Goal: Task Accomplishment & Management: Complete application form

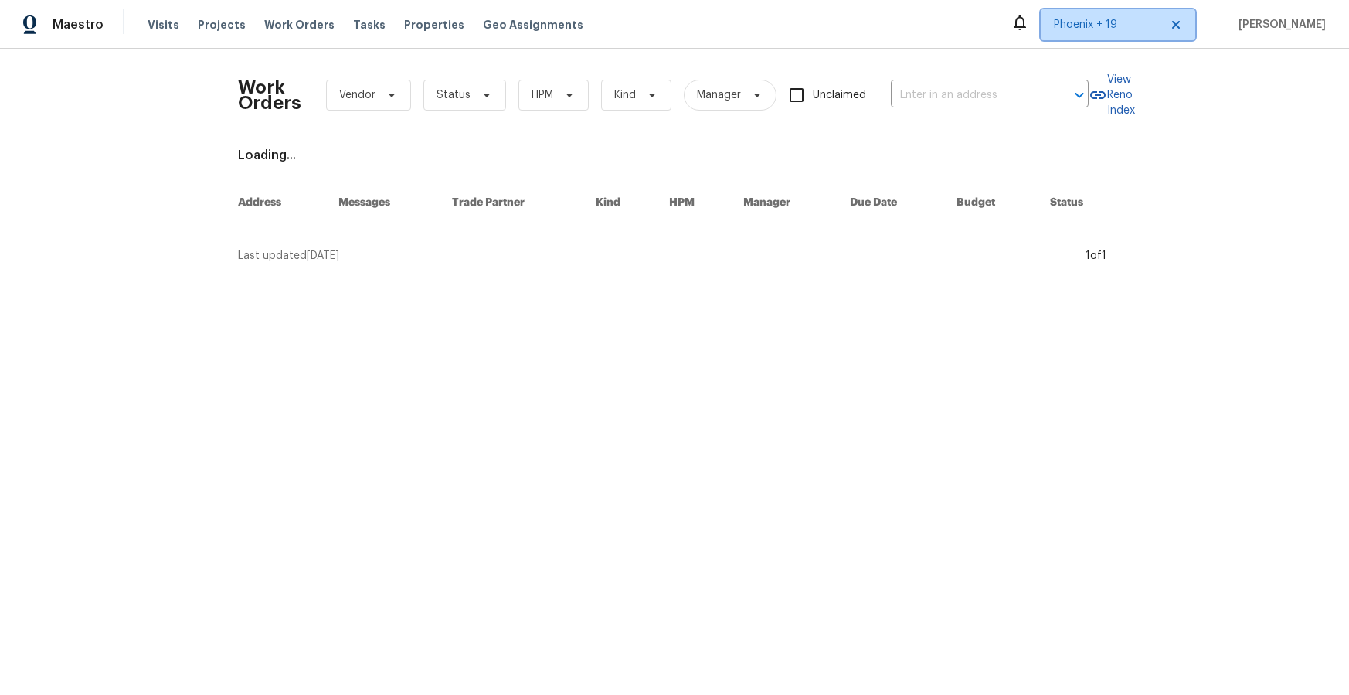
click at [1127, 26] on span "Phoenix + 19" at bounding box center [1107, 24] width 106 height 15
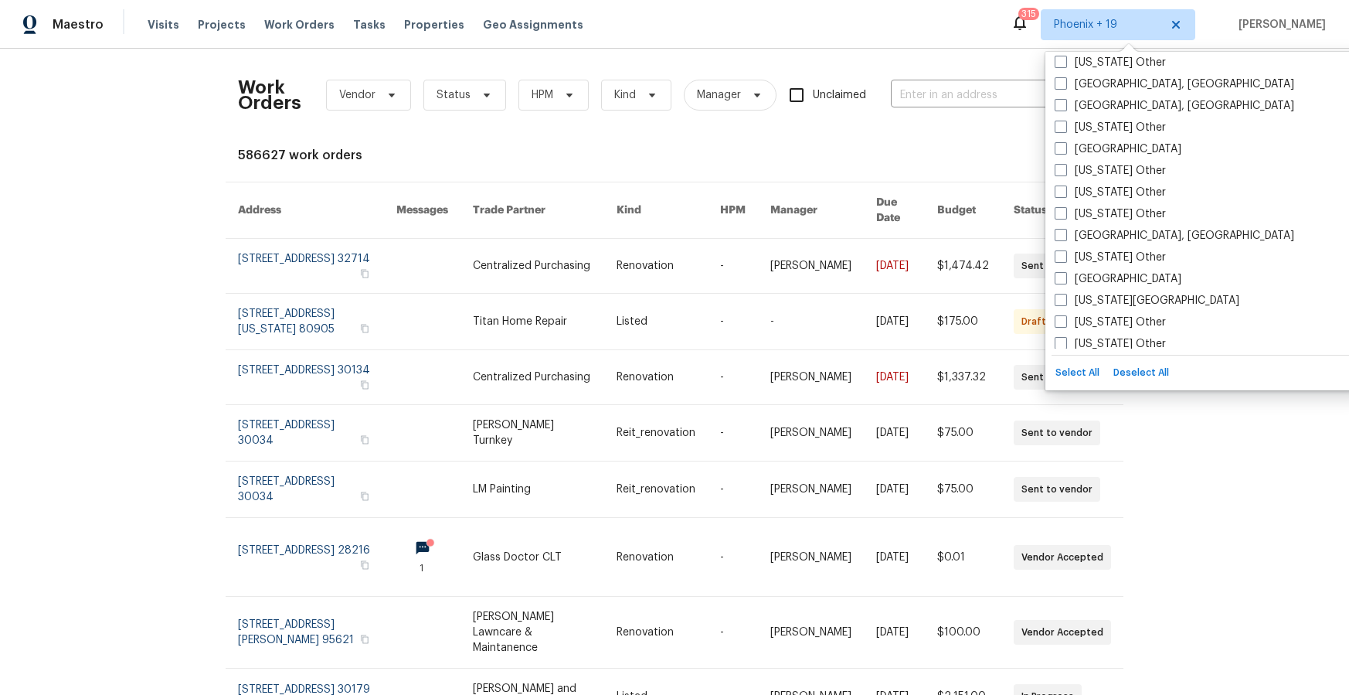
scroll to position [1052, 0]
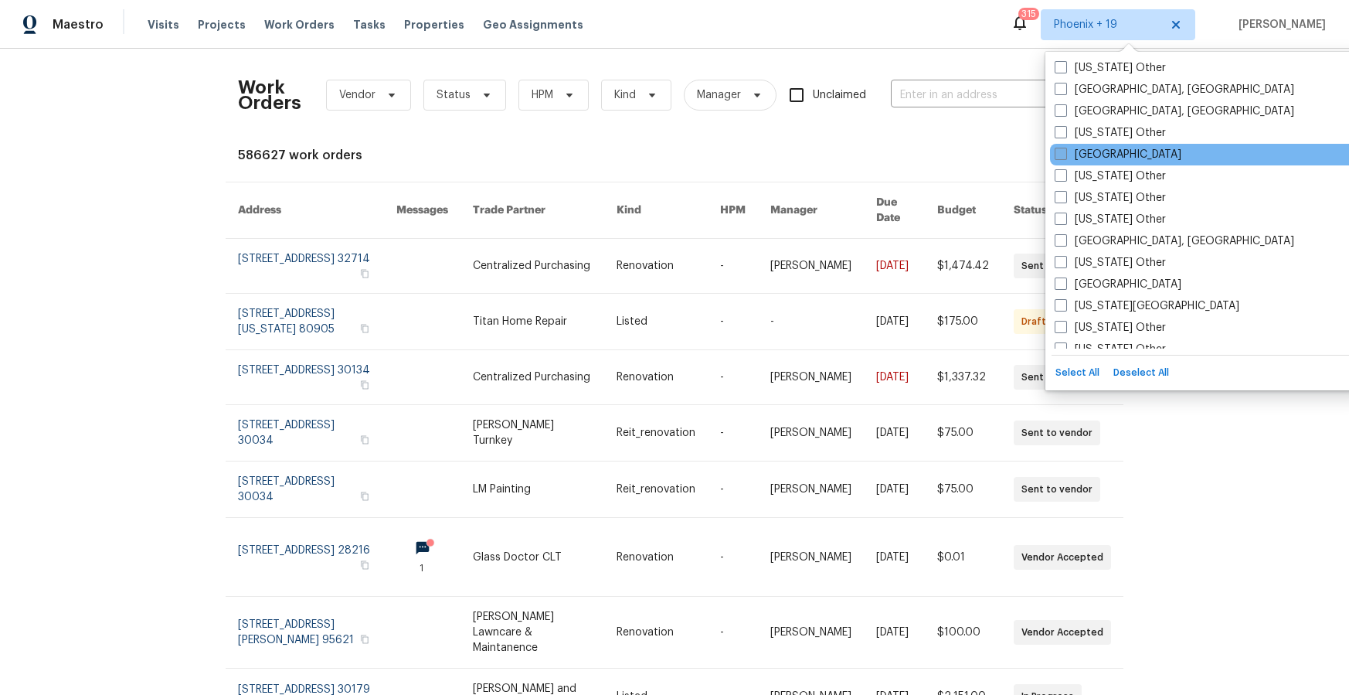
click at [1103, 153] on label "[GEOGRAPHIC_DATA]" at bounding box center [1118, 154] width 127 height 15
click at [1065, 153] on input "[GEOGRAPHIC_DATA]" at bounding box center [1060, 152] width 10 height 10
checkbox input "true"
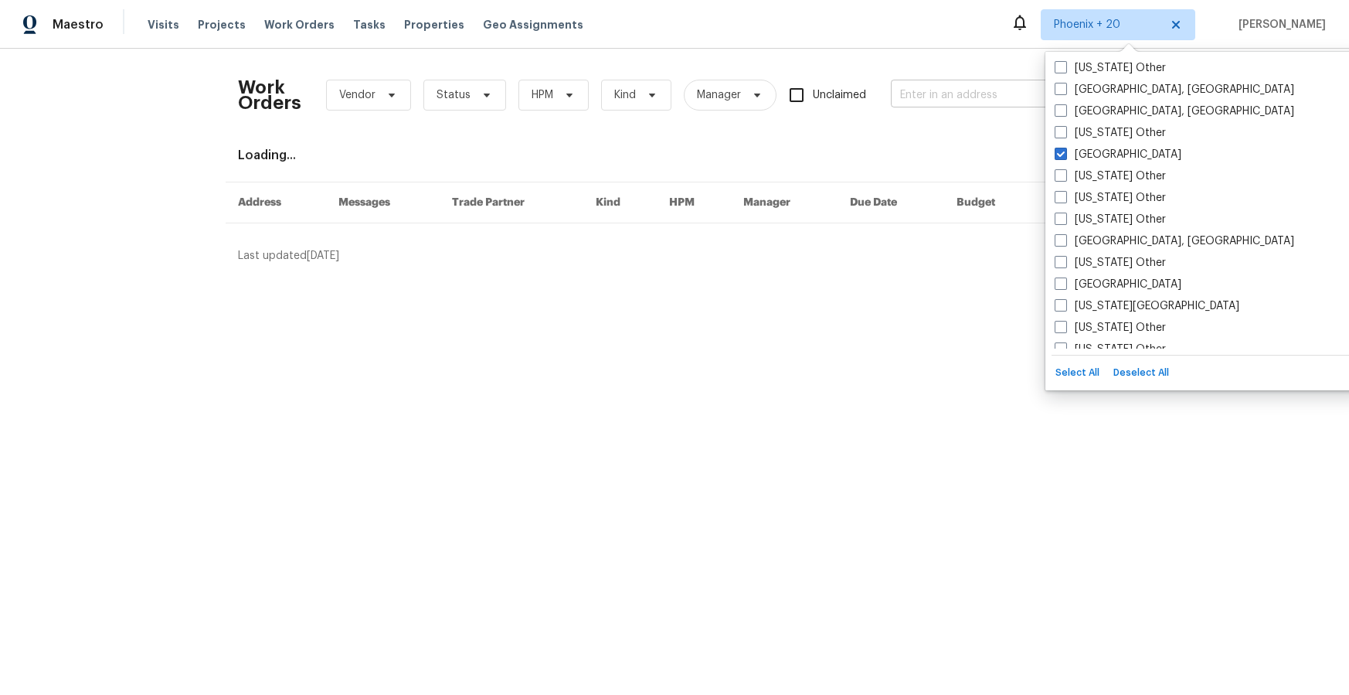
click at [959, 91] on input "text" at bounding box center [968, 95] width 155 height 24
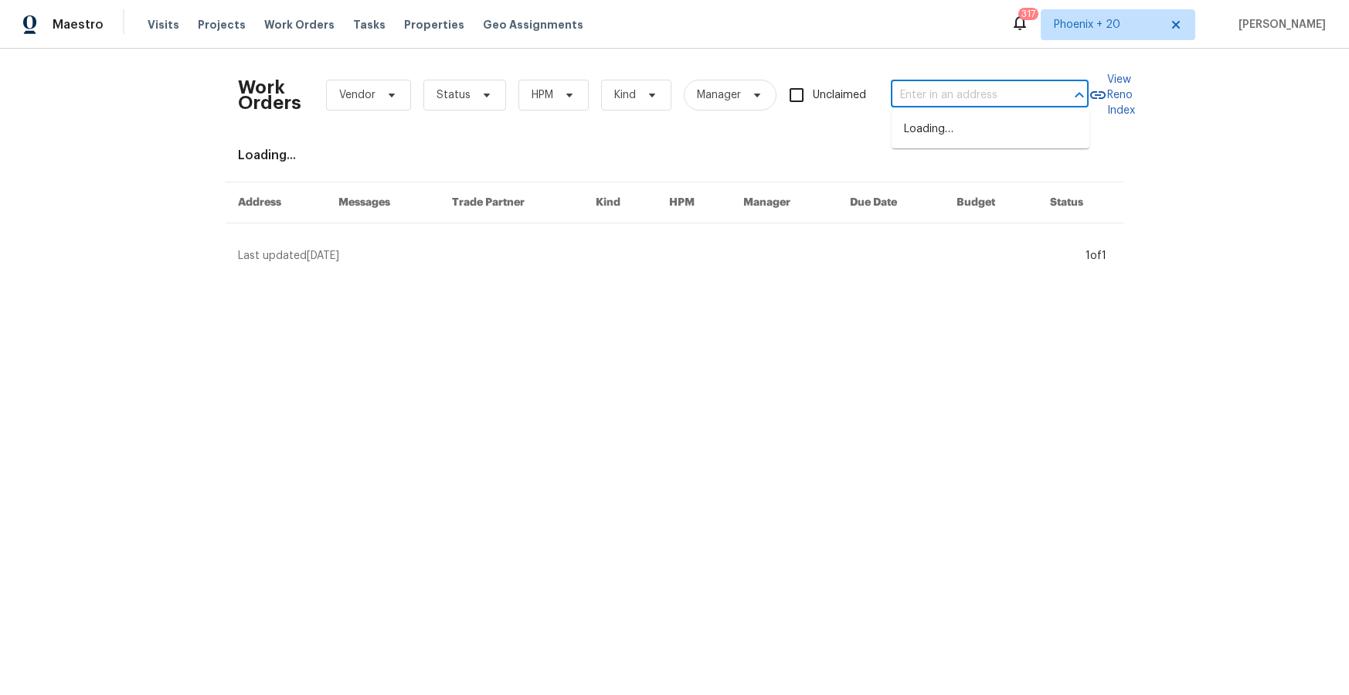
paste input "[STREET_ADDRESS]"
type input "[STREET_ADDRESS]"
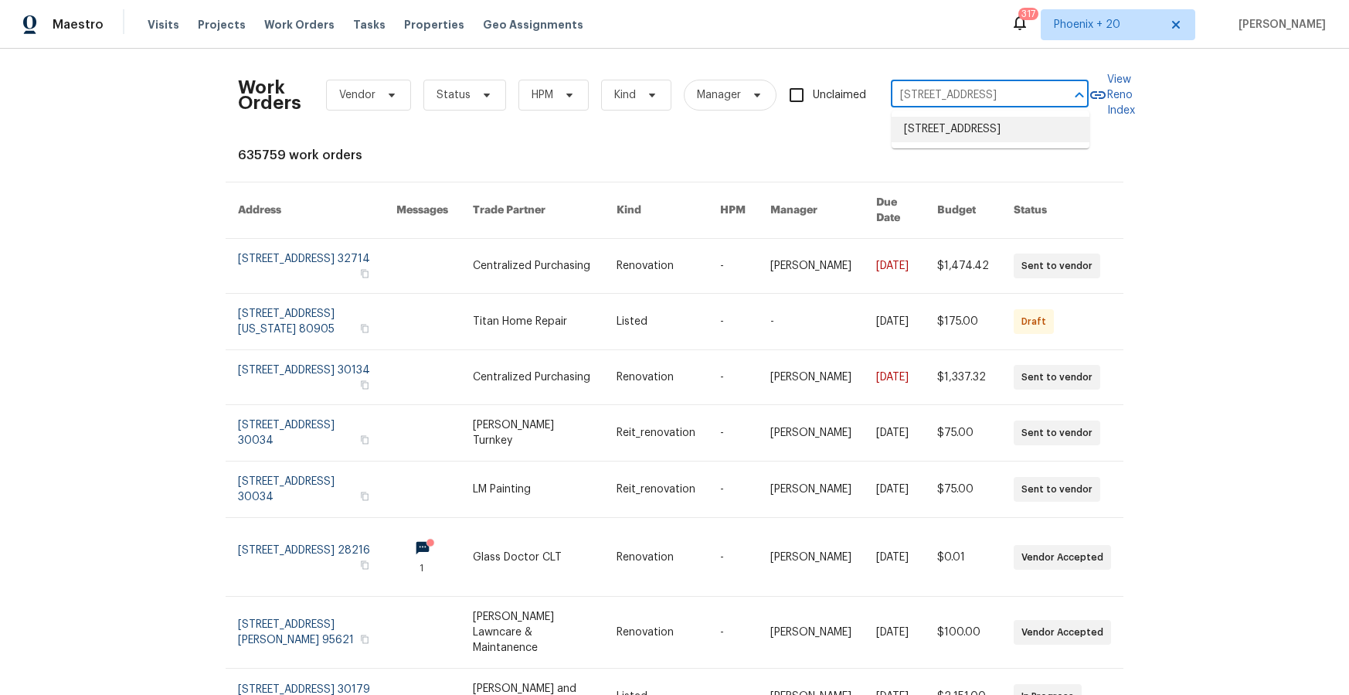
click at [949, 129] on li "[STREET_ADDRESS]" at bounding box center [991, 130] width 198 height 26
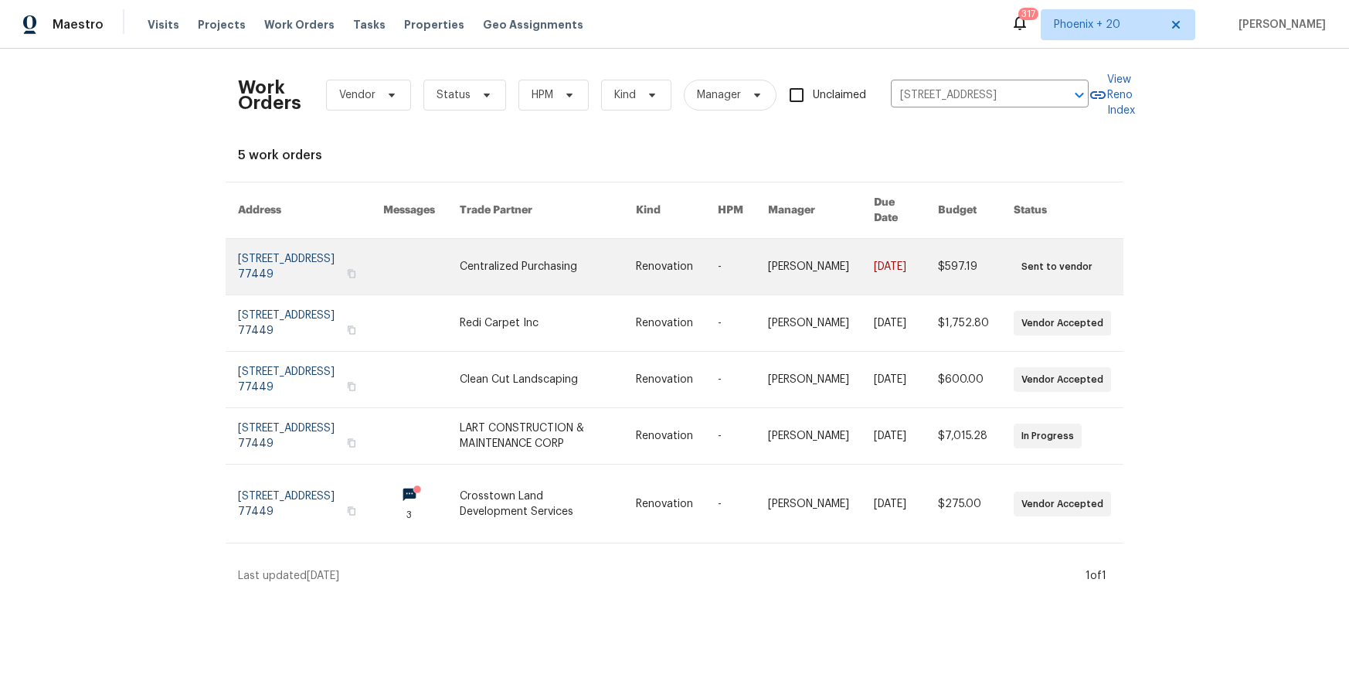
click at [564, 250] on link at bounding box center [548, 267] width 176 height 56
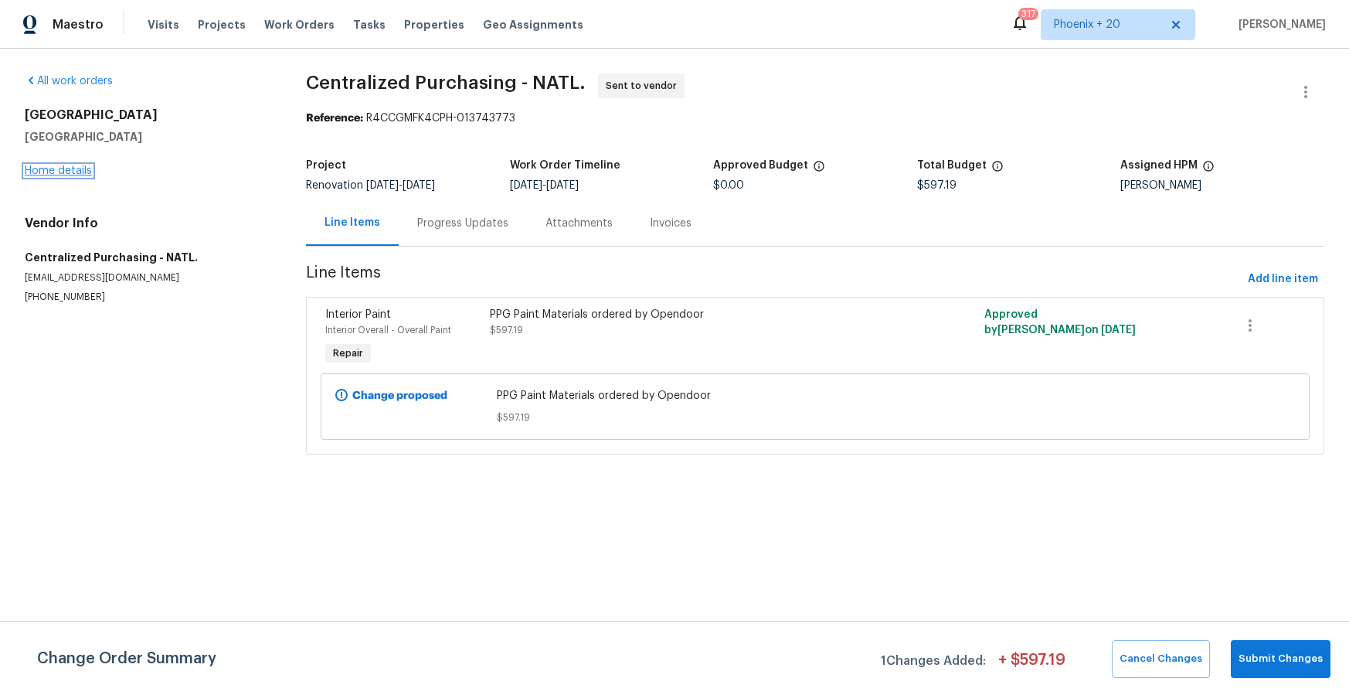
click at [79, 168] on link "Home details" at bounding box center [58, 170] width 67 height 11
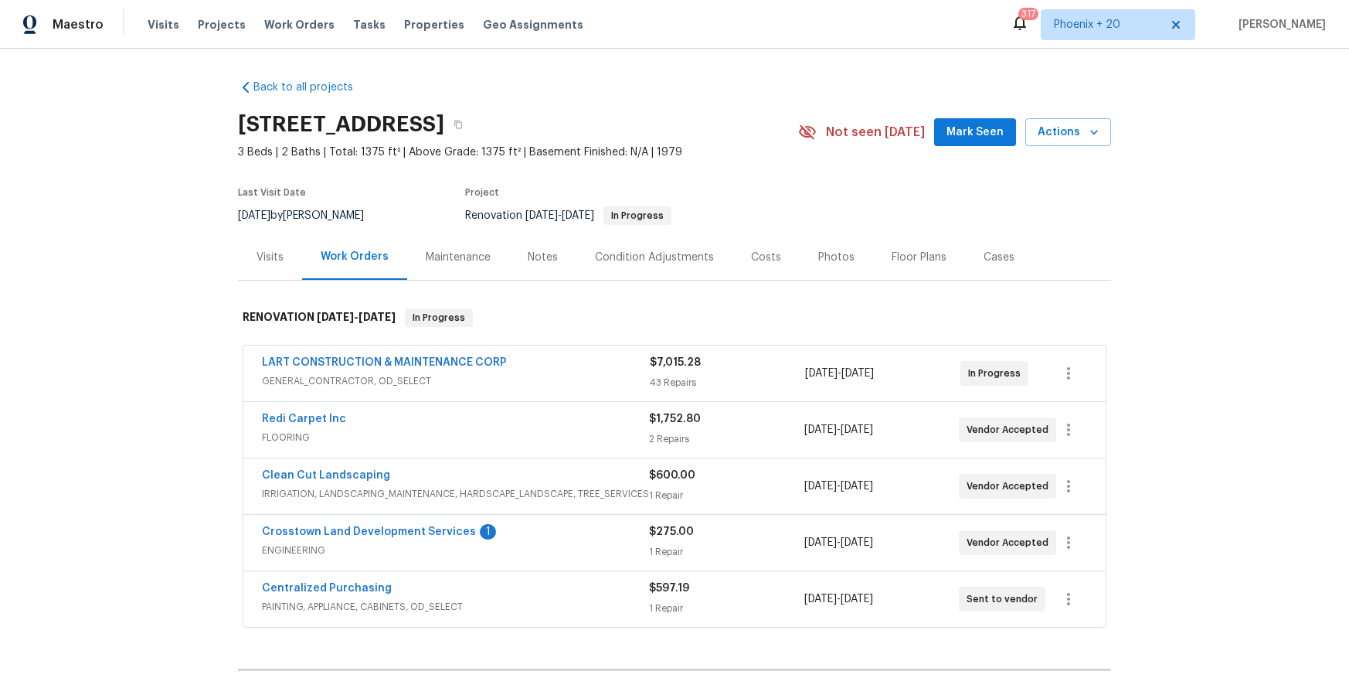
scroll to position [174, 0]
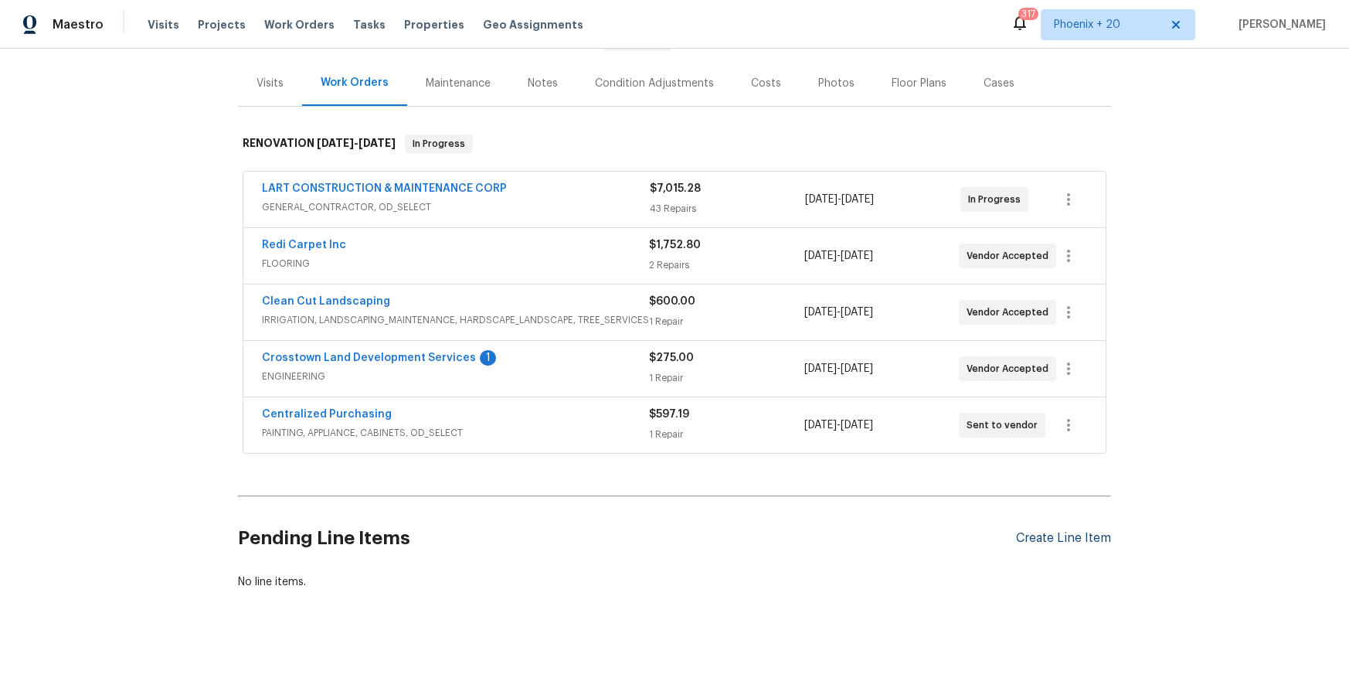
click at [1035, 536] on div "Create Line Item" at bounding box center [1063, 538] width 95 height 15
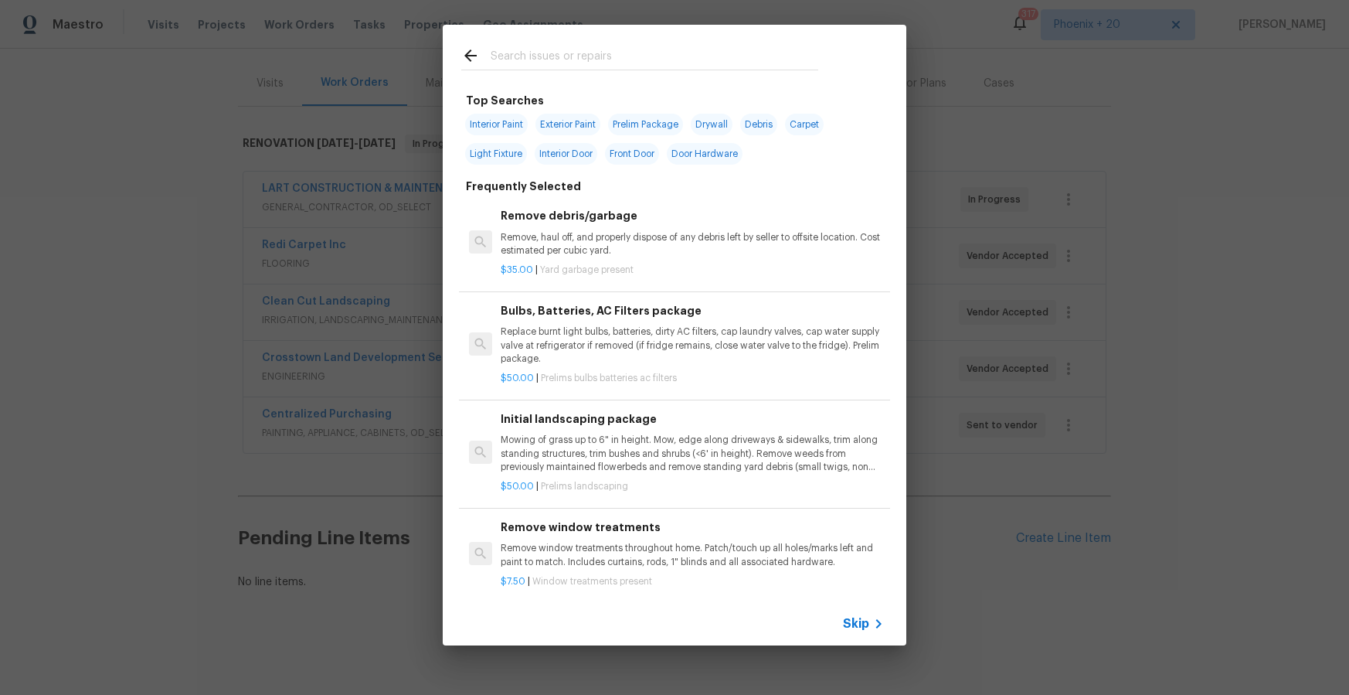
click at [591, 69] on input "text" at bounding box center [655, 57] width 328 height 23
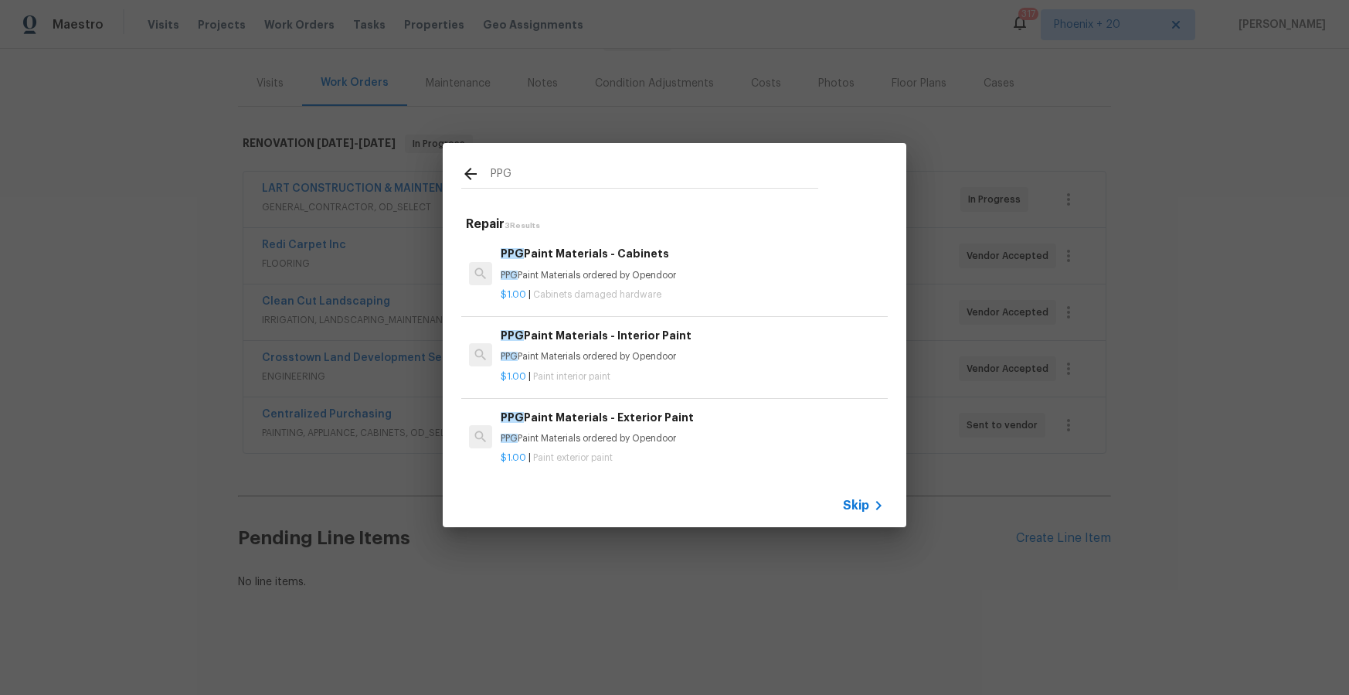
type input "PPG"
click at [663, 333] on h6 "PPG Paint Materials - Interior Paint" at bounding box center [692, 335] width 383 height 17
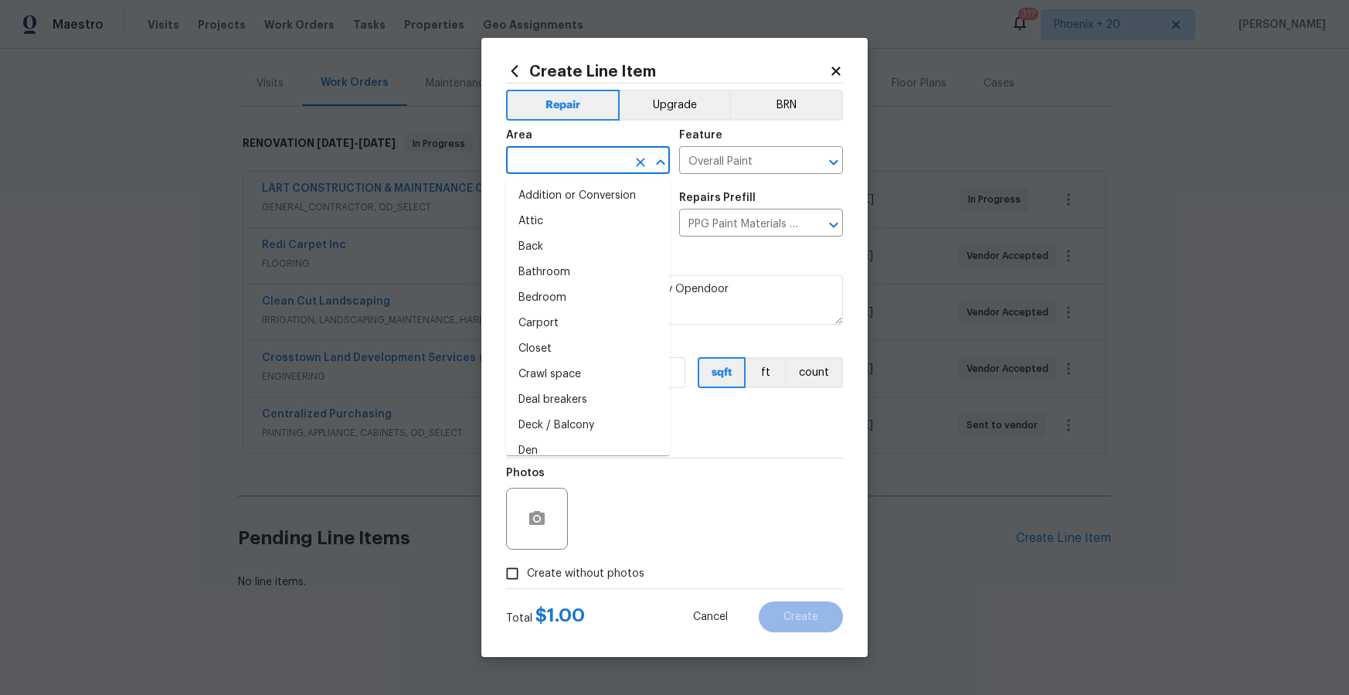
click at [558, 170] on input "text" at bounding box center [566, 162] width 121 height 24
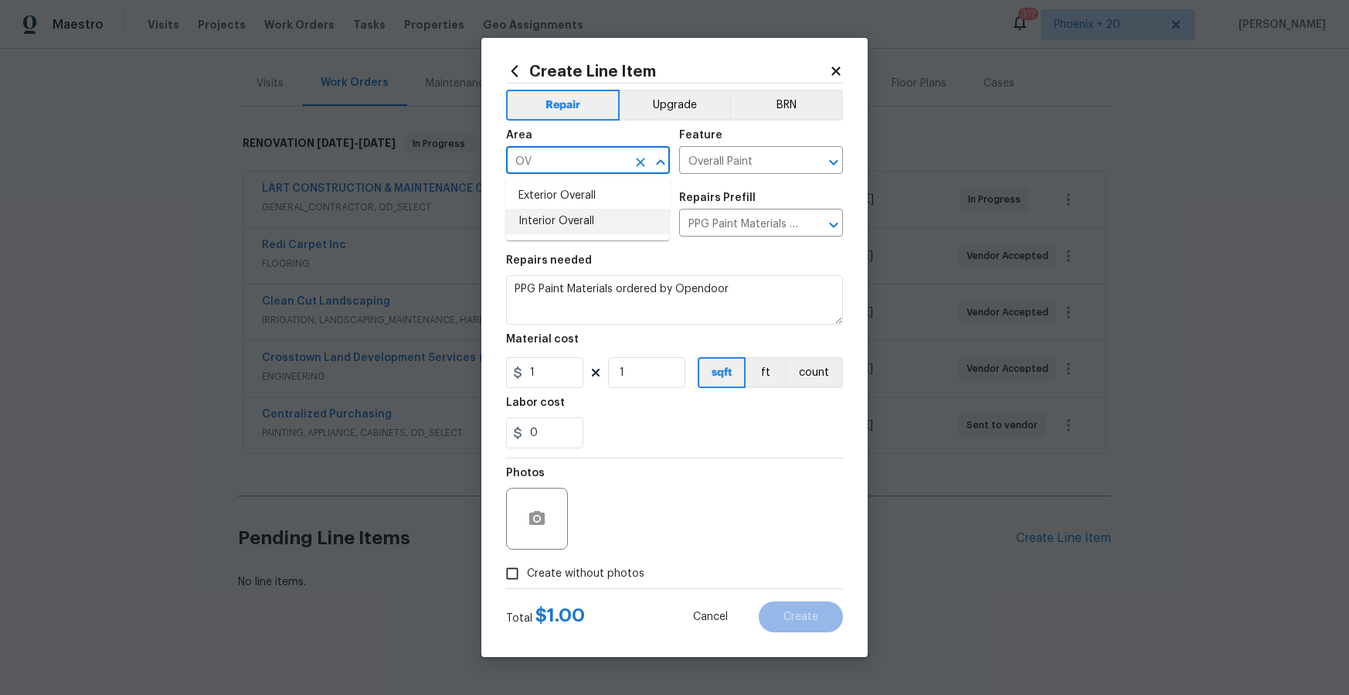
click at [581, 236] on ul "Exterior Overall Interior Overall" at bounding box center [588, 208] width 164 height 63
click at [582, 229] on li "Interior Overall" at bounding box center [588, 222] width 164 height 26
type input "Interior Overall"
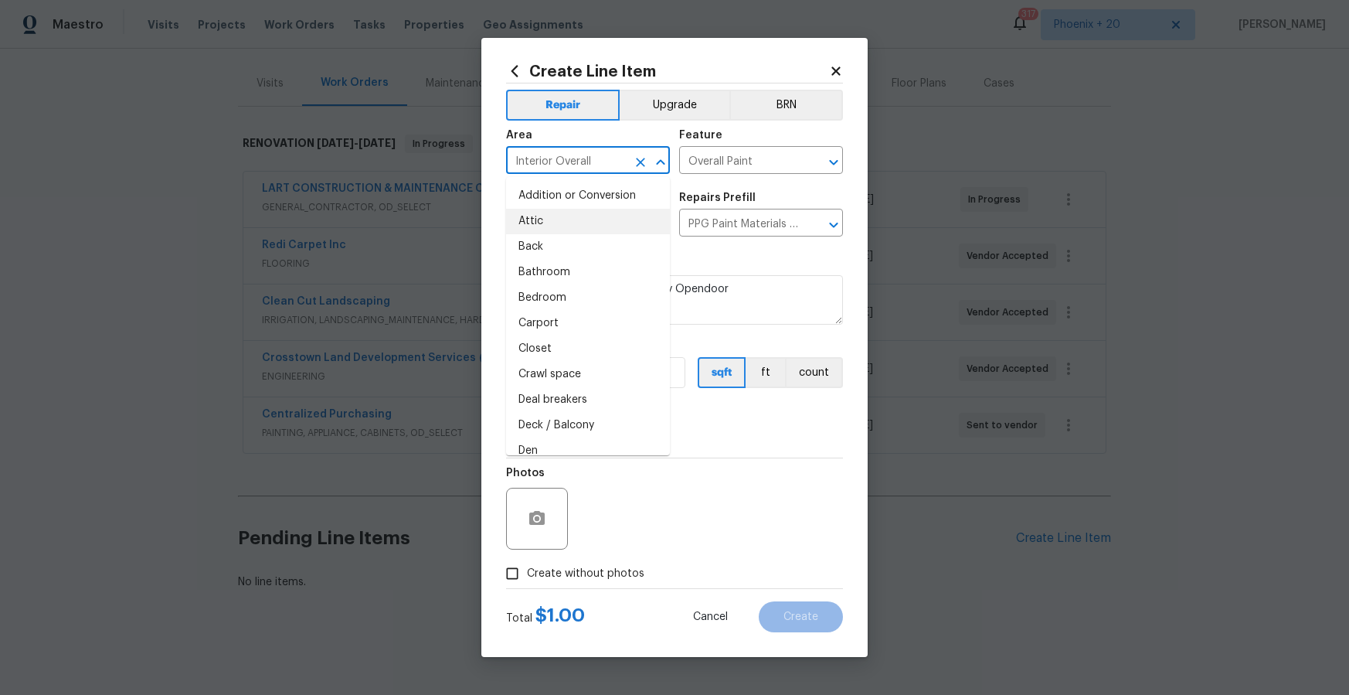
drag, startPoint x: 736, startPoint y: 453, endPoint x: 568, endPoint y: 401, distance: 175.5
click at [725, 449] on section "Repairs needed PPG Paint Materials ordered by Opendoor Material cost 1 1 sqft f…" at bounding box center [674, 352] width 337 height 212
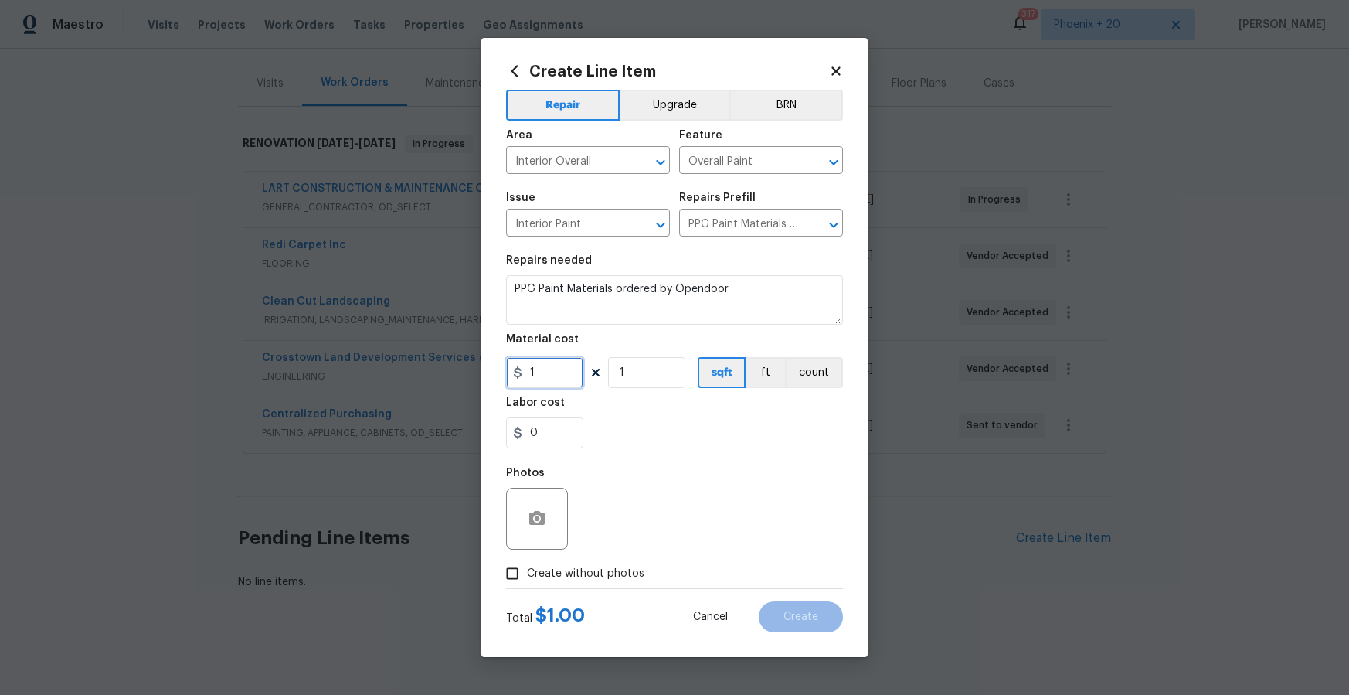
drag, startPoint x: 553, startPoint y: 385, endPoint x: 502, endPoint y: 376, distance: 51.7
click at [502, 376] on div "Create Line Item Repair Upgrade BRN Area Interior Overall ​ Feature Overall Pai…" at bounding box center [674, 347] width 386 height 619
click at [835, 64] on icon at bounding box center [836, 71] width 14 height 14
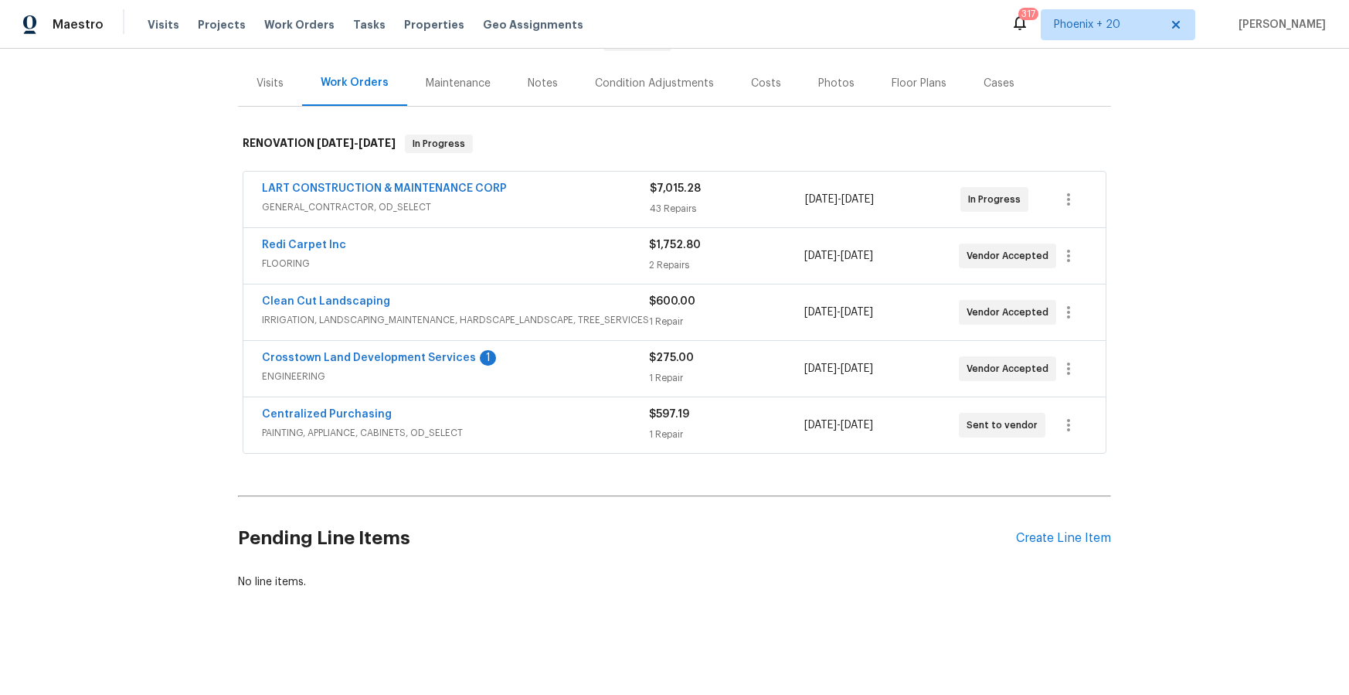
click at [340, 423] on div "Centralized Purchasing" at bounding box center [455, 415] width 387 height 19
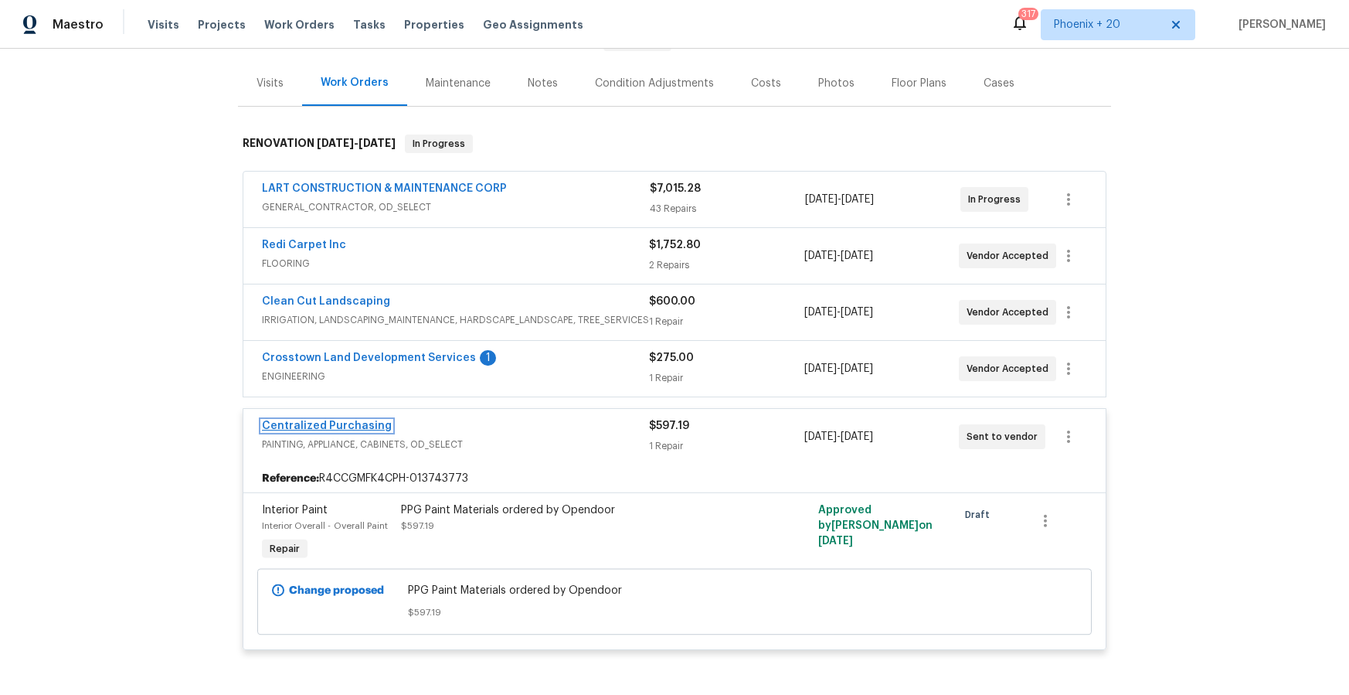
click at [340, 423] on link "Centralized Purchasing" at bounding box center [327, 425] width 130 height 11
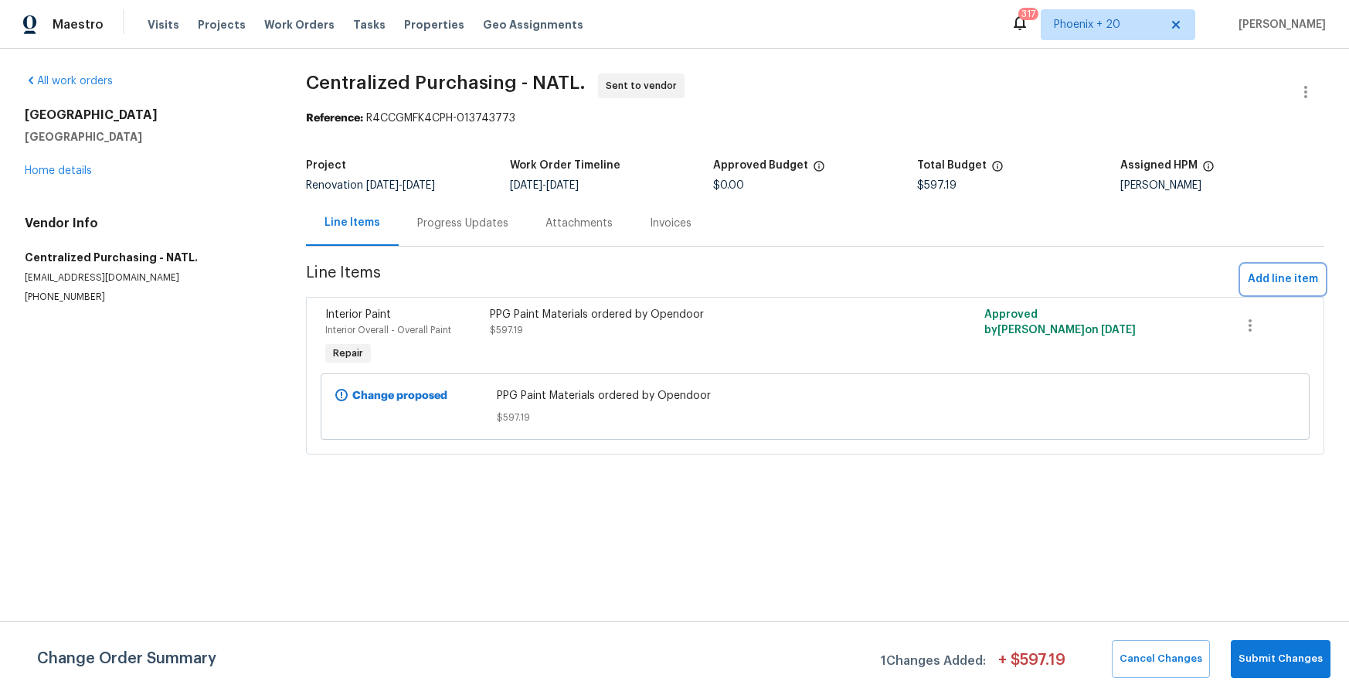
click at [1293, 282] on span "Add line item" at bounding box center [1283, 279] width 70 height 19
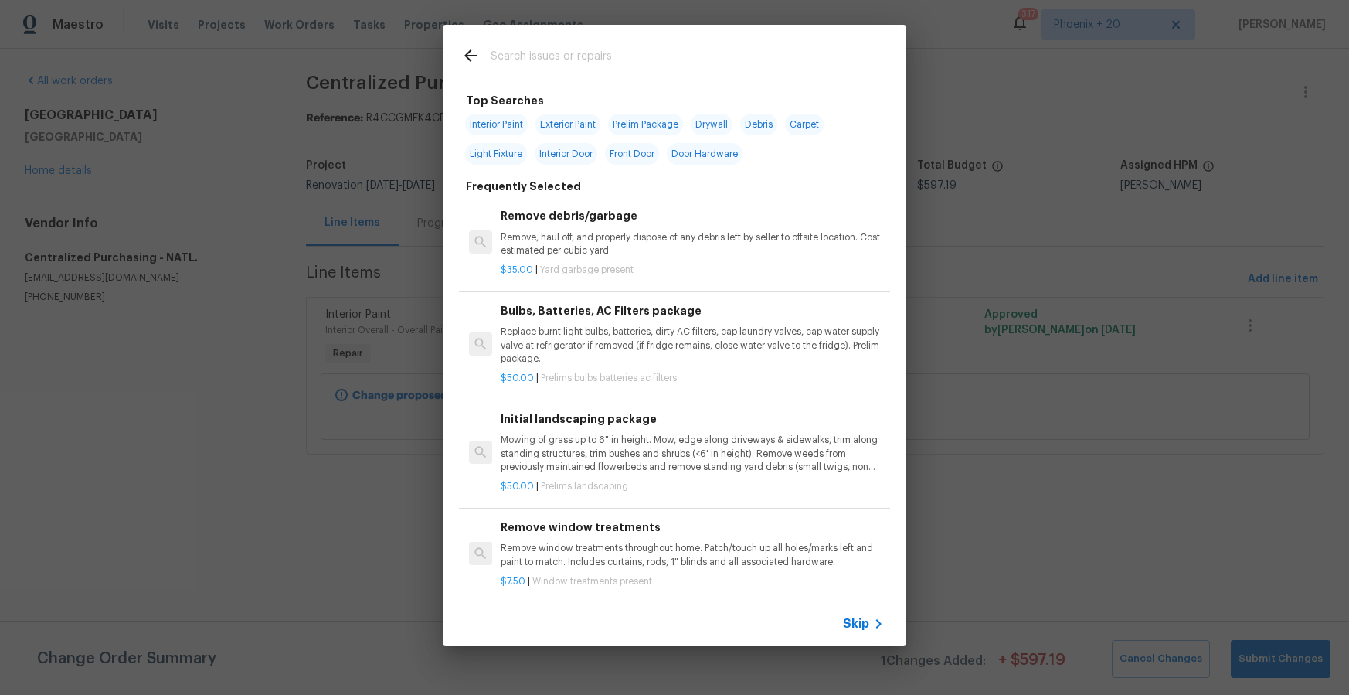
click at [697, 72] on div at bounding box center [640, 55] width 394 height 61
click at [693, 68] on input "text" at bounding box center [655, 57] width 328 height 23
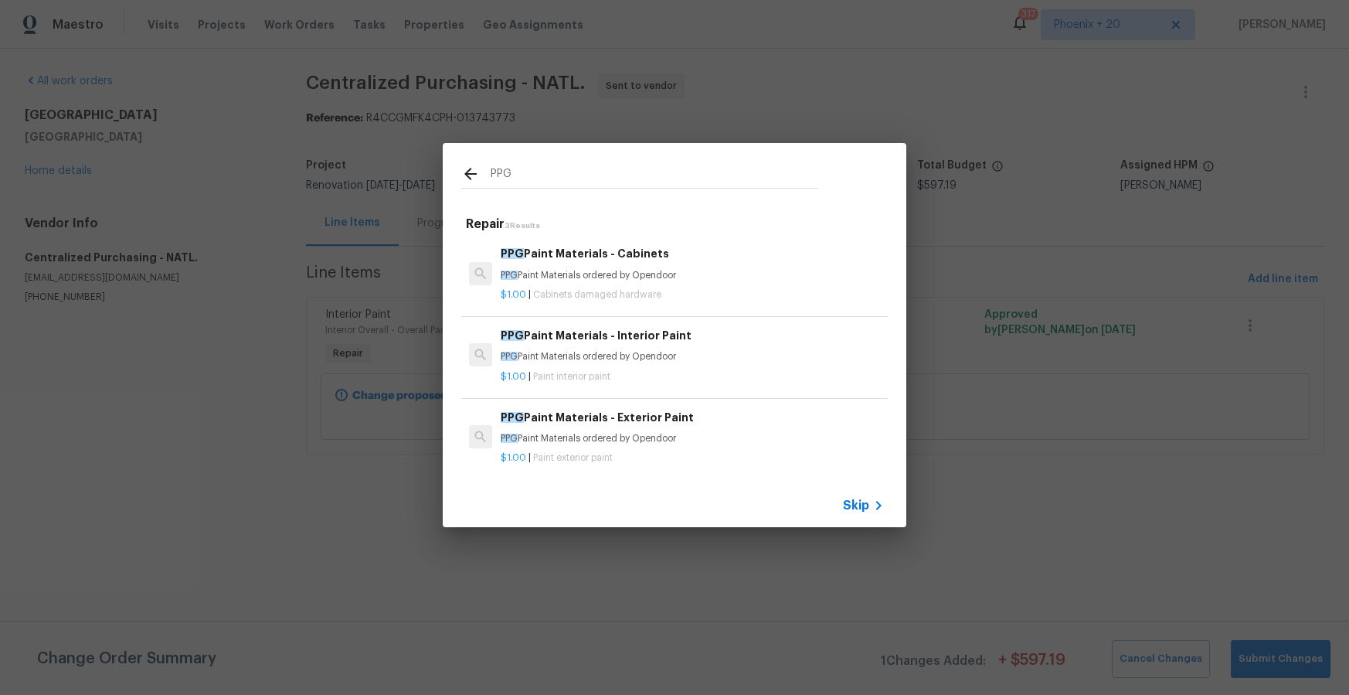
type input "PPG"
click at [708, 332] on h6 "PPG Paint Materials - Interior Paint" at bounding box center [692, 335] width 383 height 17
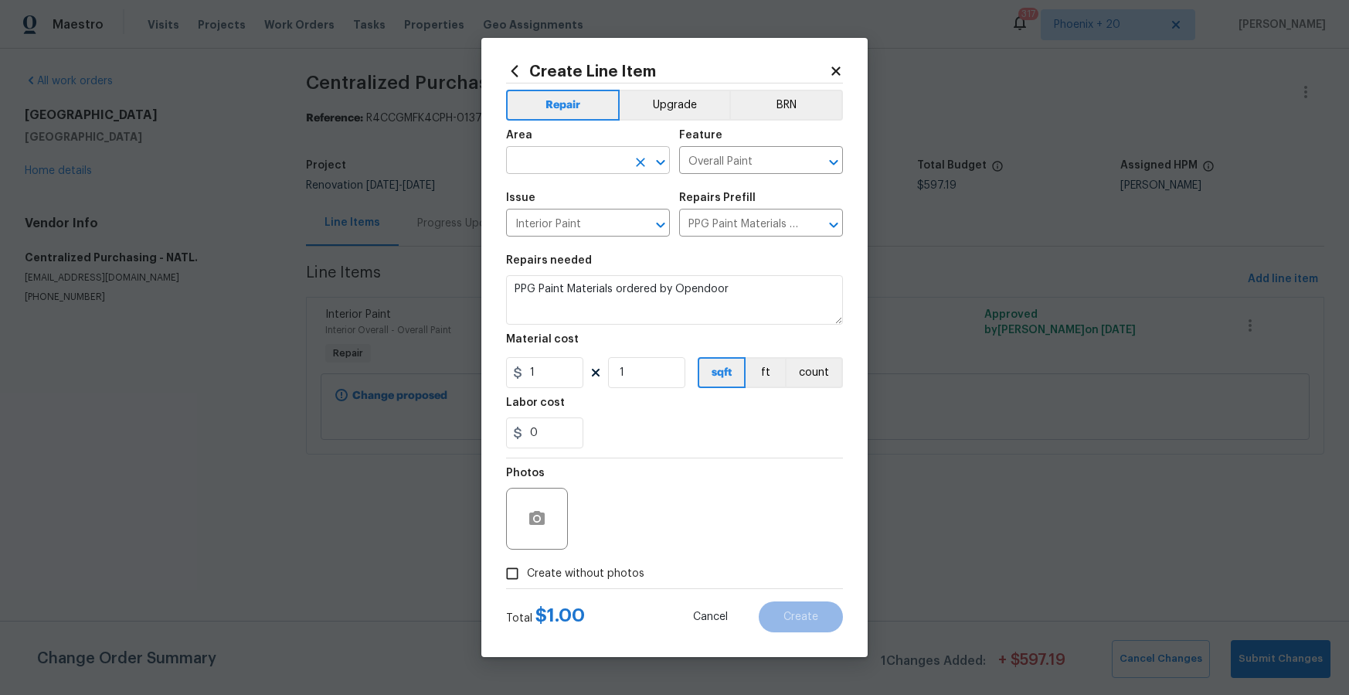
click at [604, 154] on input "text" at bounding box center [566, 162] width 121 height 24
click at [594, 210] on li "Interior Overall" at bounding box center [588, 222] width 164 height 26
type input "Interior Overall"
drag, startPoint x: 563, startPoint y: 376, endPoint x: 491, endPoint y: 366, distance: 73.3
click at [491, 366] on div "Create Line Item Repair Upgrade BRN Area Interior Overall ​ Feature Overall Pai…" at bounding box center [674, 347] width 386 height 619
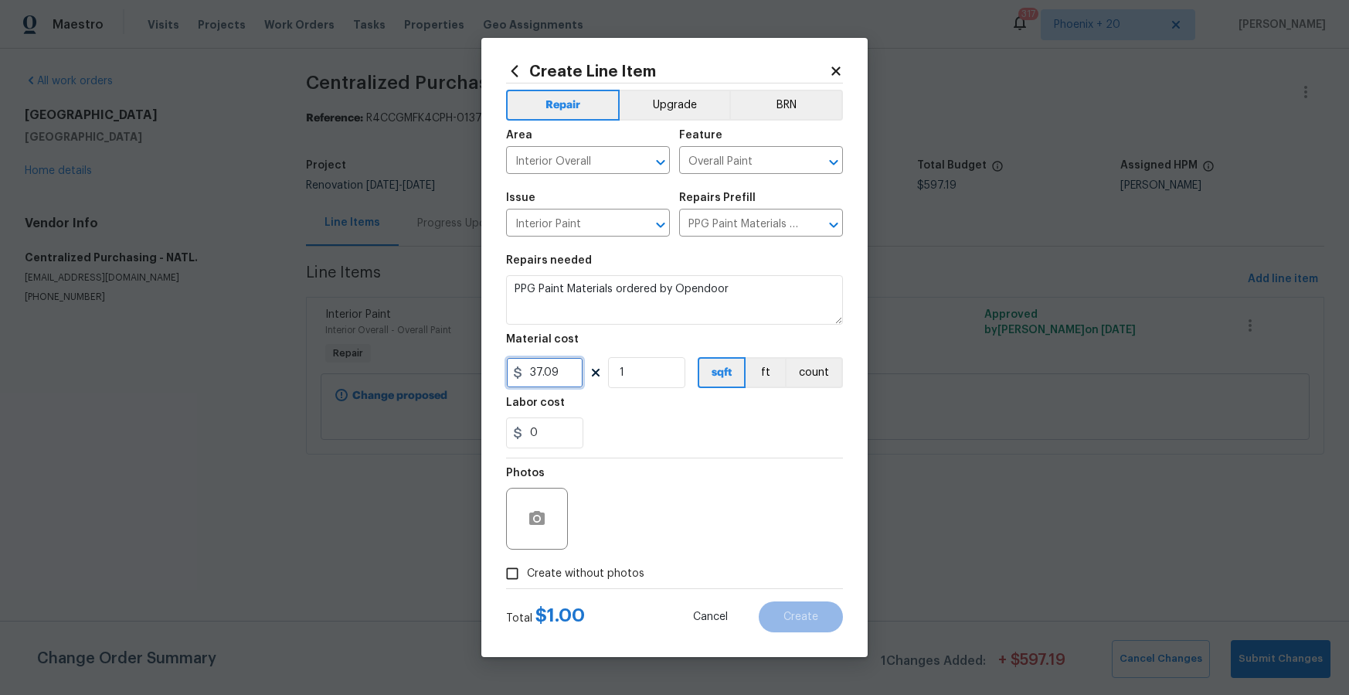
type input "37.09"
click at [545, 571] on span "Create without photos" at bounding box center [585, 574] width 117 height 16
click at [527, 571] on input "Create without photos" at bounding box center [512, 573] width 29 height 29
checkbox input "true"
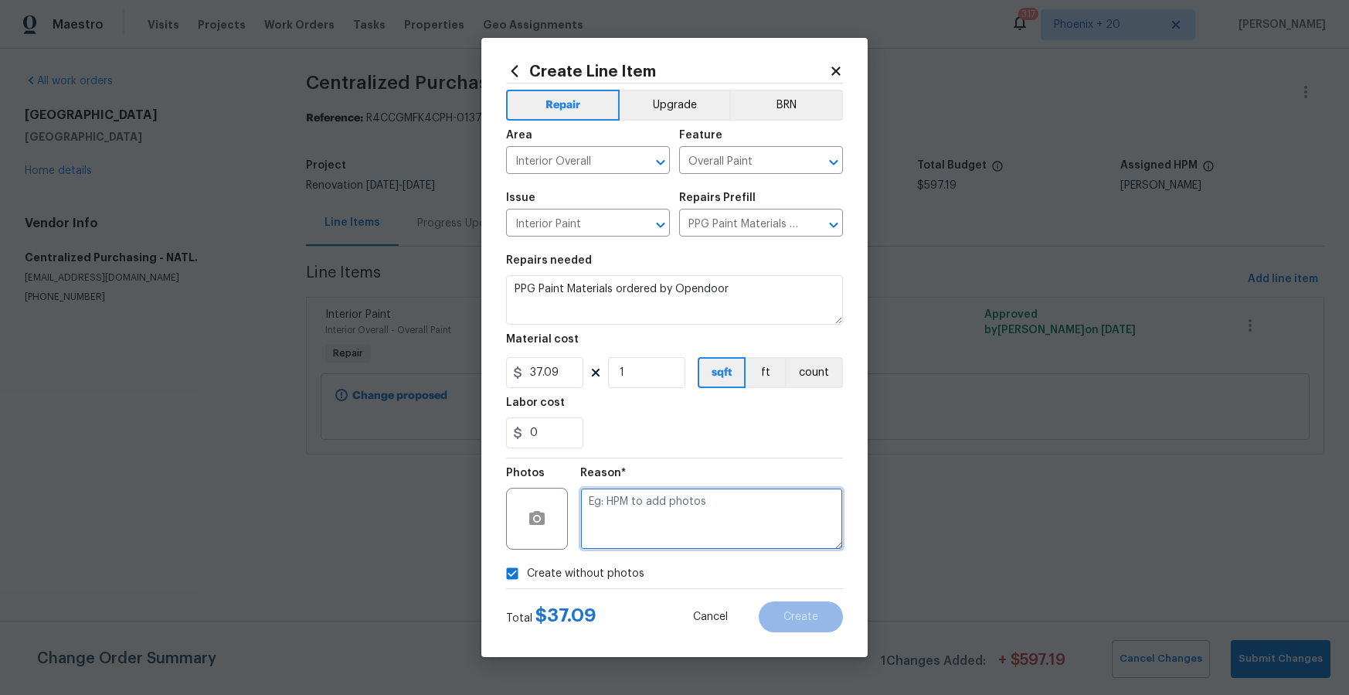
click at [612, 538] on textarea at bounding box center [711, 519] width 263 height 62
type textarea "NA"
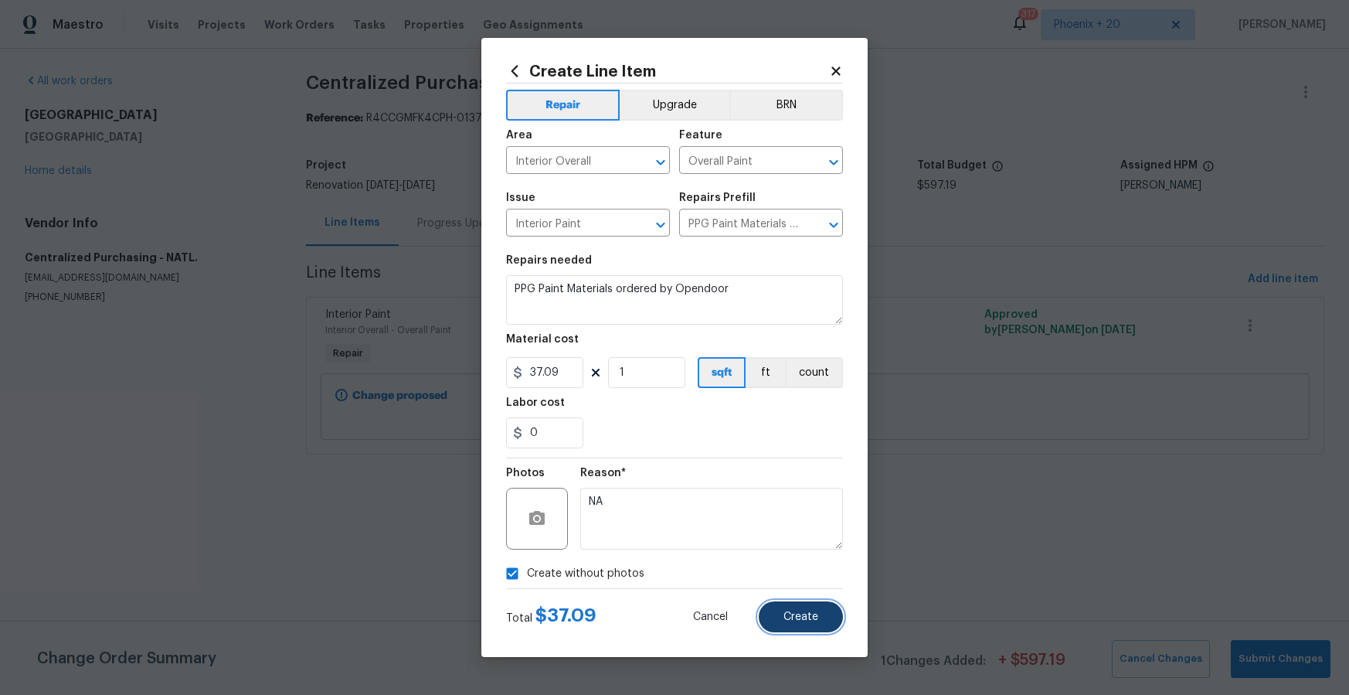
click at [770, 614] on button "Create" at bounding box center [801, 616] width 84 height 31
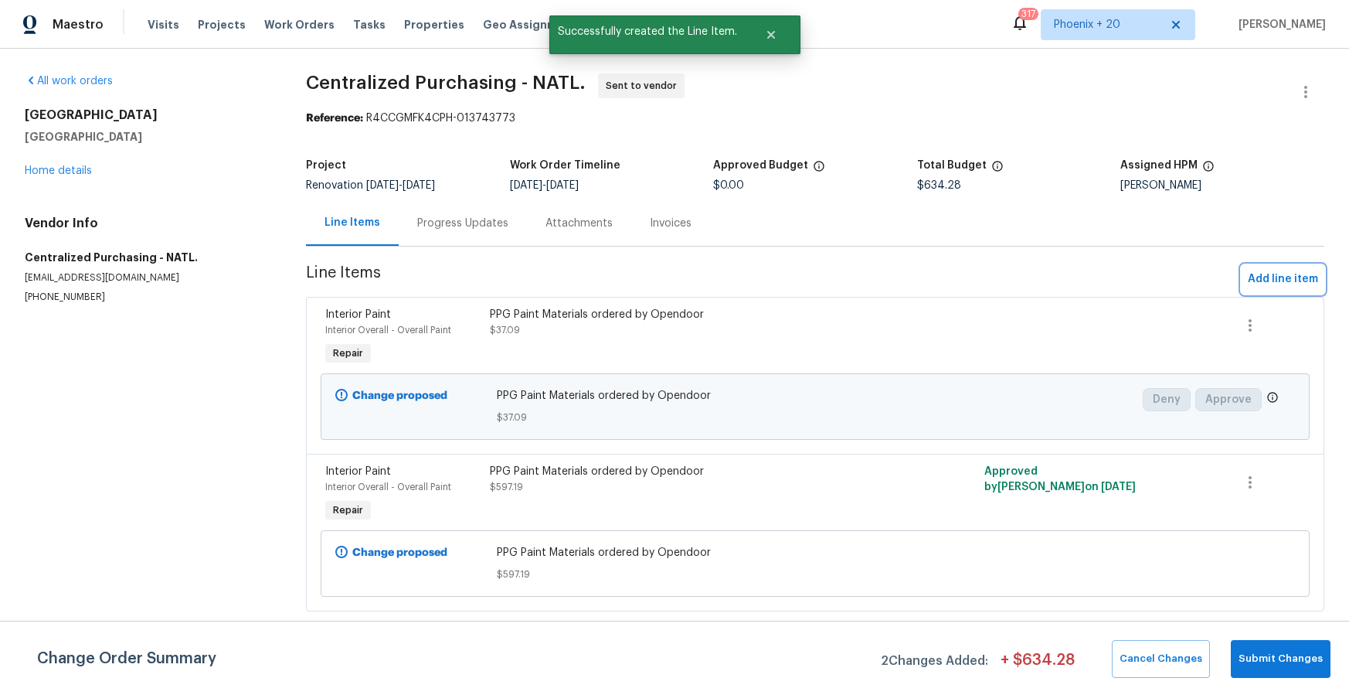
click at [1250, 280] on span "Add line item" at bounding box center [1283, 279] width 70 height 19
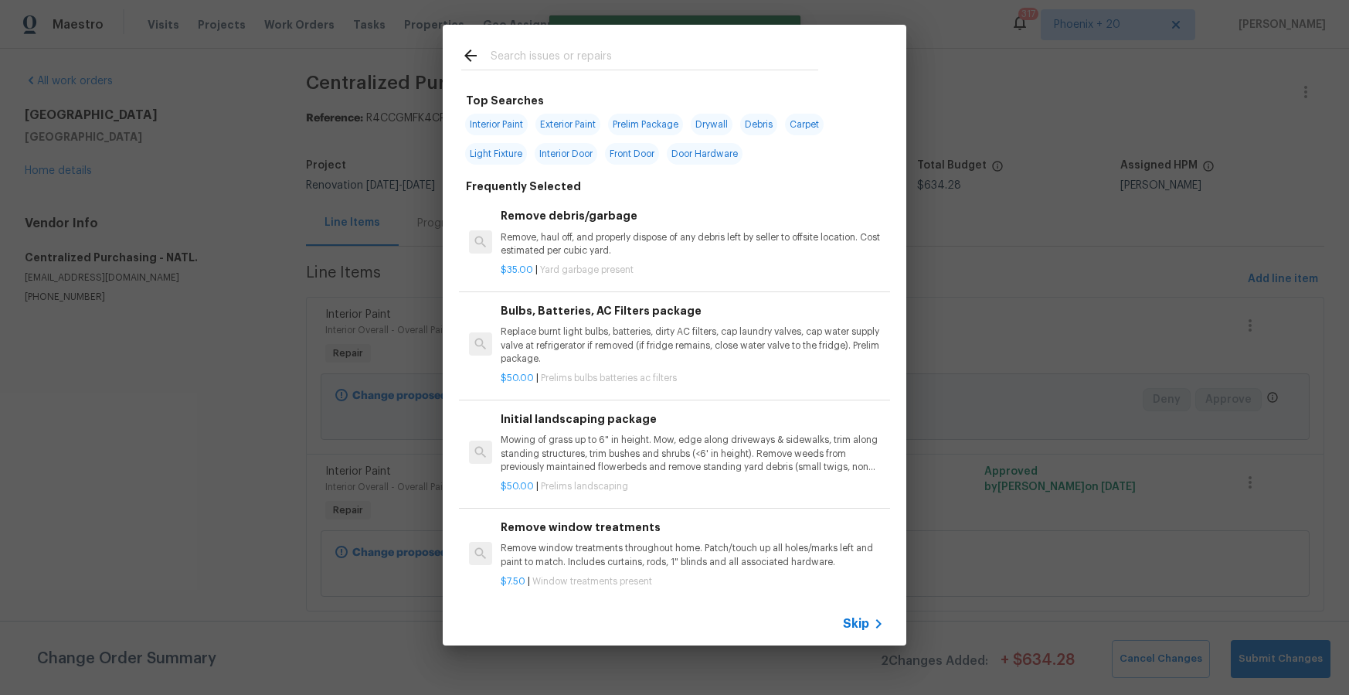
click at [680, 50] on input "text" at bounding box center [655, 57] width 328 height 23
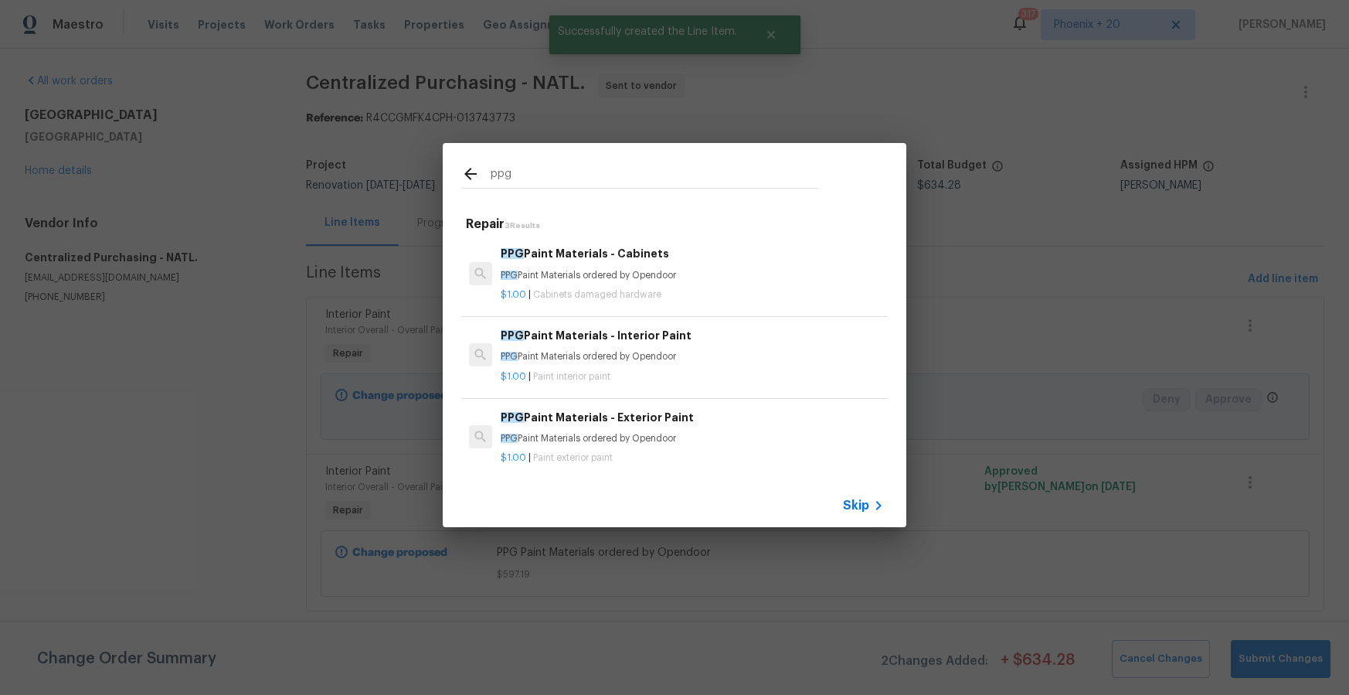
type input "ppg"
click at [711, 274] on p "PPG Paint Materials ordered by Opendoor" at bounding box center [692, 275] width 383 height 13
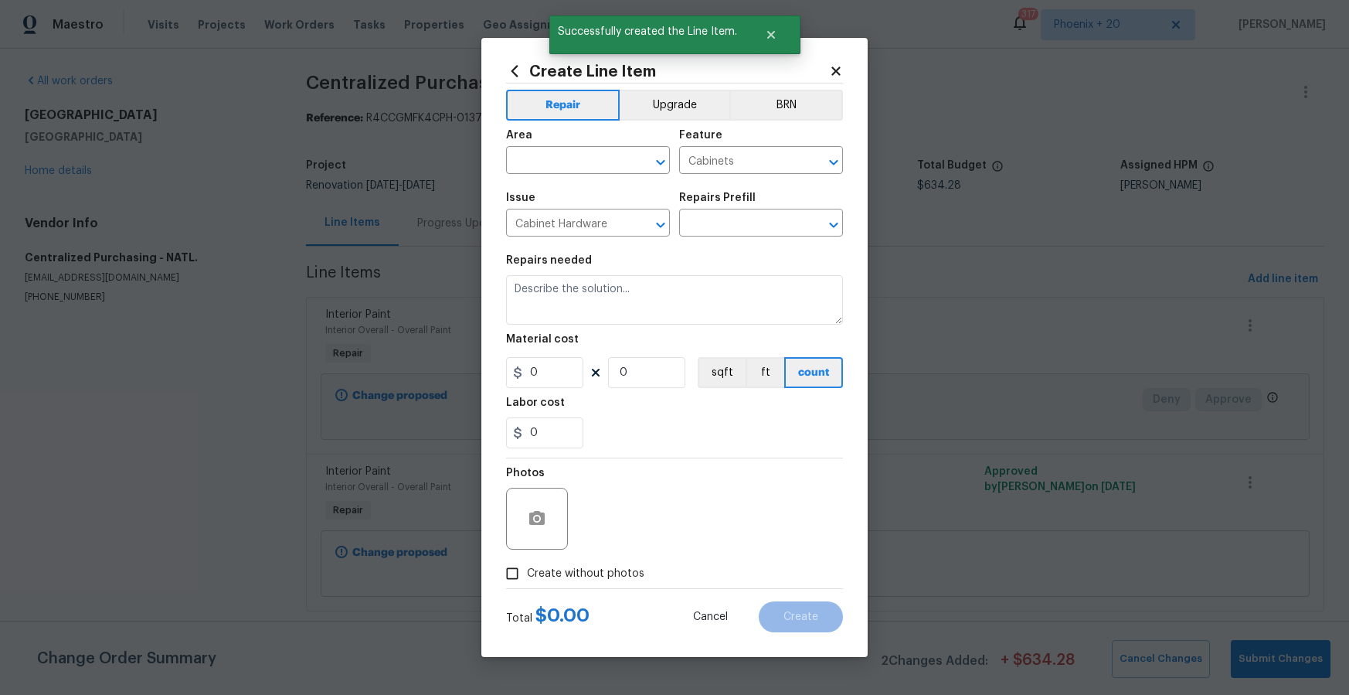
type input "PPG Paint Materials - Cabinets $1.00"
type textarea "PPG Paint Materials ordered by Opendoor"
type input "1"
click at [577, 167] on input "text" at bounding box center [566, 162] width 121 height 24
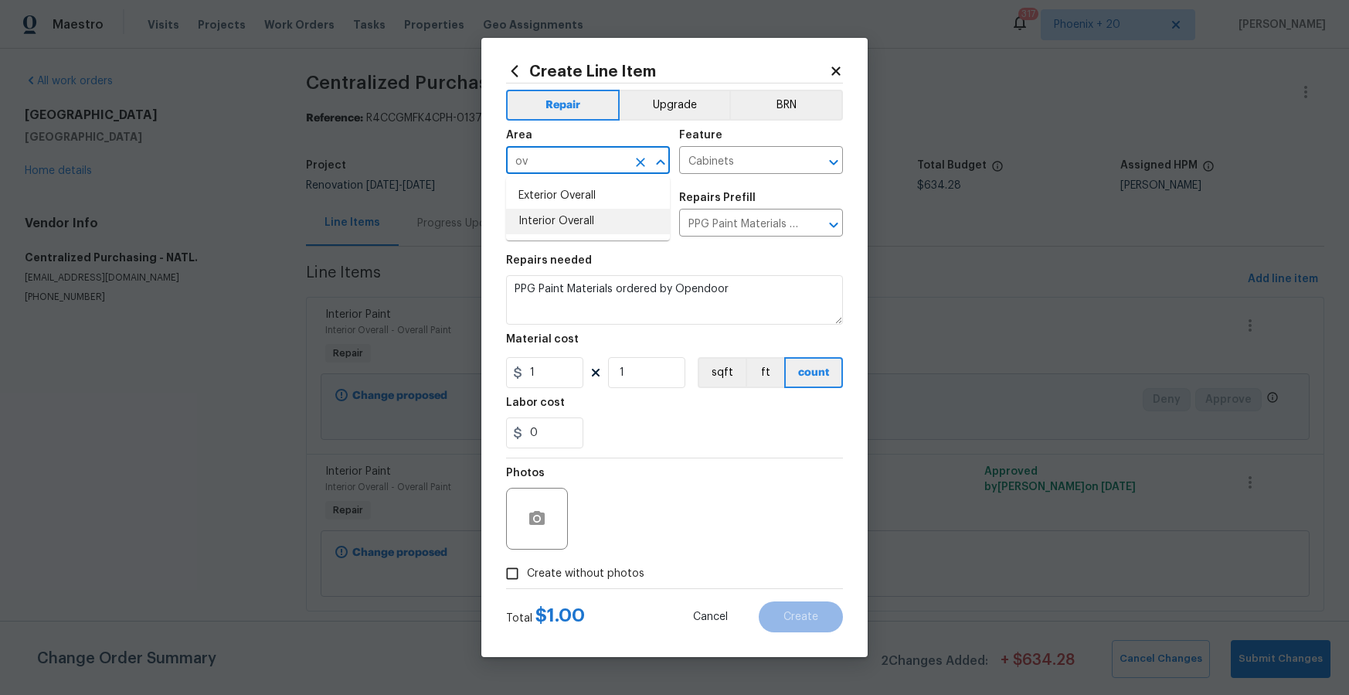
click at [564, 226] on li "Interior Overall" at bounding box center [588, 222] width 164 height 26
type input "Interior Overall"
drag, startPoint x: 711, startPoint y: 423, endPoint x: 550, endPoint y: 396, distance: 162.9
click at [707, 421] on div "0" at bounding box center [674, 432] width 337 height 31
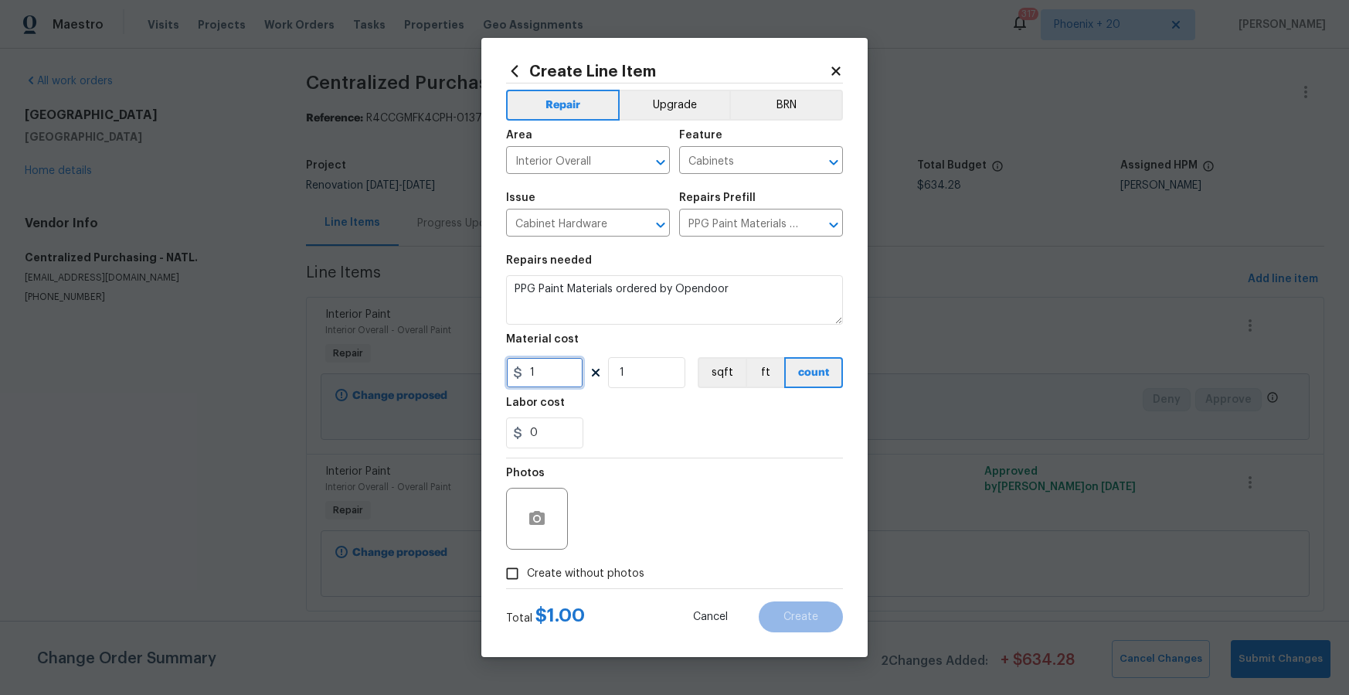
click at [549, 385] on input "1" at bounding box center [544, 372] width 77 height 31
type input "196.88"
click at [617, 574] on span "Create without photos" at bounding box center [585, 574] width 117 height 16
click at [527, 574] on input "Create without photos" at bounding box center [512, 573] width 29 height 29
checkbox input "true"
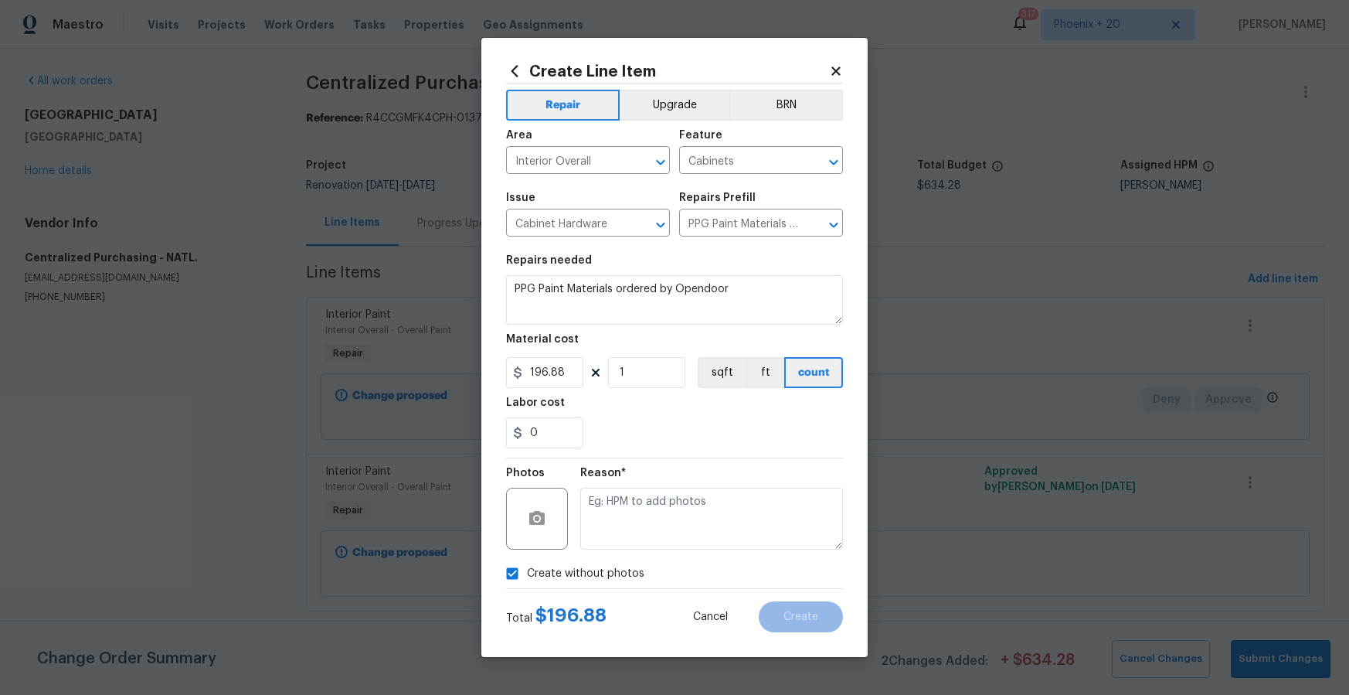
click at [626, 522] on textarea at bounding box center [711, 519] width 263 height 62
type textarea "NA"
click at [770, 604] on button "Create" at bounding box center [801, 616] width 84 height 31
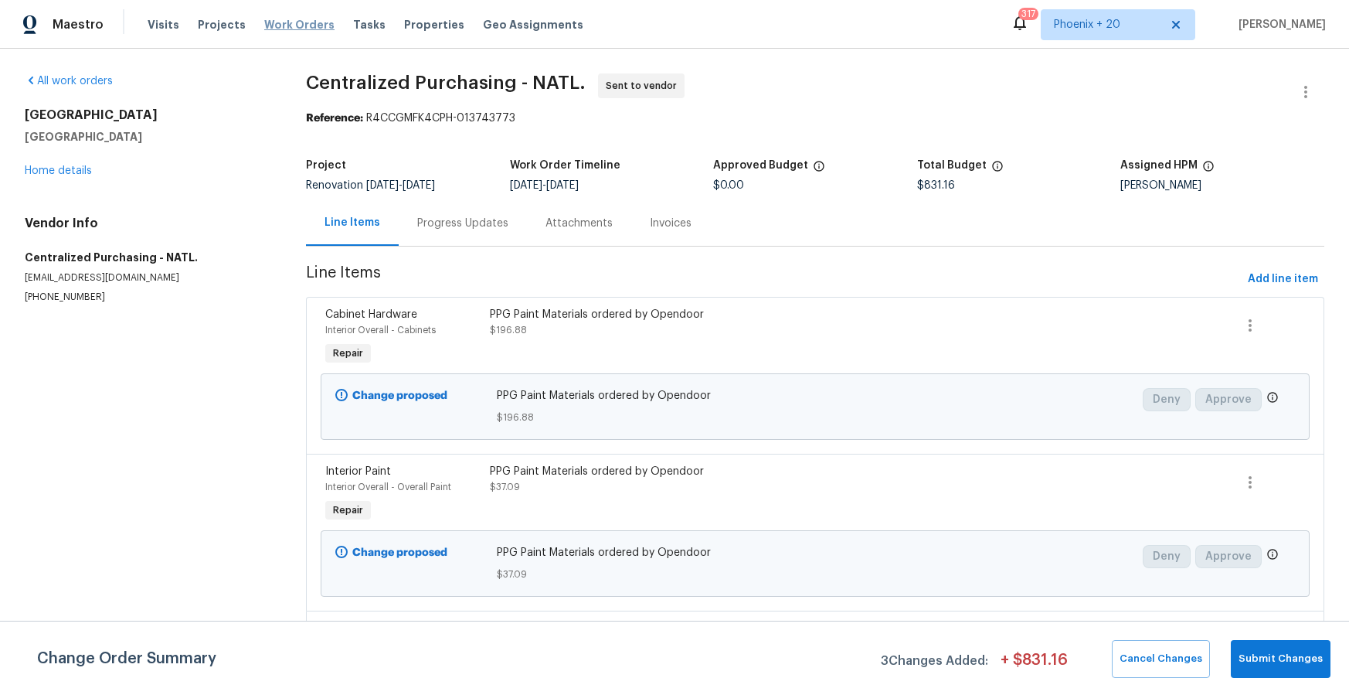
drag, startPoint x: 305, startPoint y: 30, endPoint x: 311, endPoint y: 24, distance: 8.2
click at [305, 30] on span "Work Orders" at bounding box center [299, 24] width 70 height 15
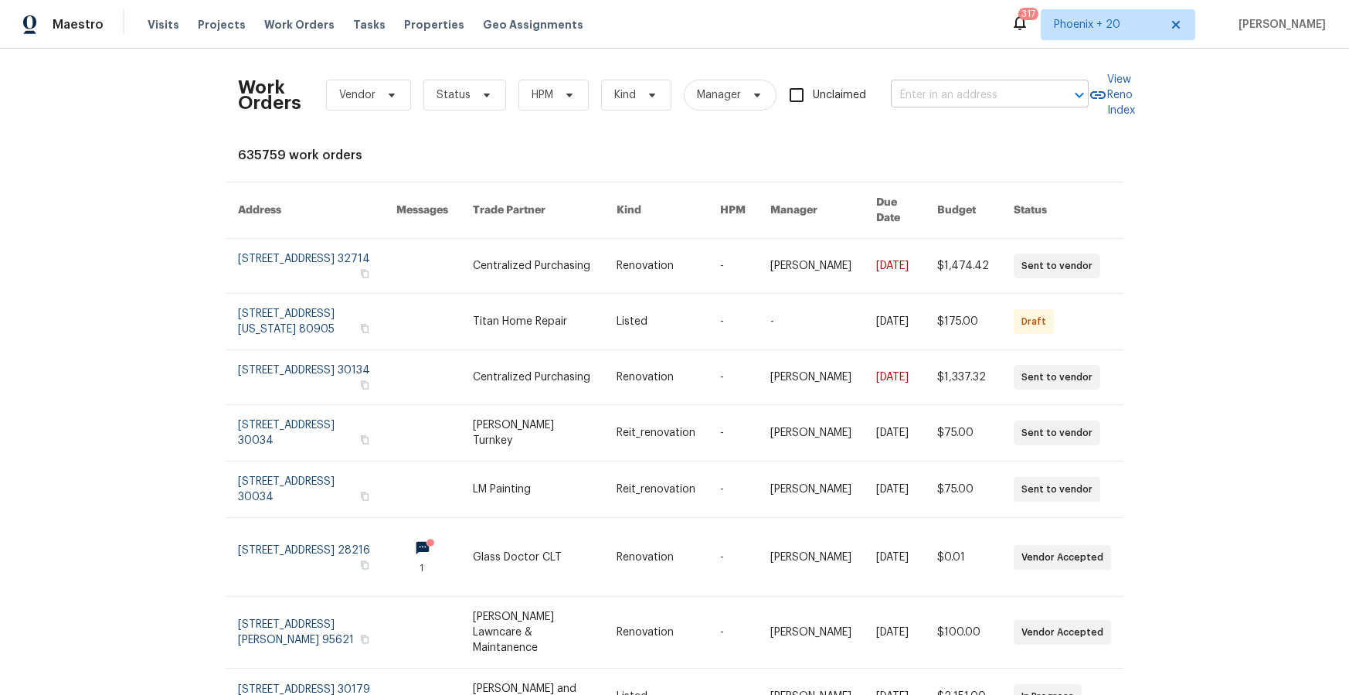
click at [893, 105] on input "text" at bounding box center [968, 95] width 155 height 24
paste input "[STREET_ADDRESS]"
type input "[STREET_ADDRESS]"
click at [981, 134] on li "[STREET_ADDRESS]" at bounding box center [991, 130] width 198 height 26
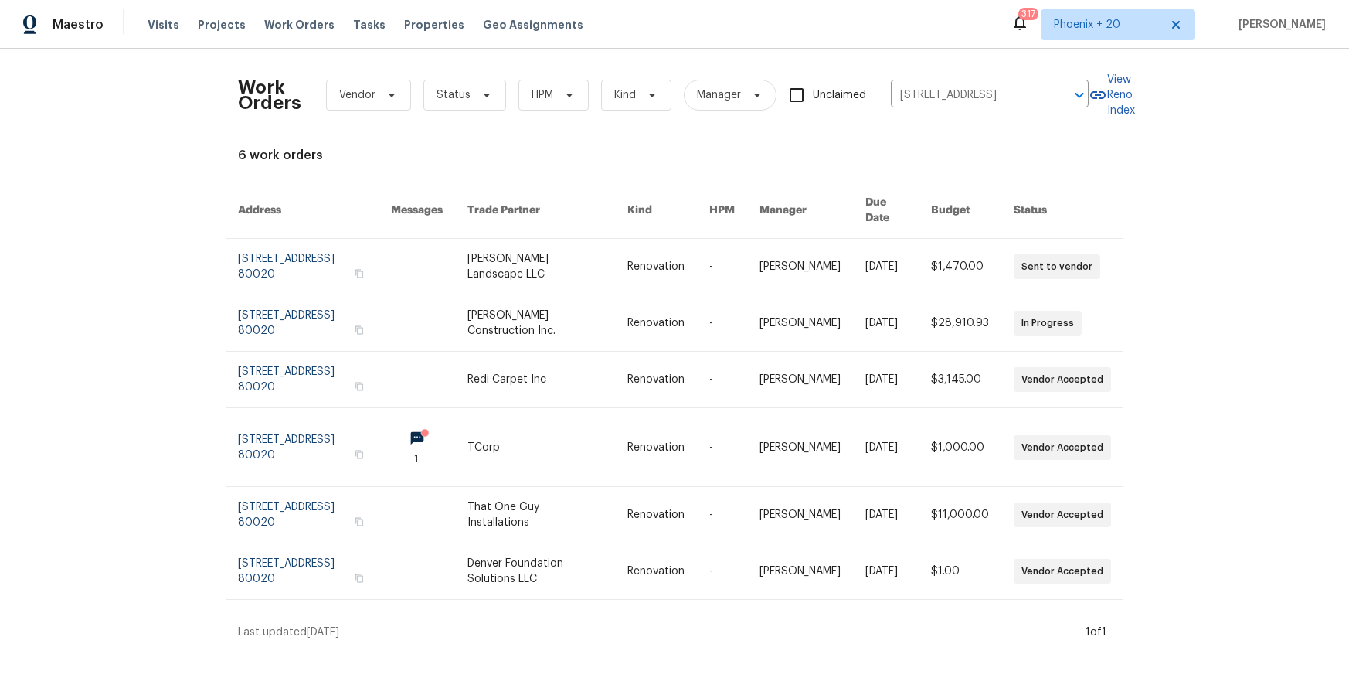
click at [522, 268] on link at bounding box center [548, 267] width 160 height 56
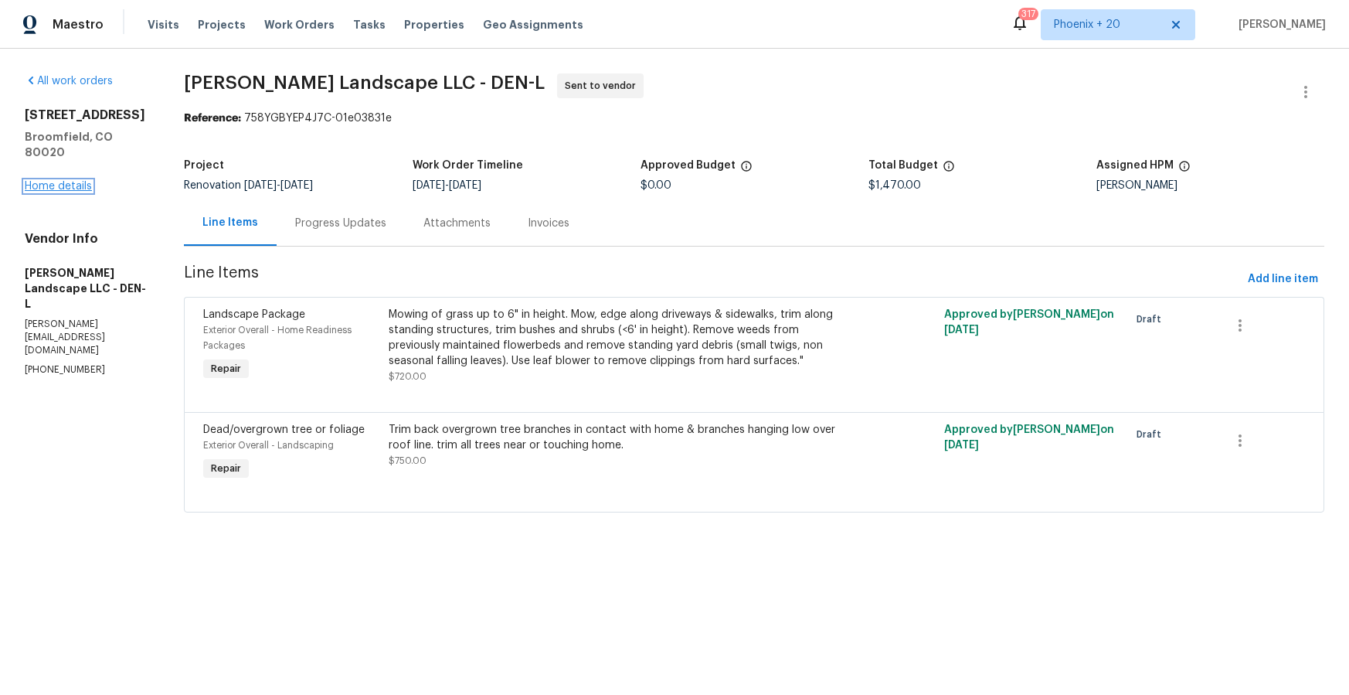
click at [80, 181] on link "Home details" at bounding box center [58, 186] width 67 height 11
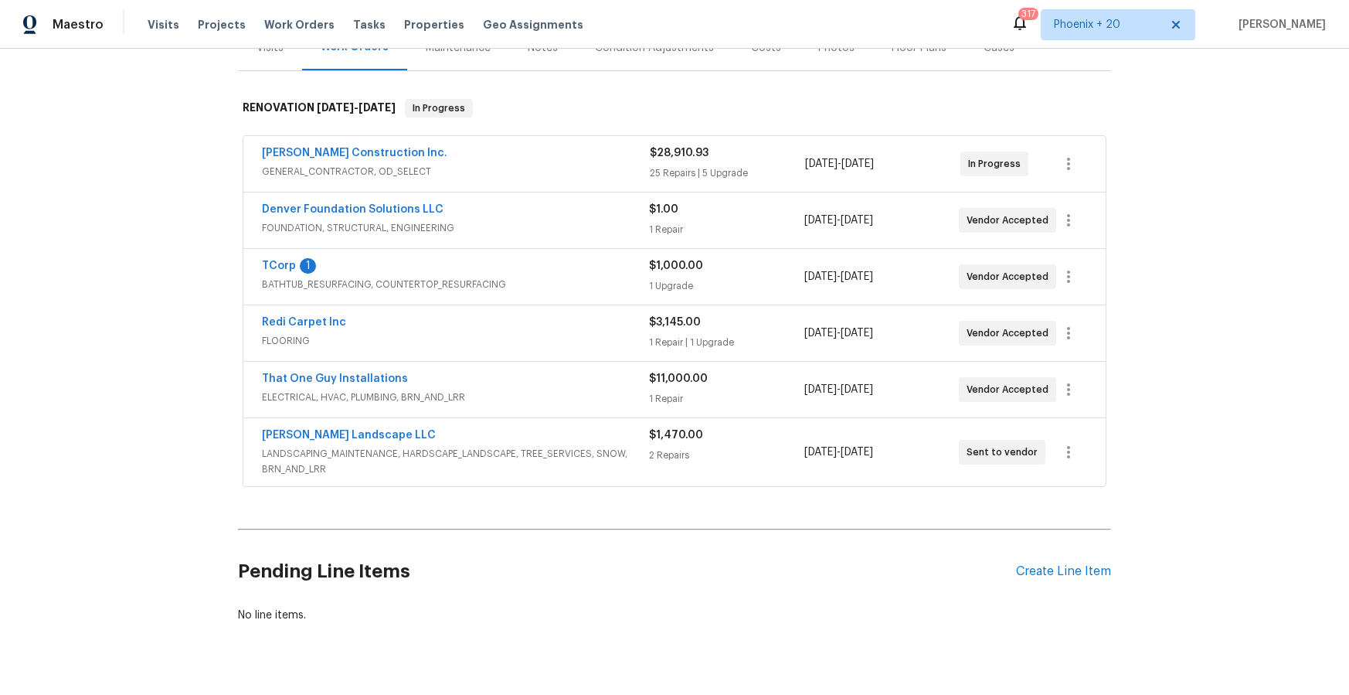
scroll to position [223, 0]
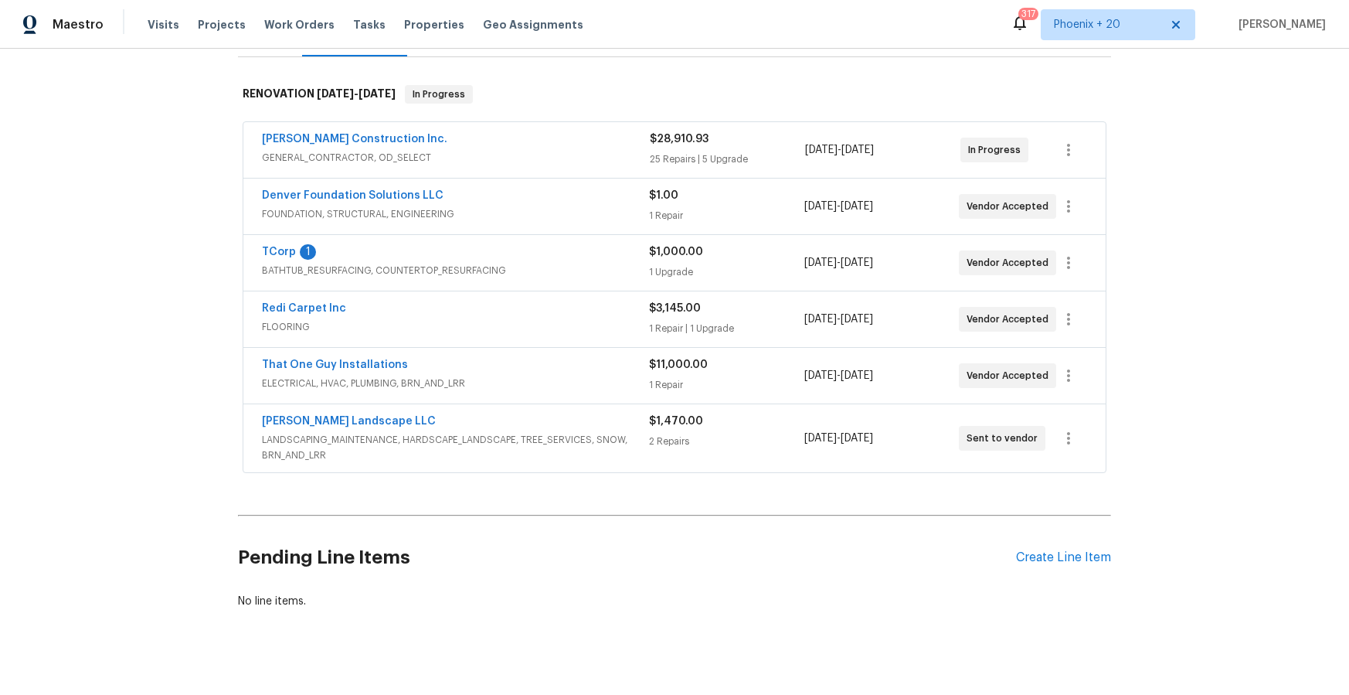
click at [1059, 545] on div "Pending Line Items Create Line Item" at bounding box center [674, 558] width 873 height 72
click at [1055, 553] on div "Create Line Item" at bounding box center [1063, 557] width 95 height 15
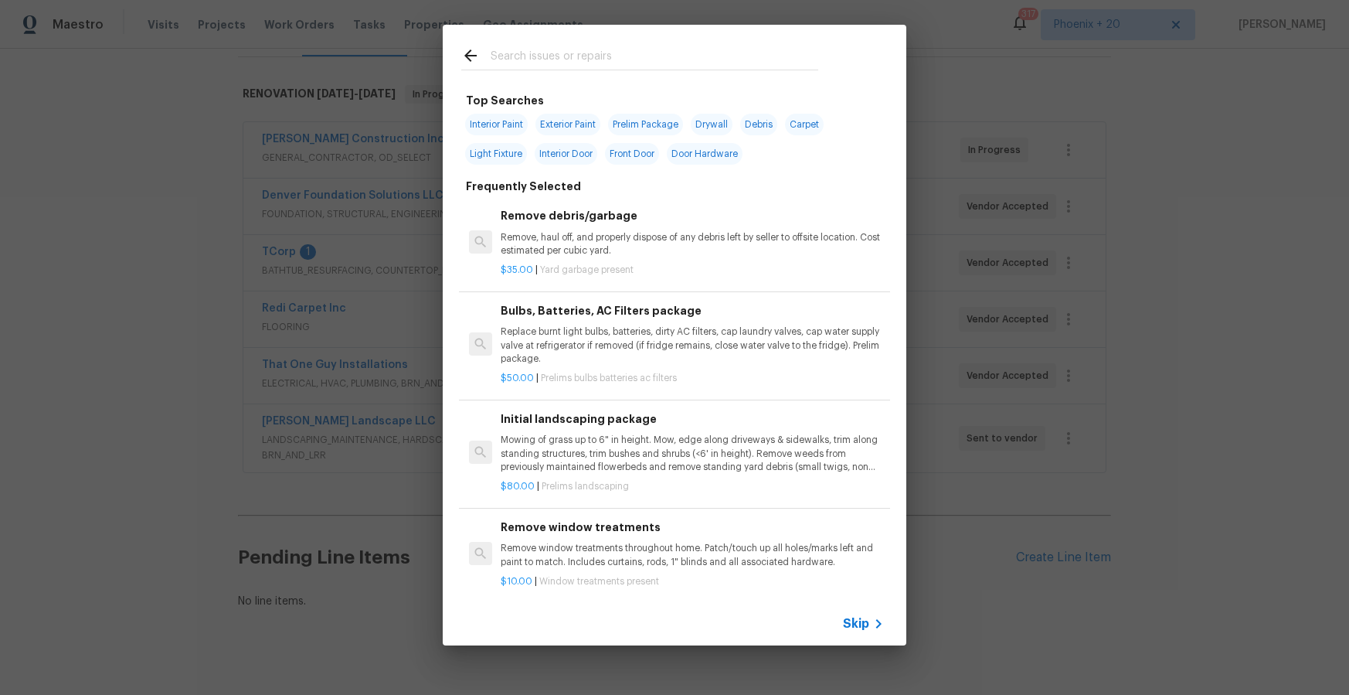
click at [556, 63] on input "text" at bounding box center [655, 57] width 328 height 23
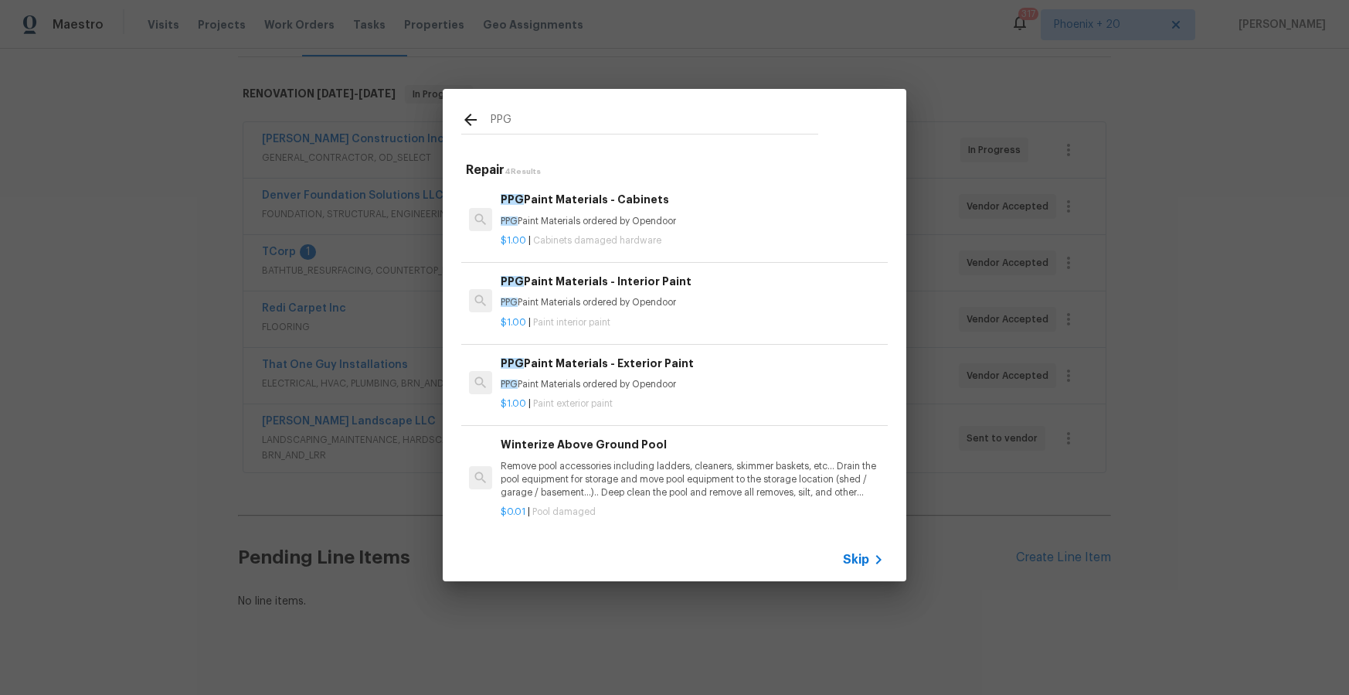
type input "PPG"
click at [740, 326] on p "$1.00 | Paint interior paint" at bounding box center [692, 322] width 383 height 13
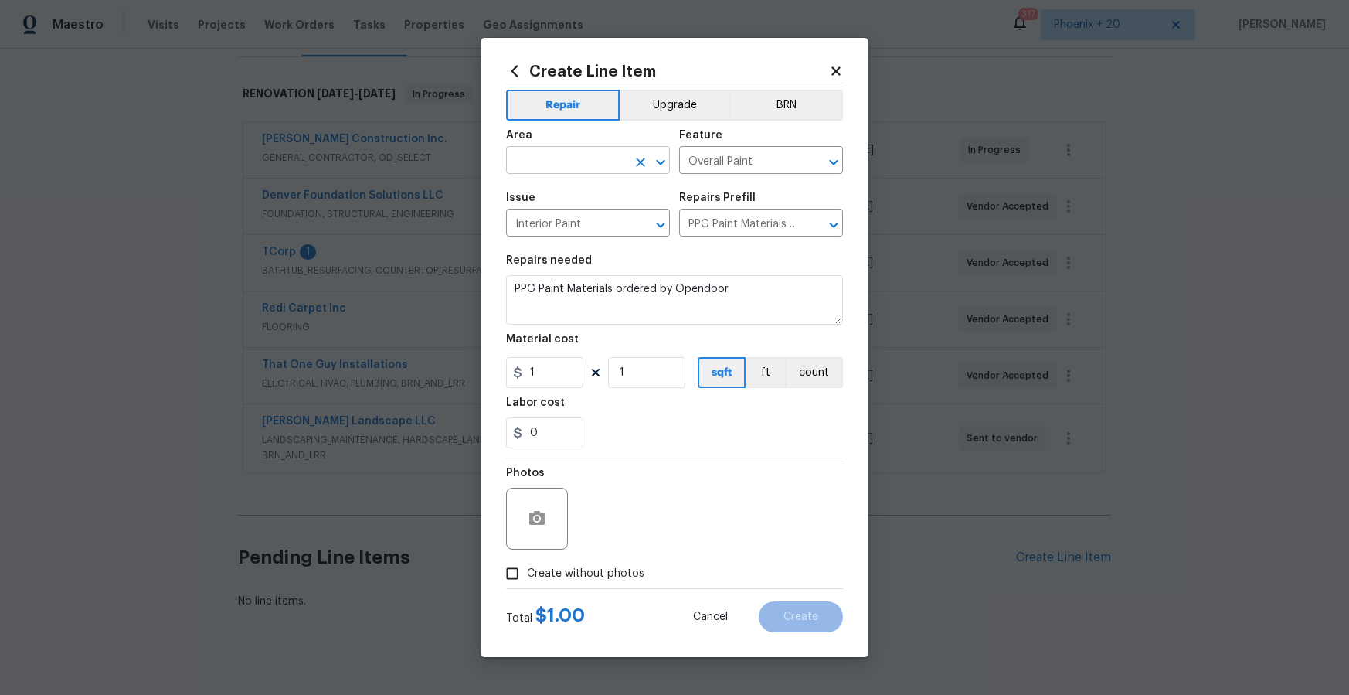
click at [602, 161] on input "text" at bounding box center [566, 162] width 121 height 24
click at [624, 225] on li "Interior Overall" at bounding box center [588, 222] width 164 height 26
type input "Interior Overall"
click at [535, 385] on input "1" at bounding box center [544, 372] width 77 height 31
drag, startPoint x: 551, startPoint y: 379, endPoint x: 502, endPoint y: 372, distance: 49.2
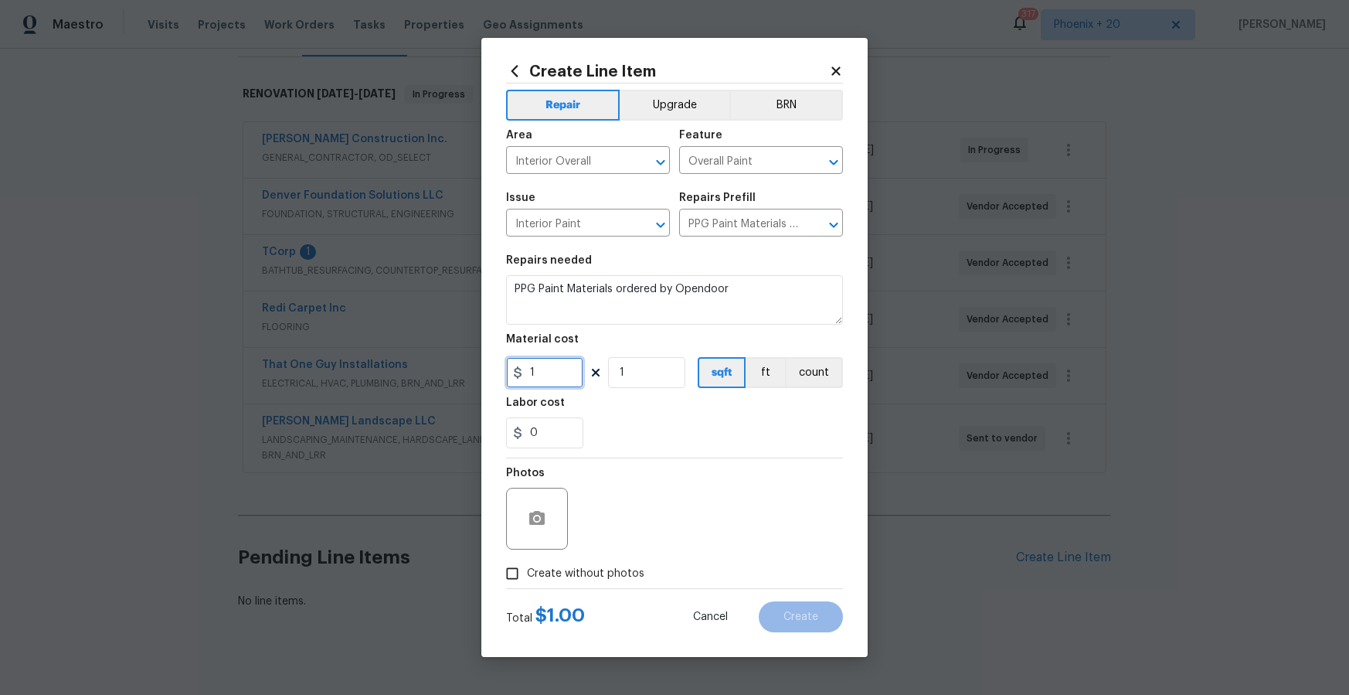
click at [502, 372] on div "Create Line Item Repair Upgrade BRN Area Interior Overall ​ Feature Overall Pai…" at bounding box center [674, 347] width 386 height 619
type input "875.74"
click at [560, 586] on label "Create without photos" at bounding box center [571, 573] width 147 height 29
click at [527, 586] on input "Create without photos" at bounding box center [512, 573] width 29 height 29
checkbox input "true"
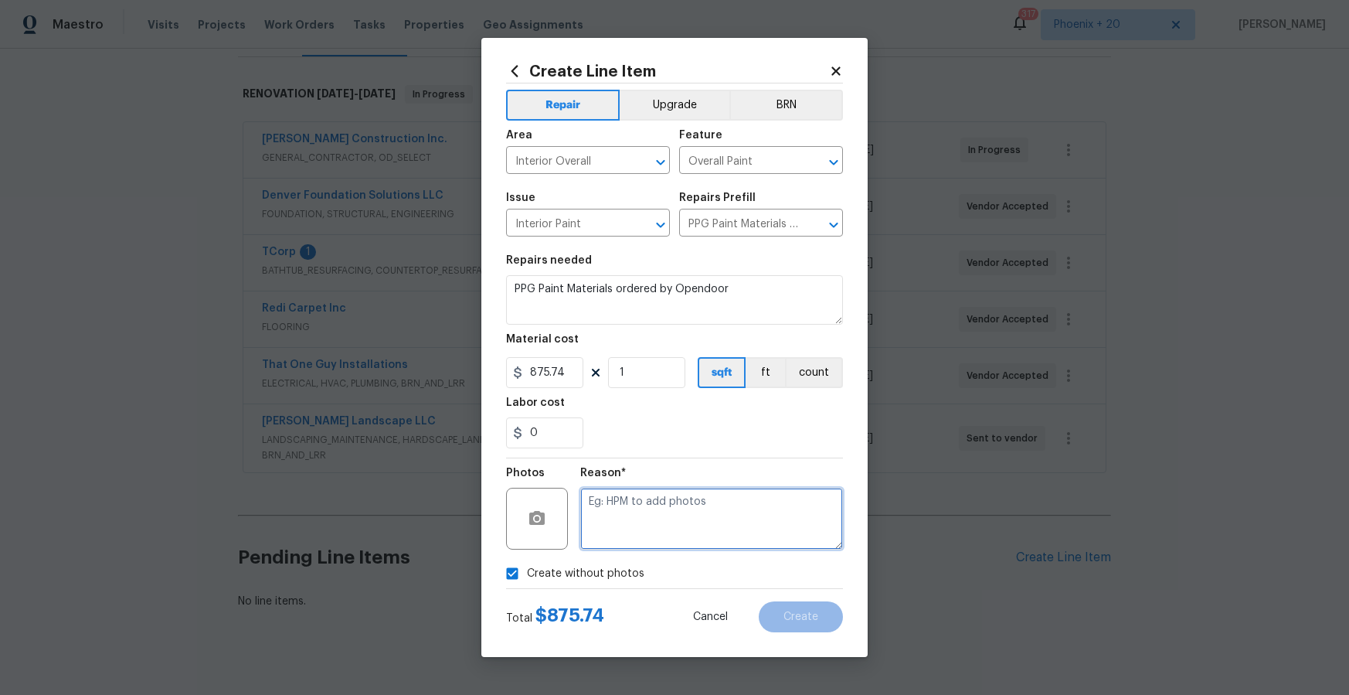
click at [614, 542] on textarea at bounding box center [711, 519] width 263 height 62
type textarea "NA"
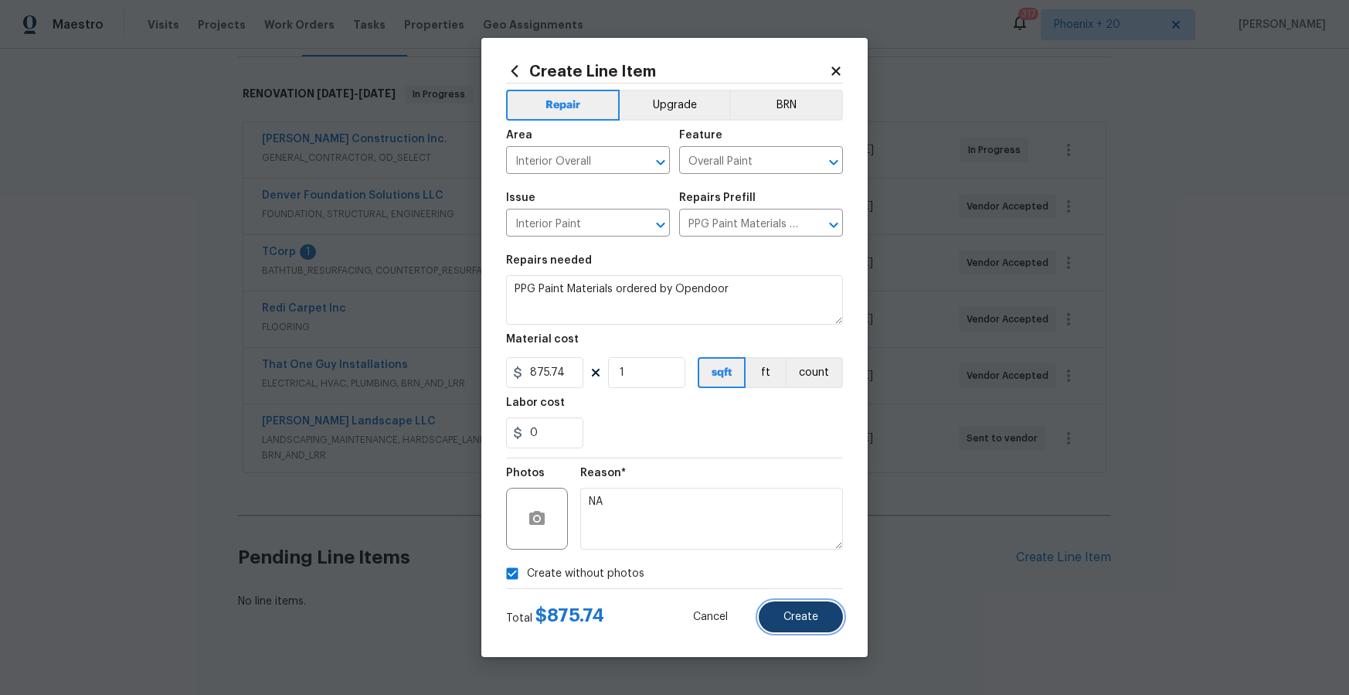
click at [771, 607] on button "Create" at bounding box center [801, 616] width 84 height 31
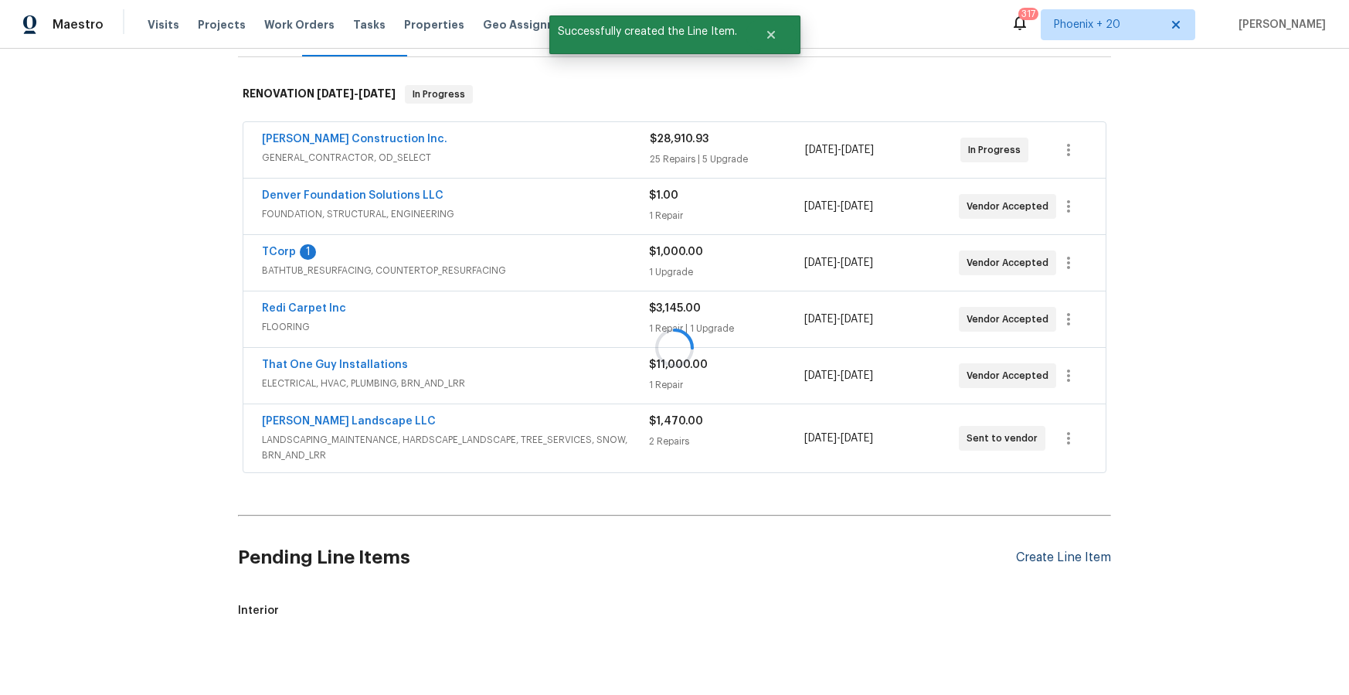
drag, startPoint x: 985, startPoint y: 561, endPoint x: 1049, endPoint y: 556, distance: 63.6
click at [1049, 556] on div "Create Line Item" at bounding box center [1063, 557] width 95 height 15
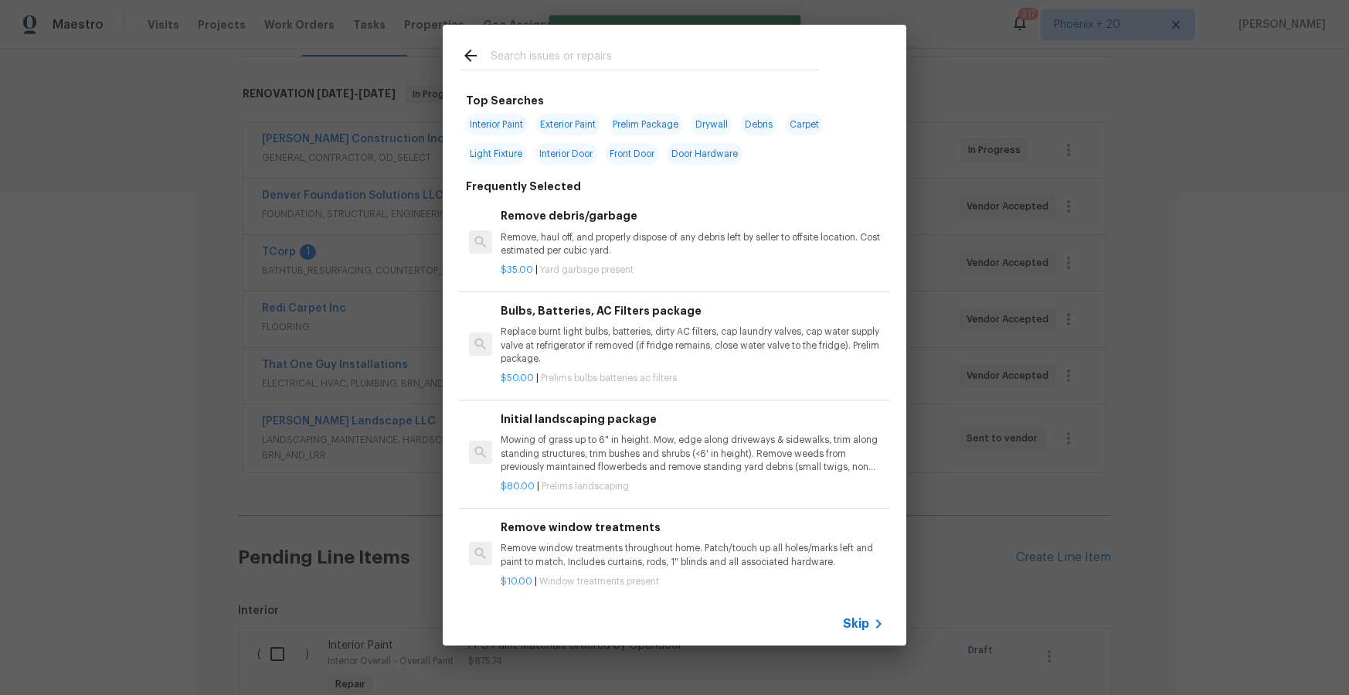
click at [657, 66] on input "text" at bounding box center [655, 57] width 328 height 23
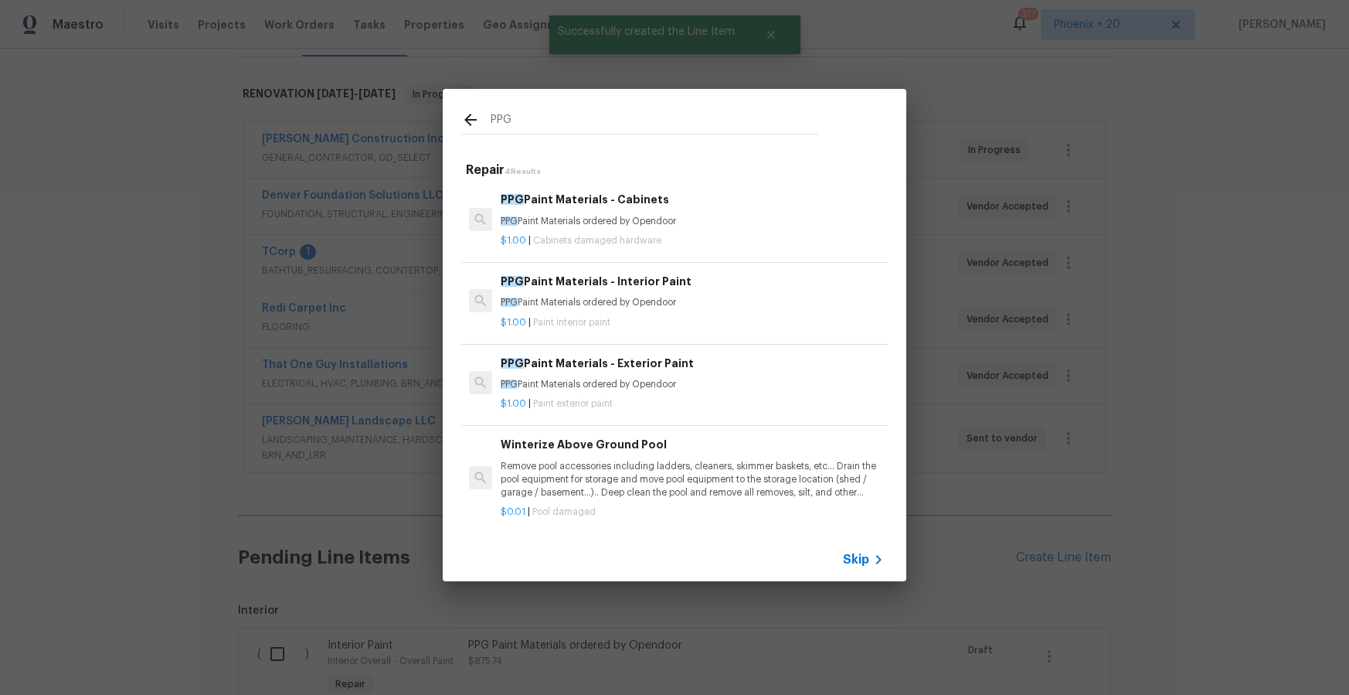
type input "PPG"
click at [689, 216] on p "PPG Paint Materials ordered by Opendoor" at bounding box center [692, 221] width 383 height 13
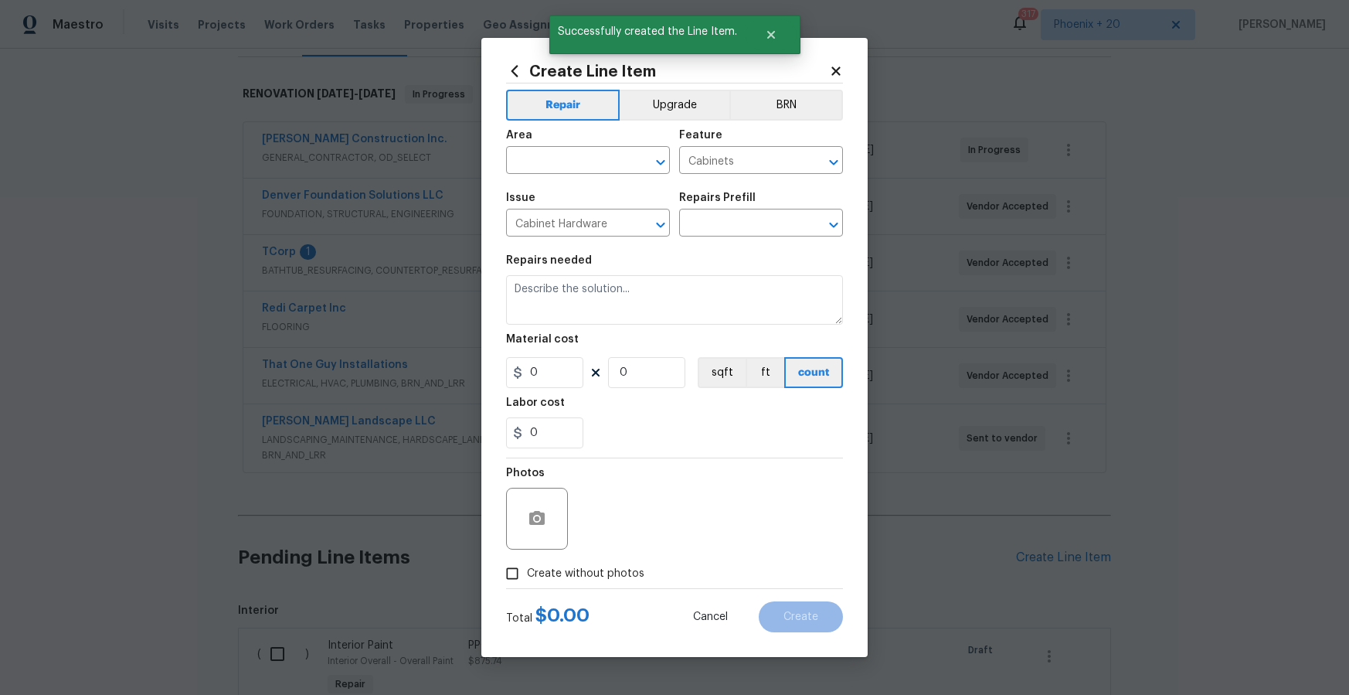
type input "PPG Paint Materials - Cabinets $1.00"
type textarea "PPG Paint Materials ordered by Opendoor"
type input "1"
click at [600, 160] on input "text" at bounding box center [566, 162] width 121 height 24
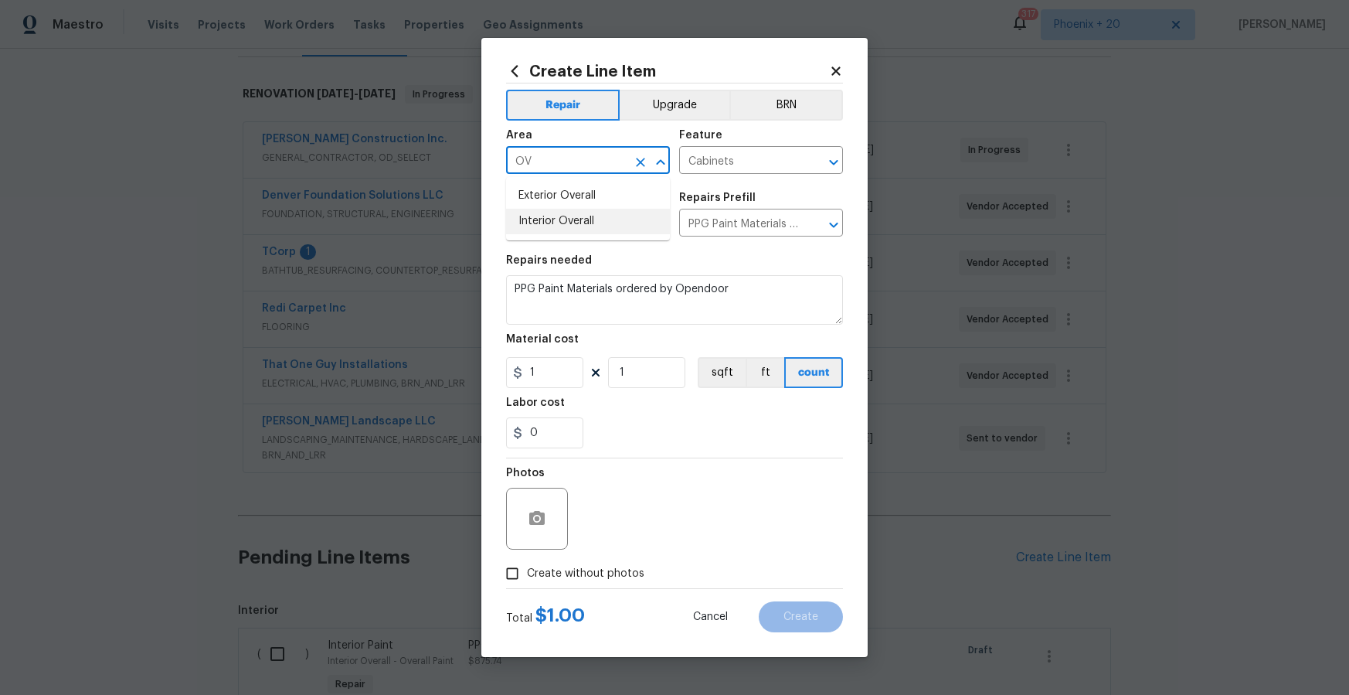
click at [593, 225] on li "Interior Overall" at bounding box center [588, 222] width 164 height 26
type input "Interior Overall"
click at [548, 380] on input "1" at bounding box center [544, 372] width 77 height 31
drag, startPoint x: 553, startPoint y: 375, endPoint x: 508, endPoint y: 369, distance: 45.2
click at [508, 369] on input "1" at bounding box center [544, 372] width 77 height 31
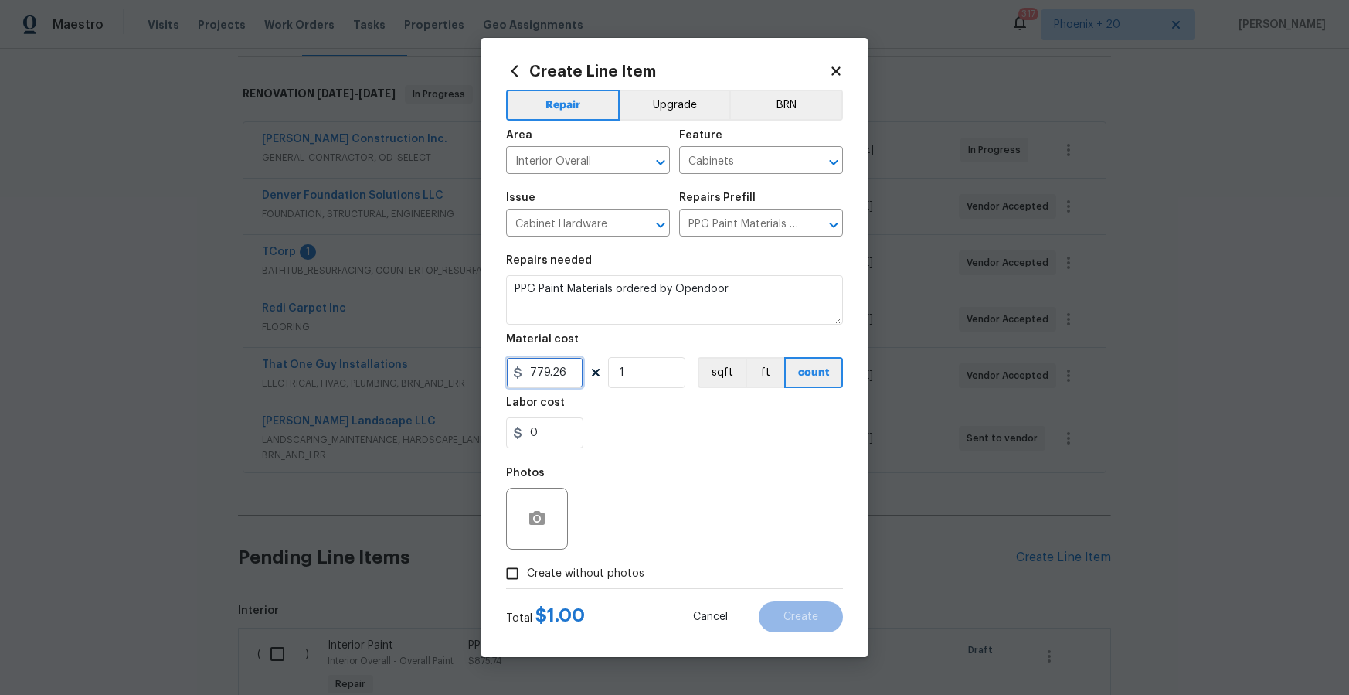
type input "779.26"
drag, startPoint x: 622, startPoint y: 570, endPoint x: 621, endPoint y: 559, distance: 10.1
click at [622, 568] on span "Create without photos" at bounding box center [585, 574] width 117 height 16
click at [527, 568] on input "Create without photos" at bounding box center [512, 573] width 29 height 29
checkbox input "true"
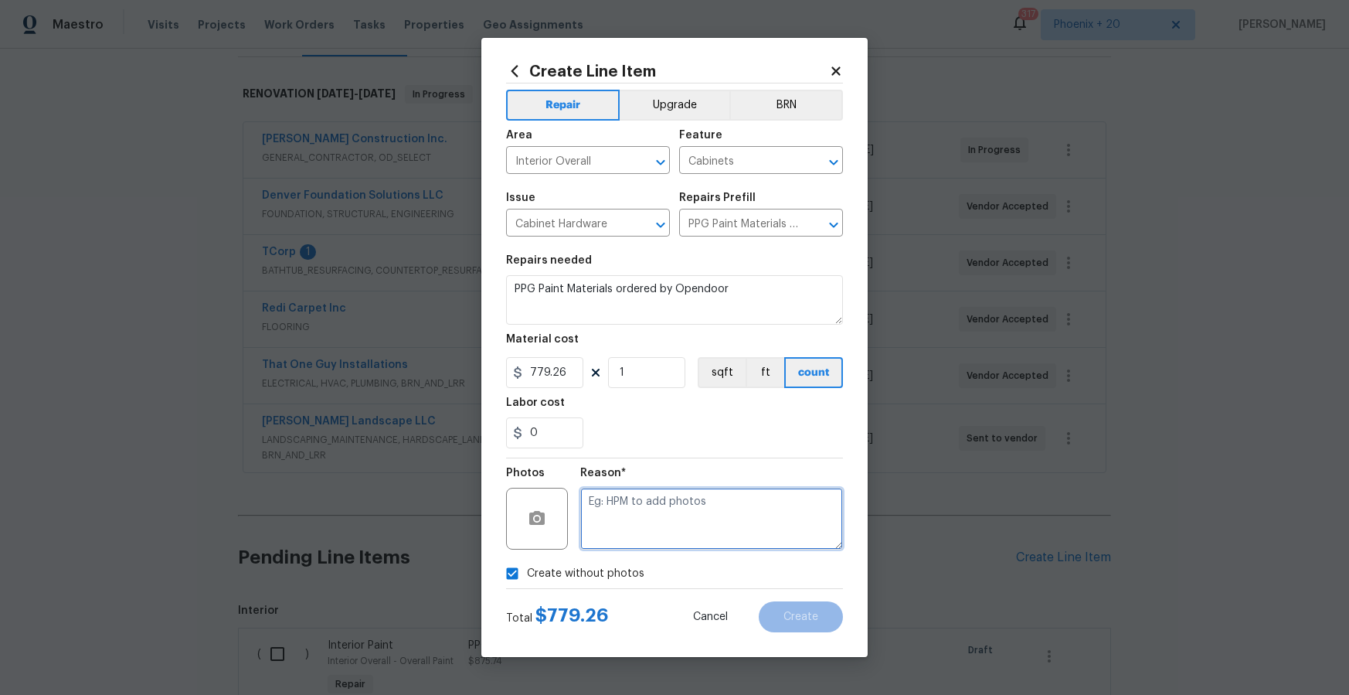
click at [630, 531] on textarea at bounding box center [711, 519] width 263 height 62
type textarea "NA"
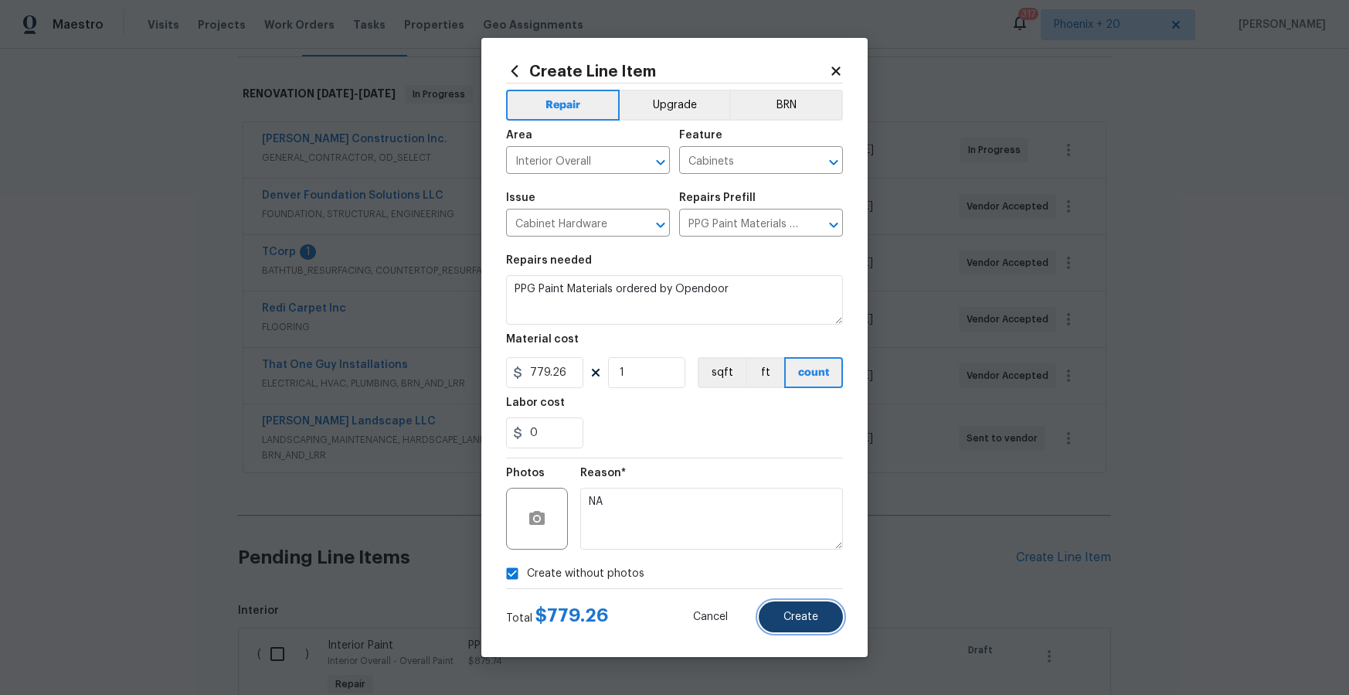
click at [787, 611] on span "Create" at bounding box center [801, 617] width 35 height 12
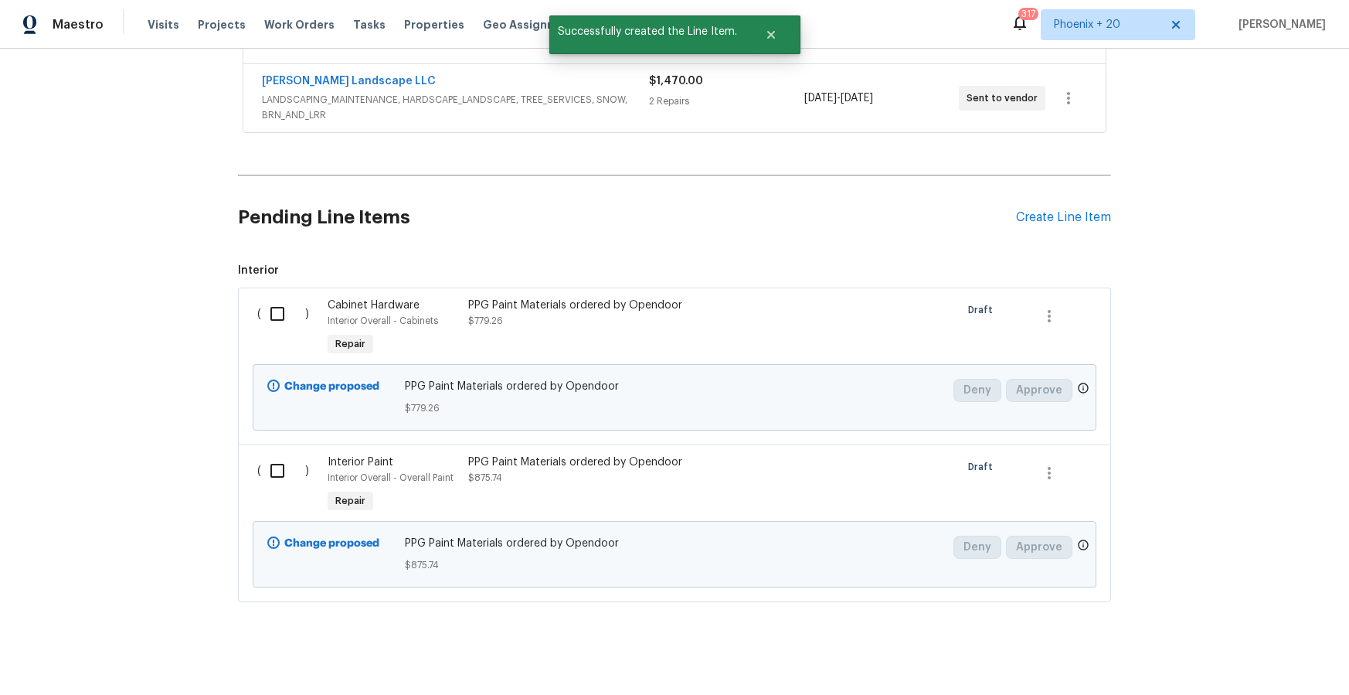
scroll to position [576, 0]
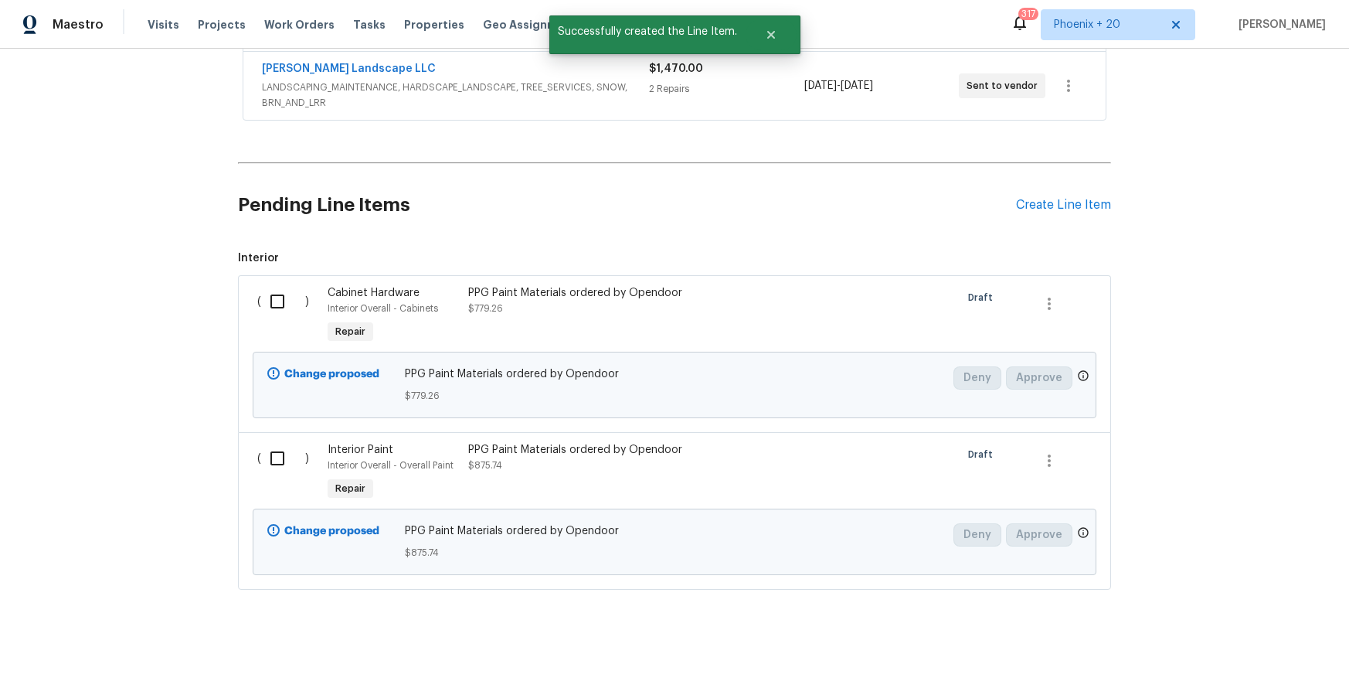
click at [290, 298] on input "checkbox" at bounding box center [283, 301] width 44 height 32
checkbox input "true"
click at [271, 491] on div "( )" at bounding box center [288, 472] width 70 height 71
click at [273, 474] on input "checkbox" at bounding box center [283, 458] width 44 height 32
checkbox input "true"
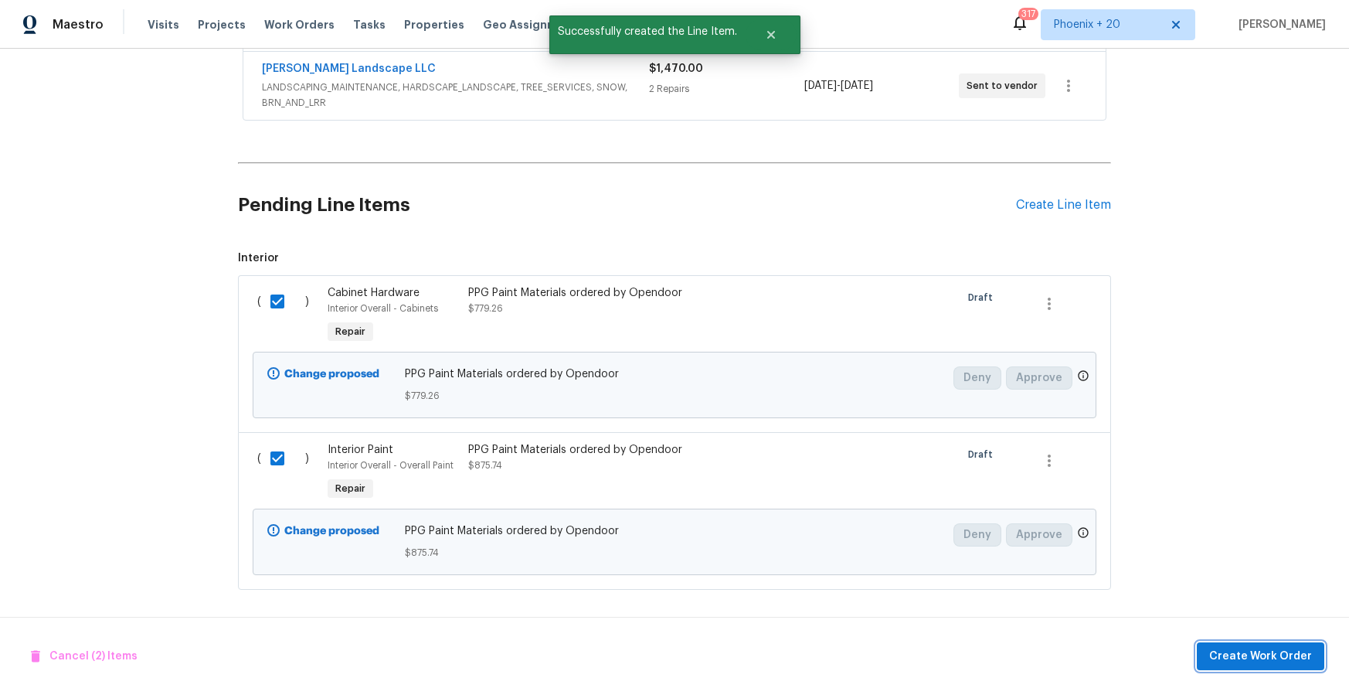
click at [1256, 644] on button "Create Work Order" at bounding box center [1261, 656] width 128 height 29
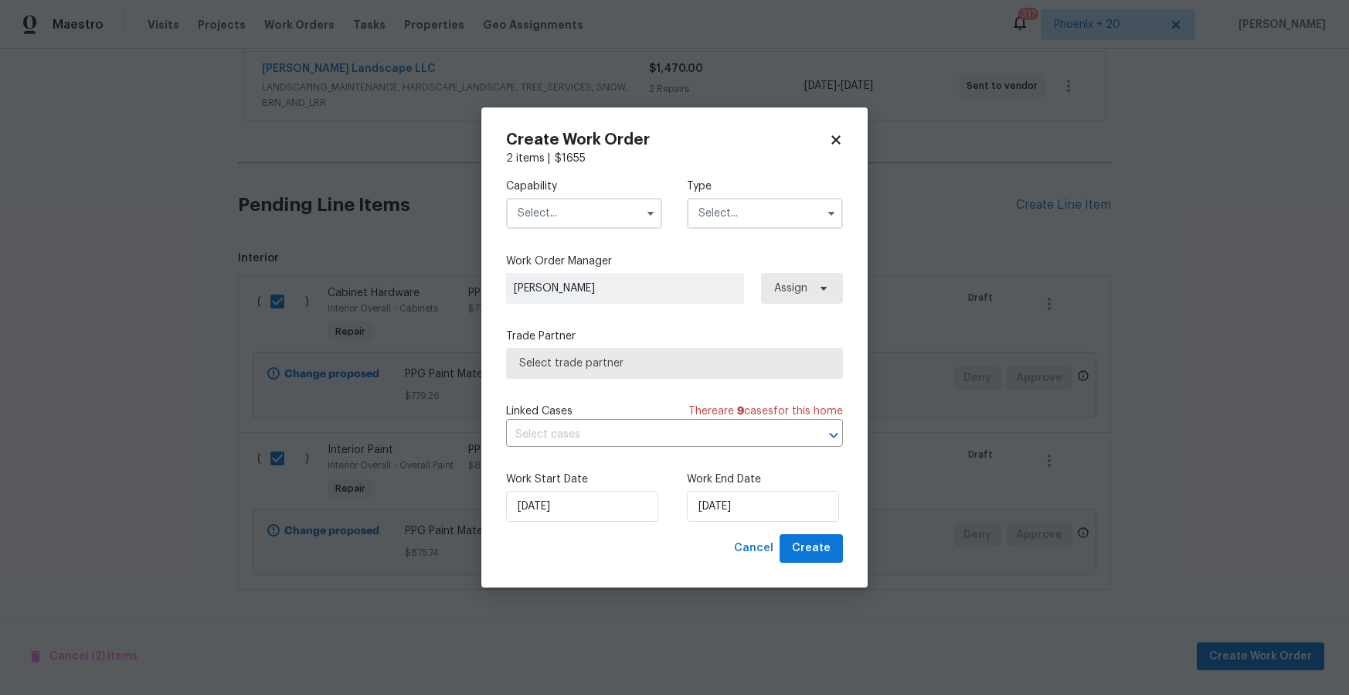
click at [593, 223] on input "text" at bounding box center [584, 213] width 156 height 31
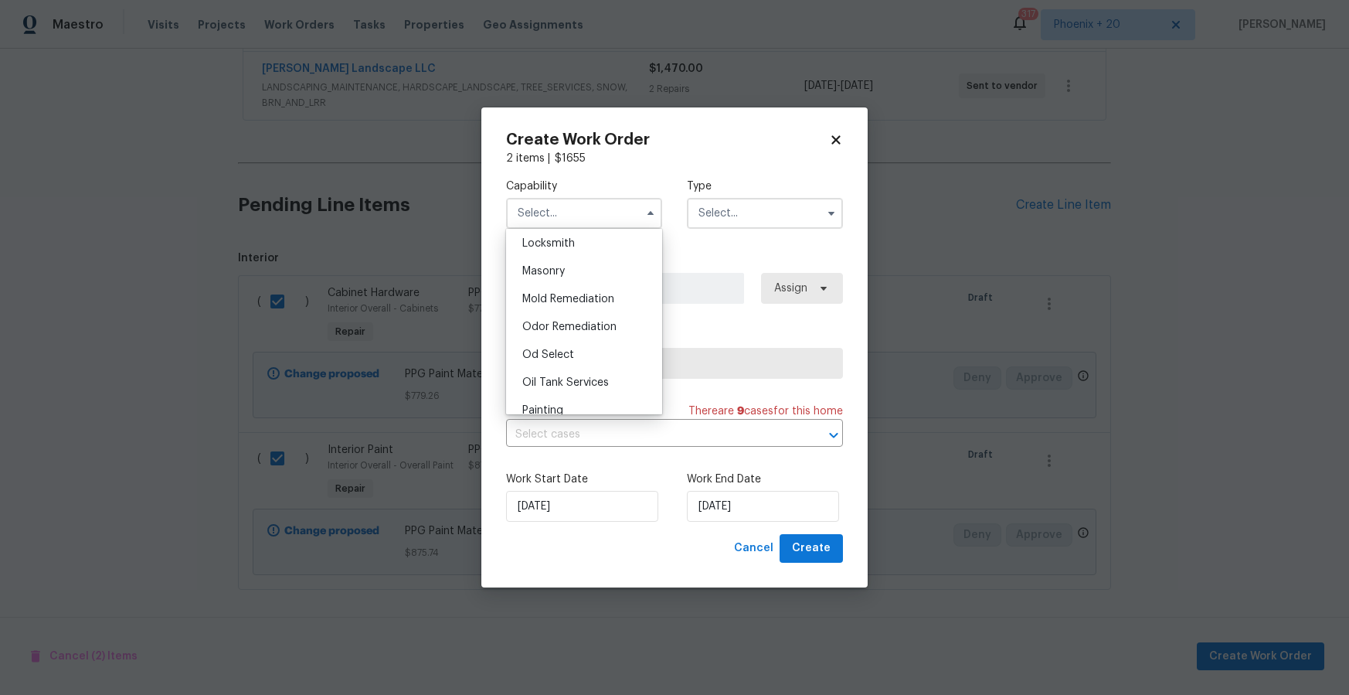
scroll to position [1208, 0]
click at [566, 323] on div "Painting" at bounding box center [584, 337] width 148 height 28
type input "Painting"
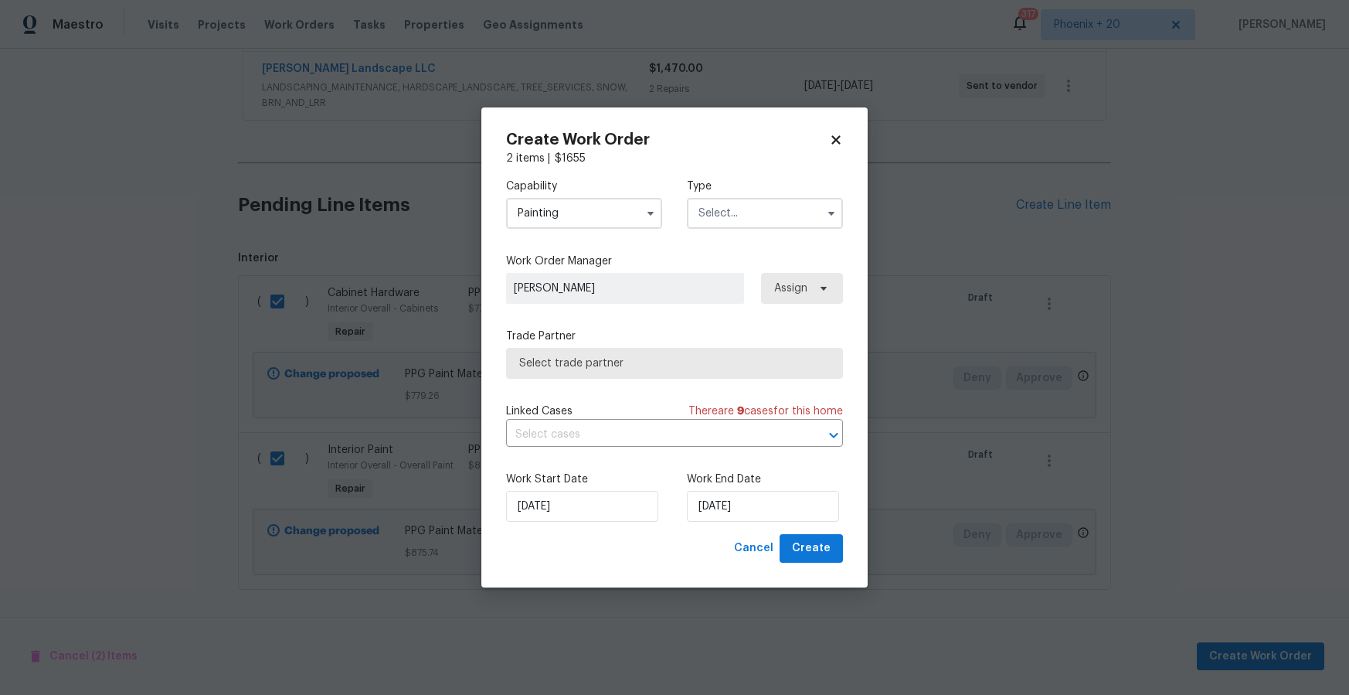
click at [730, 226] on input "text" at bounding box center [765, 213] width 156 height 31
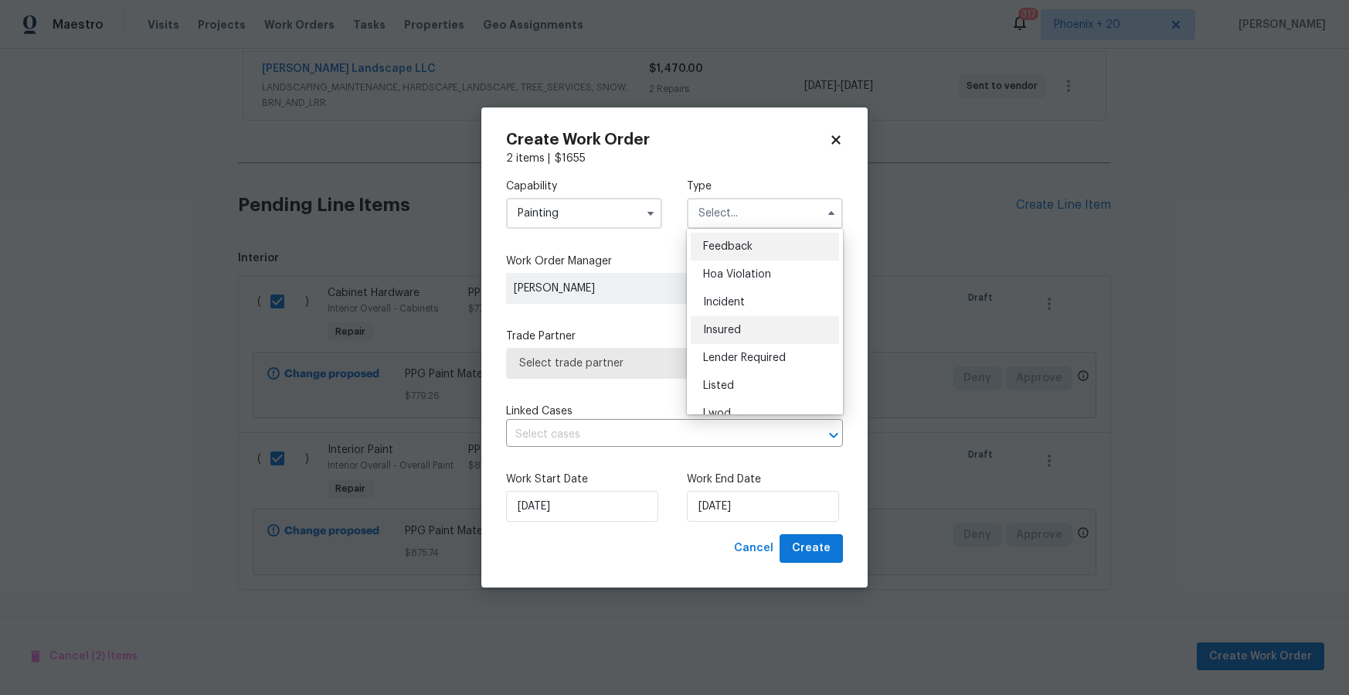
scroll to position [184, 0]
click at [746, 308] on span "Renovation" at bounding box center [731, 313] width 57 height 11
type input "Renovation"
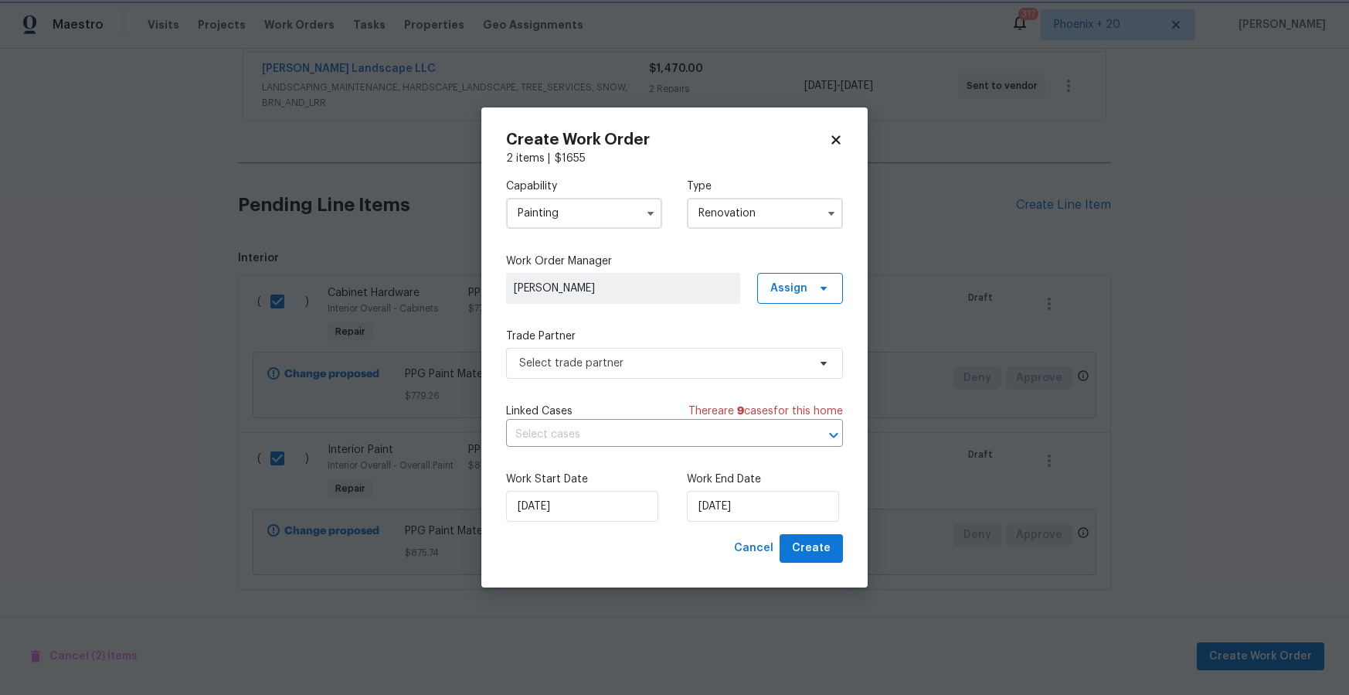
scroll to position [0, 0]
click at [806, 279] on span "Assign" at bounding box center [800, 288] width 86 height 31
click at [800, 353] on div "Assign to me" at bounding box center [802, 353] width 67 height 15
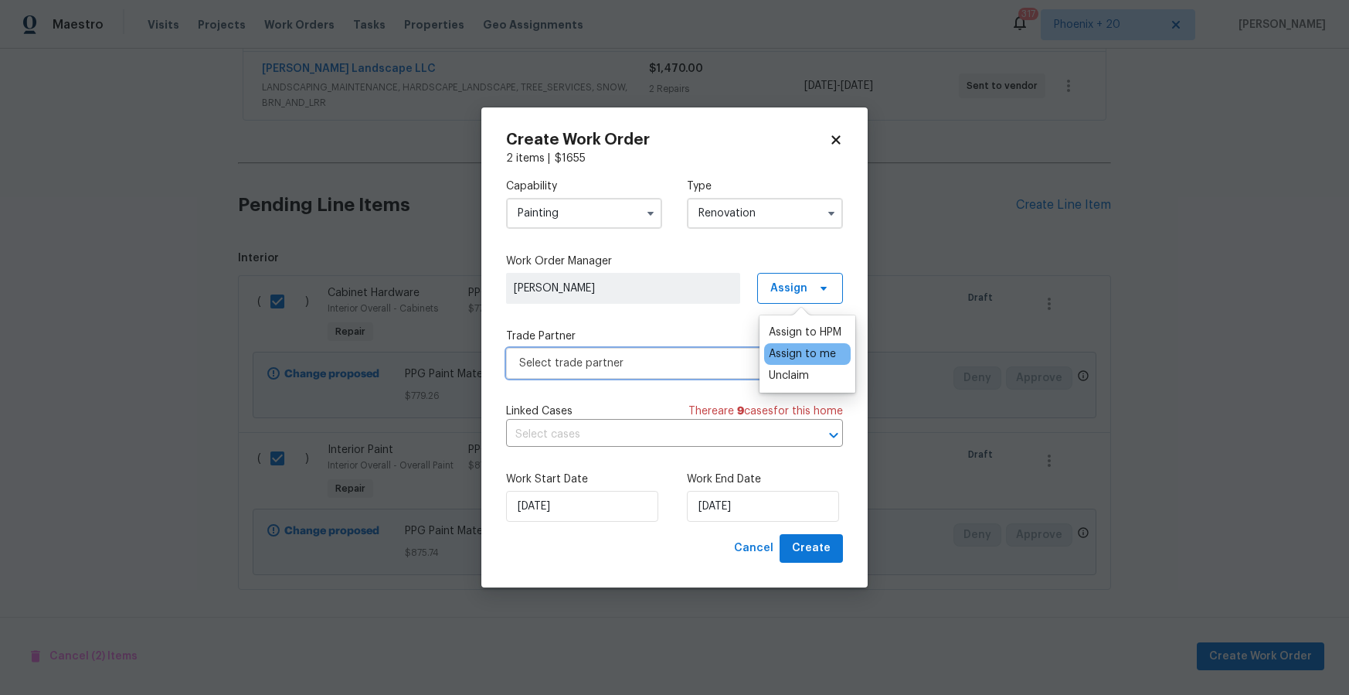
click at [619, 359] on span "Select trade partner" at bounding box center [663, 362] width 288 height 15
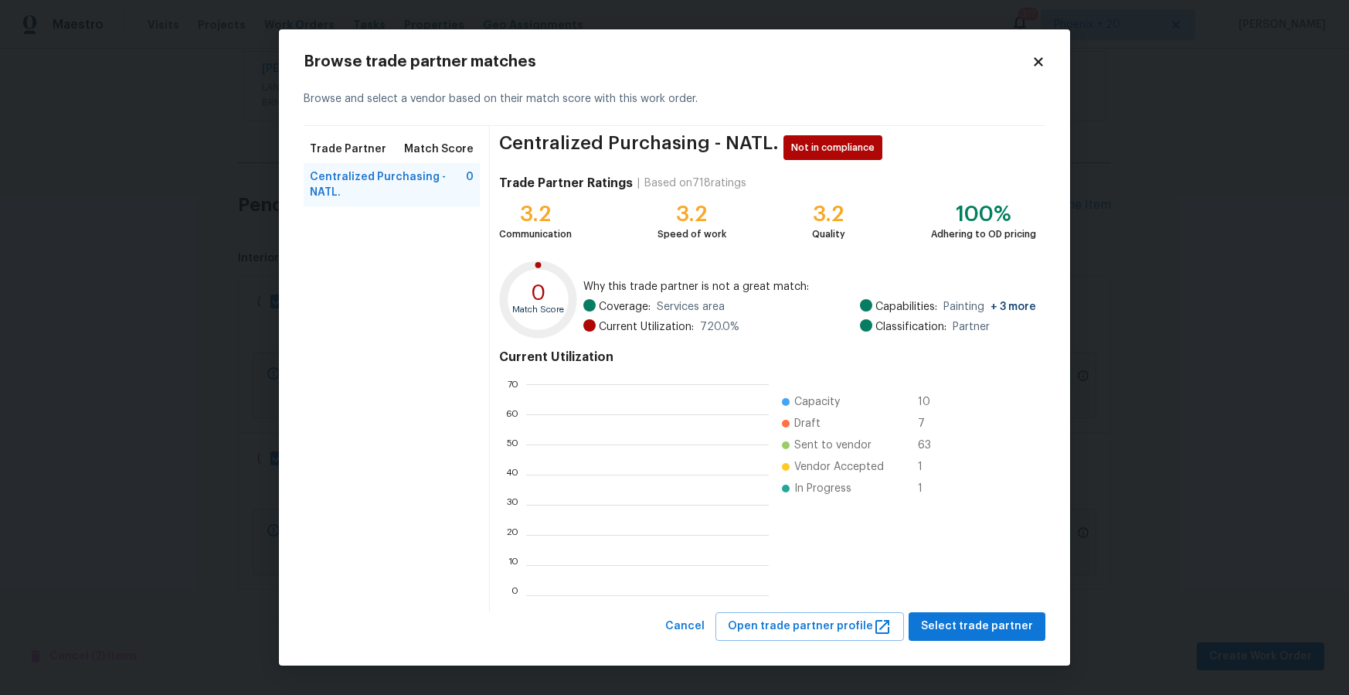
scroll to position [216, 243]
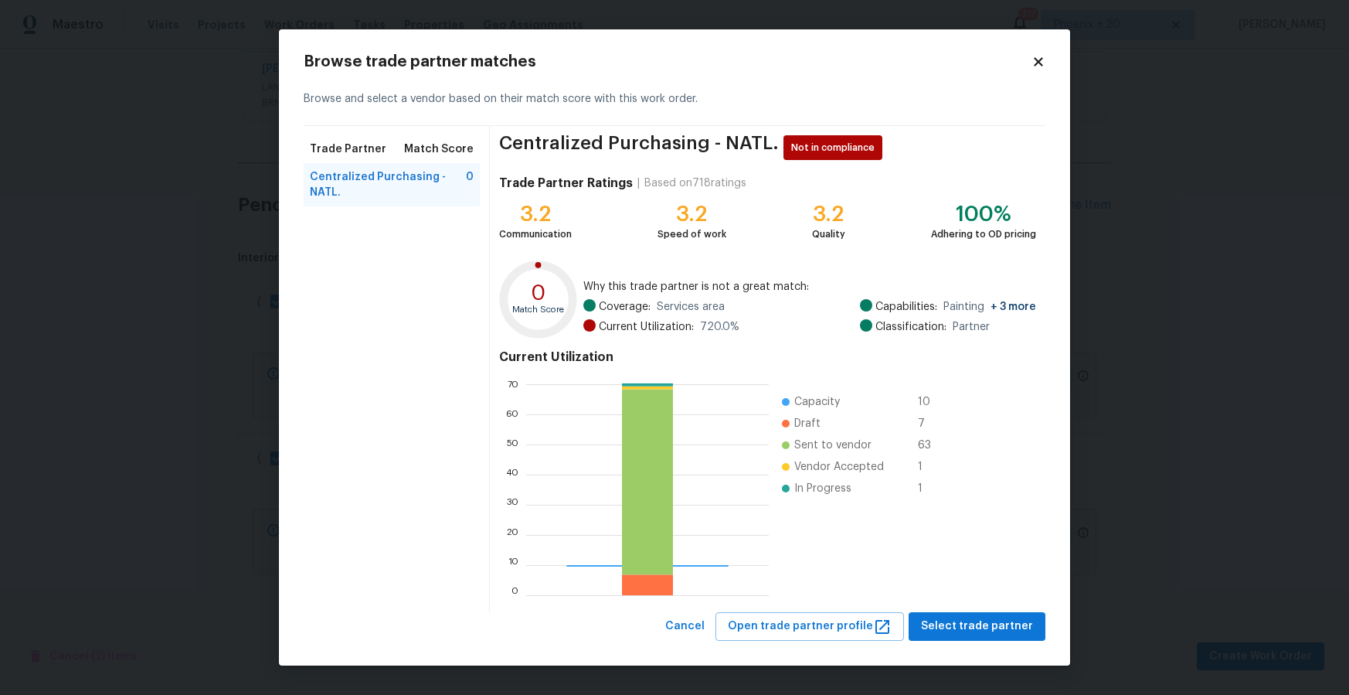
click at [996, 606] on div "Centralized Purchasing - NATL. Not in compliance Trade Partner Ratings | Based …" at bounding box center [768, 369] width 556 height 486
click at [995, 614] on button "Select trade partner" at bounding box center [977, 626] width 137 height 29
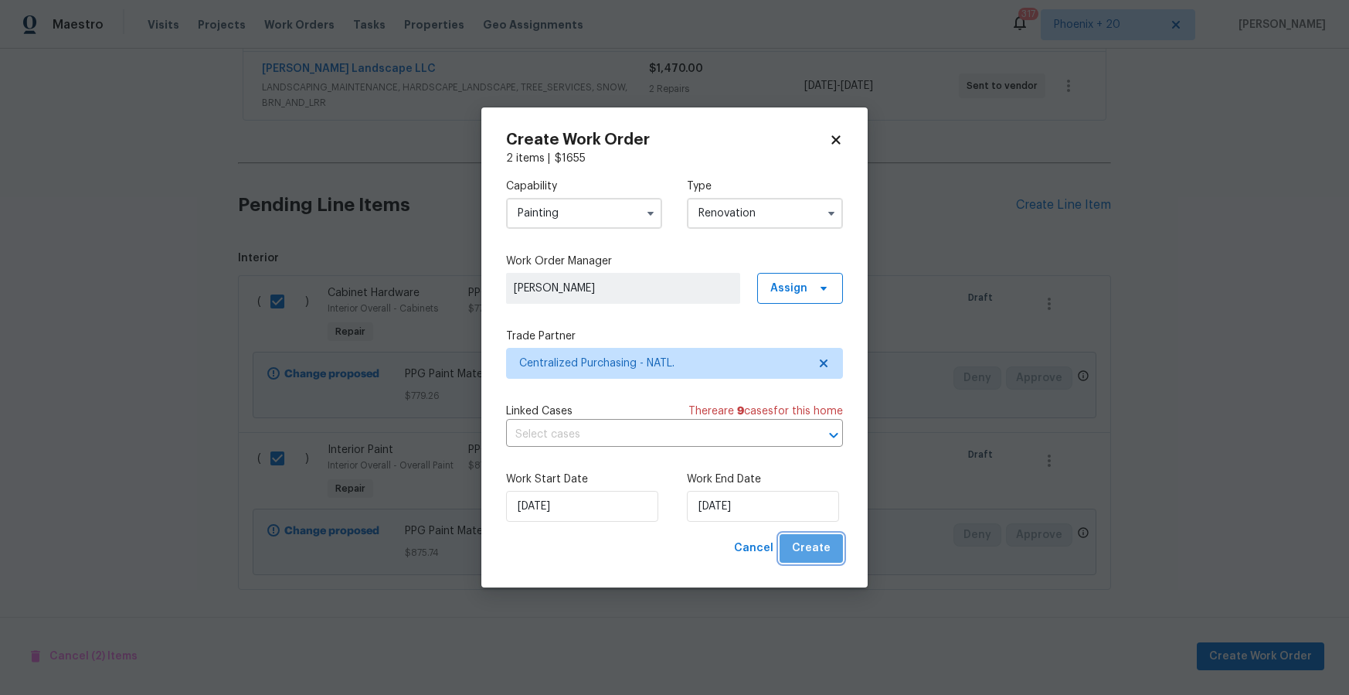
click at [816, 559] on button "Create" at bounding box center [811, 548] width 63 height 29
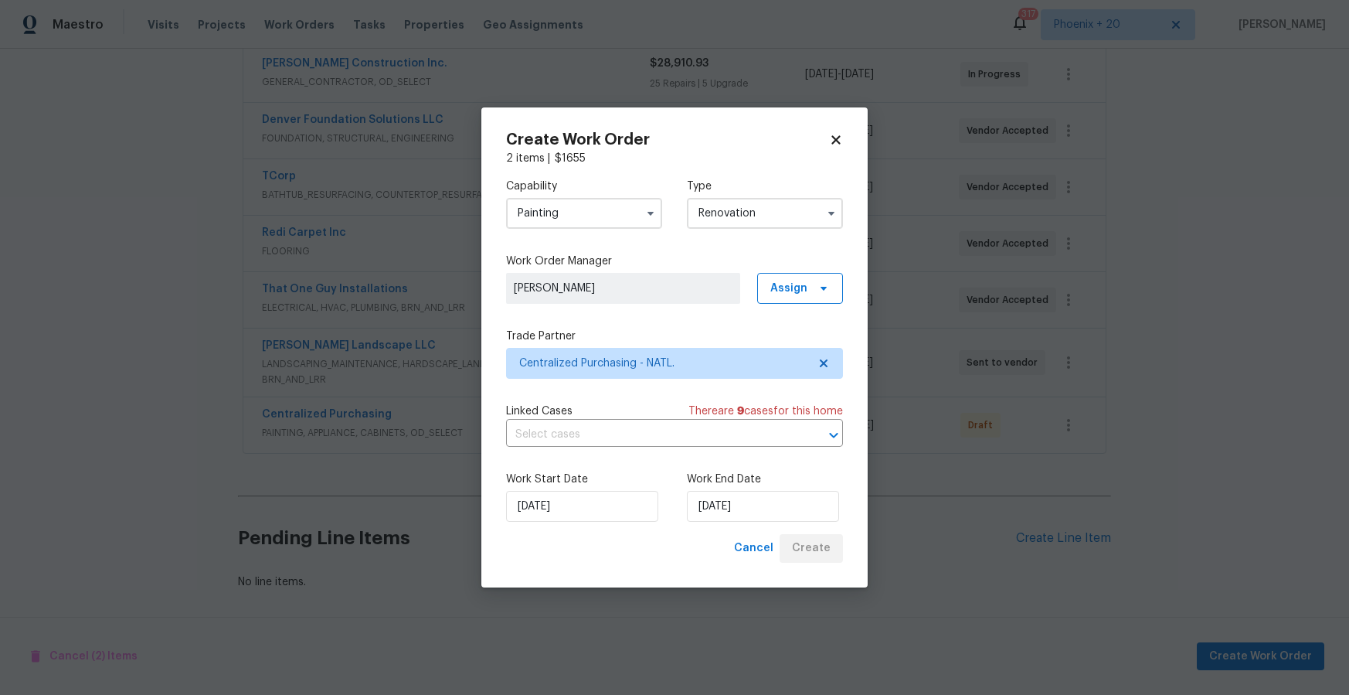
scroll to position [299, 0]
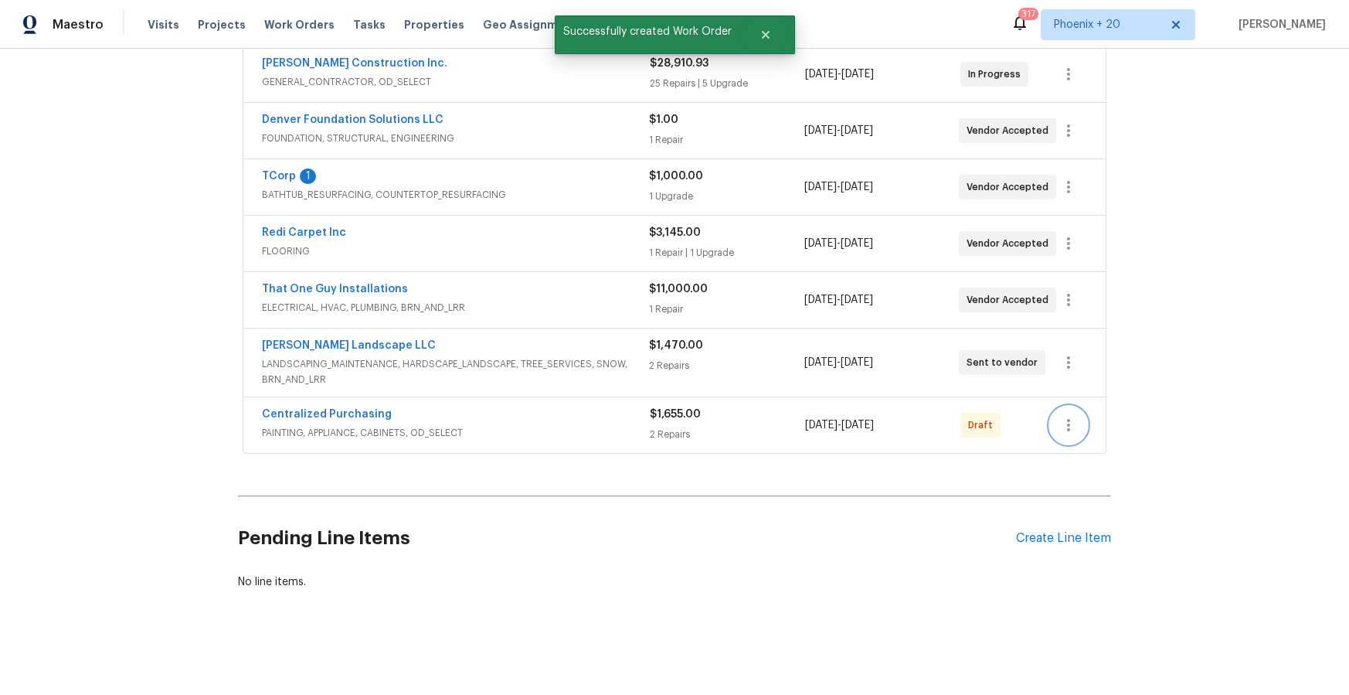
click at [1070, 423] on icon "button" at bounding box center [1068, 425] width 19 height 19
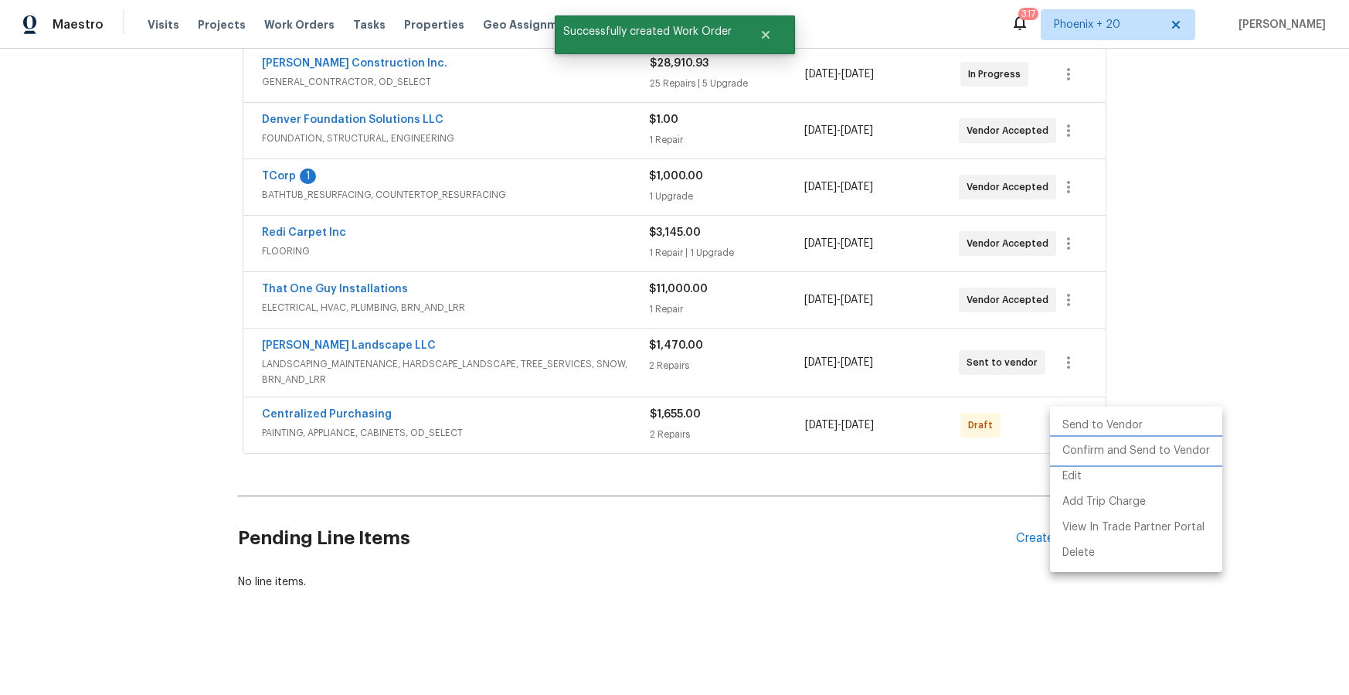
click at [1093, 448] on li "Confirm and Send to Vendor" at bounding box center [1136, 451] width 172 height 26
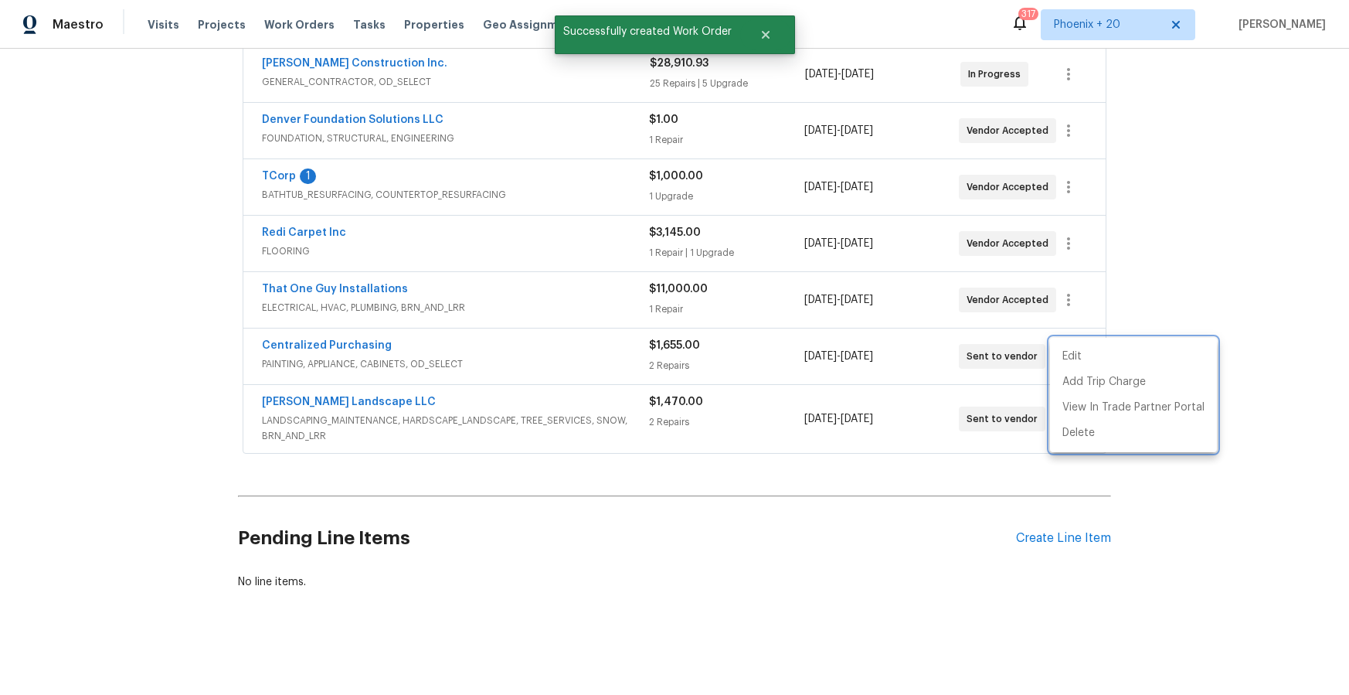
click at [438, 341] on div at bounding box center [674, 347] width 1349 height 695
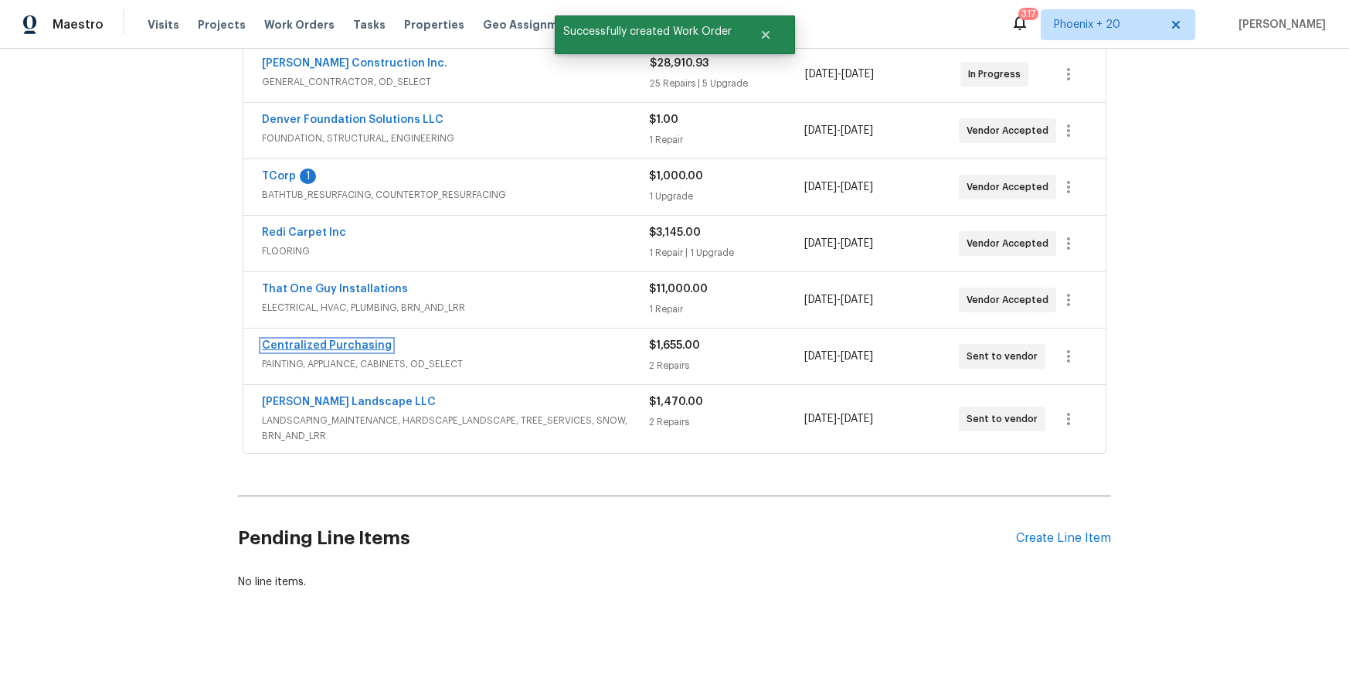
click at [355, 340] on link "Centralized Purchasing" at bounding box center [327, 345] width 130 height 11
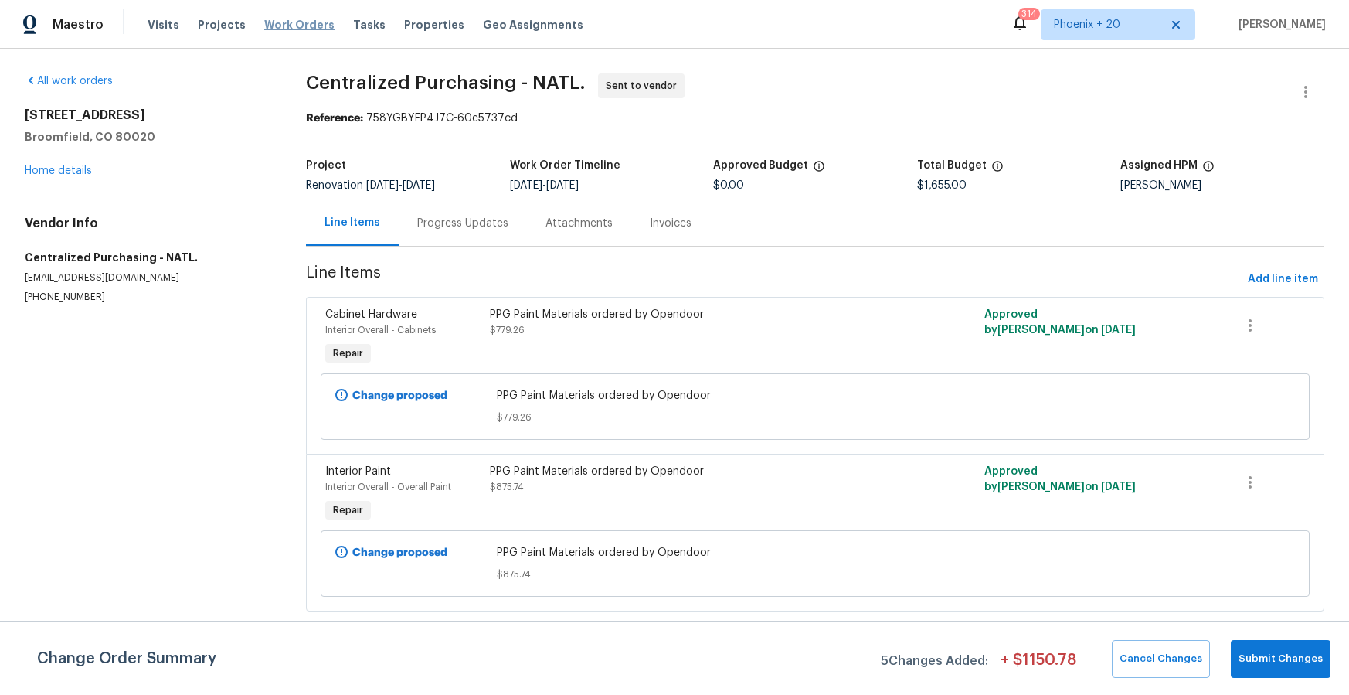
click at [289, 23] on span "Work Orders" at bounding box center [299, 24] width 70 height 15
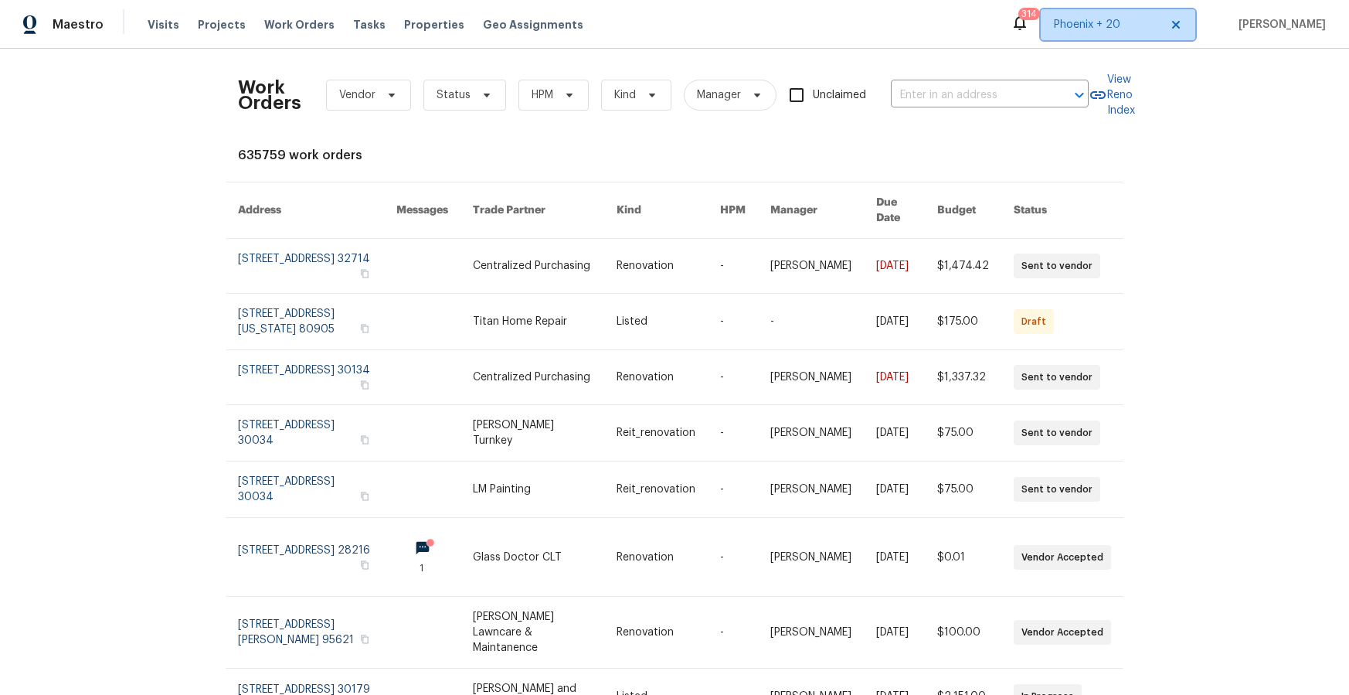
drag, startPoint x: 1077, startPoint y: 28, endPoint x: 1111, endPoint y: 188, distance: 163.5
click at [1079, 43] on div "Maestro Visits Projects Work Orders Tasks Properties Geo Assignments 314 Phoeni…" at bounding box center [674, 24] width 1349 height 49
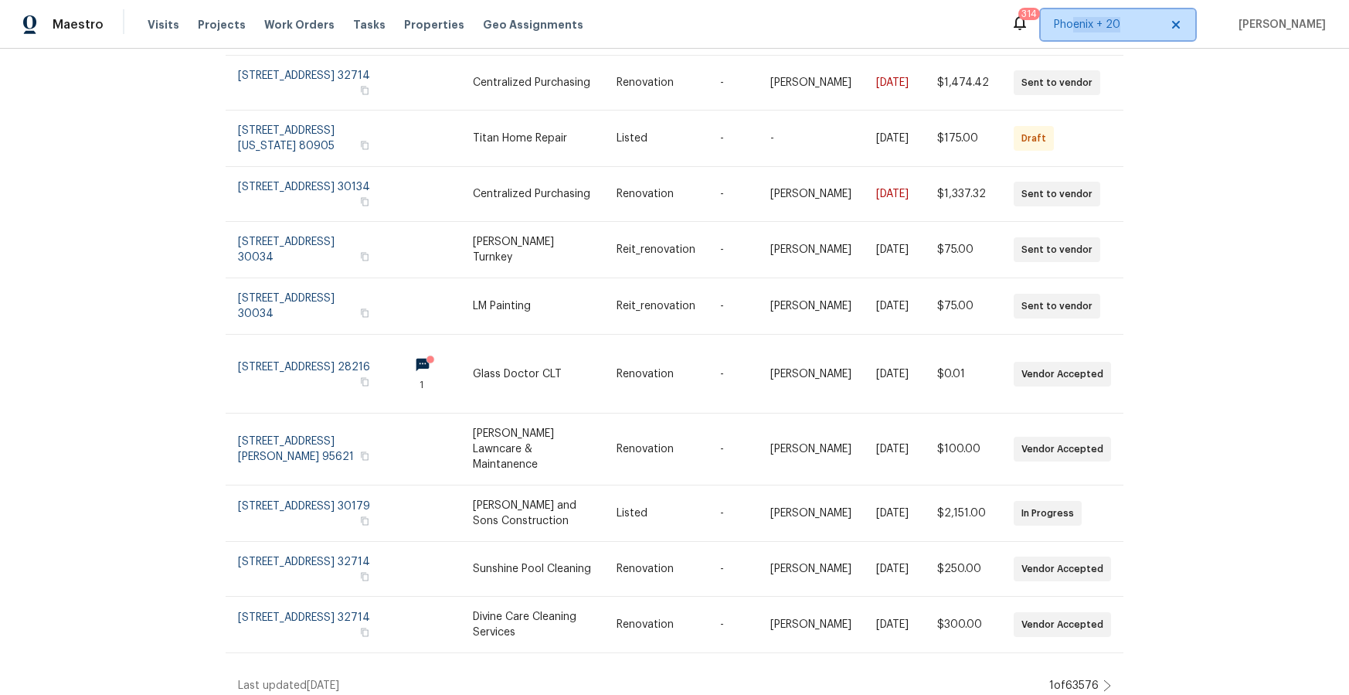
click at [1098, 37] on span "Phoenix + 20" at bounding box center [1118, 24] width 155 height 31
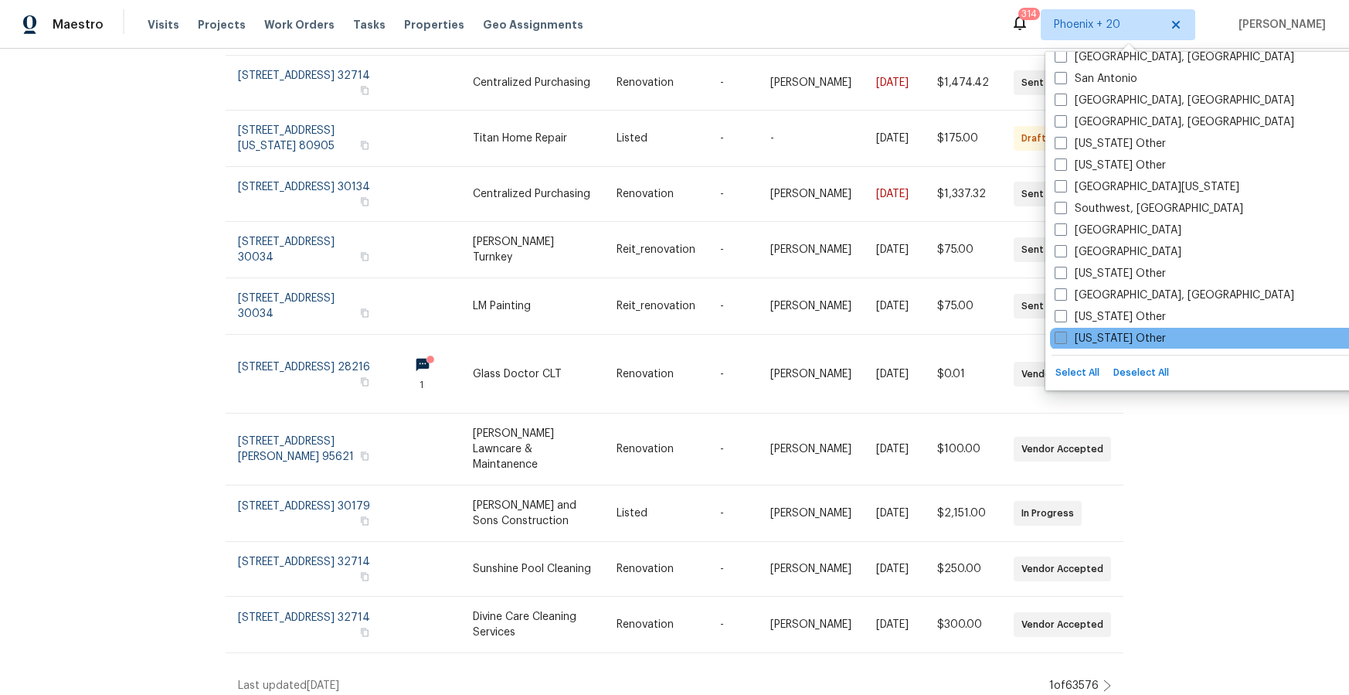
scroll to position [2166, 0]
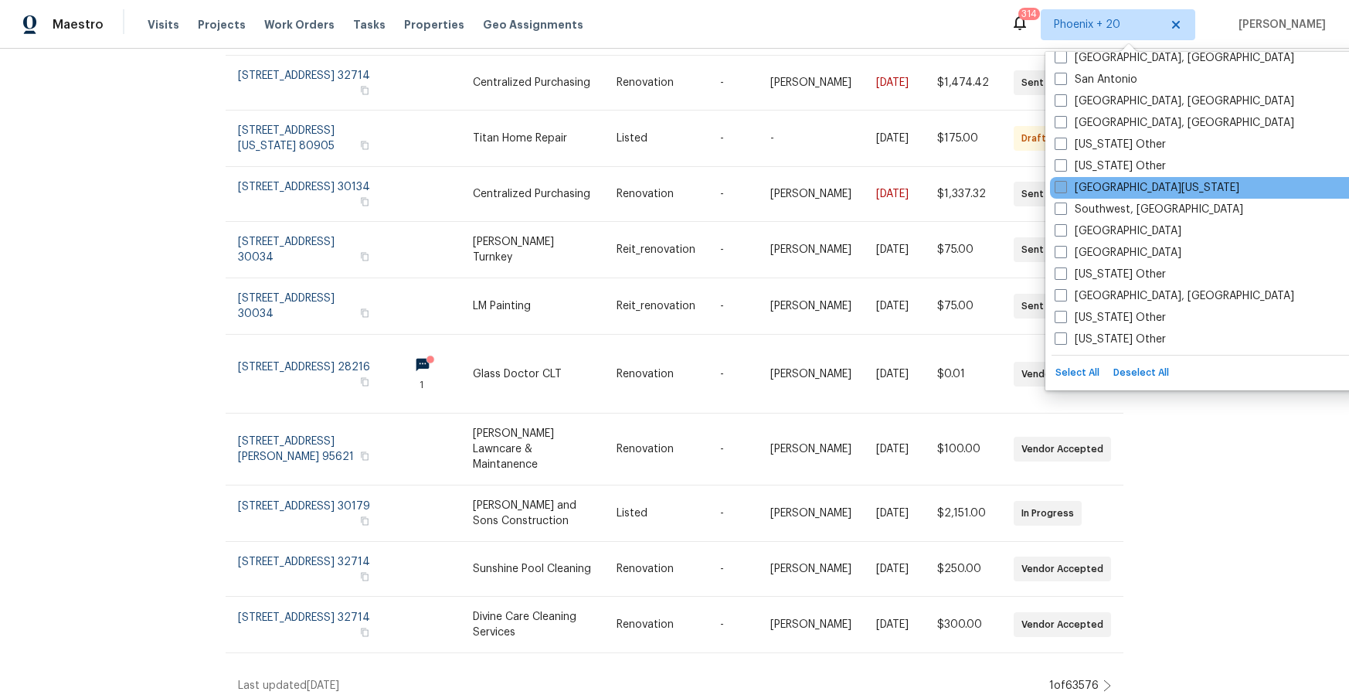
click at [1132, 190] on label "[GEOGRAPHIC_DATA][US_STATE]" at bounding box center [1147, 187] width 185 height 15
click at [1065, 190] on input "[GEOGRAPHIC_DATA][US_STATE]" at bounding box center [1060, 185] width 10 height 10
checkbox input "true"
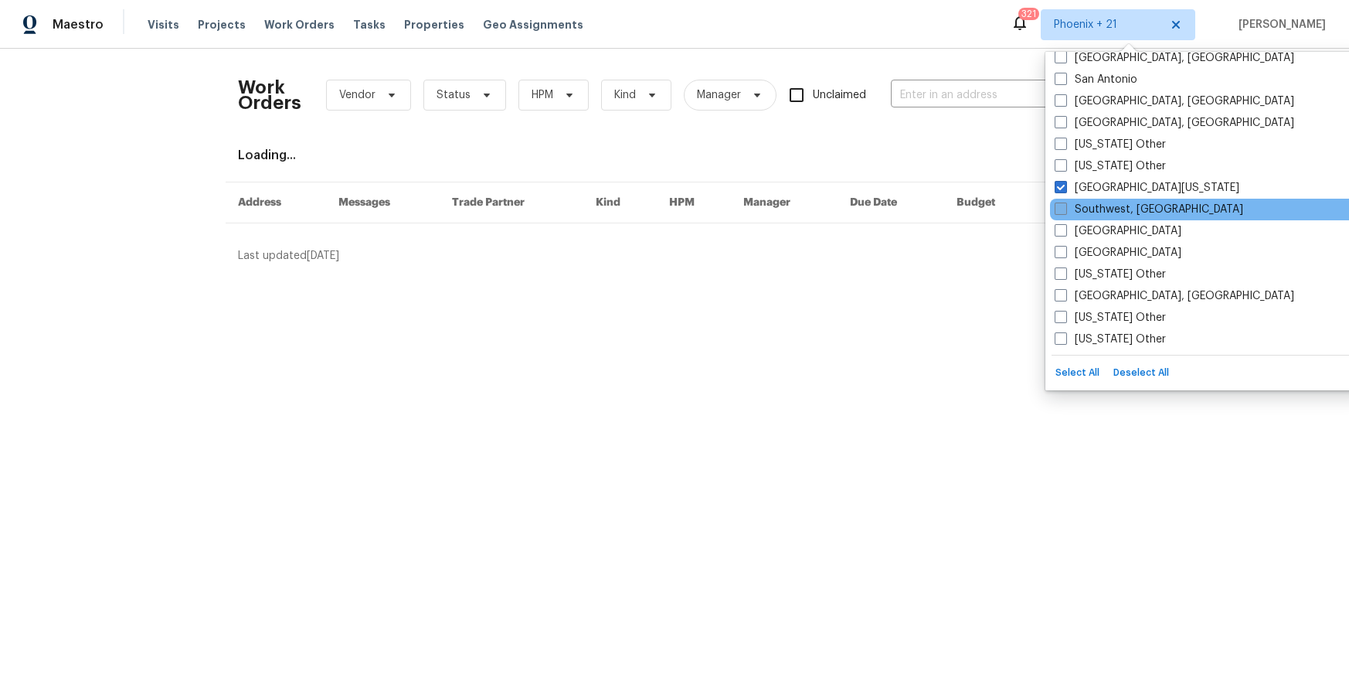
click at [1128, 206] on label "Southwest, [GEOGRAPHIC_DATA]" at bounding box center [1149, 209] width 189 height 15
click at [1065, 206] on input "Southwest, [GEOGRAPHIC_DATA]" at bounding box center [1060, 207] width 10 height 10
checkbox input "true"
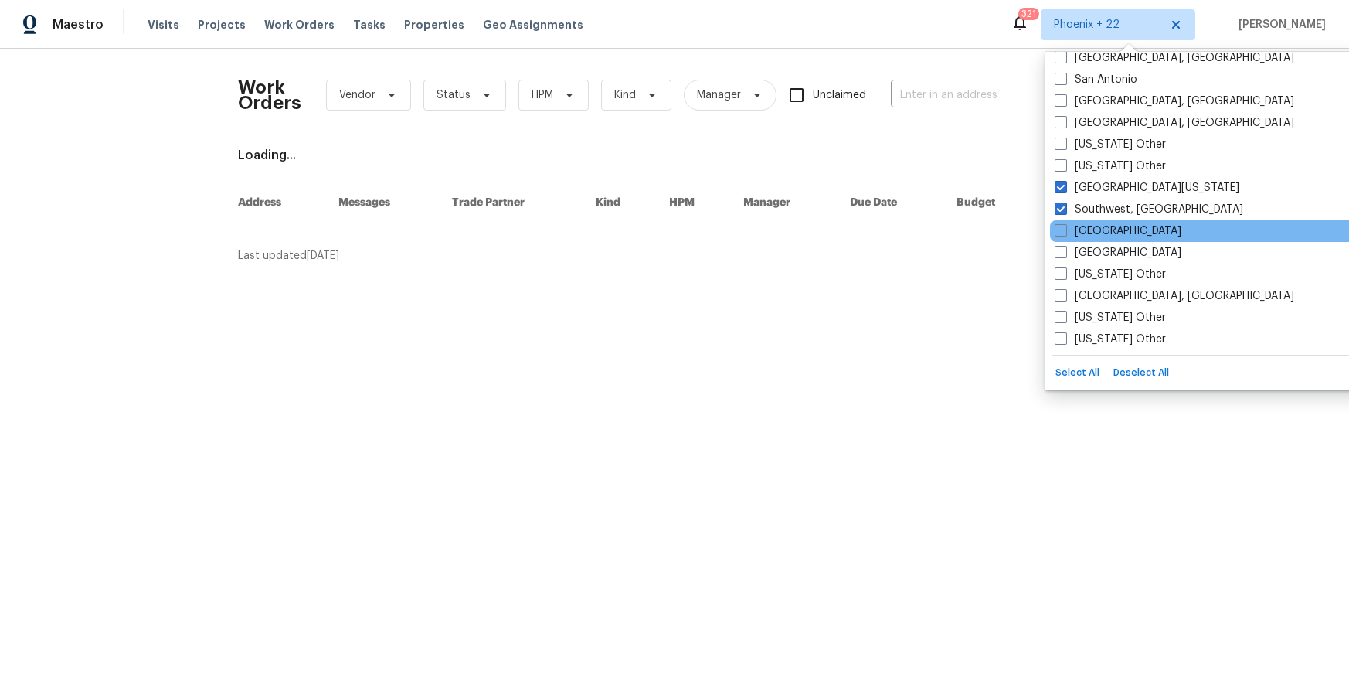
click at [1114, 229] on div "[GEOGRAPHIC_DATA]" at bounding box center [1205, 231] width 311 height 22
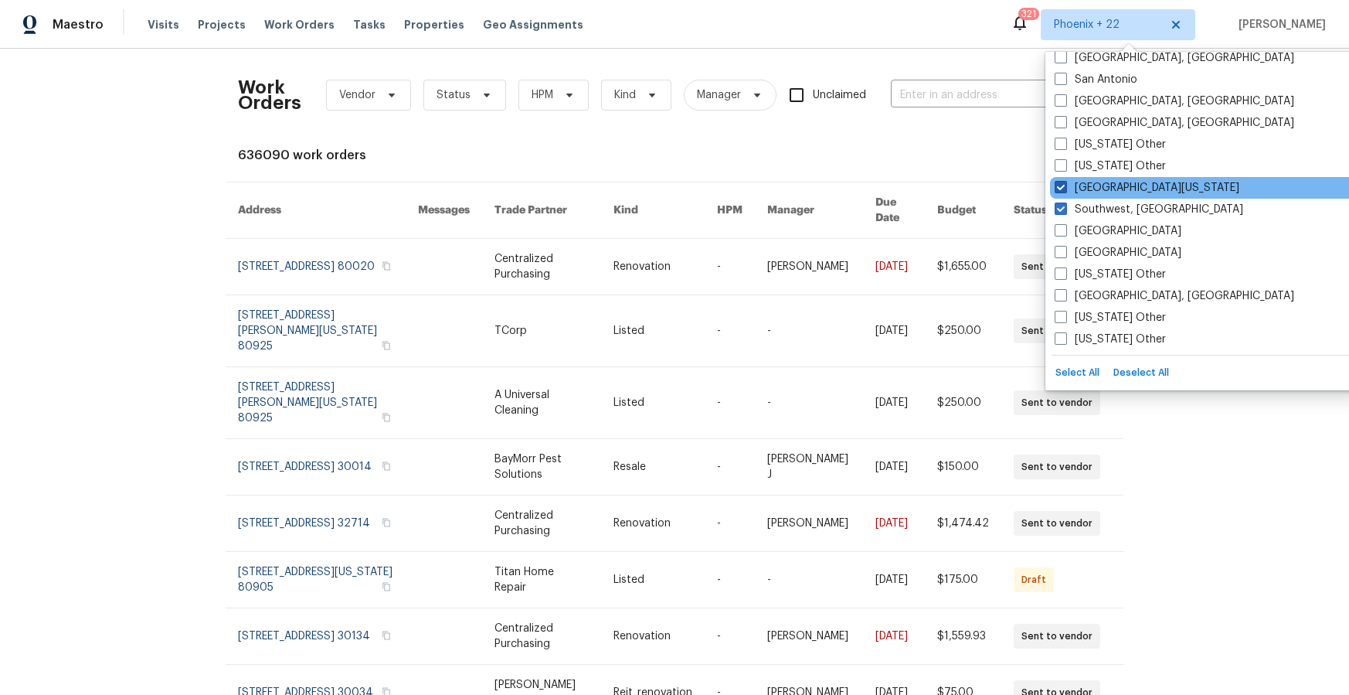
click at [1063, 189] on span at bounding box center [1061, 187] width 12 height 12
click at [1063, 189] on input "[GEOGRAPHIC_DATA][US_STATE]" at bounding box center [1060, 185] width 10 height 10
checkbox input "false"
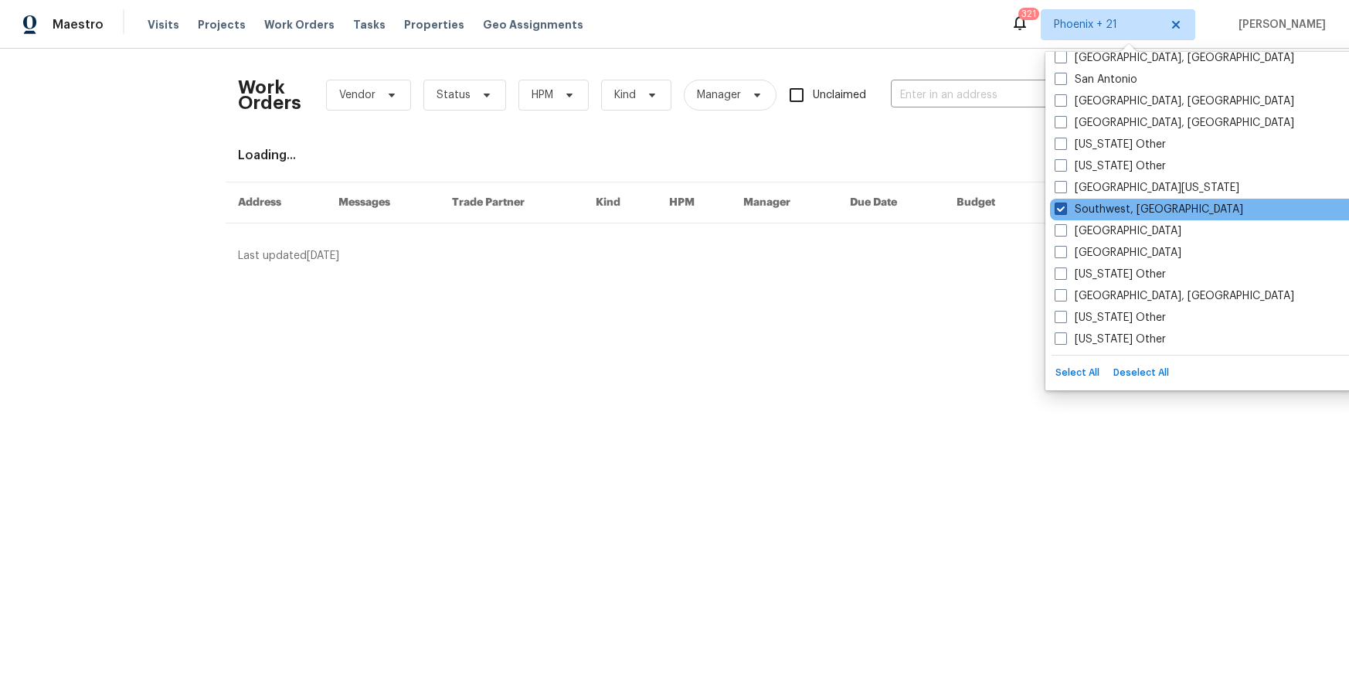
click at [1063, 205] on span at bounding box center [1061, 208] width 12 height 12
click at [1063, 205] on input "Southwest, [GEOGRAPHIC_DATA]" at bounding box center [1060, 207] width 10 height 10
checkbox input "false"
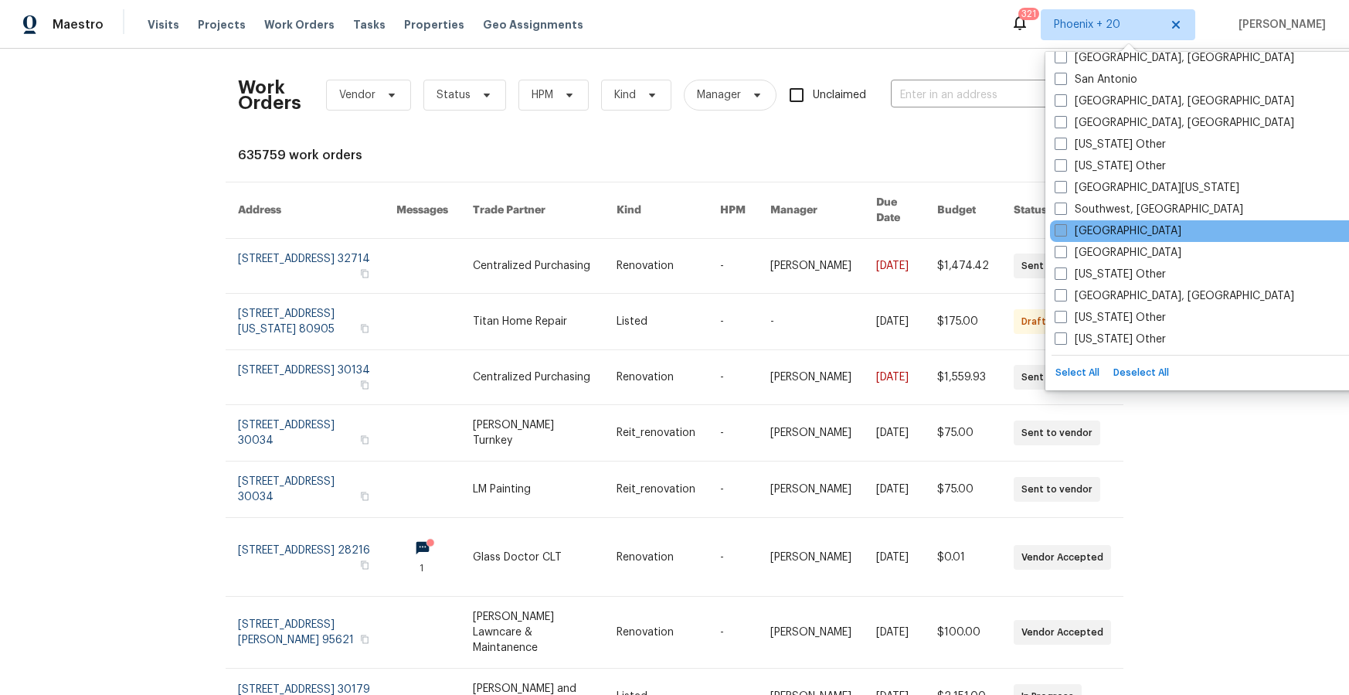
click at [1069, 232] on label "[GEOGRAPHIC_DATA]" at bounding box center [1118, 230] width 127 height 15
click at [1065, 232] on input "[GEOGRAPHIC_DATA]" at bounding box center [1060, 228] width 10 height 10
checkbox input "true"
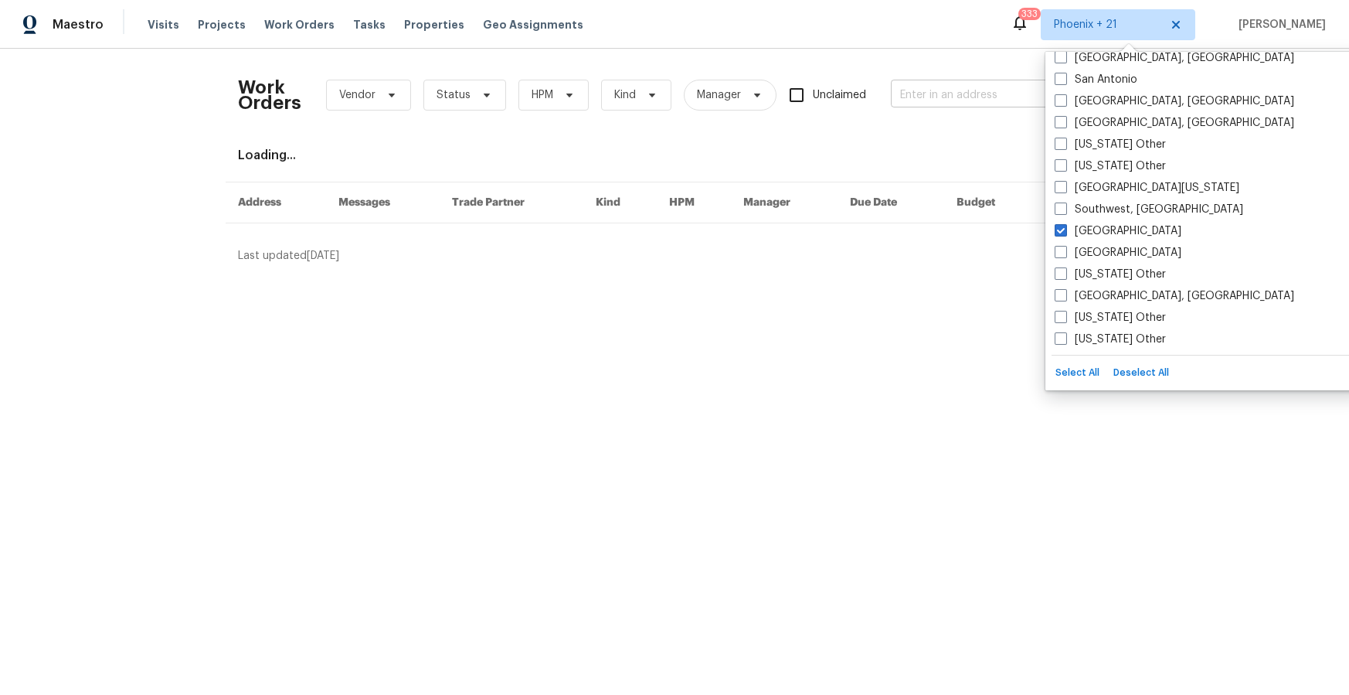
drag, startPoint x: 971, startPoint y: 138, endPoint x: 953, endPoint y: 104, distance: 38.4
click at [969, 135] on div "Work Orders Vendor Status HPM Kind Manager Unclaimed ​ View Reno Index Loading.…" at bounding box center [674, 162] width 873 height 202
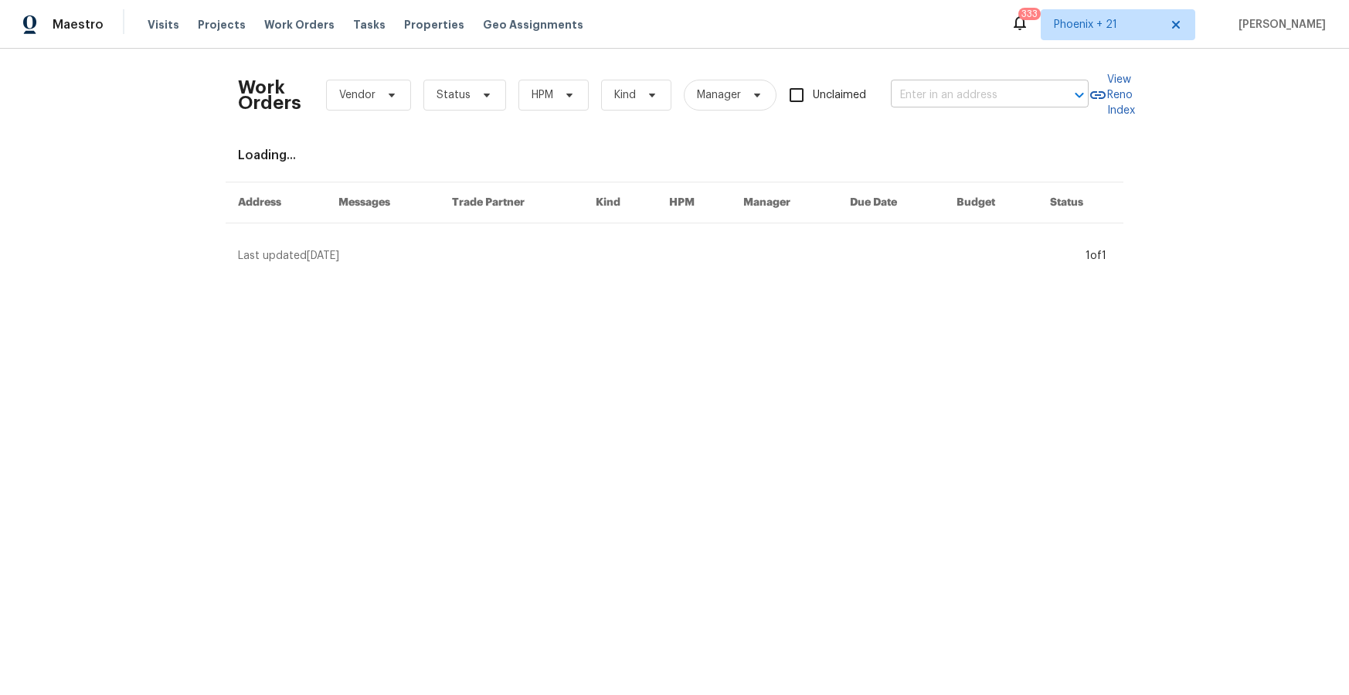
click at [953, 104] on input "text" at bounding box center [968, 95] width 155 height 24
paste input "[STREET_ADDRESS][PERSON_NAME]"
type input "[STREET_ADDRESS][PERSON_NAME]"
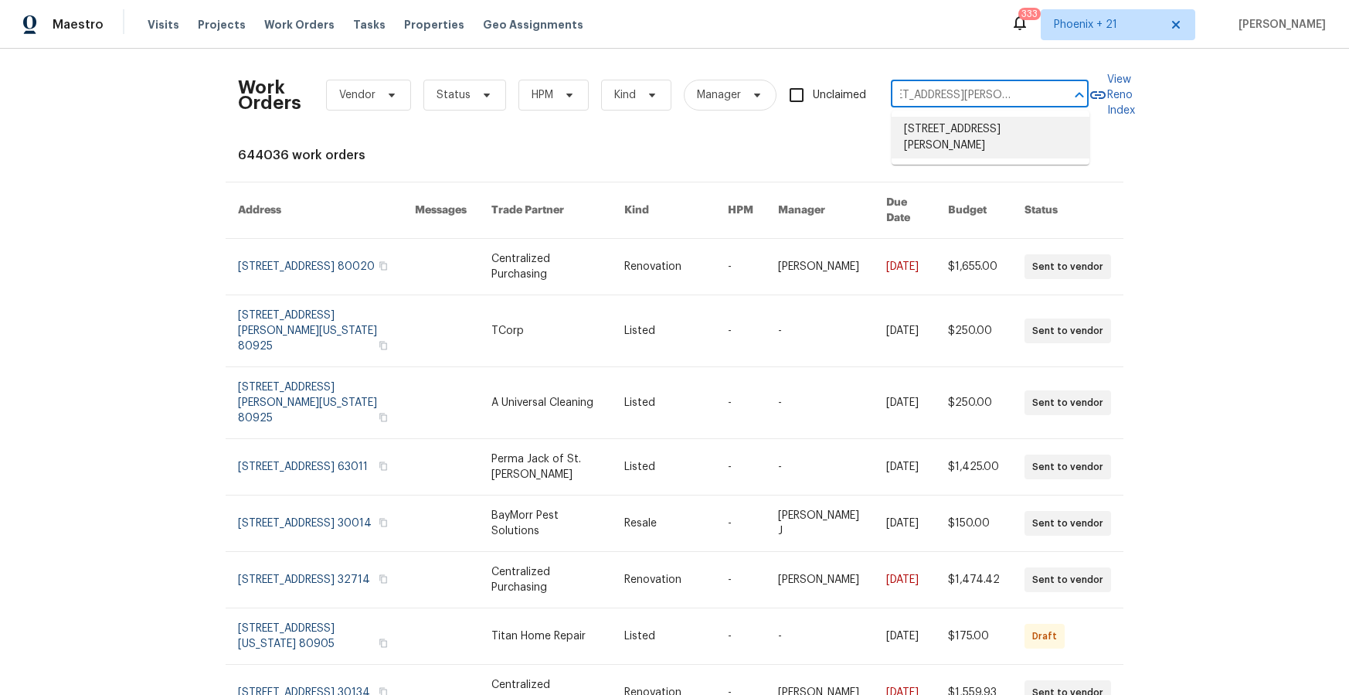
click at [952, 127] on li "[STREET_ADDRESS][PERSON_NAME]" at bounding box center [991, 138] width 198 height 42
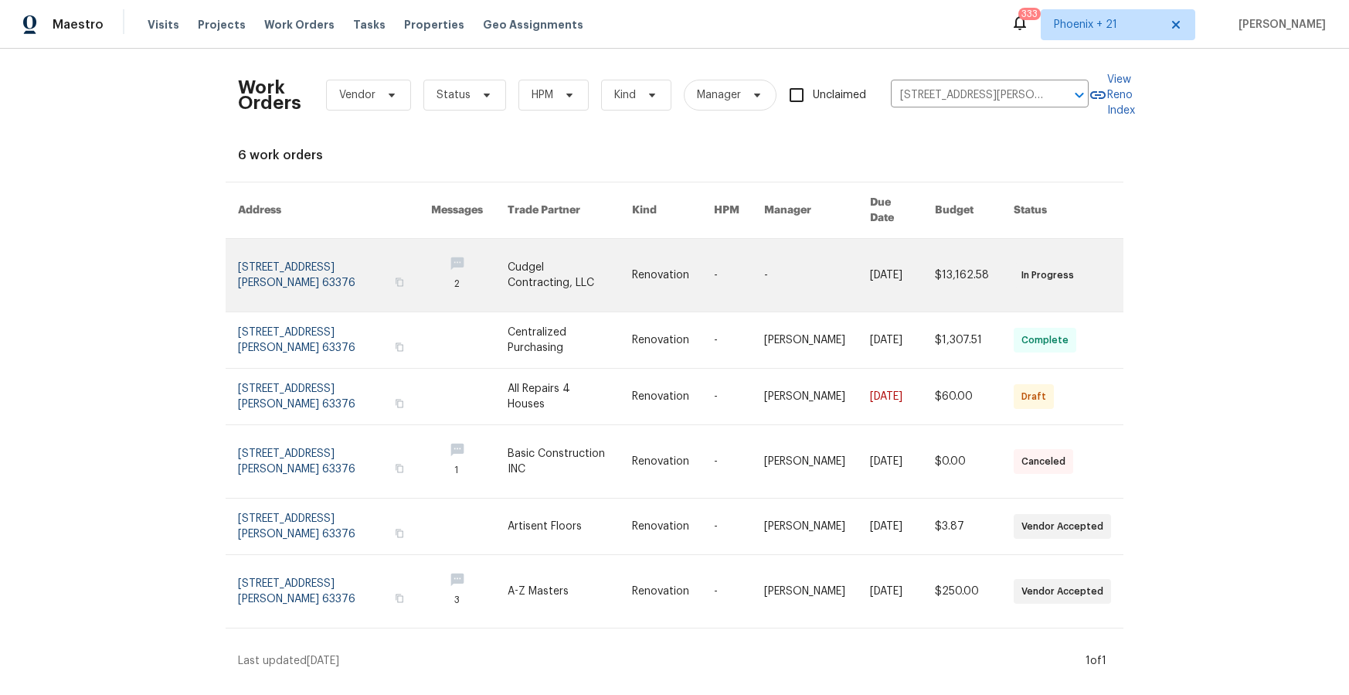
click at [593, 294] on link at bounding box center [570, 275] width 124 height 73
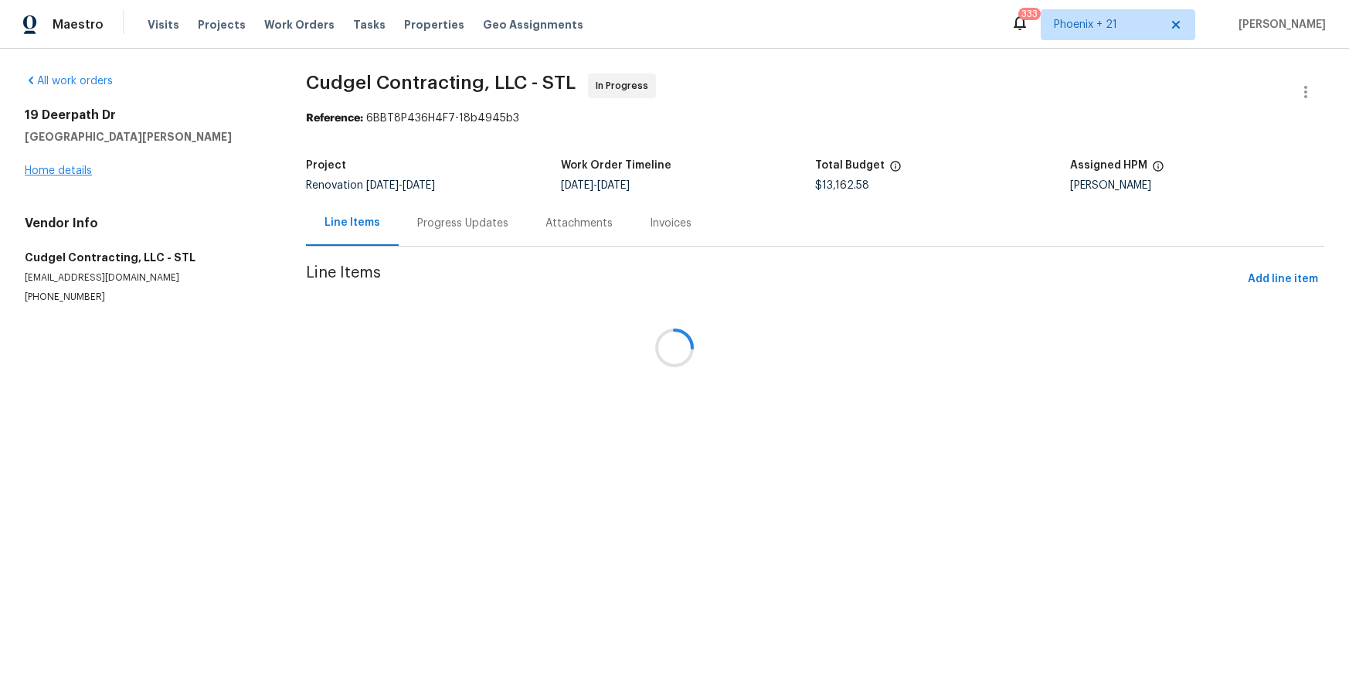
drag, startPoint x: 97, startPoint y: 185, endPoint x: 78, endPoint y: 171, distance: 23.7
click at [95, 185] on div at bounding box center [674, 347] width 1349 height 695
click at [78, 171] on link "Home details" at bounding box center [58, 170] width 67 height 11
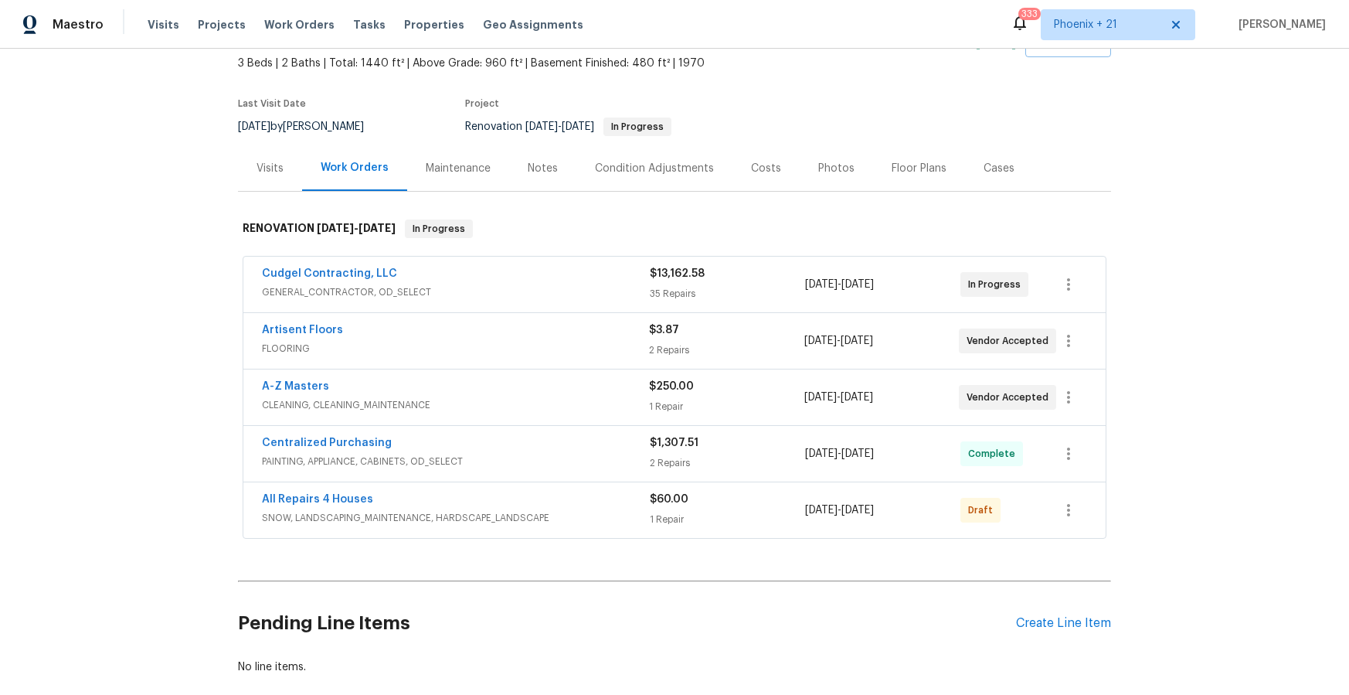
scroll to position [104, 0]
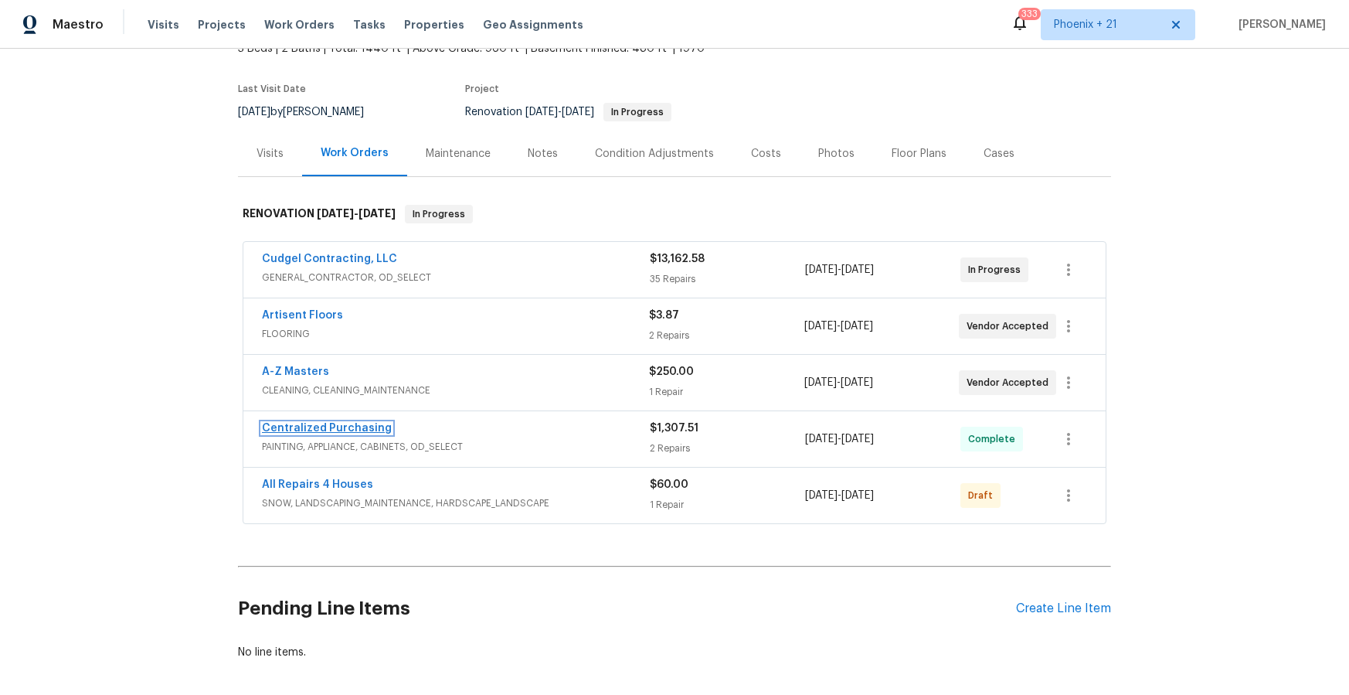
click at [308, 424] on link "Centralized Purchasing" at bounding box center [327, 428] width 130 height 11
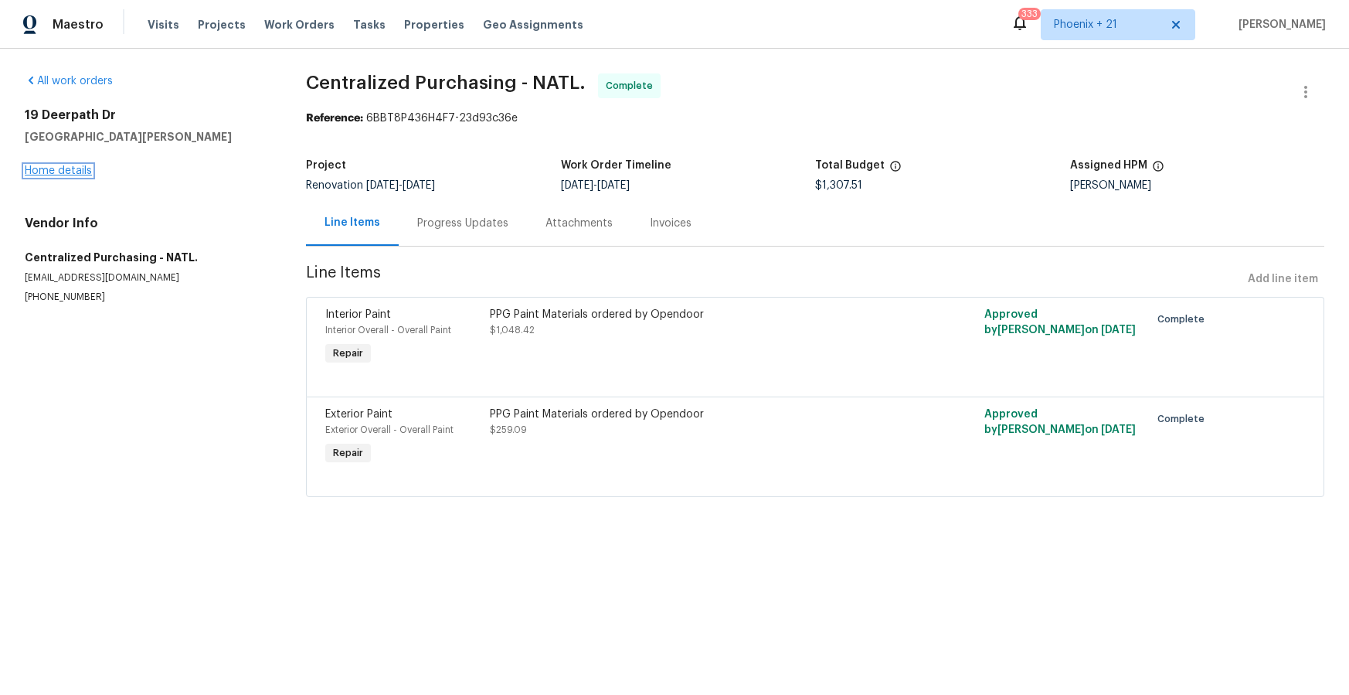
click at [73, 173] on link "Home details" at bounding box center [58, 170] width 67 height 11
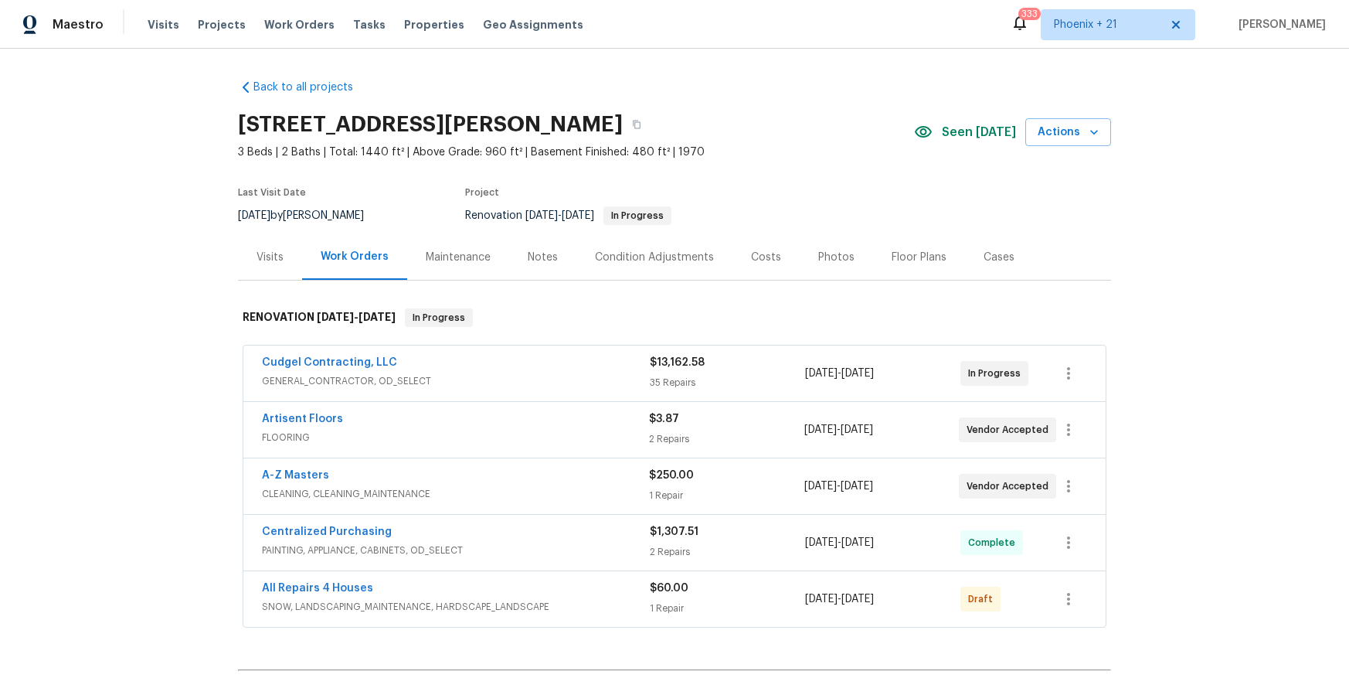
scroll to position [148, 0]
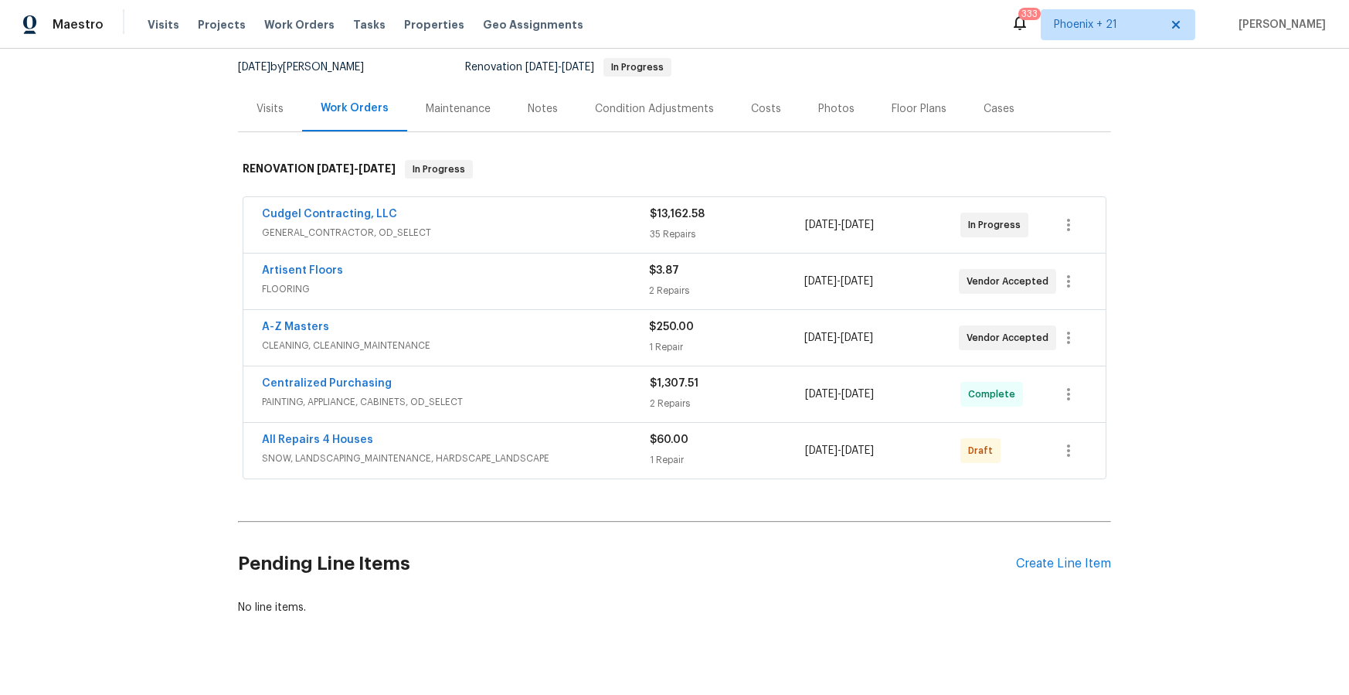
click at [1035, 552] on div "Pending Line Items Create Line Item" at bounding box center [674, 564] width 873 height 72
click at [1038, 556] on div "Create Line Item" at bounding box center [1063, 563] width 95 height 15
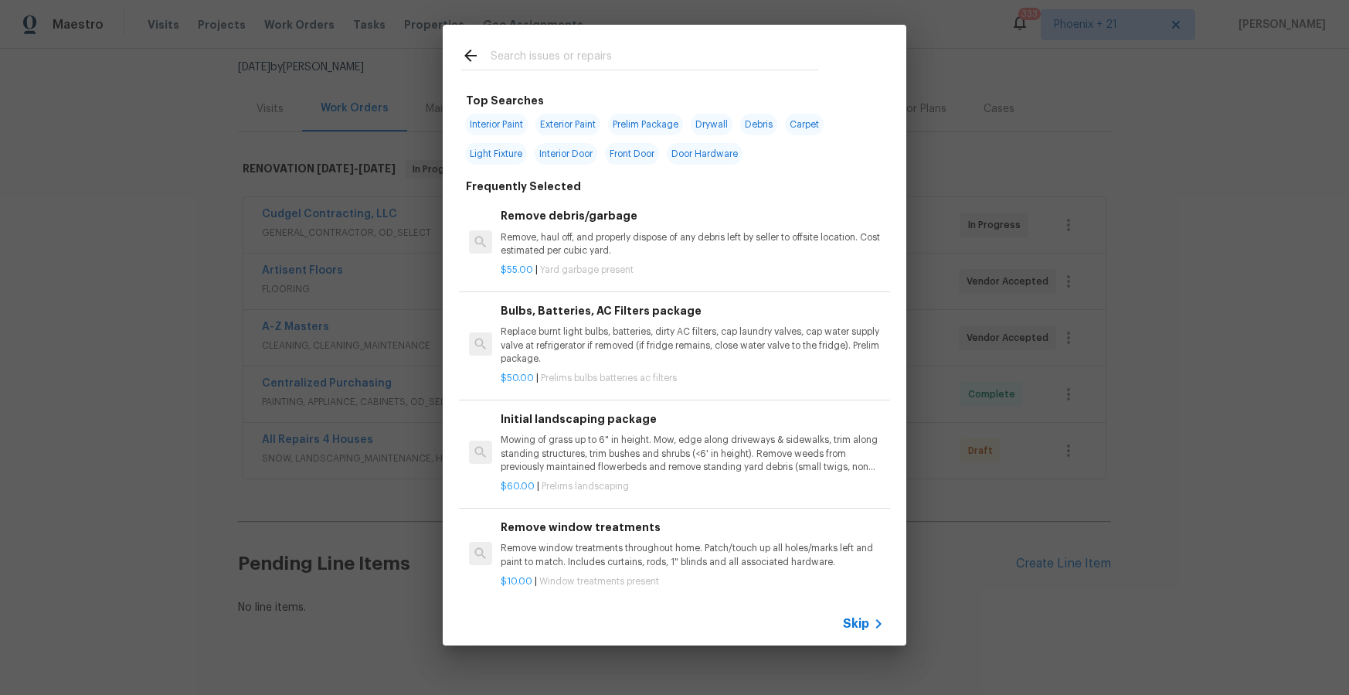
click at [575, 62] on input "text" at bounding box center [655, 57] width 328 height 23
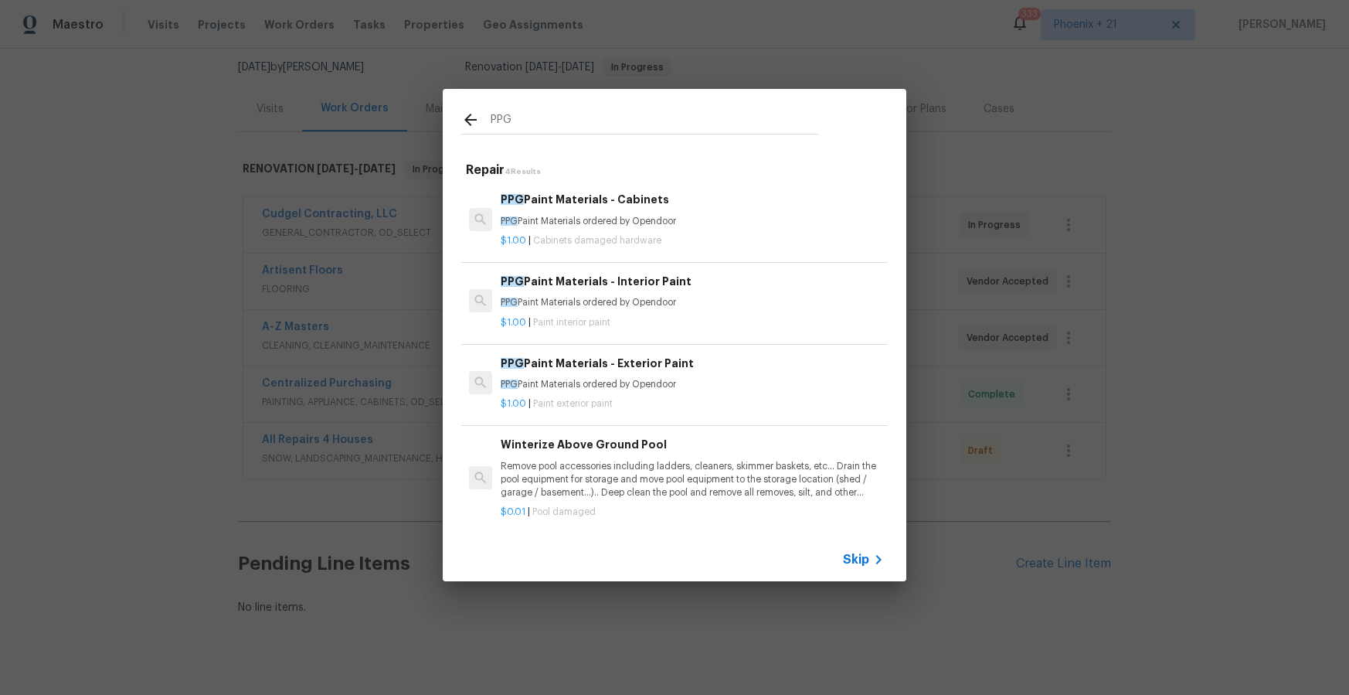
type input "PPG"
click at [702, 395] on div "$1.00 | Paint exterior paint" at bounding box center [692, 400] width 383 height 19
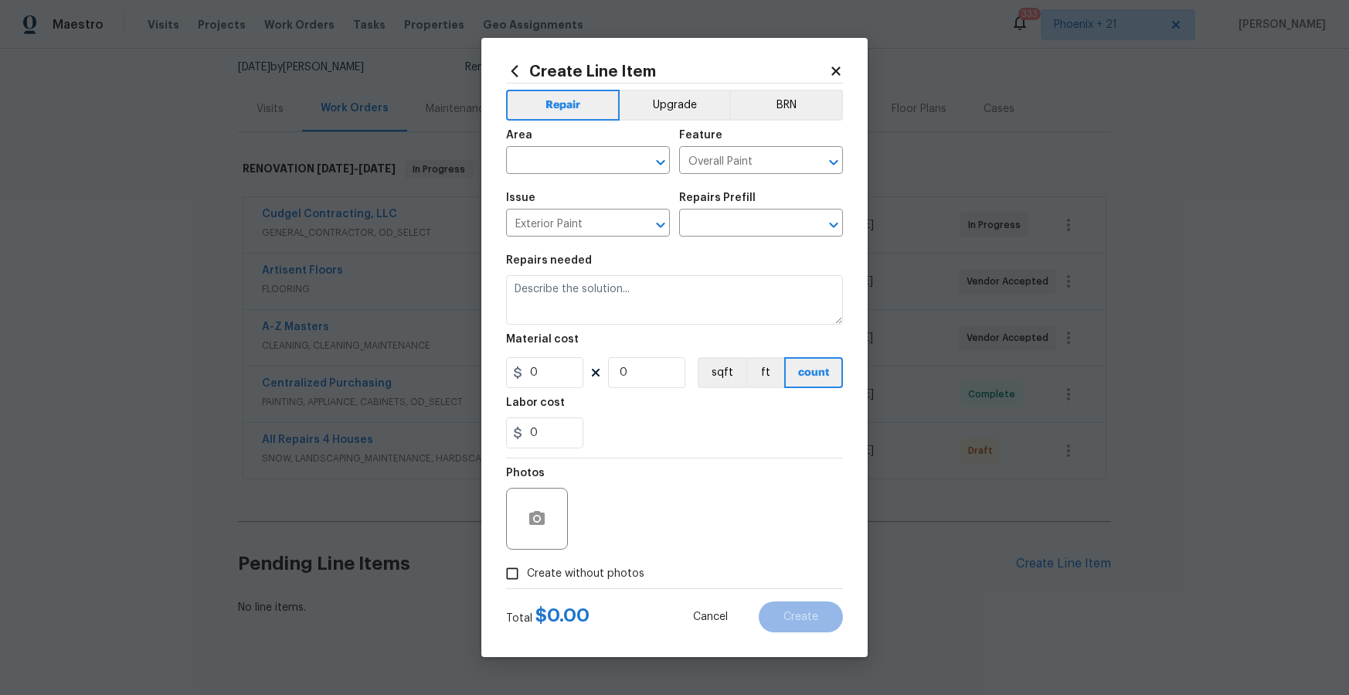
type input "PPG Paint Materials - Exterior Paint $1.00"
type textarea "PPG Paint Materials ordered by Opendoor"
type input "1"
click at [600, 167] on input "text" at bounding box center [566, 162] width 121 height 24
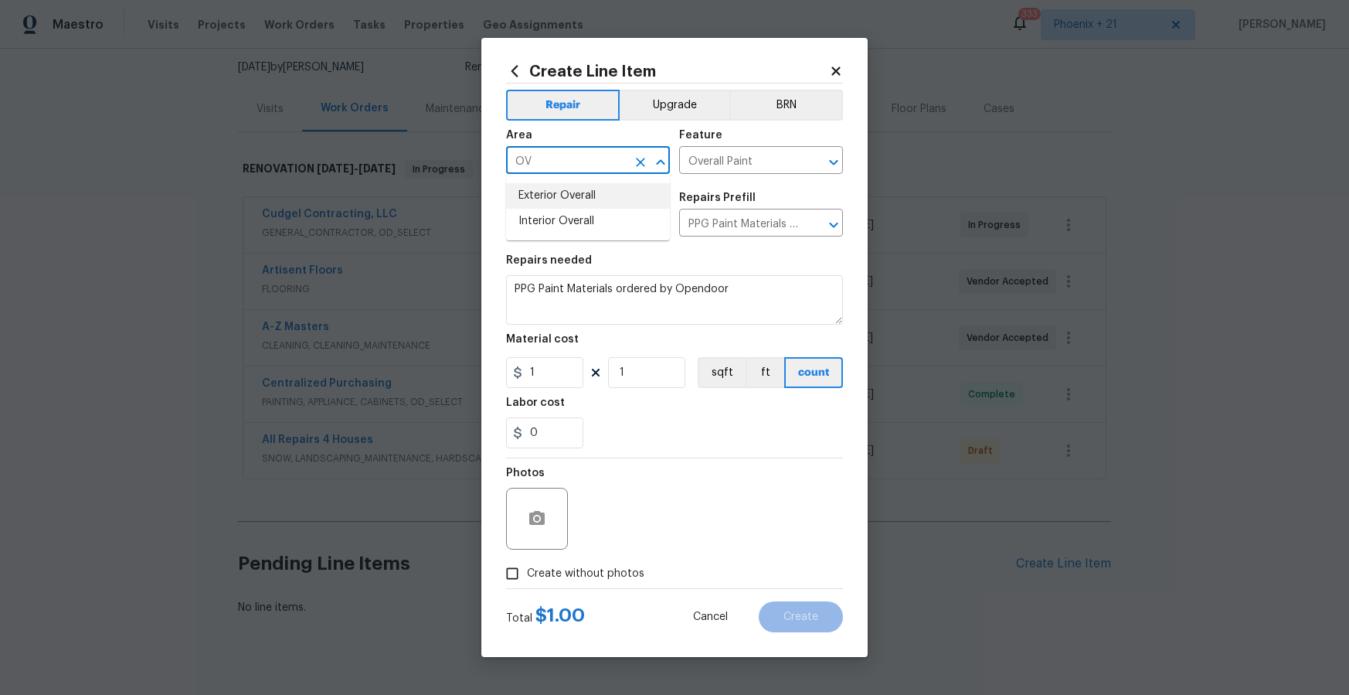
click at [596, 201] on li "Exterior Overall" at bounding box center [588, 196] width 164 height 26
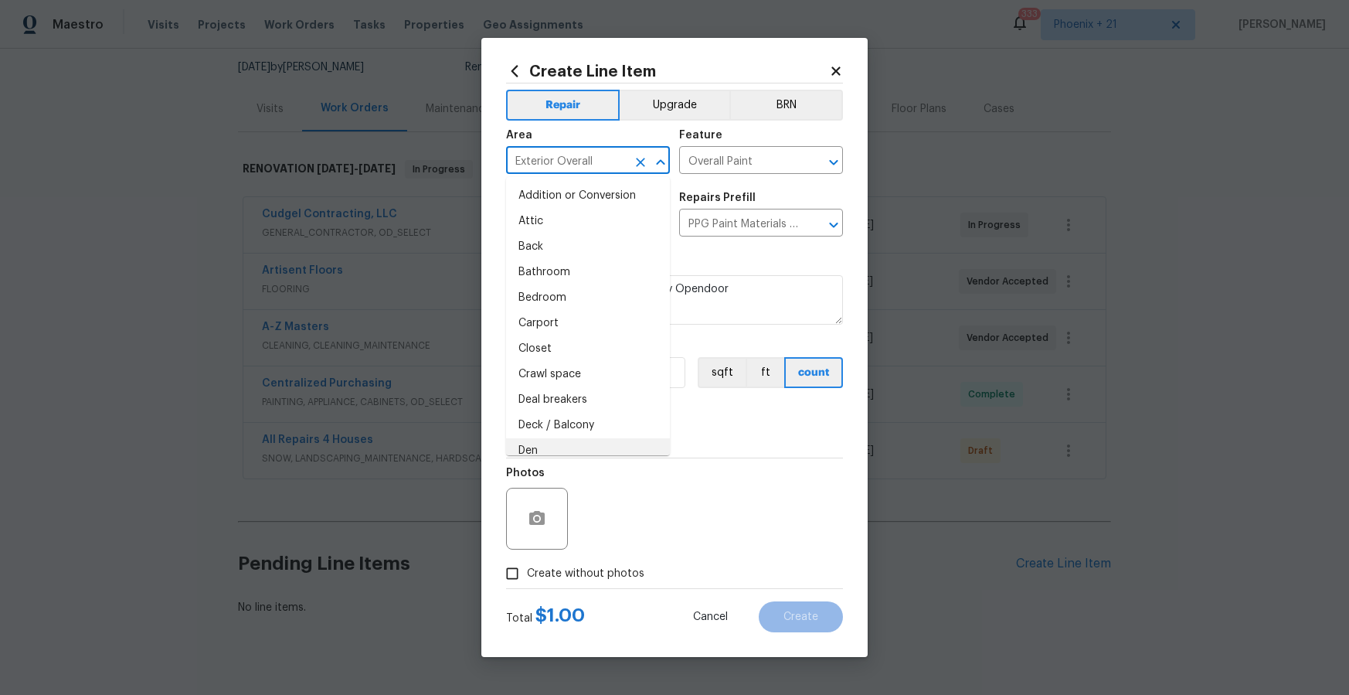
click at [665, 450] on li "Den" at bounding box center [588, 451] width 164 height 26
type input "Den"
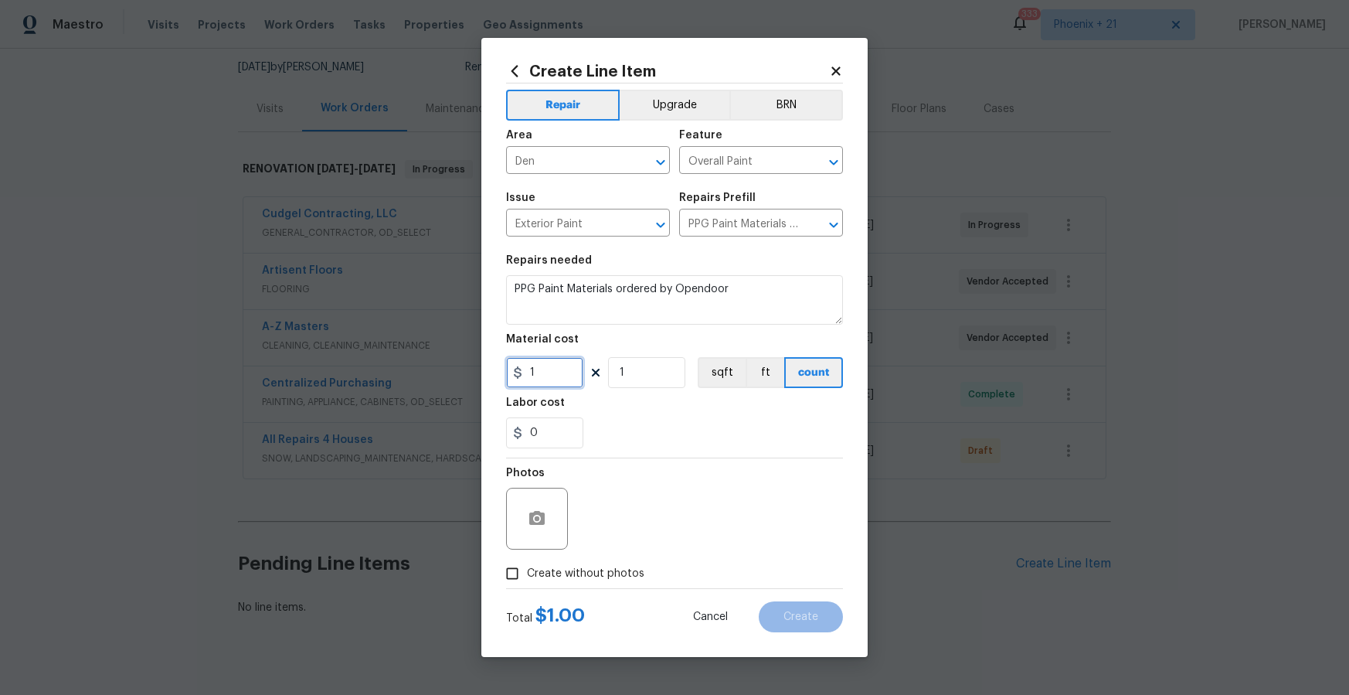
click at [552, 363] on input "1" at bounding box center [544, 372] width 77 height 31
click at [645, 163] on icon "Clear" at bounding box center [640, 162] width 15 height 15
type input "104.63"
click at [575, 160] on input "Den" at bounding box center [566, 162] width 121 height 24
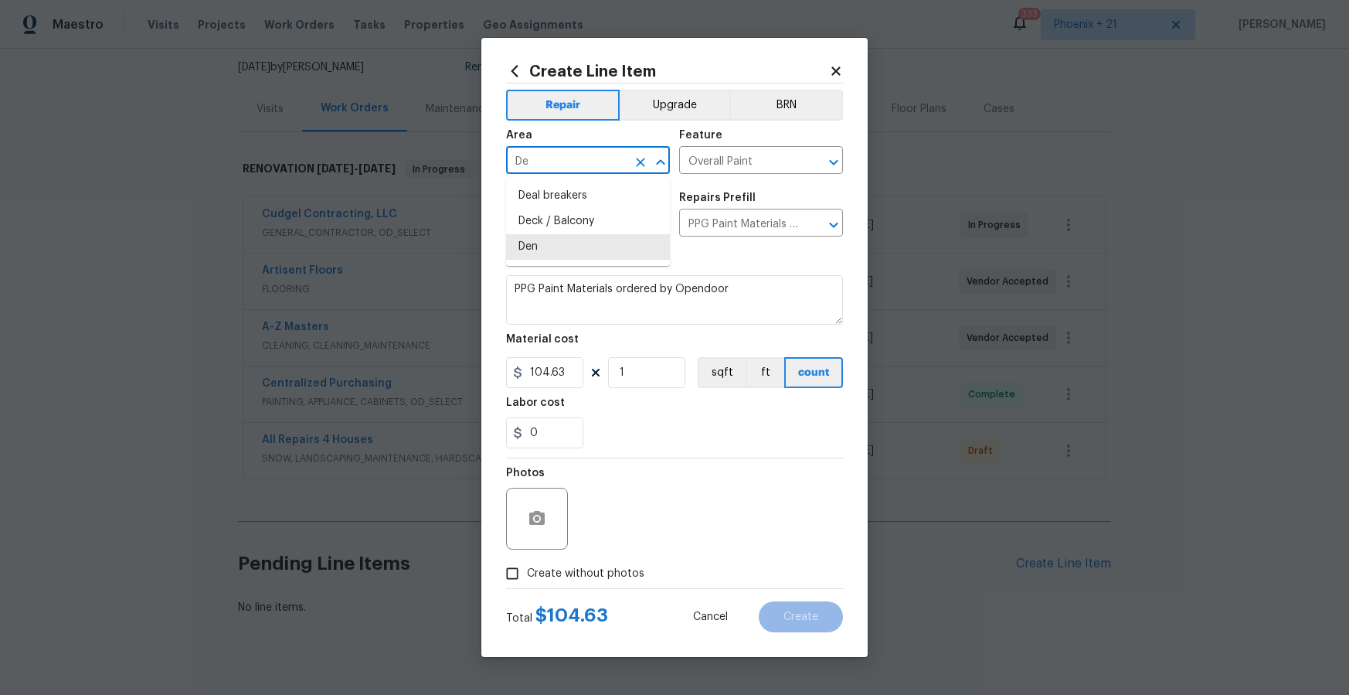
type input "D"
click at [571, 205] on li "Exterior Overall" at bounding box center [588, 196] width 164 height 26
type input "Exterior Overall"
click at [590, 559] on label "Create without photos" at bounding box center [571, 573] width 147 height 29
click at [527, 559] on input "Create without photos" at bounding box center [512, 573] width 29 height 29
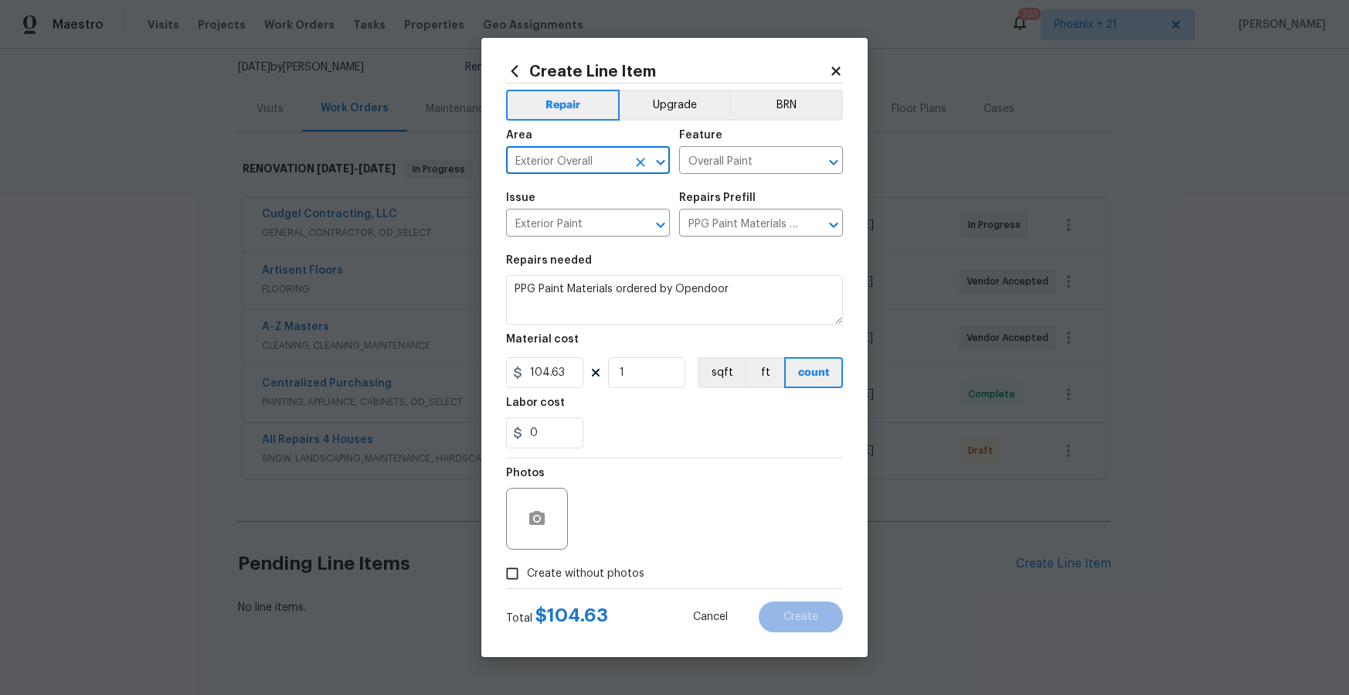
checkbox input "true"
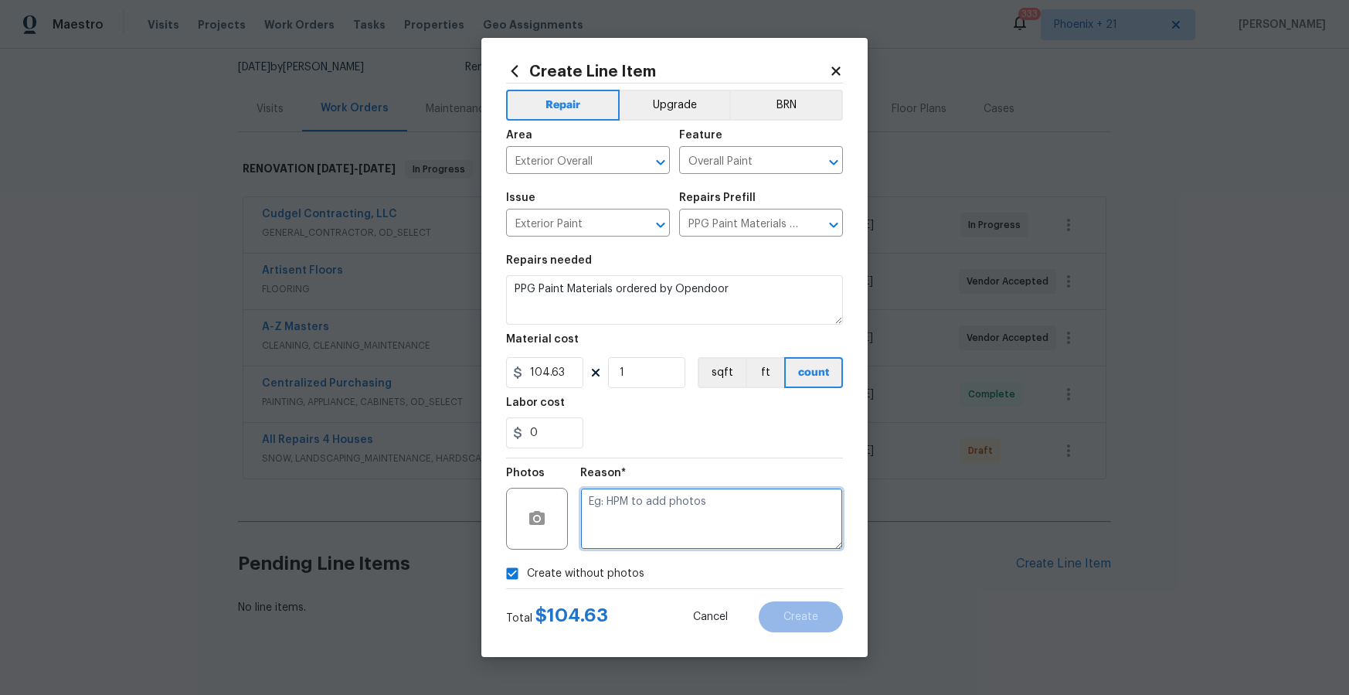
click at [618, 540] on textarea at bounding box center [711, 519] width 263 height 62
type textarea "A"
type textarea "NA"
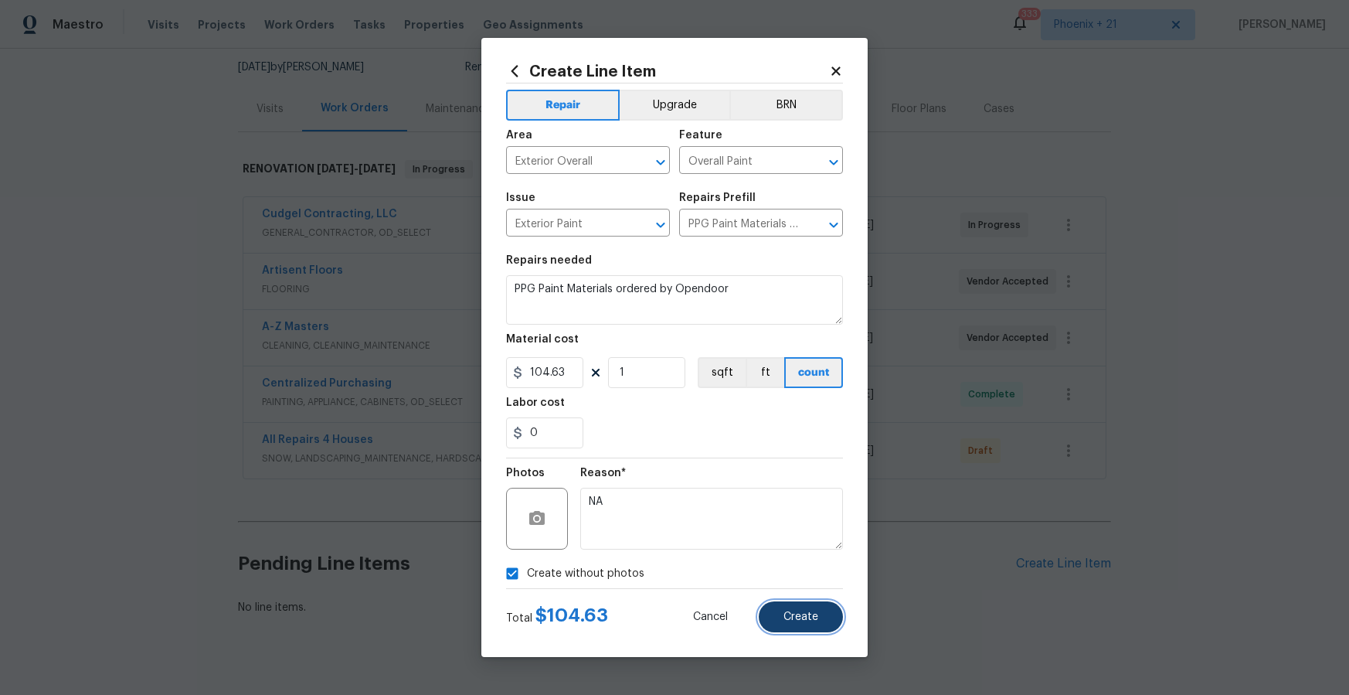
click at [779, 631] on button "Create" at bounding box center [801, 616] width 84 height 31
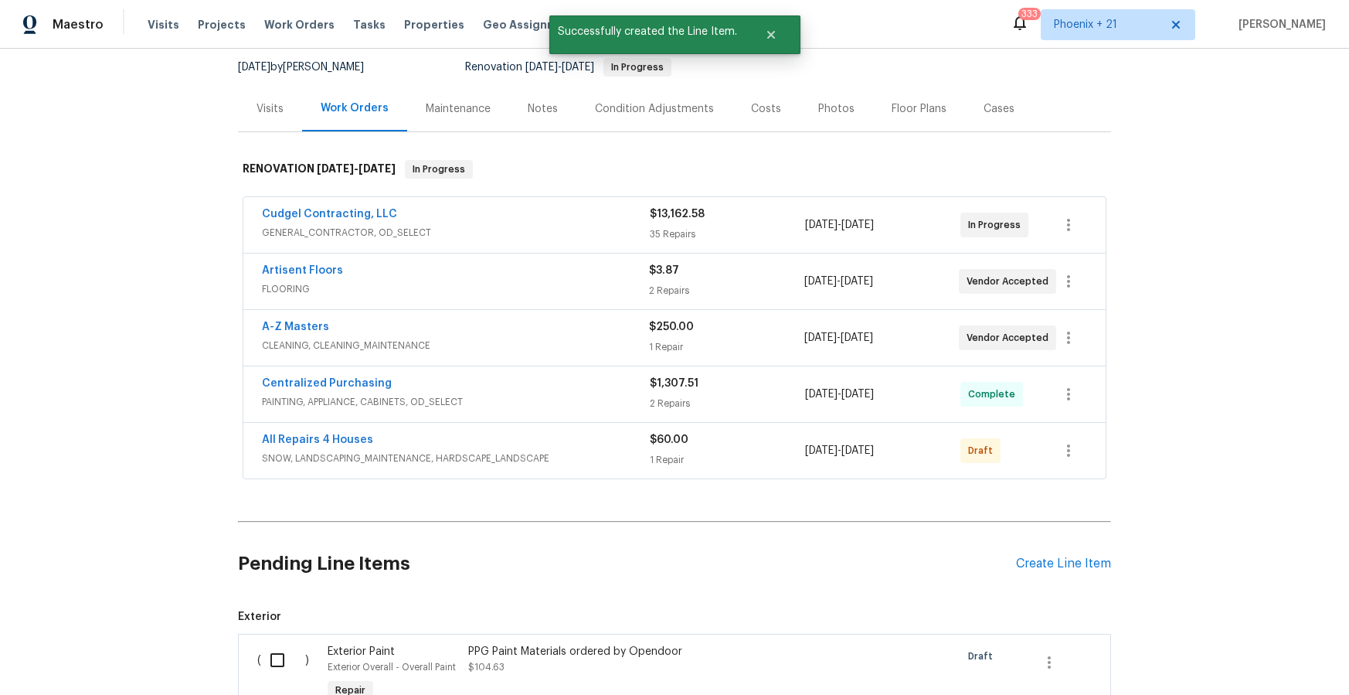
scroll to position [350, 0]
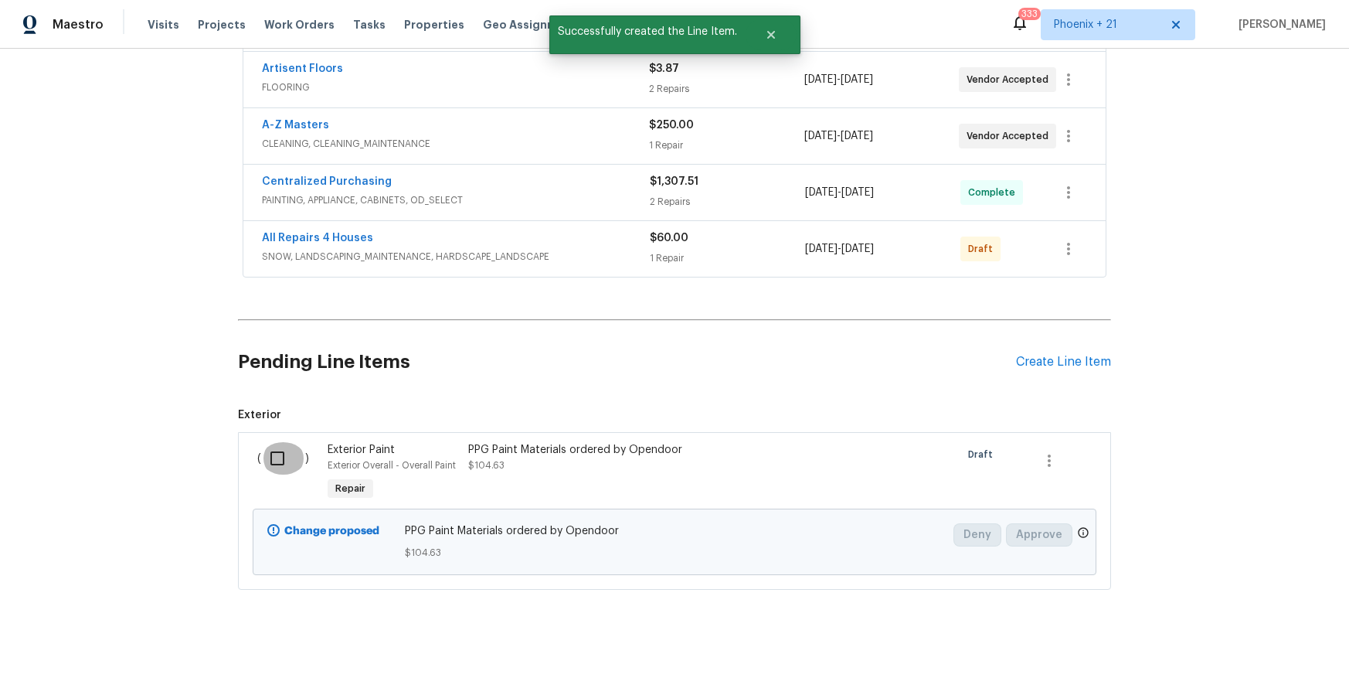
click at [283, 454] on input "checkbox" at bounding box center [283, 458] width 44 height 32
checkbox input "true"
click at [1288, 663] on span "Create Work Order" at bounding box center [1260, 656] width 103 height 19
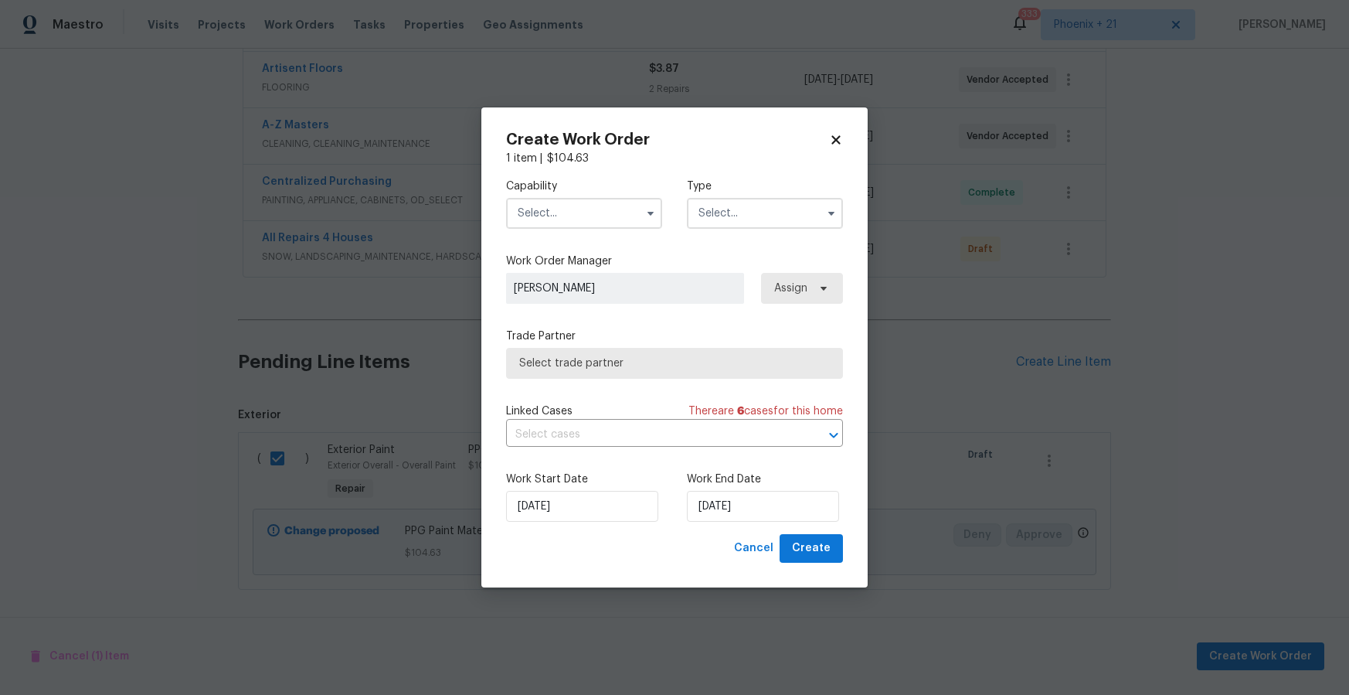
click at [550, 219] on input "text" at bounding box center [584, 213] width 156 height 31
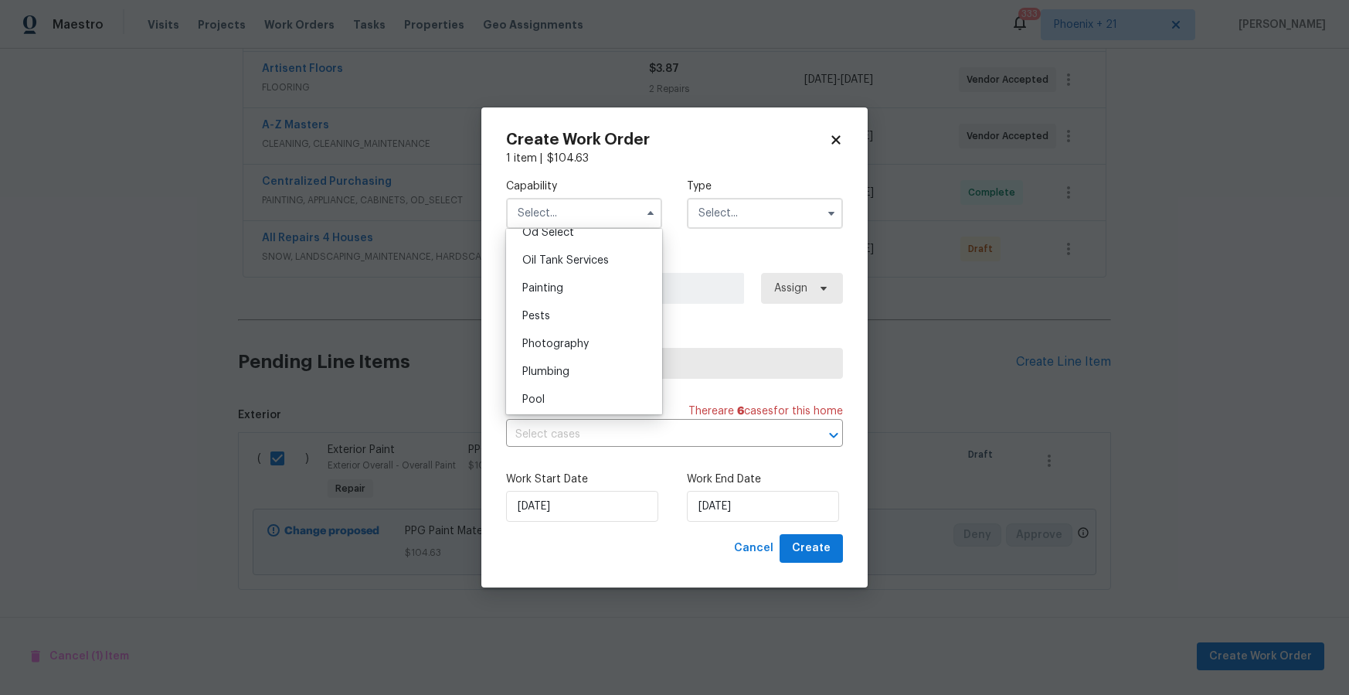
scroll to position [1276, 0]
click at [592, 271] on div "Painting" at bounding box center [584, 269] width 148 height 28
type input "Painting"
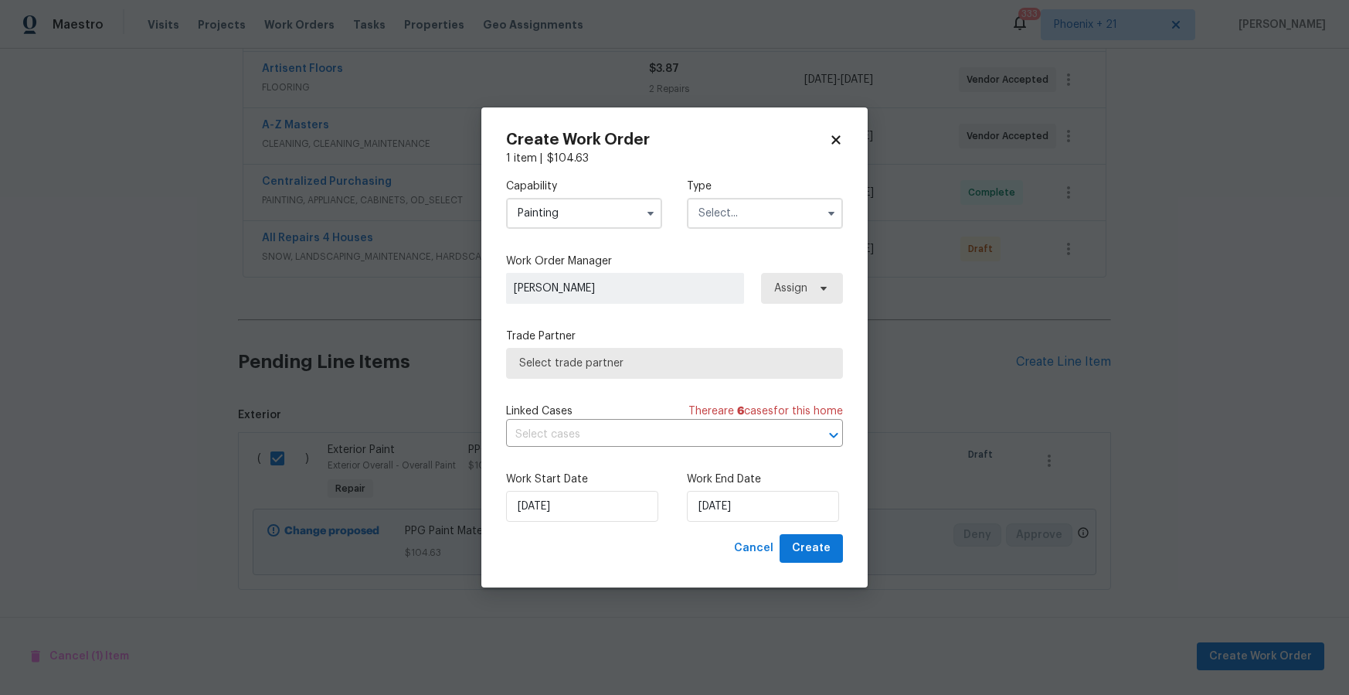
click at [733, 208] on input "text" at bounding box center [765, 213] width 156 height 31
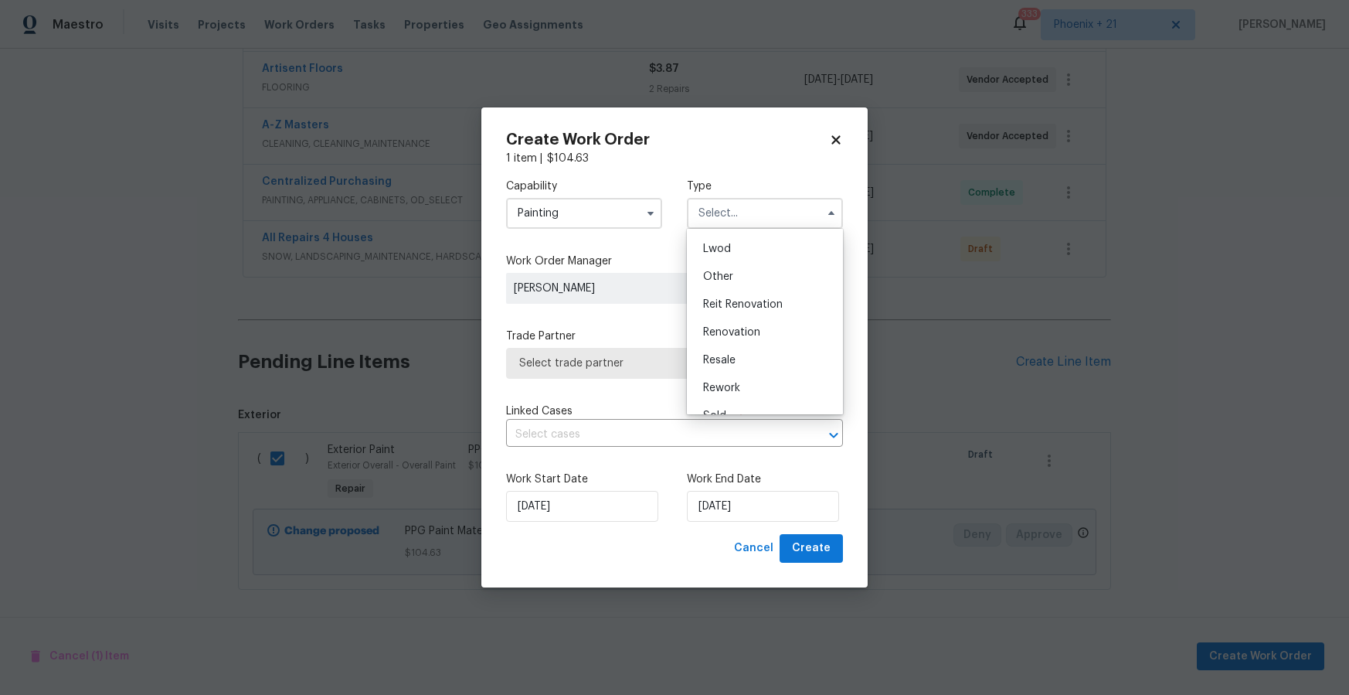
scroll to position [184, 0]
click at [760, 312] on div "Renovation" at bounding box center [765, 313] width 148 height 28
type input "Renovation"
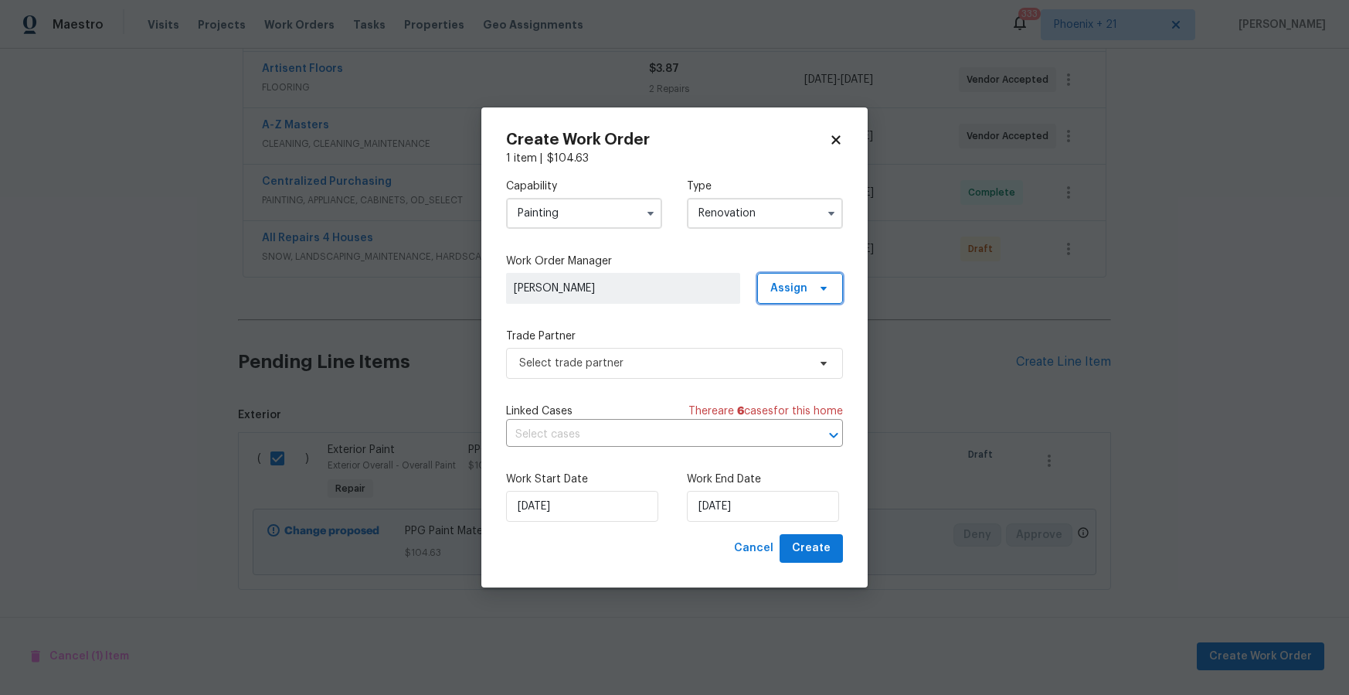
drag, startPoint x: 801, startPoint y: 291, endPoint x: 801, endPoint y: 301, distance: 9.3
click at [801, 291] on span "Assign" at bounding box center [788, 288] width 37 height 15
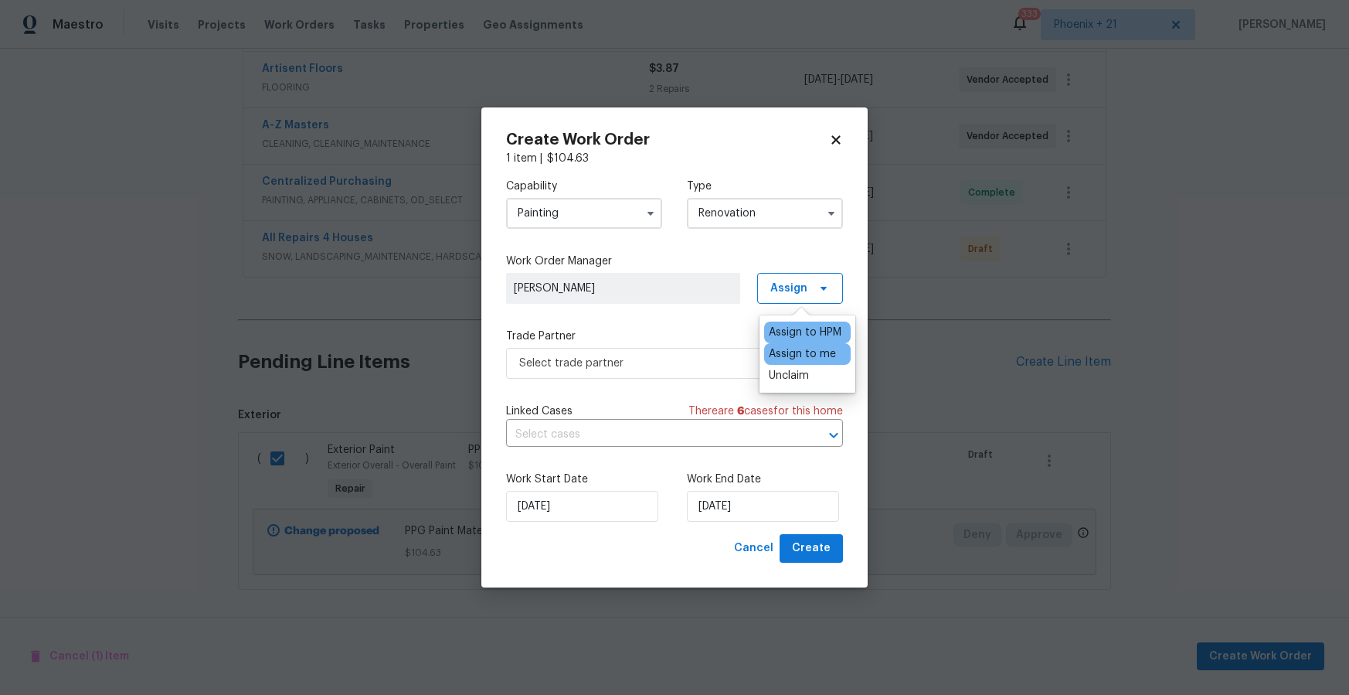
click at [805, 343] on div "Assign to me" at bounding box center [807, 354] width 87 height 22
click at [806, 346] on div "Assign to me" at bounding box center [802, 353] width 67 height 15
click at [676, 357] on span "Select trade partner" at bounding box center [663, 362] width 288 height 15
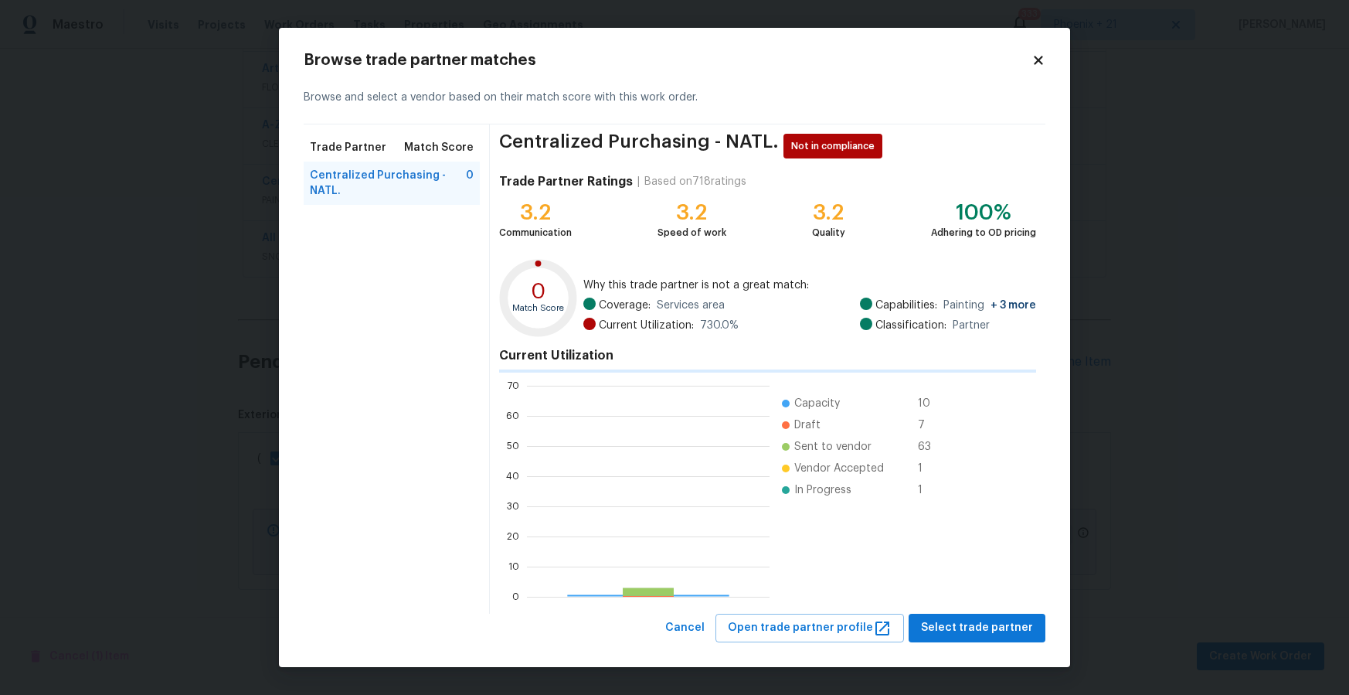
scroll to position [216, 243]
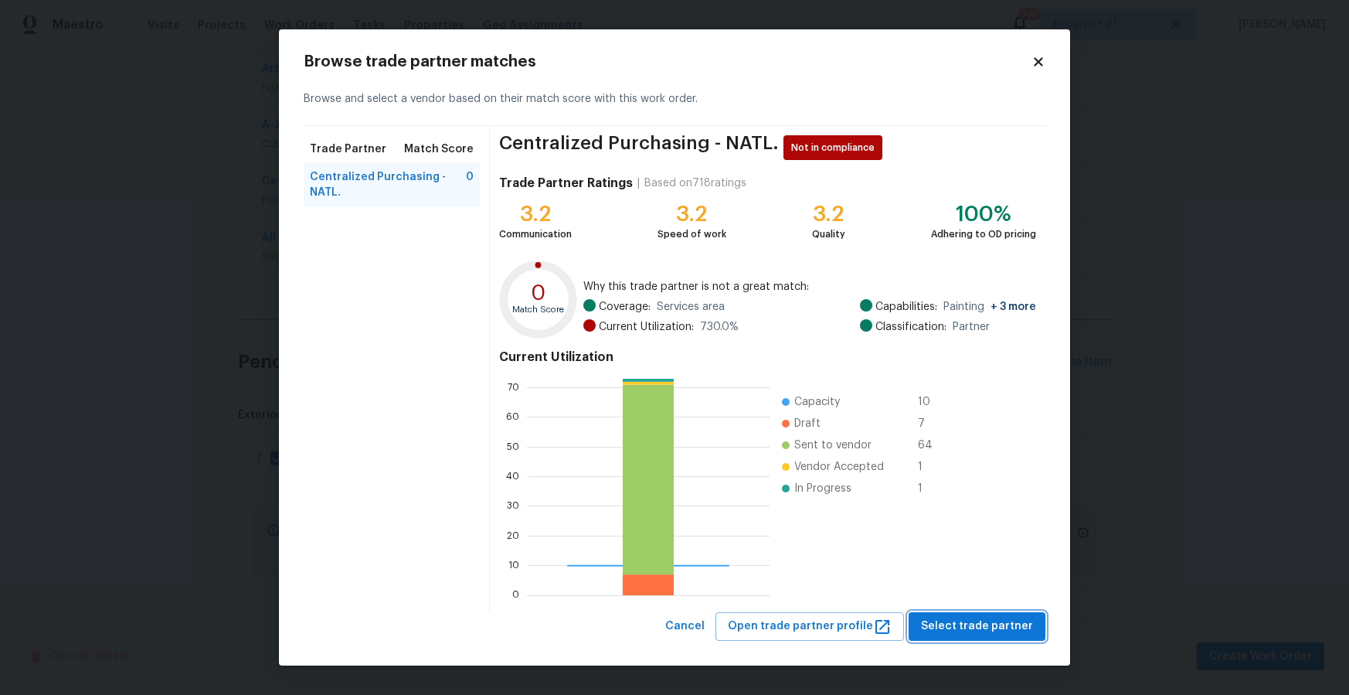
click at [950, 638] on button "Select trade partner" at bounding box center [977, 626] width 137 height 29
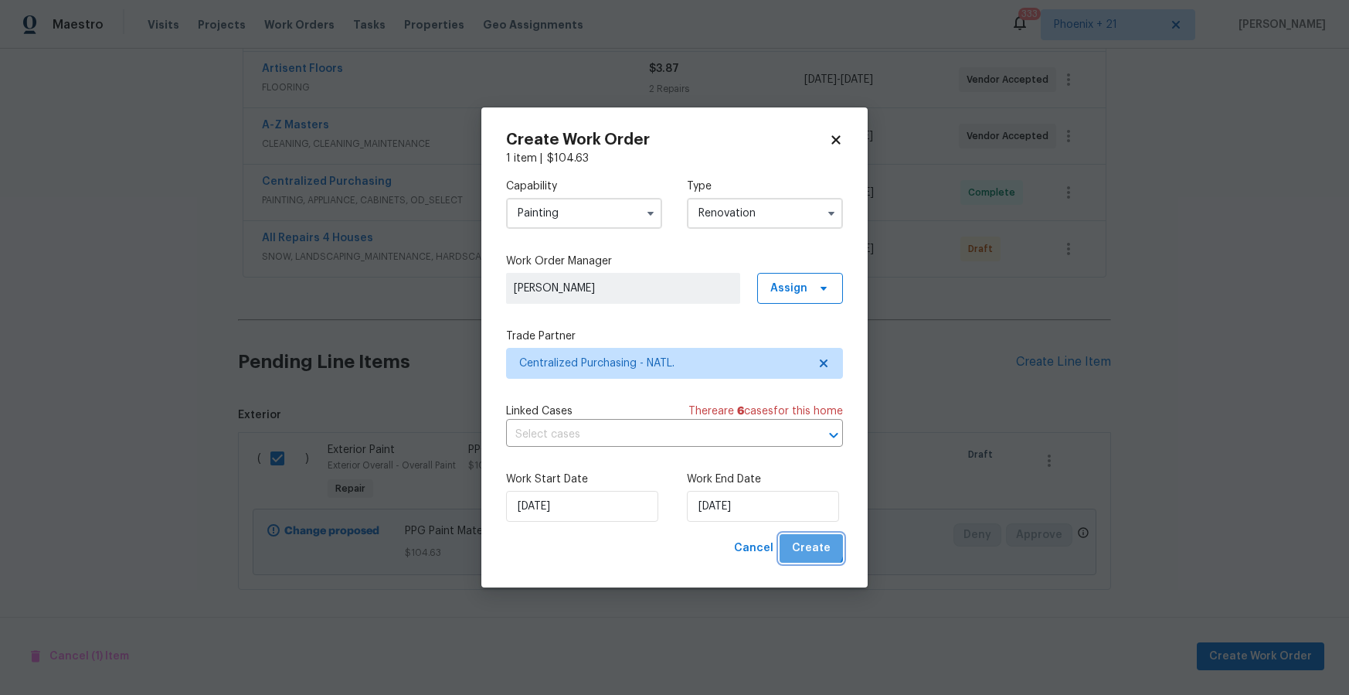
click at [804, 542] on span "Create" at bounding box center [811, 548] width 39 height 19
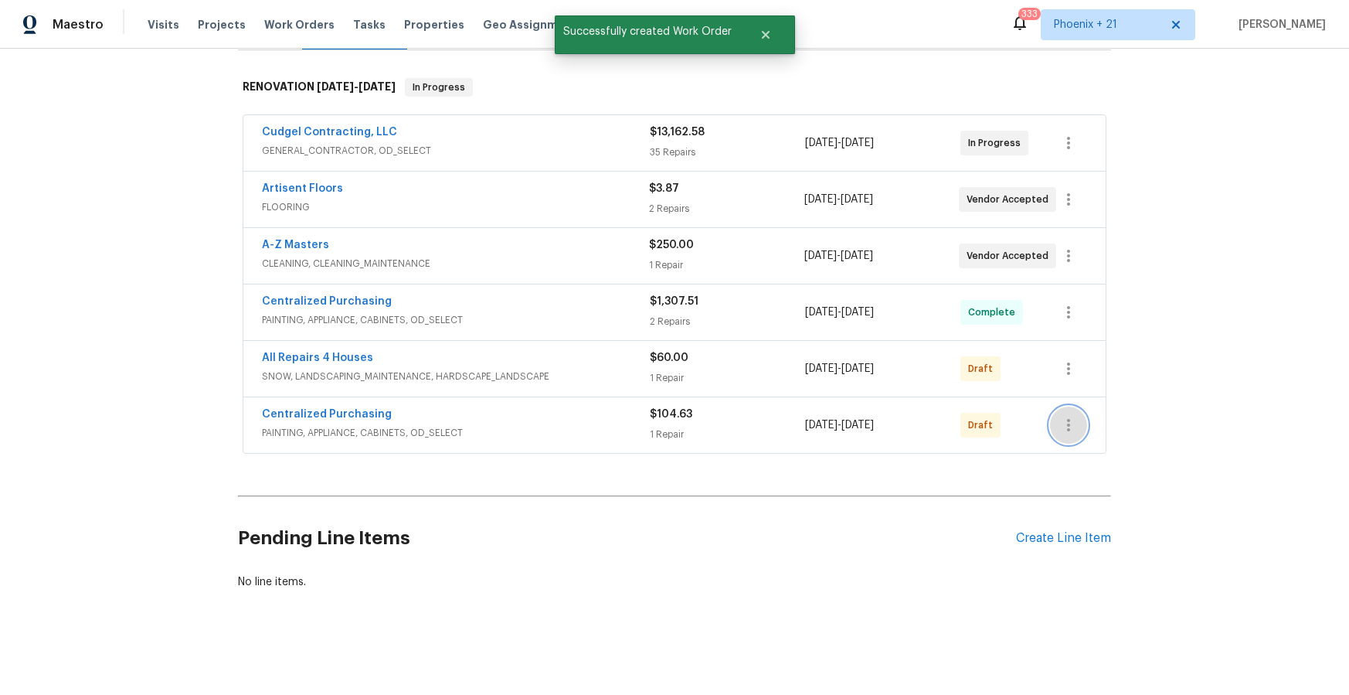
click at [1070, 430] on icon "button" at bounding box center [1068, 425] width 19 height 19
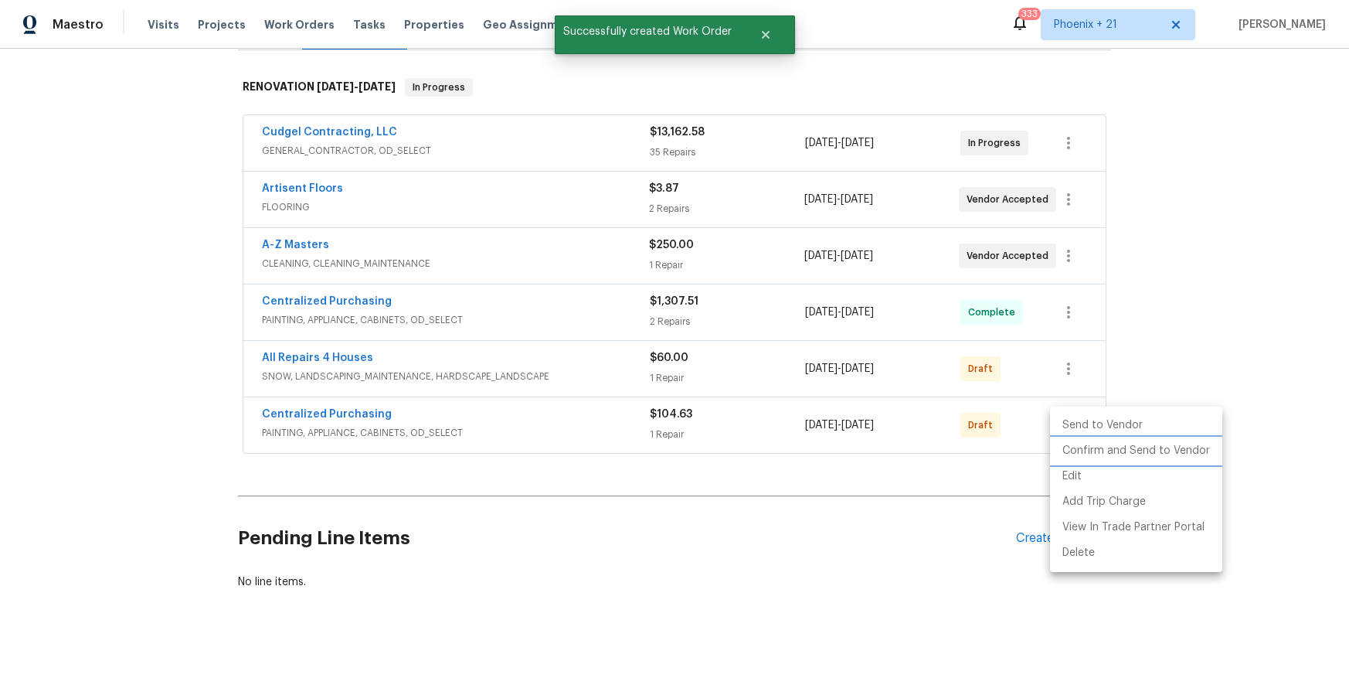
click at [1087, 454] on li "Confirm and Send to Vendor" at bounding box center [1136, 451] width 172 height 26
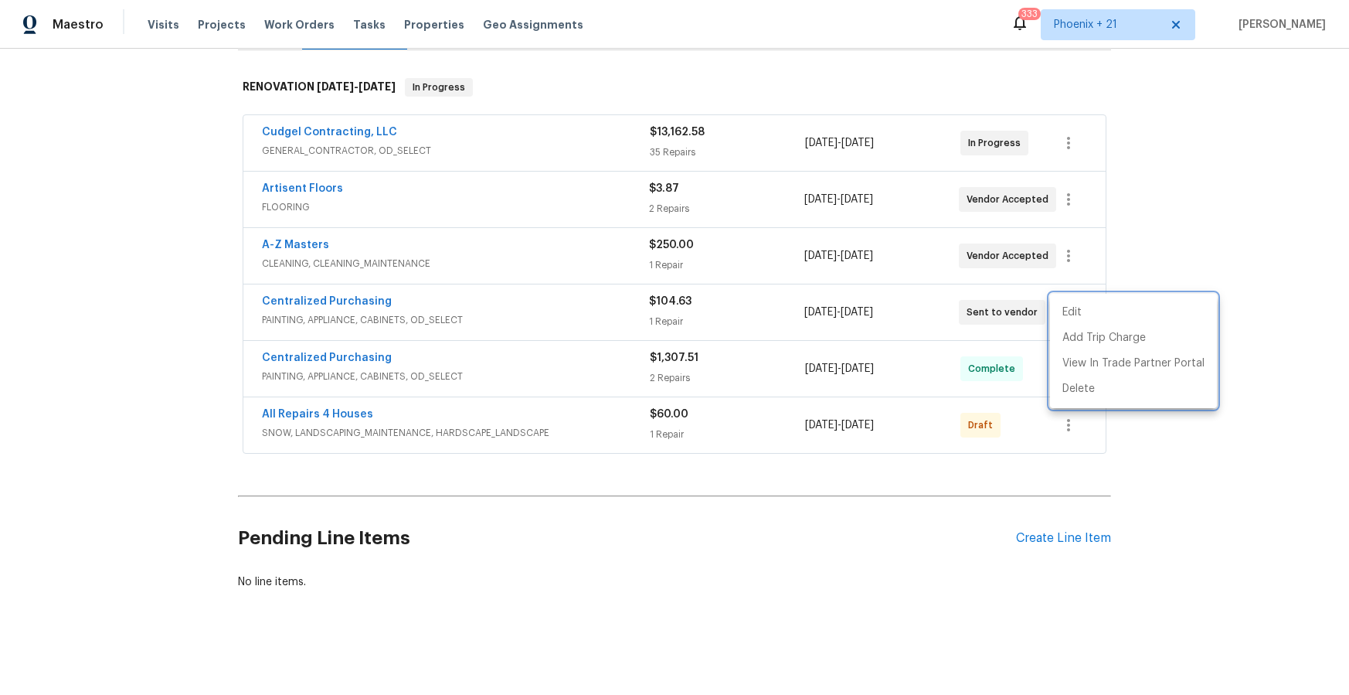
drag, startPoint x: 418, startPoint y: 413, endPoint x: 295, endPoint y: 417, distance: 122.9
click at [407, 414] on div at bounding box center [674, 347] width 1349 height 695
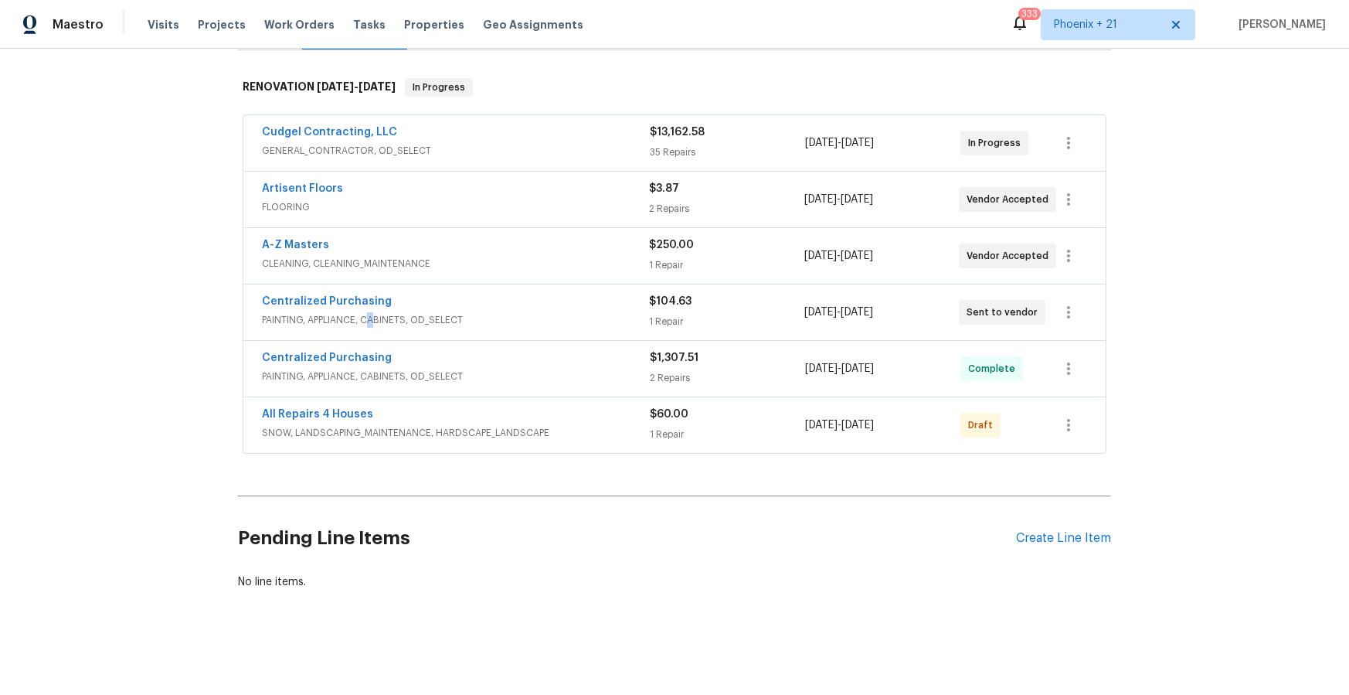
click at [369, 315] on span "PAINTING, APPLIANCE, CABINETS, OD_SELECT" at bounding box center [455, 319] width 387 height 15
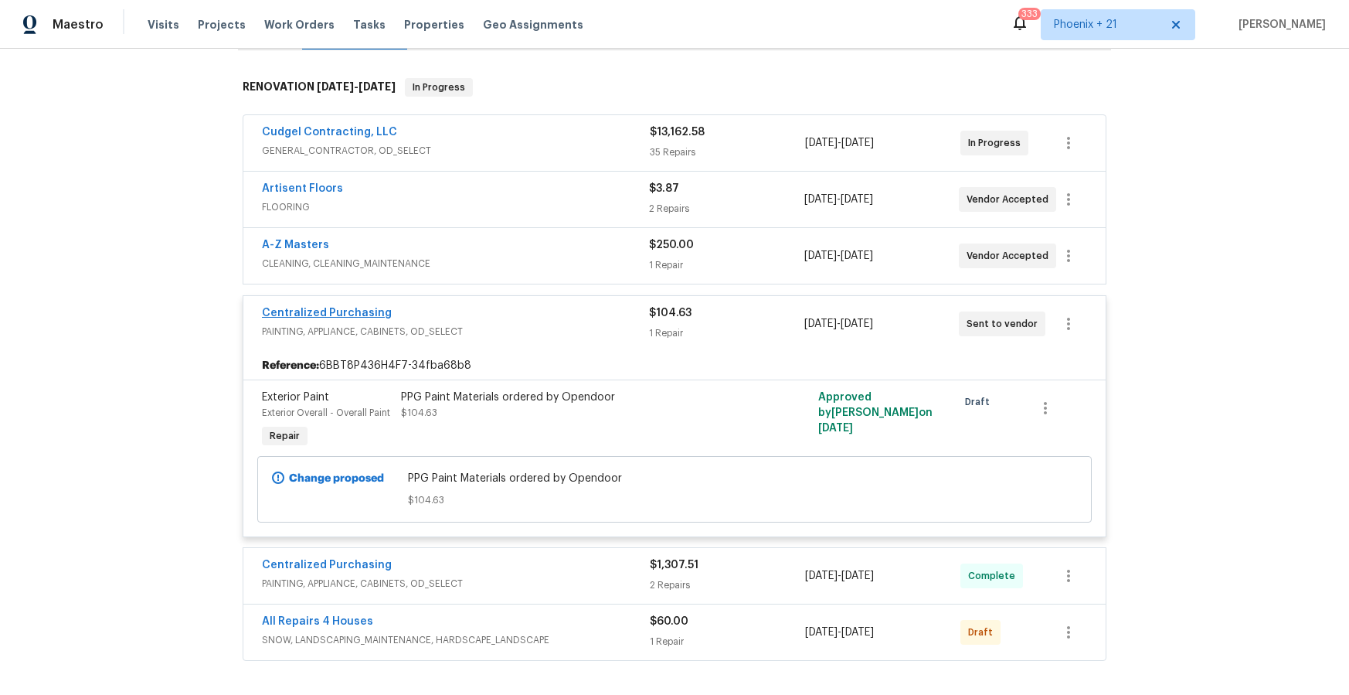
click at [349, 307] on span "Centralized Purchasing" at bounding box center [327, 312] width 130 height 15
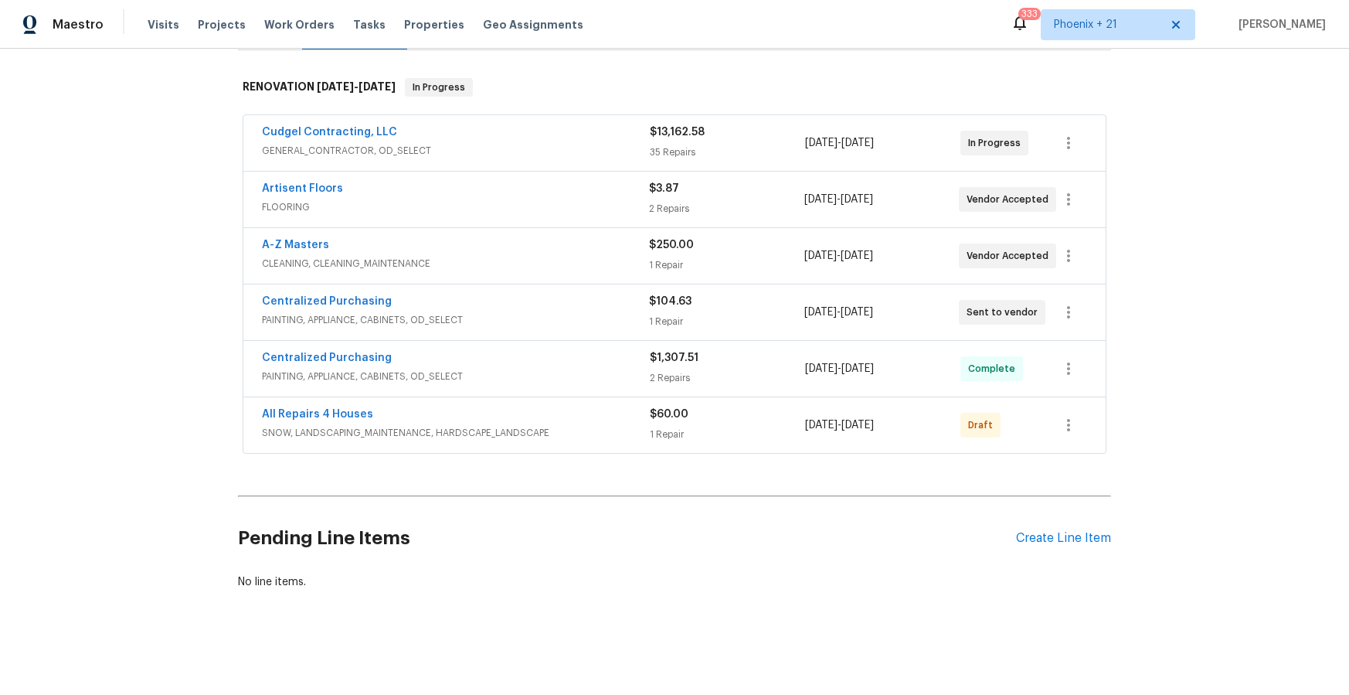
click at [358, 307] on span "Centralized Purchasing" at bounding box center [327, 301] width 130 height 15
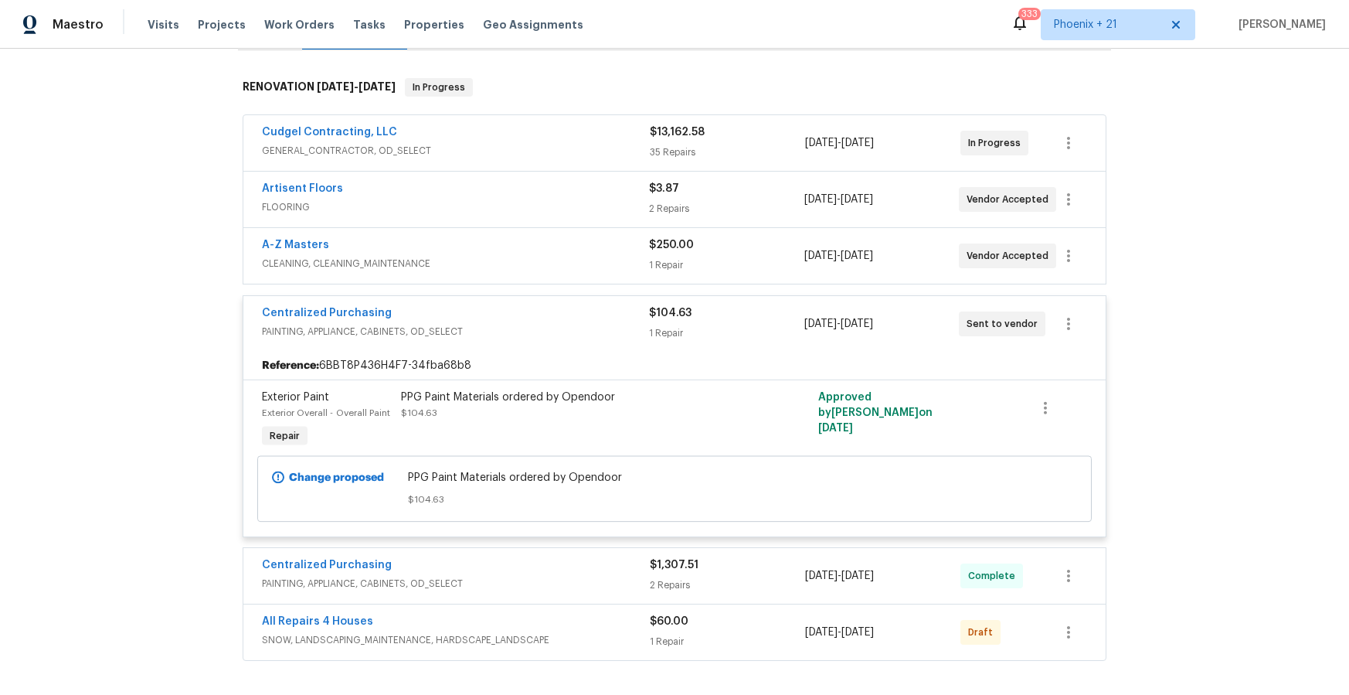
click at [355, 302] on div "Centralized Purchasing PAINTING, APPLIANCE, CABINETS, OD_SELECT $104.63 1 Repai…" at bounding box center [674, 324] width 862 height 56
click at [354, 306] on span "Centralized Purchasing" at bounding box center [327, 312] width 130 height 15
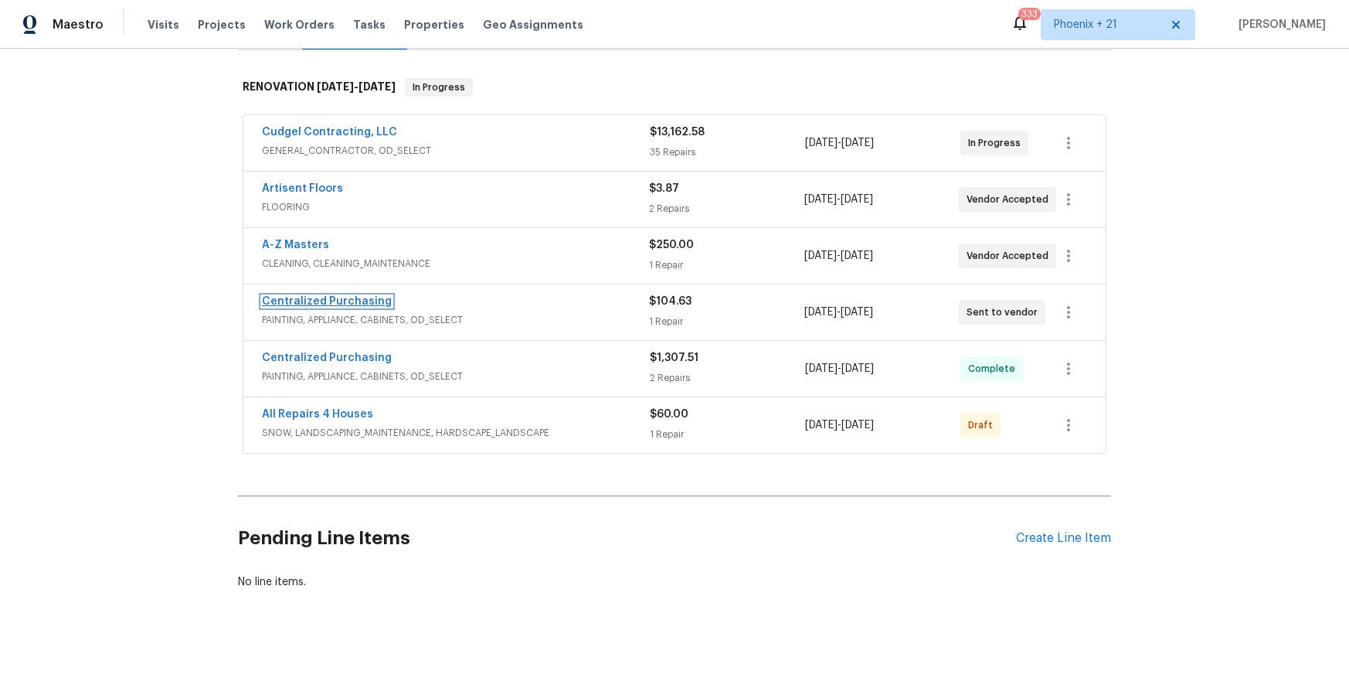
click at [359, 300] on link "Centralized Purchasing" at bounding box center [327, 301] width 130 height 11
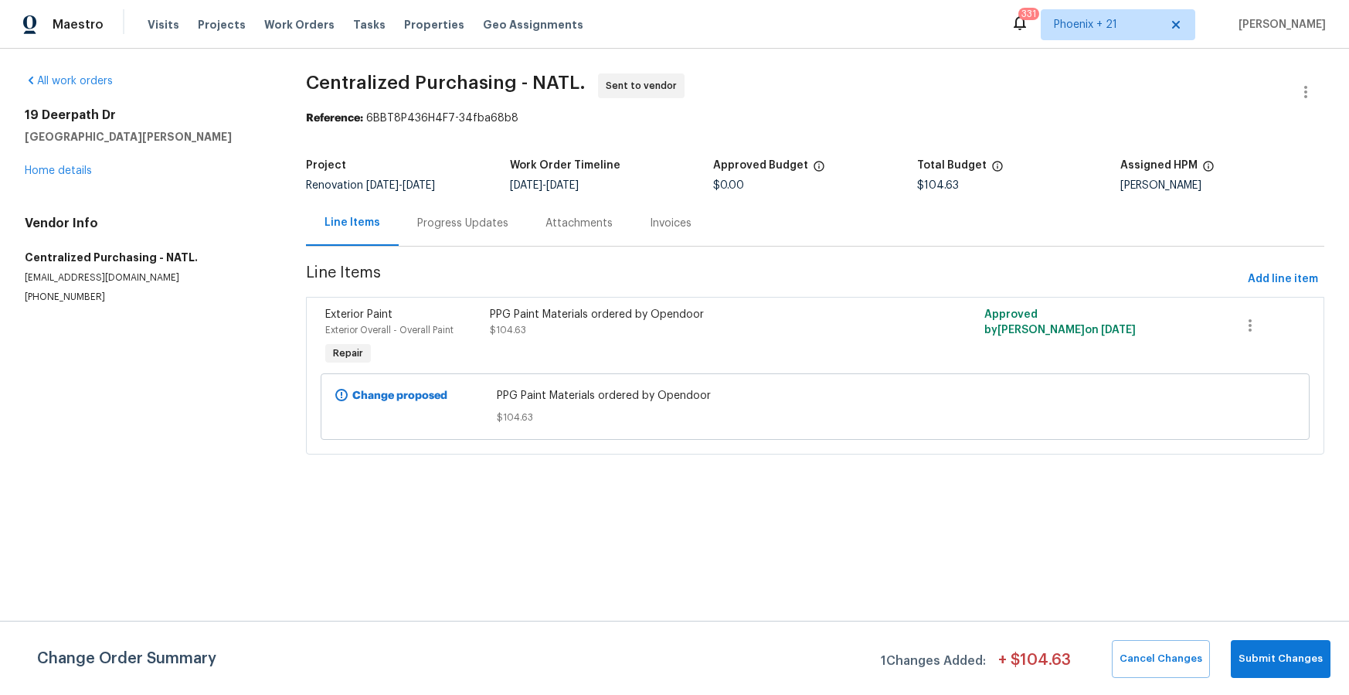
drag, startPoint x: 304, startPoint y: 25, endPoint x: 297, endPoint y: 32, distance: 10.9
click at [304, 25] on span "Work Orders" at bounding box center [299, 24] width 70 height 15
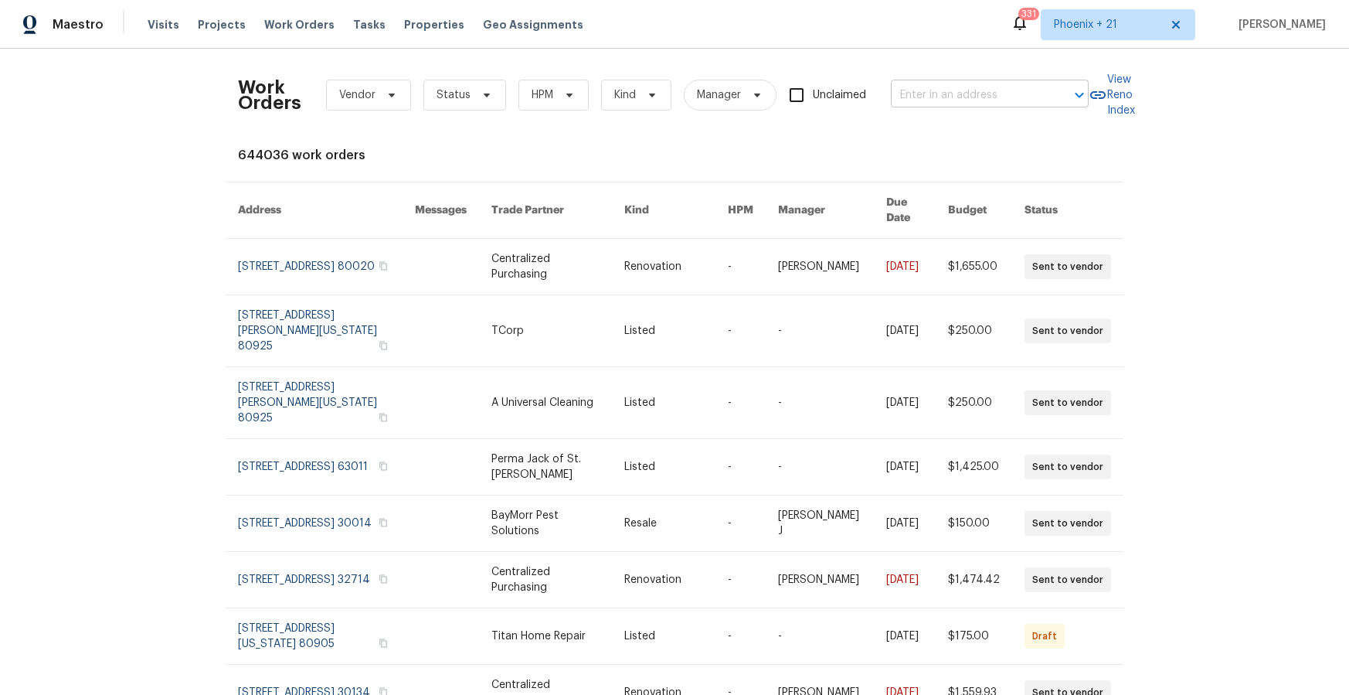
click at [933, 91] on input "text" at bounding box center [968, 95] width 155 height 24
paste input "[STREET_ADDRESS]"
type input "[STREET_ADDRESS]"
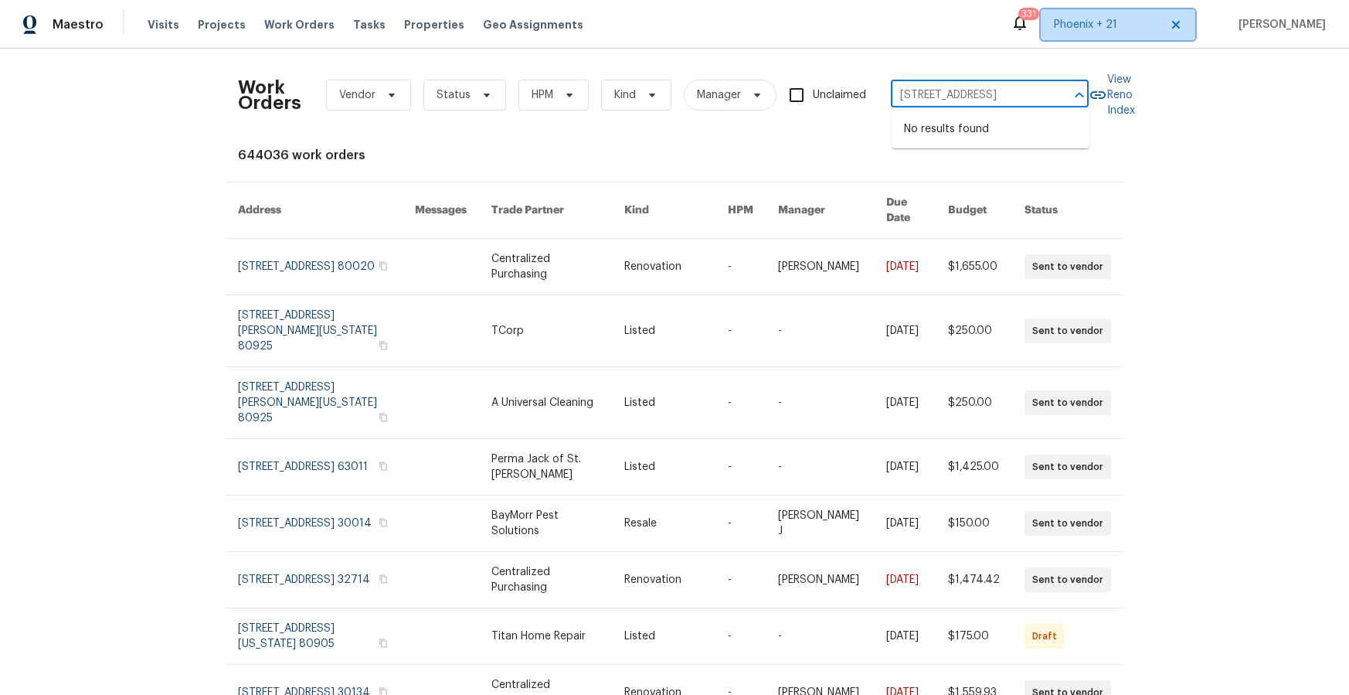
click at [1102, 22] on span "Phoenix + 21" at bounding box center [1107, 24] width 106 height 15
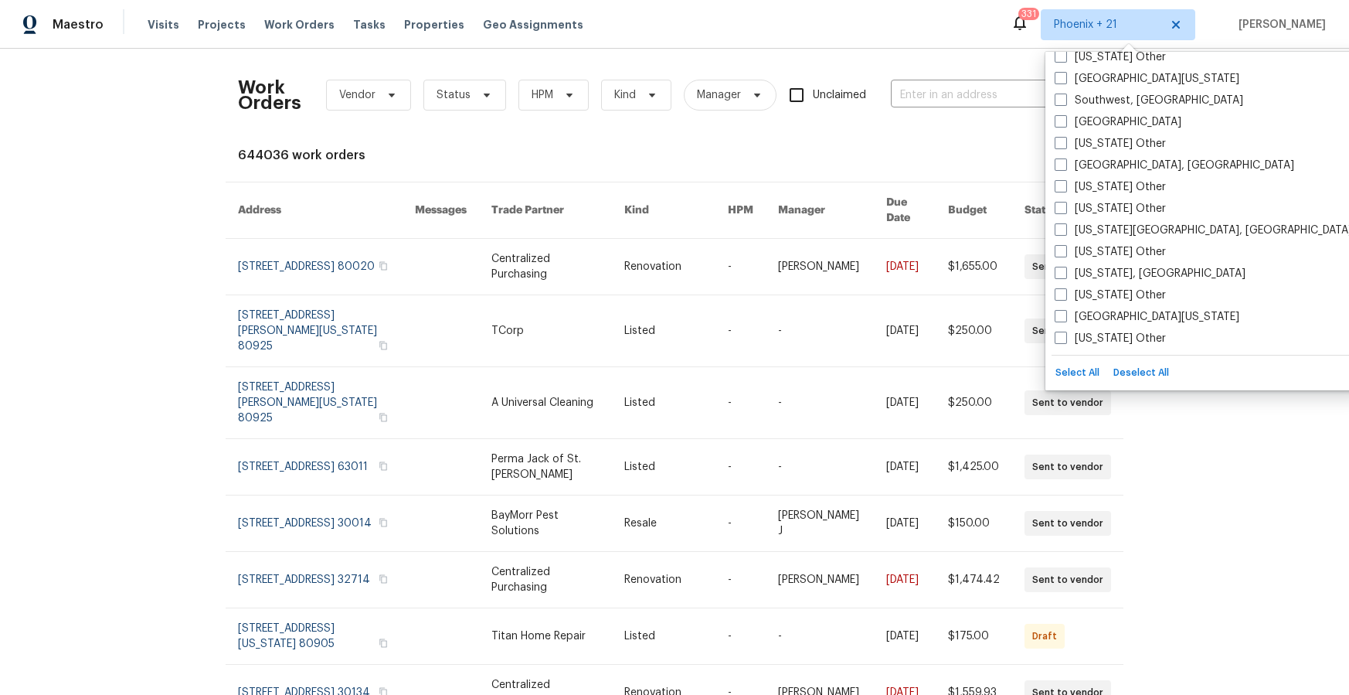
scroll to position [2287, 0]
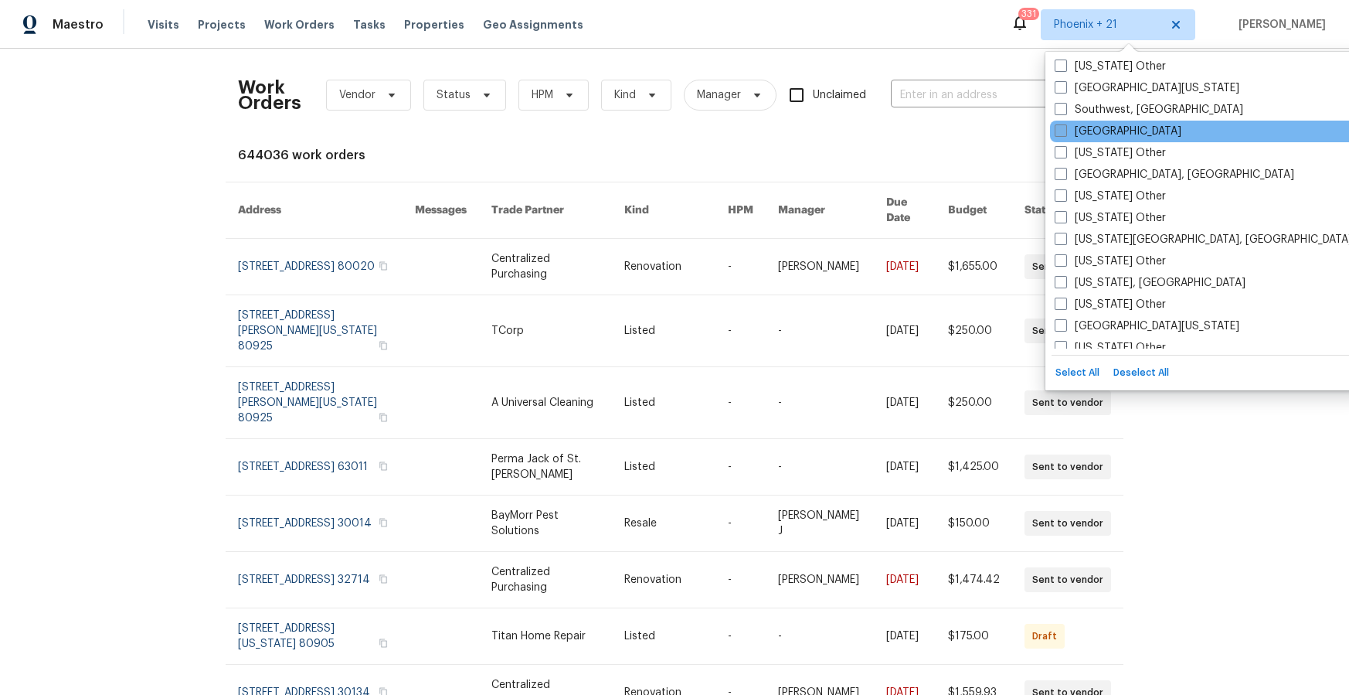
click at [1100, 138] on div "[GEOGRAPHIC_DATA]" at bounding box center [1205, 132] width 311 height 22
click at [1099, 137] on label "[GEOGRAPHIC_DATA]" at bounding box center [1118, 131] width 127 height 15
click at [1065, 134] on input "[GEOGRAPHIC_DATA]" at bounding box center [1060, 129] width 10 height 10
checkbox input "true"
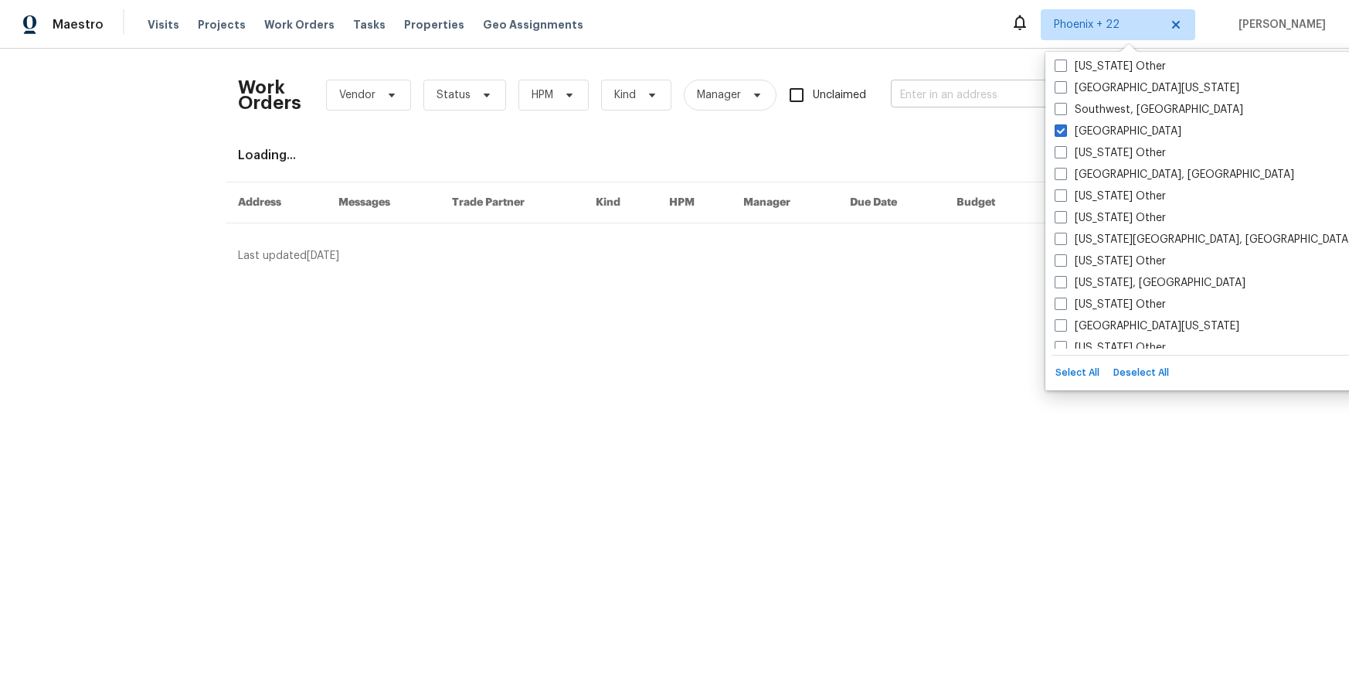
click at [954, 107] on body "Maestro Visits Projects Work Orders Tasks Properties Geo Assignments Phoenix + …" at bounding box center [674, 138] width 1349 height 276
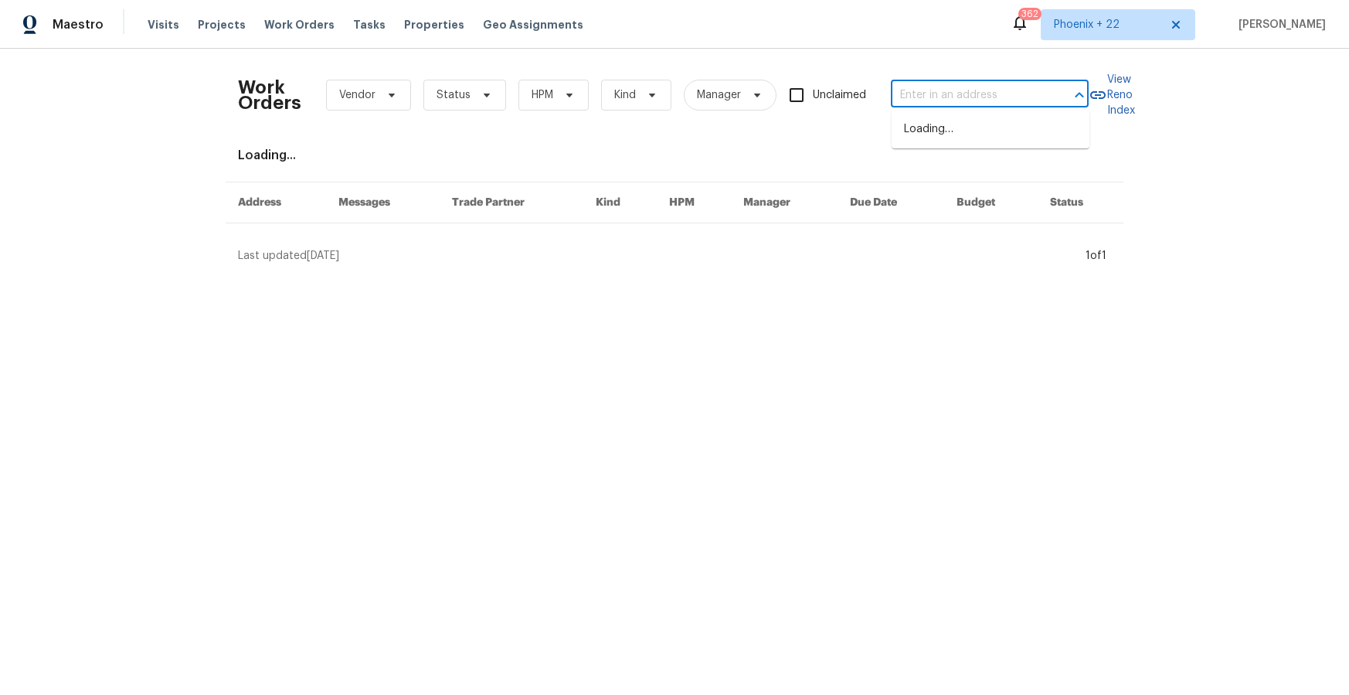
paste input "[STREET_ADDRESS]"
type input "[STREET_ADDRESS]"
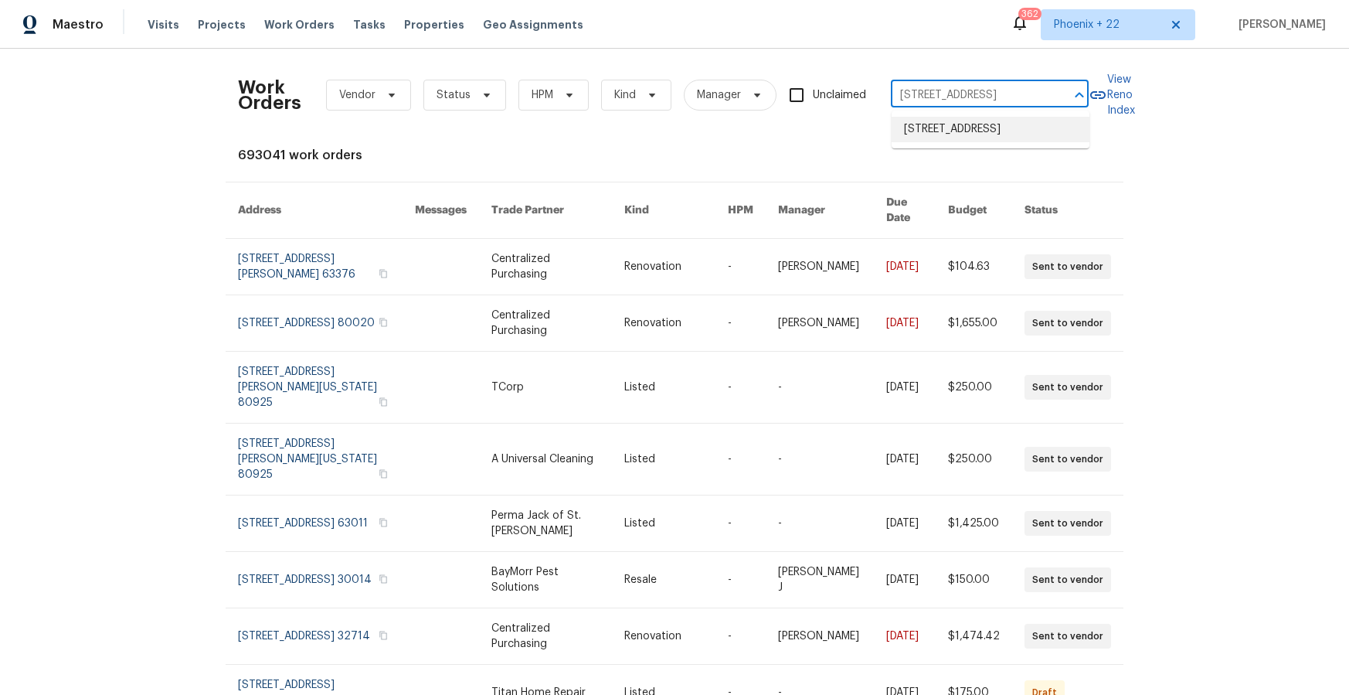
click at [963, 142] on li "[STREET_ADDRESS]" at bounding box center [991, 130] width 198 height 26
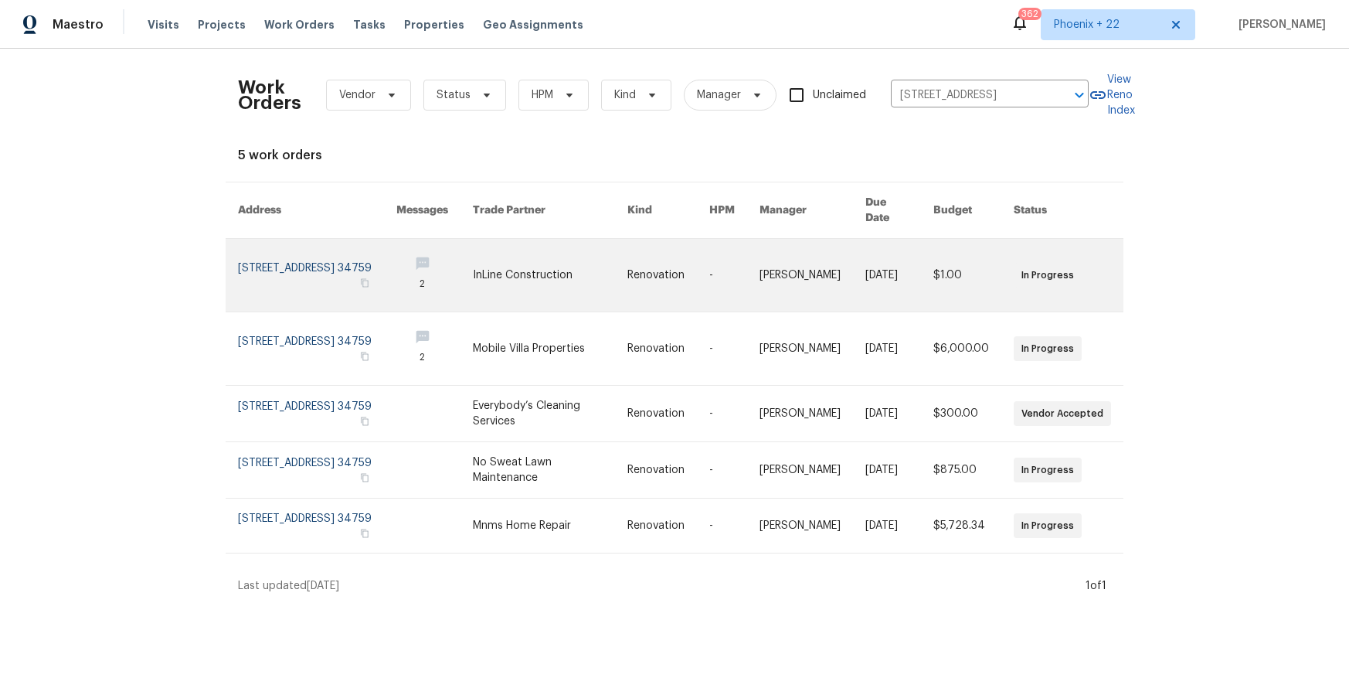
click at [610, 270] on link at bounding box center [550, 275] width 155 height 73
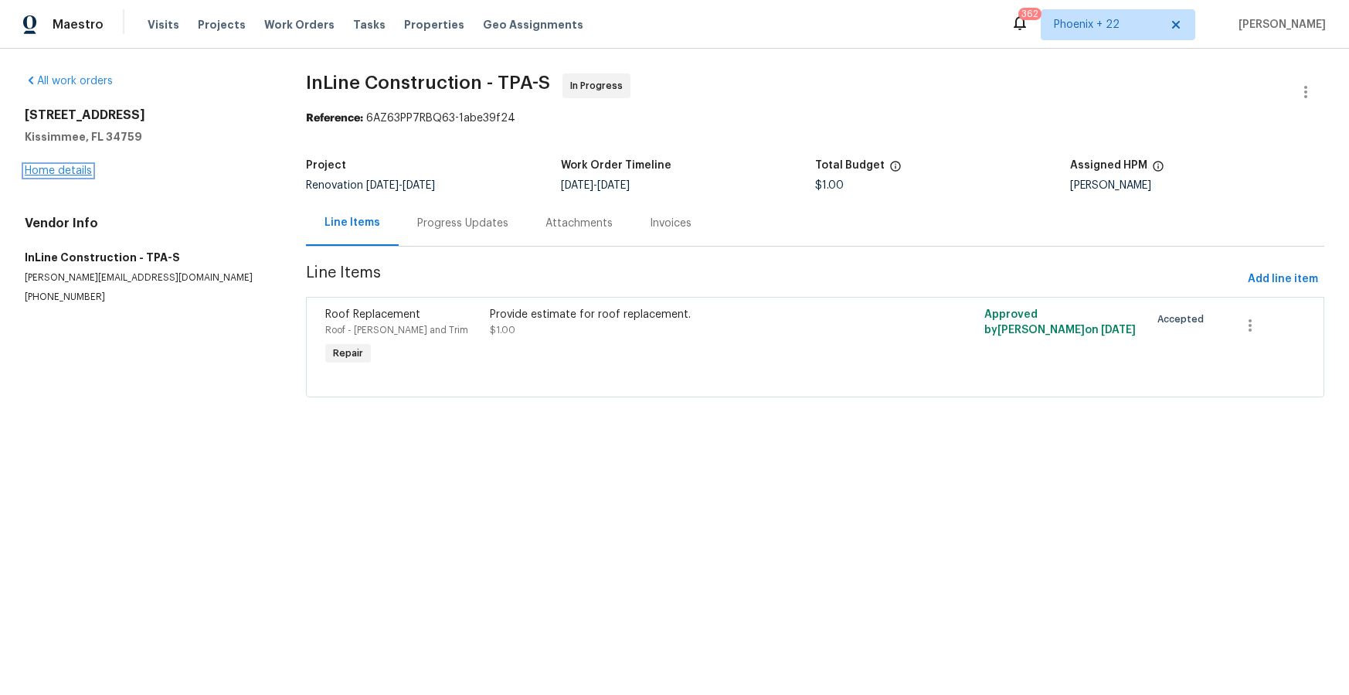
click at [87, 167] on link "Home details" at bounding box center [58, 170] width 67 height 11
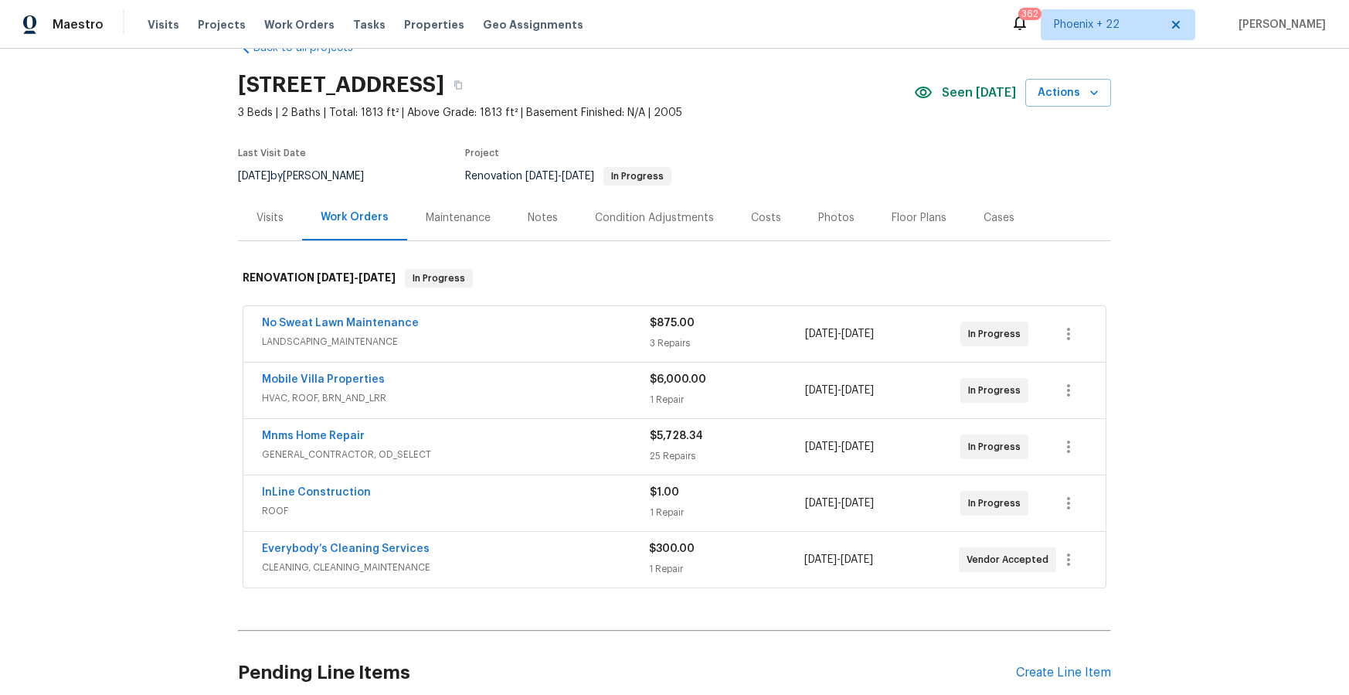
scroll to position [174, 0]
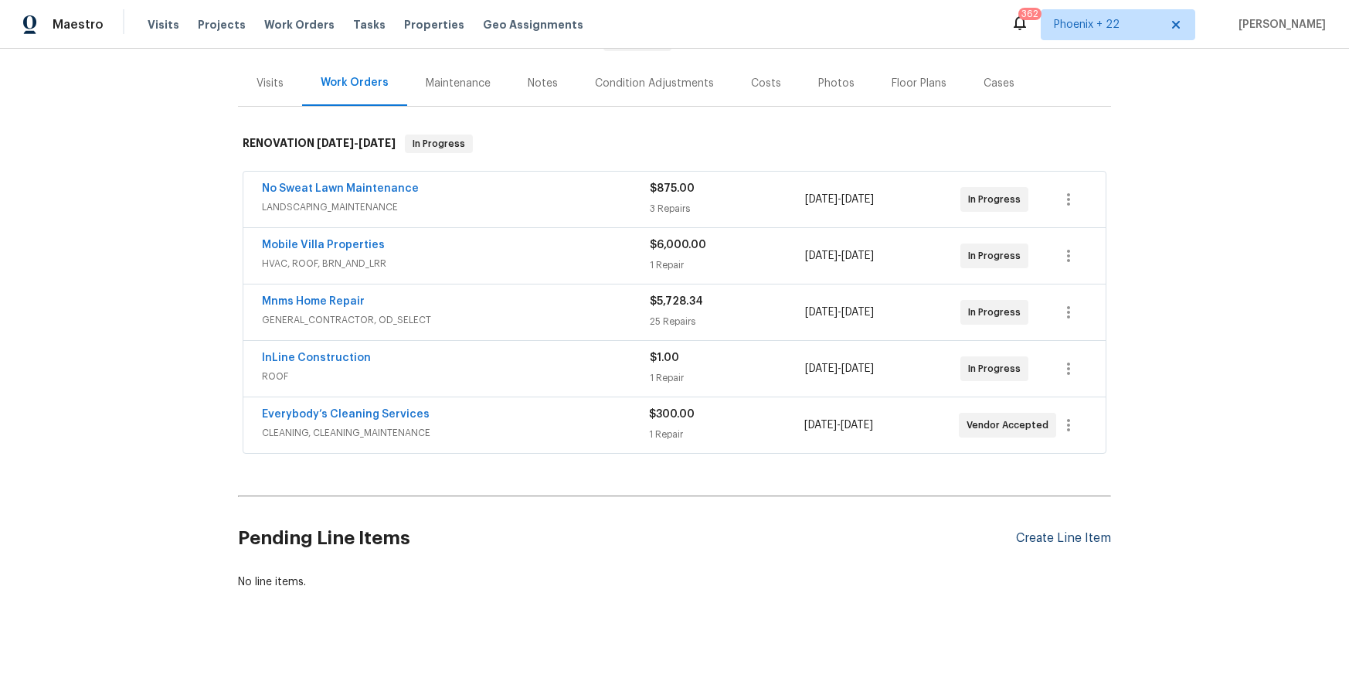
click at [1092, 536] on div "Create Line Item" at bounding box center [1063, 538] width 95 height 15
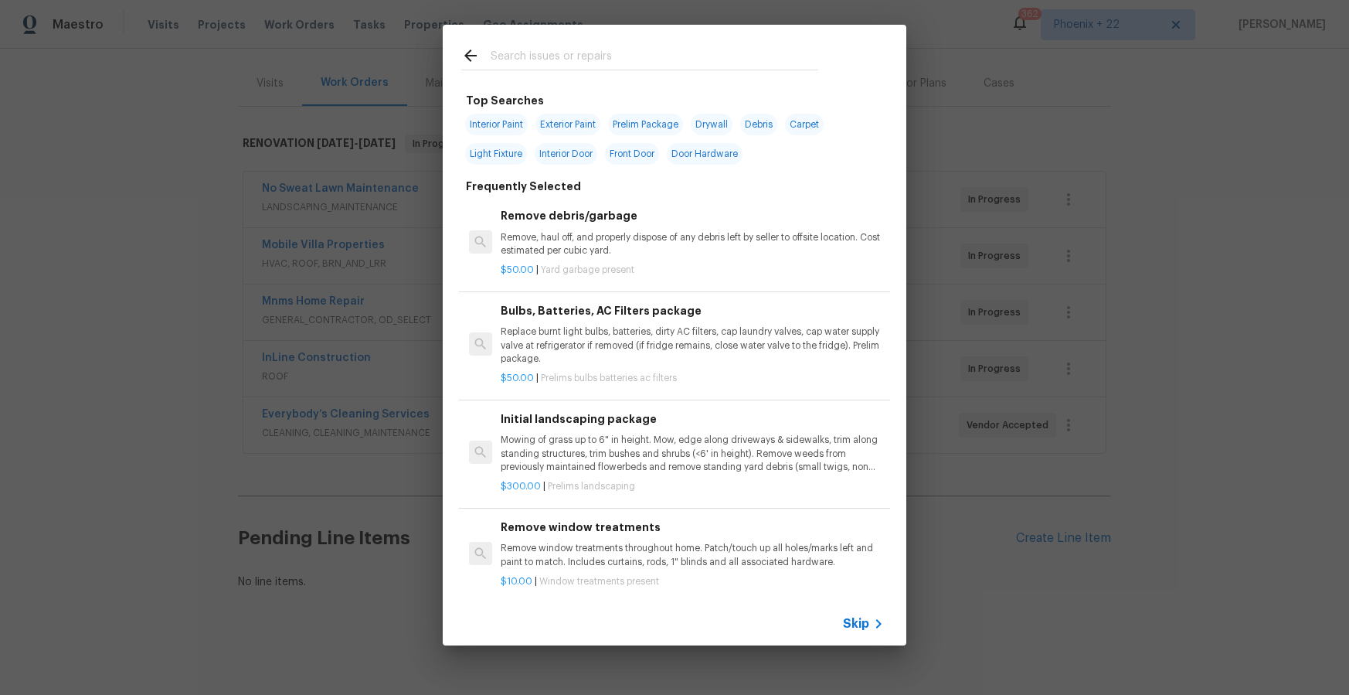
click at [680, 60] on input "text" at bounding box center [655, 57] width 328 height 23
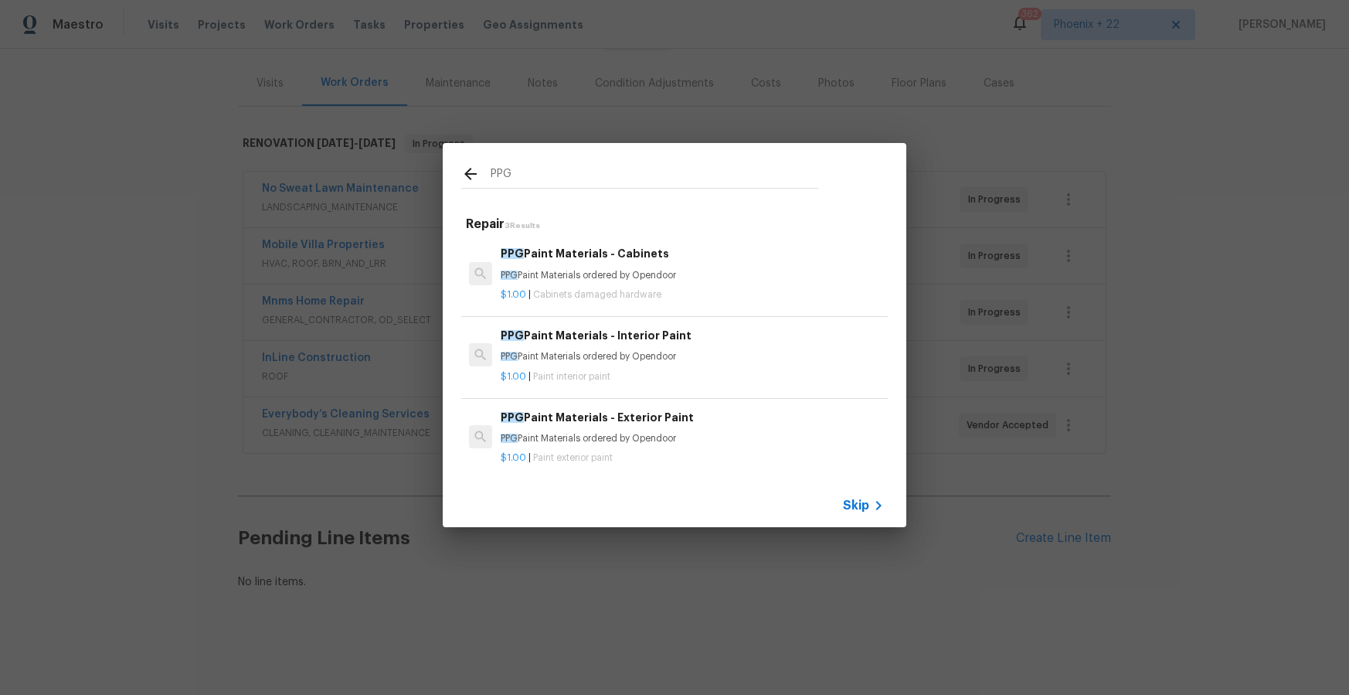
type input "PPG"
click at [742, 332] on h6 "PPG Paint Materials - Interior Paint" at bounding box center [692, 335] width 383 height 17
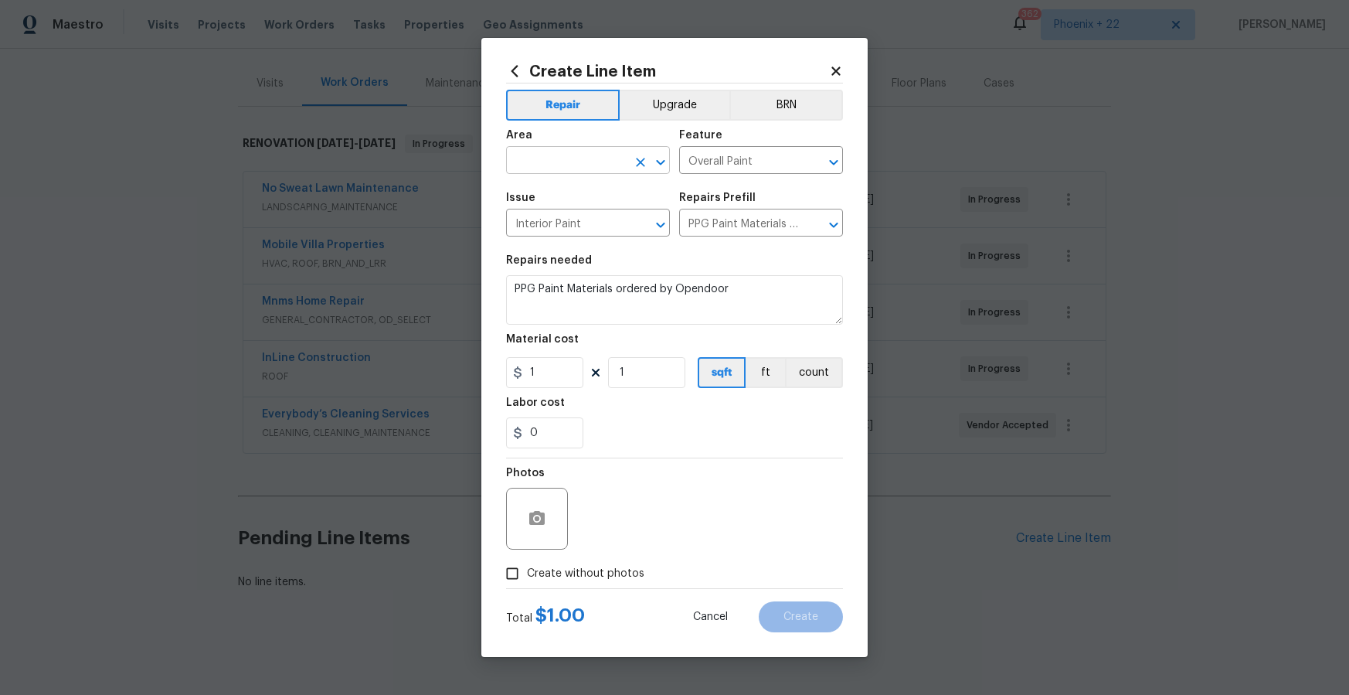
drag, startPoint x: 581, startPoint y: 128, endPoint x: 590, endPoint y: 152, distance: 26.4
click at [583, 134] on span "Area ​" at bounding box center [588, 152] width 164 height 63
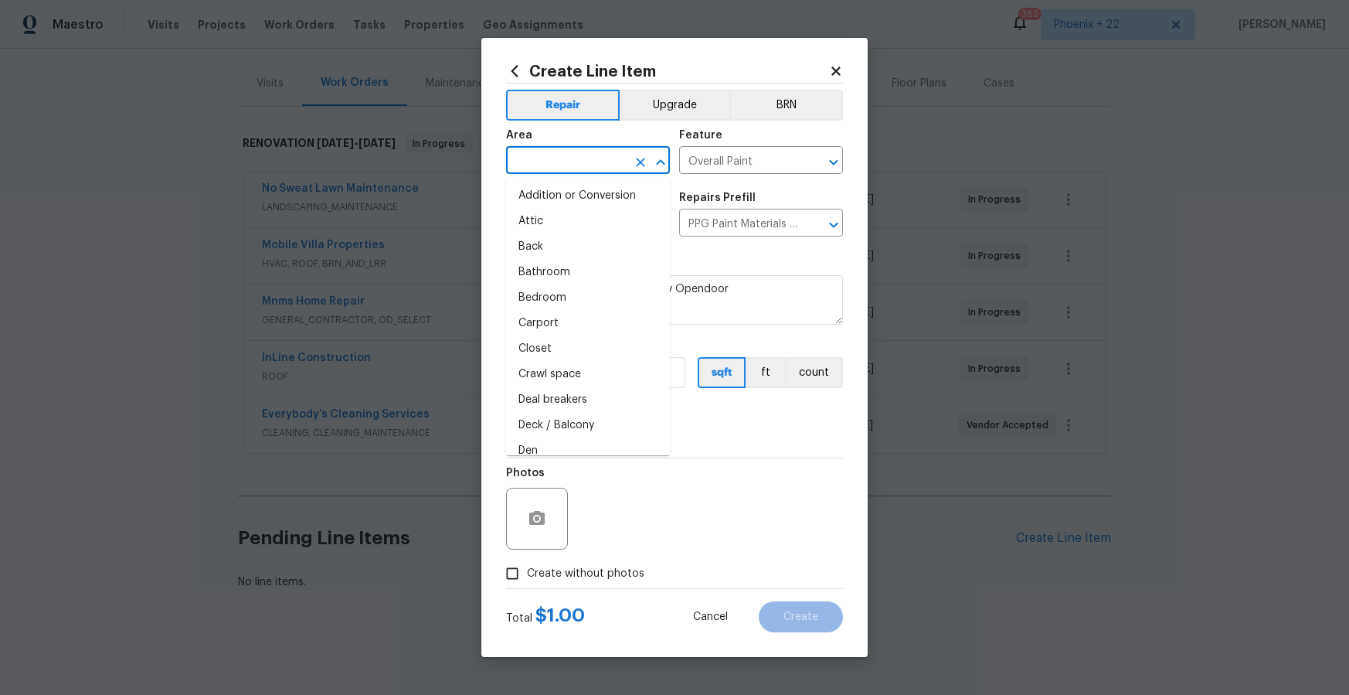
click at [590, 152] on input "text" at bounding box center [566, 162] width 121 height 24
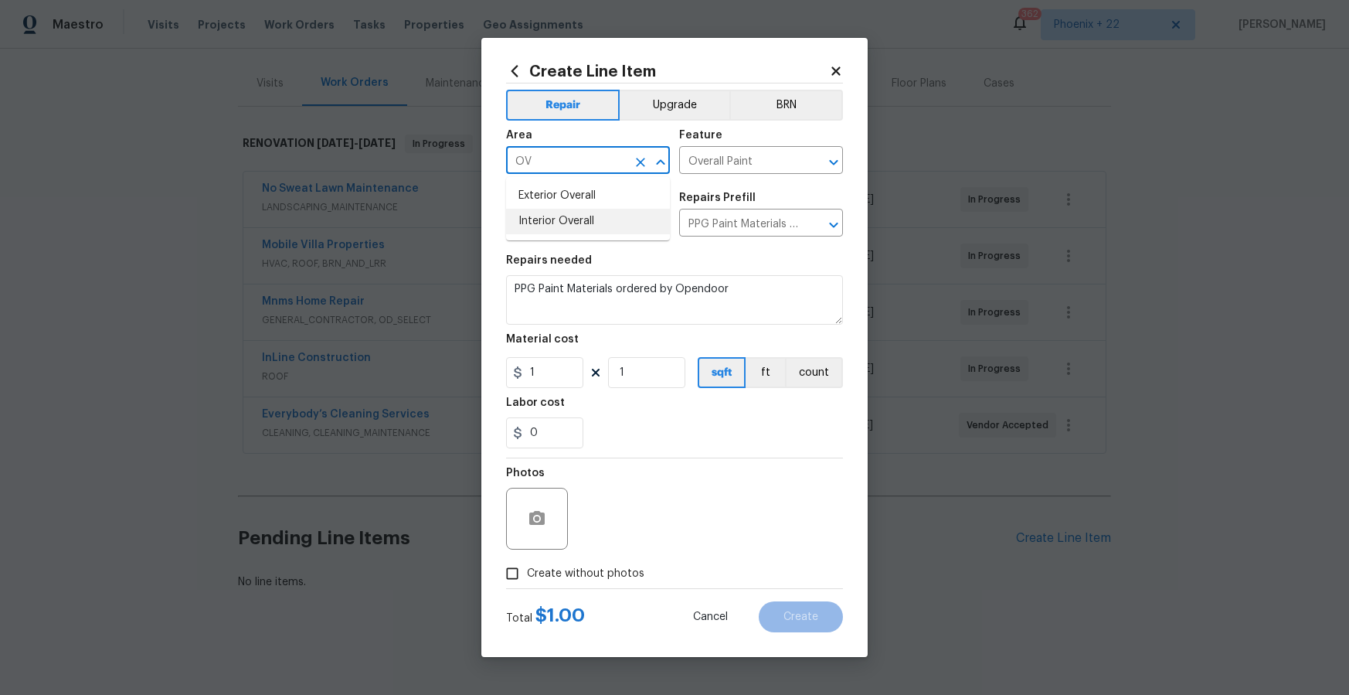
click at [600, 226] on li "Interior Overall" at bounding box center [588, 222] width 164 height 26
type input "Interior Overall"
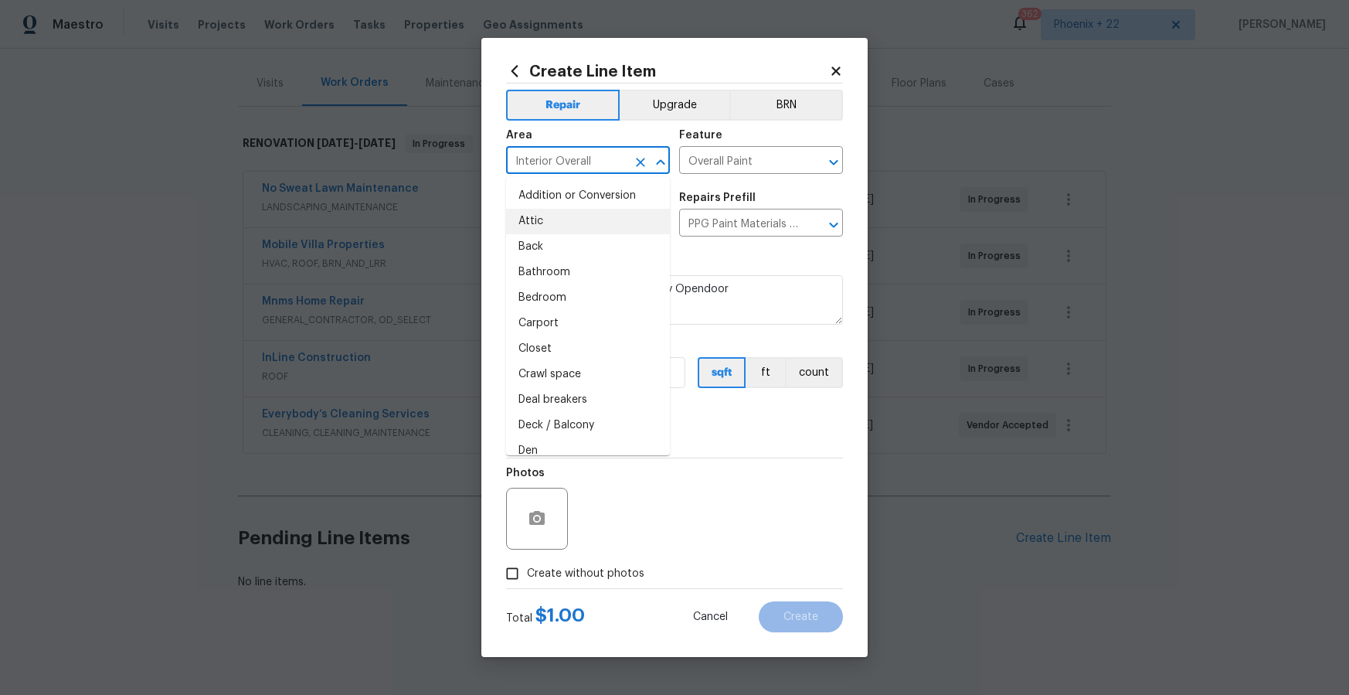
drag, startPoint x: 842, startPoint y: 485, endPoint x: 673, endPoint y: 440, distance: 174.1
click at [839, 484] on div "Photos" at bounding box center [674, 508] width 337 height 100
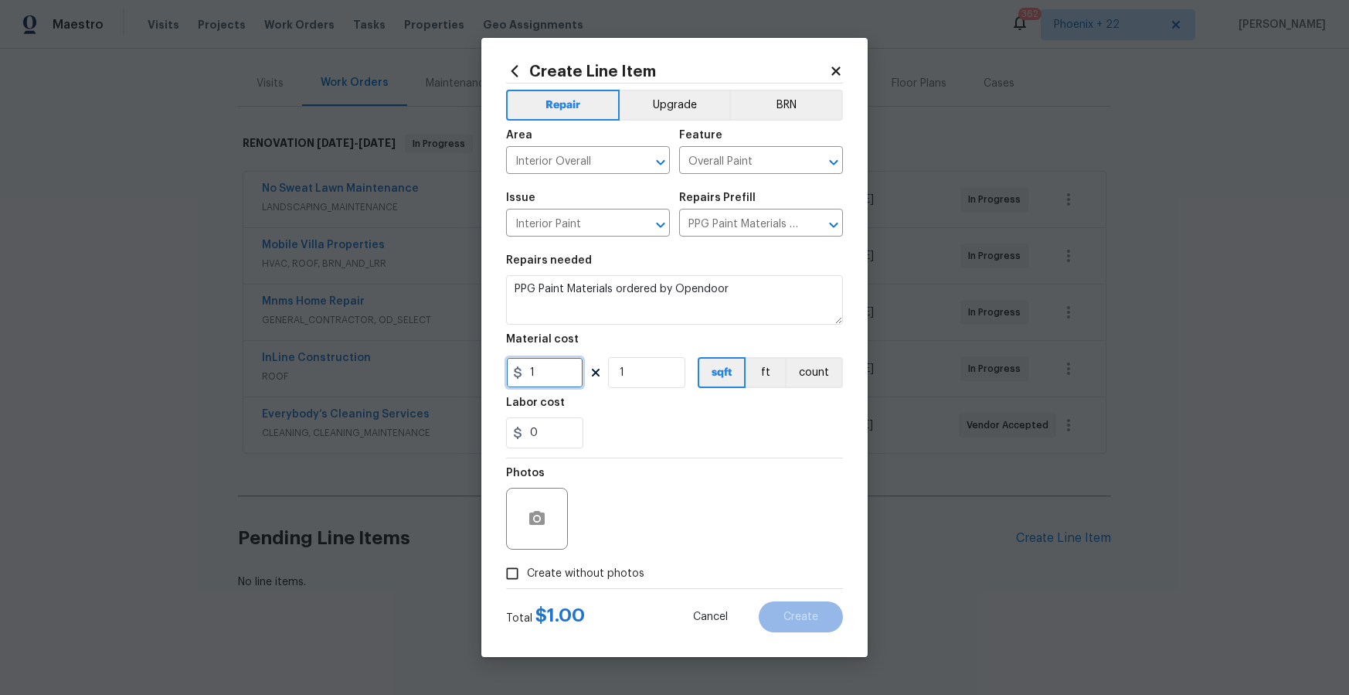
drag, startPoint x: 546, startPoint y: 382, endPoint x: 508, endPoint y: 375, distance: 39.3
click at [508, 376] on input "1" at bounding box center [544, 372] width 77 height 31
type input "463.81"
drag, startPoint x: 576, startPoint y: 574, endPoint x: 578, endPoint y: 566, distance: 7.9
click at [577, 571] on span "Create without photos" at bounding box center [585, 574] width 117 height 16
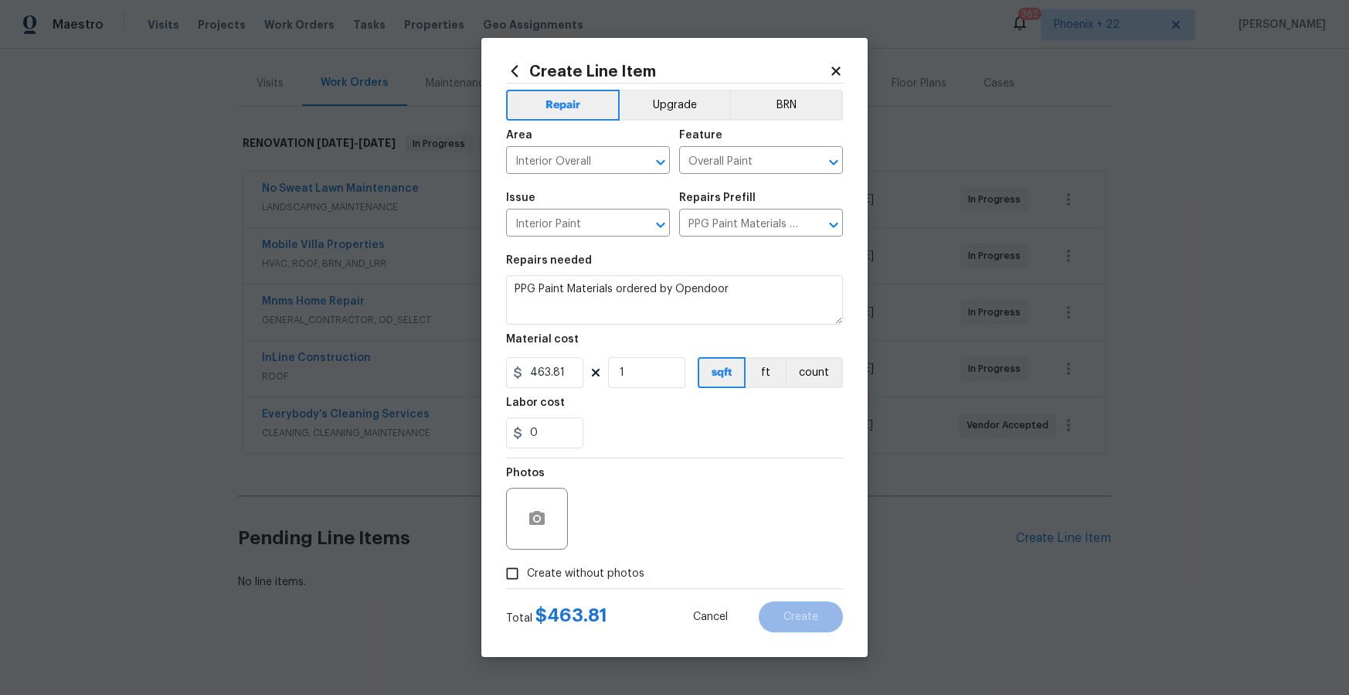
click at [614, 522] on div "Photos" at bounding box center [674, 508] width 337 height 100
drag, startPoint x: 607, startPoint y: 571, endPoint x: 625, endPoint y: 515, distance: 59.1
click at [612, 559] on label "Create without photos" at bounding box center [571, 573] width 147 height 29
click at [625, 515] on div "Photos" at bounding box center [674, 508] width 337 height 100
click at [622, 560] on label "Create without photos" at bounding box center [571, 573] width 147 height 29
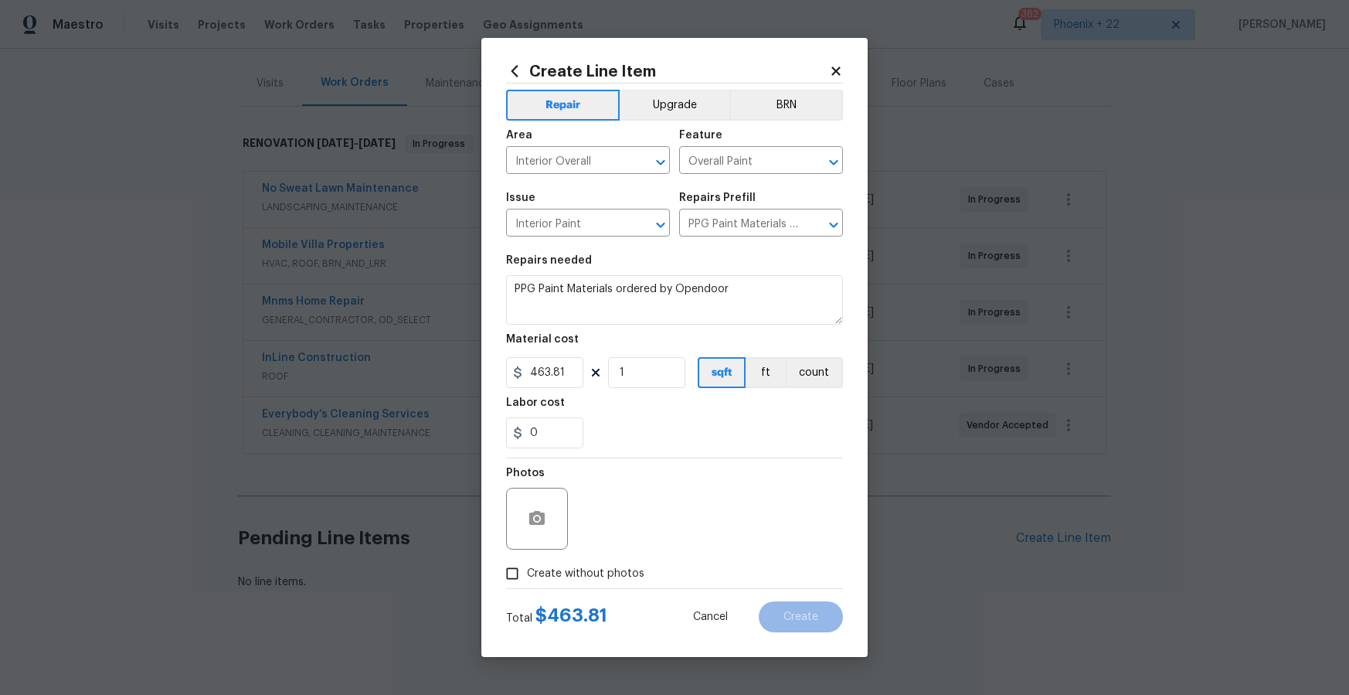
click at [527, 560] on input "Create without photos" at bounding box center [512, 573] width 29 height 29
checkbox input "true"
click at [628, 536] on textarea at bounding box center [711, 519] width 263 height 62
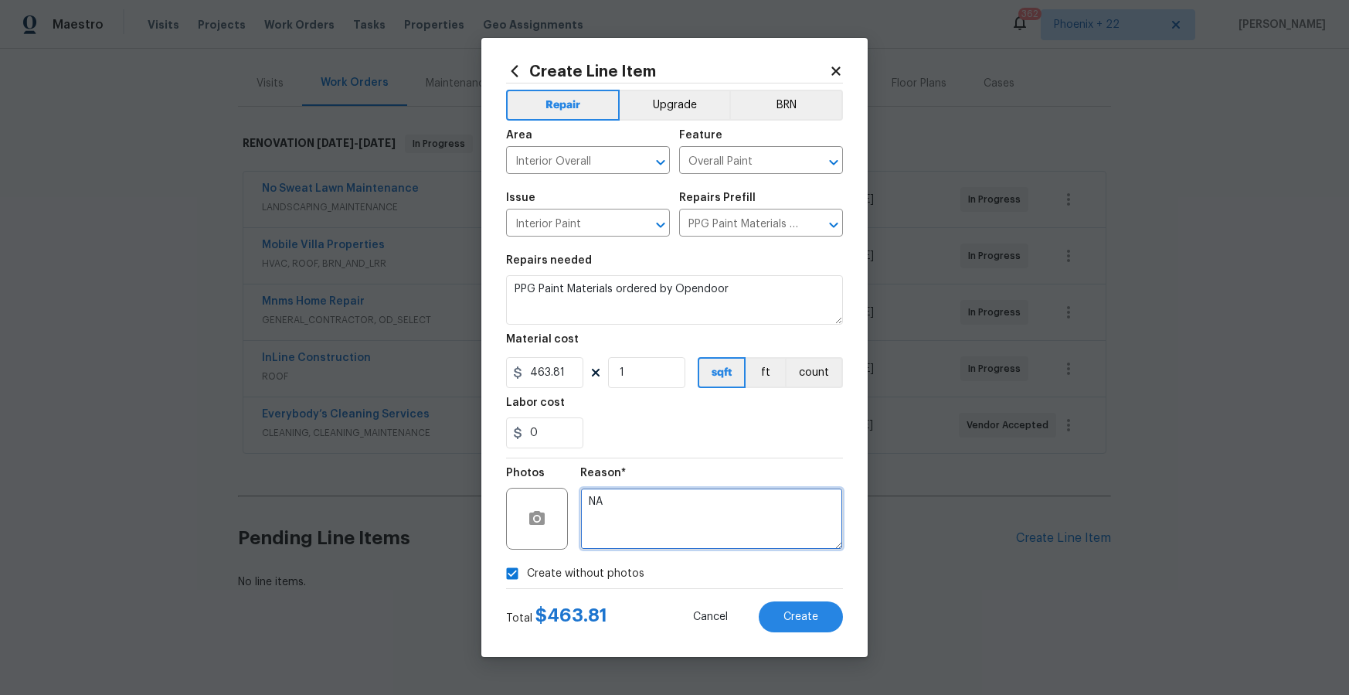
type textarea "NA"
click at [647, 454] on section "Repairs needed PPG Paint Materials ordered by Opendoor Material cost 463.81 1 s…" at bounding box center [674, 352] width 337 height 212
click at [799, 627] on button "Create" at bounding box center [801, 616] width 84 height 31
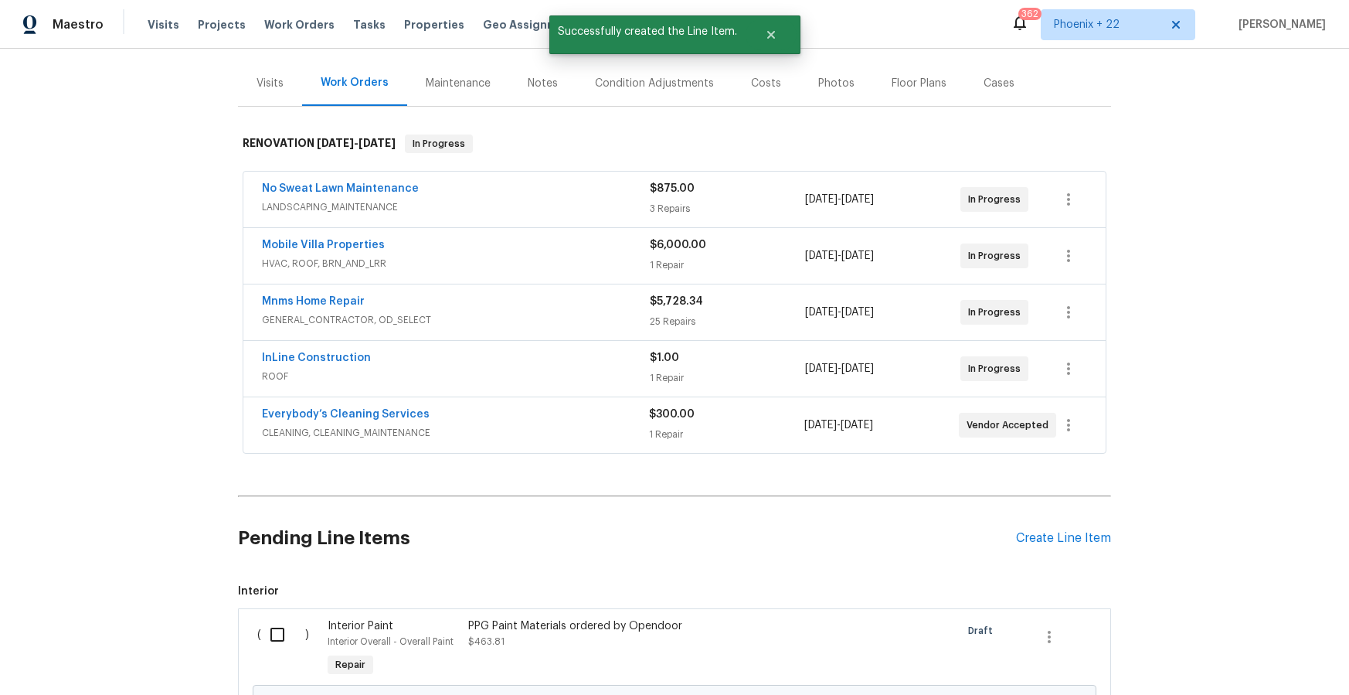
scroll to position [350, 0]
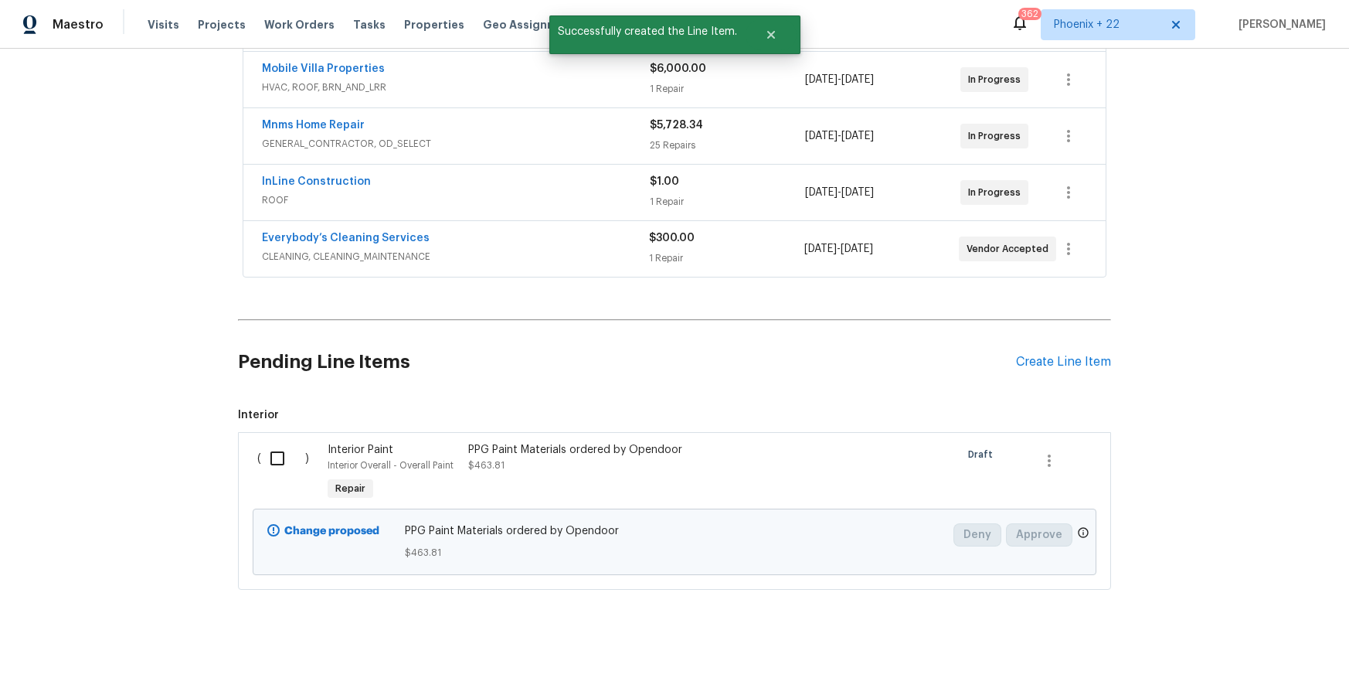
click at [284, 449] on input "checkbox" at bounding box center [283, 458] width 44 height 32
checkbox input "true"
click at [1262, 647] on span "Create Work Order" at bounding box center [1260, 656] width 103 height 19
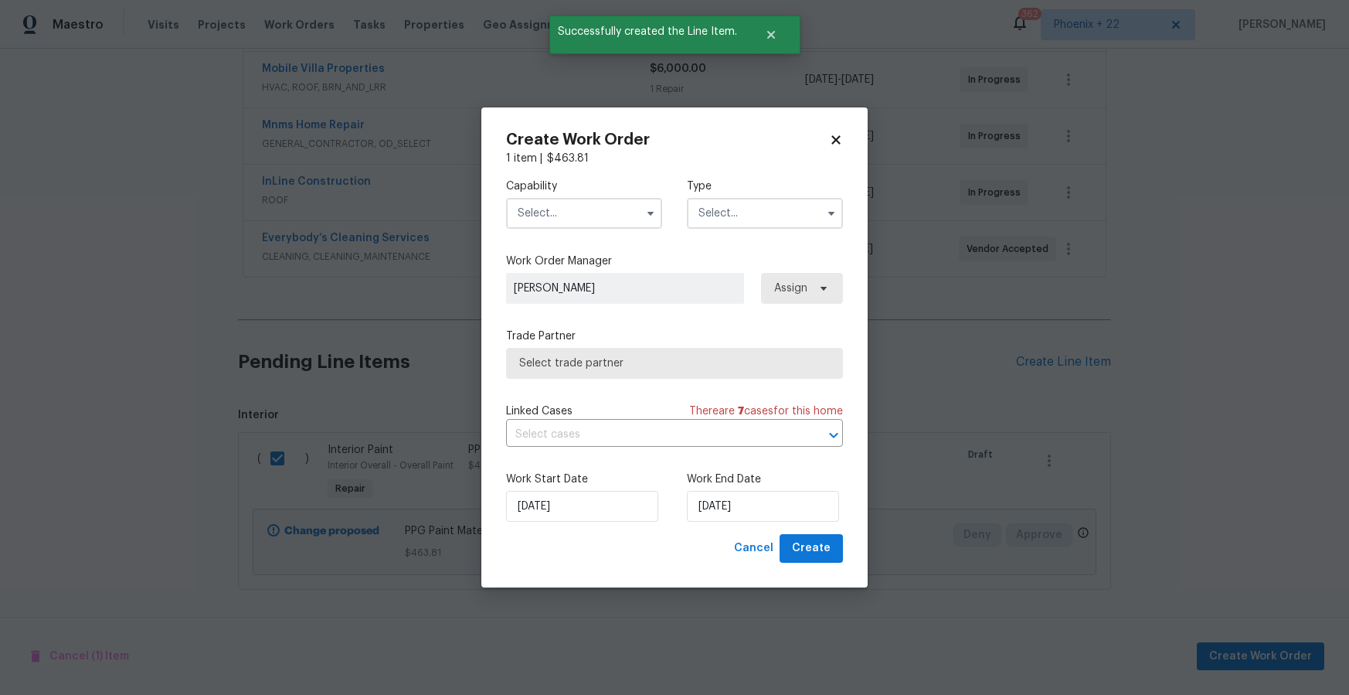
click at [554, 189] on label "Capability" at bounding box center [584, 186] width 156 height 15
click at [573, 213] on input "text" at bounding box center [584, 213] width 156 height 31
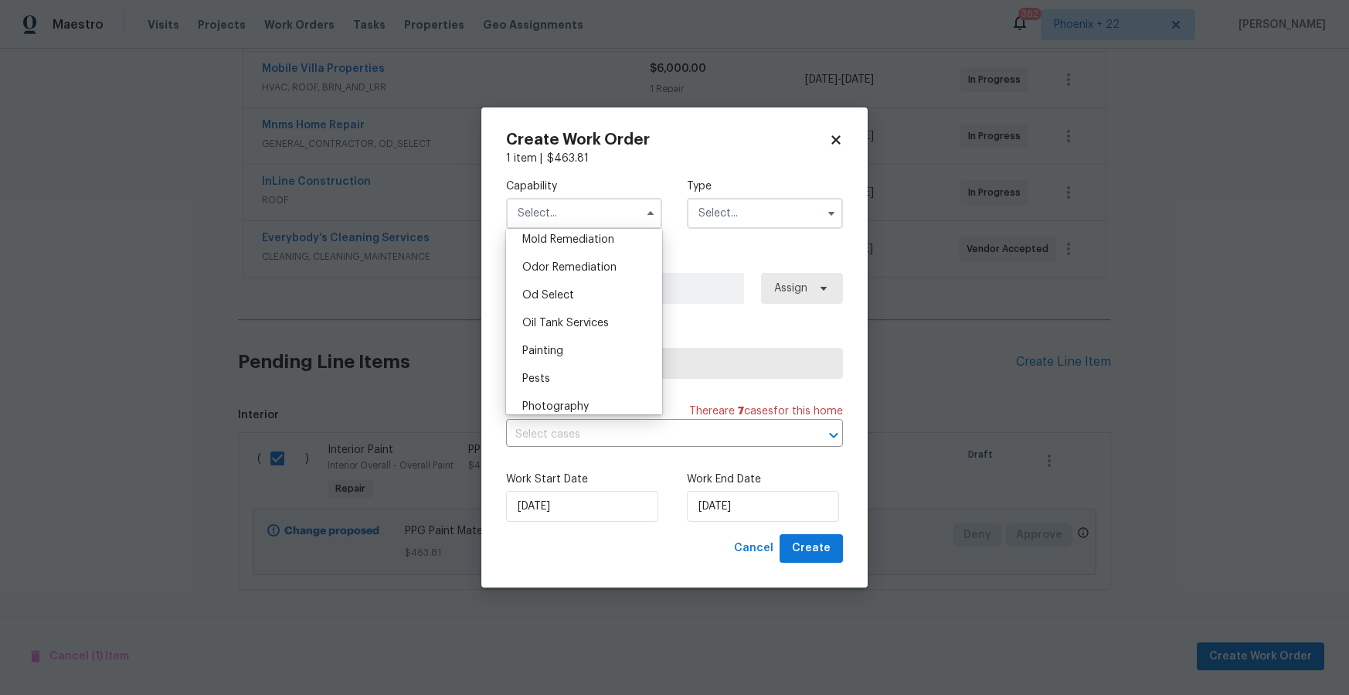
scroll to position [1216, 0]
click at [583, 333] on div "Painting" at bounding box center [584, 329] width 148 height 28
type input "Painting"
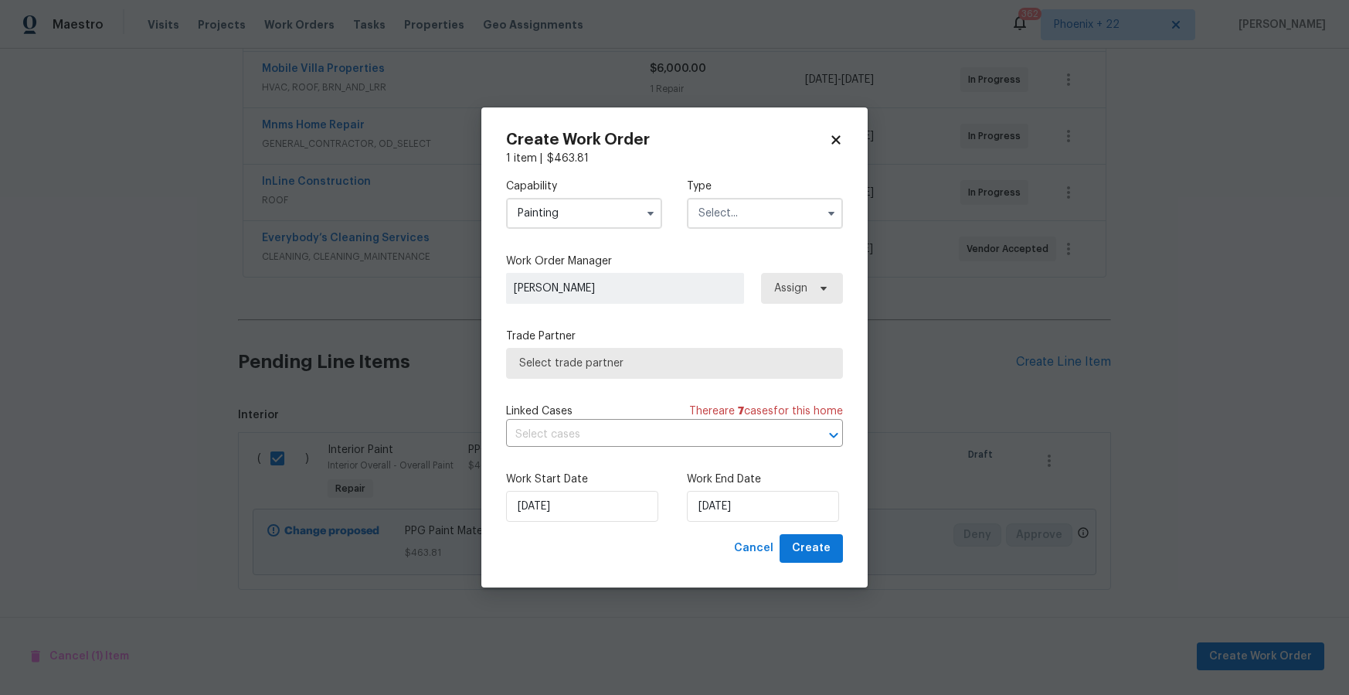
click at [754, 234] on div "Capability Painting Agent Appliance Bathtub Resurfacing BRN And Lrr Broker Cabi…" at bounding box center [674, 203] width 337 height 75
click at [750, 226] on input "text" at bounding box center [765, 213] width 156 height 31
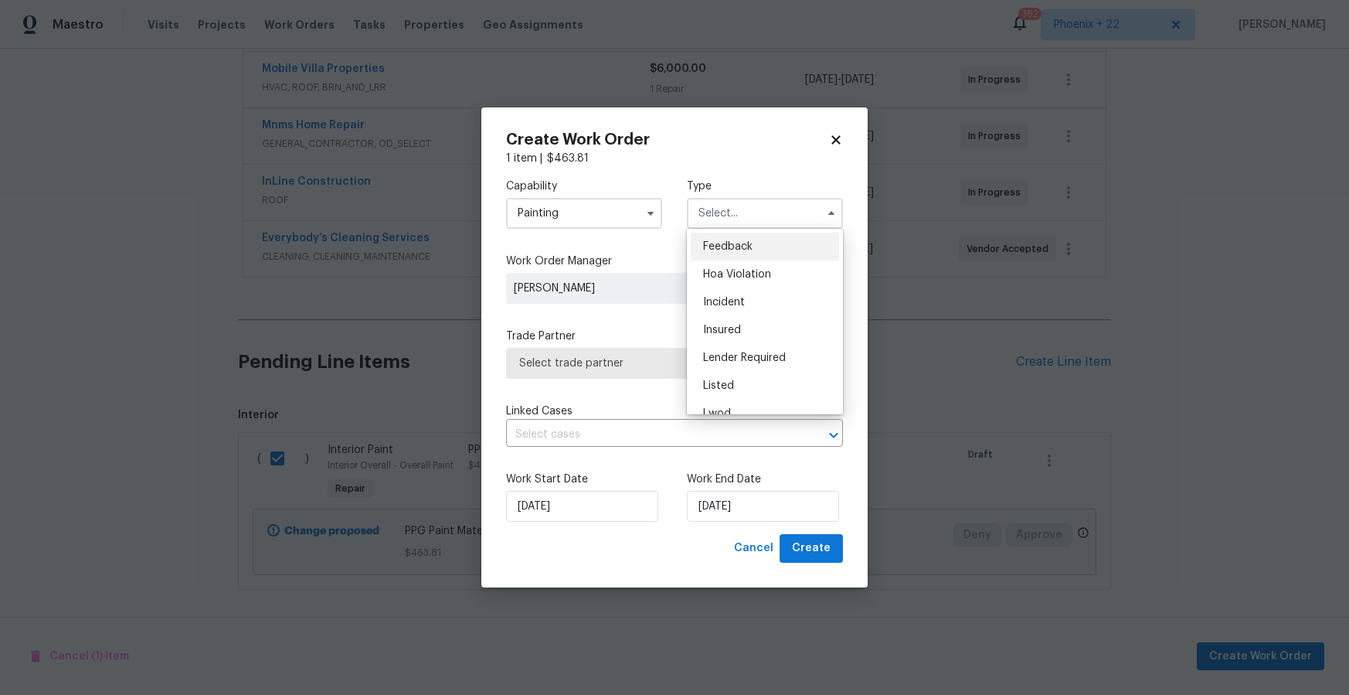
scroll to position [184, 0]
click at [758, 304] on div "Renovation" at bounding box center [765, 313] width 148 height 28
type input "Renovation"
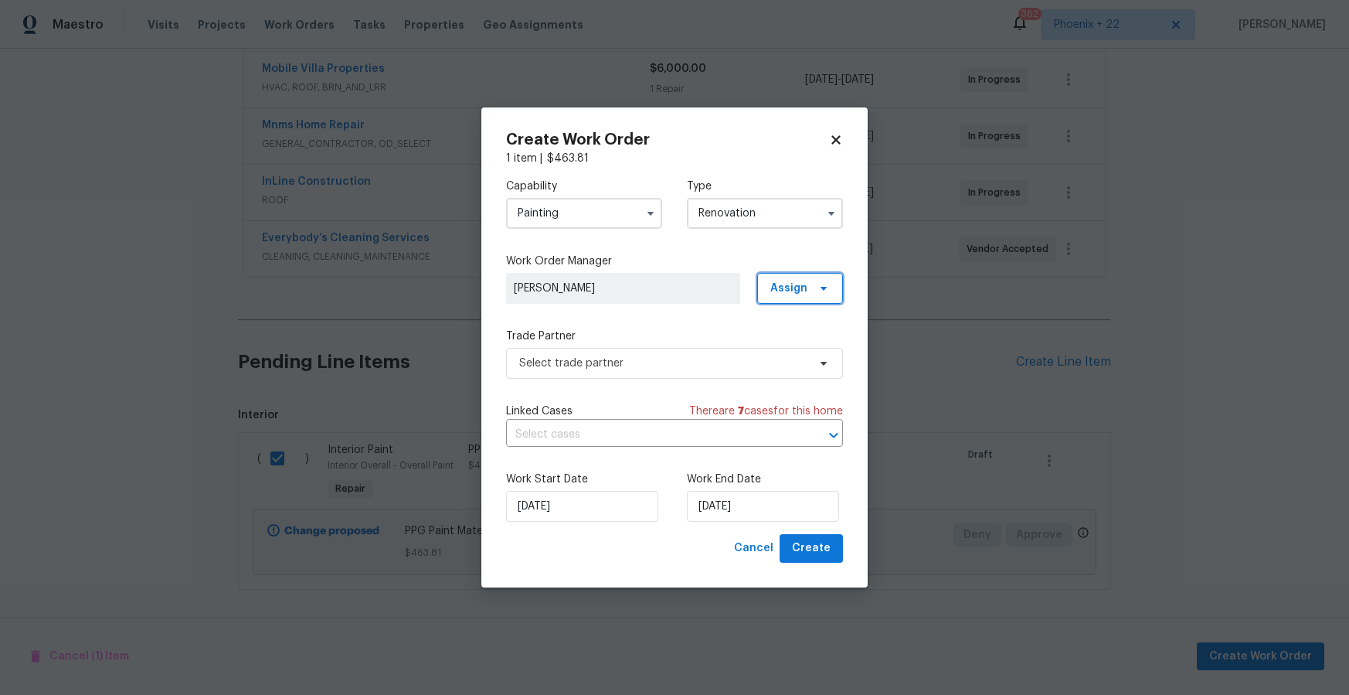
click at [774, 282] on span "Assign" at bounding box center [788, 288] width 37 height 15
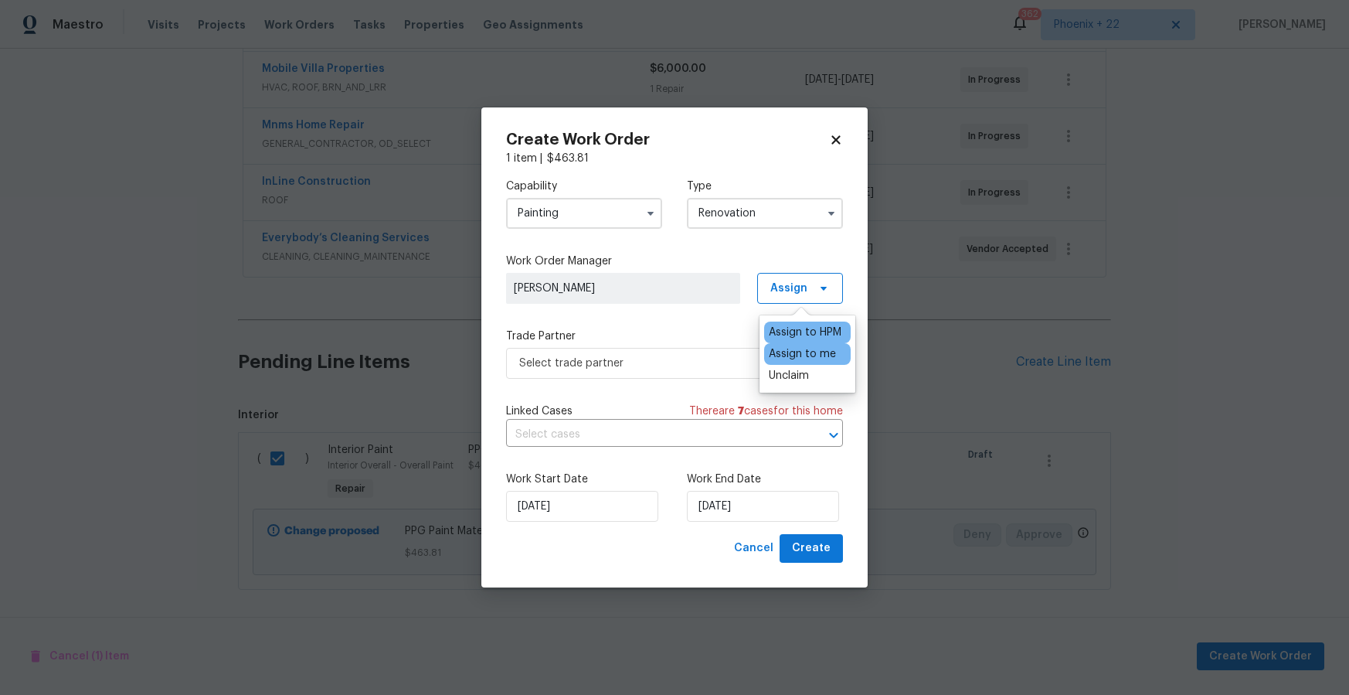
click at [770, 349] on div "Assign to me" at bounding box center [802, 353] width 67 height 15
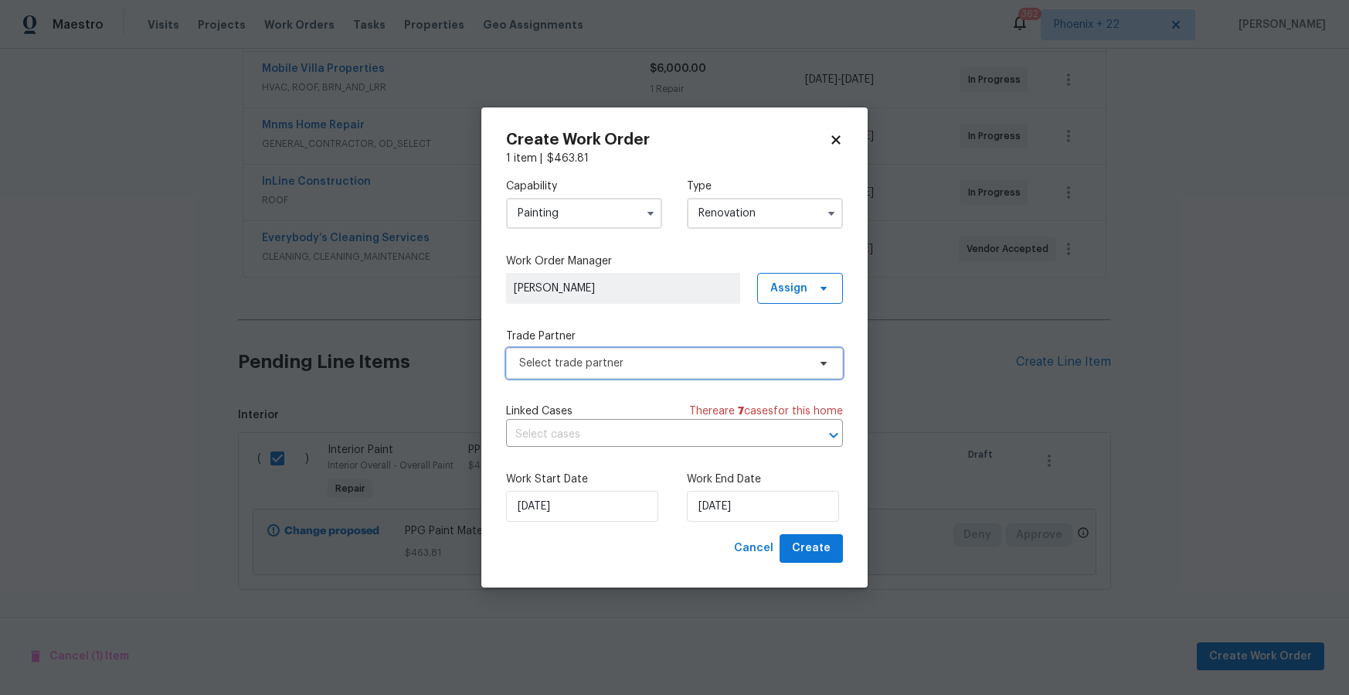
click at [633, 367] on span "Select trade partner" at bounding box center [663, 362] width 288 height 15
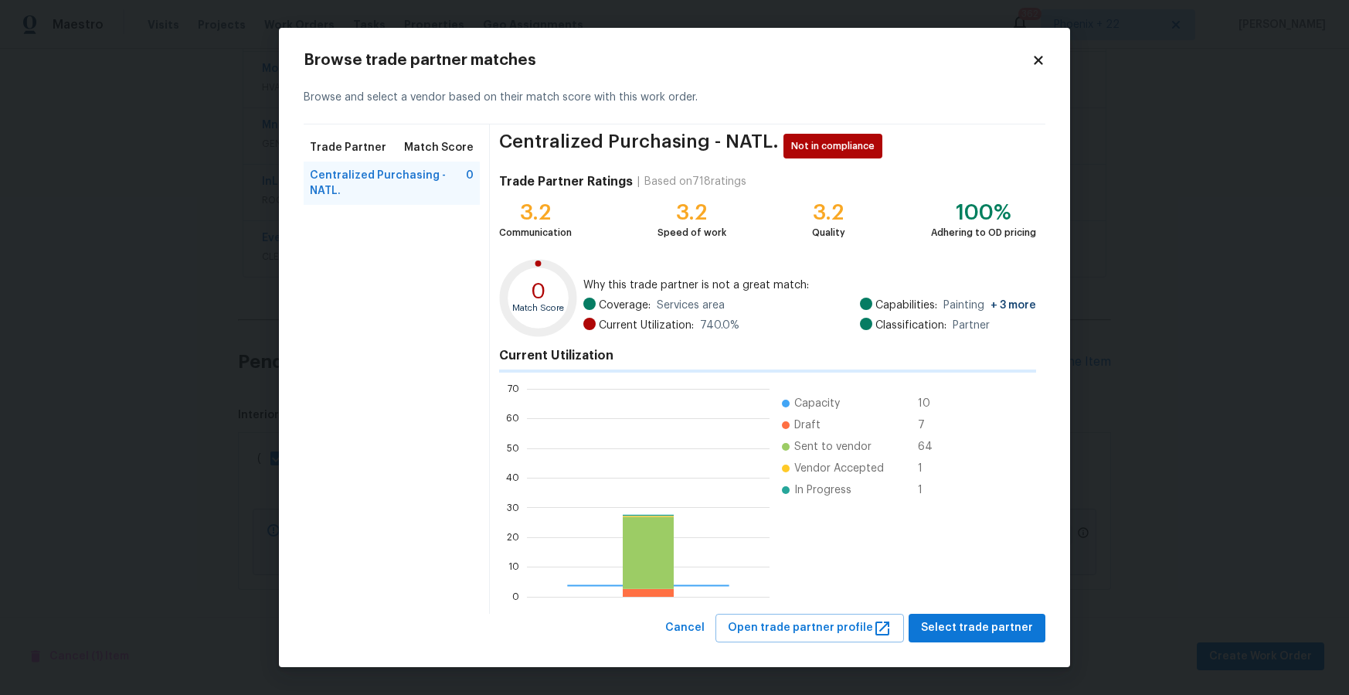
scroll to position [216, 243]
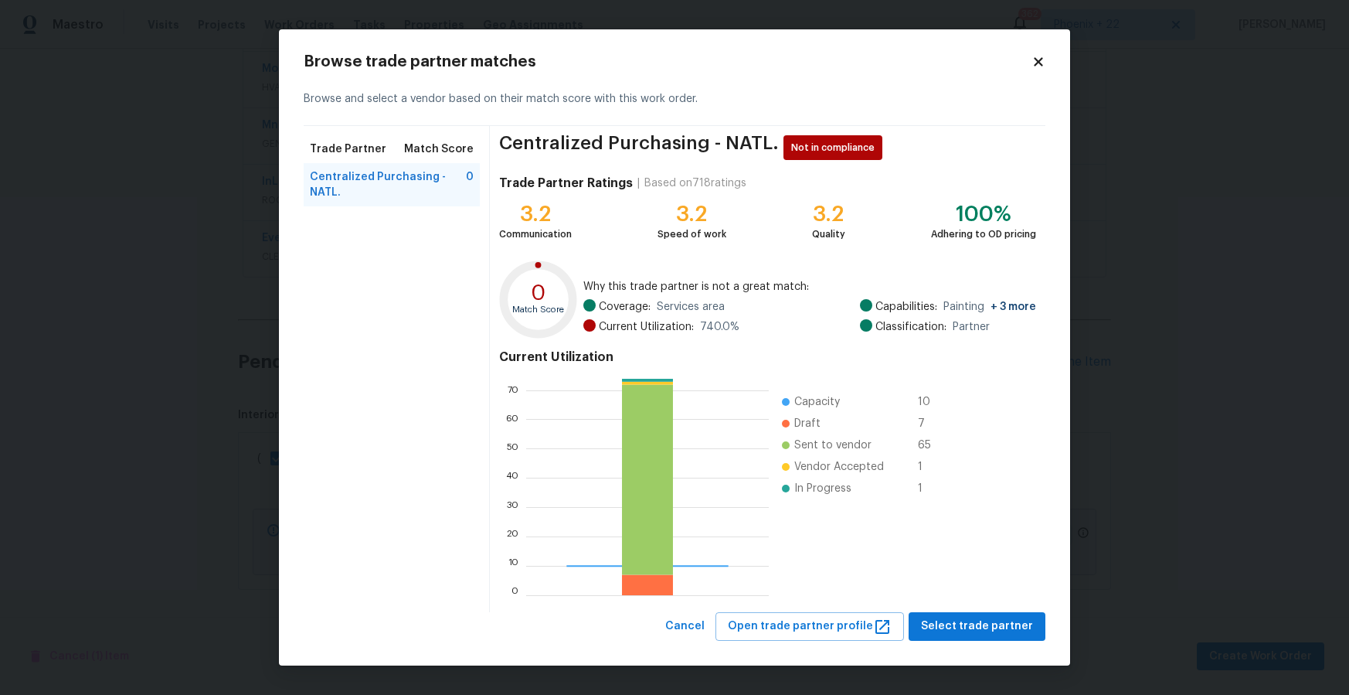
click at [988, 642] on div "Browse trade partner matches Browse and select a vendor based on their match sc…" at bounding box center [674, 347] width 791 height 636
drag, startPoint x: 984, startPoint y: 638, endPoint x: 974, endPoint y: 634, distance: 11.5
click at [984, 638] on button "Select trade partner" at bounding box center [977, 626] width 137 height 29
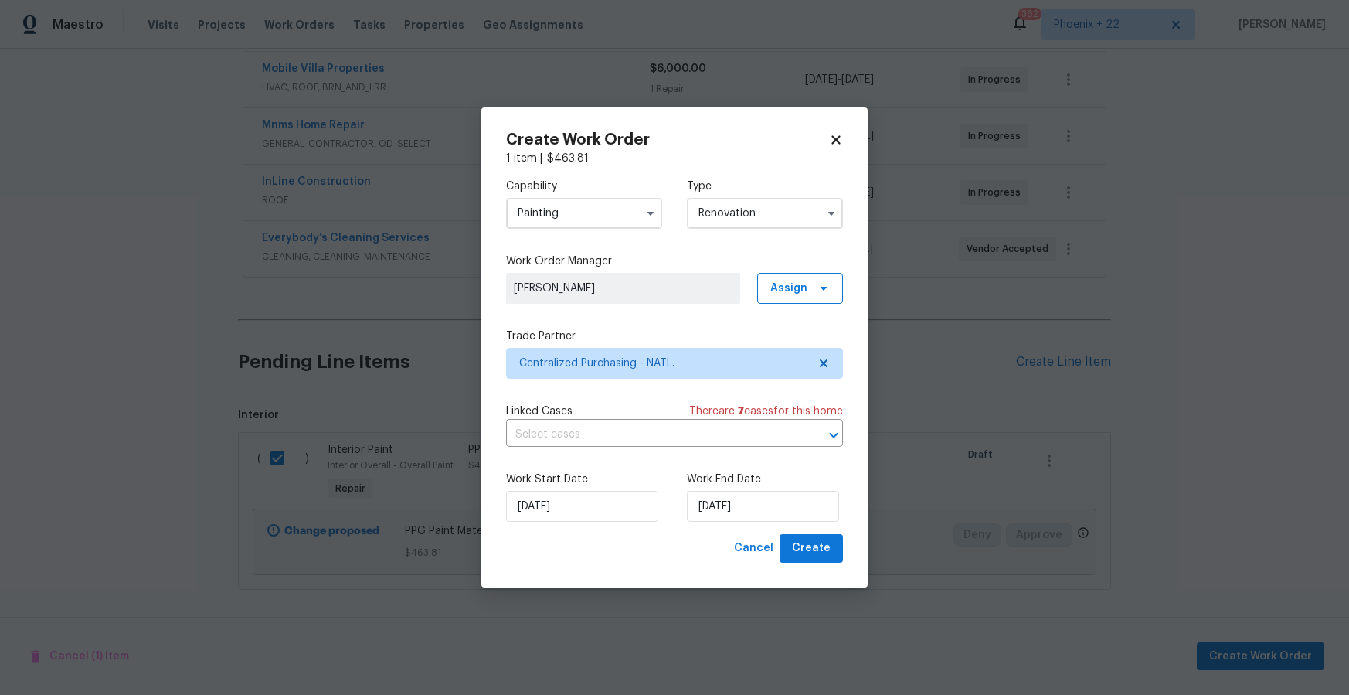
click at [845, 542] on div "Create Work Order 1 item | $ 463.81 Capability Painting Type Renovation Work Or…" at bounding box center [674, 347] width 386 height 480
click at [844, 545] on div "Create Work Order 1 item | $ 463.81 Capability Painting Type Renovation Work Or…" at bounding box center [674, 347] width 386 height 480
click at [838, 544] on button "Create" at bounding box center [811, 548] width 63 height 29
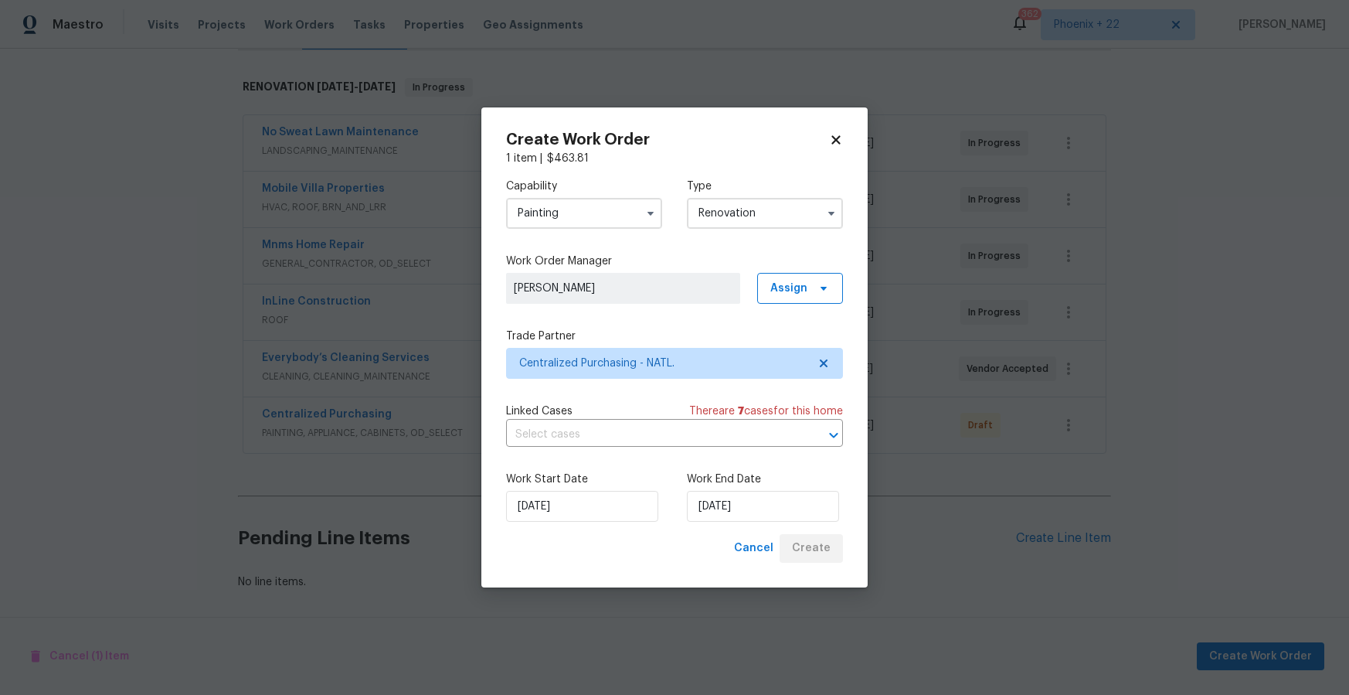
scroll to position [230, 0]
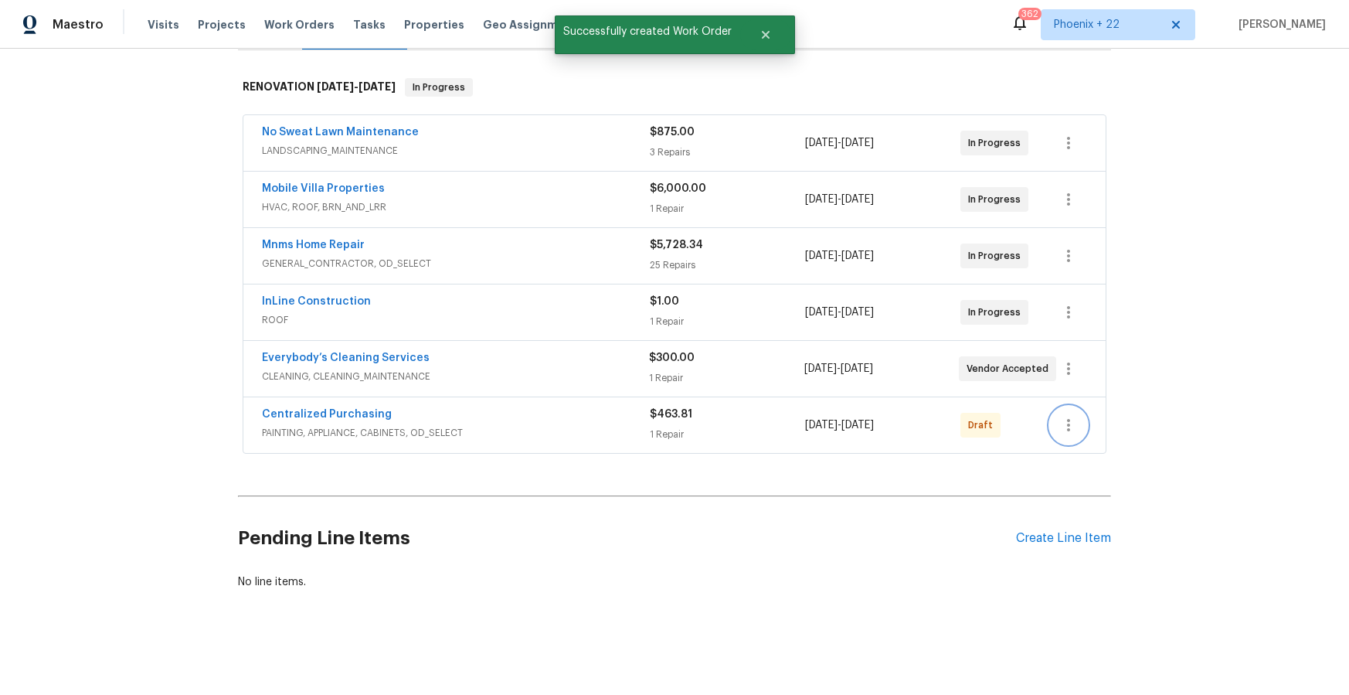
click at [1080, 424] on button "button" at bounding box center [1068, 424] width 37 height 37
click at [1086, 437] on li "Send to Vendor" at bounding box center [1136, 426] width 172 height 26
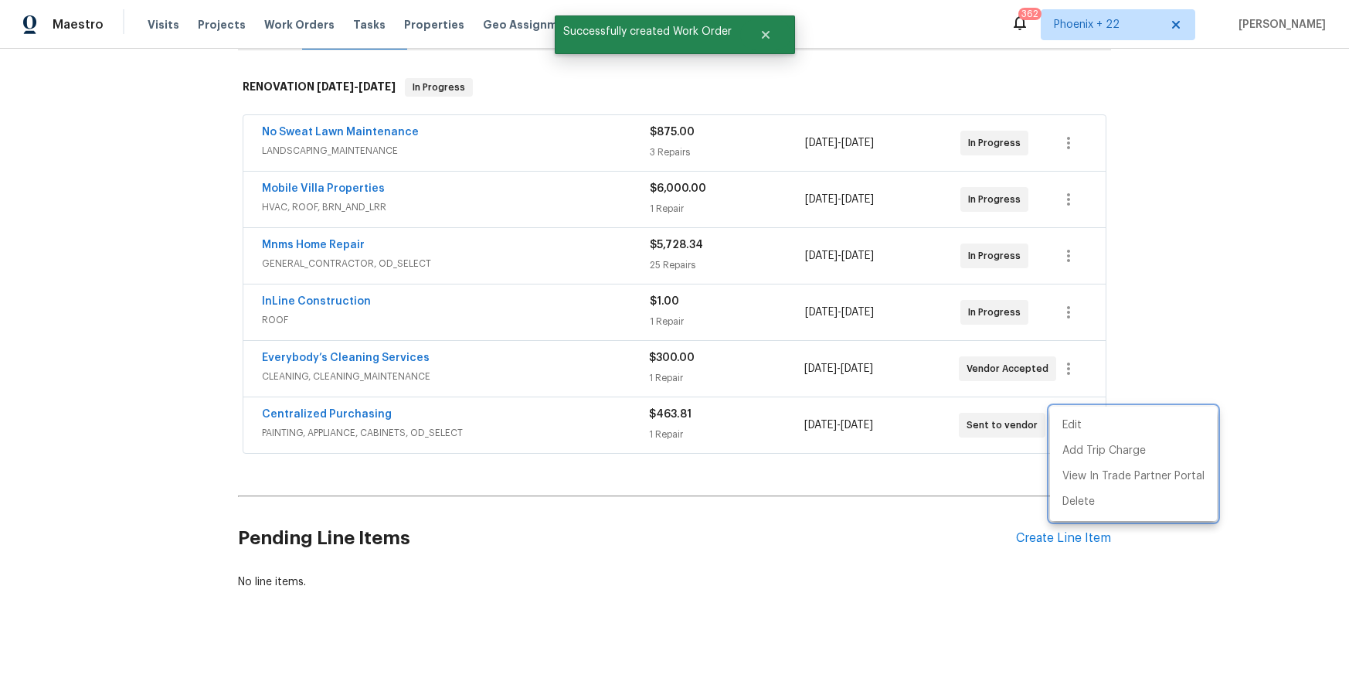
click at [322, 417] on div at bounding box center [674, 347] width 1349 height 695
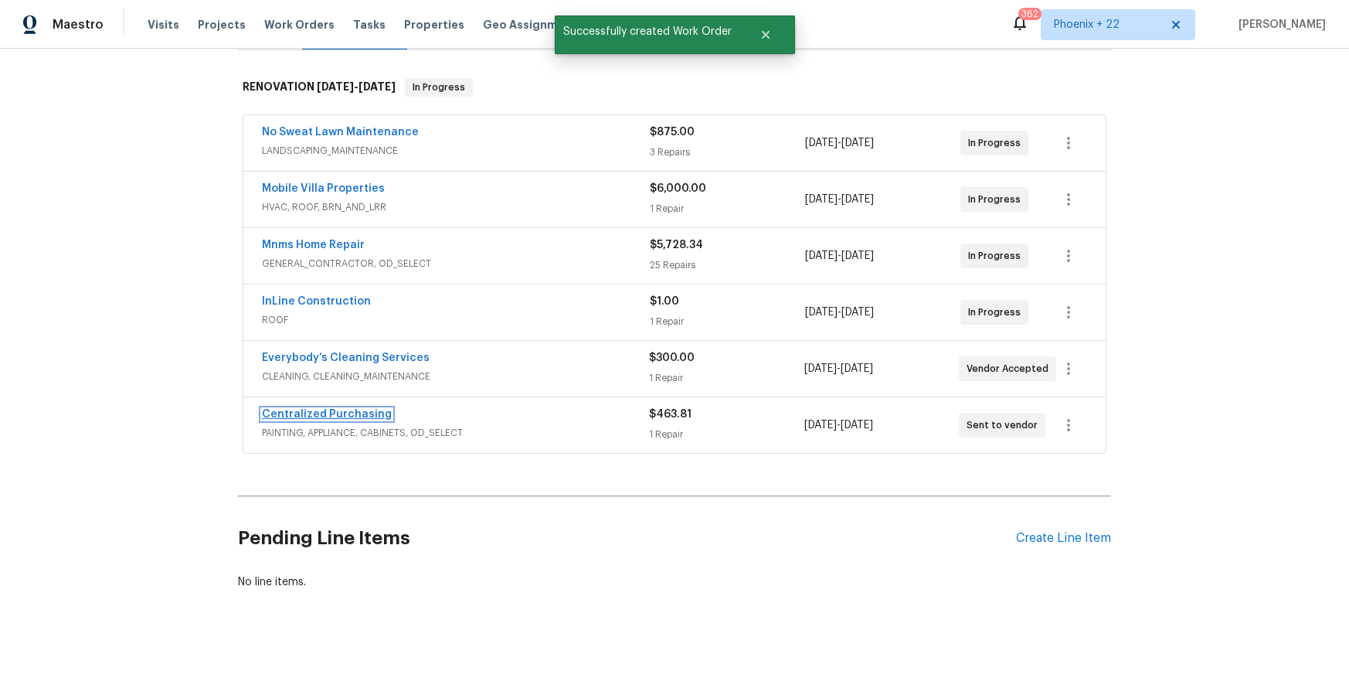
click at [320, 414] on link "Centralized Purchasing" at bounding box center [327, 414] width 130 height 11
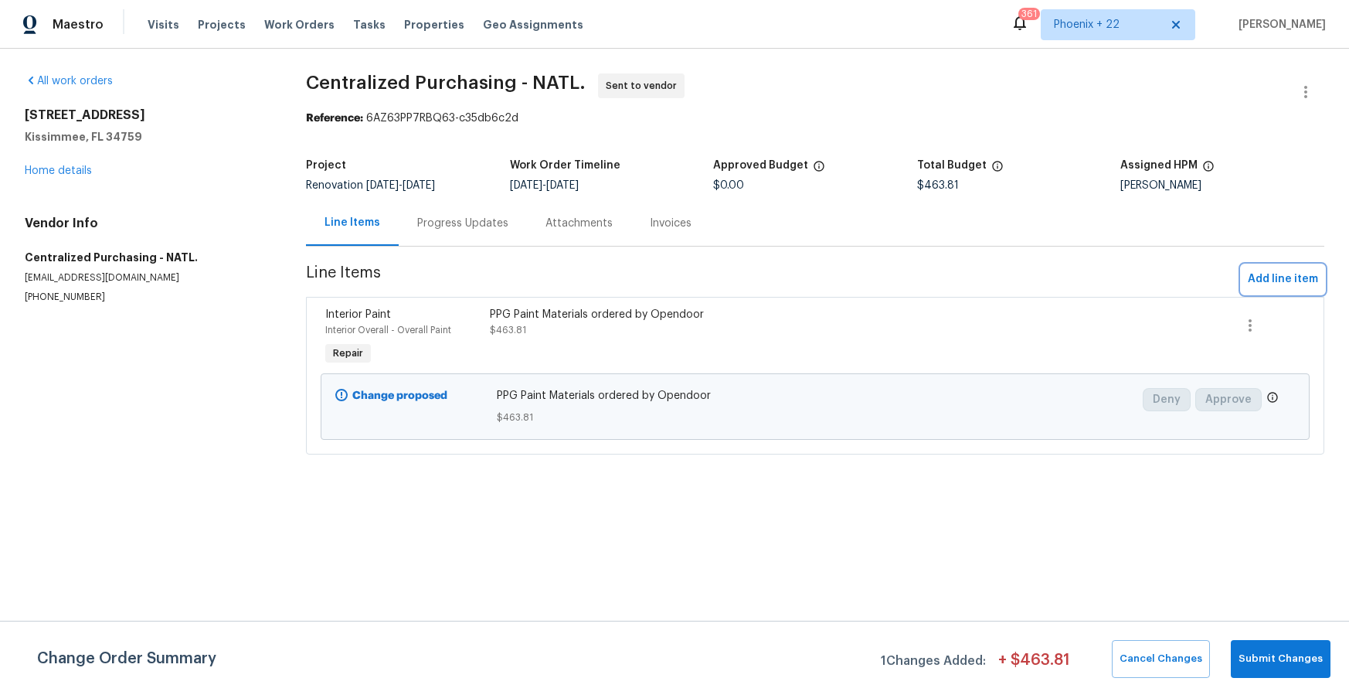
click at [1304, 278] on span "Add line item" at bounding box center [1283, 279] width 70 height 19
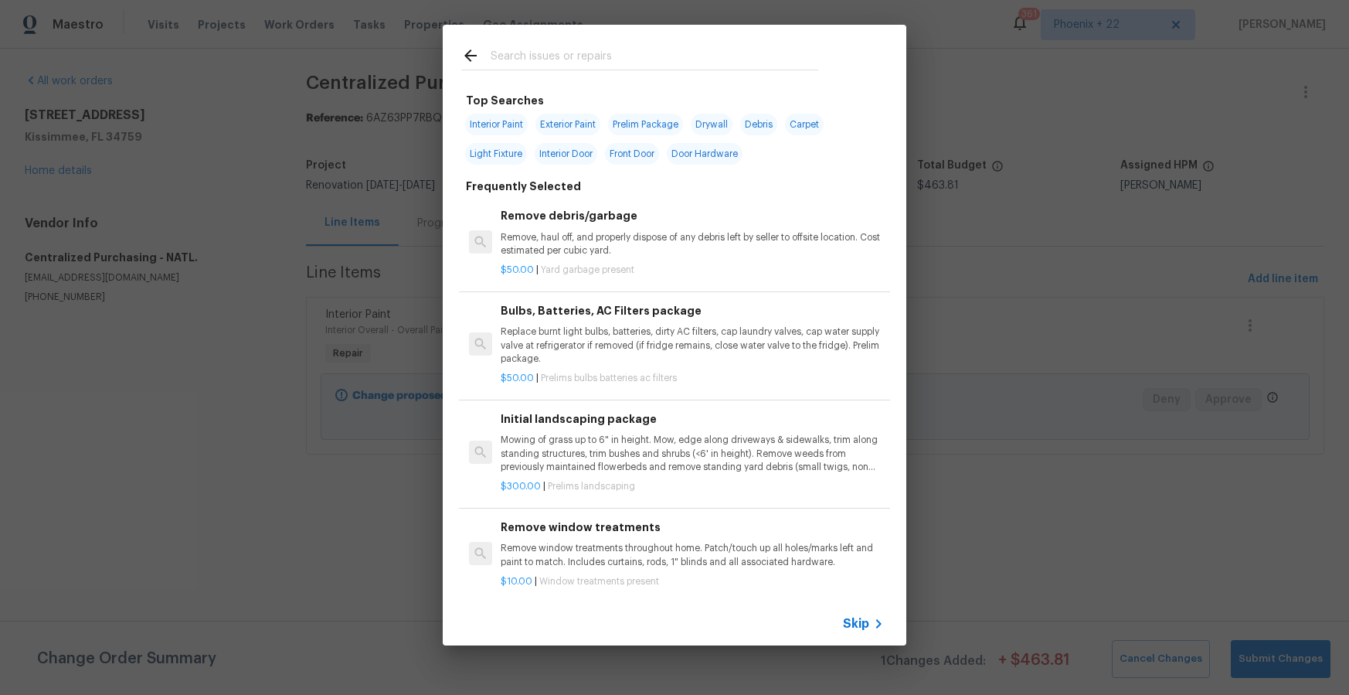
click at [610, 59] on input "text" at bounding box center [655, 57] width 328 height 23
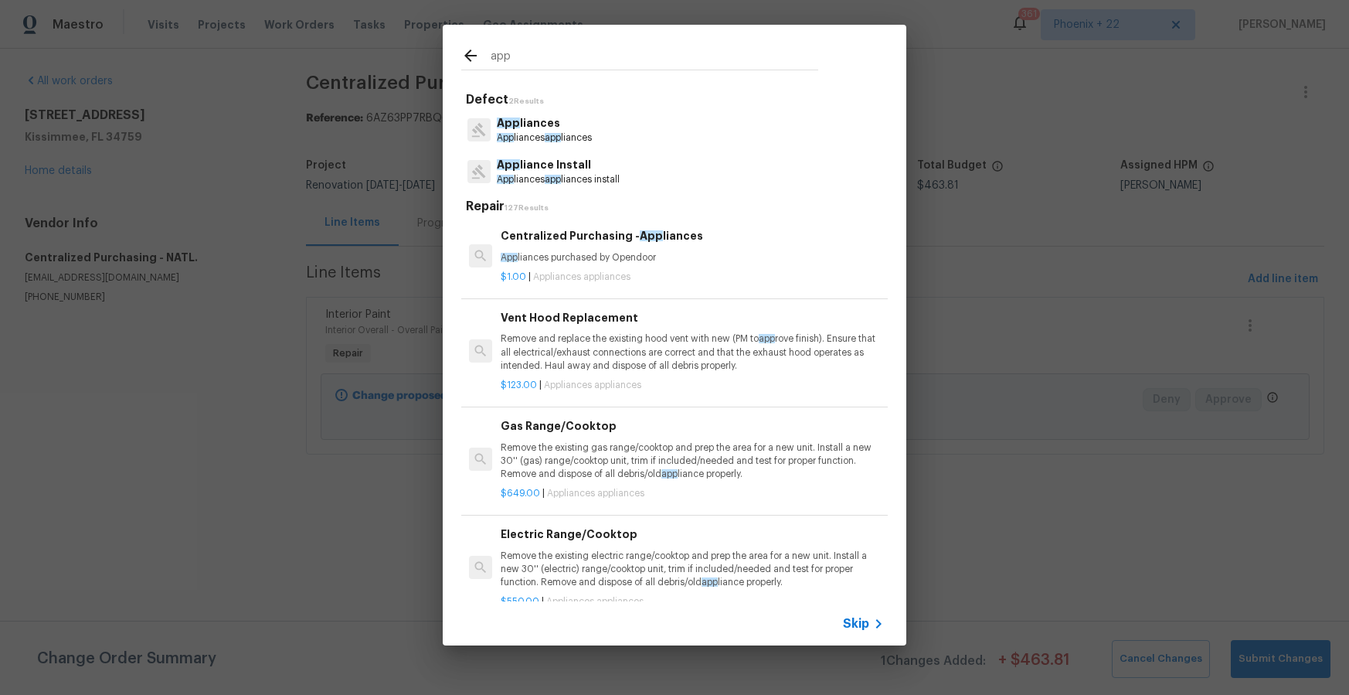
type input "app"
click at [689, 273] on p "$1.00 | Appliances appliances" at bounding box center [692, 276] width 383 height 13
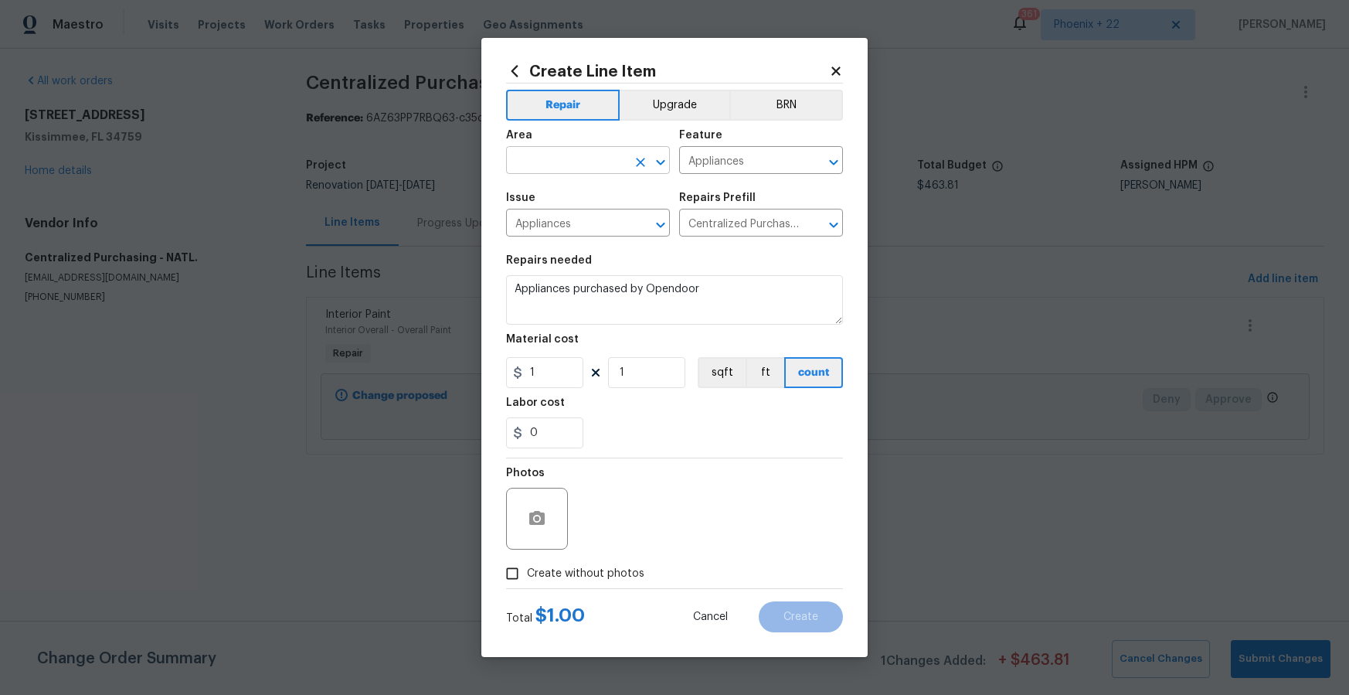
click at [599, 150] on input "text" at bounding box center [566, 162] width 121 height 24
click at [604, 195] on li "Kitchen" at bounding box center [588, 196] width 164 height 26
type input "Kitchen"
click at [682, 449] on section "Repairs needed Appliances purchased by Opendoor Material cost 1 1 sqft ft count…" at bounding box center [674, 352] width 337 height 212
drag, startPoint x: 541, startPoint y: 375, endPoint x: 503, endPoint y: 371, distance: 38.1
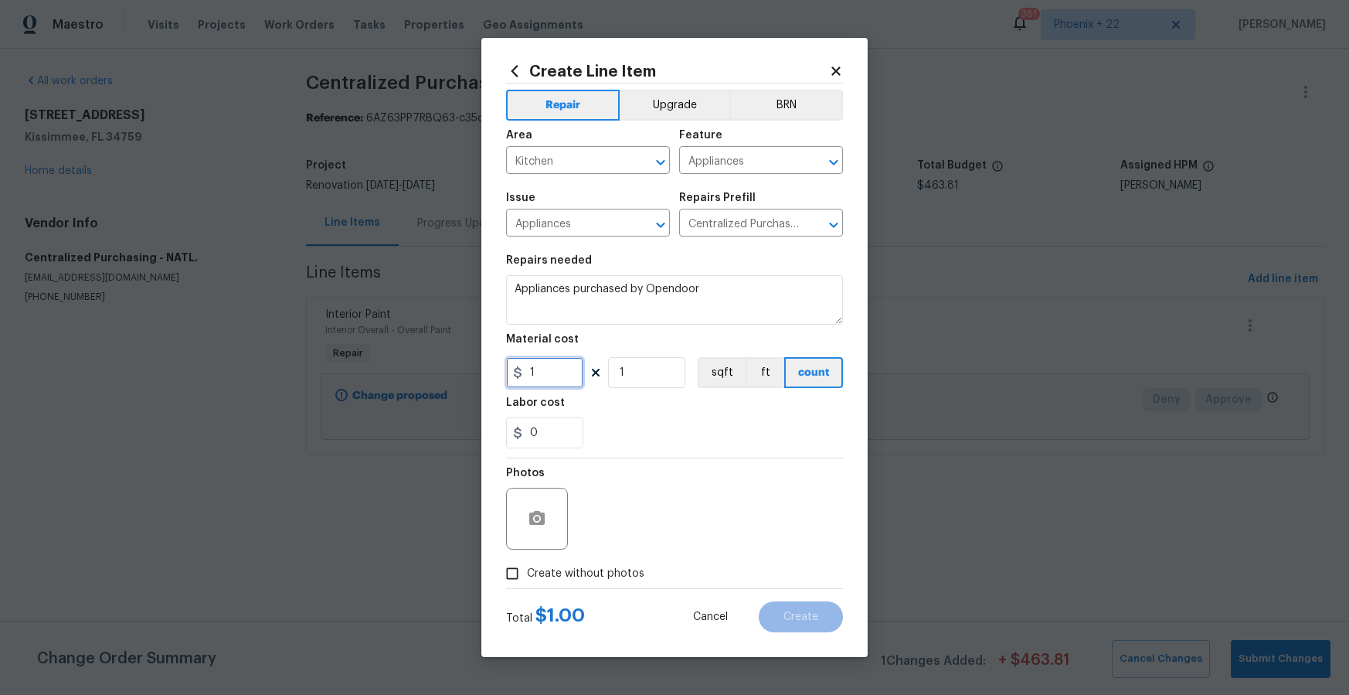
click at [502, 371] on div "Create Line Item Repair Upgrade BRN Area Kitchen ​ Feature Appliances ​ Issue A…" at bounding box center [674, 347] width 386 height 619
type input "242.94"
click at [583, 580] on span "Create without photos" at bounding box center [585, 574] width 117 height 16
click at [527, 580] on input "Create without photos" at bounding box center [512, 573] width 29 height 29
checkbox input "true"
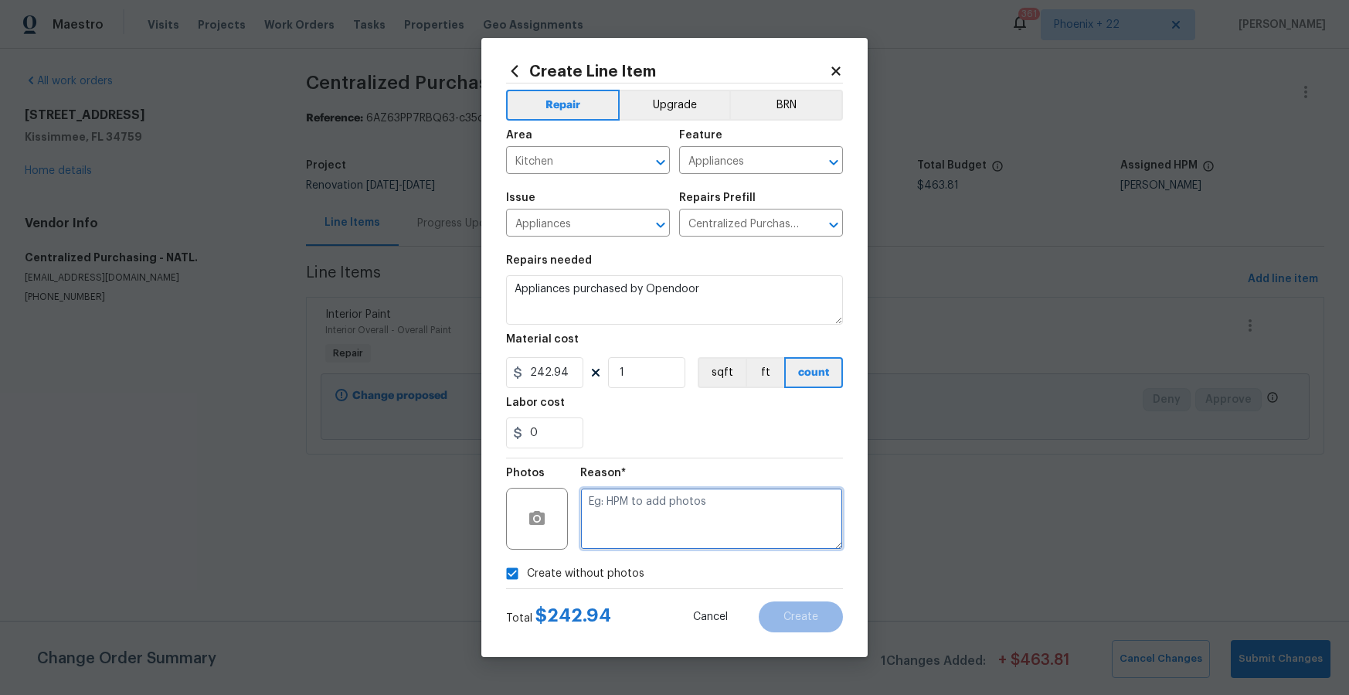
click at [606, 529] on textarea at bounding box center [711, 519] width 263 height 62
type textarea "NA"
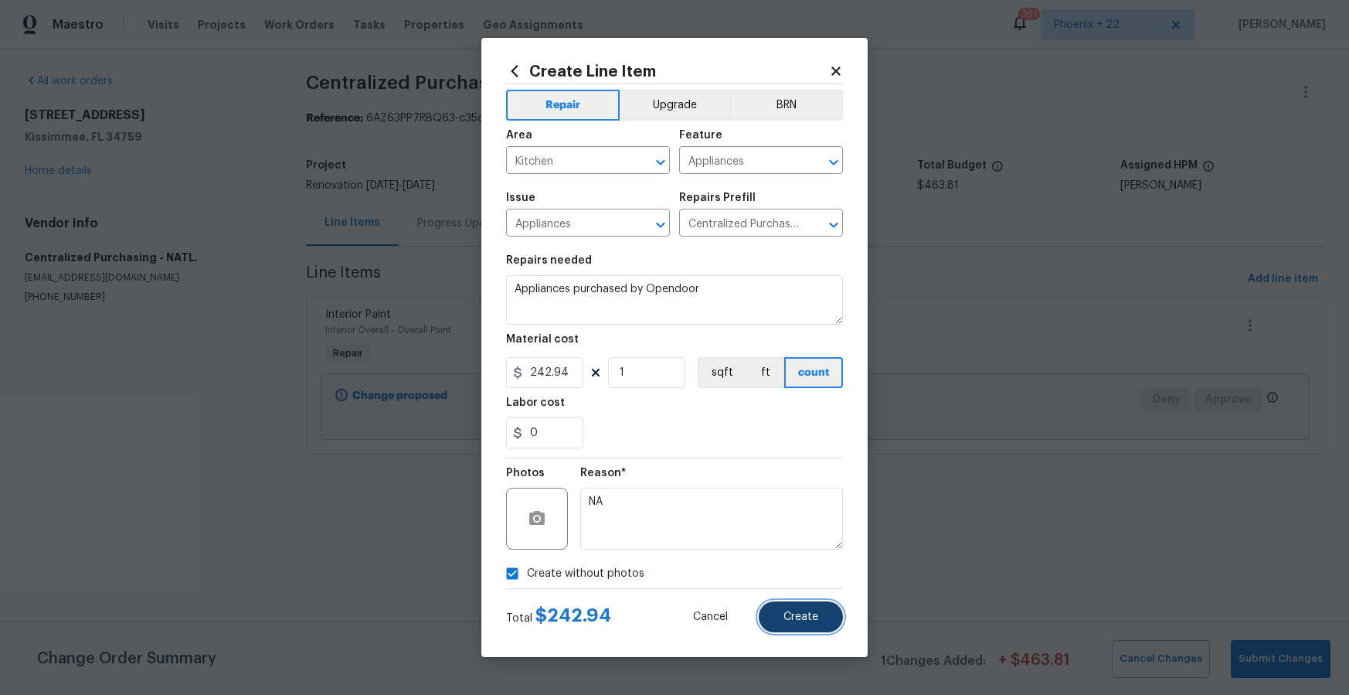
click at [794, 602] on button "Create" at bounding box center [801, 616] width 84 height 31
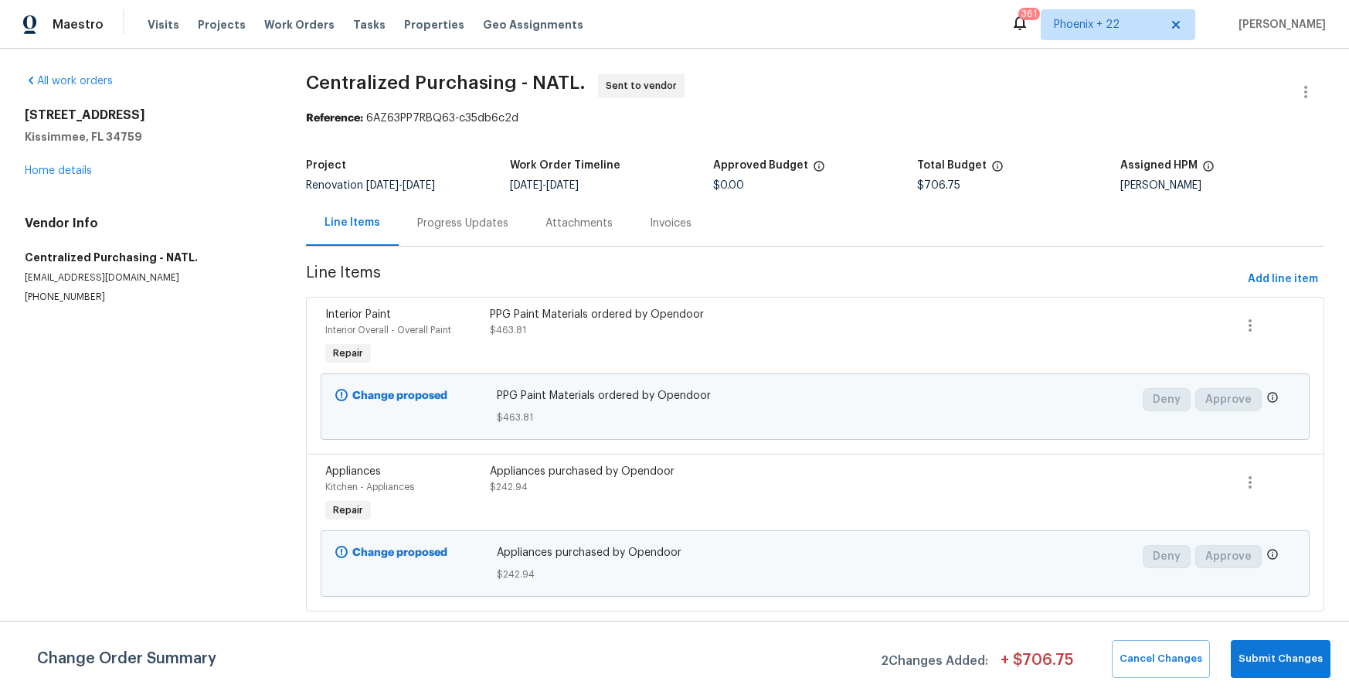
drag, startPoint x: 287, startPoint y: 25, endPoint x: 326, endPoint y: 32, distance: 40.0
click at [287, 25] on span "Work Orders" at bounding box center [299, 24] width 70 height 15
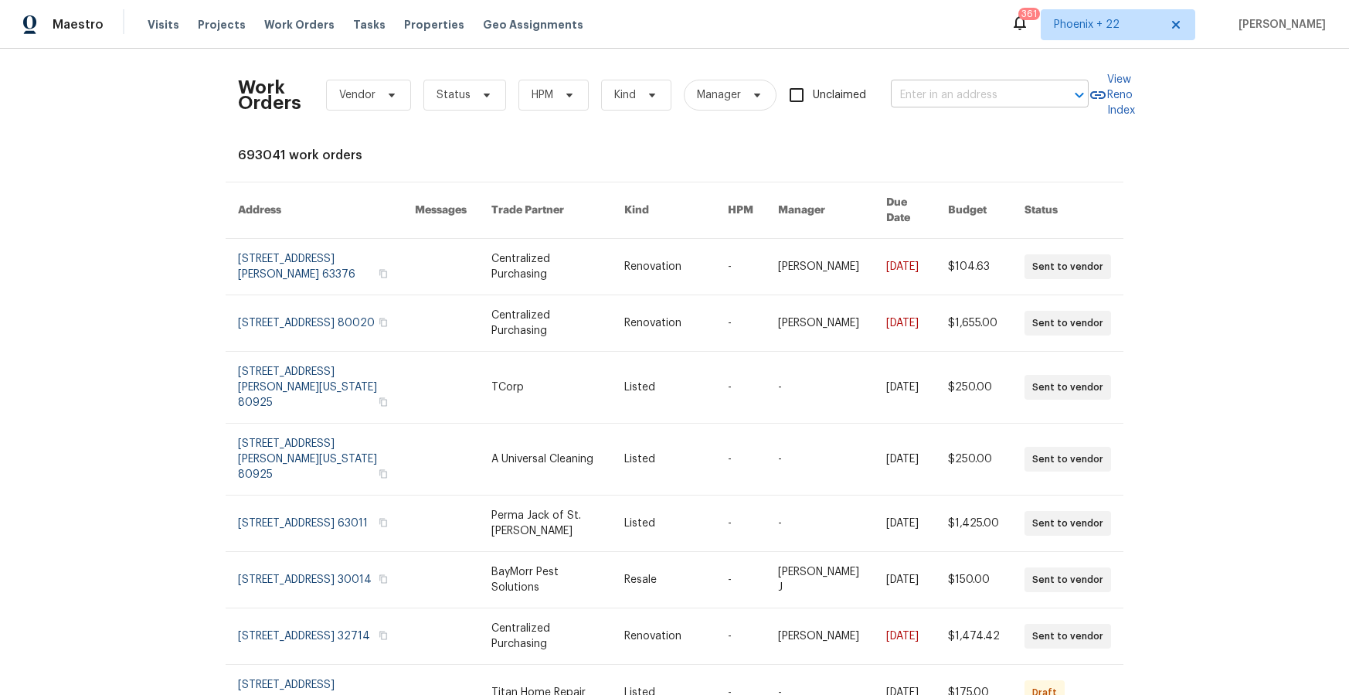
click at [950, 79] on div "Work Orders Vendor Status HPM Kind Manager Unclaimed ​" at bounding box center [663, 95] width 851 height 68
click at [953, 86] on input "text" at bounding box center [968, 95] width 155 height 24
paste input "[STREET_ADDRESS]"
type input "[STREET_ADDRESS]"
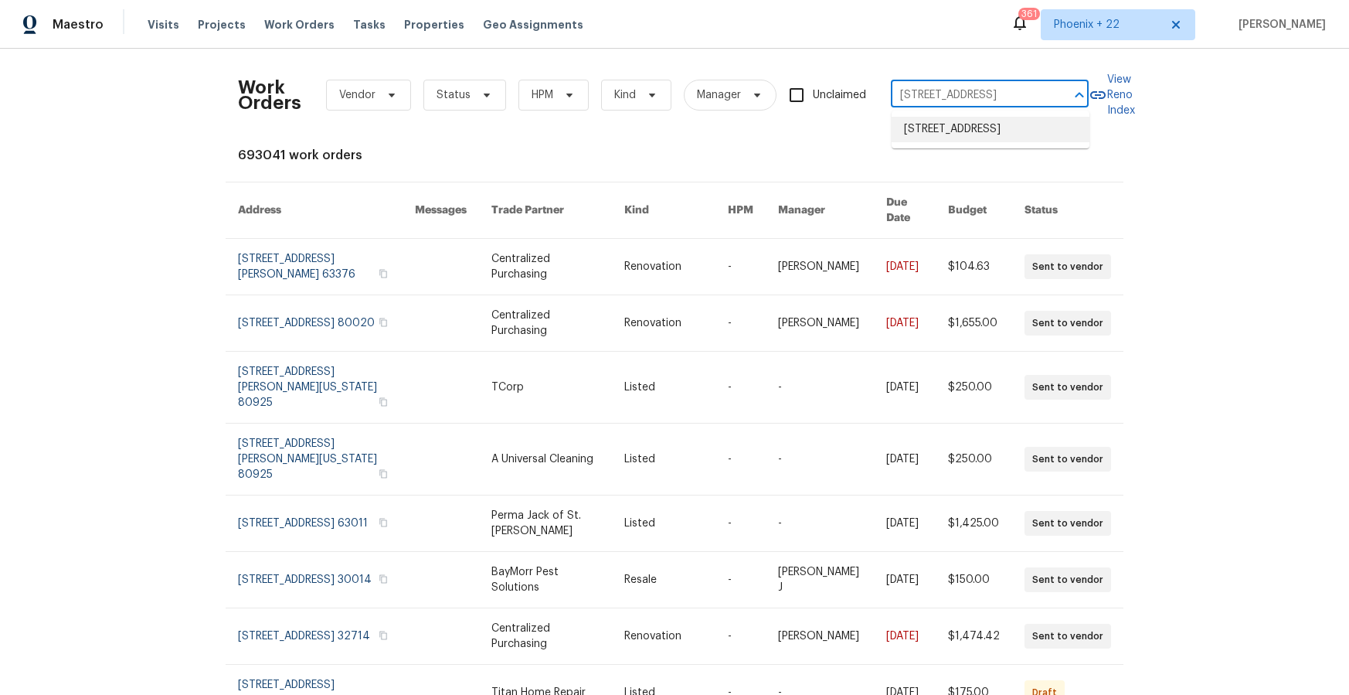
click at [960, 129] on li "[STREET_ADDRESS]" at bounding box center [991, 130] width 198 height 26
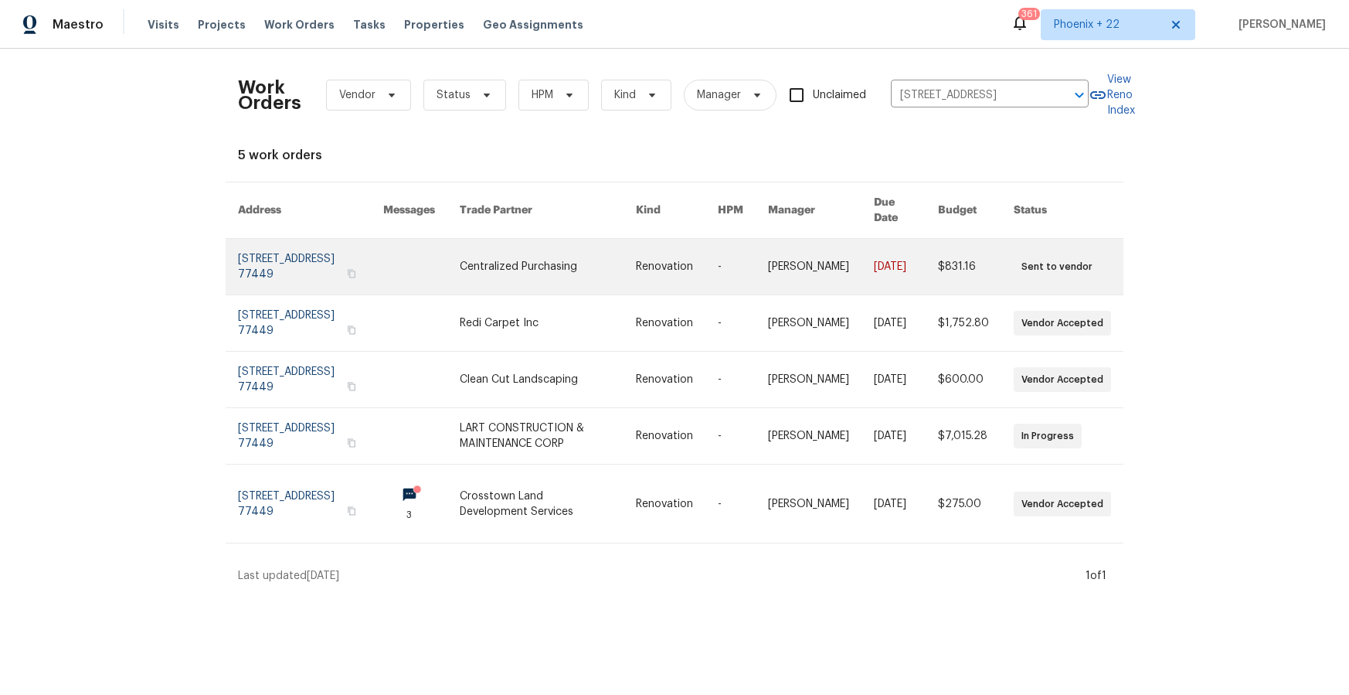
click at [636, 270] on link at bounding box center [677, 267] width 82 height 56
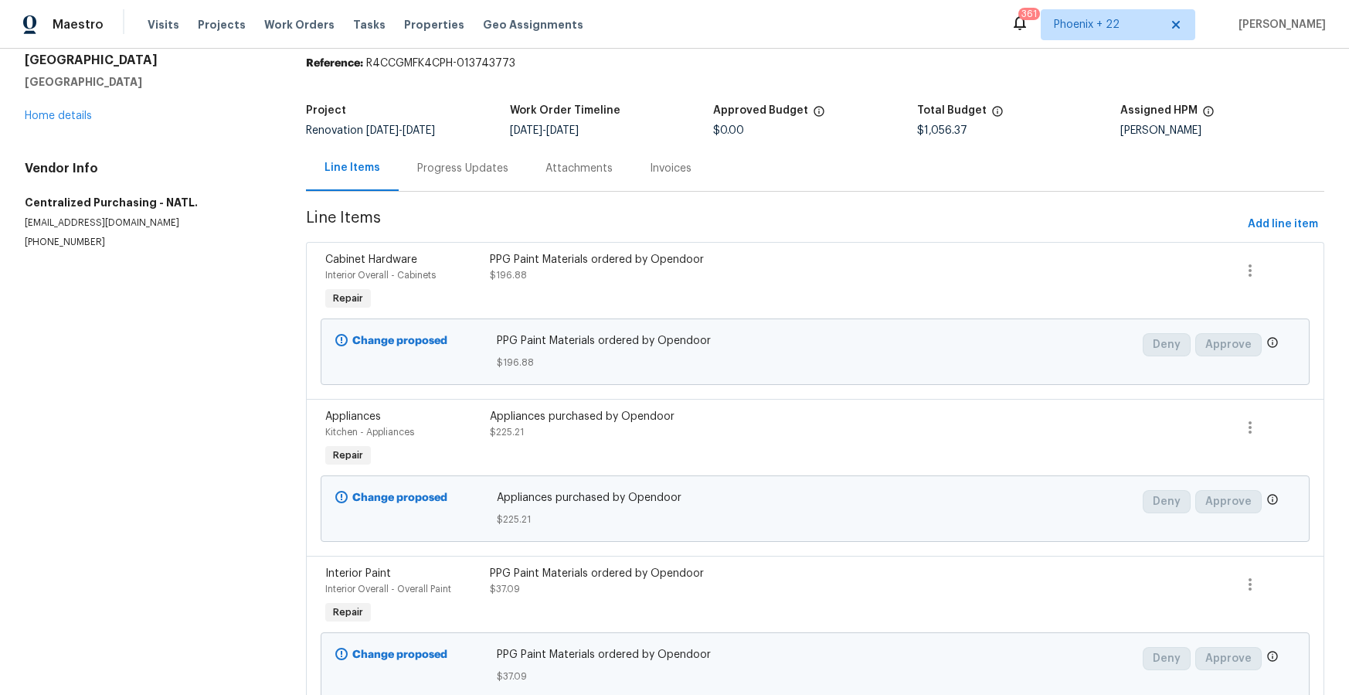
scroll to position [60, 0]
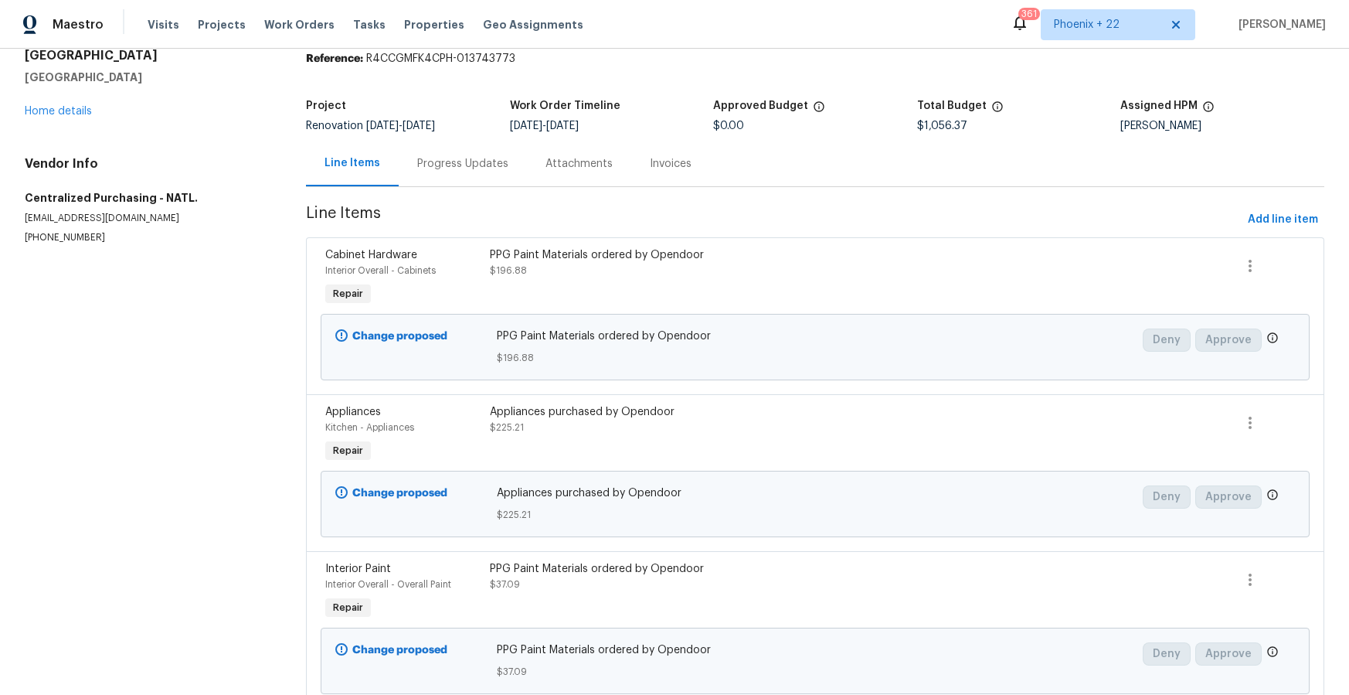
click at [655, 287] on div "PPG Paint Materials ordered by Opendoor $196.88" at bounding box center [691, 278] width 412 height 71
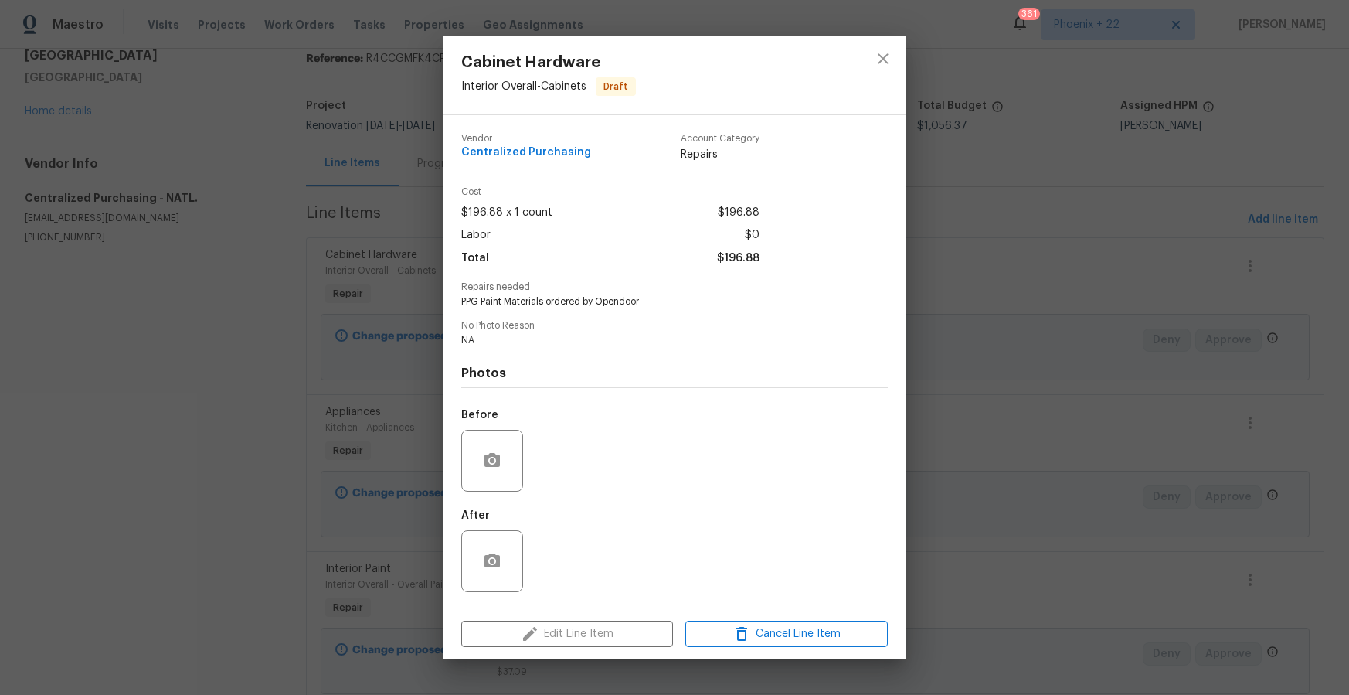
click at [1014, 395] on div "Cabinet Hardware Interior Overall - Cabinets Draft Vendor Centralized Purchasin…" at bounding box center [674, 347] width 1349 height 695
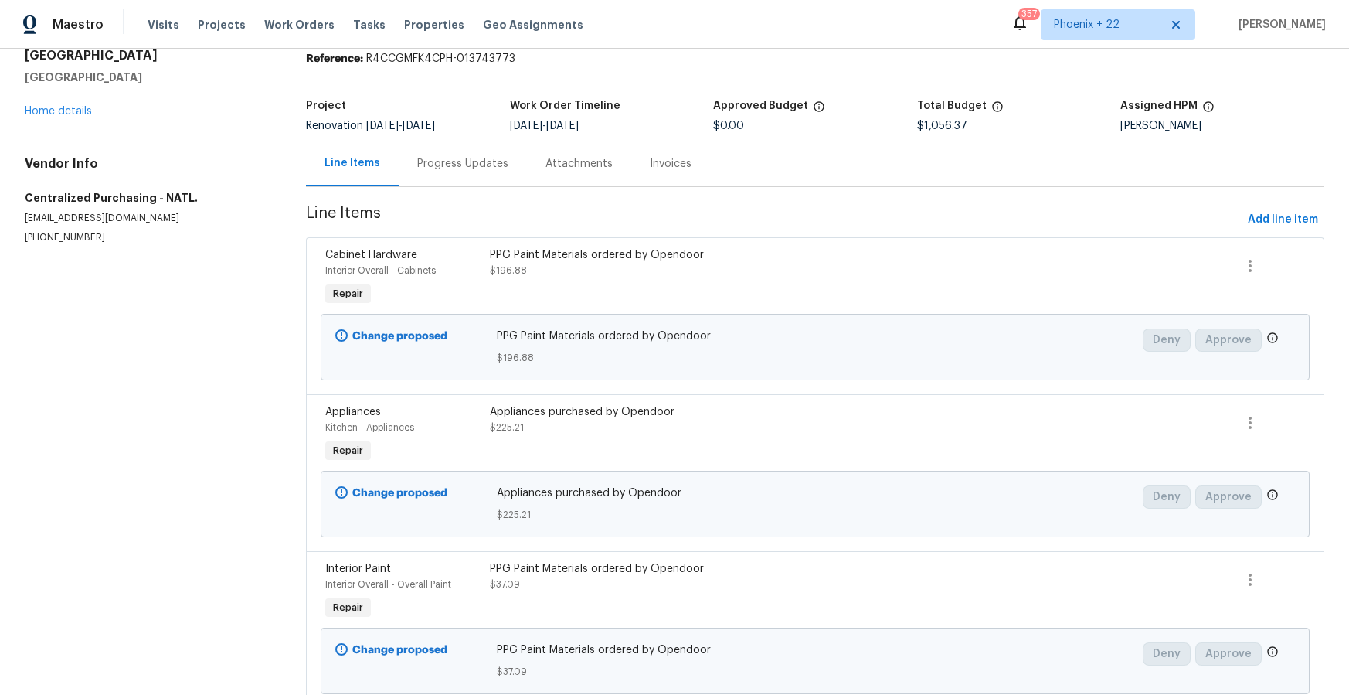
click at [305, 14] on div "Visits Projects Work Orders Tasks Properties Geo Assignments" at bounding box center [375, 24] width 454 height 31
click at [301, 29] on span "Work Orders" at bounding box center [299, 24] width 70 height 15
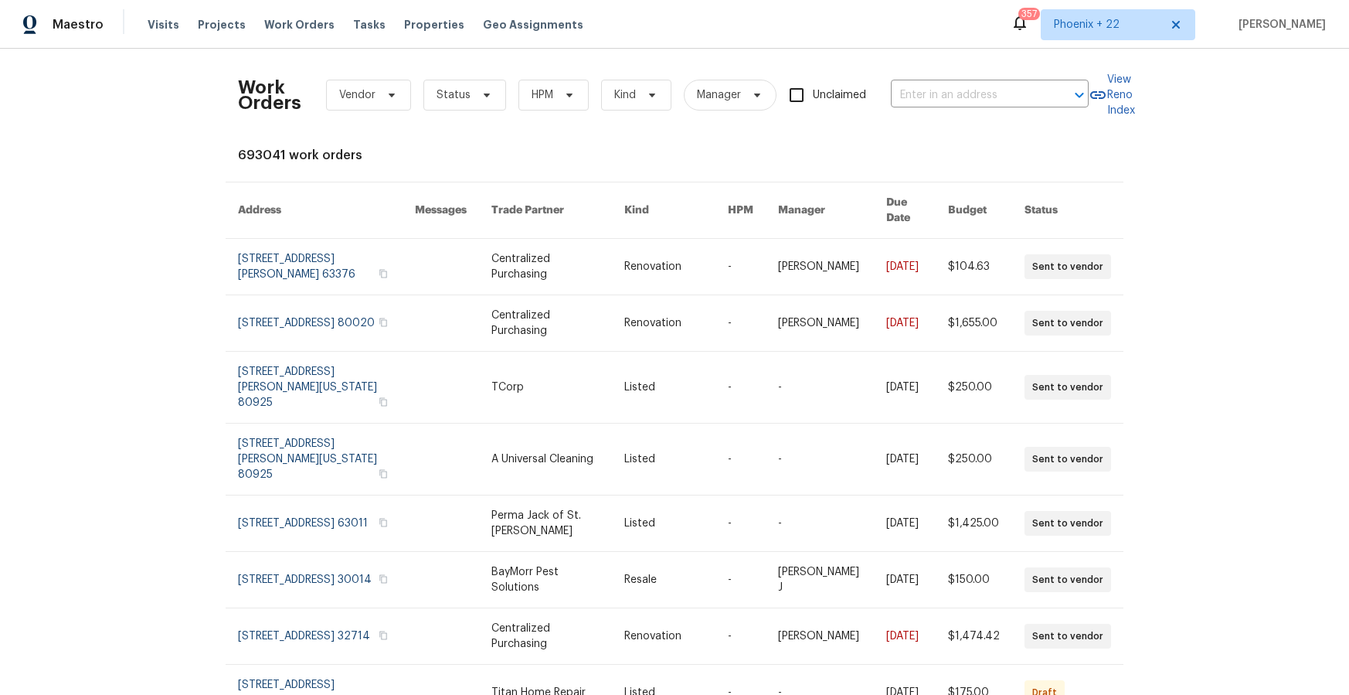
click at [982, 113] on div "Work Orders Vendor Status HPM Kind Manager Unclaimed ​" at bounding box center [663, 95] width 851 height 68
click at [981, 104] on input "text" at bounding box center [968, 95] width 155 height 24
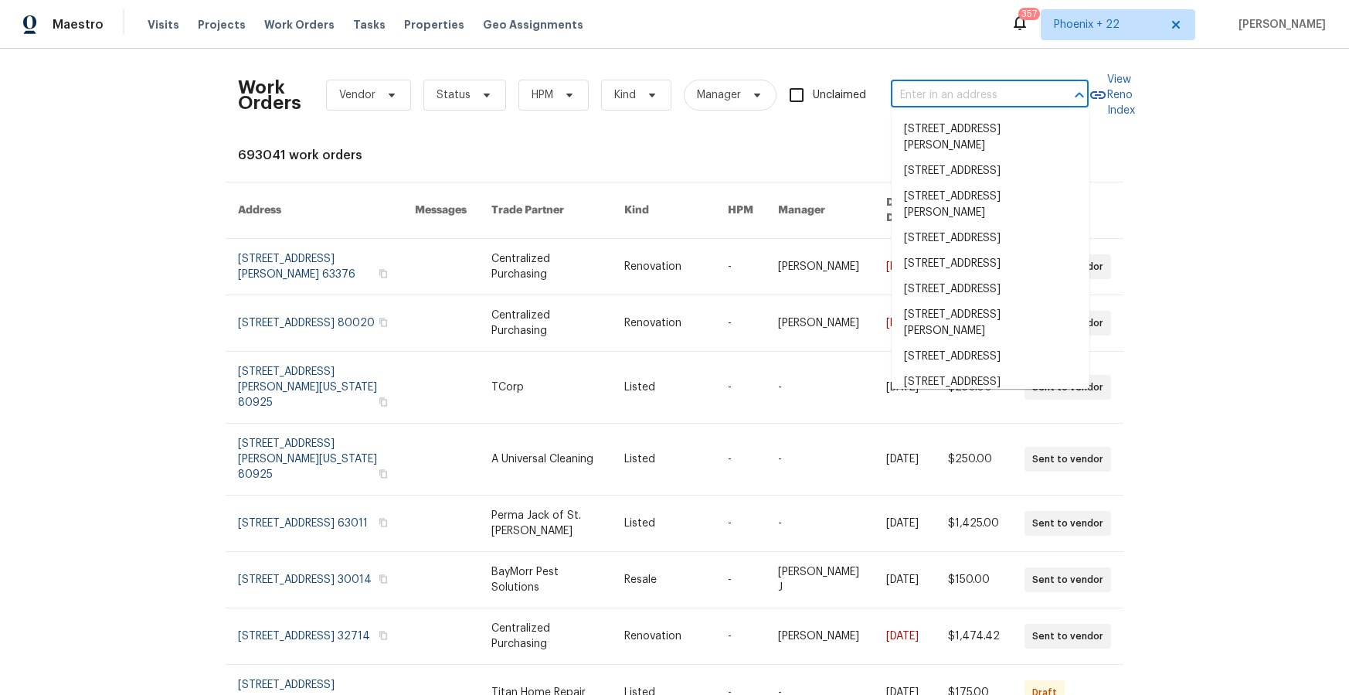
paste input "[STREET_ADDRESS]"
type input "[STREET_ADDRESS]"
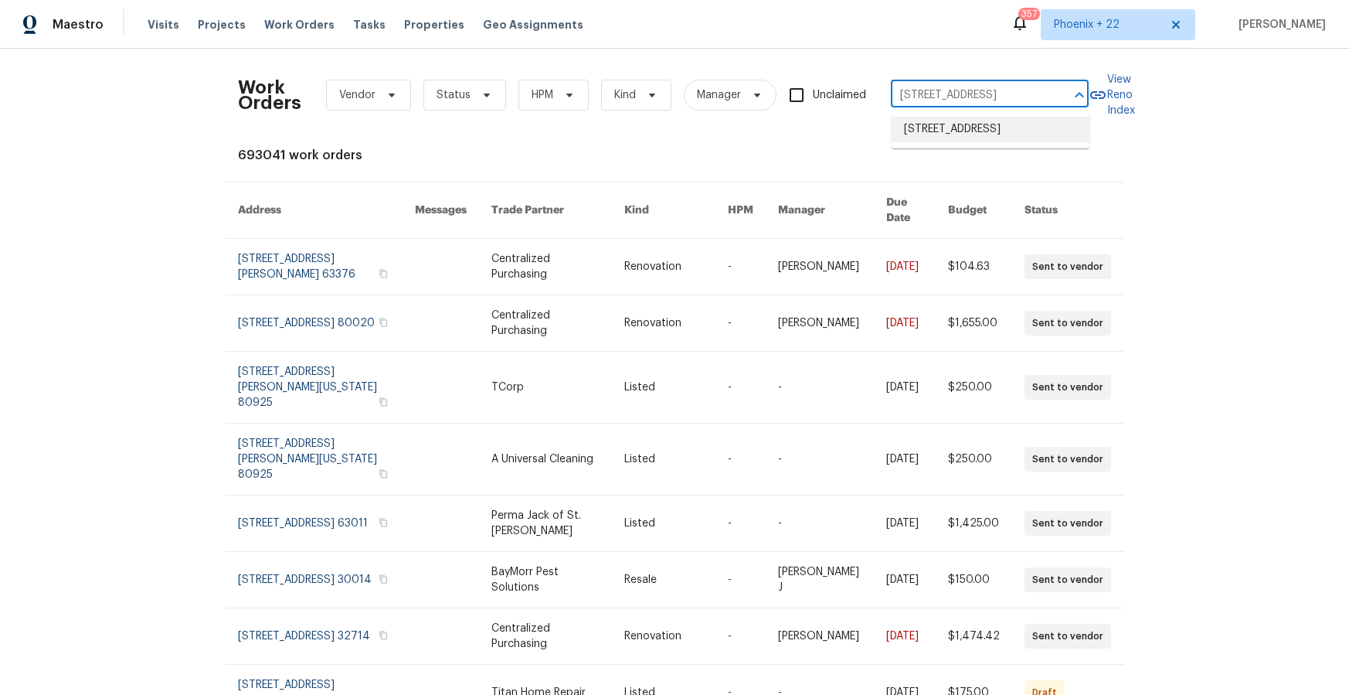
click at [984, 140] on li "[STREET_ADDRESS]" at bounding box center [991, 130] width 198 height 26
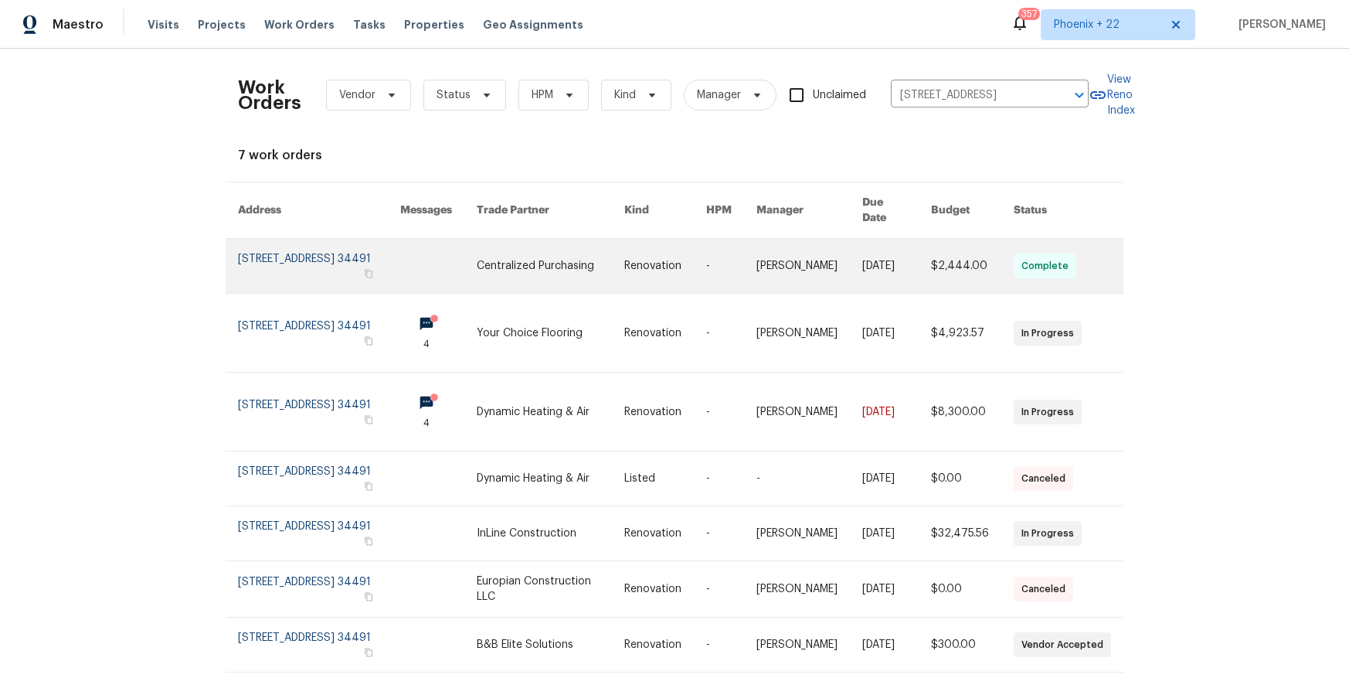
click at [611, 277] on link at bounding box center [551, 266] width 148 height 54
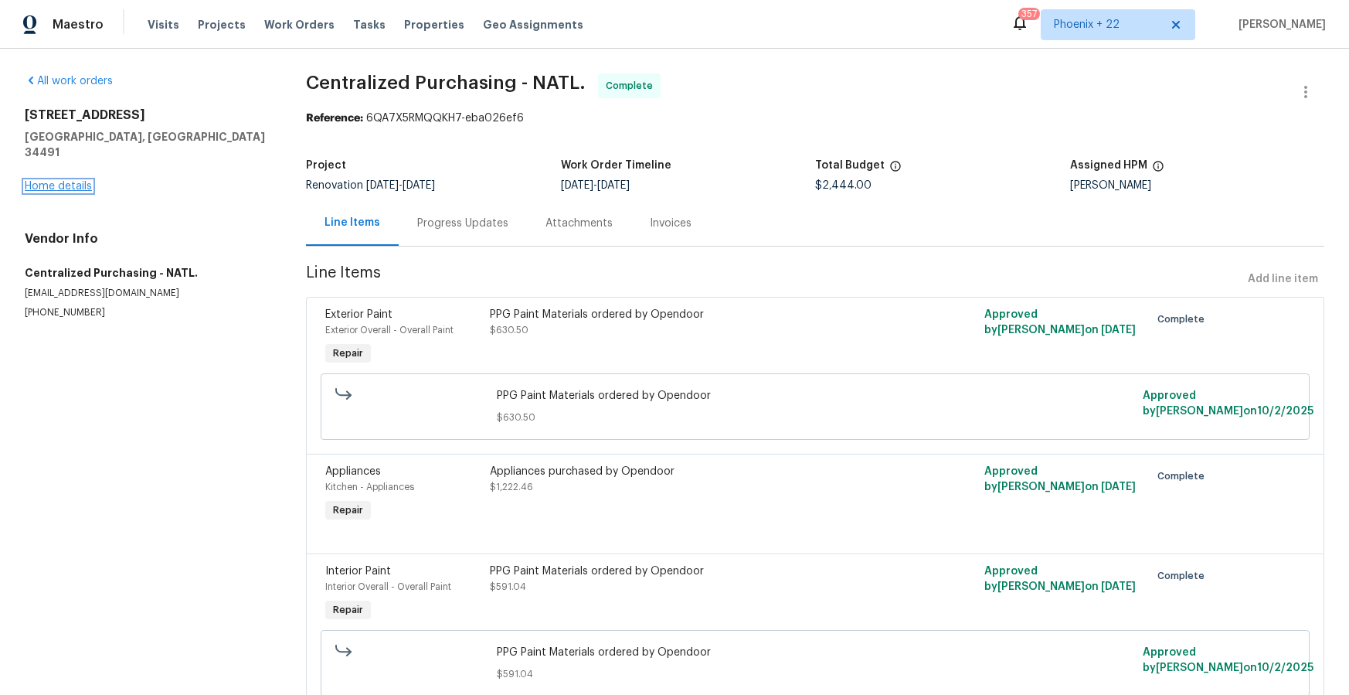
click at [80, 181] on link "Home details" at bounding box center [58, 186] width 67 height 11
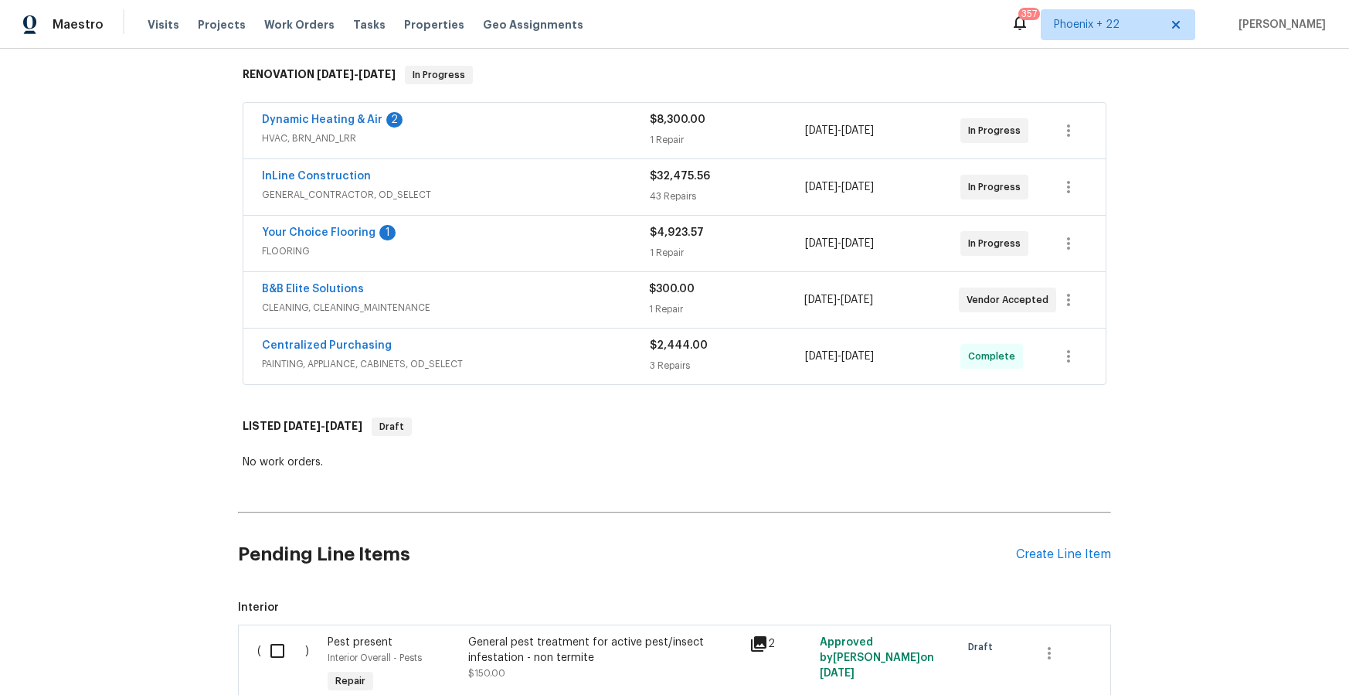
scroll to position [278, 0]
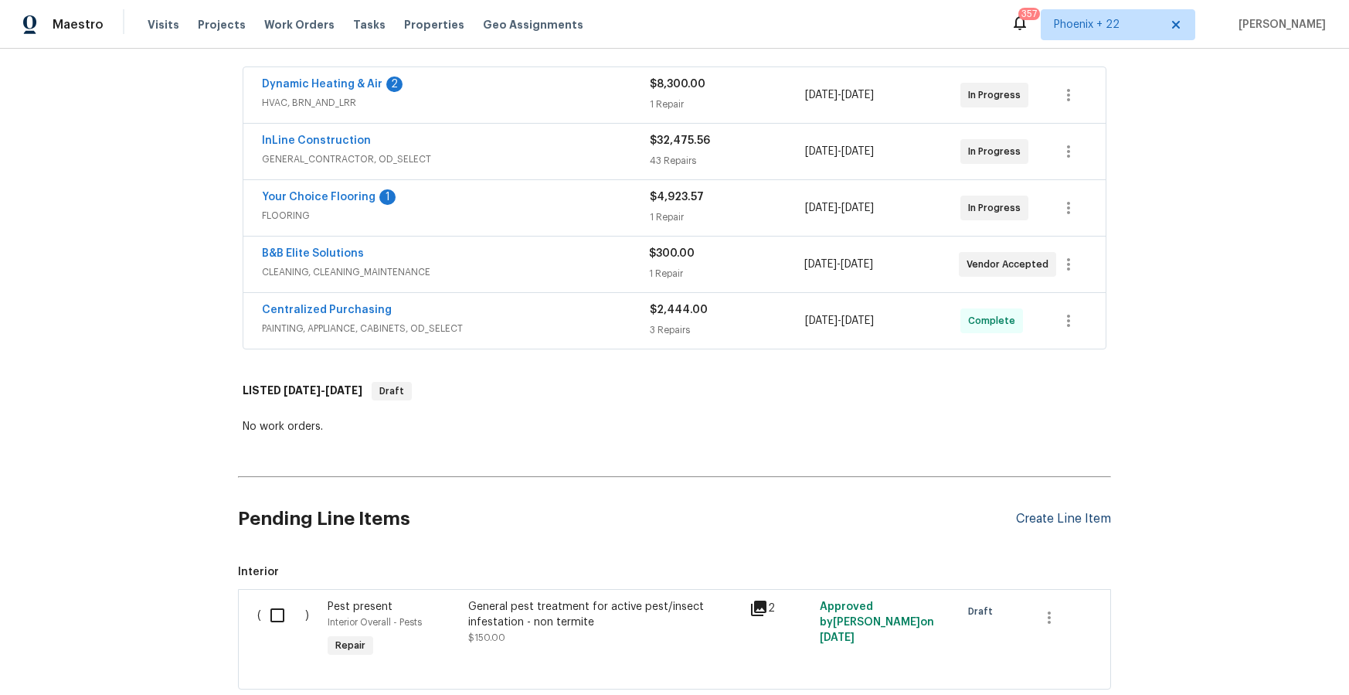
click at [1091, 519] on div "Create Line Item" at bounding box center [1063, 519] width 95 height 15
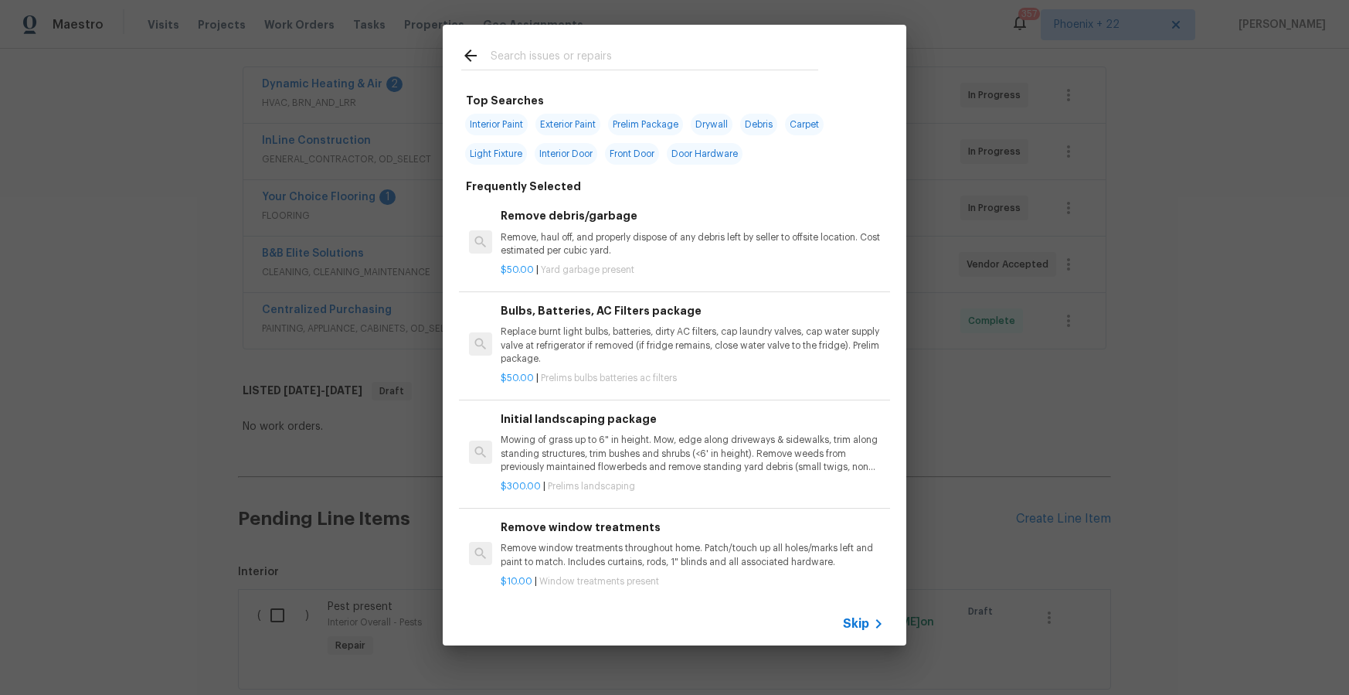
click at [619, 71] on div at bounding box center [640, 55] width 394 height 61
click at [614, 63] on input "text" at bounding box center [655, 57] width 328 height 23
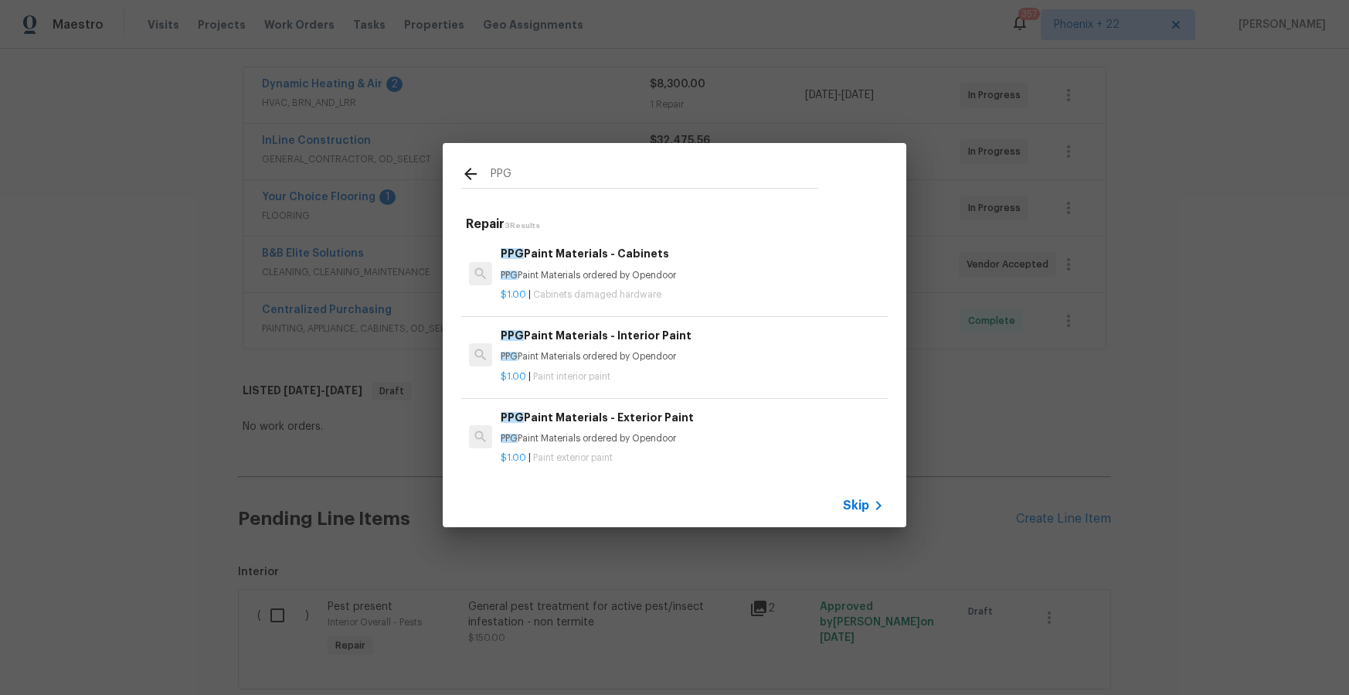
type input "PPG"
click at [703, 440] on p "PPG Paint Materials ordered by Opendoor" at bounding box center [692, 438] width 383 height 13
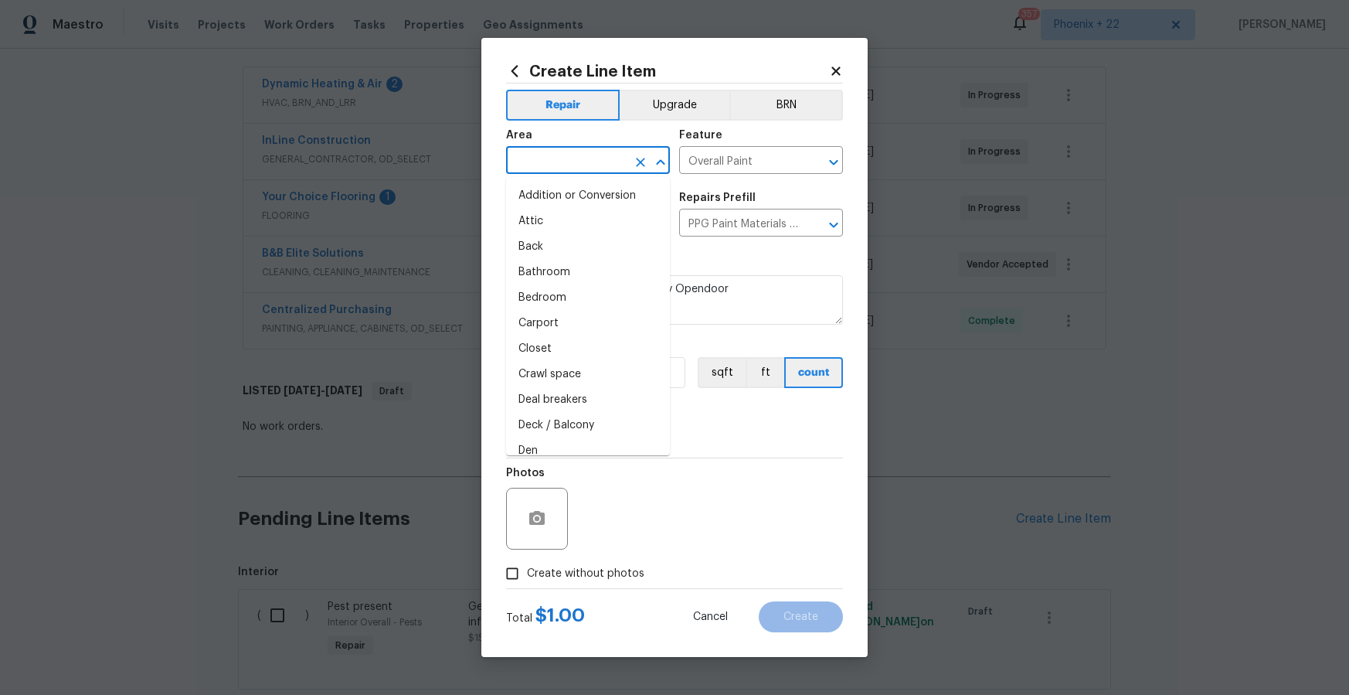
click at [557, 165] on input "text" at bounding box center [566, 162] width 121 height 24
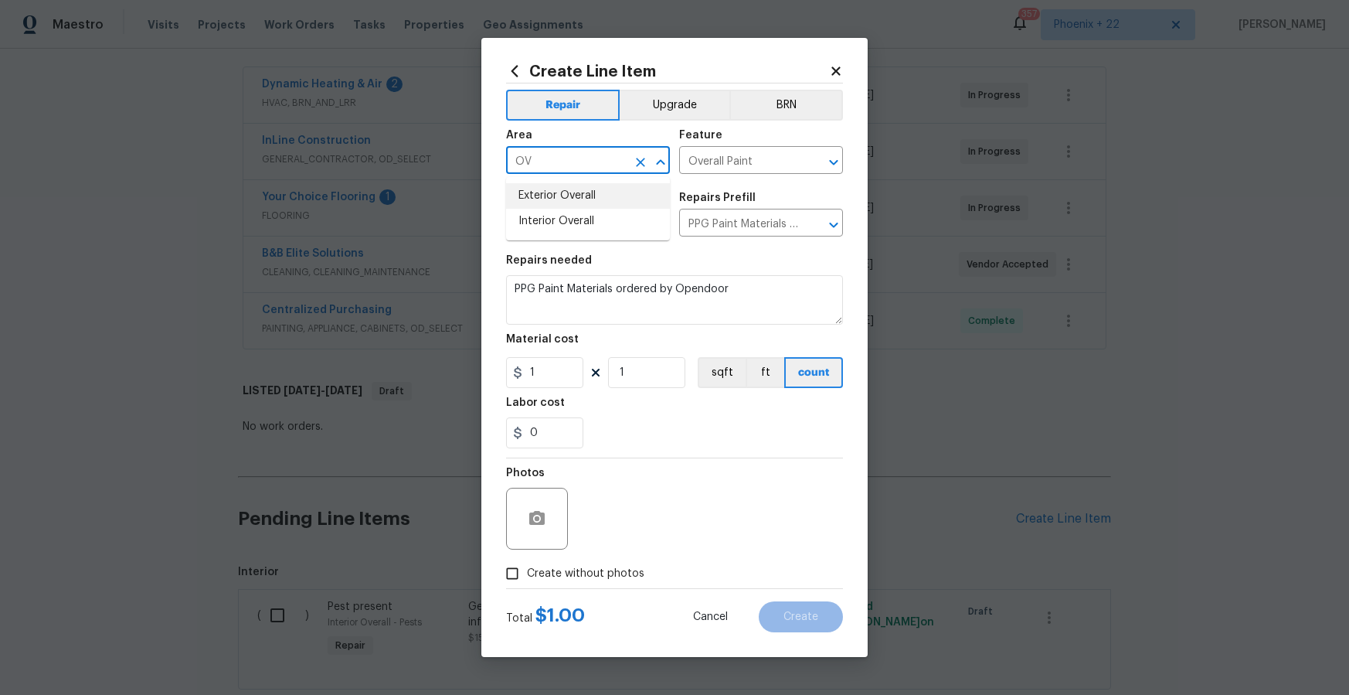
click at [559, 192] on li "Exterior Overall" at bounding box center [588, 196] width 164 height 26
type input "Exterior Overall"
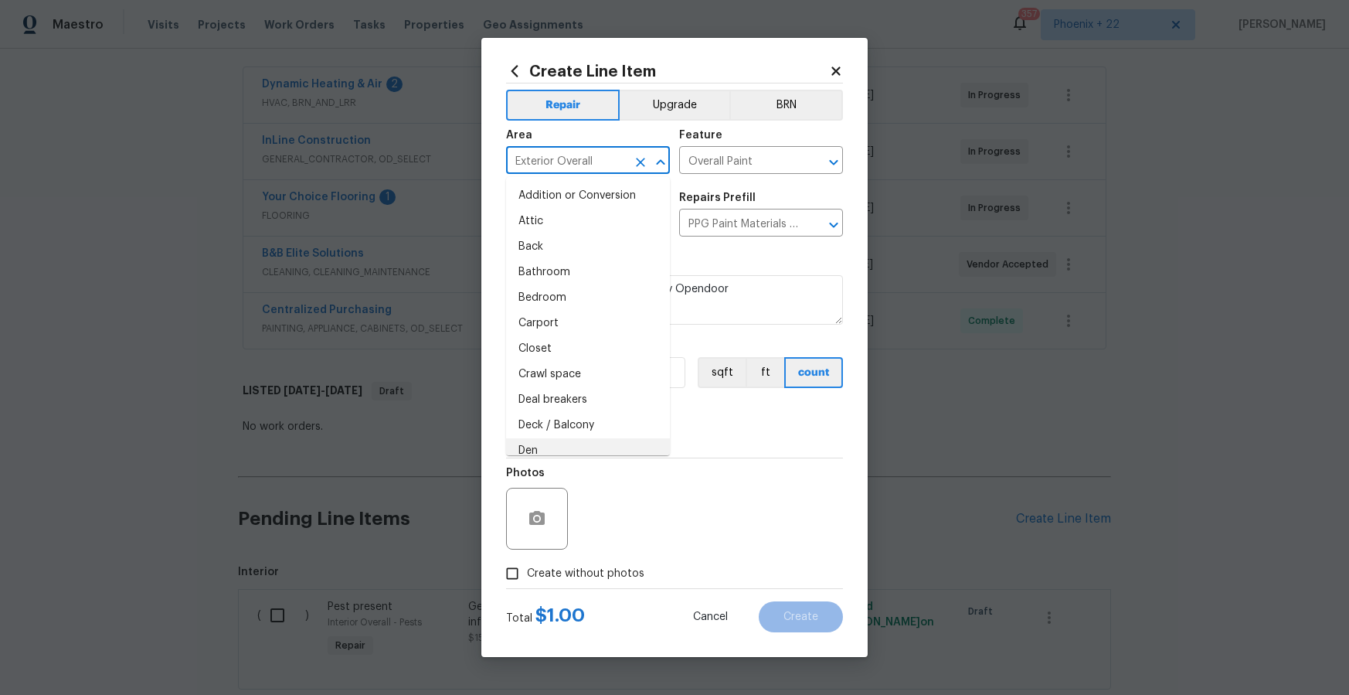
click at [678, 467] on div "Photos" at bounding box center [674, 508] width 337 height 100
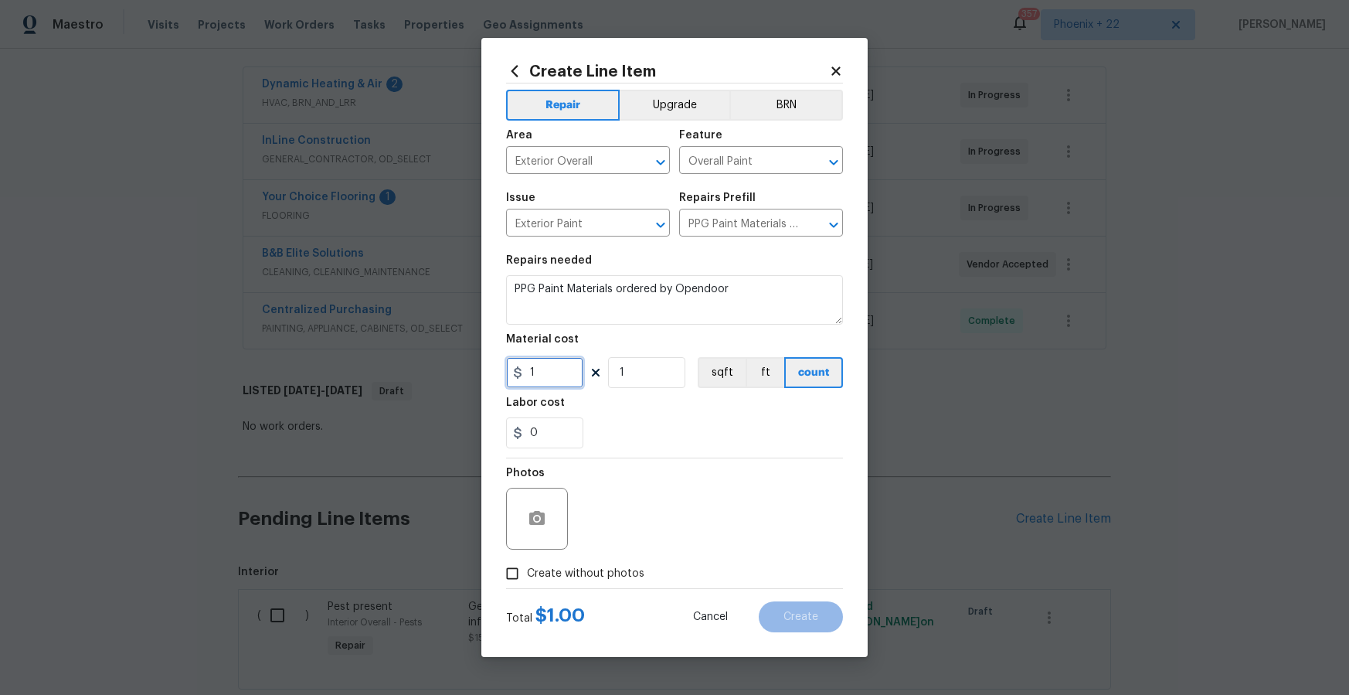
drag, startPoint x: 537, startPoint y: 371, endPoint x: 517, endPoint y: 369, distance: 20.2
click at [517, 369] on div "1" at bounding box center [544, 372] width 77 height 31
type input "421.32"
click at [599, 573] on span "Create without photos" at bounding box center [585, 574] width 117 height 16
click at [527, 573] on input "Create without photos" at bounding box center [512, 573] width 29 height 29
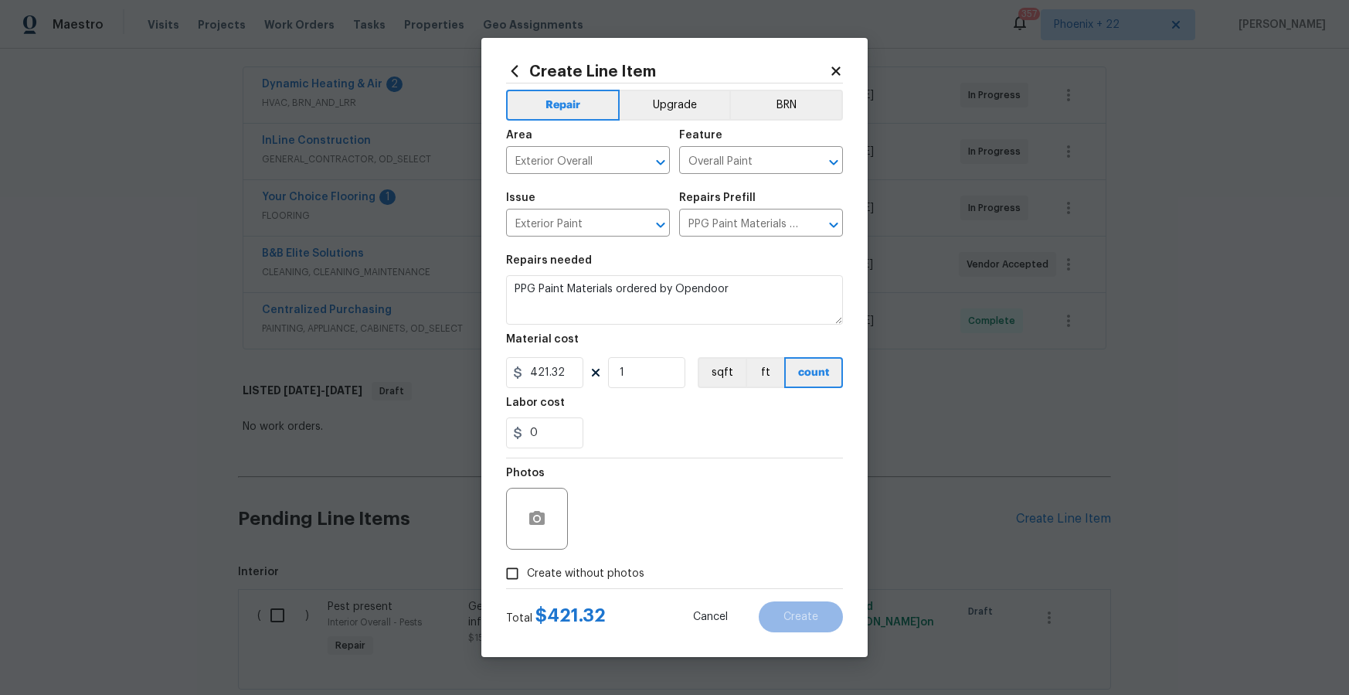
checkbox input "true"
click at [624, 525] on textarea at bounding box center [711, 519] width 263 height 62
type textarea "NA"
click at [662, 442] on div "0" at bounding box center [674, 432] width 337 height 31
drag, startPoint x: 818, startPoint y: 625, endPoint x: 810, endPoint y: 630, distance: 9.7
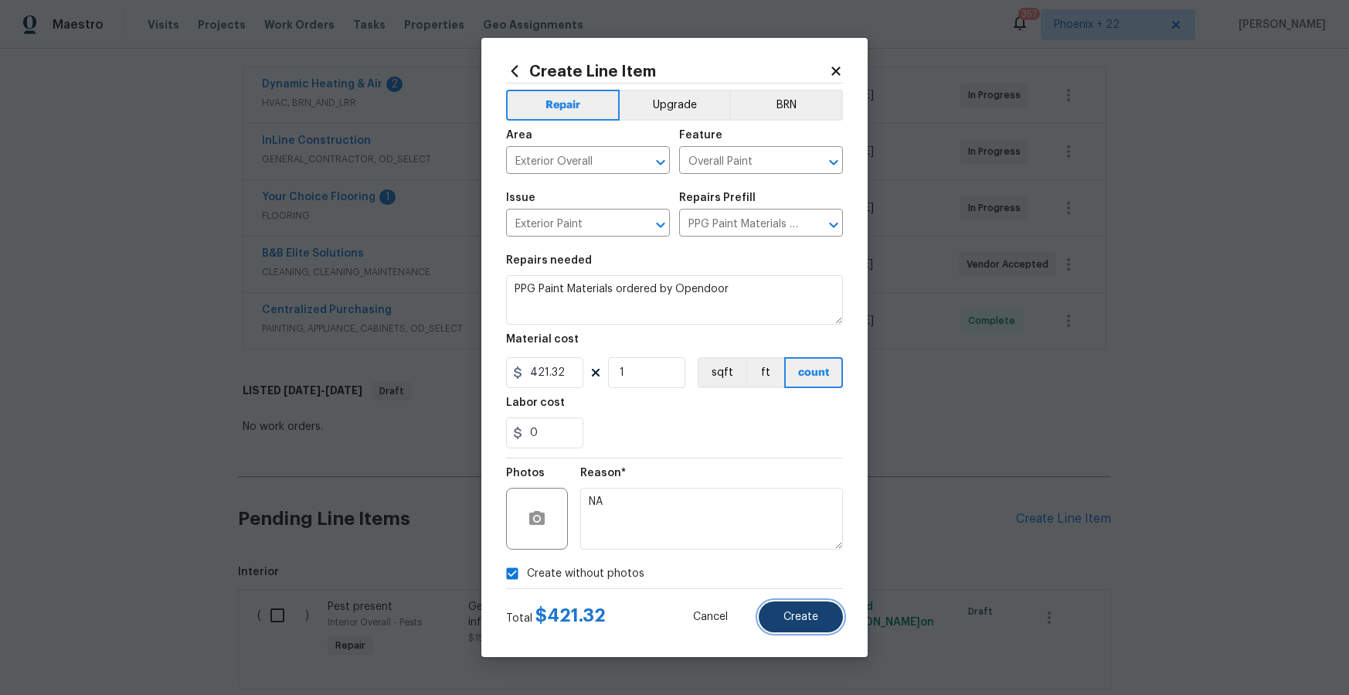
click at [818, 625] on button "Create" at bounding box center [801, 616] width 84 height 31
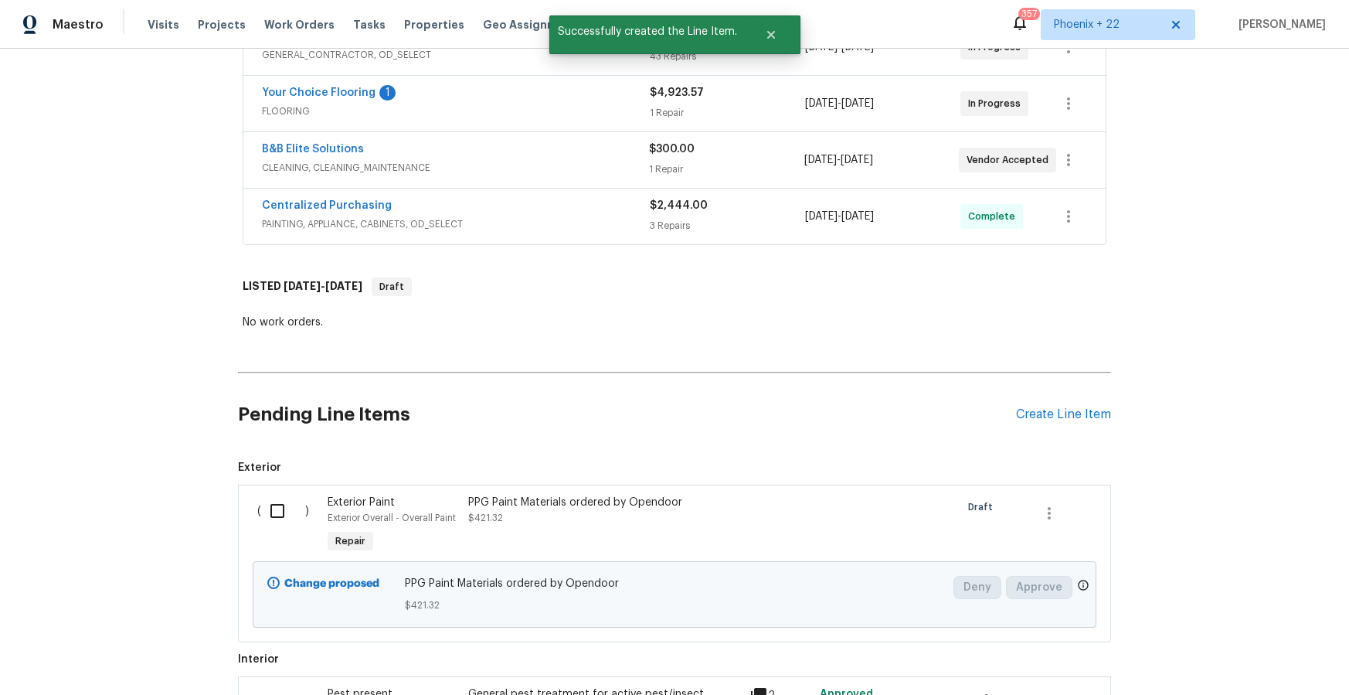
scroll to position [515, 0]
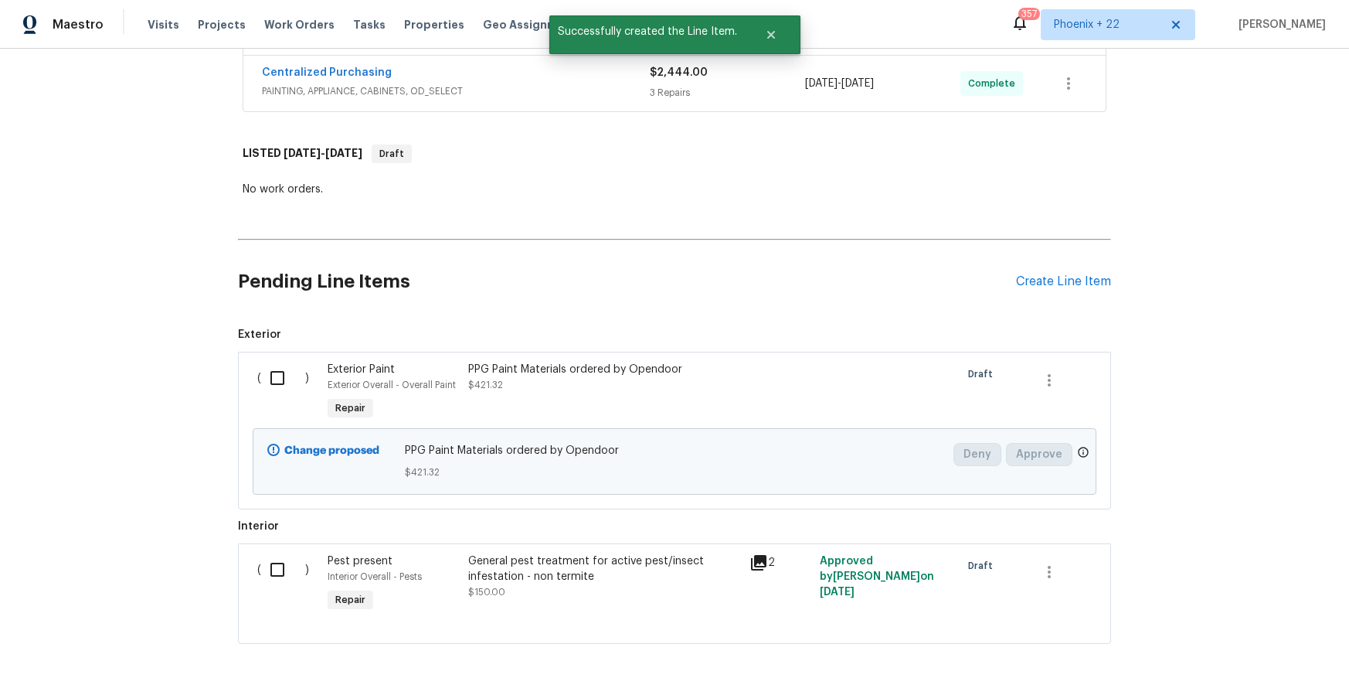
click at [263, 399] on div "( )" at bounding box center [288, 392] width 70 height 71
click at [273, 383] on input "checkbox" at bounding box center [283, 378] width 44 height 32
click at [1242, 665] on button "Create Work Order" at bounding box center [1261, 656] width 128 height 29
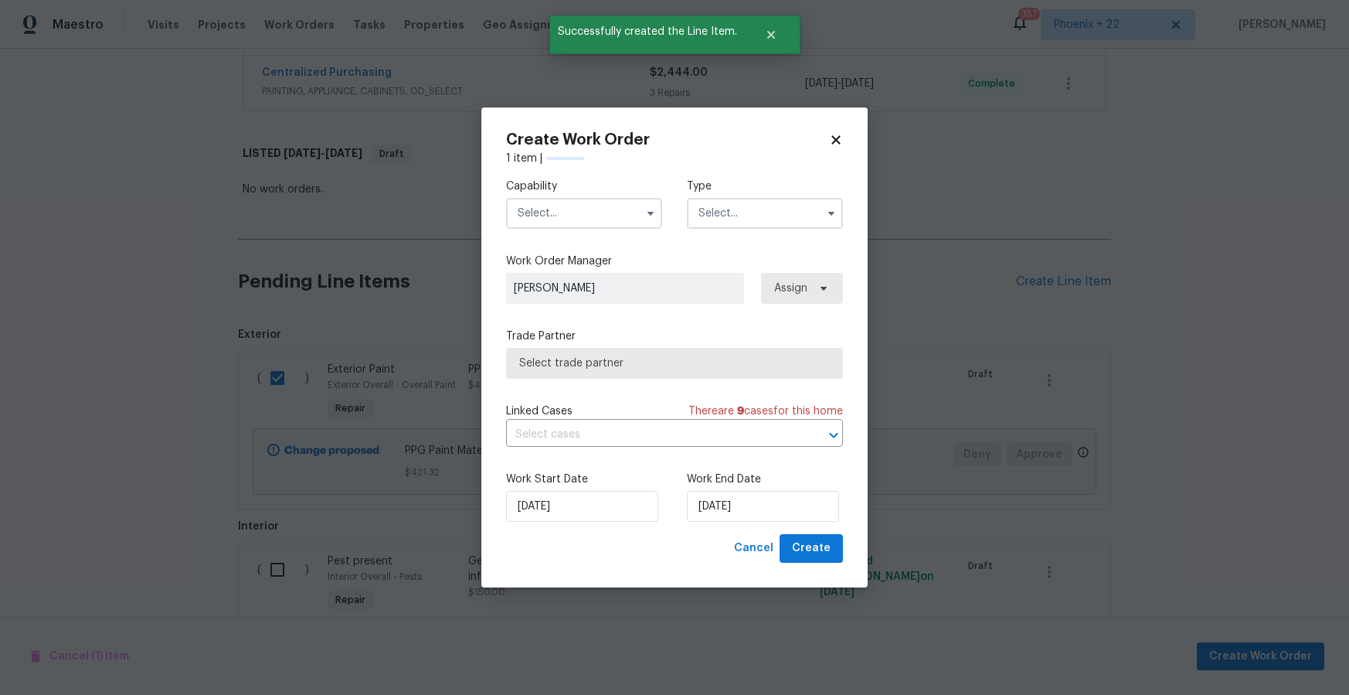
click at [590, 216] on input "text" at bounding box center [584, 213] width 156 height 31
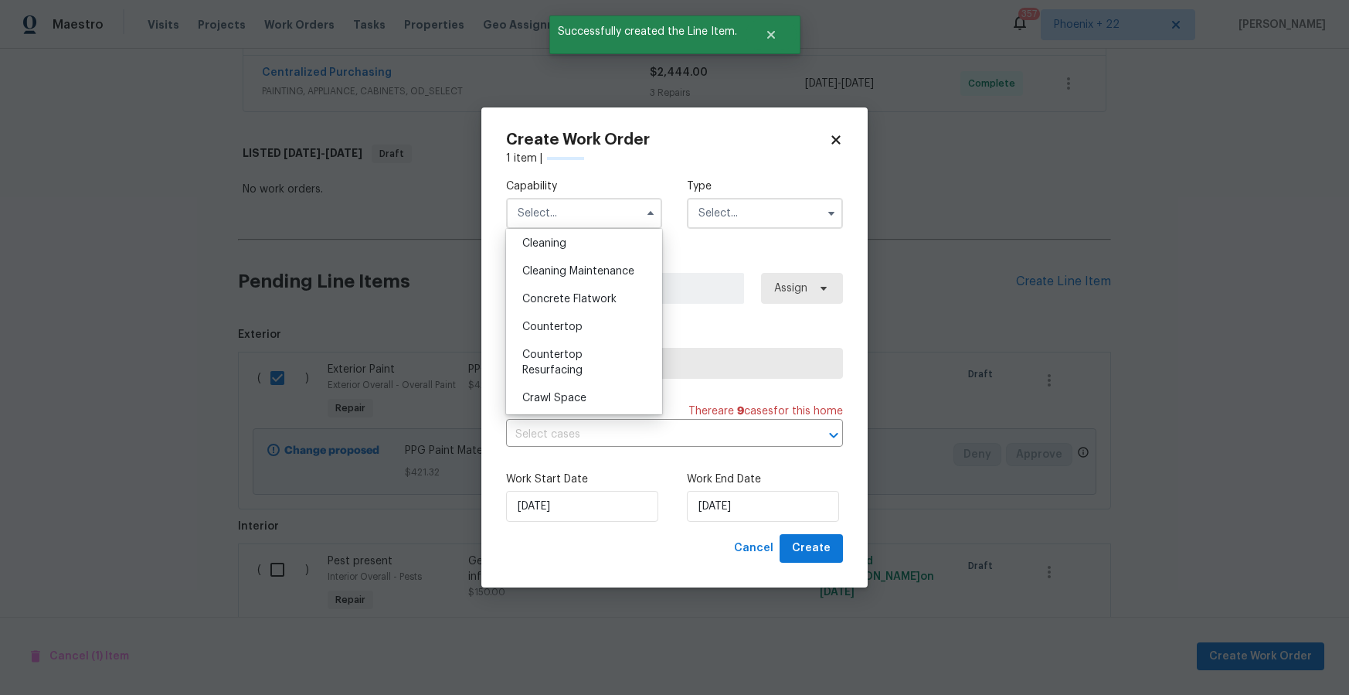
checkbox input "false"
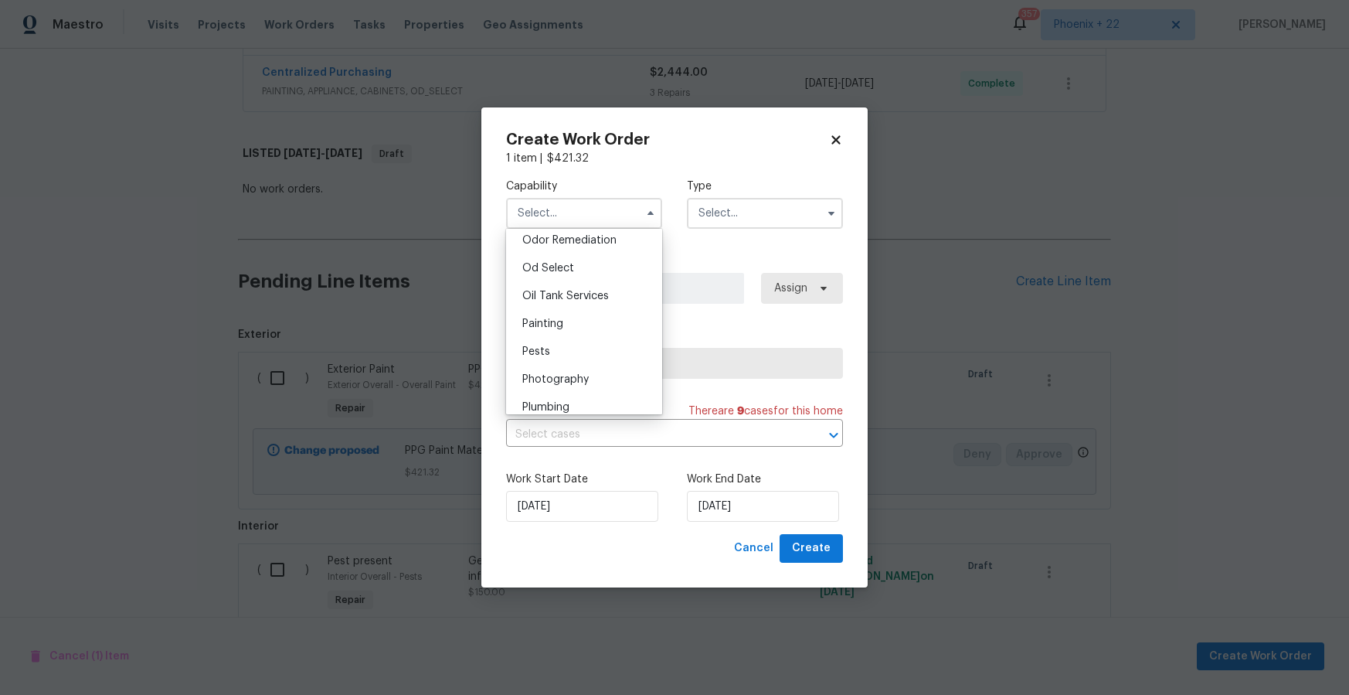
scroll to position [1264, 0]
click at [590, 278] on div "Painting" at bounding box center [584, 281] width 148 height 28
type input "Painting"
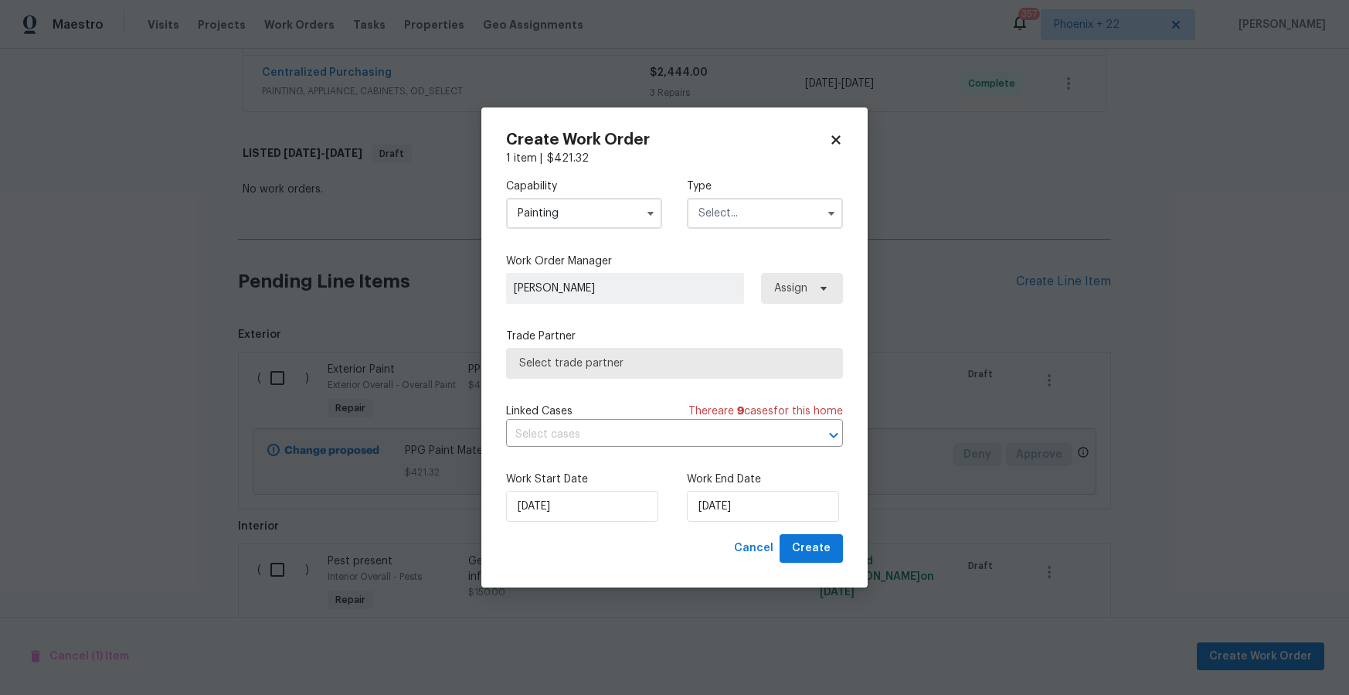
click at [716, 222] on input "text" at bounding box center [765, 213] width 156 height 31
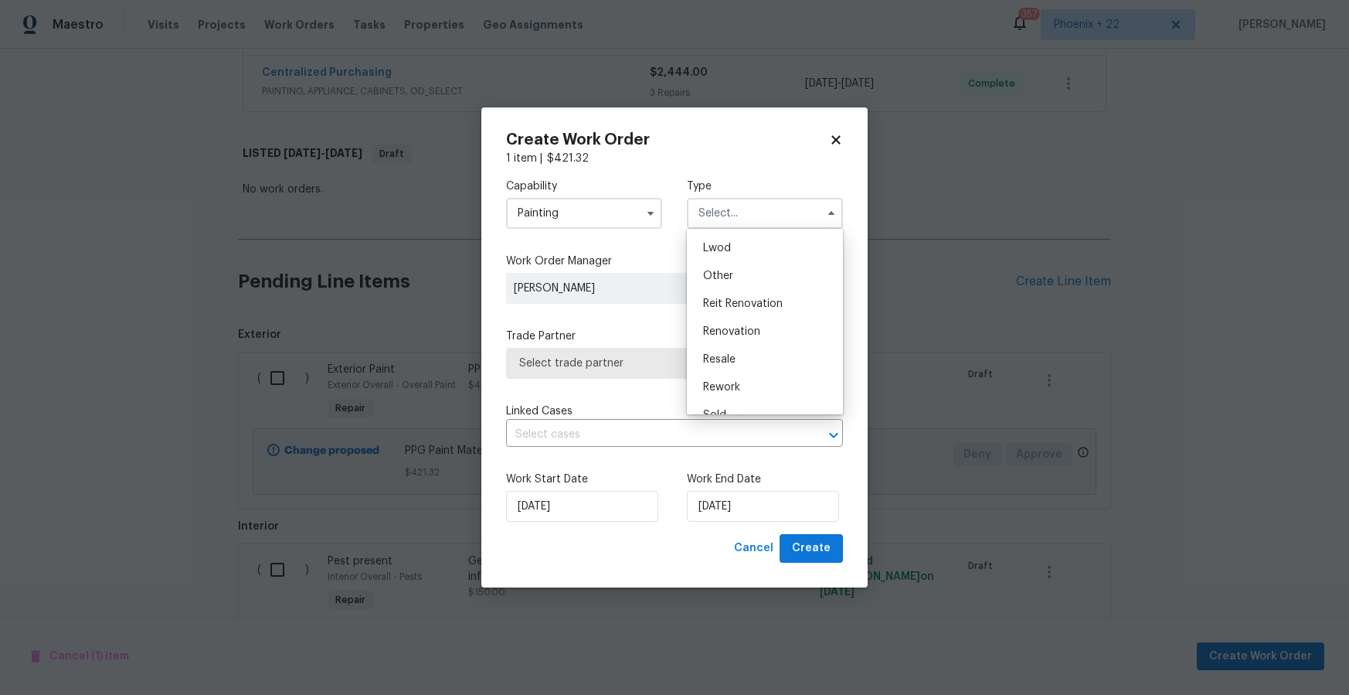
scroll to position [184, 0]
click at [726, 324] on div "Renovation" at bounding box center [765, 313] width 148 height 28
type input "Renovation"
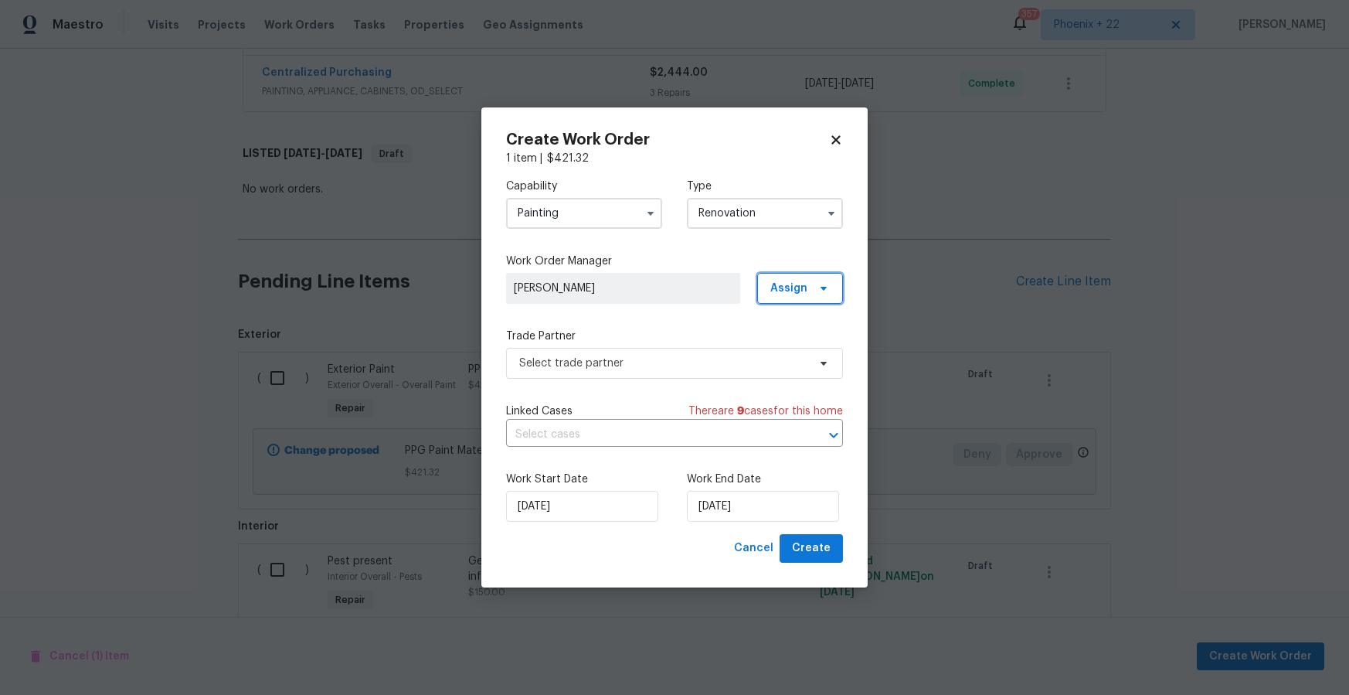
click at [764, 292] on span "Assign" at bounding box center [800, 288] width 86 height 31
click at [774, 340] on div "Assign to HPM" at bounding box center [807, 332] width 87 height 22
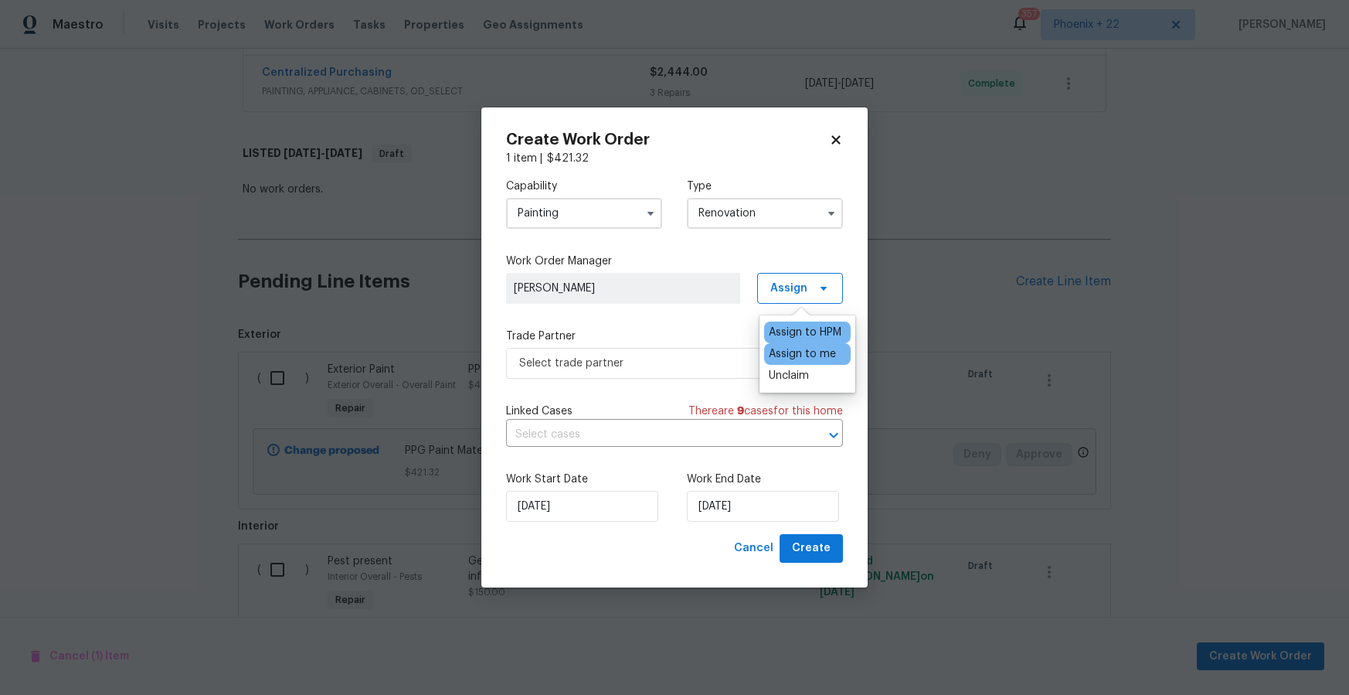
click at [774, 356] on div "Assign to me" at bounding box center [802, 353] width 67 height 15
click at [678, 343] on label "Trade Partner" at bounding box center [674, 335] width 337 height 15
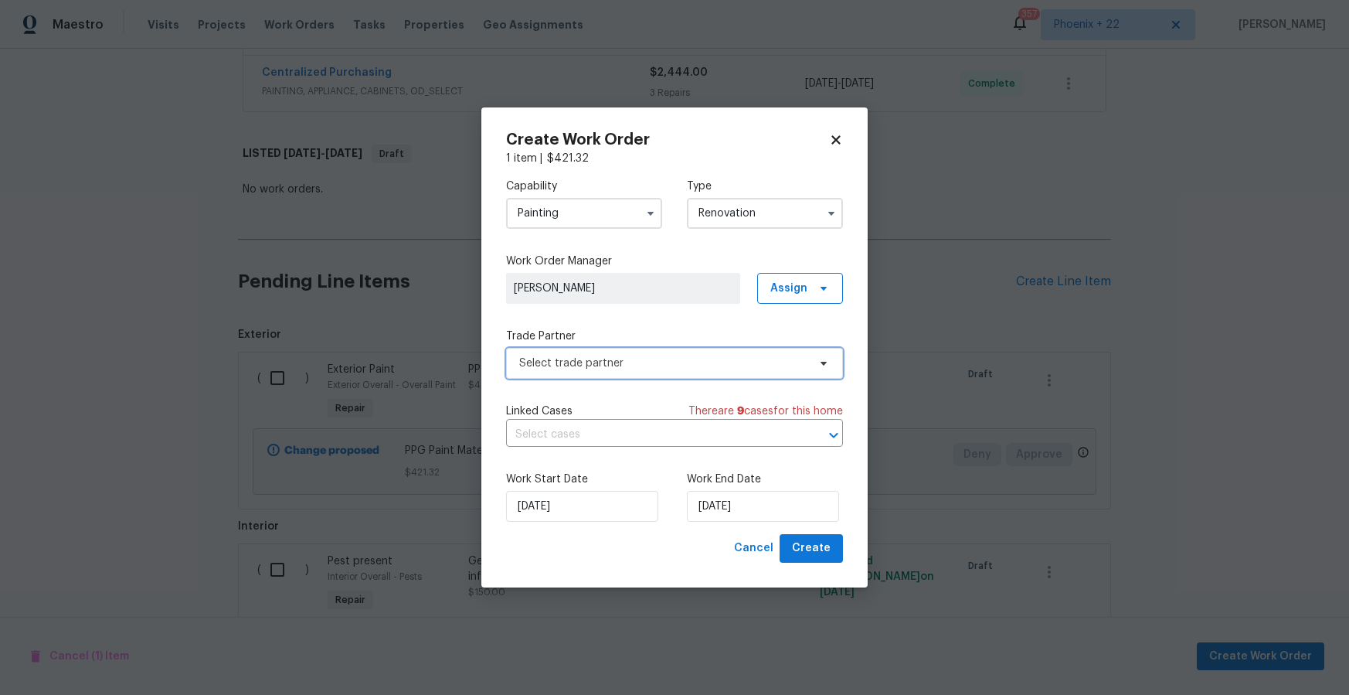
click at [655, 369] on span "Select trade partner" at bounding box center [663, 362] width 288 height 15
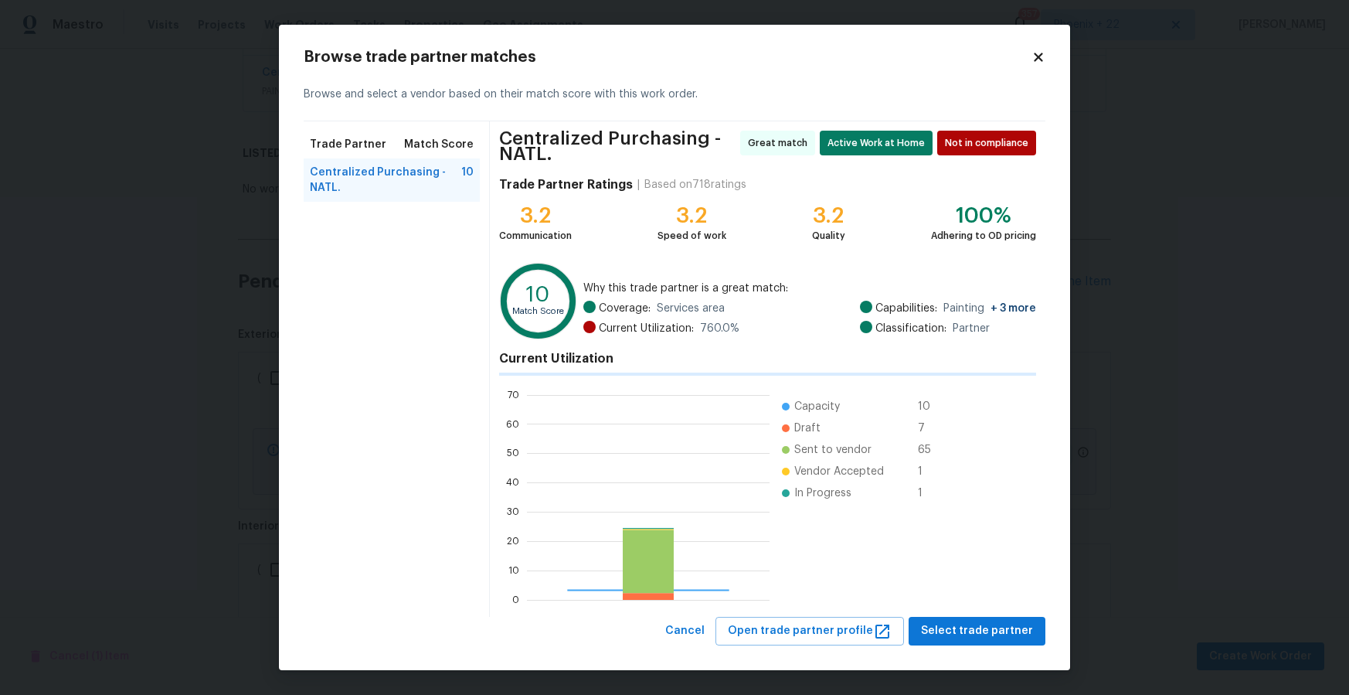
scroll to position [216, 243]
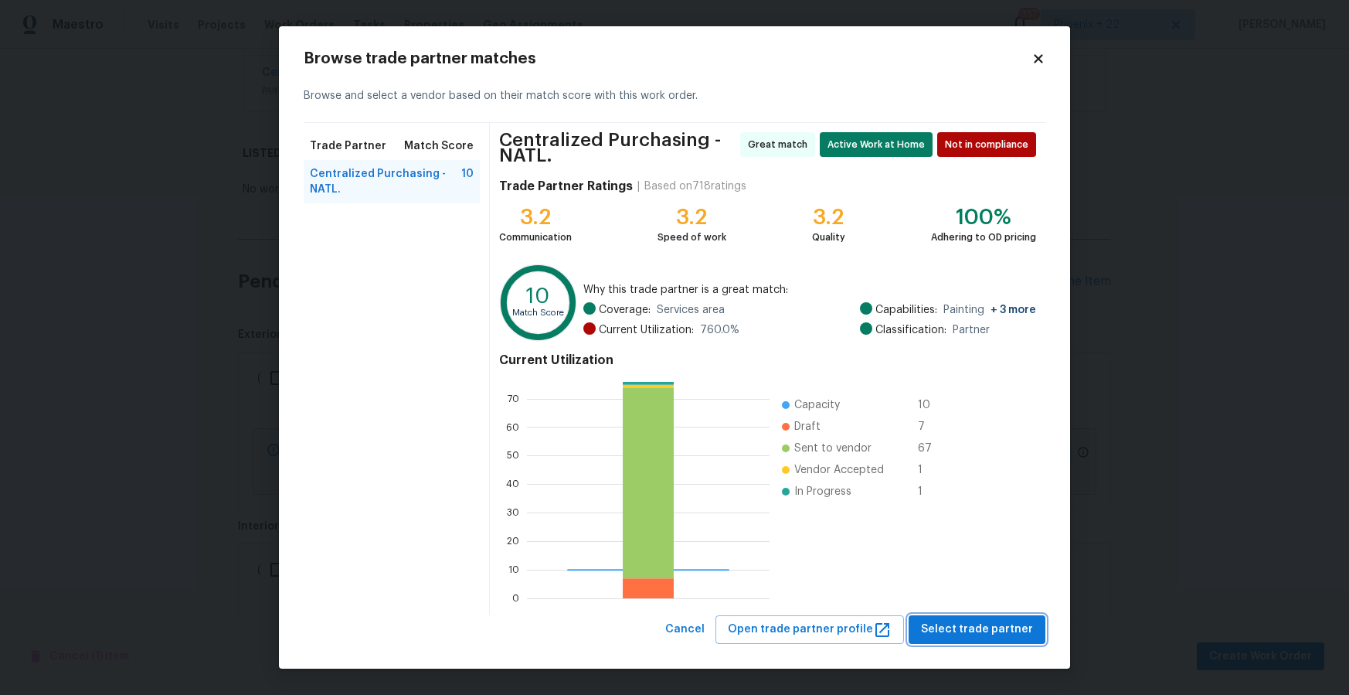
click at [1021, 624] on span "Select trade partner" at bounding box center [977, 629] width 112 height 19
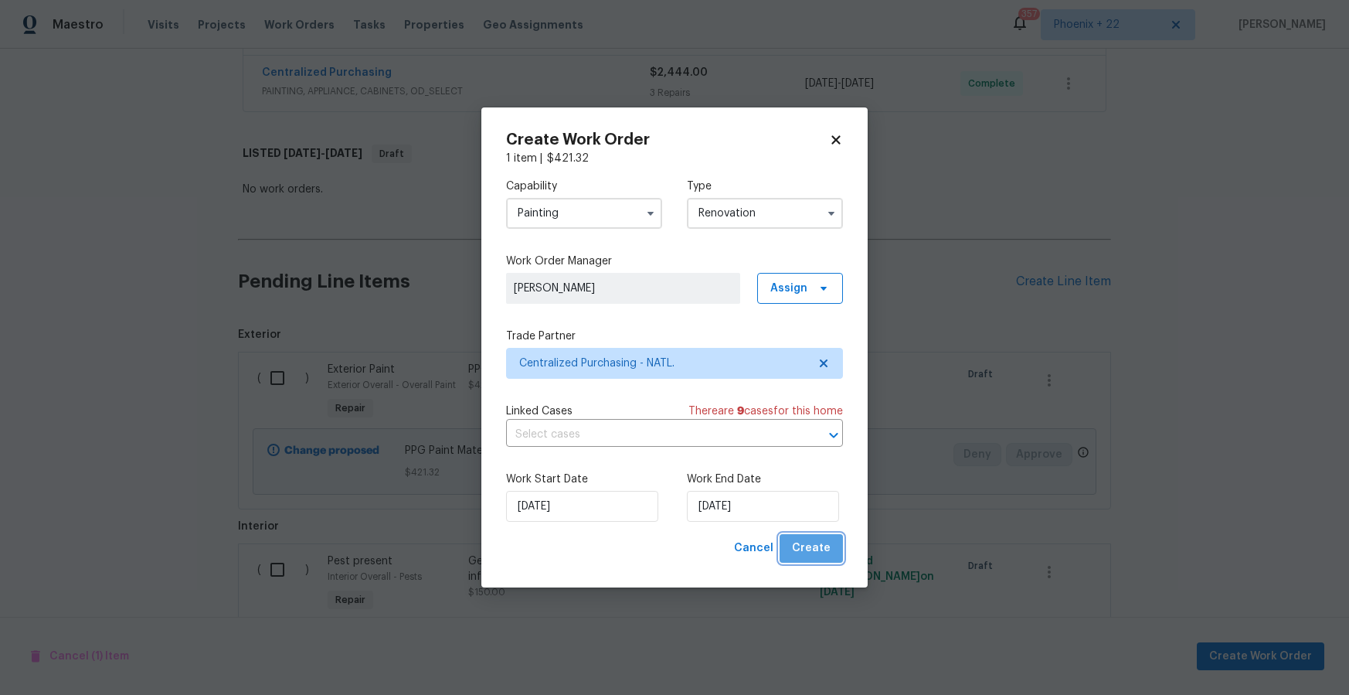
click at [837, 539] on button "Create" at bounding box center [811, 548] width 63 height 29
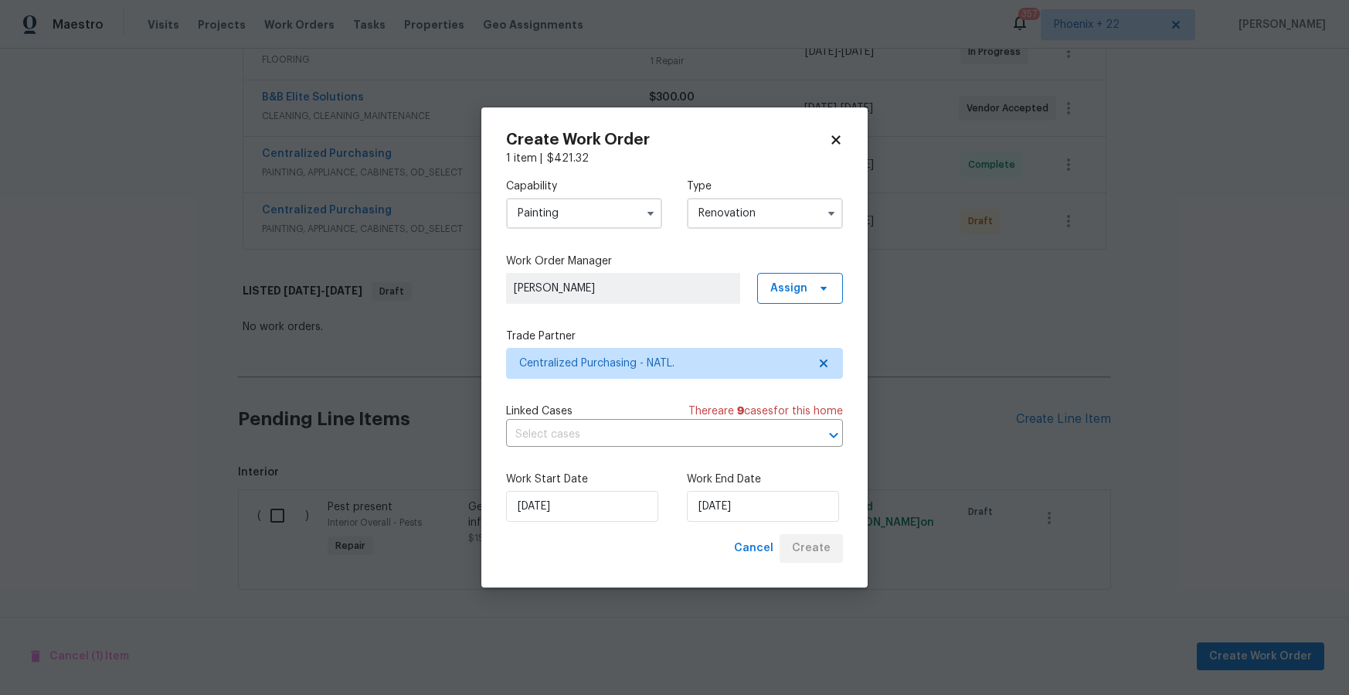
scroll to position [434, 0]
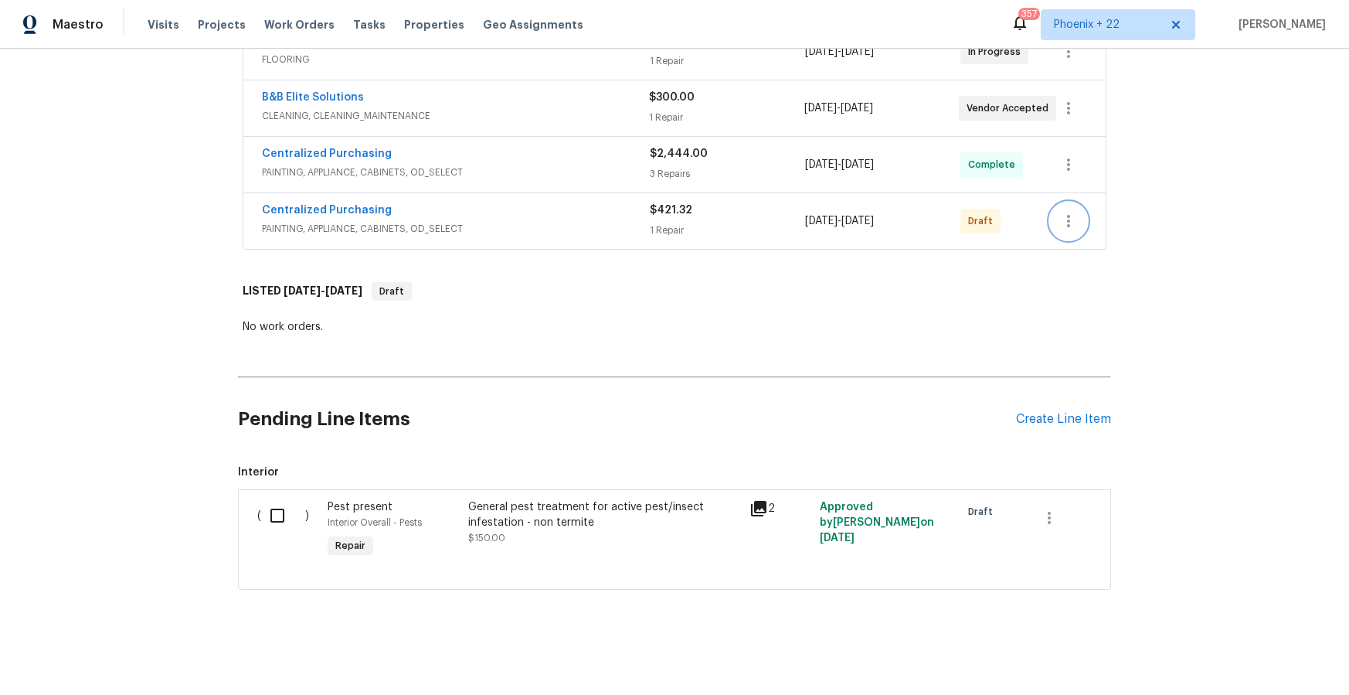
click at [1073, 225] on icon "button" at bounding box center [1068, 221] width 19 height 19
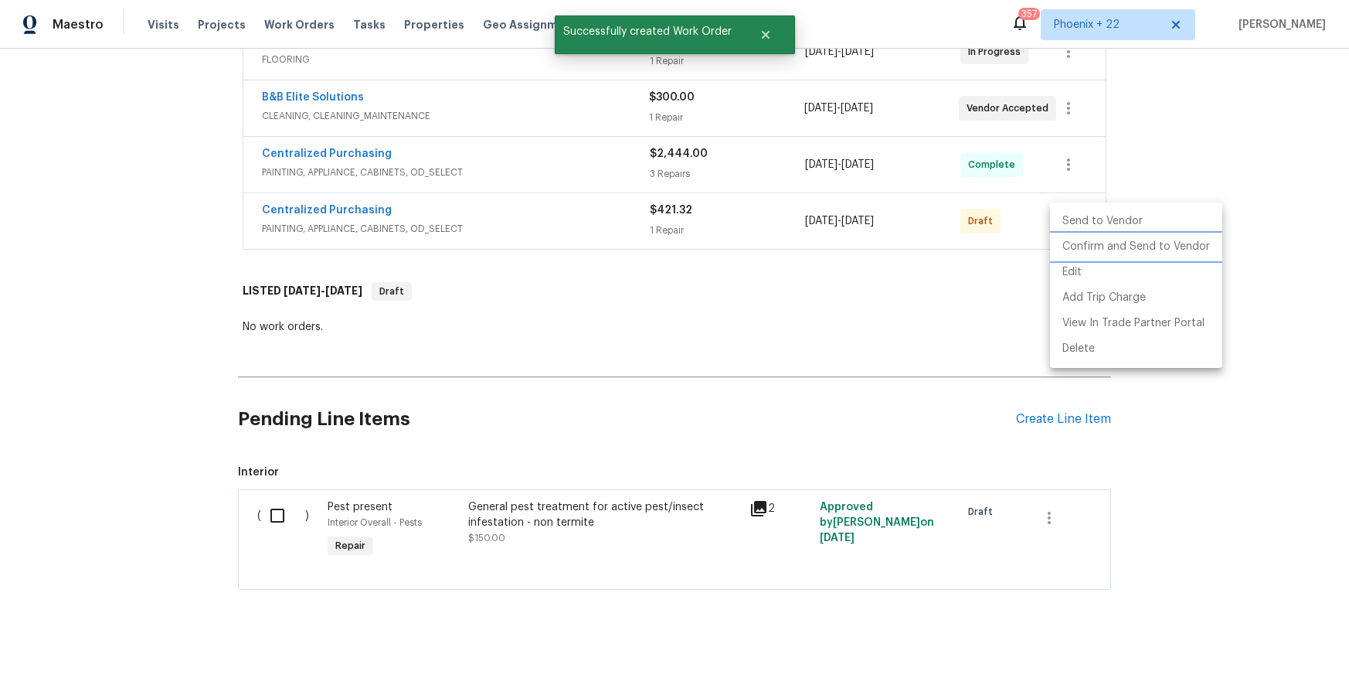
click at [1075, 247] on li "Confirm and Send to Vendor" at bounding box center [1136, 247] width 172 height 26
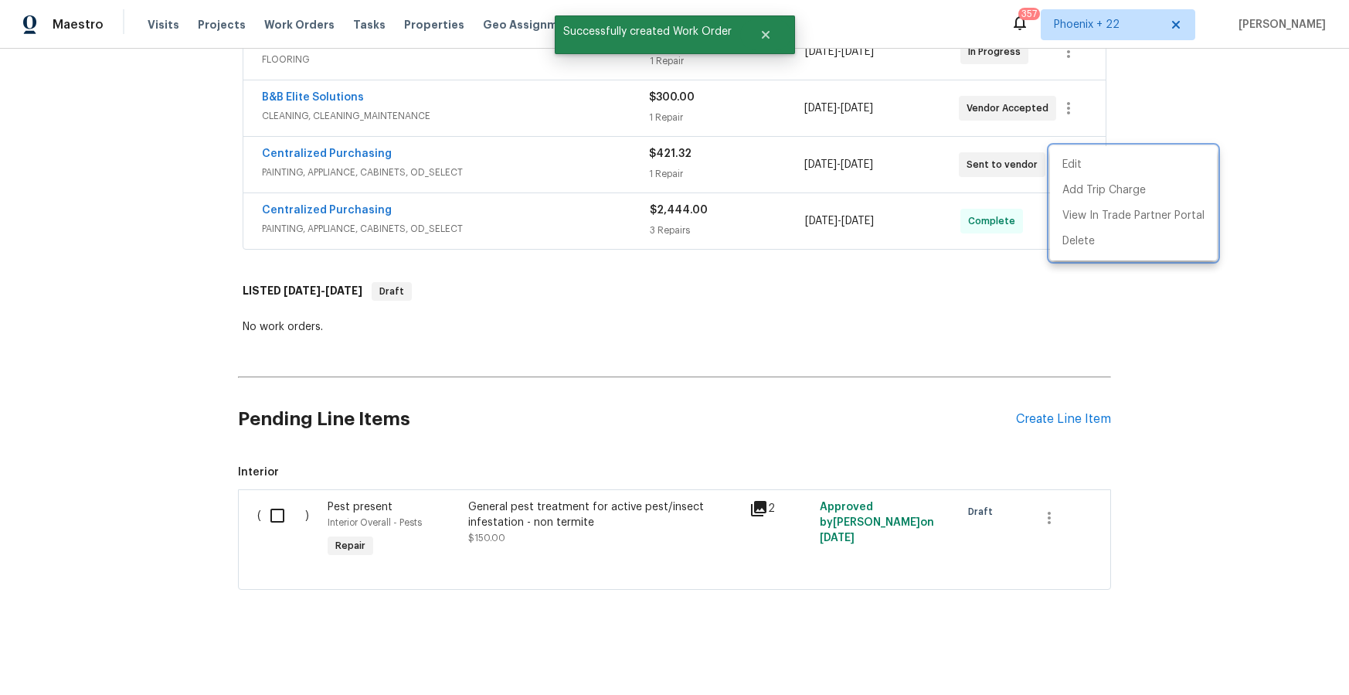
click at [359, 168] on div at bounding box center [674, 347] width 1349 height 695
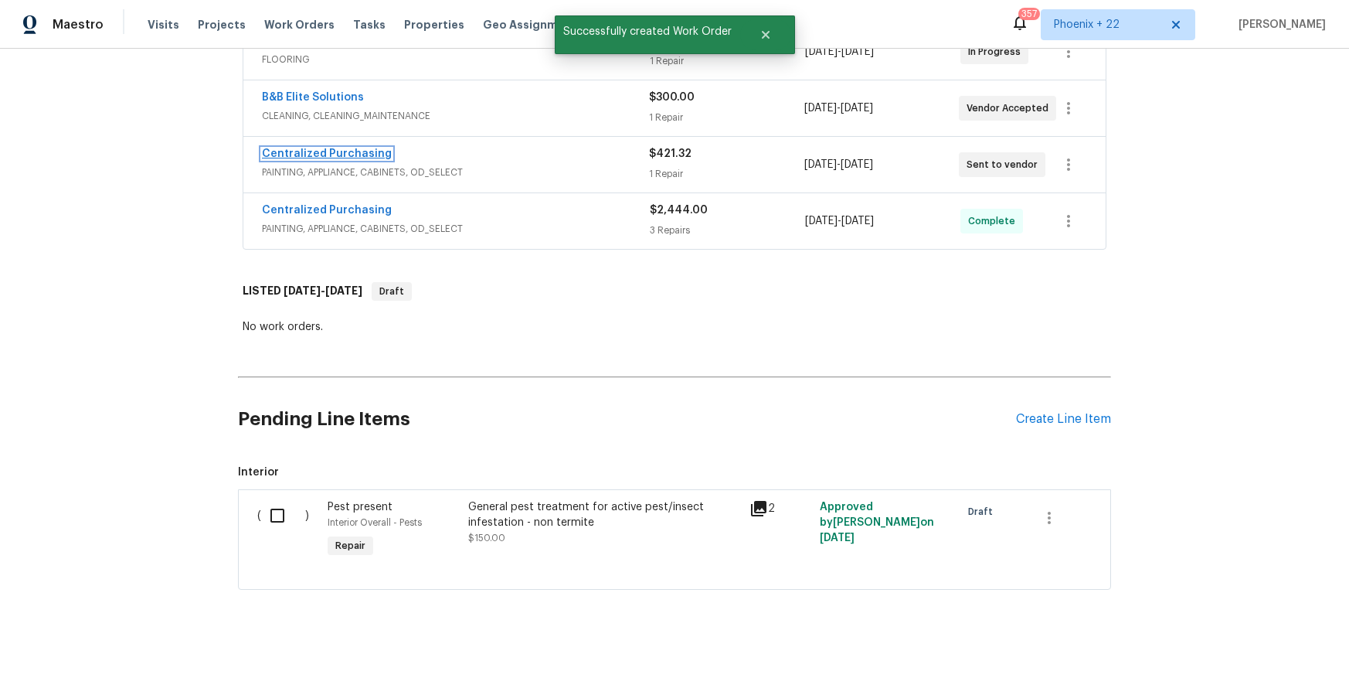
click at [348, 157] on link "Centralized Purchasing" at bounding box center [327, 153] width 130 height 11
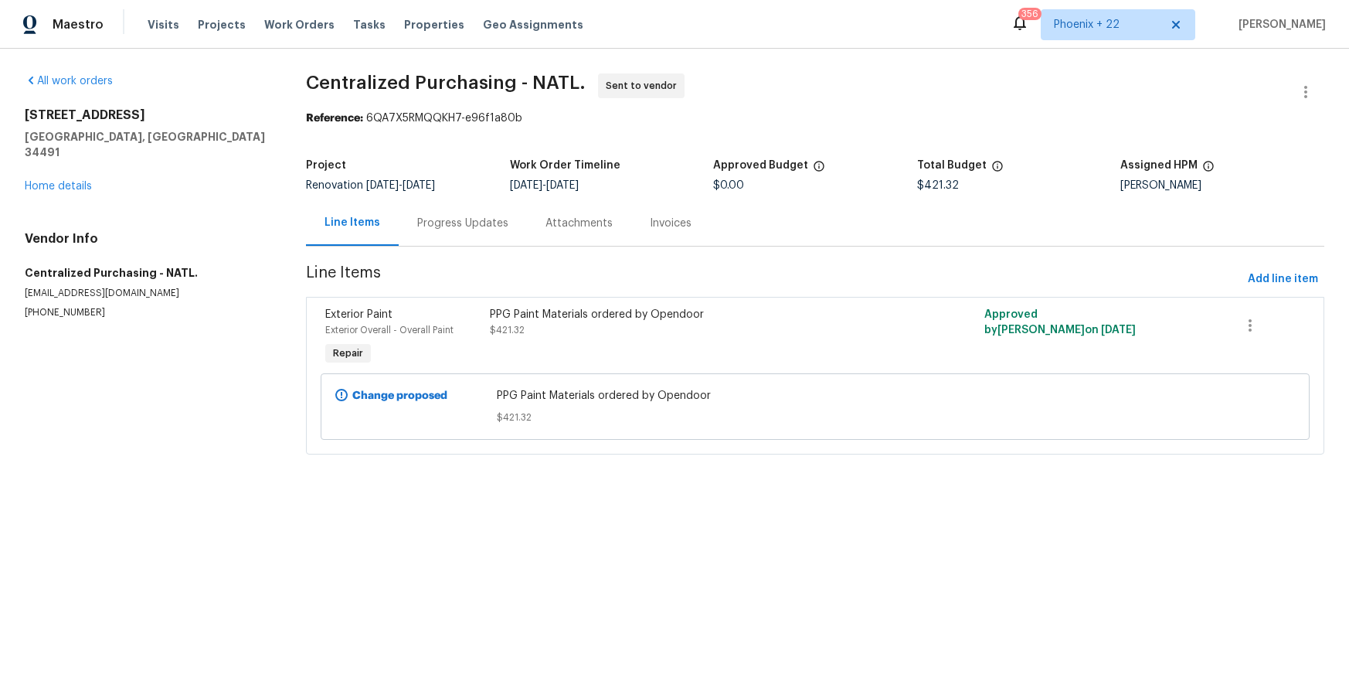
click at [264, 19] on span "Work Orders" at bounding box center [299, 24] width 70 height 15
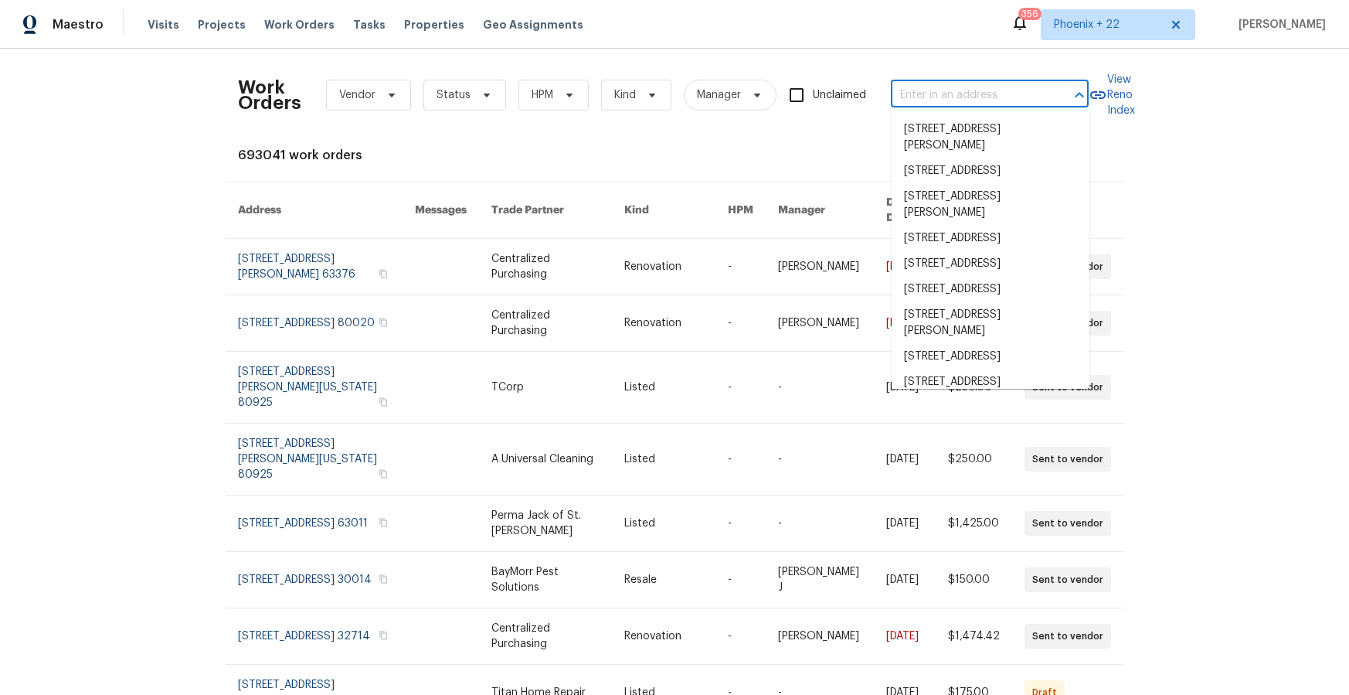
click at [954, 85] on input "text" at bounding box center [968, 95] width 155 height 24
paste input "[STREET_ADDRESS][PERSON_NAME]"
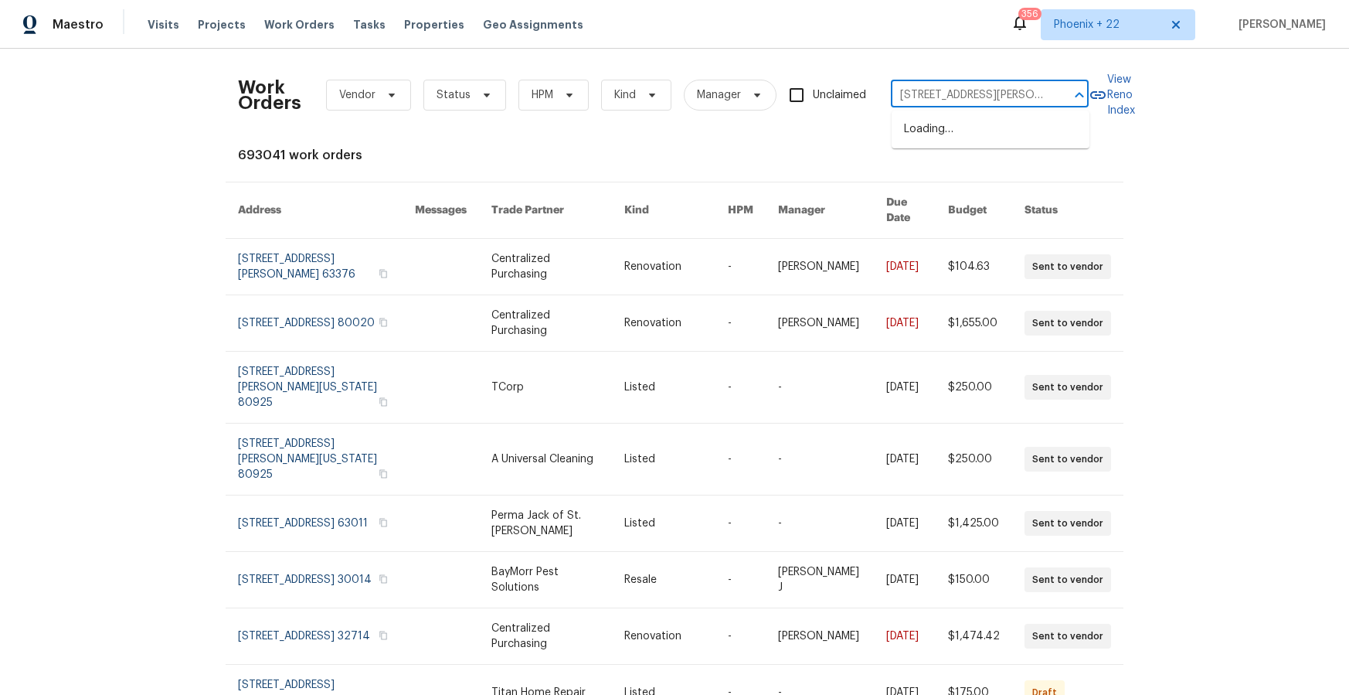
scroll to position [0, 33]
type input "[STREET_ADDRESS][PERSON_NAME]"
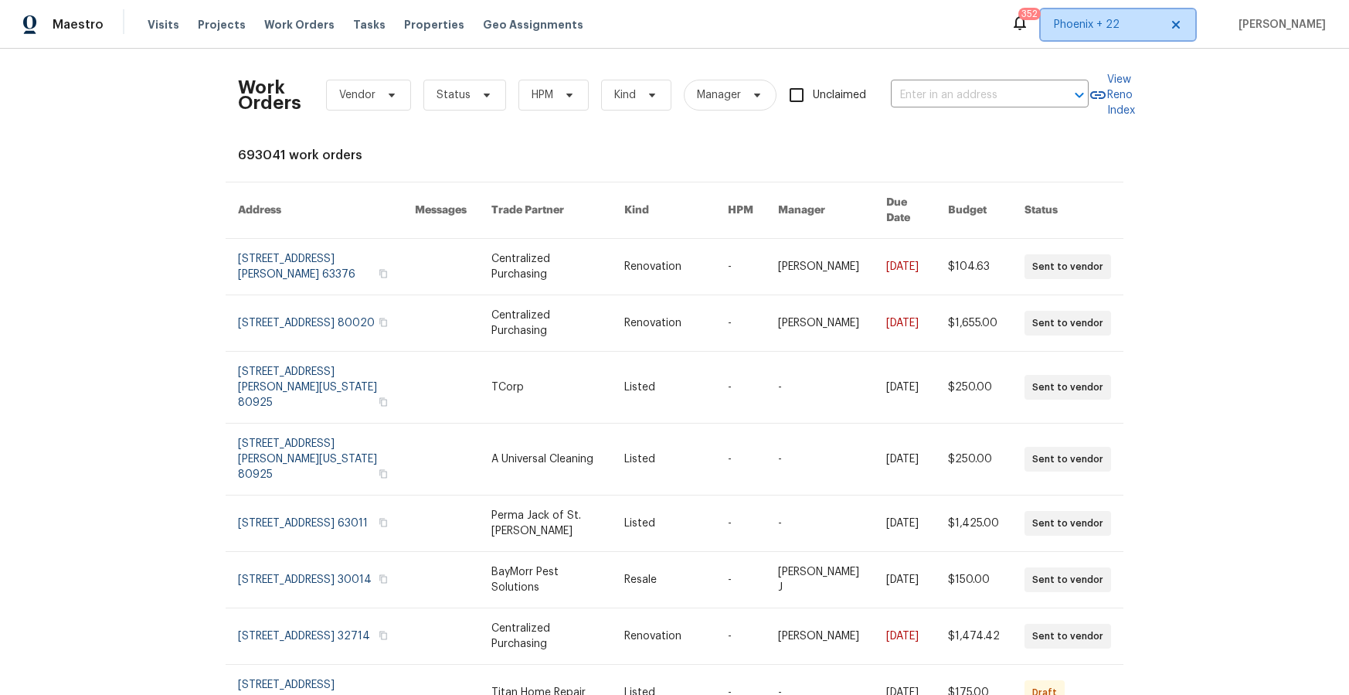
click at [1107, 25] on span "Phoenix + 22" at bounding box center [1107, 24] width 106 height 15
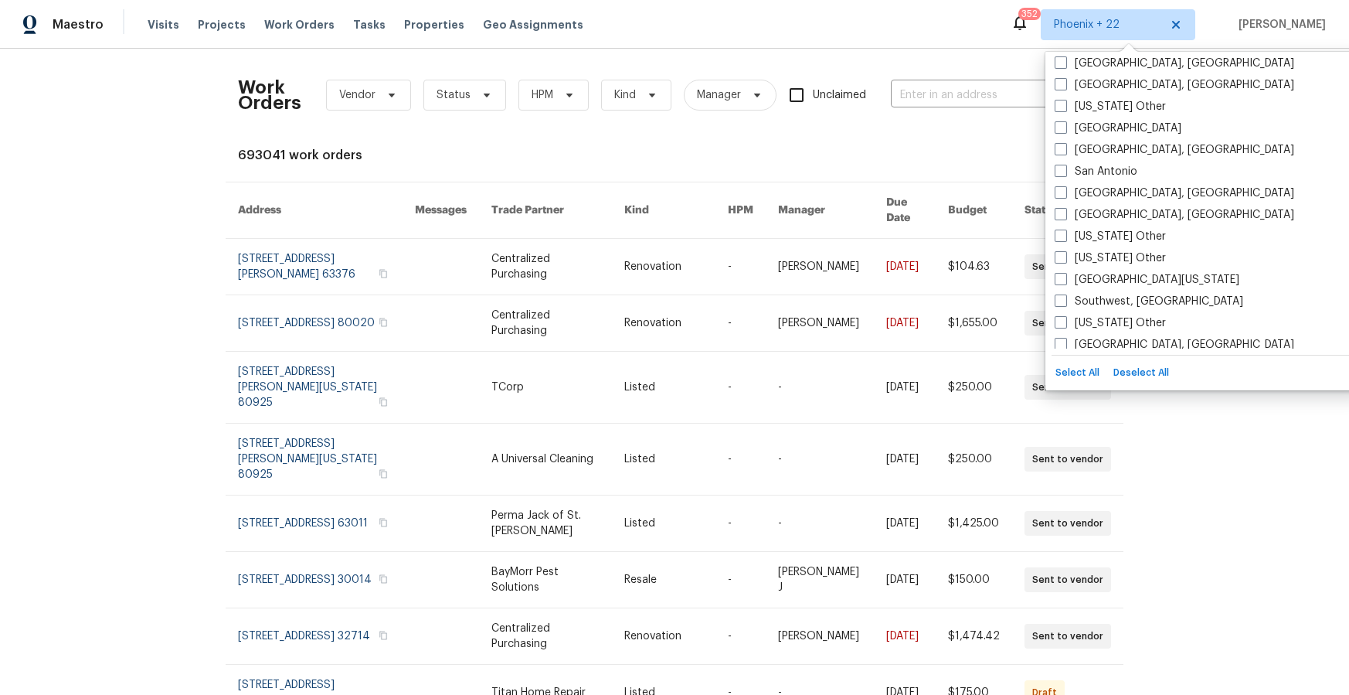
scroll to position [2072, 0]
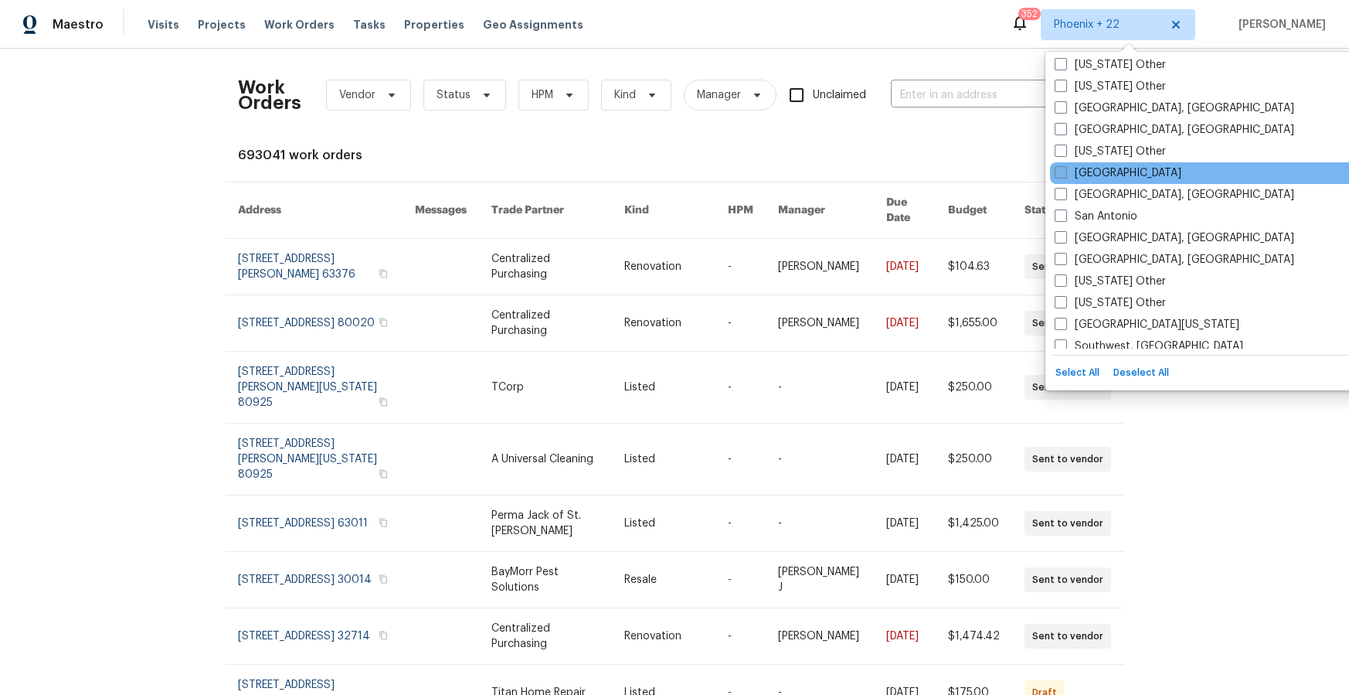
click at [1103, 169] on label "[GEOGRAPHIC_DATA]" at bounding box center [1118, 172] width 127 height 15
click at [1065, 169] on input "[GEOGRAPHIC_DATA]" at bounding box center [1060, 170] width 10 height 10
checkbox input "true"
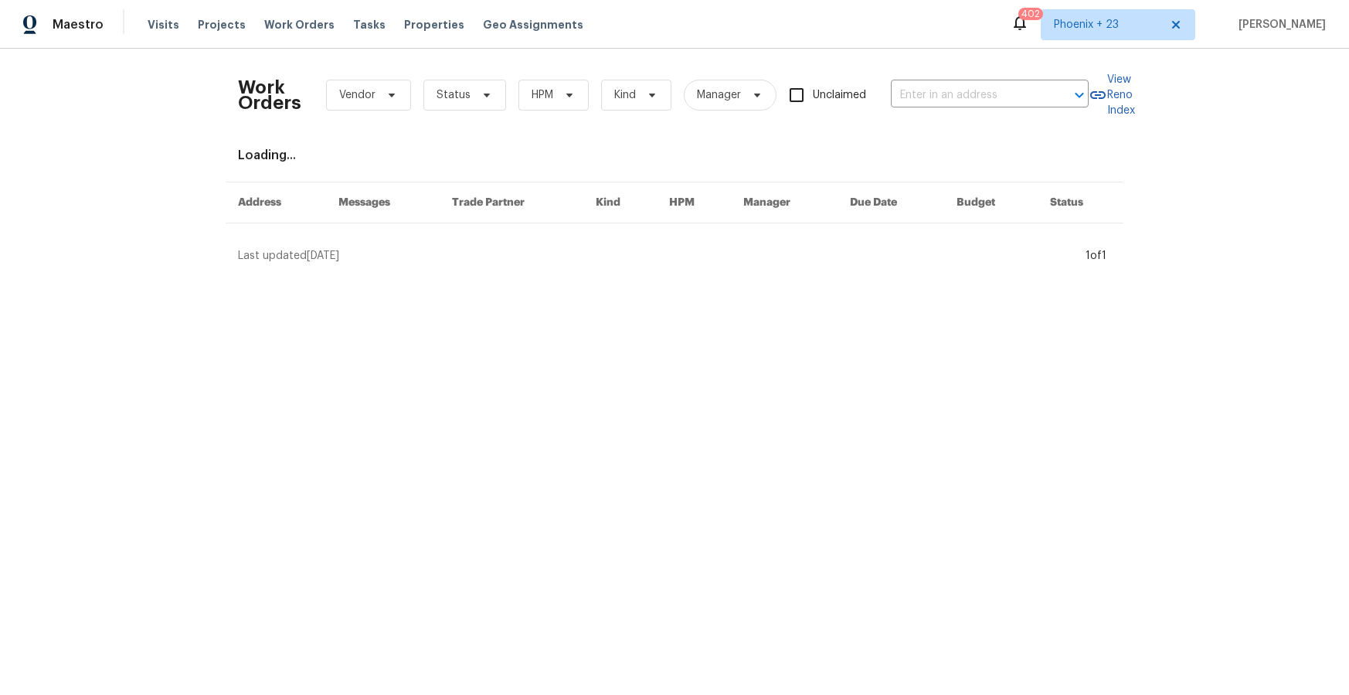
click at [947, 119] on div "Work Orders Vendor Status HPM Kind Manager Unclaimed ​" at bounding box center [663, 95] width 851 height 68
click at [935, 104] on input "text" at bounding box center [968, 95] width 155 height 24
paste input "[STREET_ADDRESS][PERSON_NAME]"
type input "[STREET_ADDRESS][PERSON_NAME]"
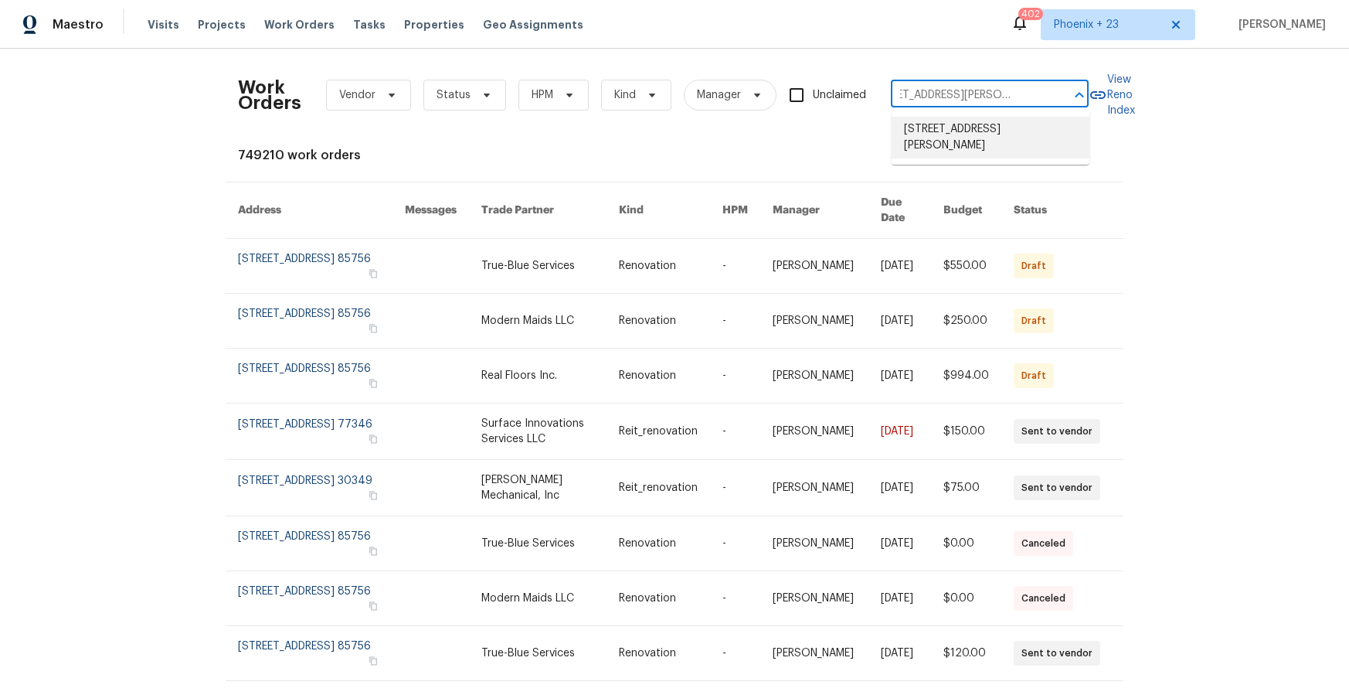
click at [926, 134] on li "[STREET_ADDRESS][PERSON_NAME]" at bounding box center [991, 138] width 198 height 42
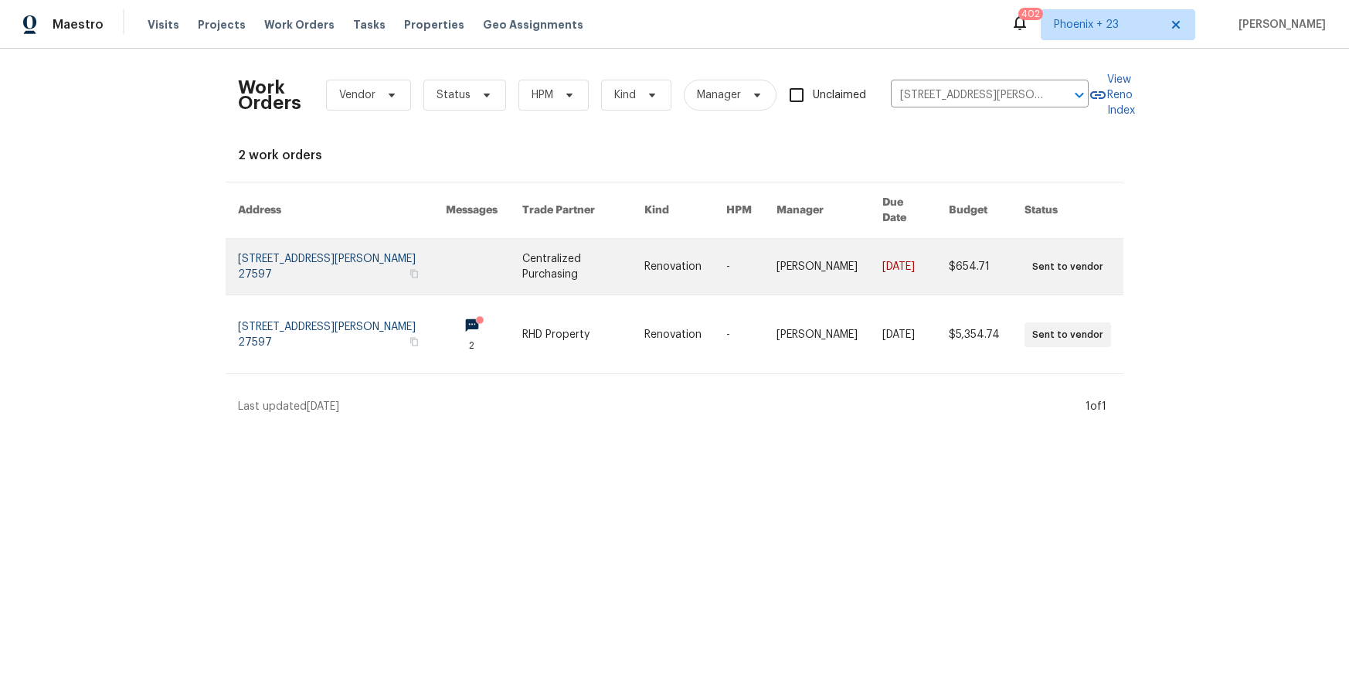
click at [562, 271] on link at bounding box center [583, 267] width 122 height 56
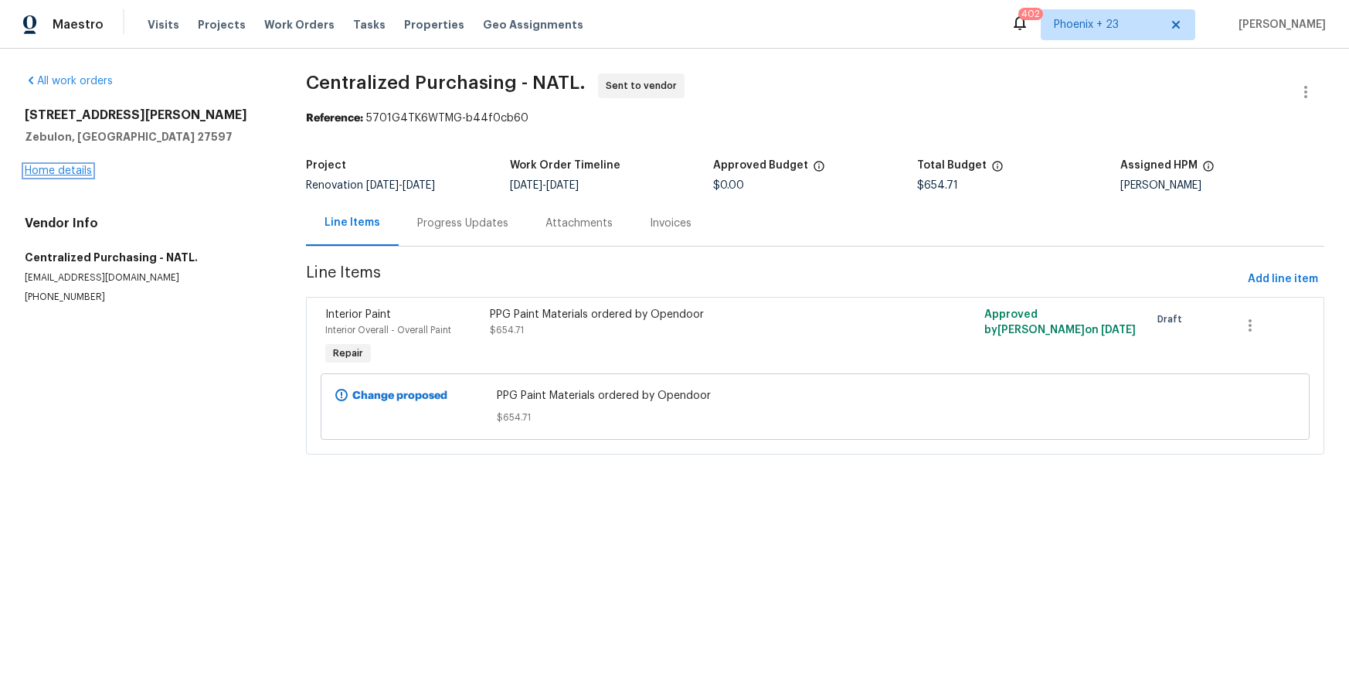
click at [51, 172] on link "Home details" at bounding box center [58, 170] width 67 height 11
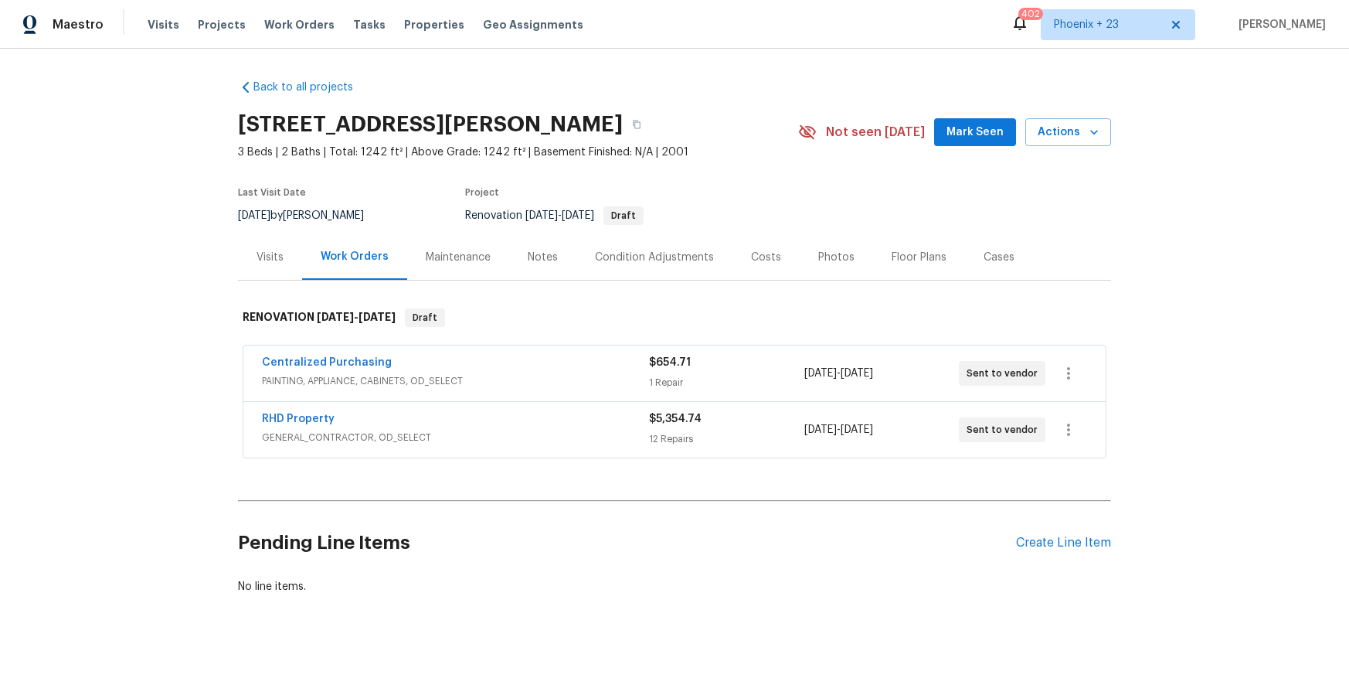
scroll to position [5, 0]
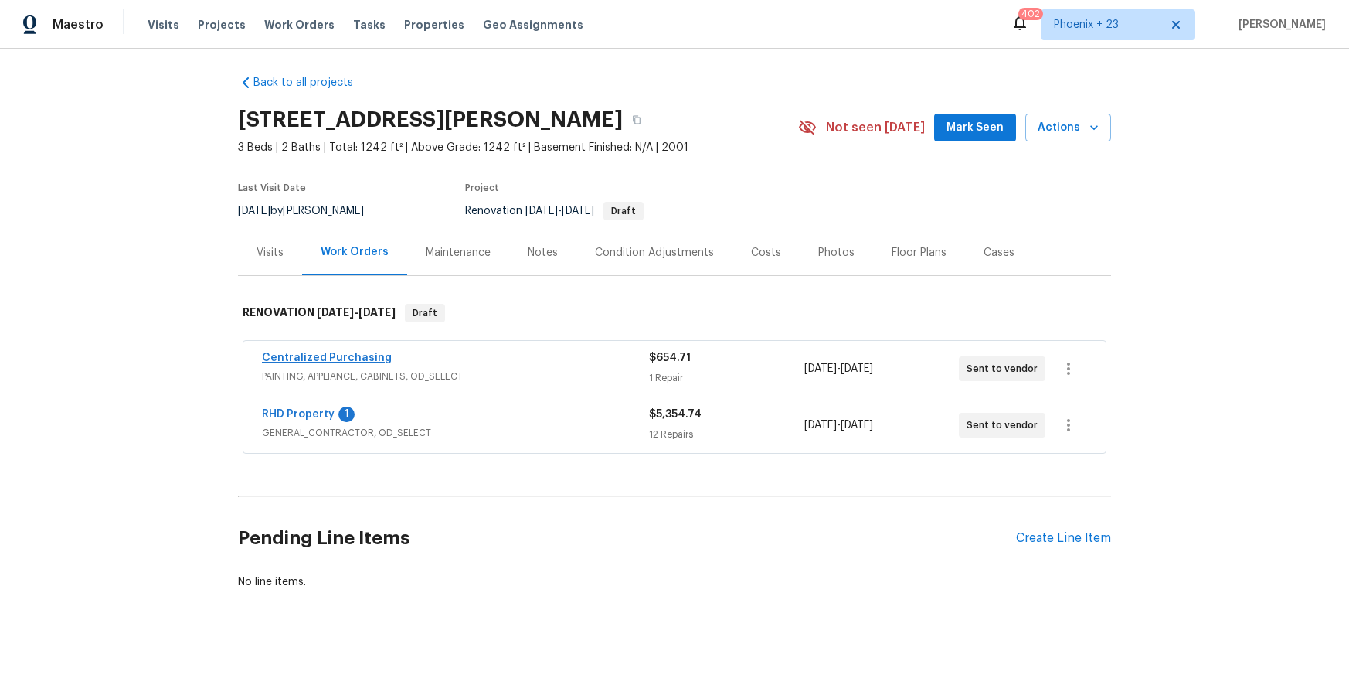
click at [390, 355] on div "Centralized Purchasing" at bounding box center [455, 359] width 387 height 19
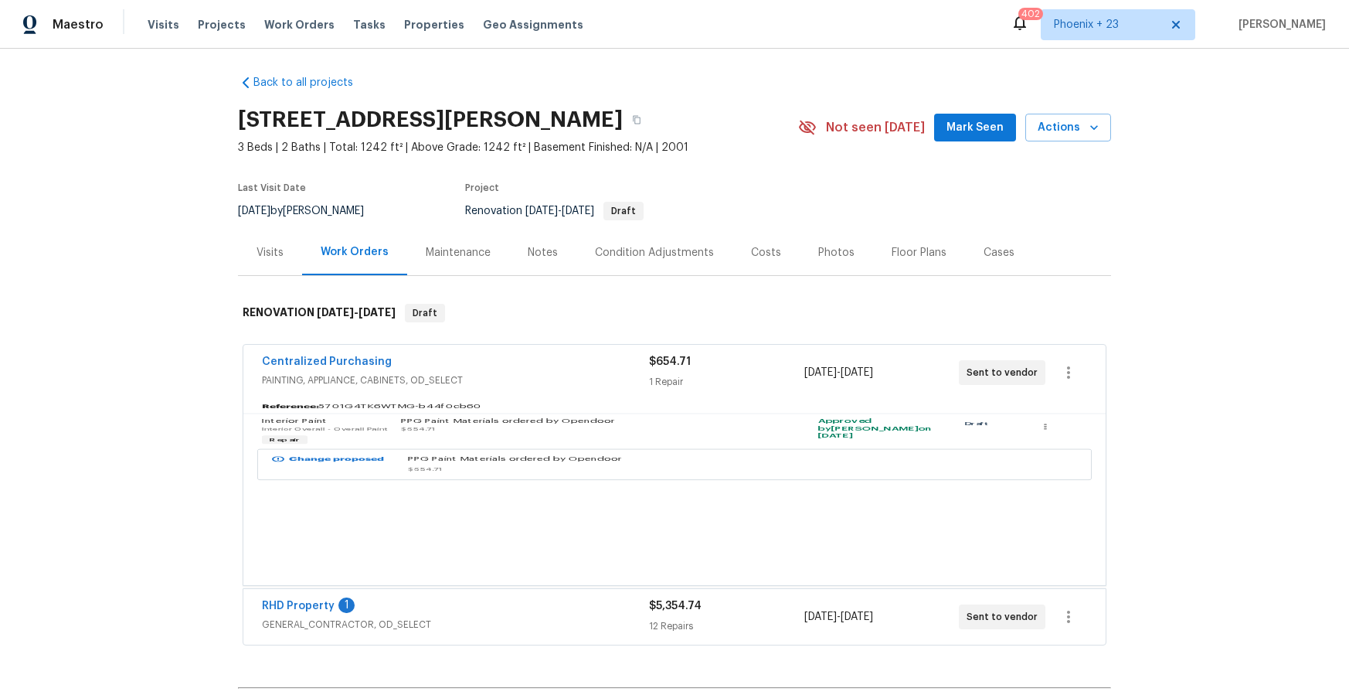
click at [373, 357] on div "Centralized Purchasing PAINTING, APPLIANCE, CABINETS, OD_SELECT $654.71 1 Repai…" at bounding box center [674, 373] width 862 height 56
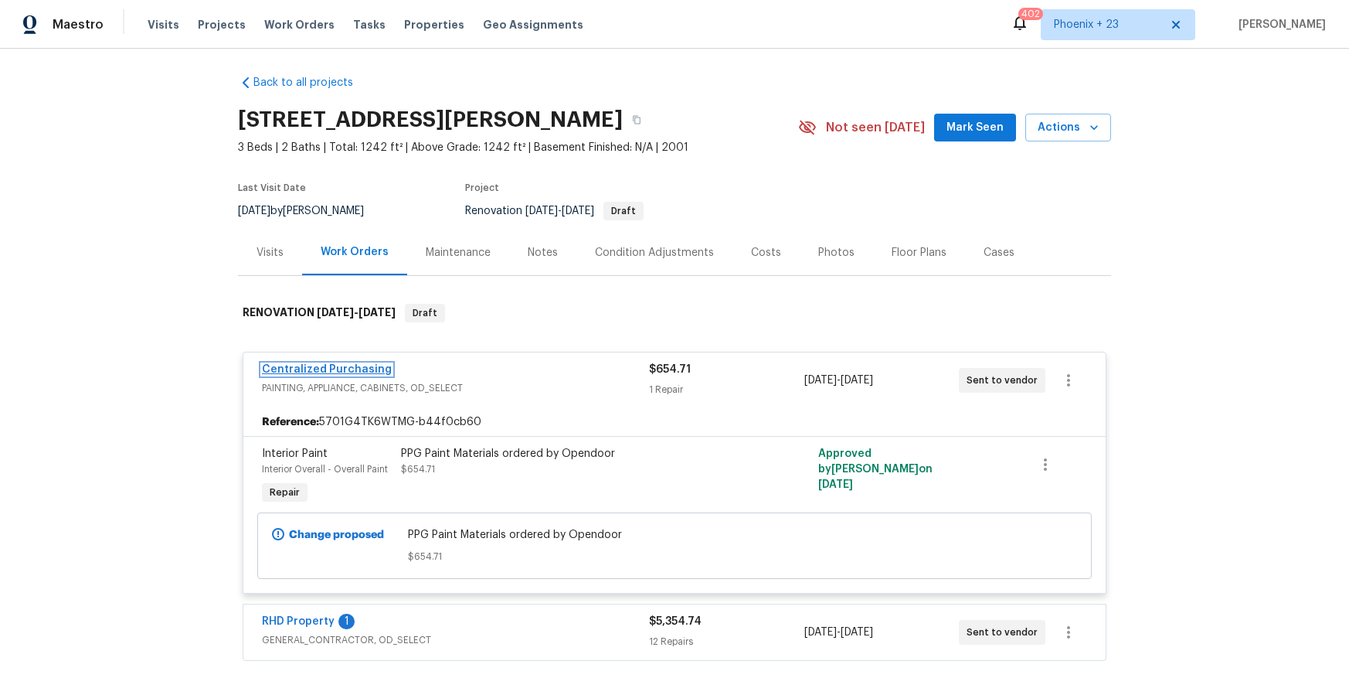
click at [304, 372] on link "Centralized Purchasing" at bounding box center [327, 369] width 130 height 11
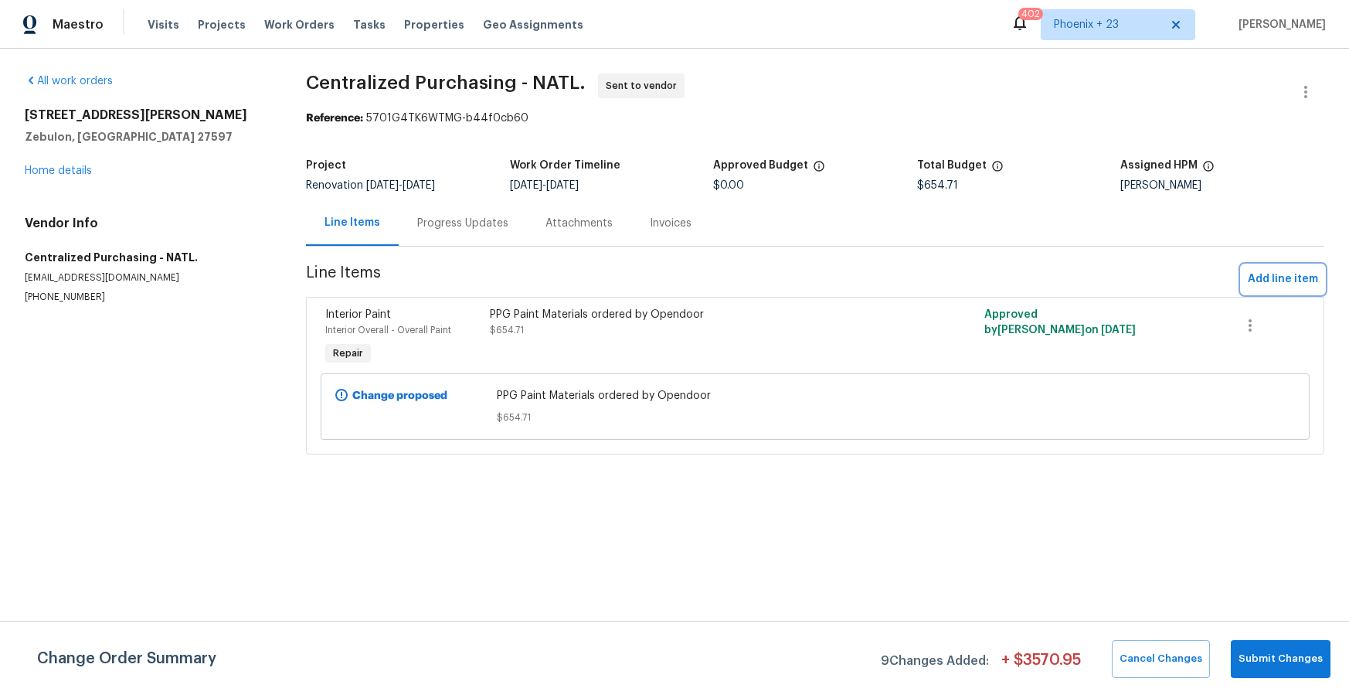
click at [1253, 281] on span "Add line item" at bounding box center [1283, 279] width 70 height 19
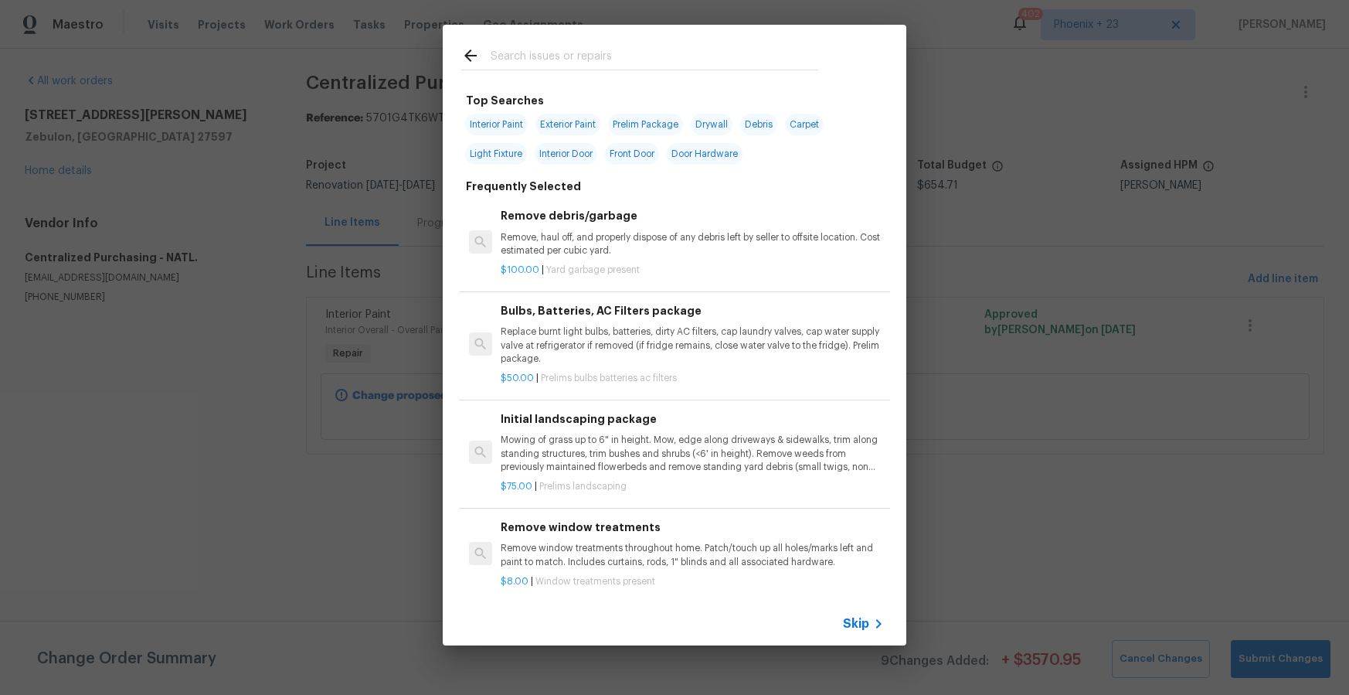
click at [492, 58] on input "text" at bounding box center [655, 57] width 328 height 23
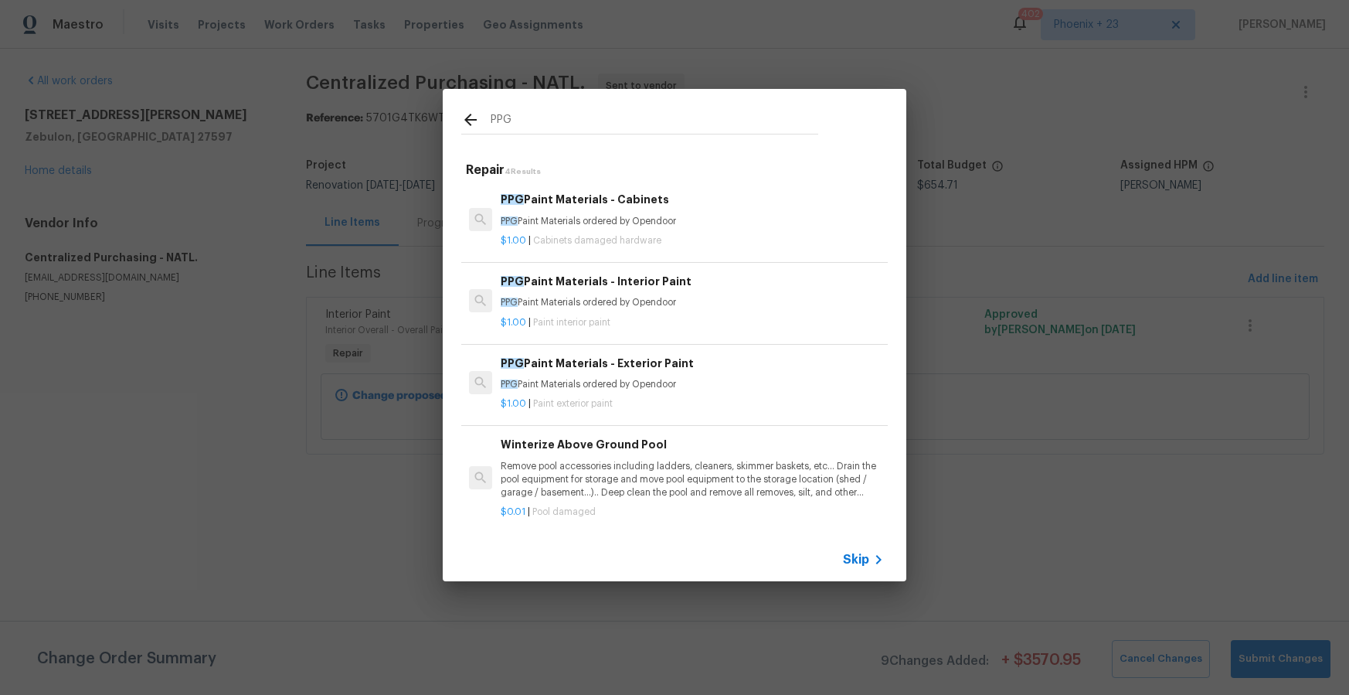
type input "PPG"
click at [701, 223] on p "PPG Paint Materials ordered by Opendoor" at bounding box center [692, 221] width 383 height 13
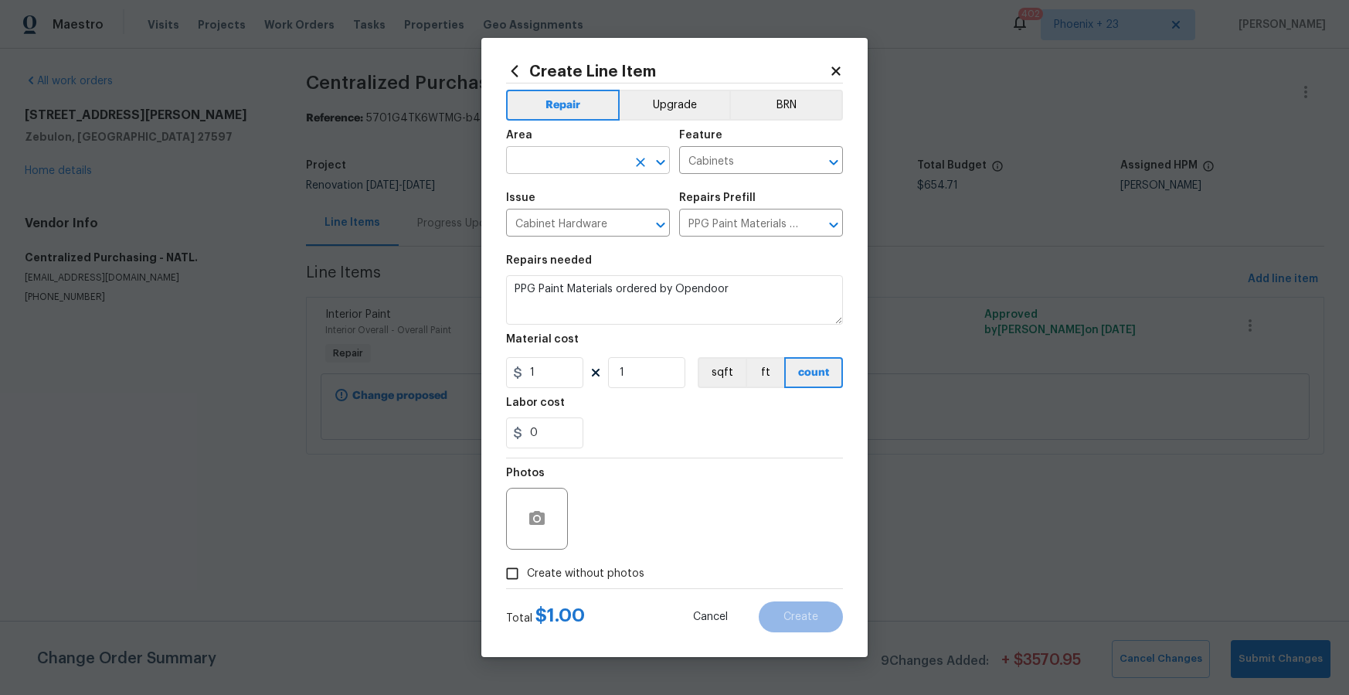
drag, startPoint x: 588, startPoint y: 178, endPoint x: 586, endPoint y: 166, distance: 11.8
click at [588, 177] on span "Area ​" at bounding box center [588, 152] width 164 height 63
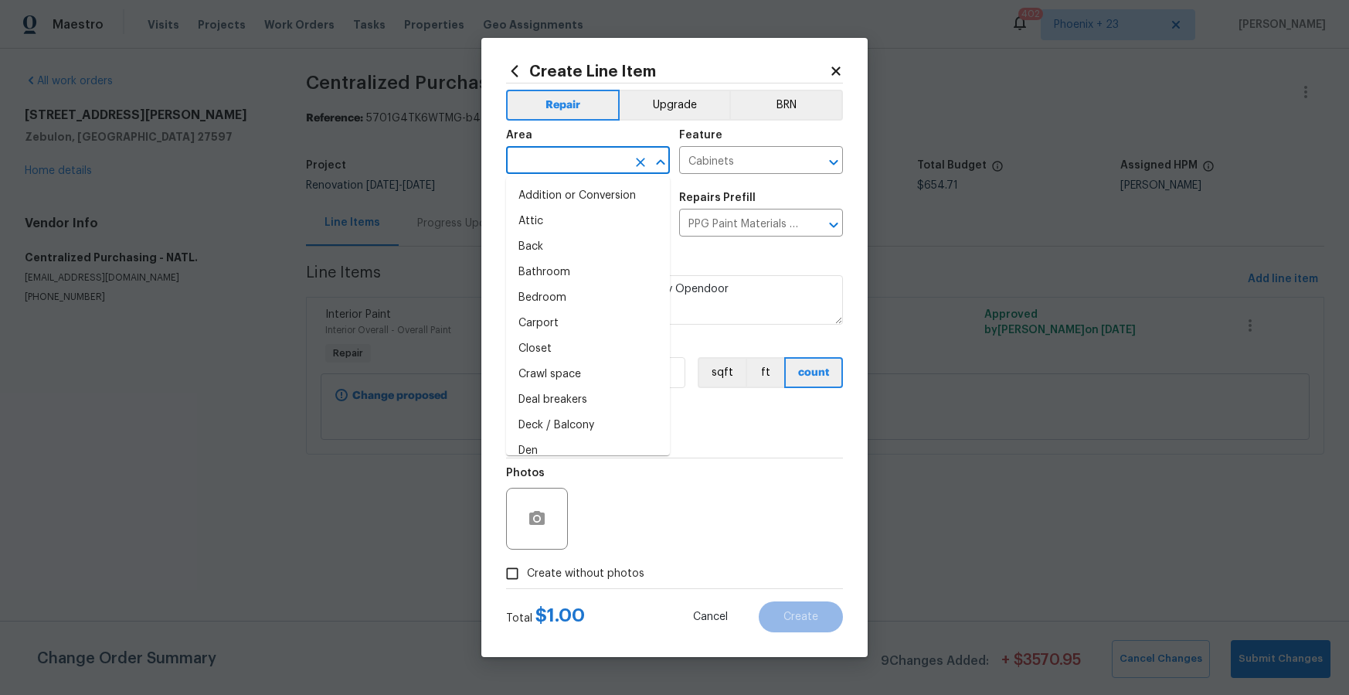
click at [586, 166] on input "text" at bounding box center [566, 162] width 121 height 24
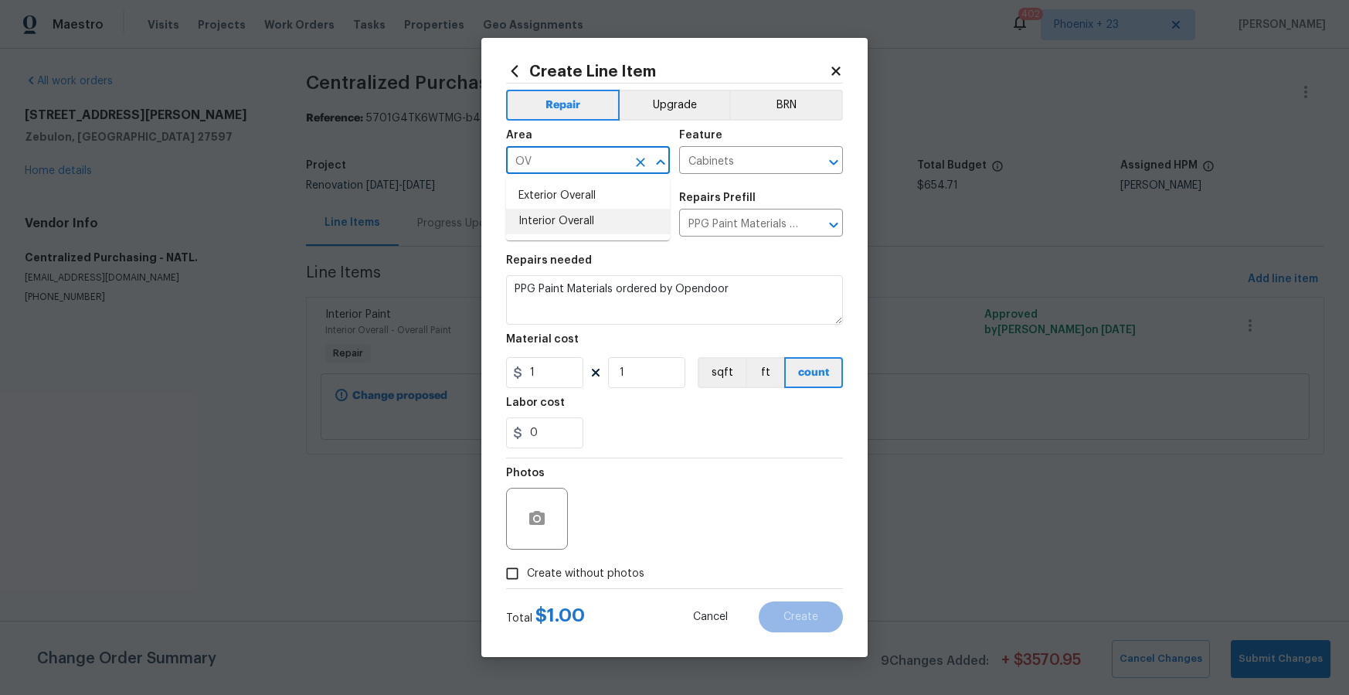
click at [585, 214] on li "Interior Overall" at bounding box center [588, 222] width 164 height 26
type input "Interior Overall"
drag, startPoint x: 705, startPoint y: 482, endPoint x: 598, endPoint y: 403, distance: 133.1
click at [699, 480] on div "Photos" at bounding box center [674, 508] width 337 height 100
click at [556, 373] on input "1" at bounding box center [544, 372] width 77 height 31
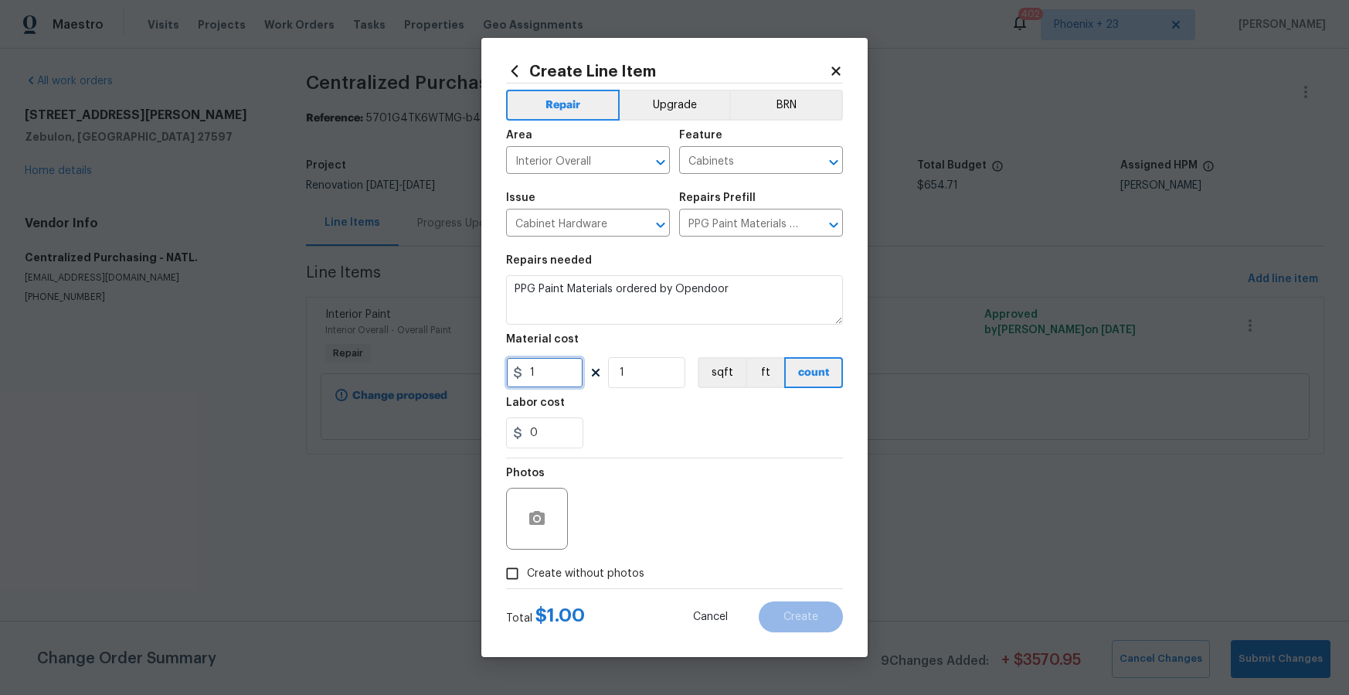
drag, startPoint x: 556, startPoint y: 373, endPoint x: 510, endPoint y: 370, distance: 45.7
click at [510, 370] on input "1" at bounding box center [544, 372] width 77 height 31
type input "317.32"
drag, startPoint x: 567, startPoint y: 573, endPoint x: 591, endPoint y: 562, distance: 26.6
click at [567, 573] on span "Create without photos" at bounding box center [585, 574] width 117 height 16
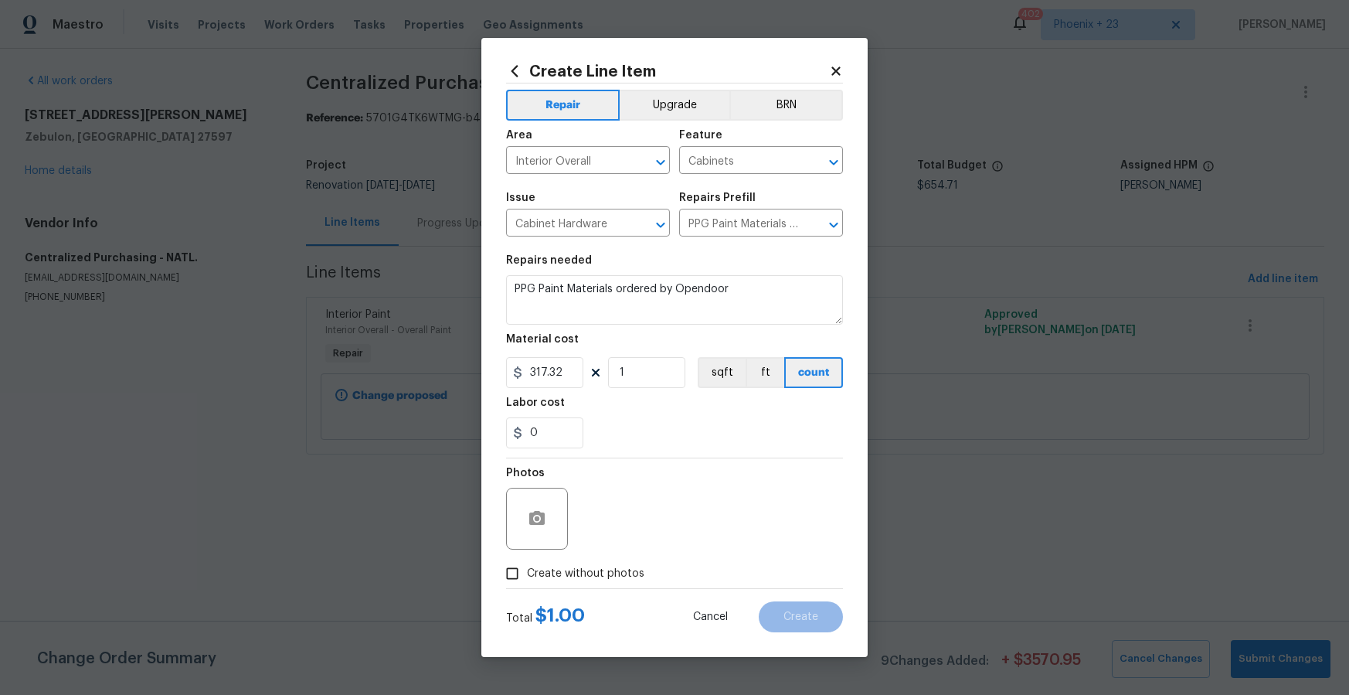
click at [527, 573] on input "Create without photos" at bounding box center [512, 573] width 29 height 29
checkbox input "true"
click at [624, 543] on textarea at bounding box center [711, 519] width 263 height 62
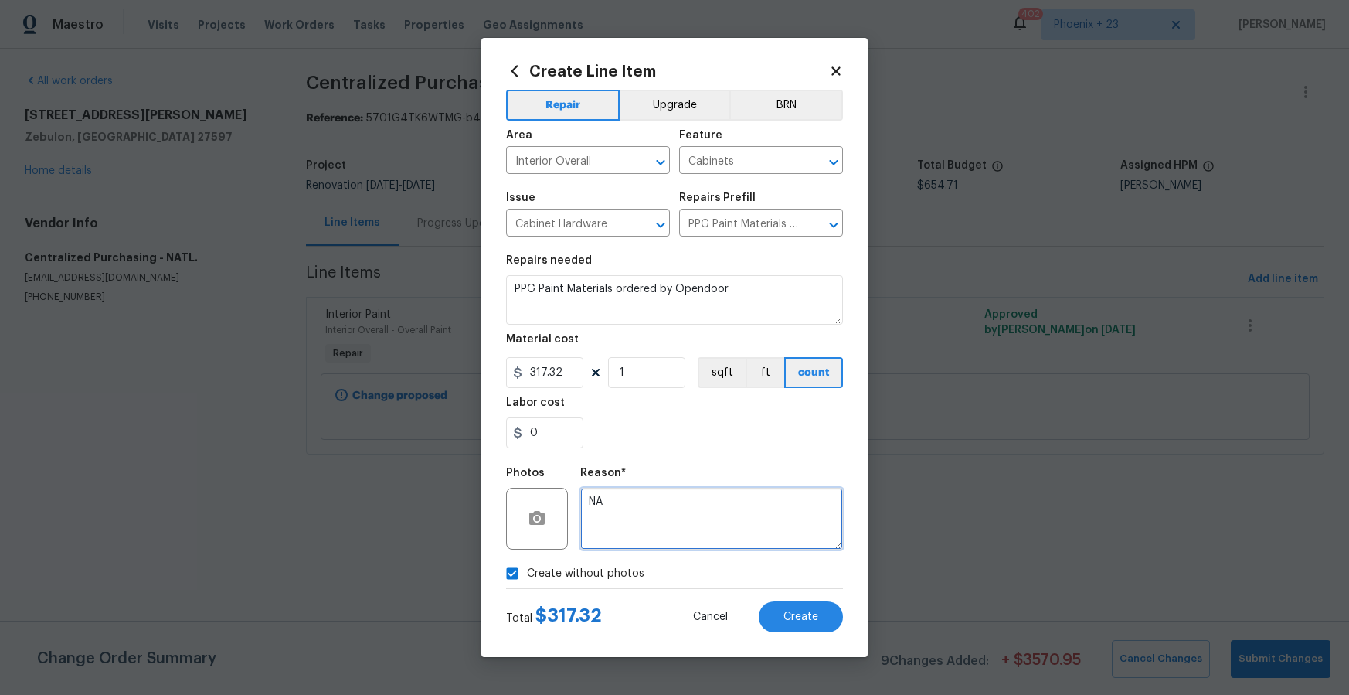
type textarea "NA"
click at [699, 470] on div "Reason*" at bounding box center [711, 478] width 263 height 20
click at [777, 617] on button "Create" at bounding box center [801, 616] width 84 height 31
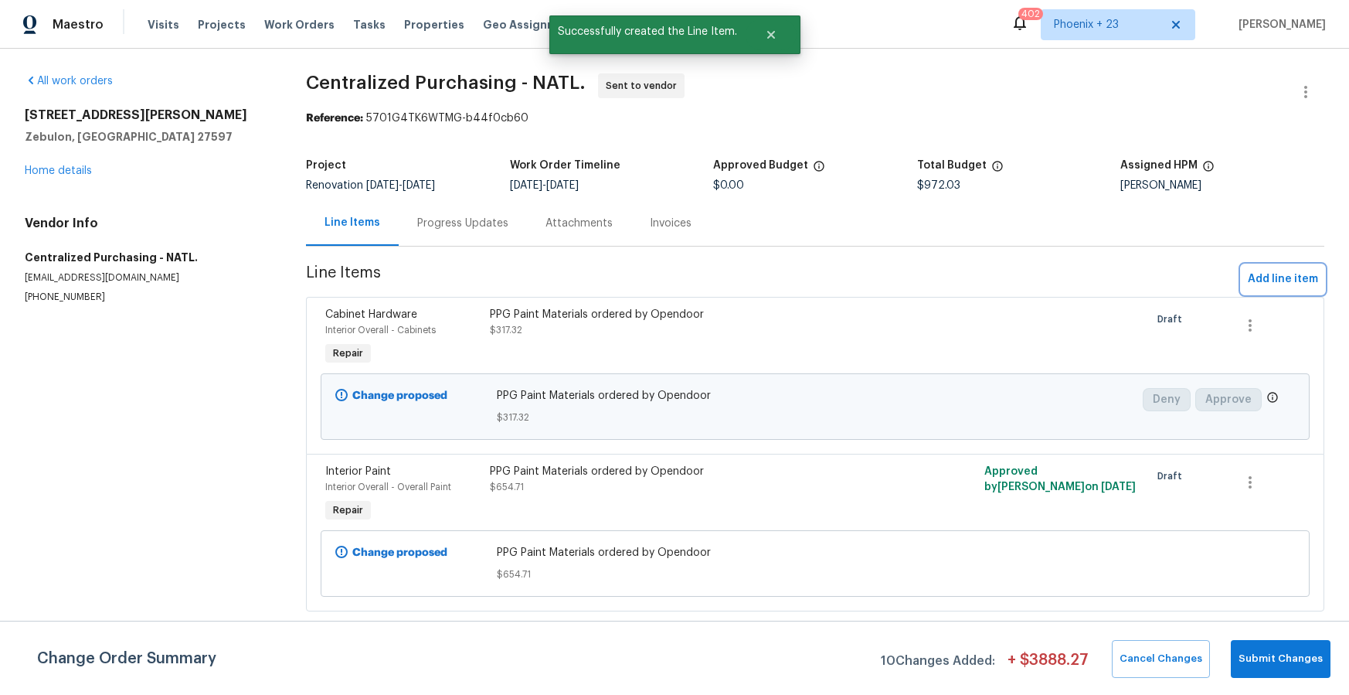
click at [1262, 274] on span "Add line item" at bounding box center [1283, 279] width 70 height 19
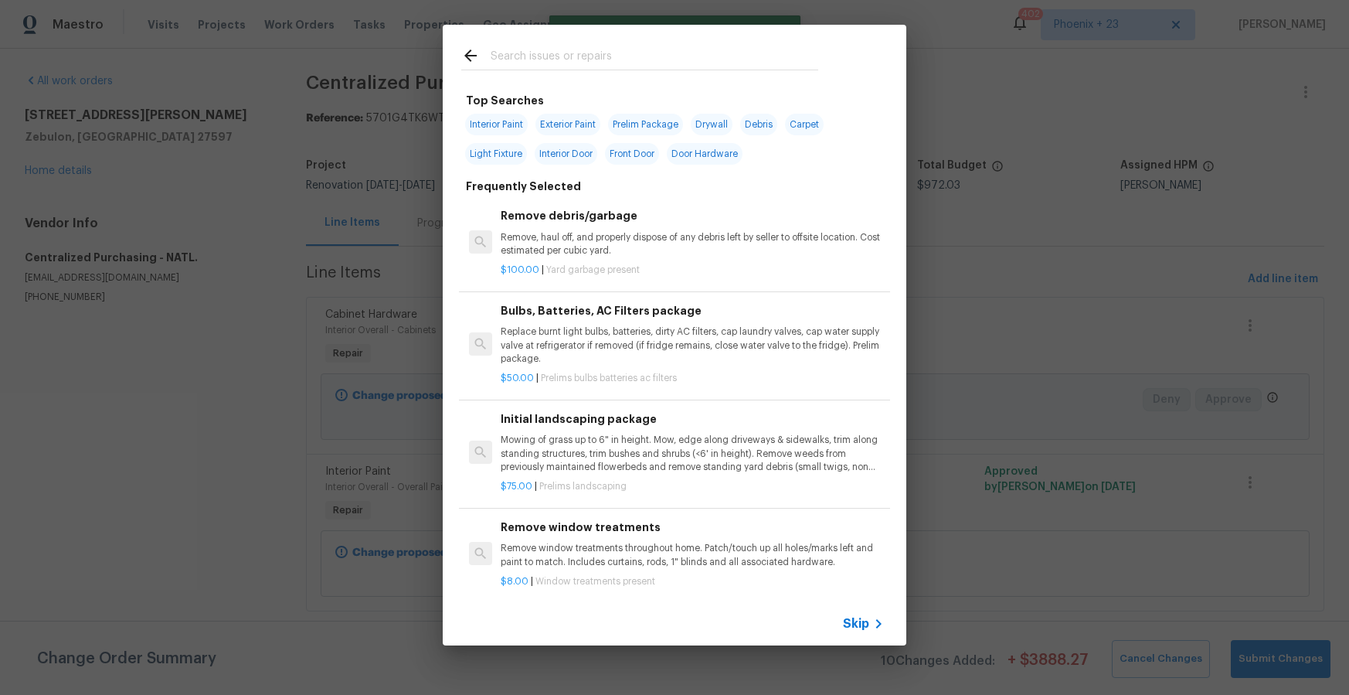
click at [542, 46] on input "text" at bounding box center [655, 57] width 328 height 23
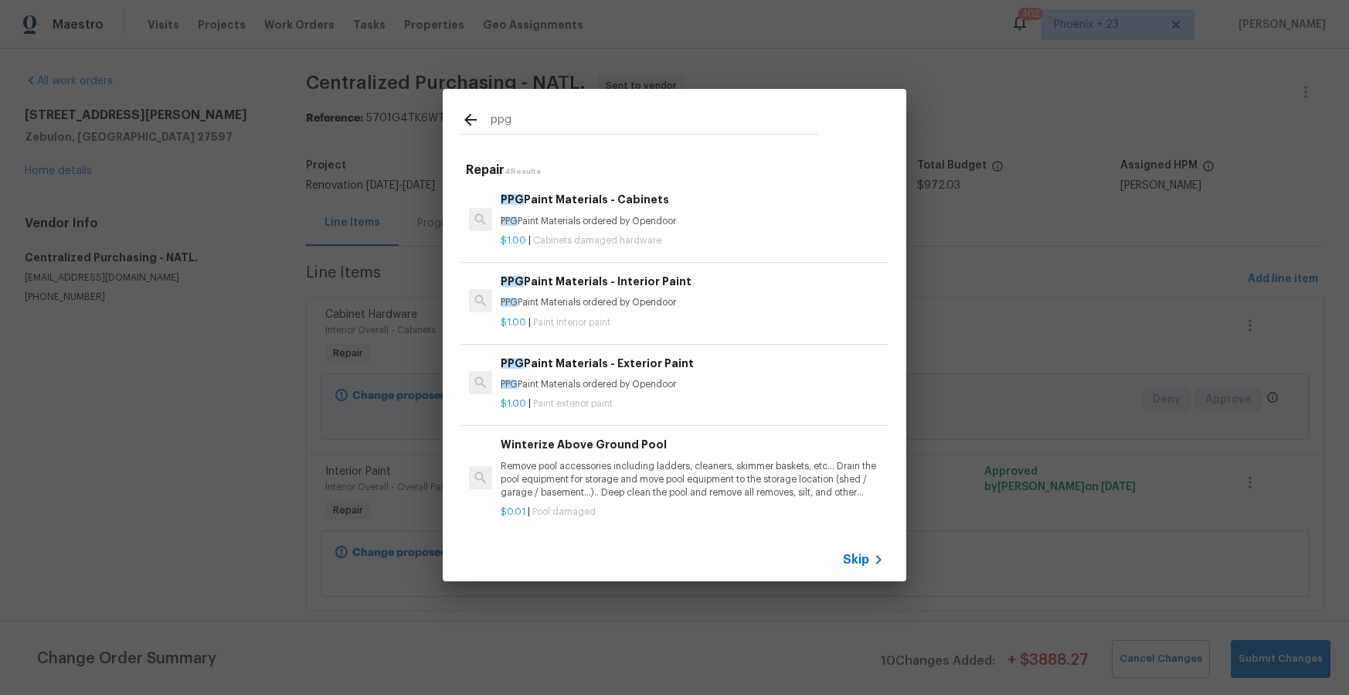
type input "ppg"
click at [703, 366] on h6 "PPG Paint Materials - Exterior Paint" at bounding box center [692, 363] width 383 height 17
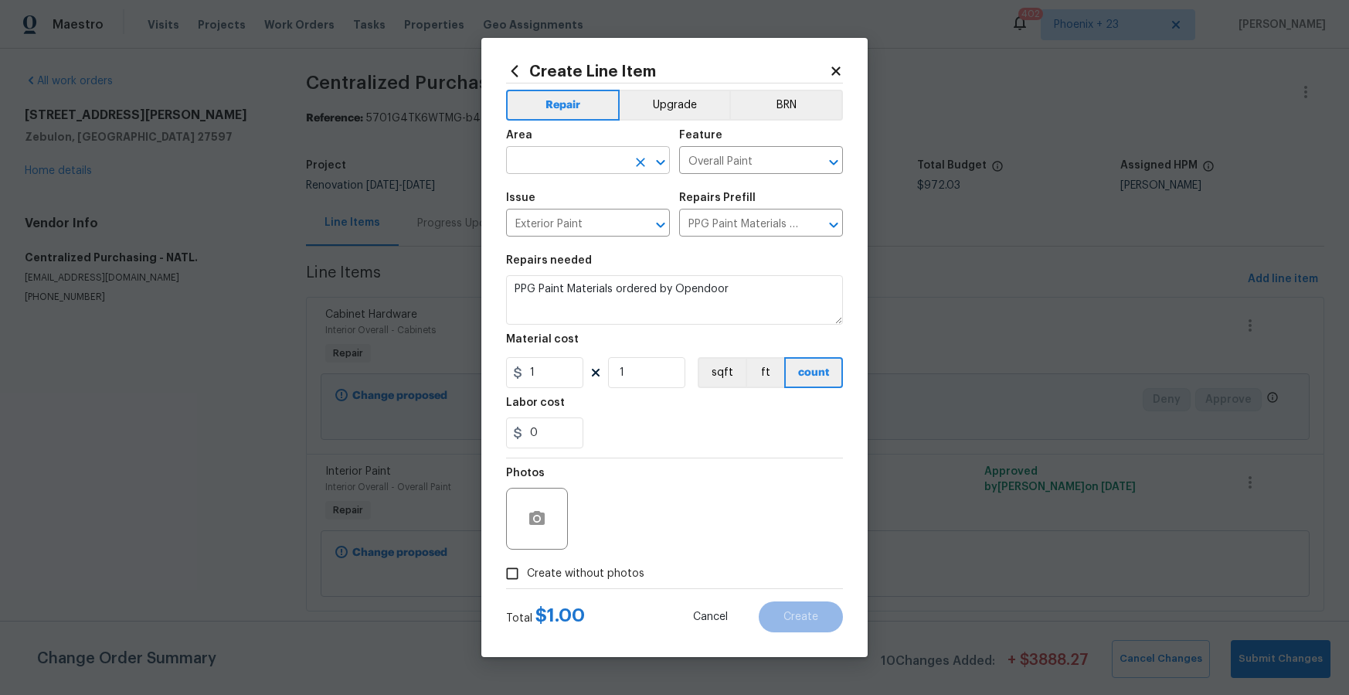
click at [542, 150] on input "text" at bounding box center [566, 162] width 121 height 24
click at [563, 198] on li "Exterior Overall" at bounding box center [588, 196] width 164 height 26
type input "Exterior Overall"
drag, startPoint x: 518, startPoint y: 376, endPoint x: 512, endPoint y: 368, distance: 9.9
click at [512, 371] on div "1" at bounding box center [544, 372] width 77 height 31
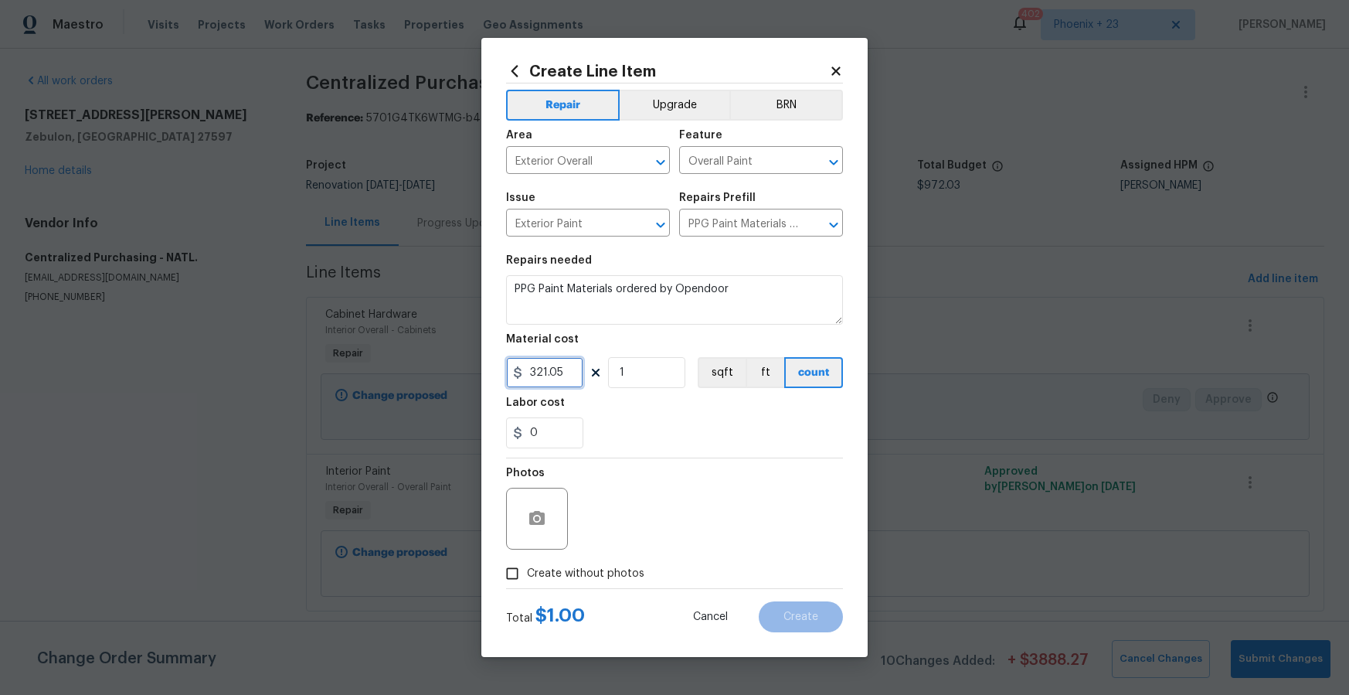
type input "321.05"
drag, startPoint x: 591, startPoint y: 570, endPoint x: 604, endPoint y: 563, distance: 15.2
click at [591, 570] on span "Create without photos" at bounding box center [585, 574] width 117 height 16
click at [527, 570] on input "Create without photos" at bounding box center [512, 573] width 29 height 29
checkbox input "true"
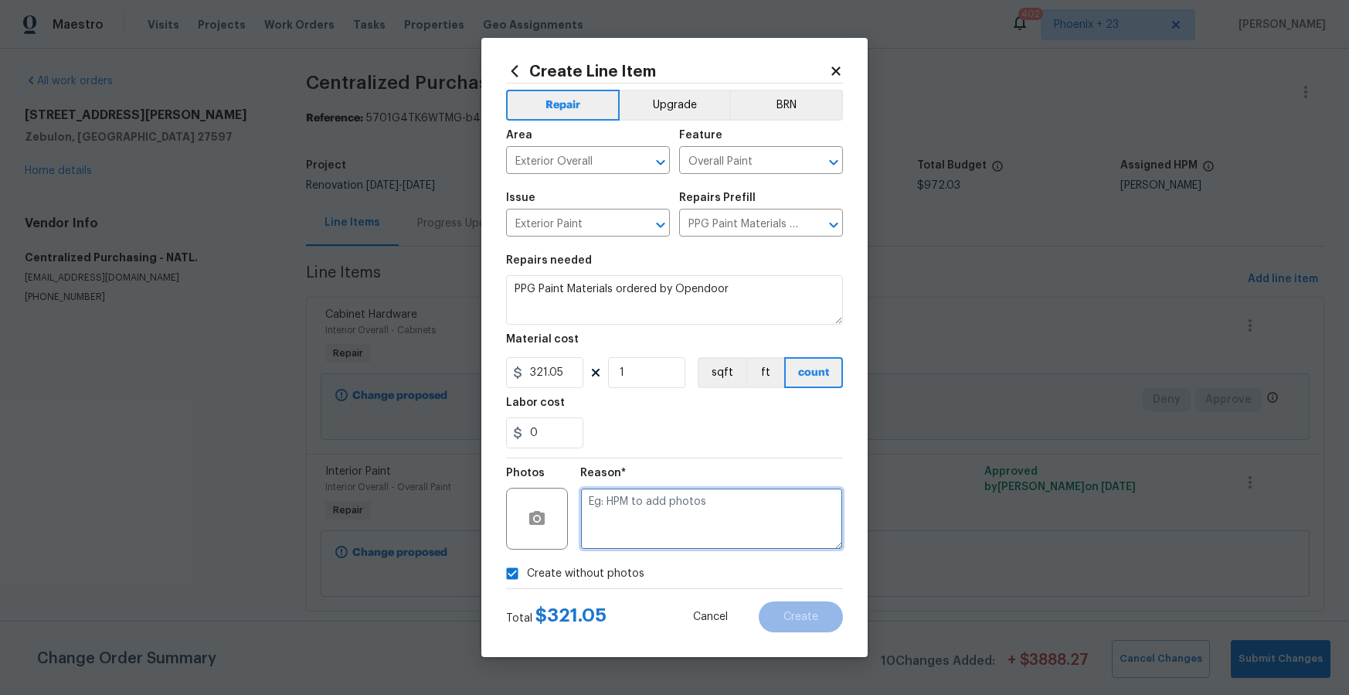
drag, startPoint x: 604, startPoint y: 563, endPoint x: 631, endPoint y: 541, distance: 34.0
click at [631, 541] on textarea at bounding box center [711, 519] width 263 height 62
type textarea "NA"
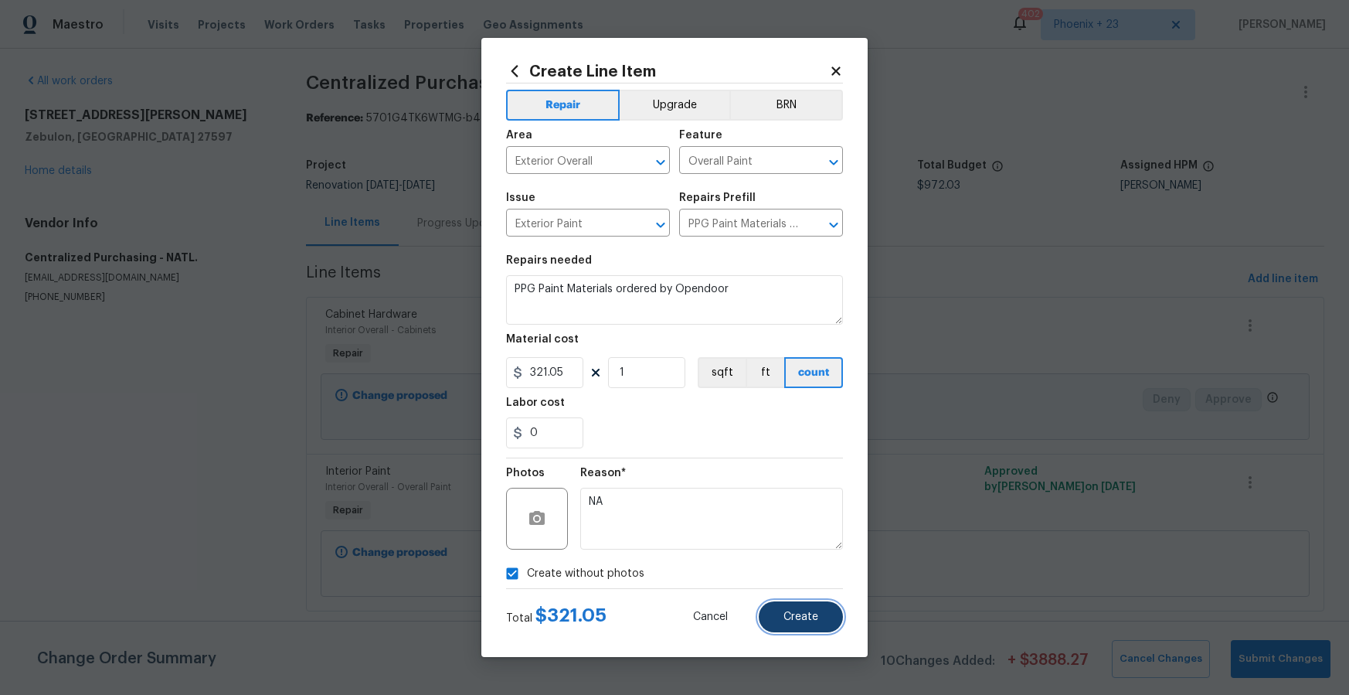
click at [802, 620] on span "Create" at bounding box center [801, 617] width 35 height 12
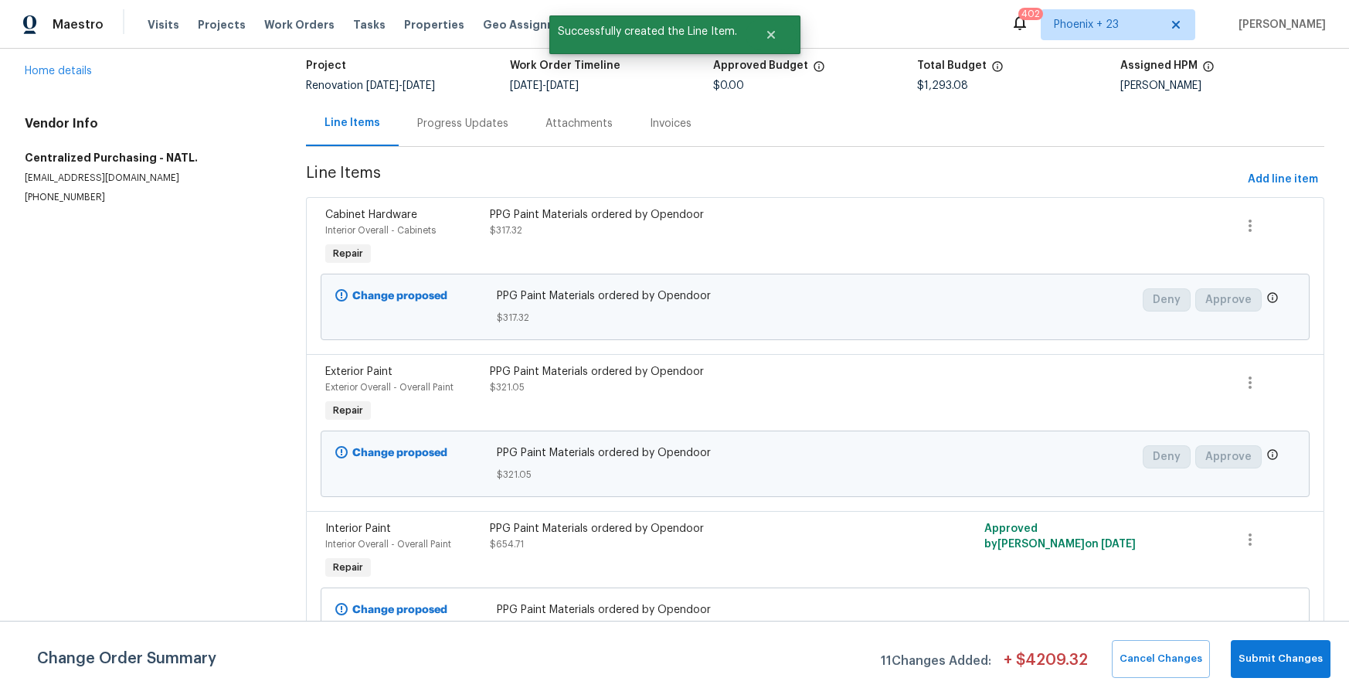
scroll to position [117, 0]
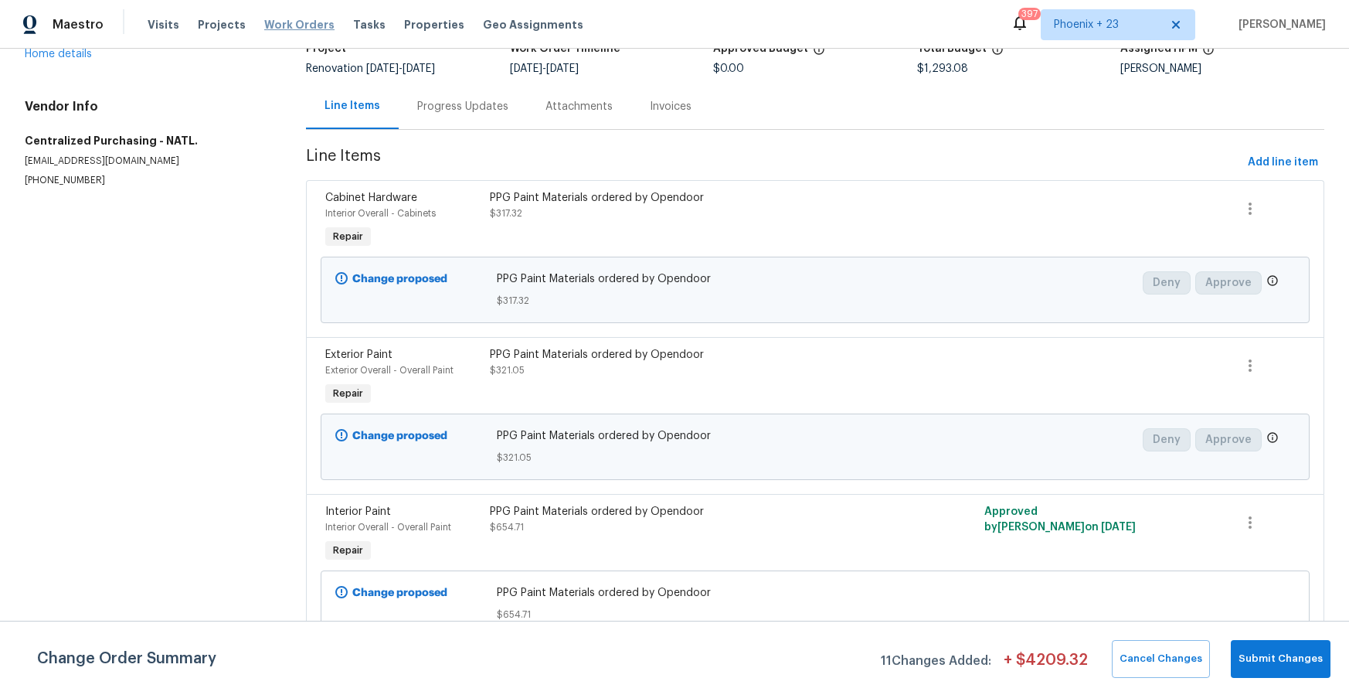
click at [303, 28] on span "Work Orders" at bounding box center [299, 24] width 70 height 15
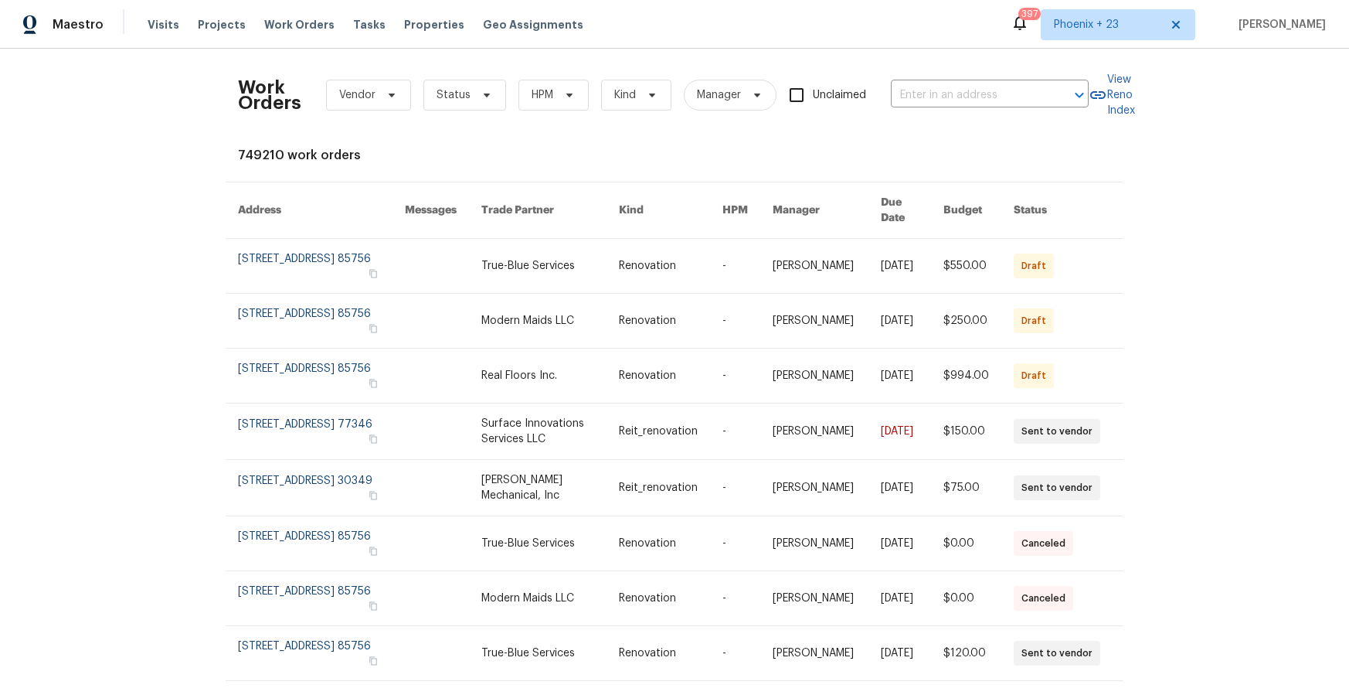
click at [927, 81] on div "Work Orders Vendor Status HPM Kind Manager Unclaimed ​" at bounding box center [663, 95] width 851 height 68
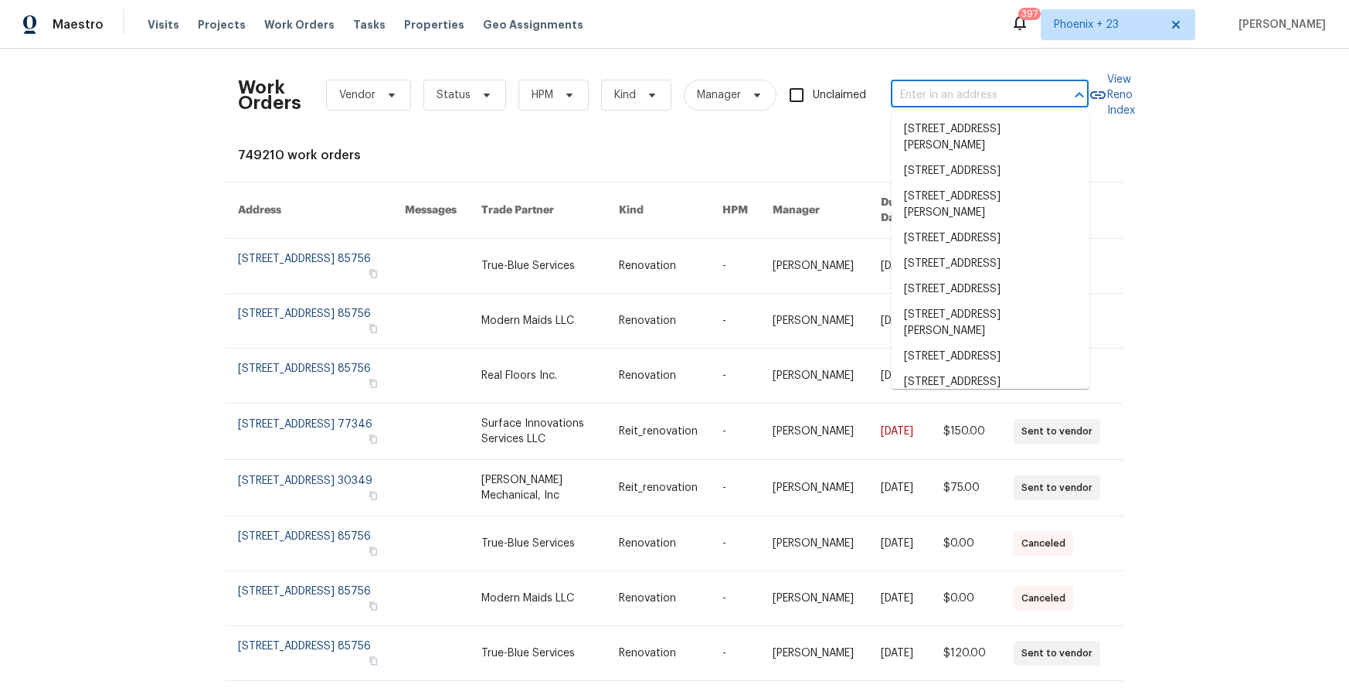
click at [927, 87] on input "text" at bounding box center [968, 95] width 155 height 24
paste input "[STREET_ADDRESS]"
type input "[STREET_ADDRESS]"
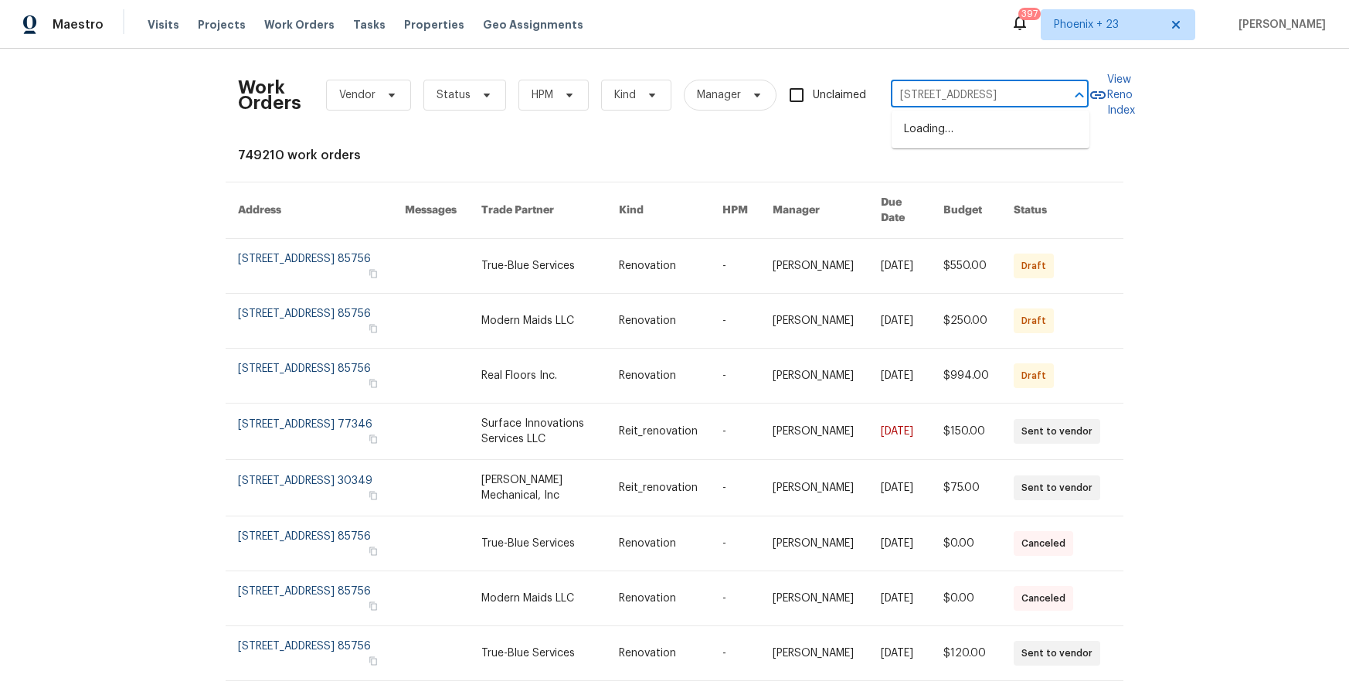
scroll to position [0, 63]
click at [958, 128] on li "[STREET_ADDRESS]" at bounding box center [991, 130] width 198 height 26
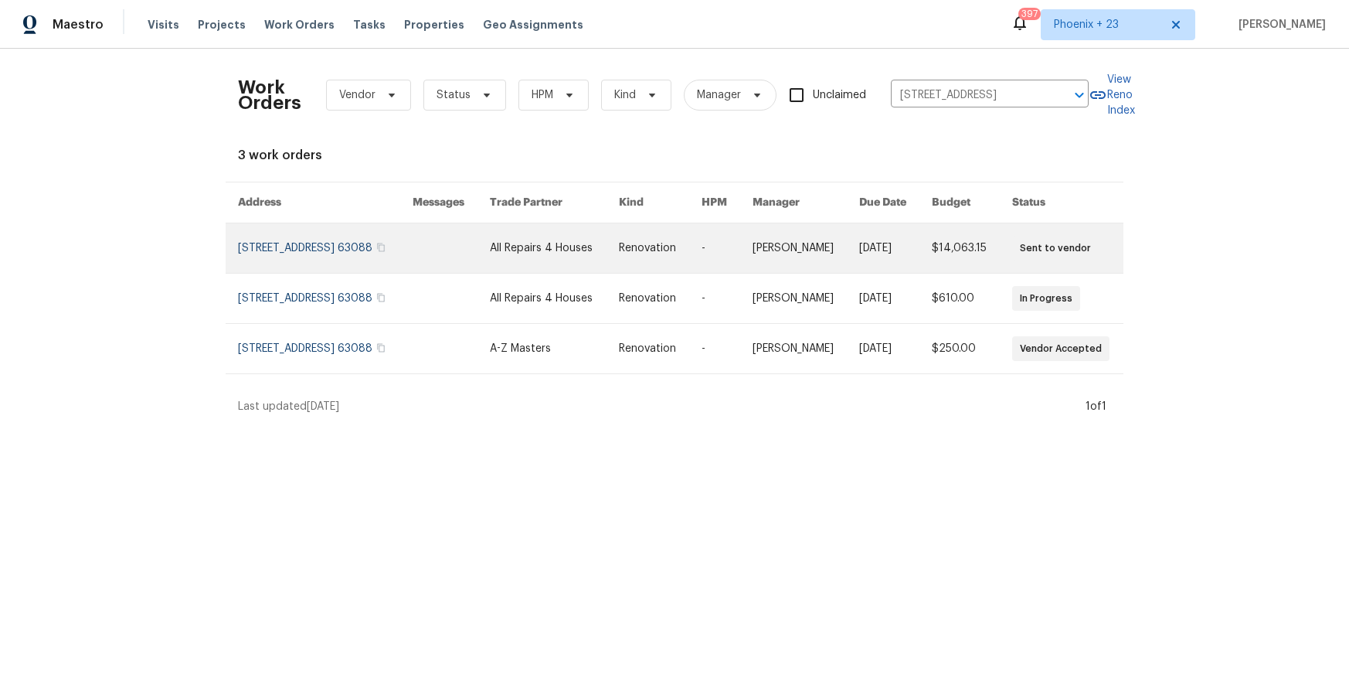
drag, startPoint x: 666, startPoint y: 230, endPoint x: 556, endPoint y: 276, distance: 119.8
click at [556, 273] on link at bounding box center [554, 247] width 129 height 49
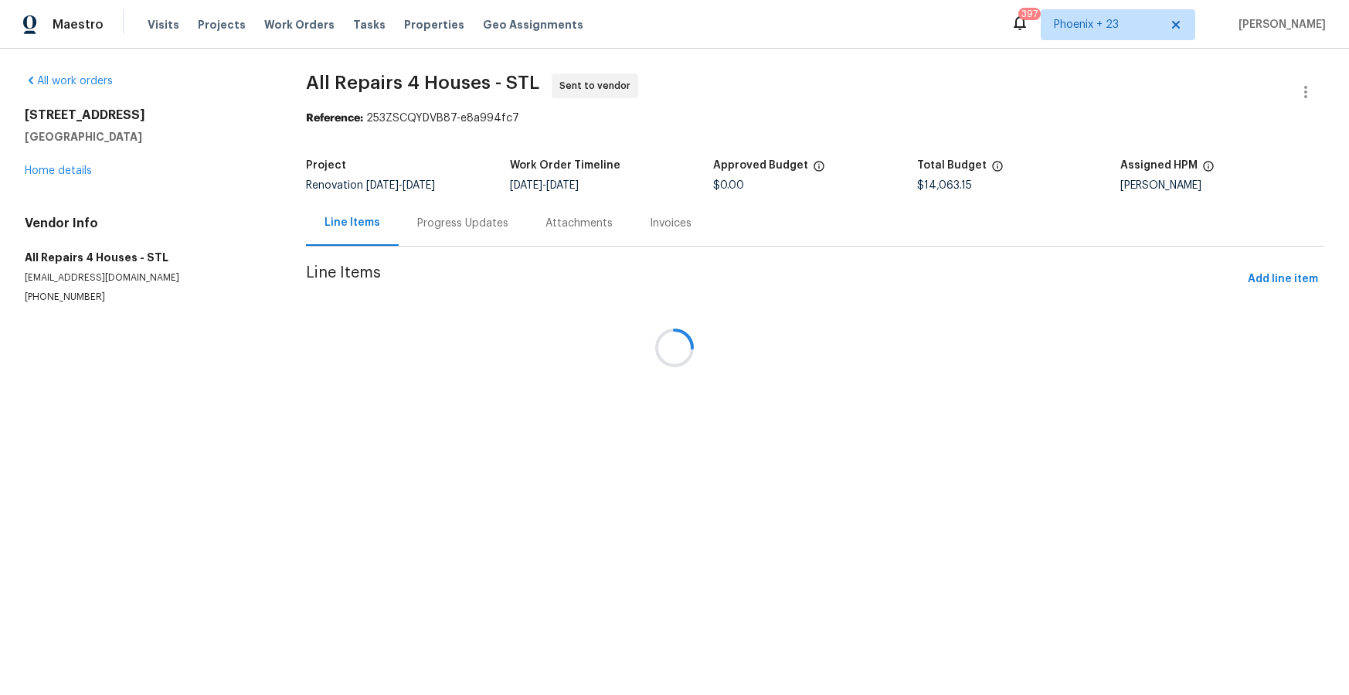
drag, startPoint x: 0, startPoint y: 149, endPoint x: 65, endPoint y: 176, distance: 70.3
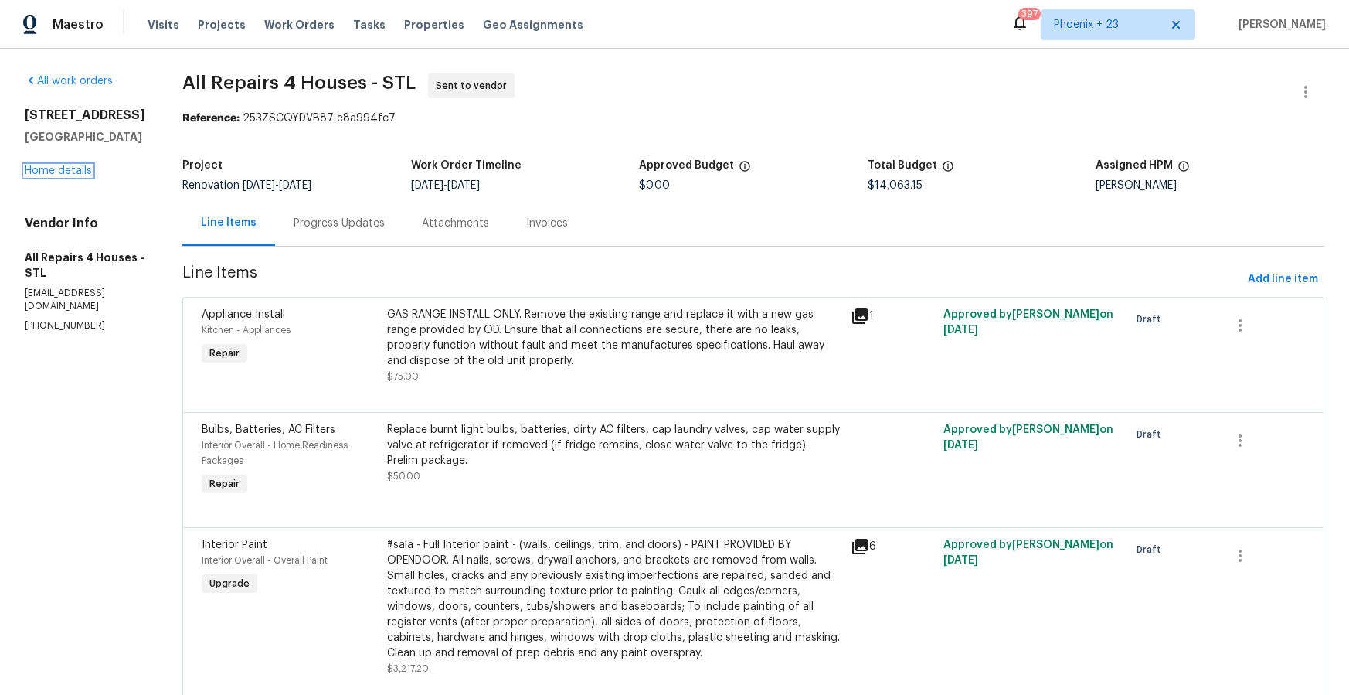
click at [64, 172] on link "Home details" at bounding box center [58, 170] width 67 height 11
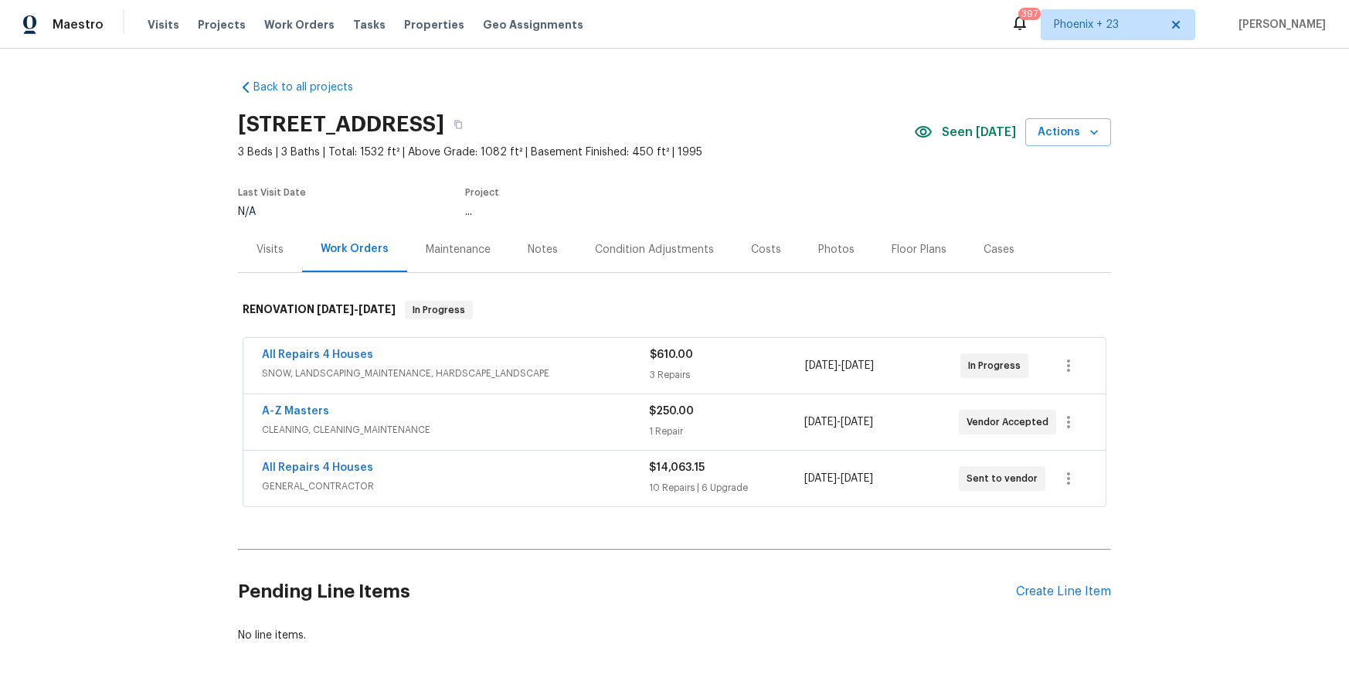
scroll to position [61, 0]
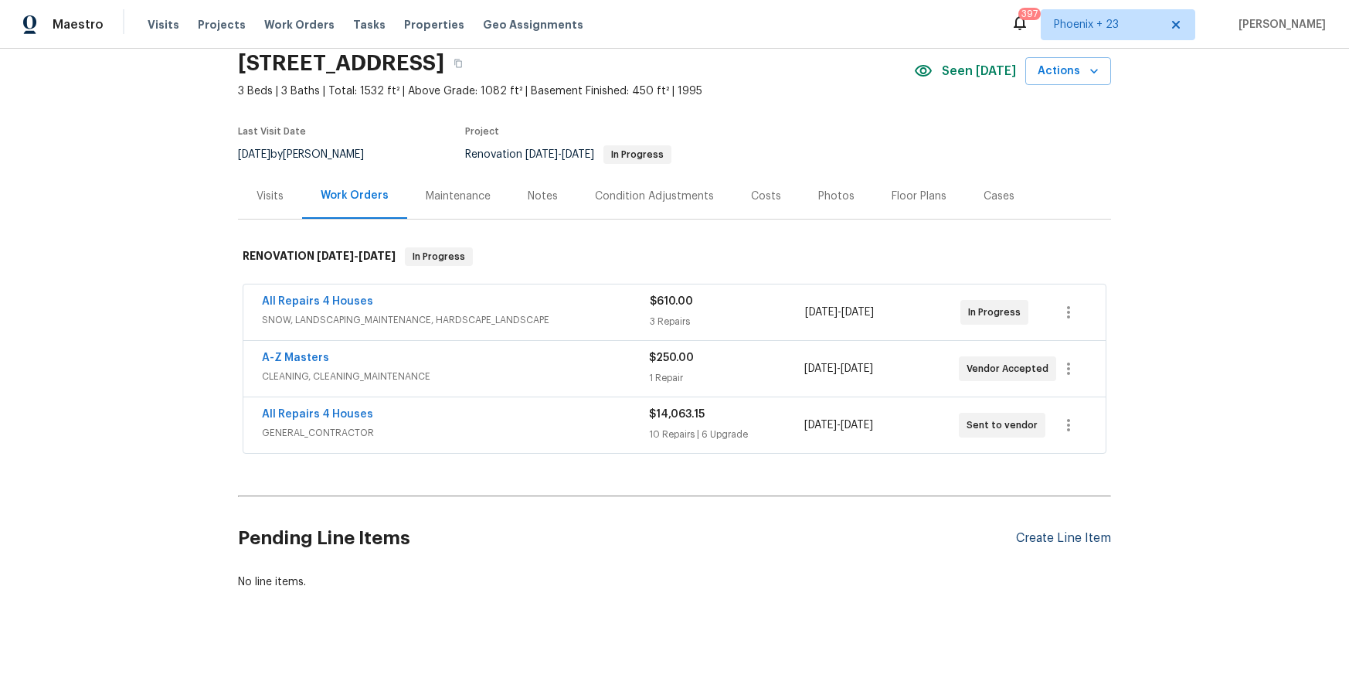
click at [1039, 532] on div "Create Line Item" at bounding box center [1063, 538] width 95 height 15
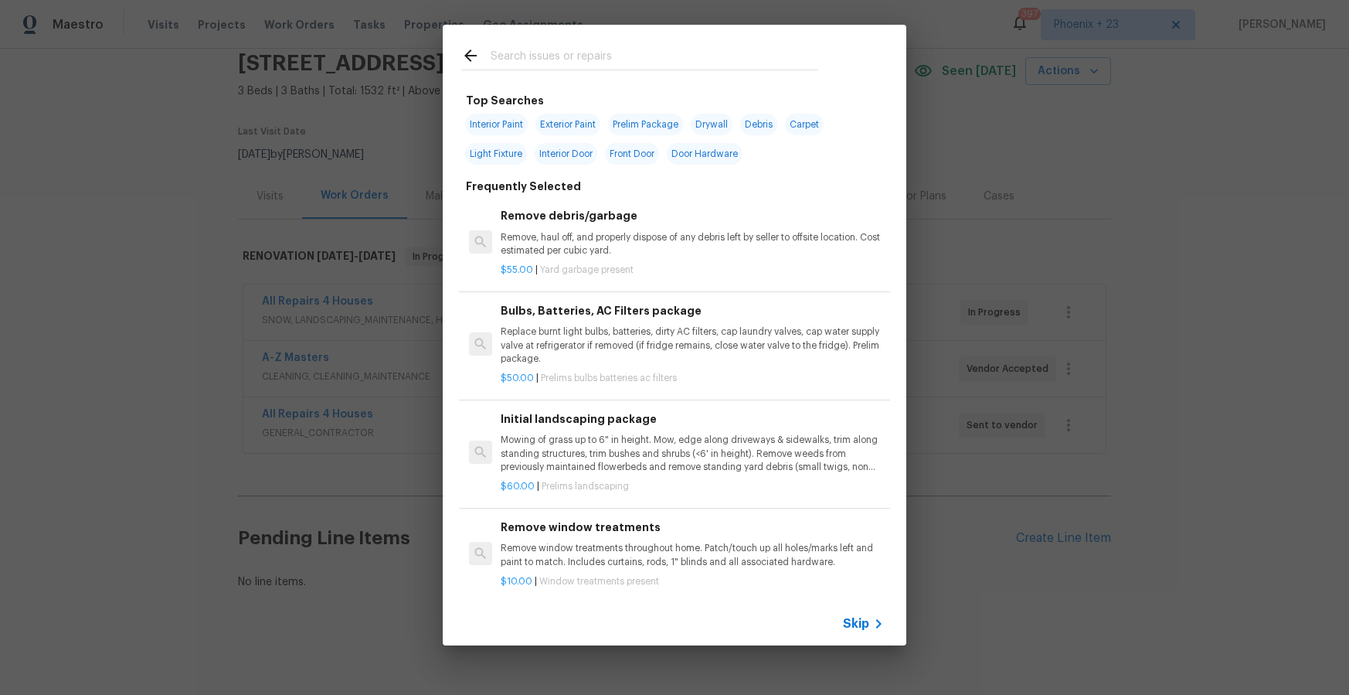
click at [607, 53] on input "text" at bounding box center [655, 57] width 328 height 23
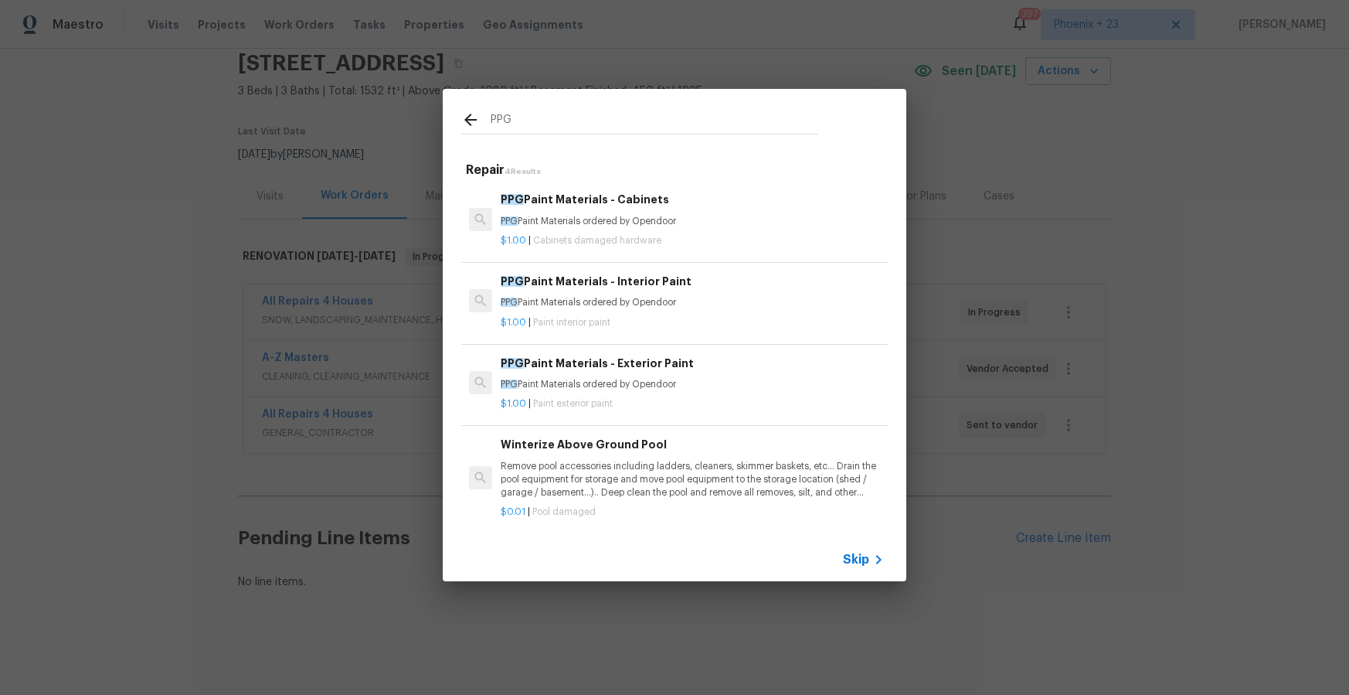
type input "PPG"
click at [738, 296] on p "PPG Paint Materials ordered by Opendoor" at bounding box center [692, 302] width 383 height 13
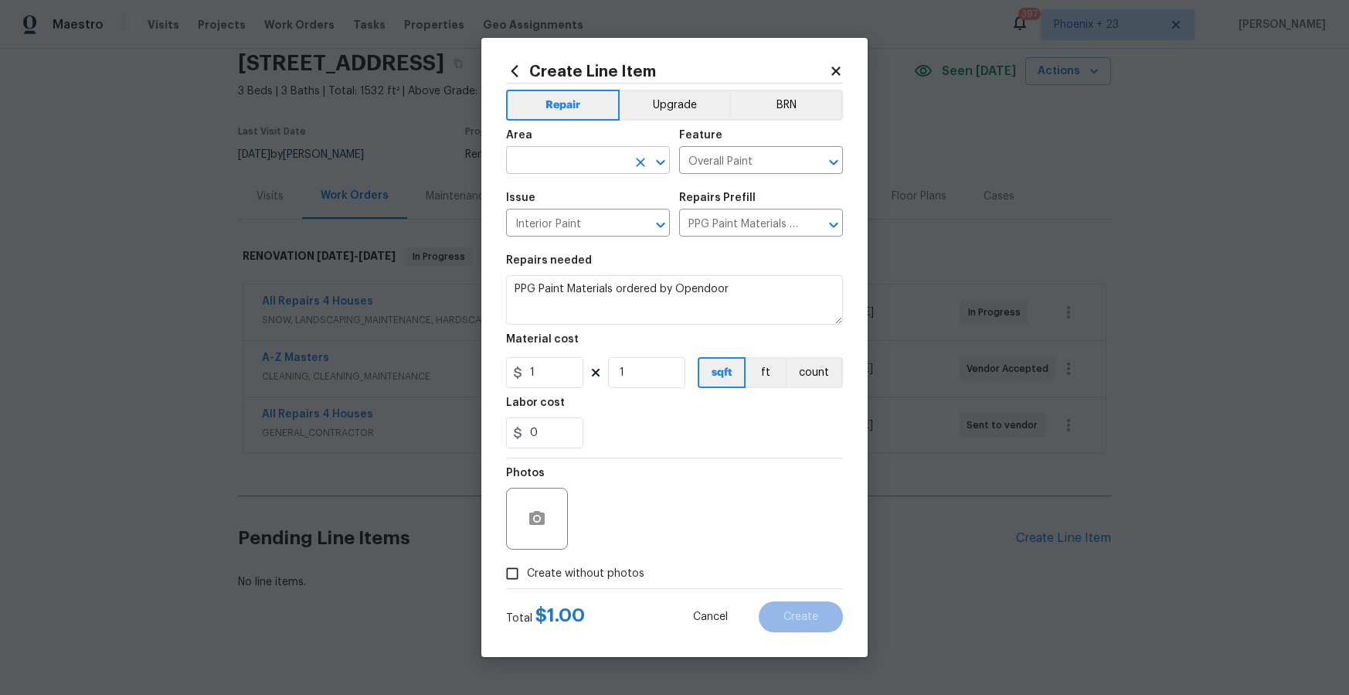
click at [590, 169] on input "text" at bounding box center [566, 162] width 121 height 24
click at [607, 206] on li "Exterior Overall" at bounding box center [588, 196] width 164 height 26
type input "Exterior Overall"
click at [637, 162] on icon "Clear" at bounding box center [640, 162] width 15 height 15
click at [617, 221] on li "Interior Overall" at bounding box center [588, 222] width 164 height 26
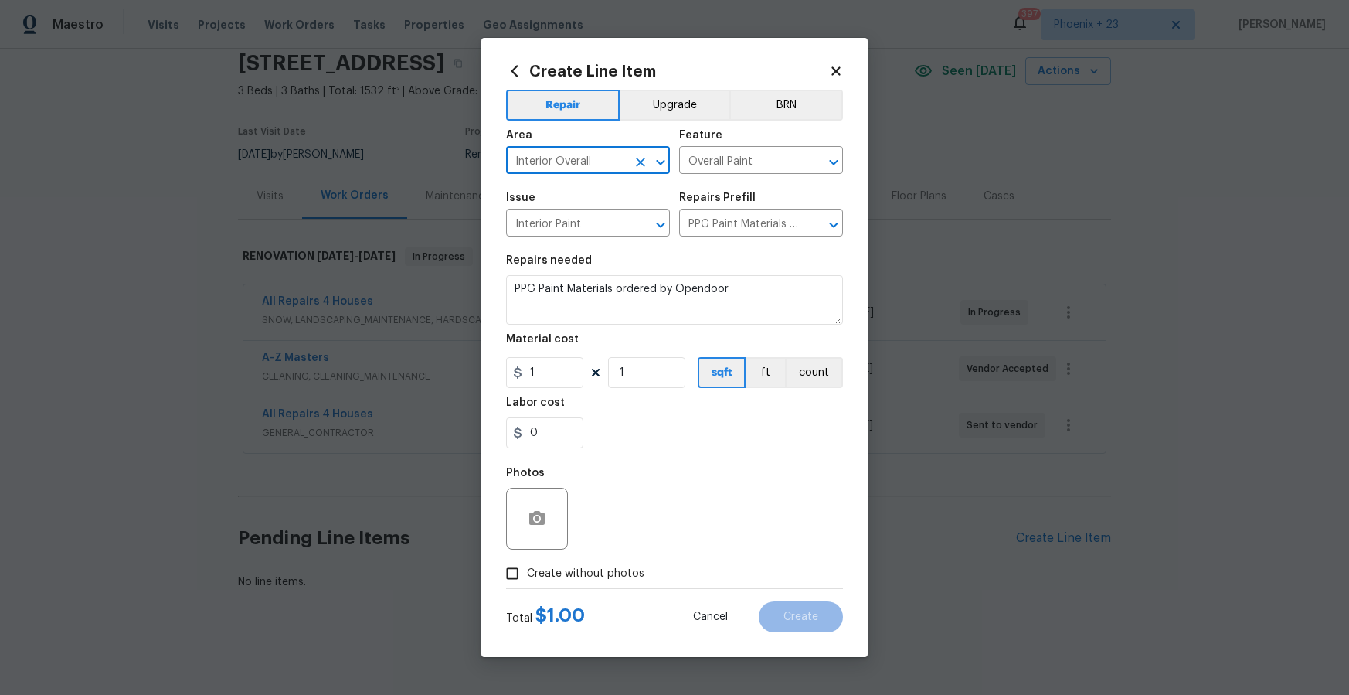
type input "Interior Overall"
click at [507, 372] on input "1" at bounding box center [544, 372] width 77 height 31
type input "755.69"
click at [565, 583] on label "Create without photos" at bounding box center [571, 573] width 147 height 29
click at [527, 583] on input "Create without photos" at bounding box center [512, 573] width 29 height 29
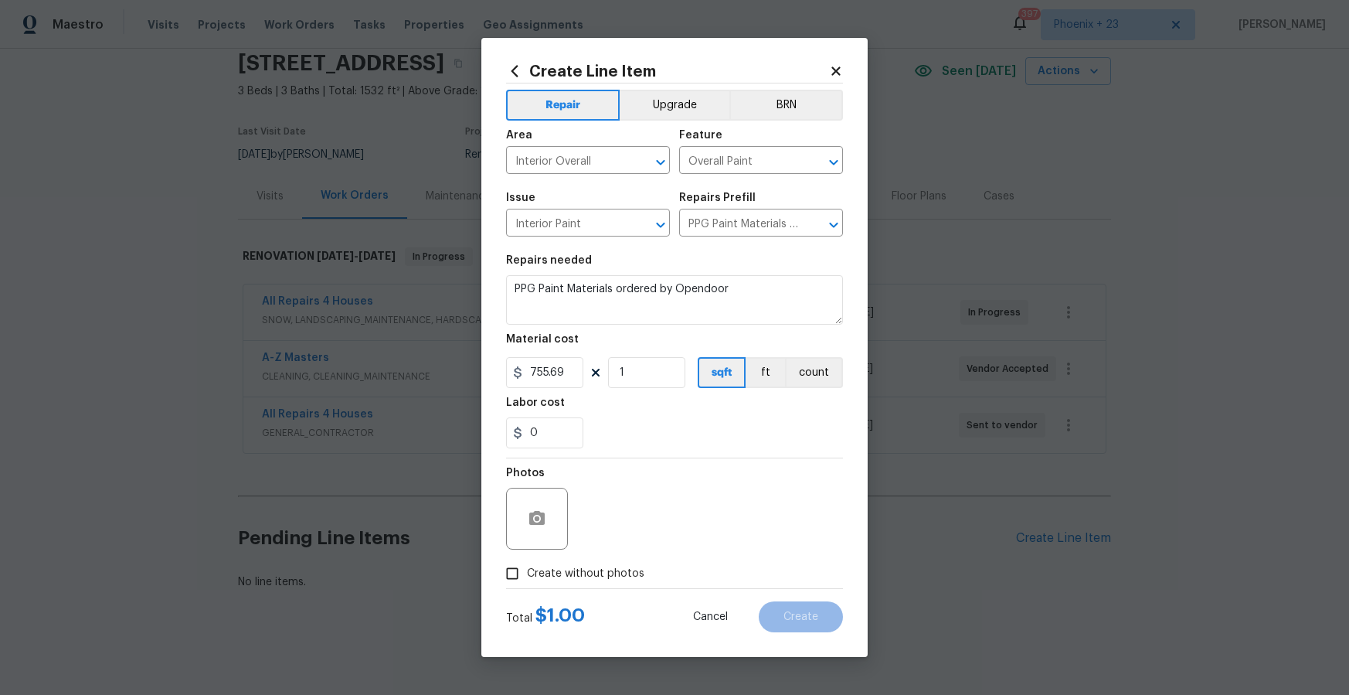
checkbox input "true"
click at [603, 544] on textarea at bounding box center [711, 519] width 263 height 62
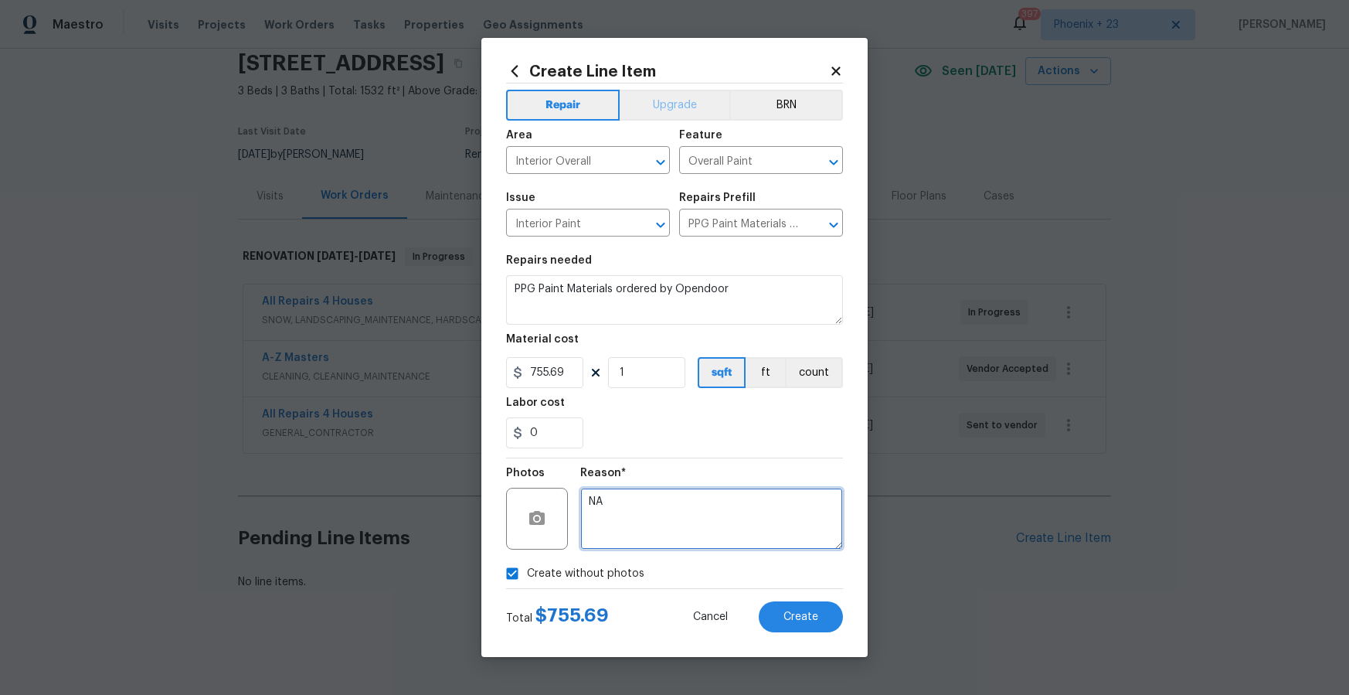
type textarea "NA"
click at [655, 109] on button "Upgrade" at bounding box center [675, 105] width 111 height 31
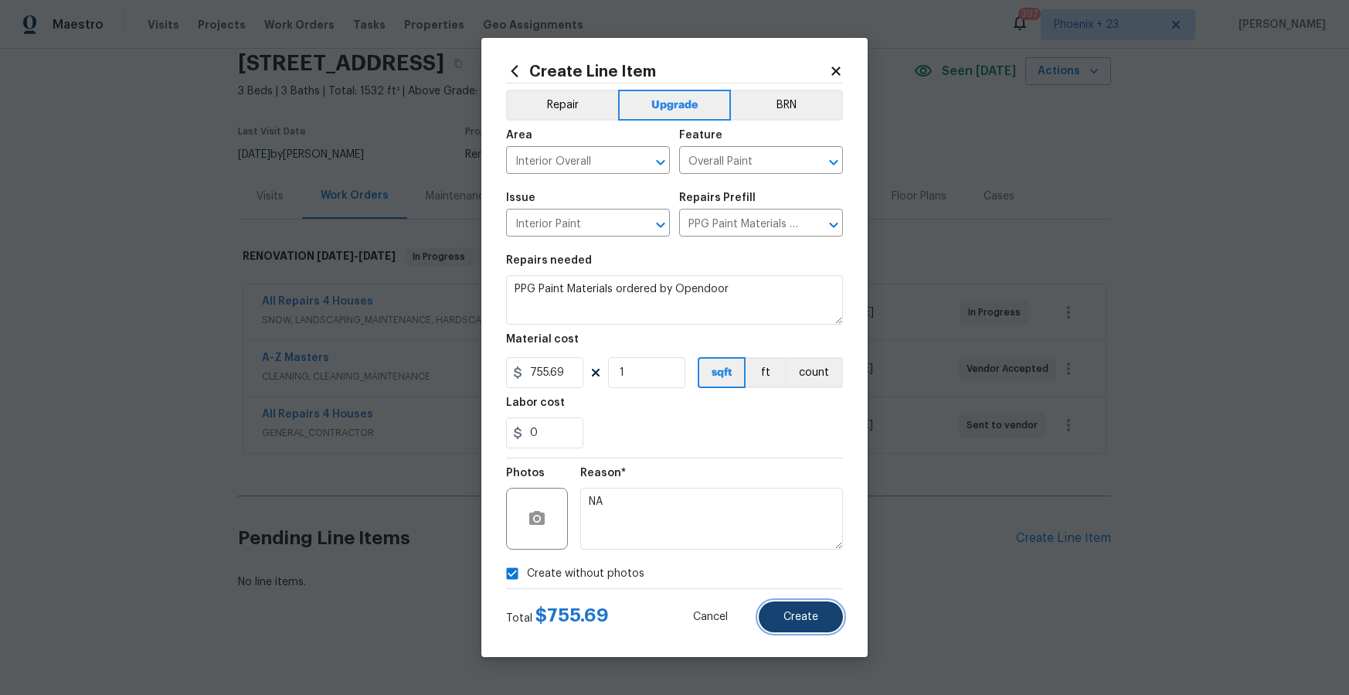
click at [793, 612] on span "Create" at bounding box center [801, 617] width 35 height 12
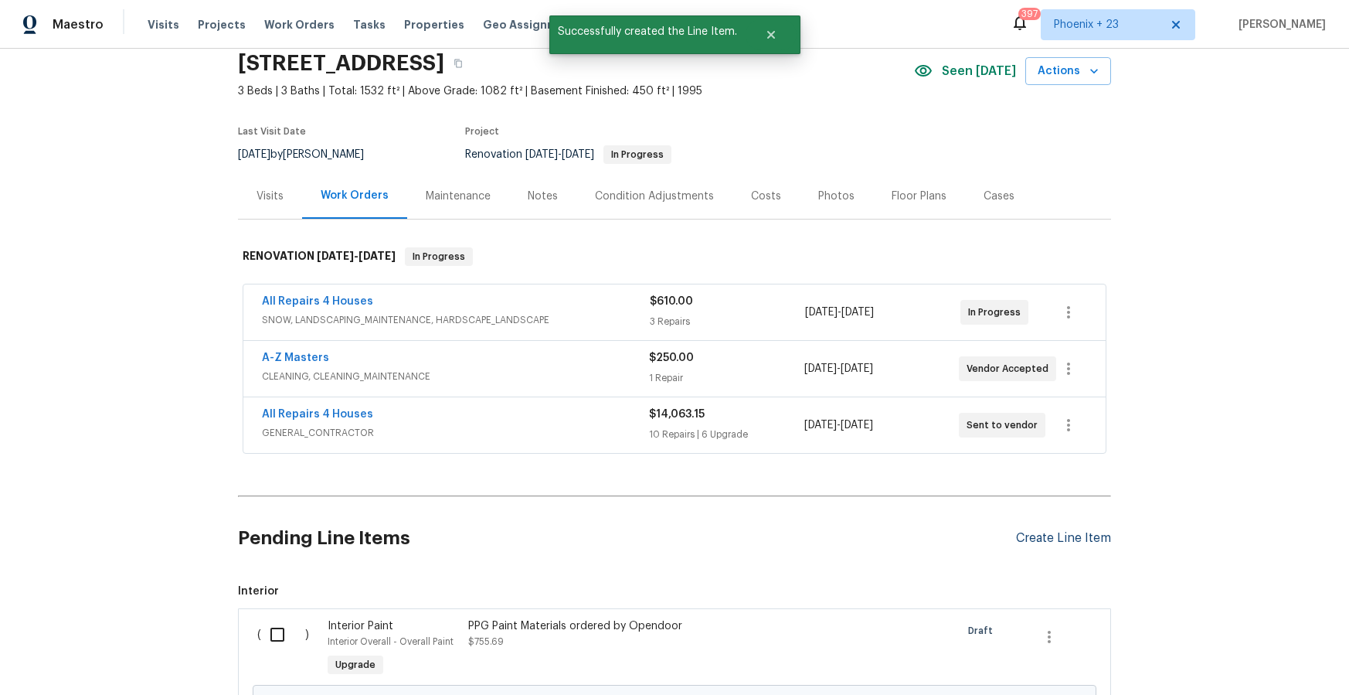
click at [1035, 532] on div "Create Line Item" at bounding box center [1063, 538] width 95 height 15
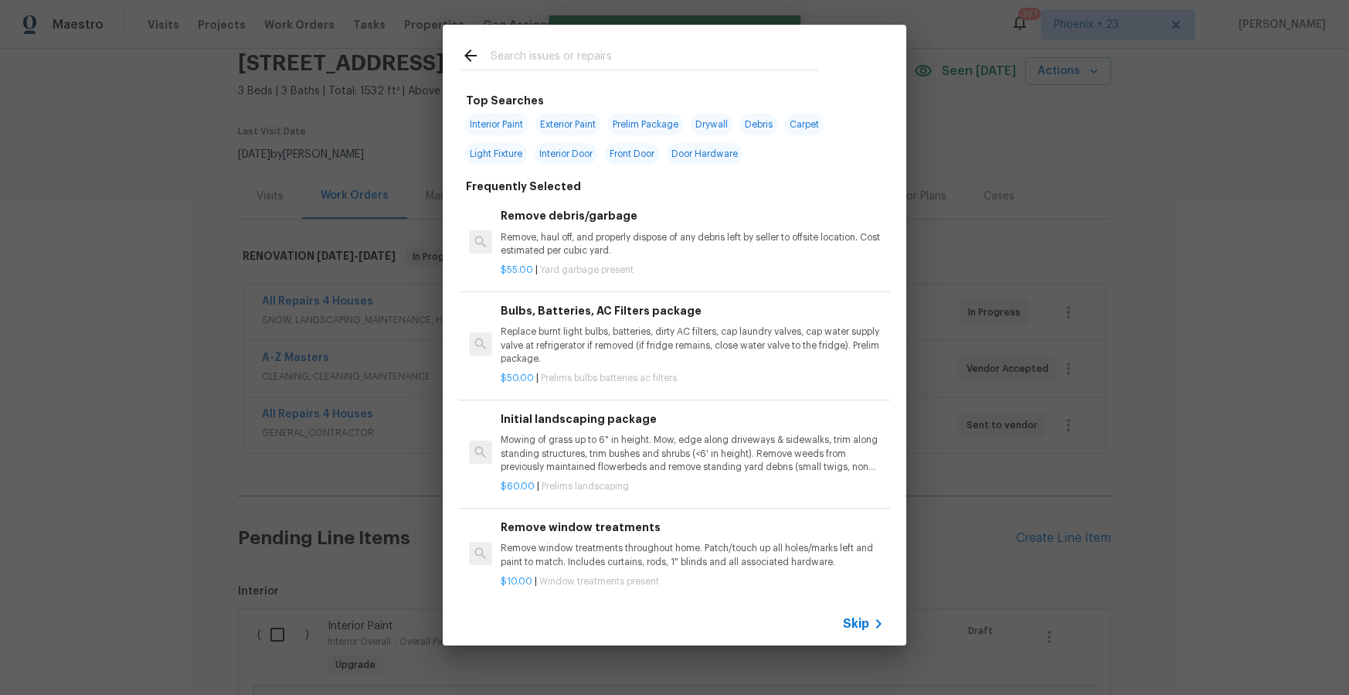
click at [638, 63] on input "text" at bounding box center [655, 57] width 328 height 23
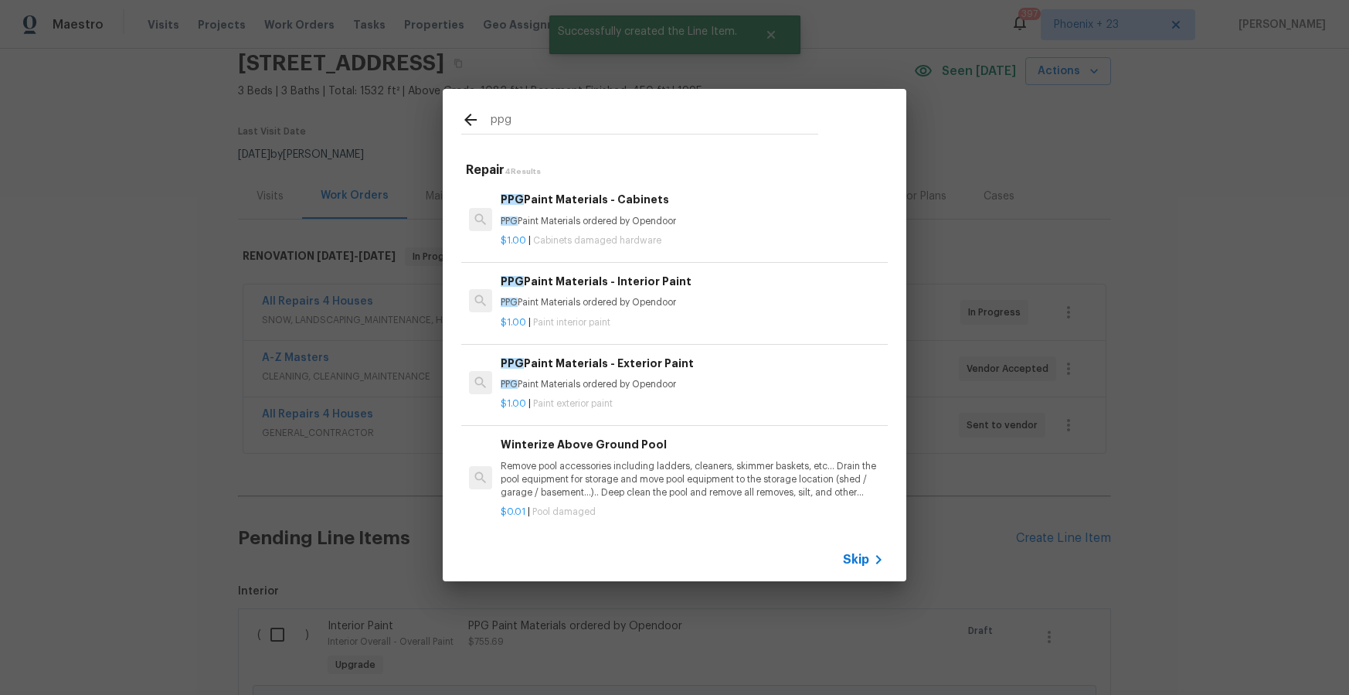
type input "ppg"
click at [719, 215] on p "PPG Paint Materials ordered by Opendoor" at bounding box center [692, 221] width 383 height 13
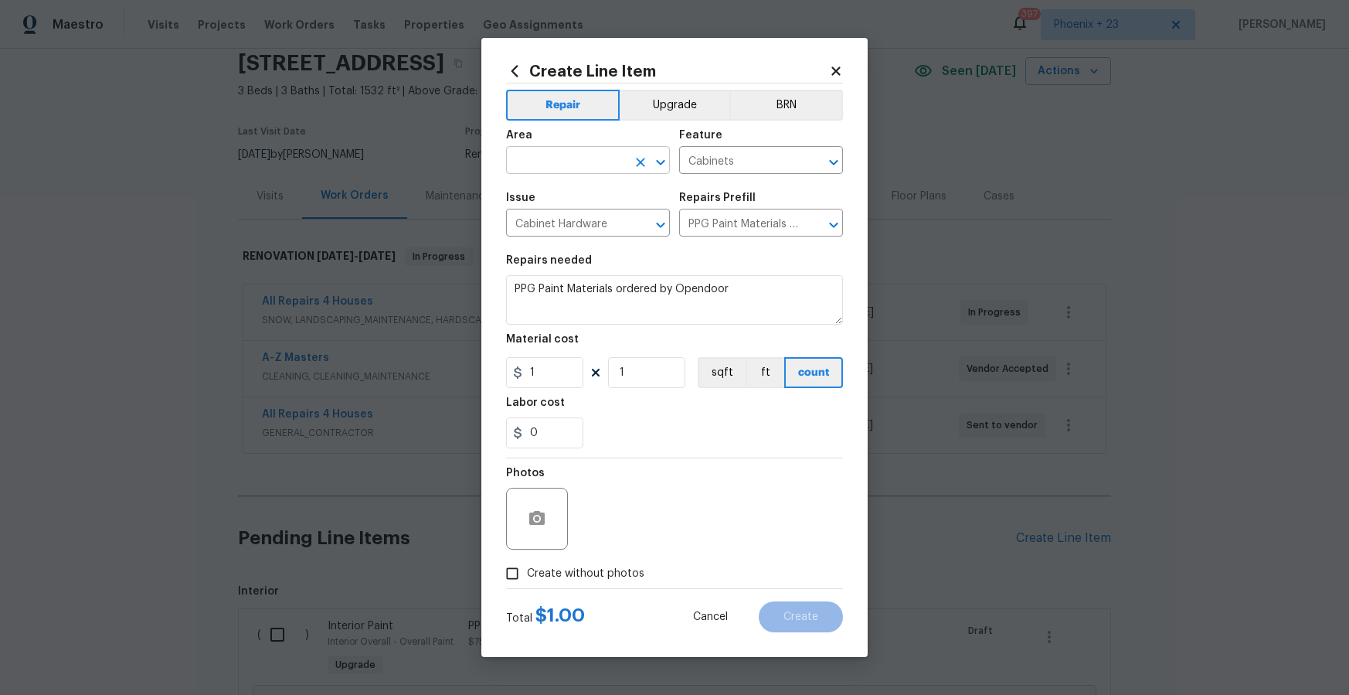
click at [598, 151] on input "text" at bounding box center [566, 162] width 121 height 24
click at [599, 216] on li "Interior Overall" at bounding box center [588, 222] width 164 height 26
type input "Interior Overall"
drag, startPoint x: 568, startPoint y: 373, endPoint x: 524, endPoint y: 370, distance: 44.2
click at [524, 370] on input "1" at bounding box center [544, 372] width 77 height 31
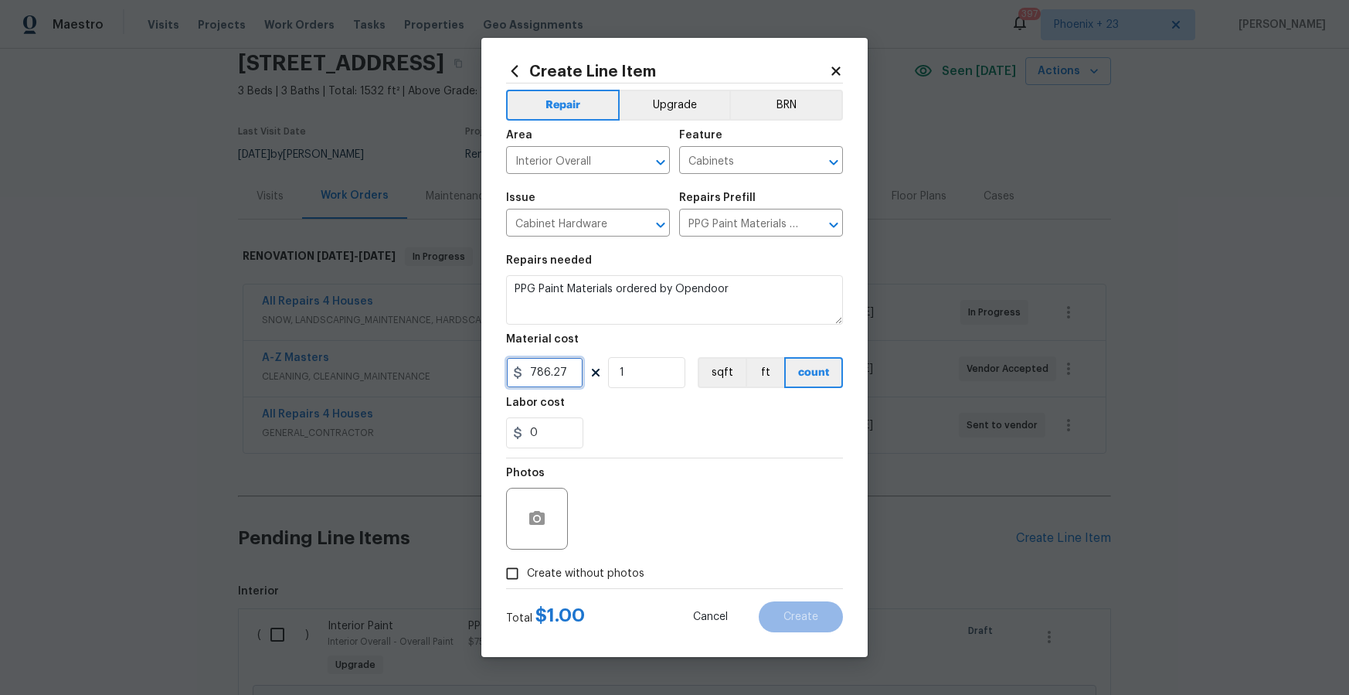
click at [529, 375] on input "786.27" at bounding box center [544, 372] width 77 height 31
type input "186.27"
click at [683, 462] on div "Photos" at bounding box center [674, 508] width 337 height 100
click at [634, 563] on label "Create without photos" at bounding box center [571, 573] width 147 height 29
click at [527, 563] on input "Create without photos" at bounding box center [512, 573] width 29 height 29
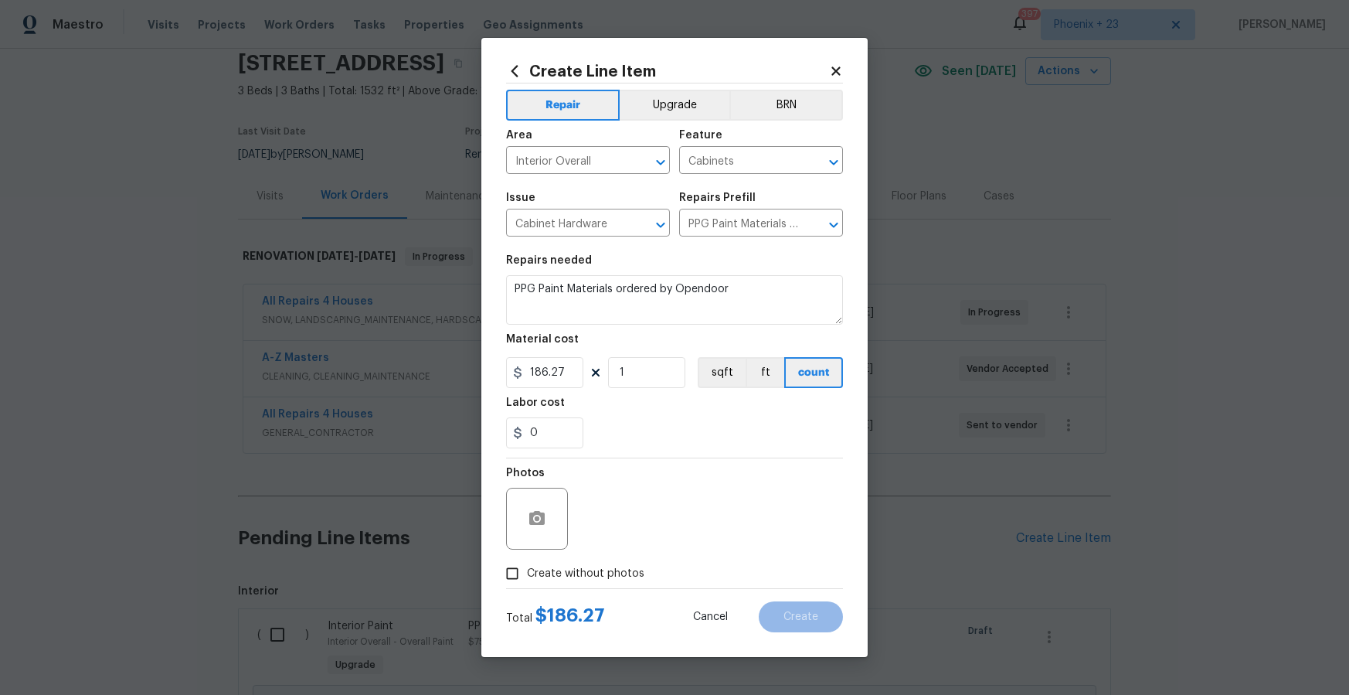
checkbox input "true"
click at [638, 539] on textarea at bounding box center [711, 519] width 263 height 62
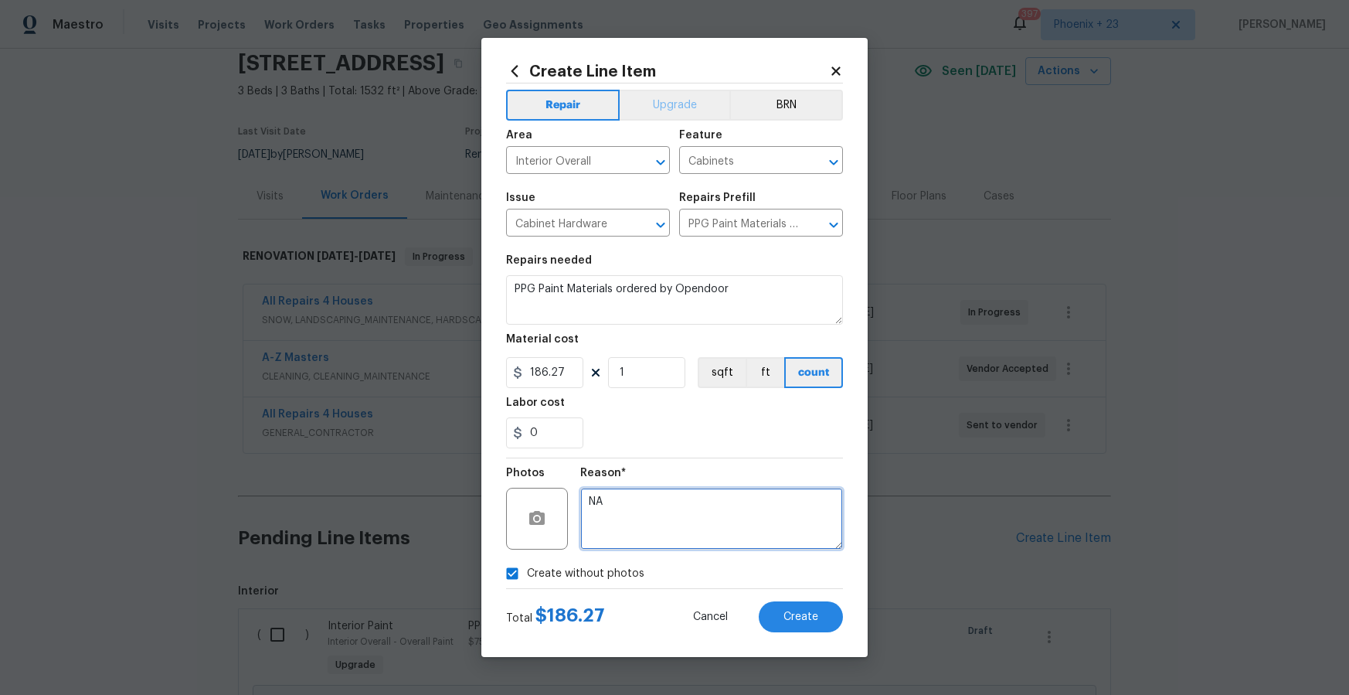
type textarea "NA"
click at [689, 117] on button "Upgrade" at bounding box center [675, 105] width 111 height 31
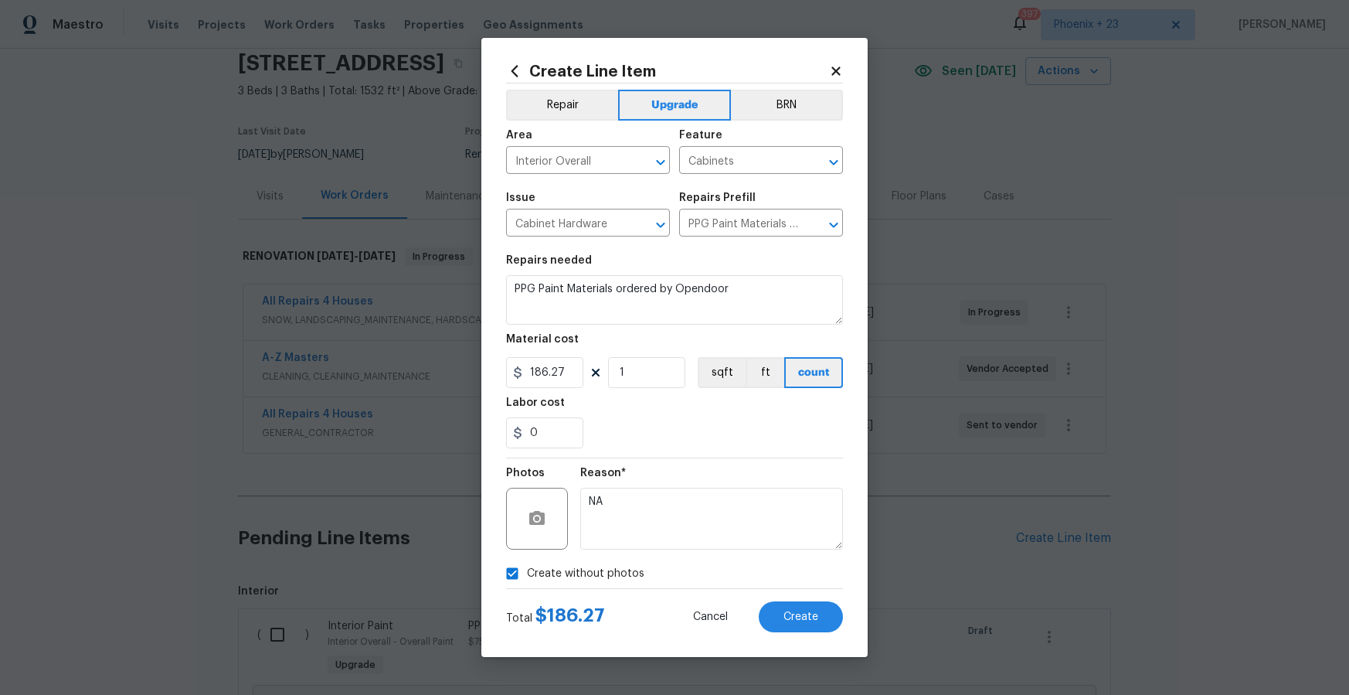
click at [815, 634] on div "Create Line Item Repair Upgrade BRN Area Interior Overall ​ Feature Cabinets ​ …" at bounding box center [674, 347] width 386 height 619
click at [808, 617] on span "Create" at bounding box center [801, 617] width 35 height 12
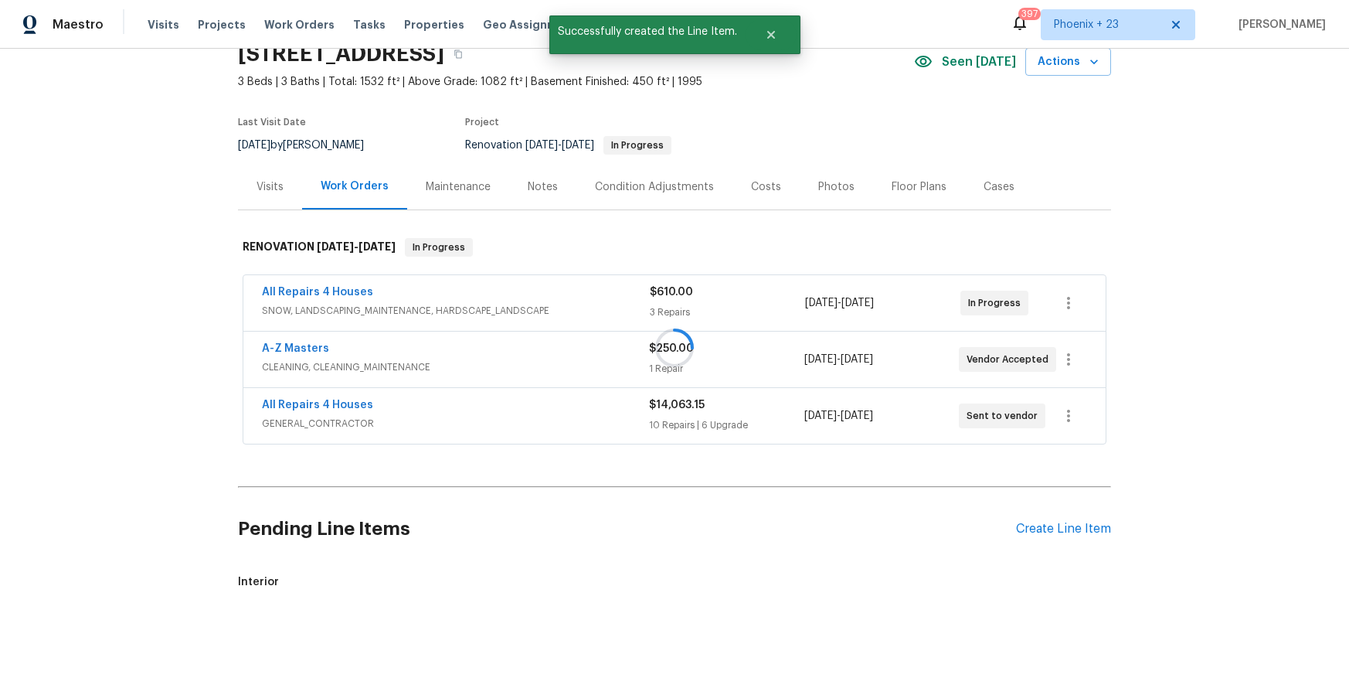
scroll to position [104, 0]
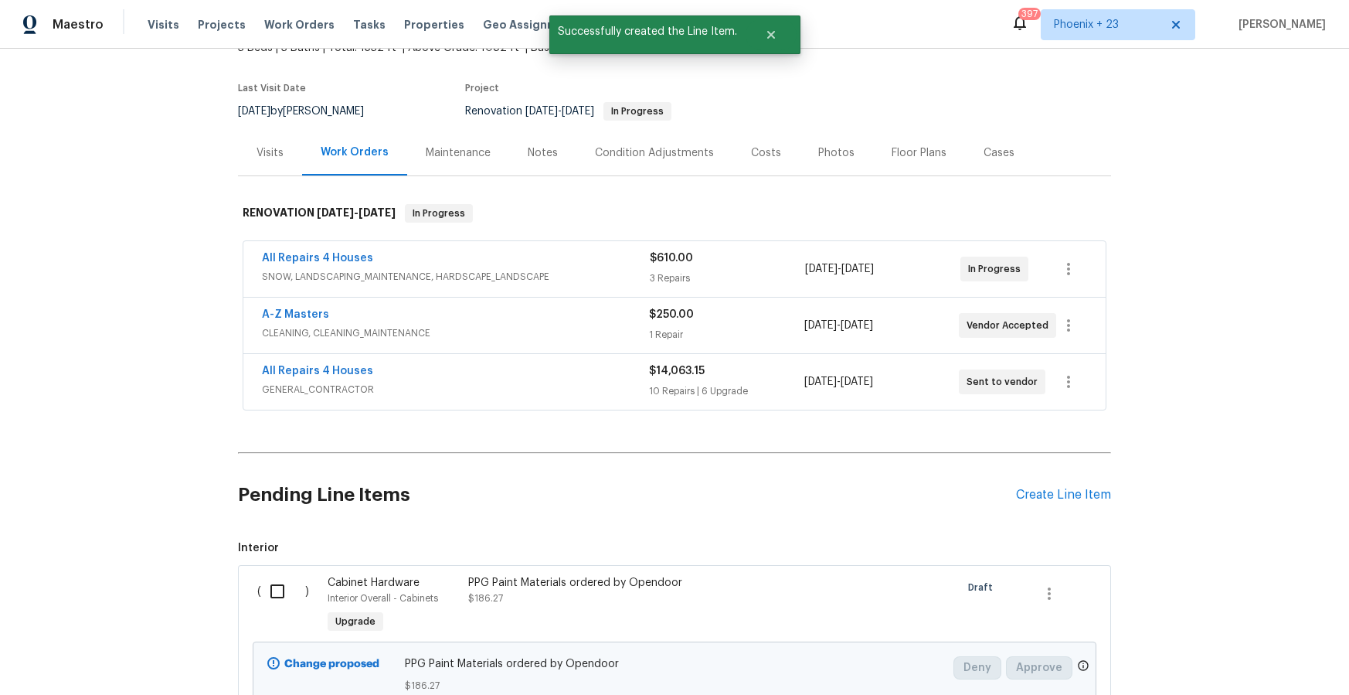
click at [1058, 474] on div "Pending Line Items Create Line Item" at bounding box center [674, 495] width 873 height 72
click at [1062, 486] on div "Pending Line Items Create Line Item" at bounding box center [674, 495] width 873 height 72
click at [1061, 494] on div "Create Line Item" at bounding box center [1063, 495] width 95 height 15
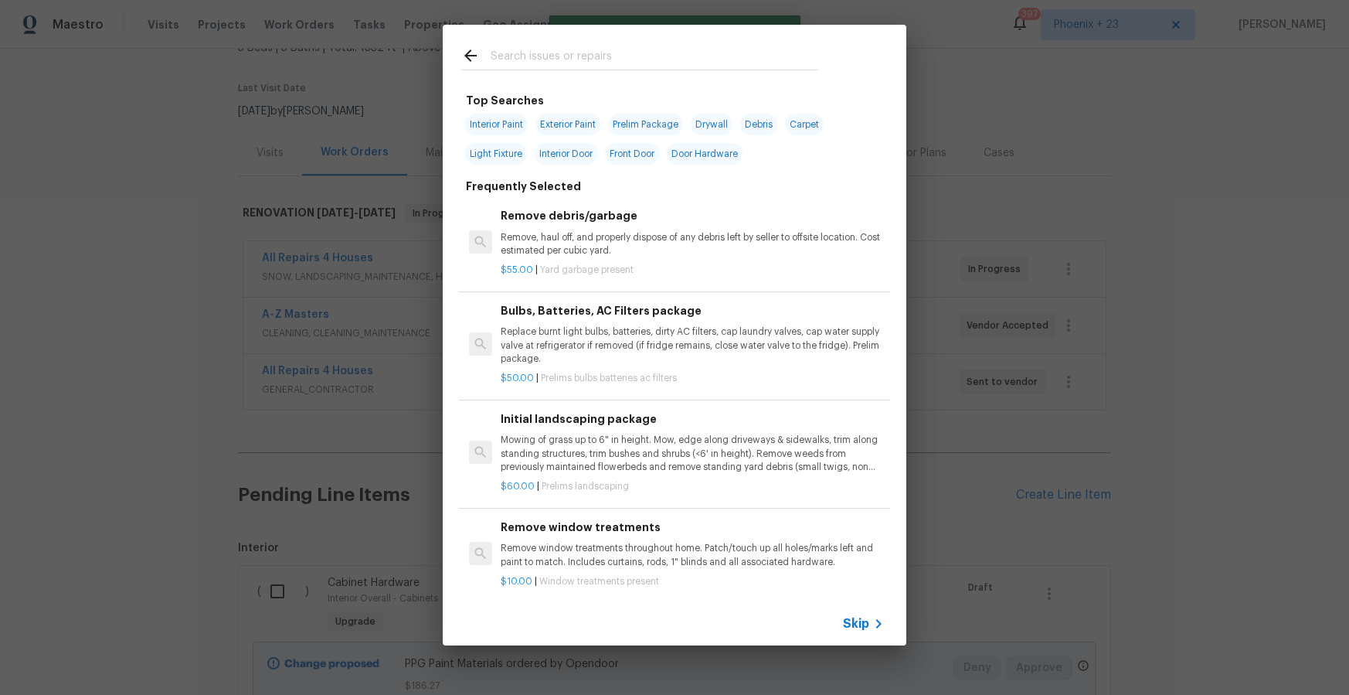
click at [641, 60] on input "text" at bounding box center [655, 57] width 328 height 23
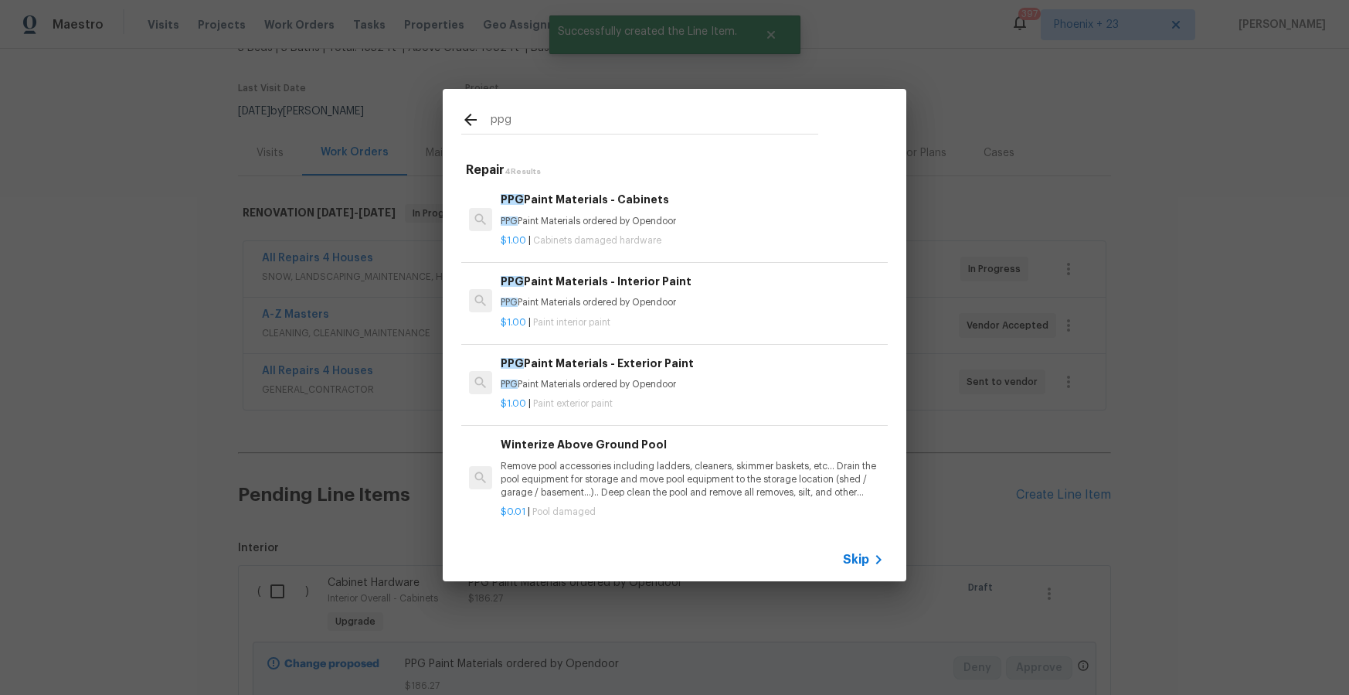
type input "ppg"
click at [746, 393] on div "$1.00 | Paint exterior paint" at bounding box center [692, 400] width 383 height 19
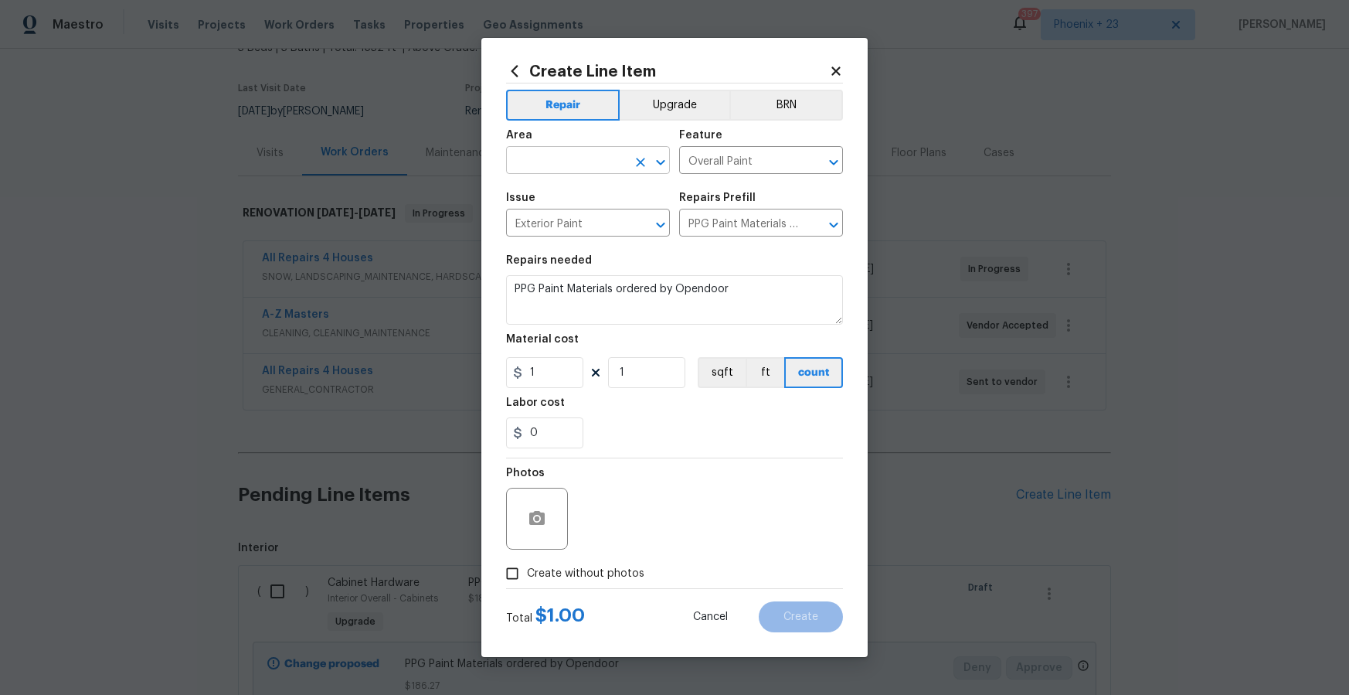
click at [581, 163] on input "text" at bounding box center [566, 162] width 121 height 24
drag, startPoint x: 573, startPoint y: 196, endPoint x: 559, endPoint y: 333, distance: 138.2
click at [573, 196] on li "Exterior Overall" at bounding box center [588, 196] width 164 height 26
type input "Exterior Overall"
drag, startPoint x: 553, startPoint y: 377, endPoint x: 491, endPoint y: 369, distance: 61.5
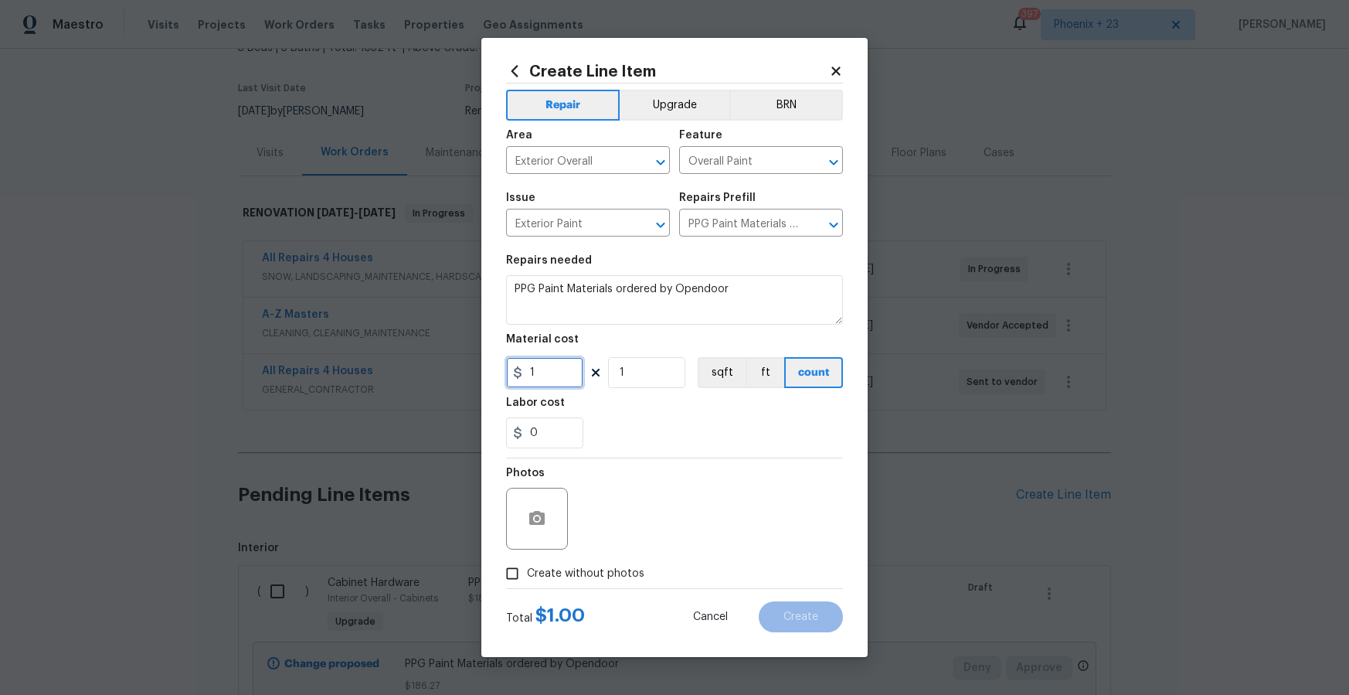
click at [491, 369] on div "Create Line Item Repair Upgrade BRN Area Exterior Overall ​ Feature Overall Pai…" at bounding box center [674, 347] width 386 height 619
type input "66.97"
click at [627, 567] on span "Create without photos" at bounding box center [585, 574] width 117 height 16
click at [527, 567] on input "Create without photos" at bounding box center [512, 573] width 29 height 29
checkbox input "true"
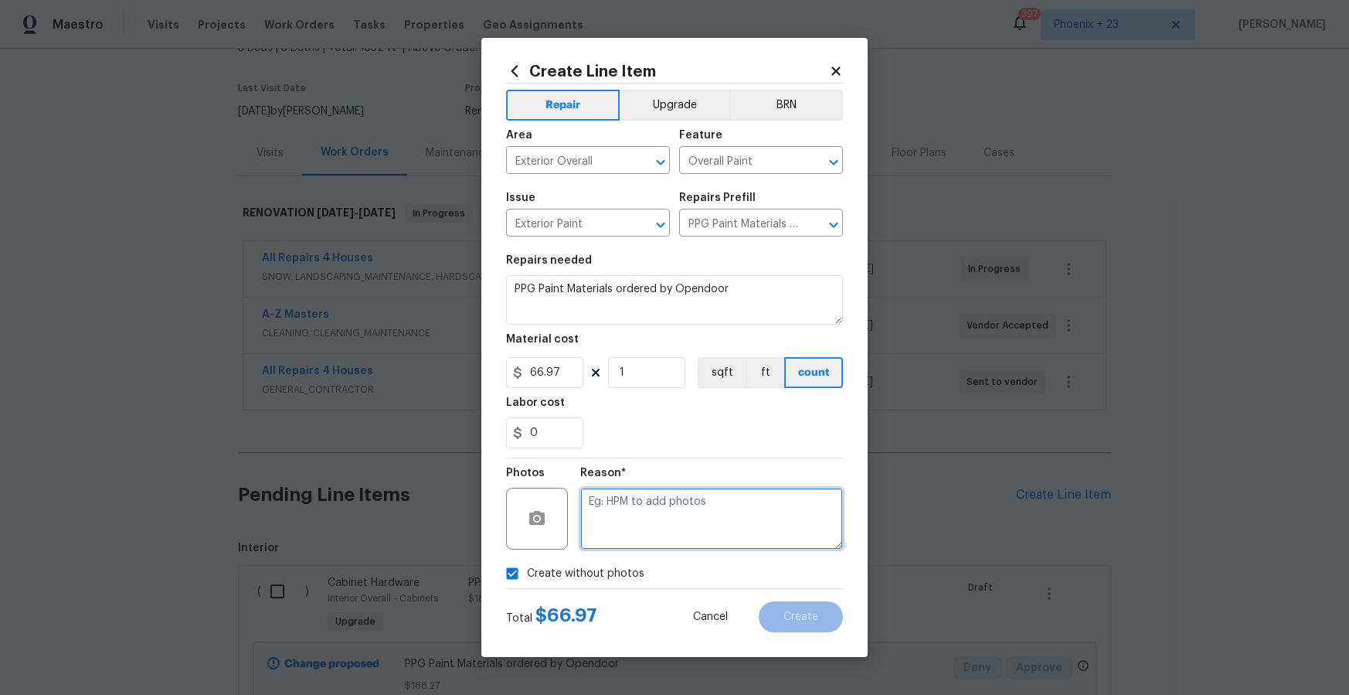
click at [638, 512] on textarea at bounding box center [711, 519] width 263 height 62
type textarea "NA"
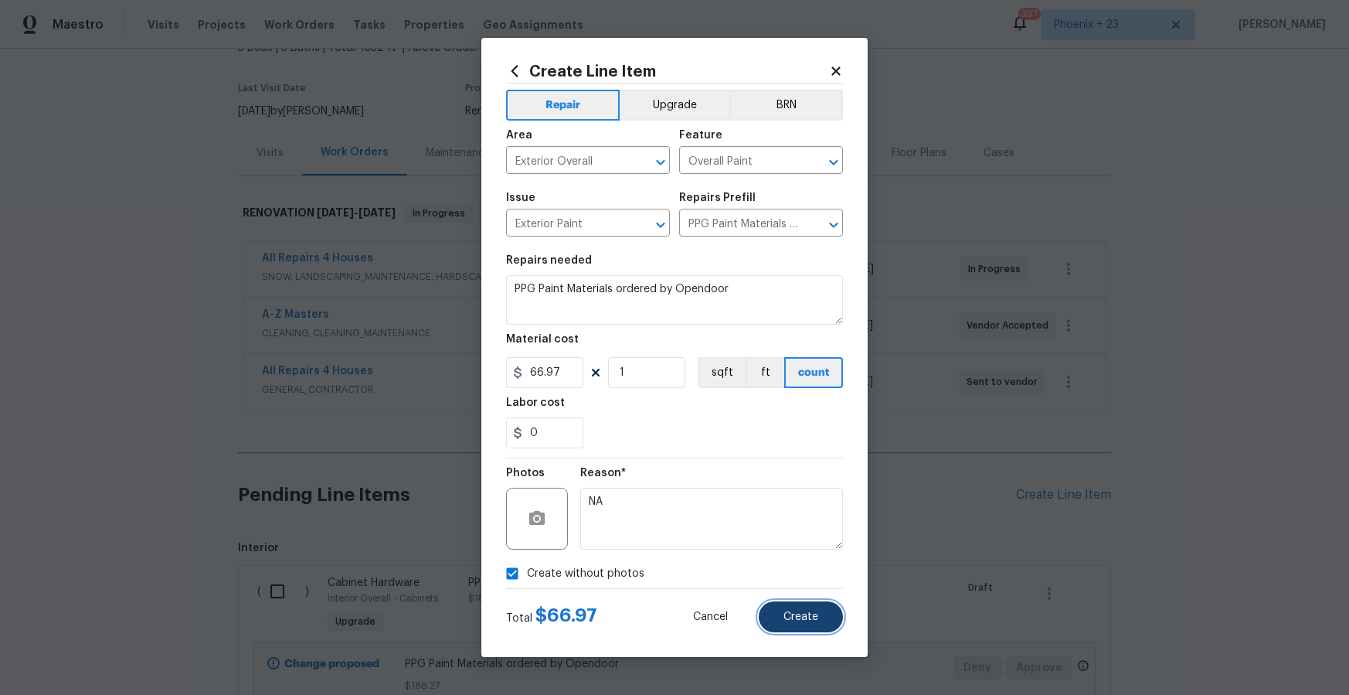
click at [795, 610] on button "Create" at bounding box center [801, 616] width 84 height 31
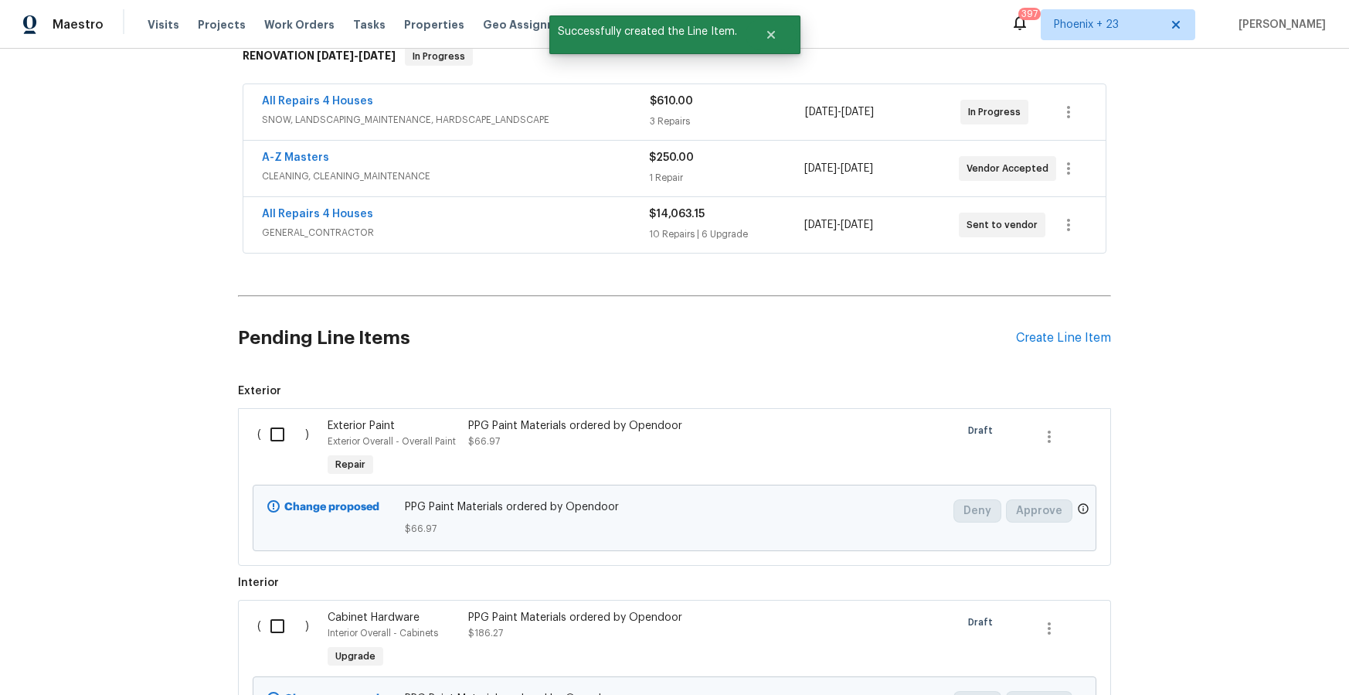
drag, startPoint x: 297, startPoint y: 429, endPoint x: 289, endPoint y: 458, distance: 30.4
click at [296, 430] on input "checkbox" at bounding box center [283, 434] width 44 height 32
checkbox input "true"
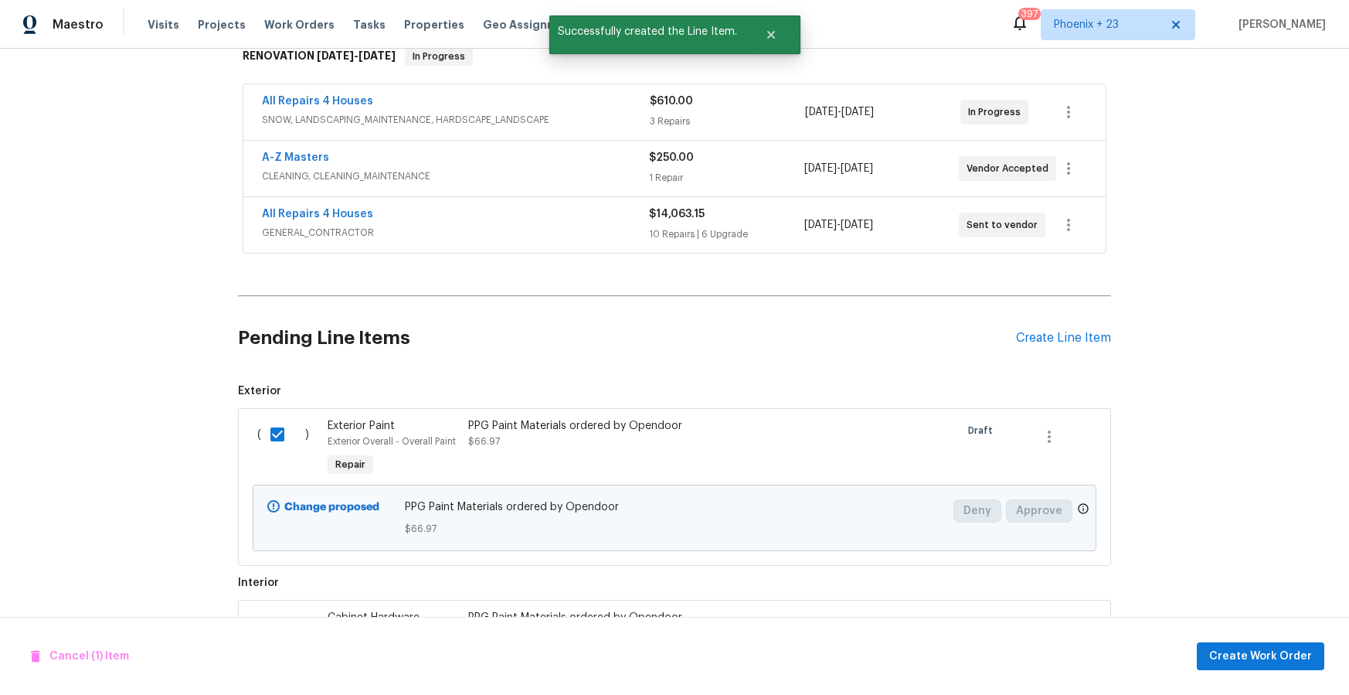
scroll to position [586, 0]
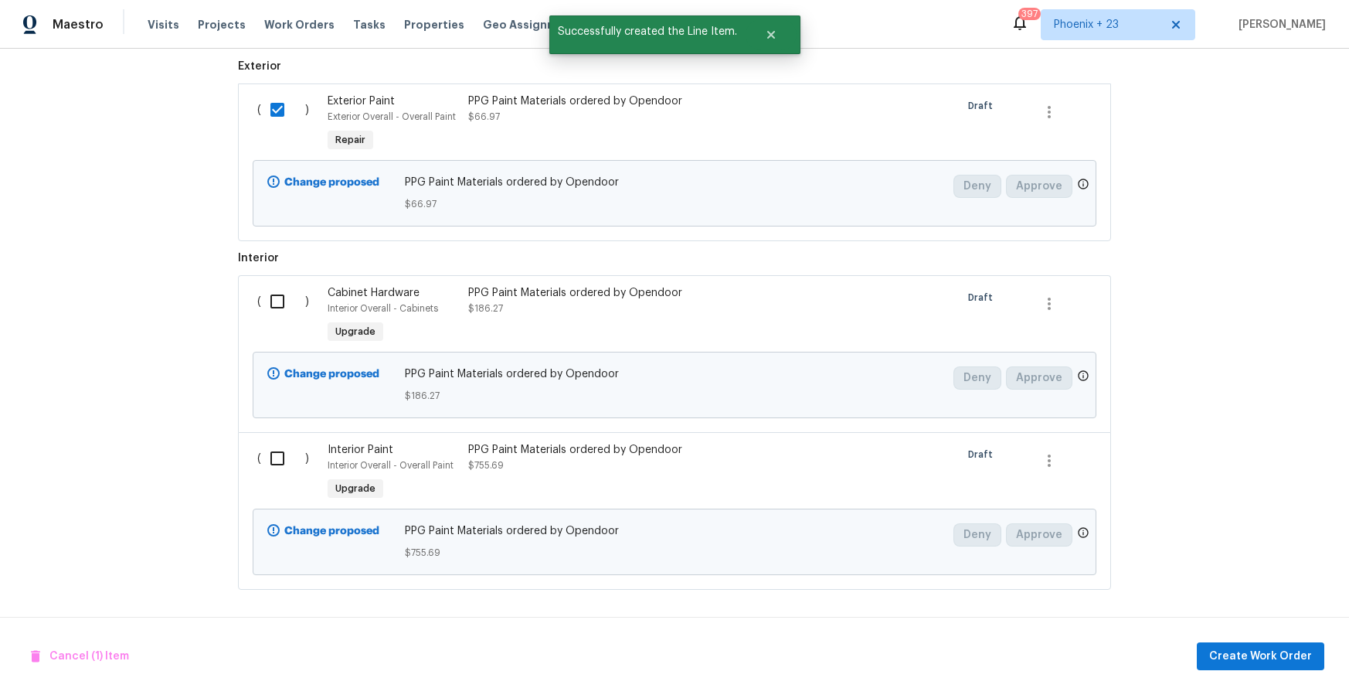
click at [285, 323] on div "( )" at bounding box center [288, 316] width 70 height 71
drag, startPoint x: 277, startPoint y: 307, endPoint x: 276, endPoint y: 318, distance: 11.7
click at [277, 308] on input "checkbox" at bounding box center [283, 301] width 44 height 32
checkbox input "true"
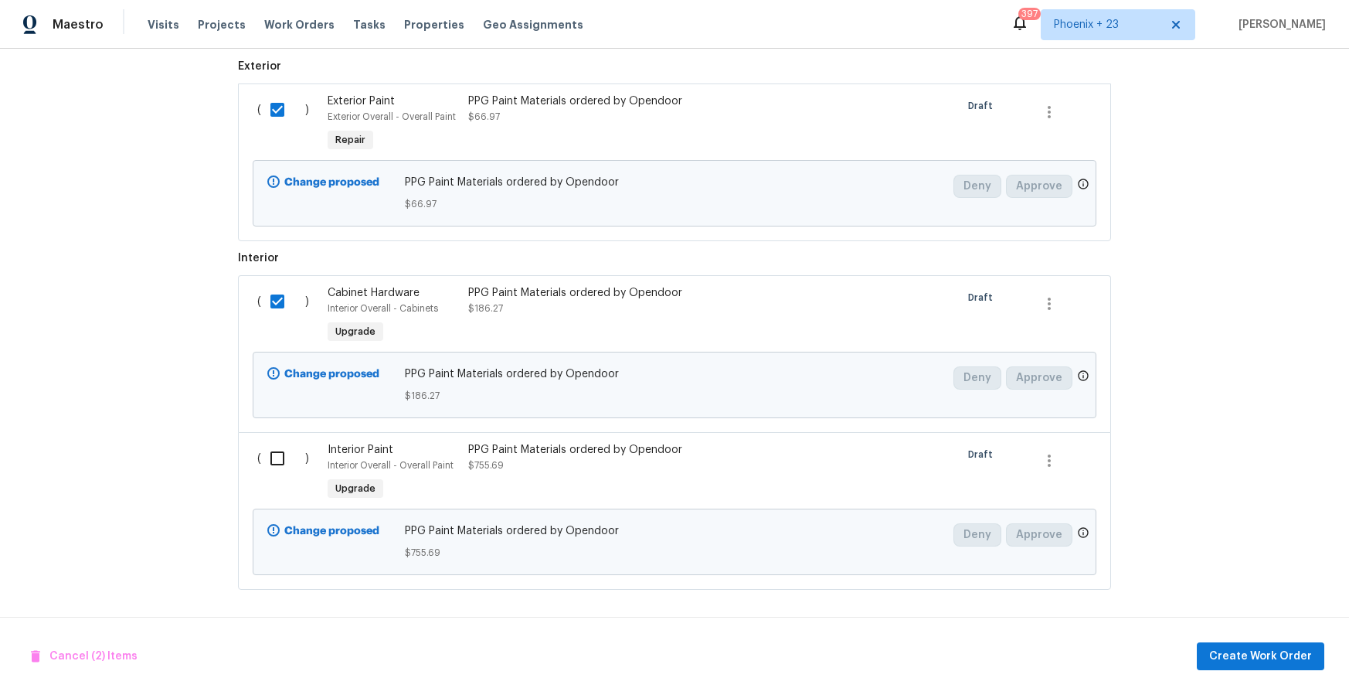
click at [292, 479] on div "( )" at bounding box center [288, 472] width 70 height 71
drag, startPoint x: 287, startPoint y: 462, endPoint x: 294, endPoint y: 468, distance: 8.7
click at [288, 462] on input "checkbox" at bounding box center [283, 458] width 44 height 32
checkbox input "true"
click at [1231, 644] on button "Create Work Order" at bounding box center [1261, 656] width 128 height 29
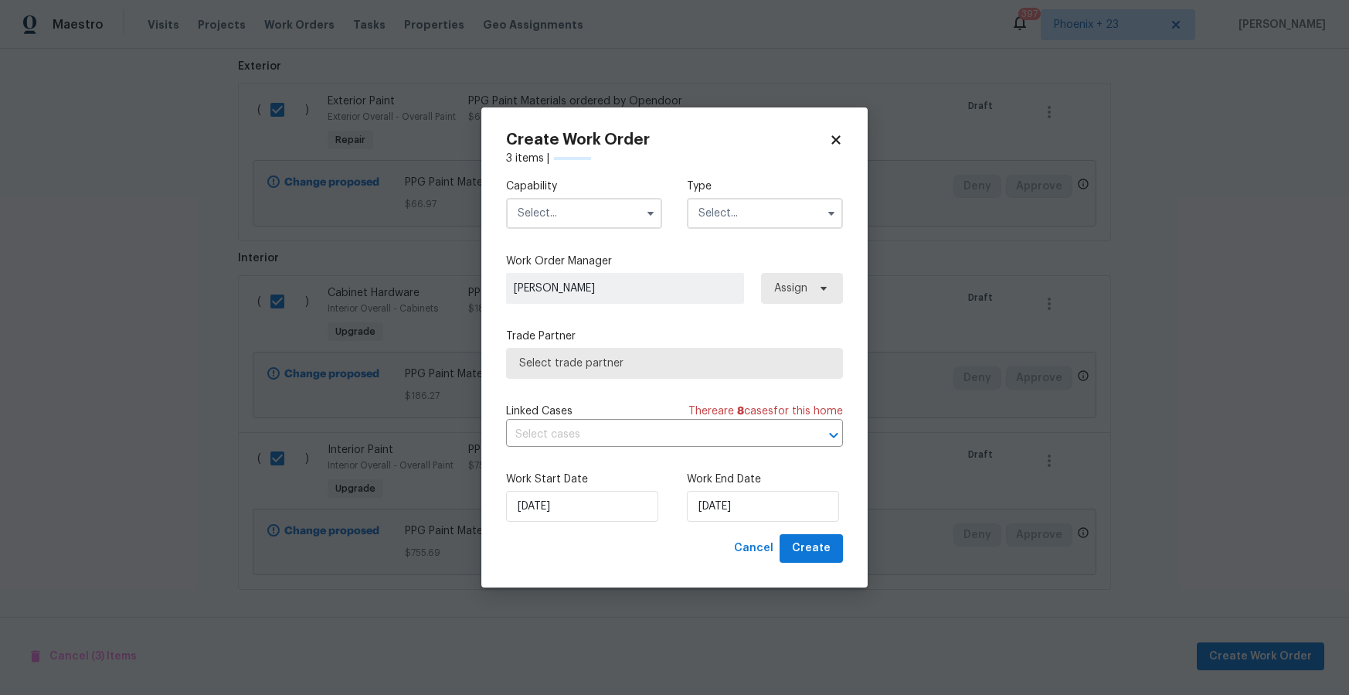
checkbox input "false"
click at [549, 223] on input "text" at bounding box center [584, 213] width 156 height 31
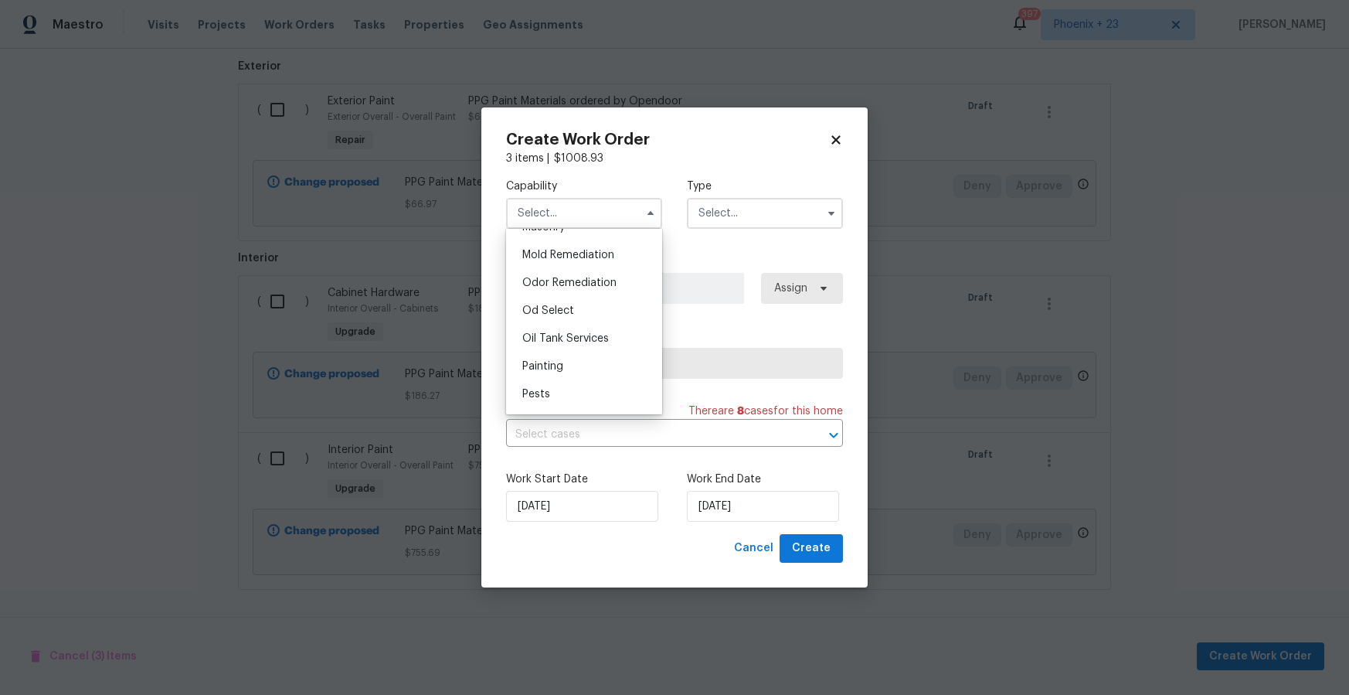
scroll to position [1207, 0]
click at [579, 348] on div "Painting" at bounding box center [584, 338] width 148 height 28
type input "Painting"
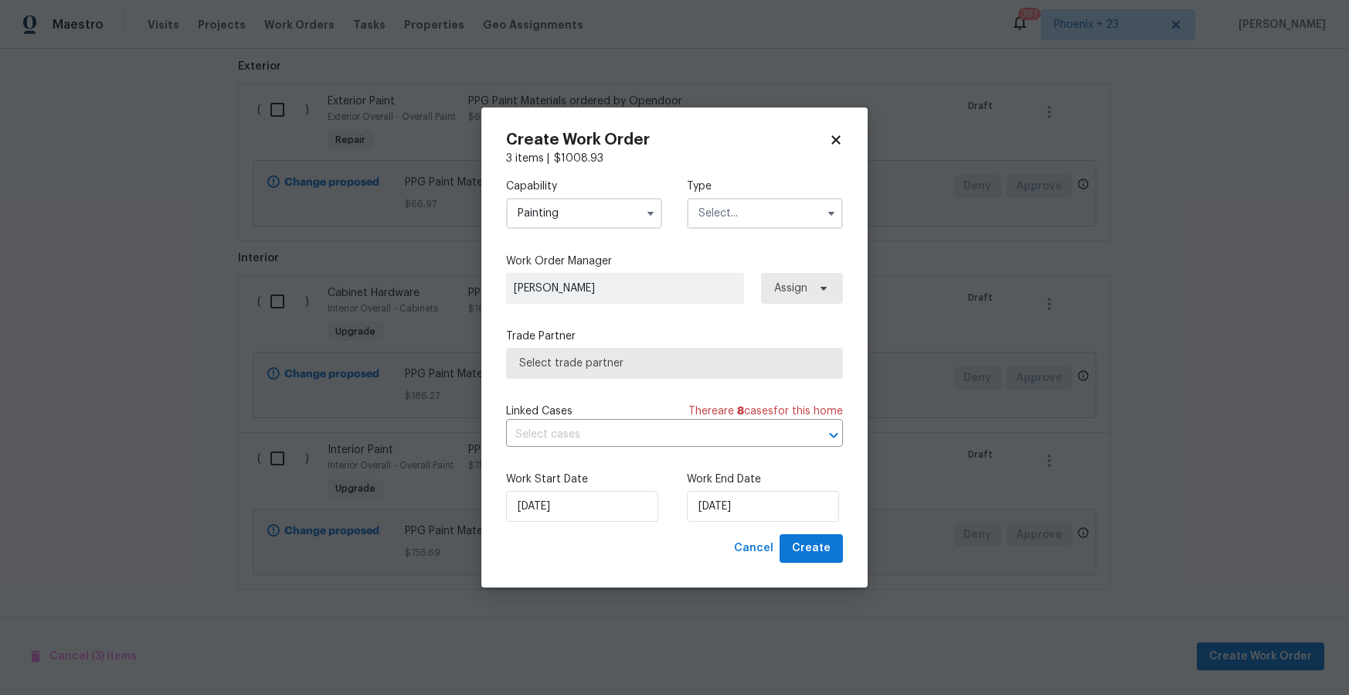
drag, startPoint x: 706, startPoint y: 219, endPoint x: 705, endPoint y: 227, distance: 8.5
click at [706, 219] on input "text" at bounding box center [765, 213] width 156 height 31
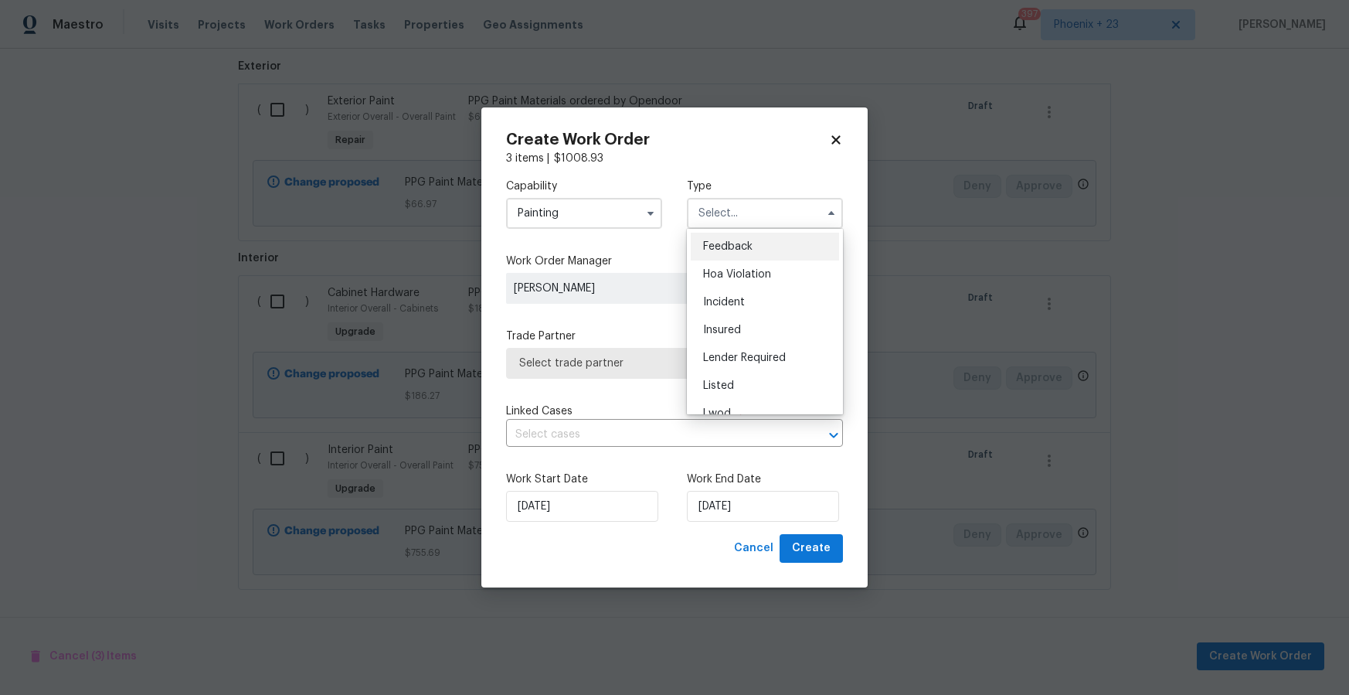
scroll to position [184, 0]
click at [729, 317] on span "Renovation" at bounding box center [731, 313] width 57 height 11
type input "Renovation"
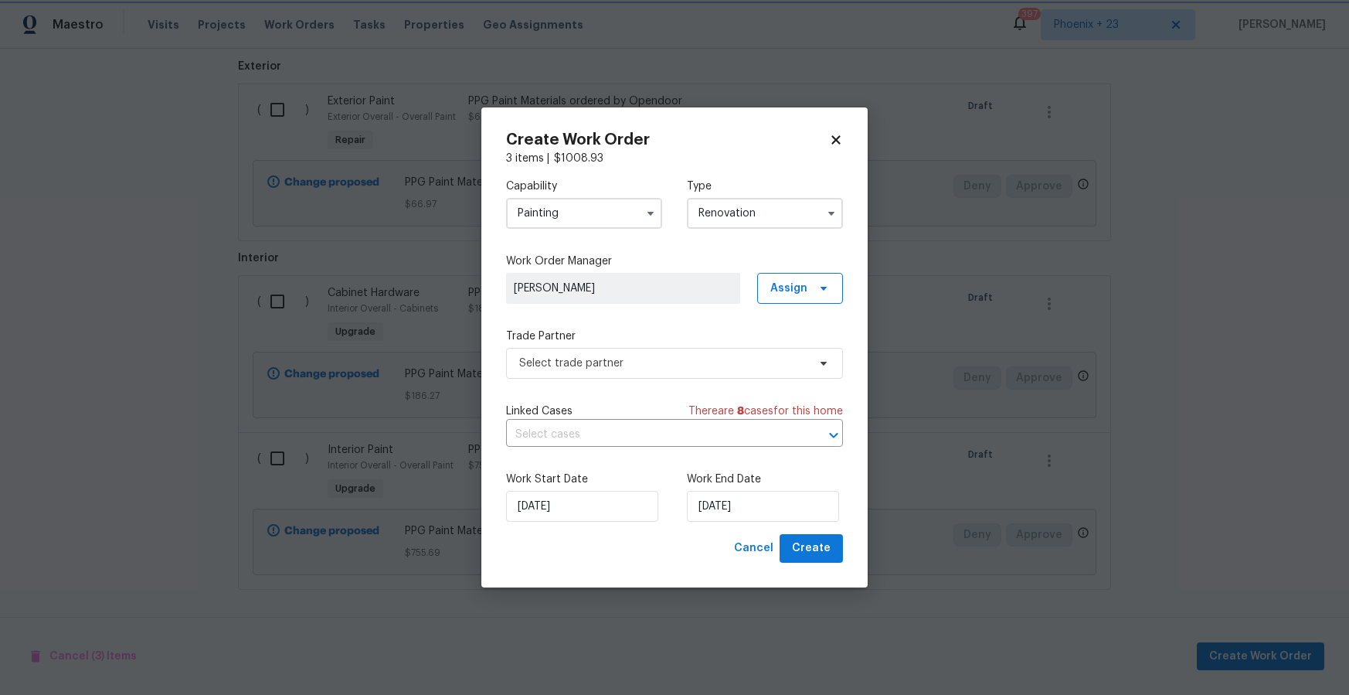
scroll to position [0, 0]
click at [798, 298] on span "Assign" at bounding box center [800, 288] width 86 height 31
click at [799, 349] on div "Assign to me" at bounding box center [802, 353] width 67 height 15
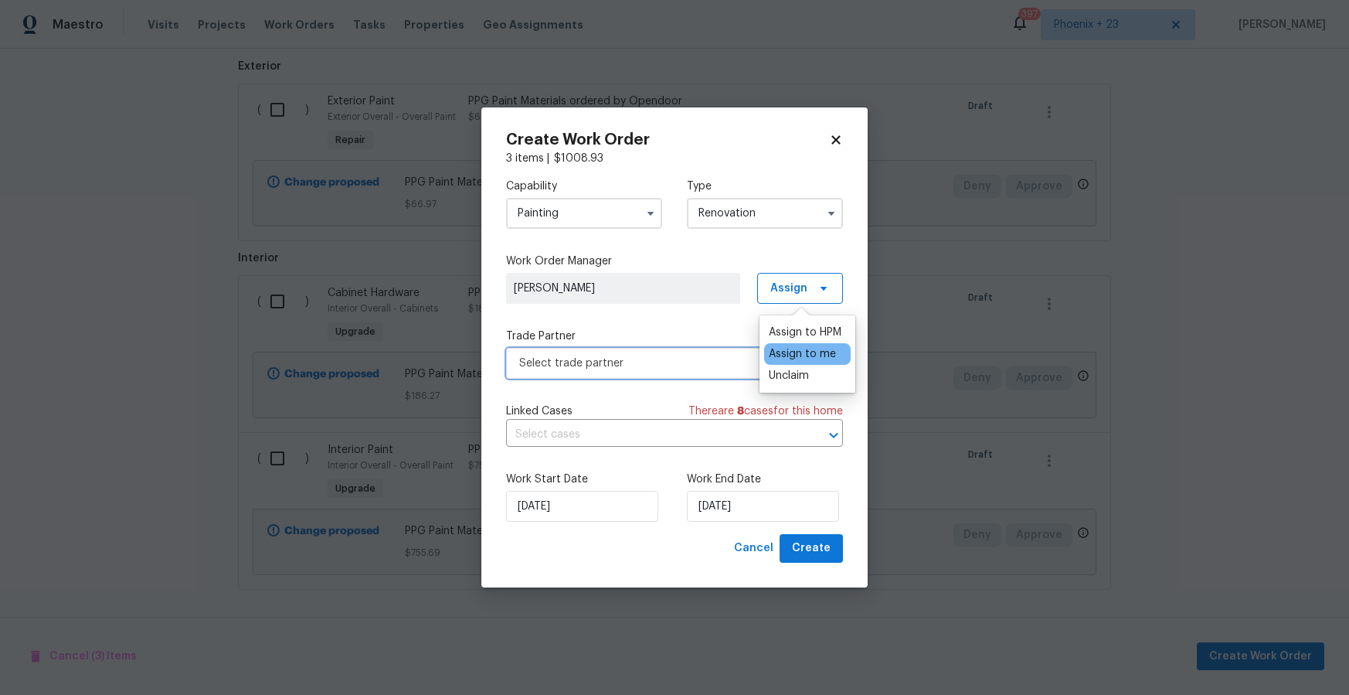
click at [668, 367] on span "Select trade partner" at bounding box center [663, 362] width 288 height 15
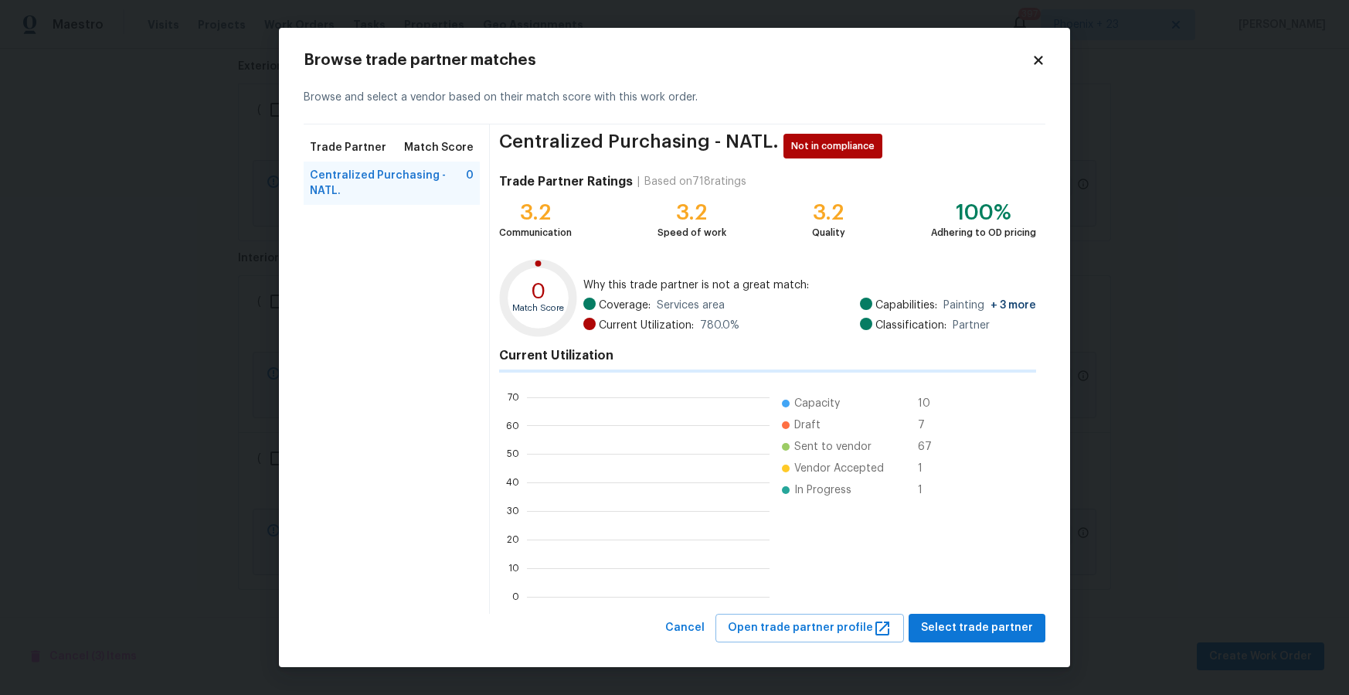
scroll to position [216, 243]
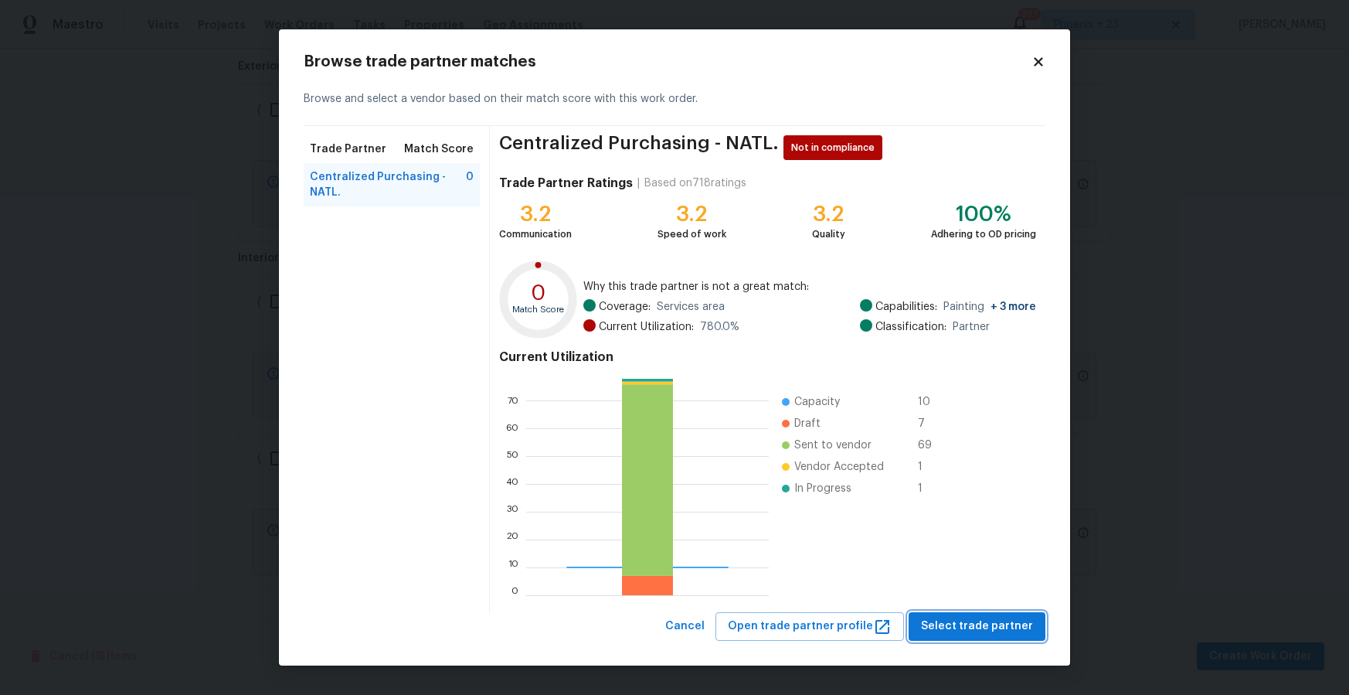
click at [941, 614] on button "Select trade partner" at bounding box center [977, 626] width 137 height 29
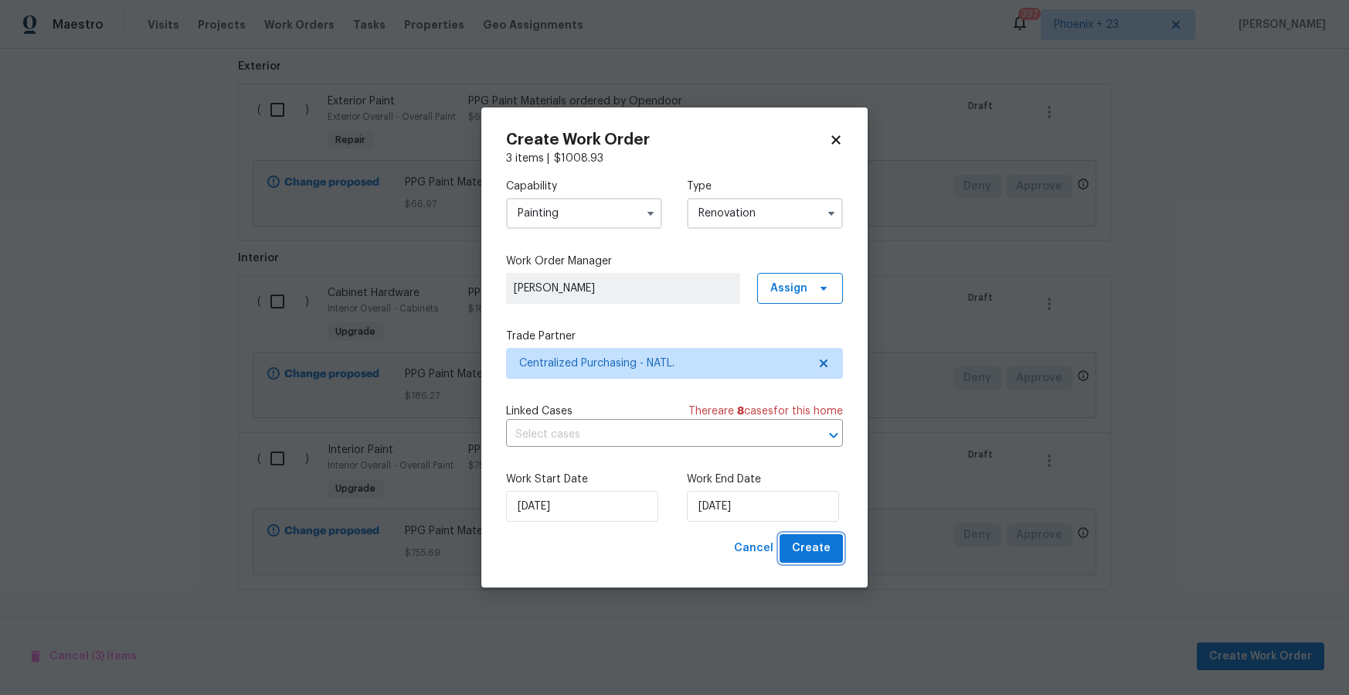
click at [832, 551] on button "Create" at bounding box center [811, 548] width 63 height 29
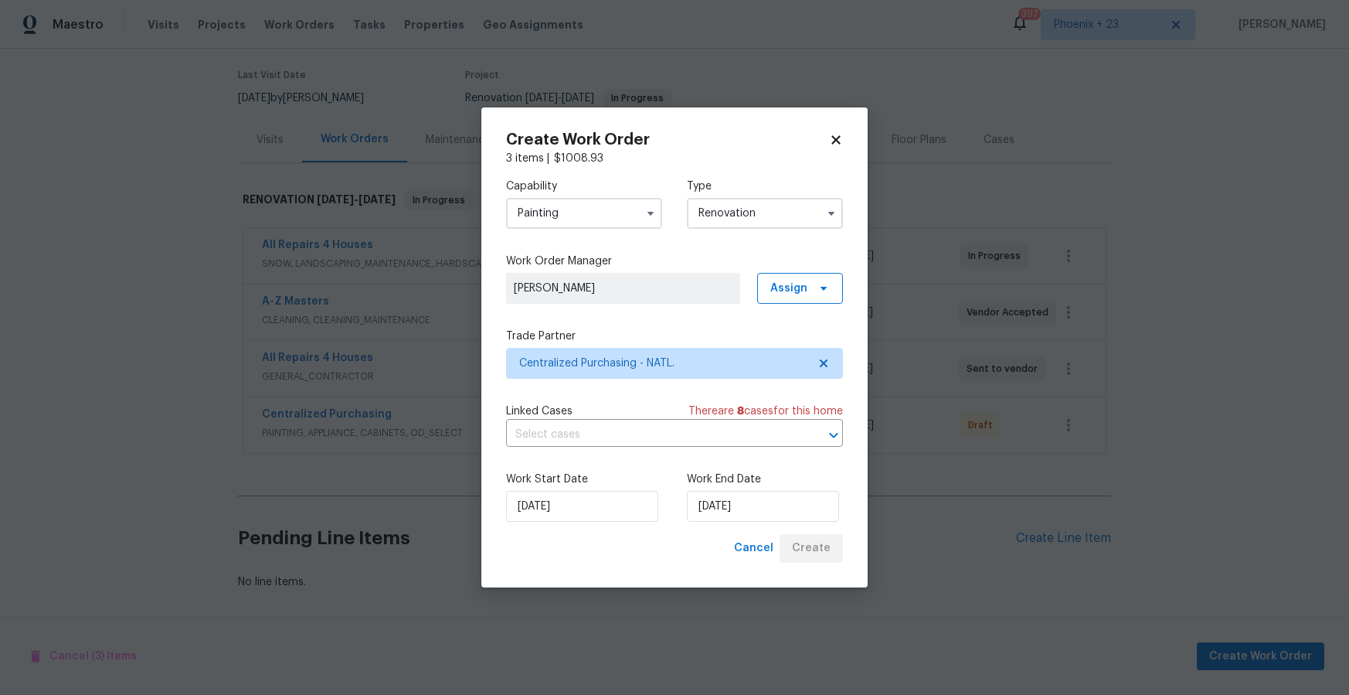
scroll to position [117, 0]
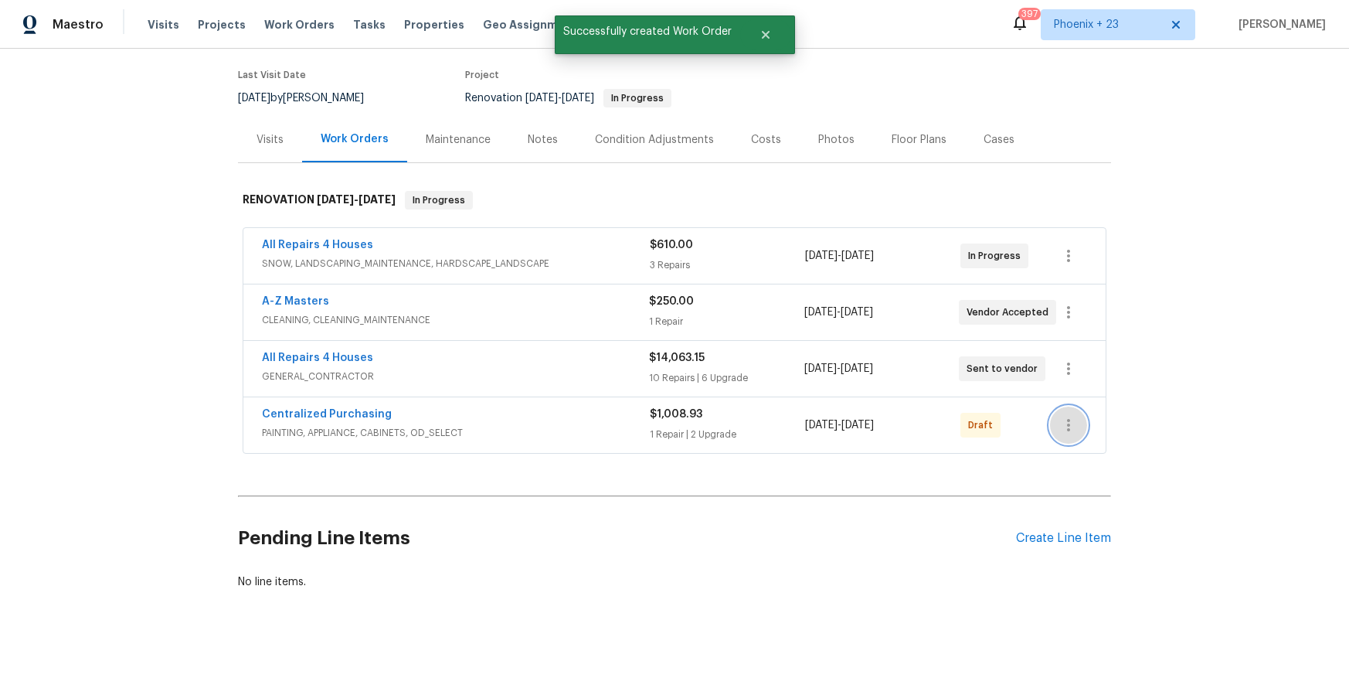
click at [1063, 427] on icon "button" at bounding box center [1068, 425] width 19 height 19
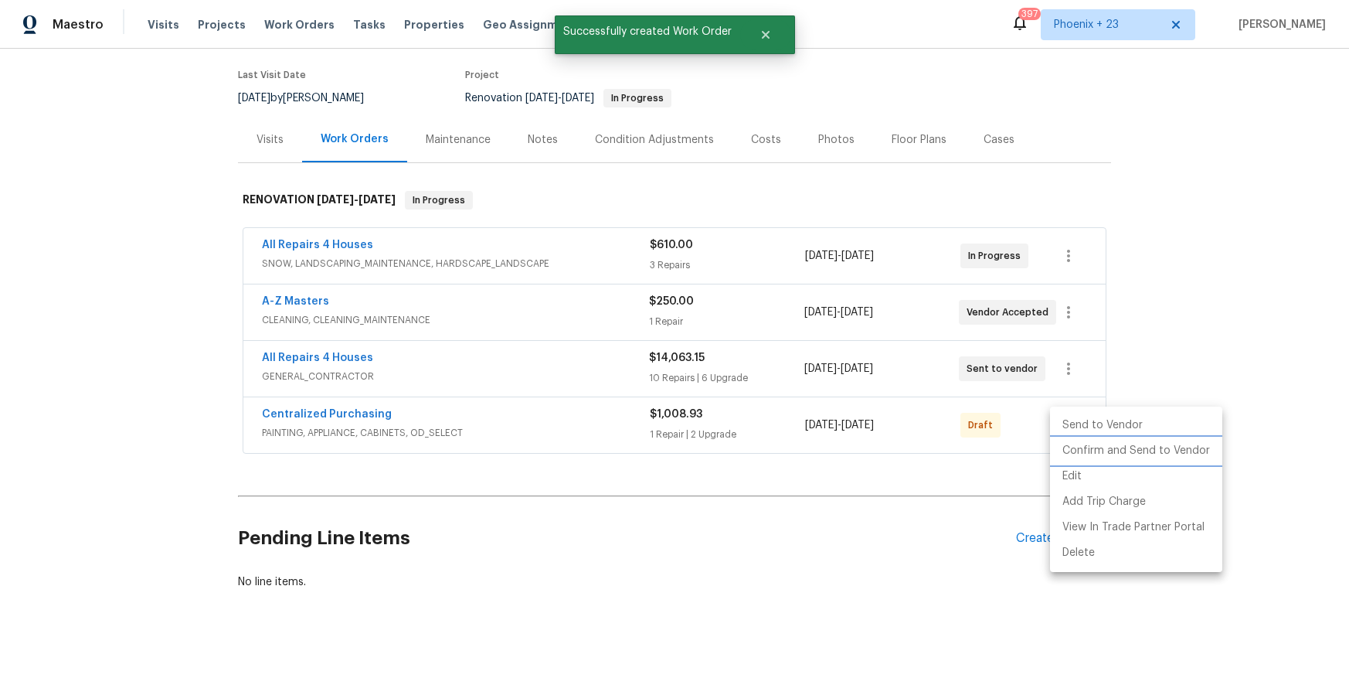
click at [1070, 450] on li "Confirm and Send to Vendor" at bounding box center [1136, 451] width 172 height 26
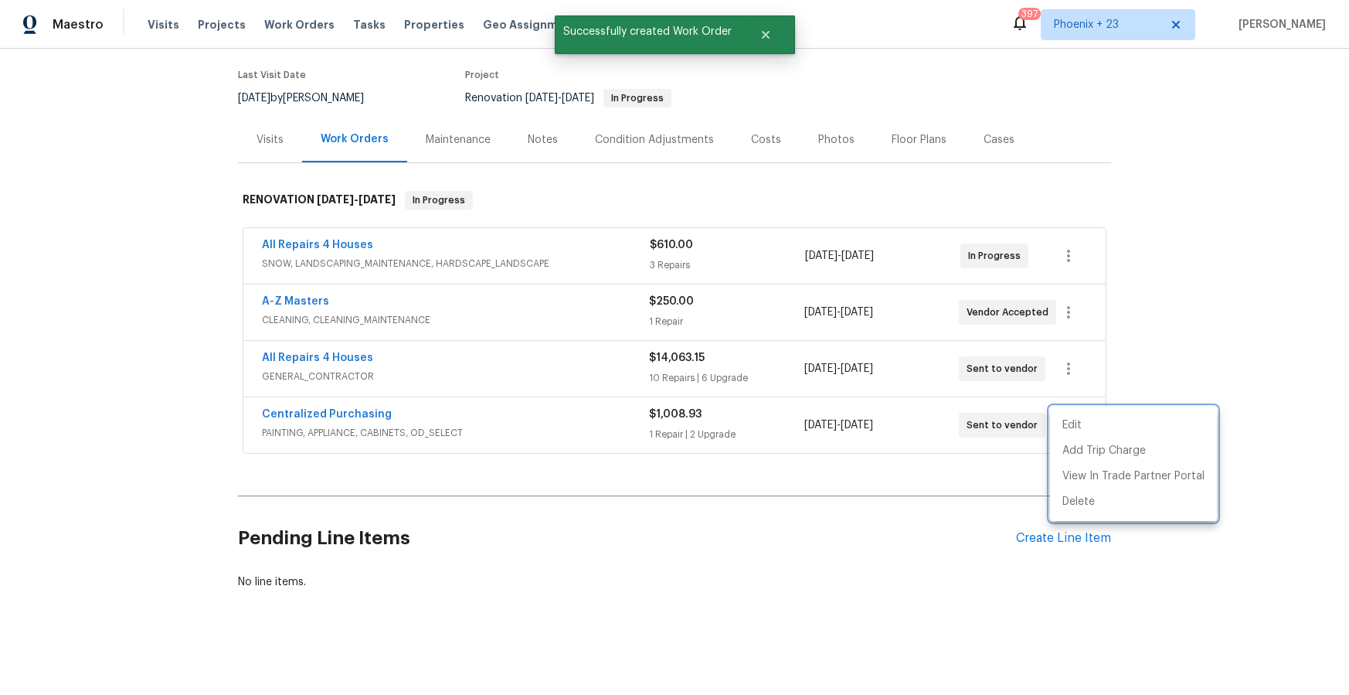
drag, startPoint x: 278, startPoint y: 451, endPoint x: 290, endPoint y: 426, distance: 28.0
click at [277, 451] on div at bounding box center [674, 347] width 1349 height 695
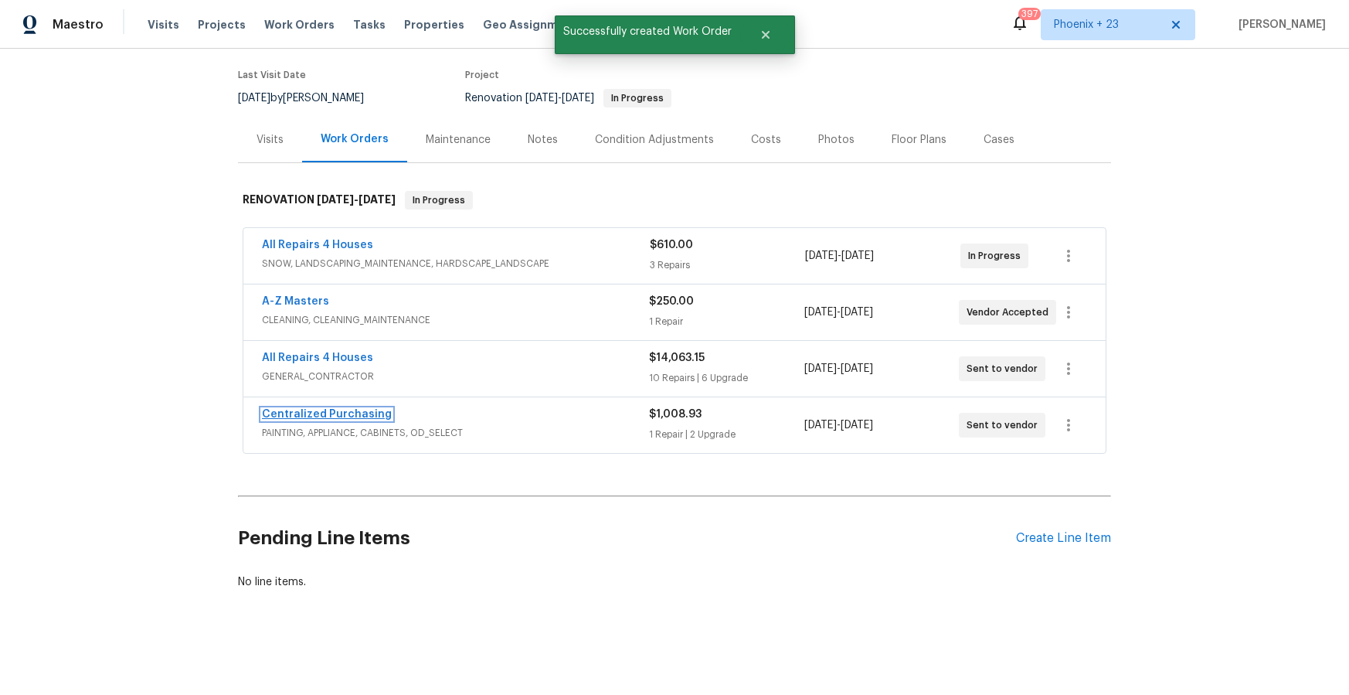
click at [293, 418] on link "Centralized Purchasing" at bounding box center [327, 414] width 130 height 11
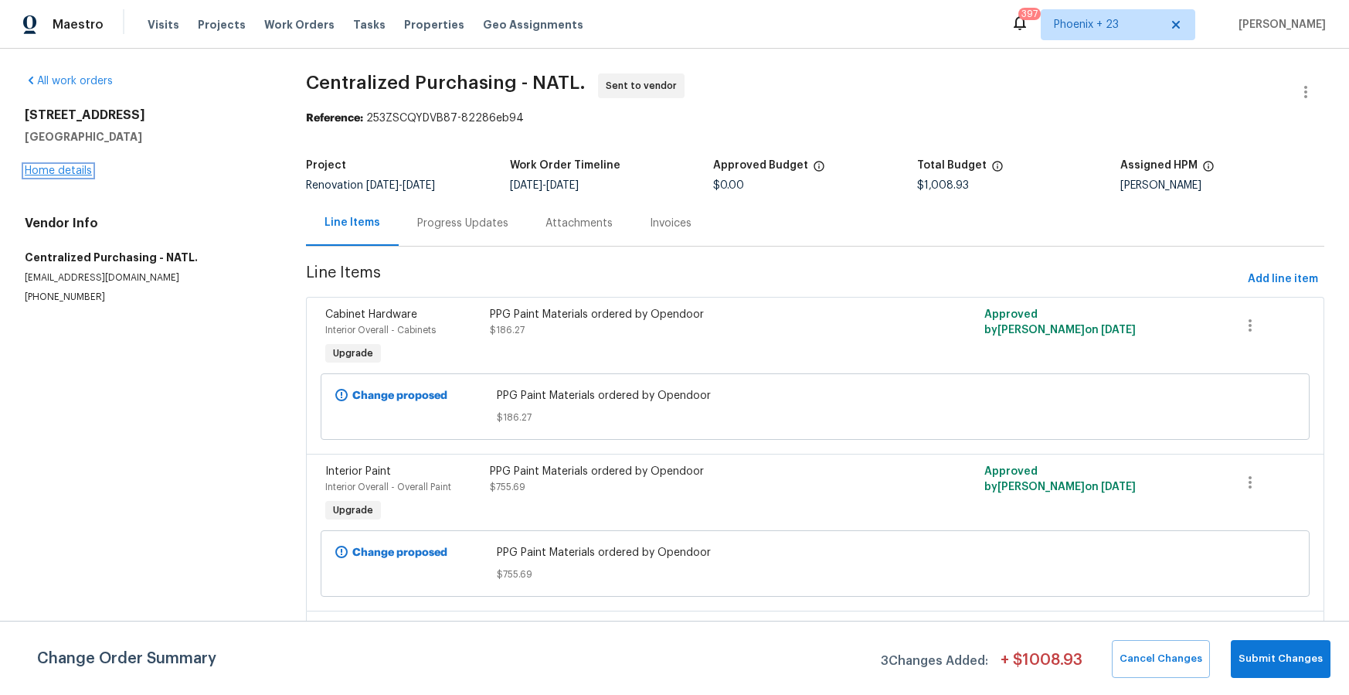
click at [87, 168] on link "Home details" at bounding box center [58, 170] width 67 height 11
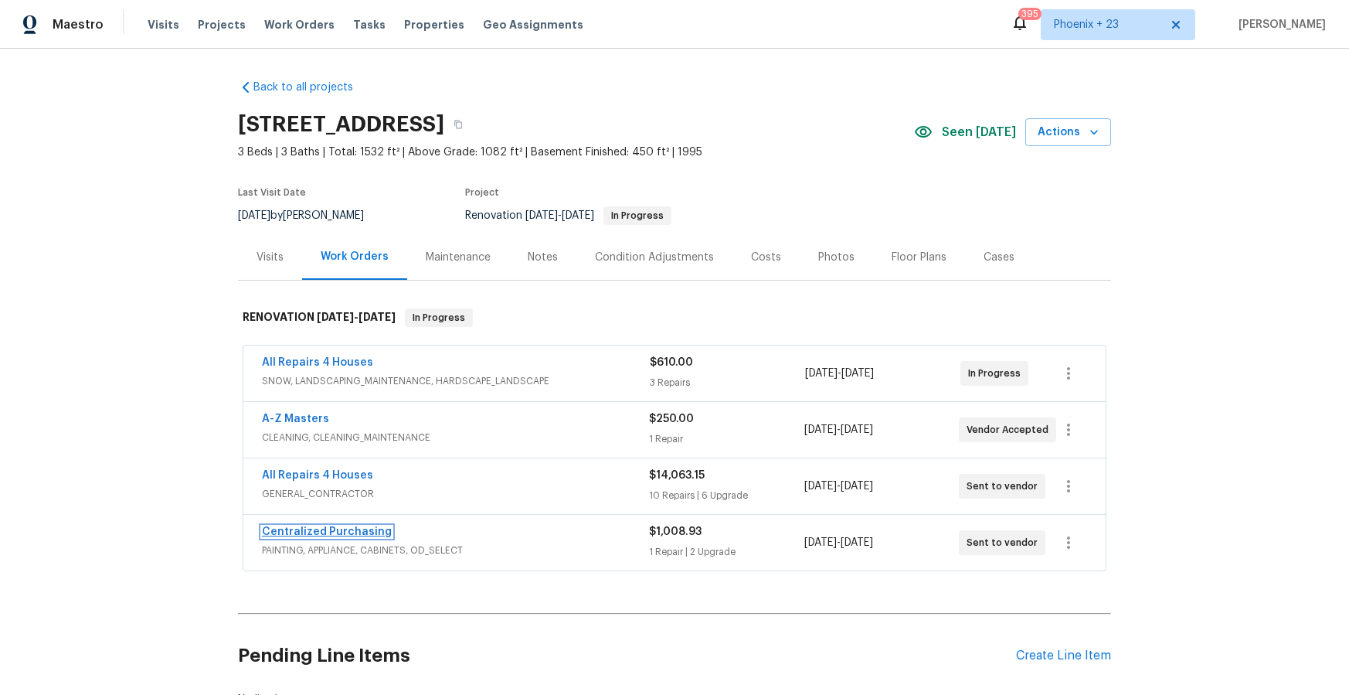
click at [342, 536] on link "Centralized Purchasing" at bounding box center [327, 531] width 130 height 11
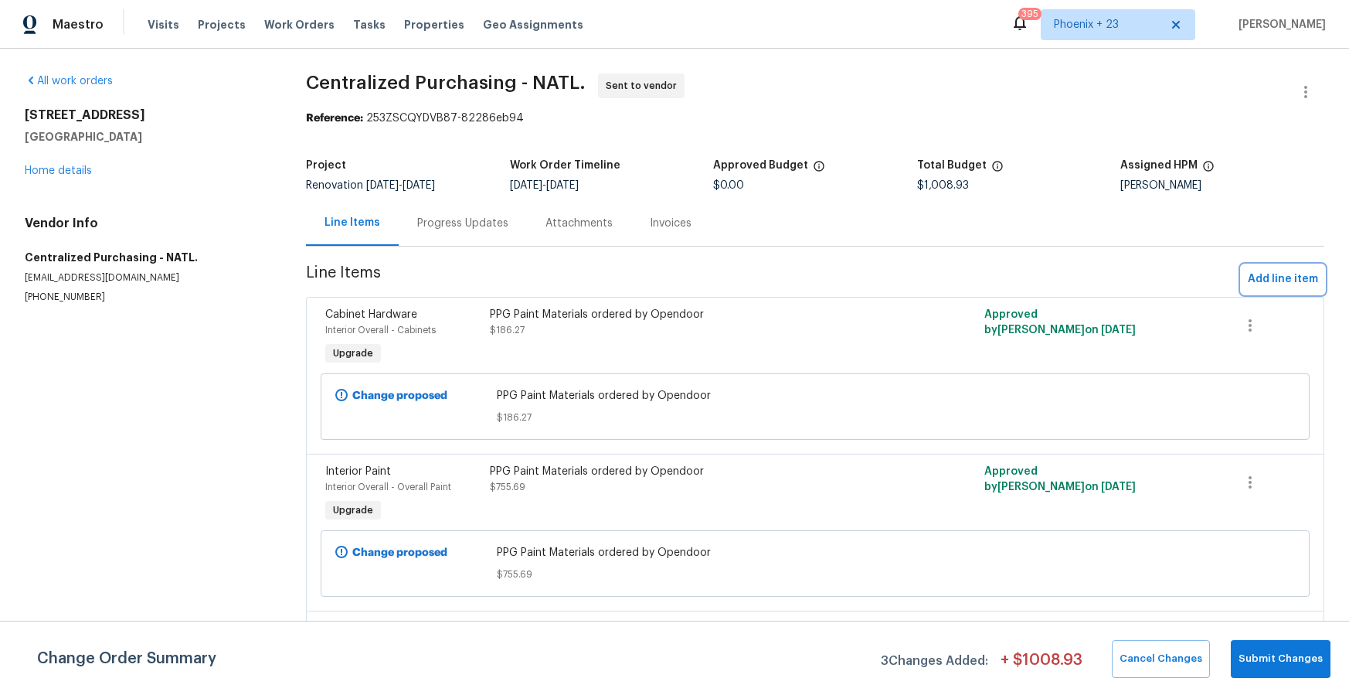
click at [1255, 284] on span "Add line item" at bounding box center [1283, 279] width 70 height 19
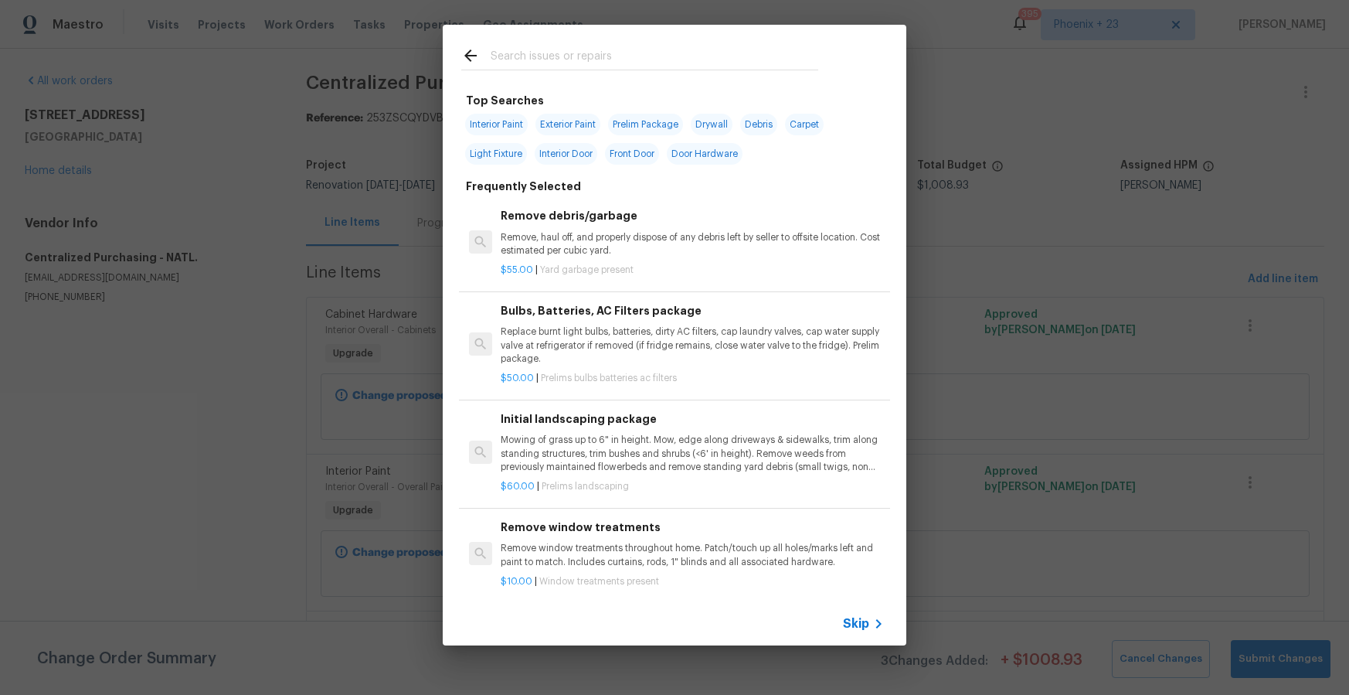
click at [577, 70] on div at bounding box center [639, 70] width 357 height 1
click at [575, 60] on input "text" at bounding box center [655, 57] width 328 height 23
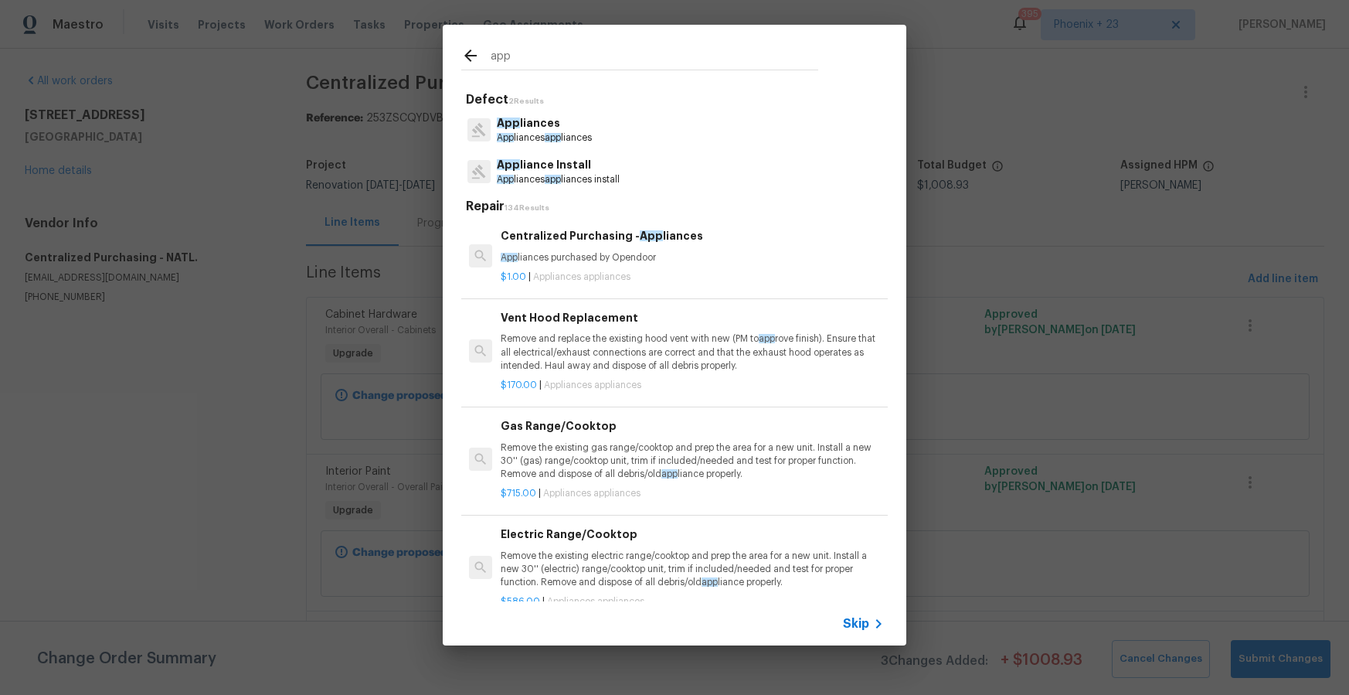
type input "app"
click at [683, 253] on p "App liances purchased by Opendoor" at bounding box center [692, 257] width 383 height 13
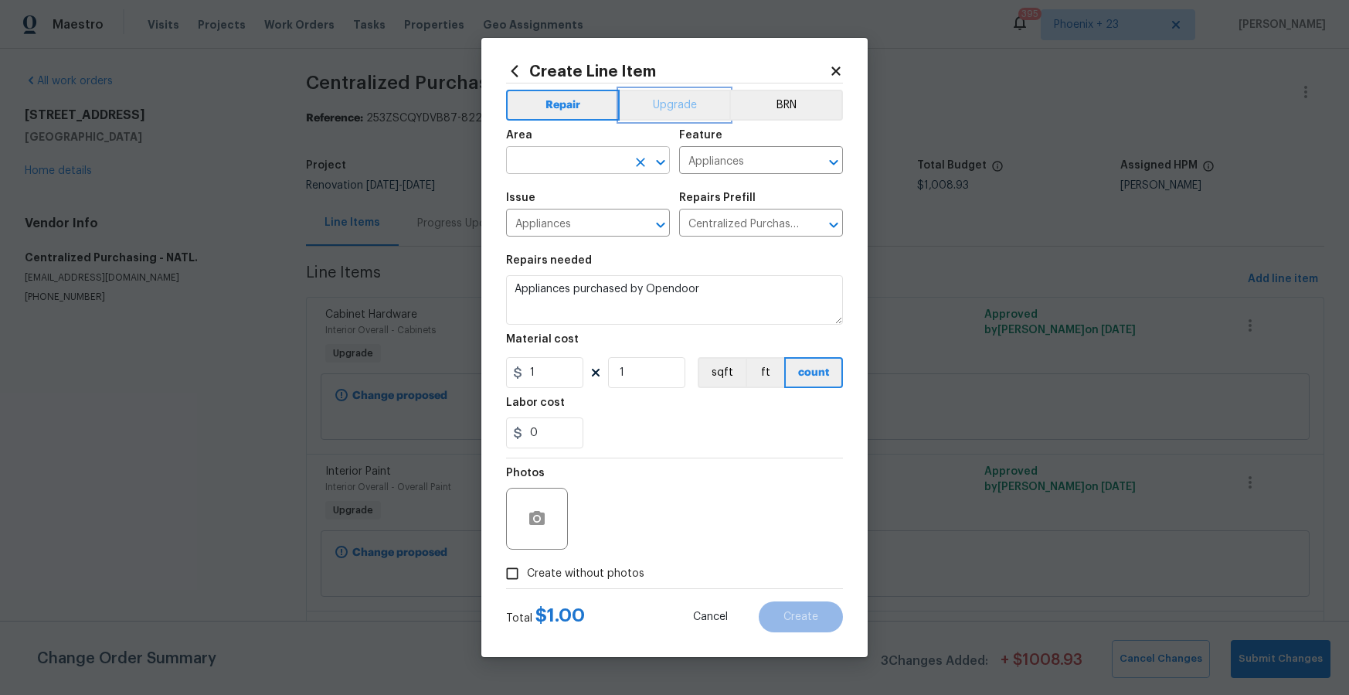
drag, startPoint x: 668, startPoint y: 103, endPoint x: 605, endPoint y: 151, distance: 79.4
click at [668, 103] on button "Upgrade" at bounding box center [675, 105] width 111 height 31
click at [605, 151] on input "text" at bounding box center [566, 162] width 121 height 24
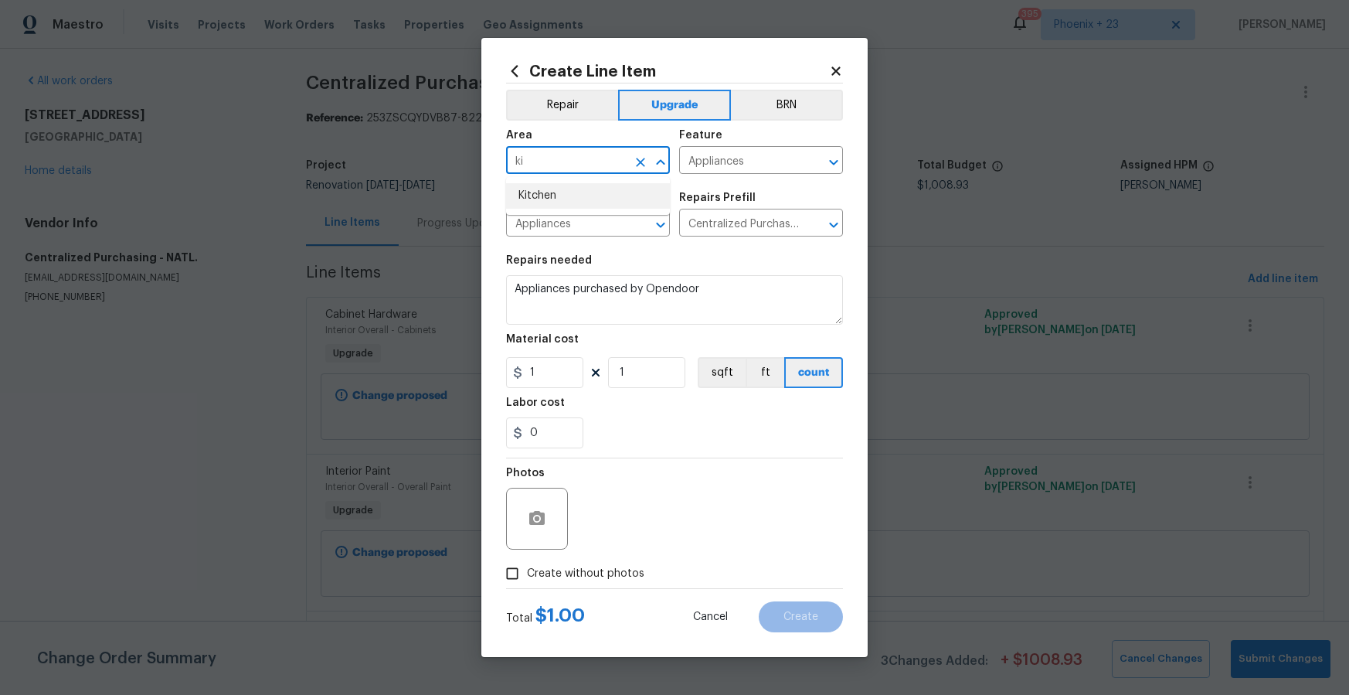
click at [607, 202] on li "Kitchen" at bounding box center [588, 196] width 164 height 26
type input "Kitchen"
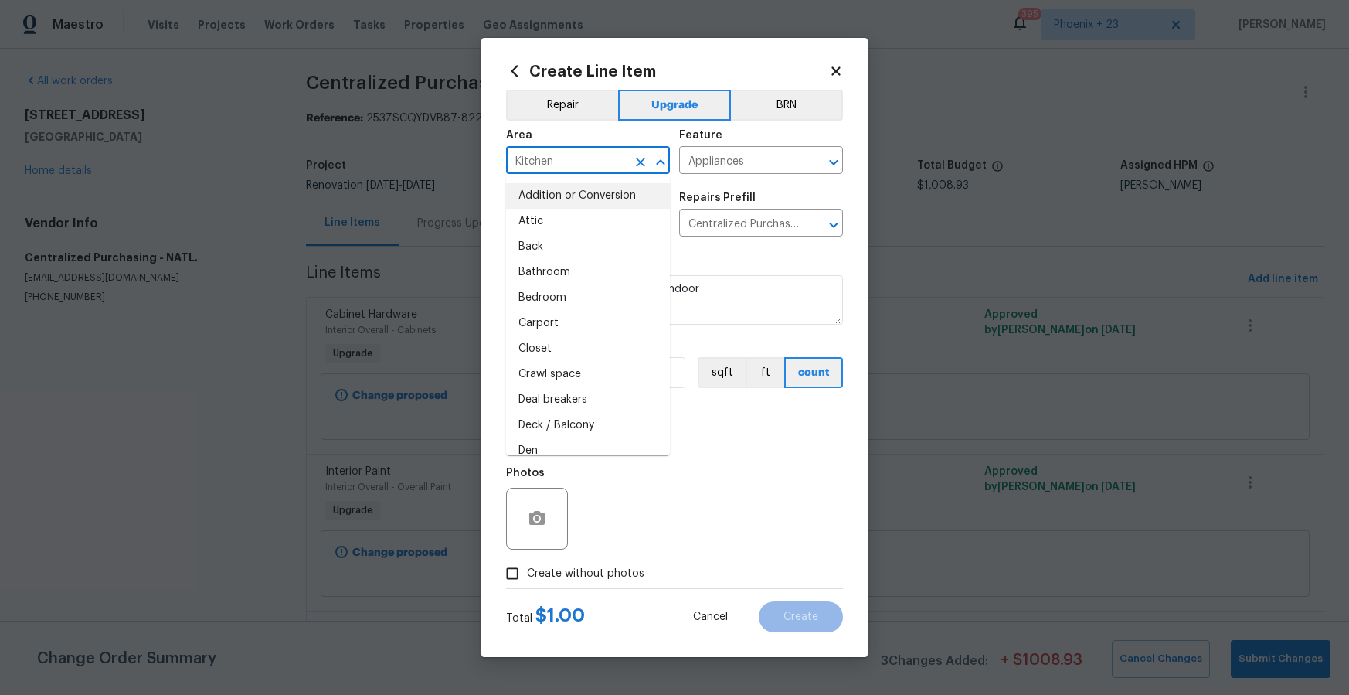
click at [725, 522] on div "Photos" at bounding box center [674, 508] width 337 height 100
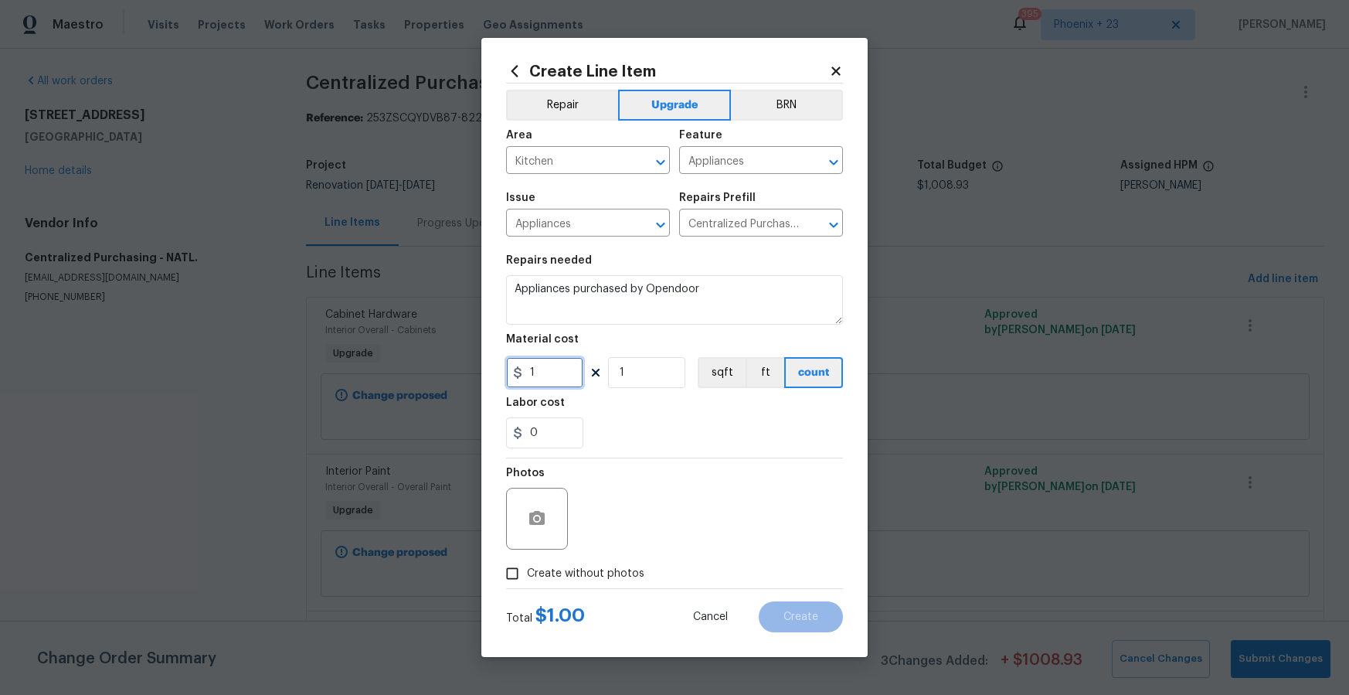
drag, startPoint x: 520, startPoint y: 371, endPoint x: 500, endPoint y: 366, distance: 20.8
click at [500, 366] on div "Create Line Item Repair Upgrade BRN Area Kitchen ​ Feature Appliances ​ Issue A…" at bounding box center [674, 347] width 386 height 619
type input "709.8"
drag, startPoint x: 577, startPoint y: 566, endPoint x: 586, endPoint y: 559, distance: 11.0
click at [577, 566] on span "Create without photos" at bounding box center [585, 574] width 117 height 16
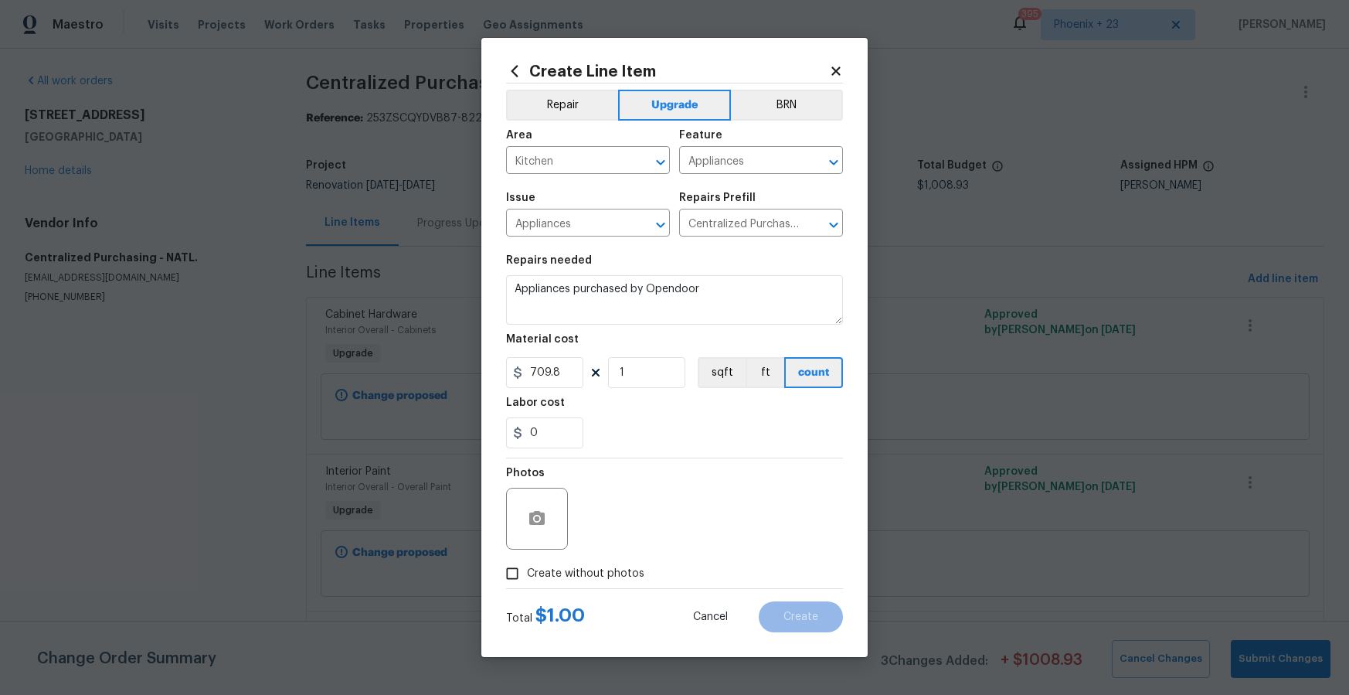
click at [527, 566] on input "Create without photos" at bounding box center [512, 573] width 29 height 29
checkbox input "true"
drag, startPoint x: 586, startPoint y: 559, endPoint x: 626, endPoint y: 531, distance: 49.3
click at [626, 531] on textarea at bounding box center [711, 519] width 263 height 62
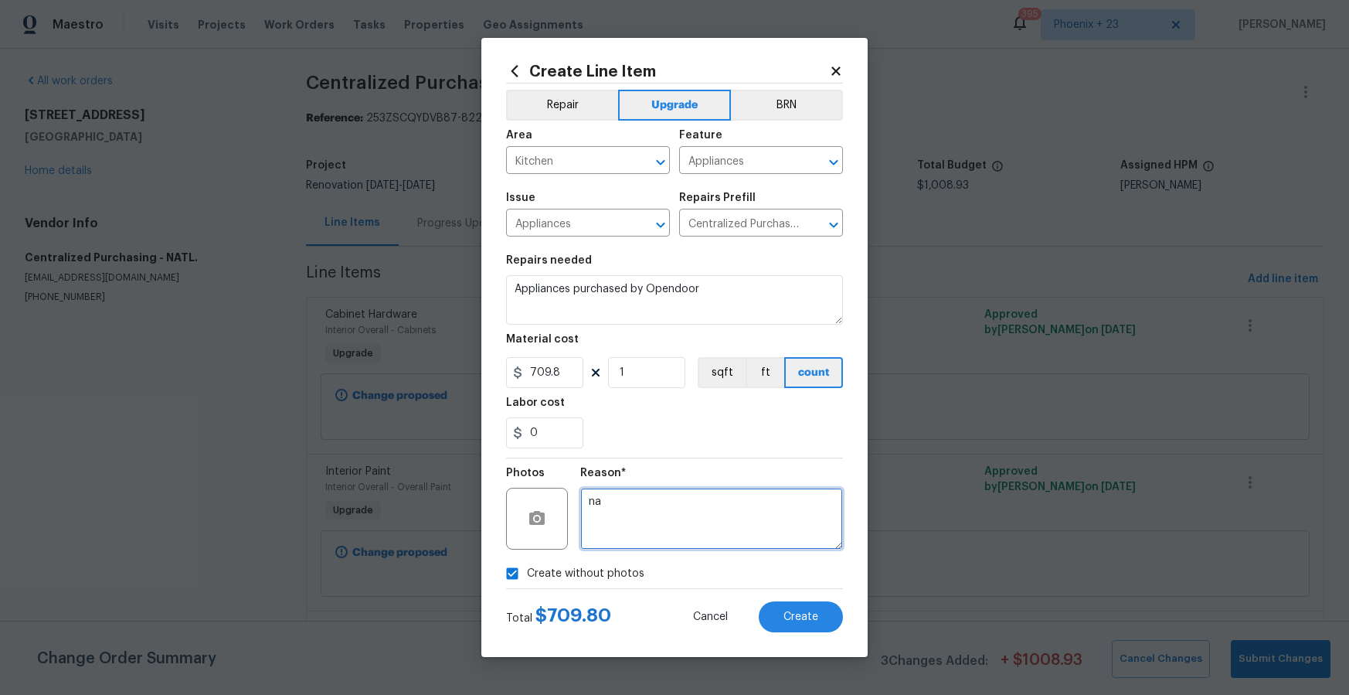
type textarea "n"
type textarea "NA"
click at [806, 615] on span "Create" at bounding box center [801, 617] width 35 height 12
